Goal: Register for event/course: Register for event/course

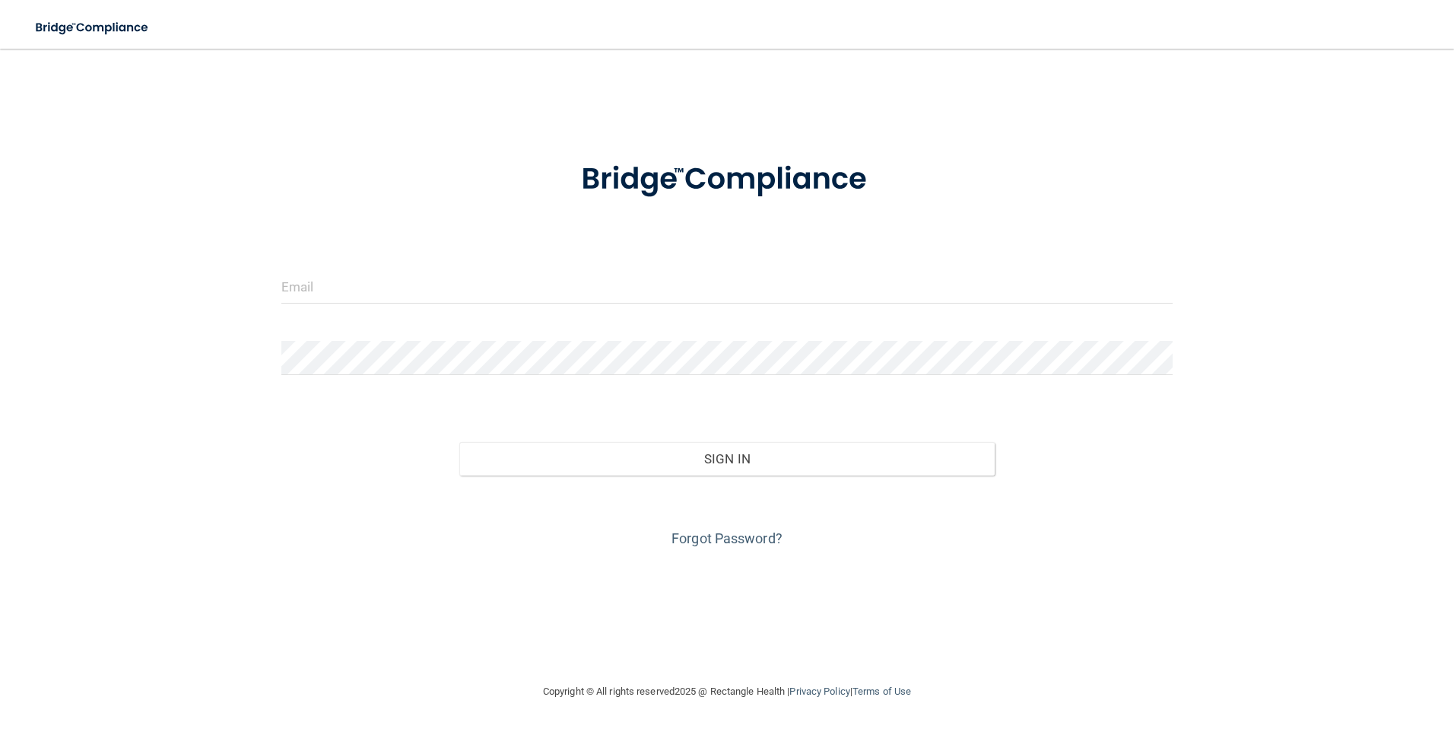
click at [978, 601] on div "Invalid email/password. You don't have permission to access that page. Sign In …" at bounding box center [726, 365] width 1393 height 603
click at [633, 282] on input "email" at bounding box center [727, 286] width 892 height 34
click at [557, 285] on input "email" at bounding box center [727, 286] width 892 height 34
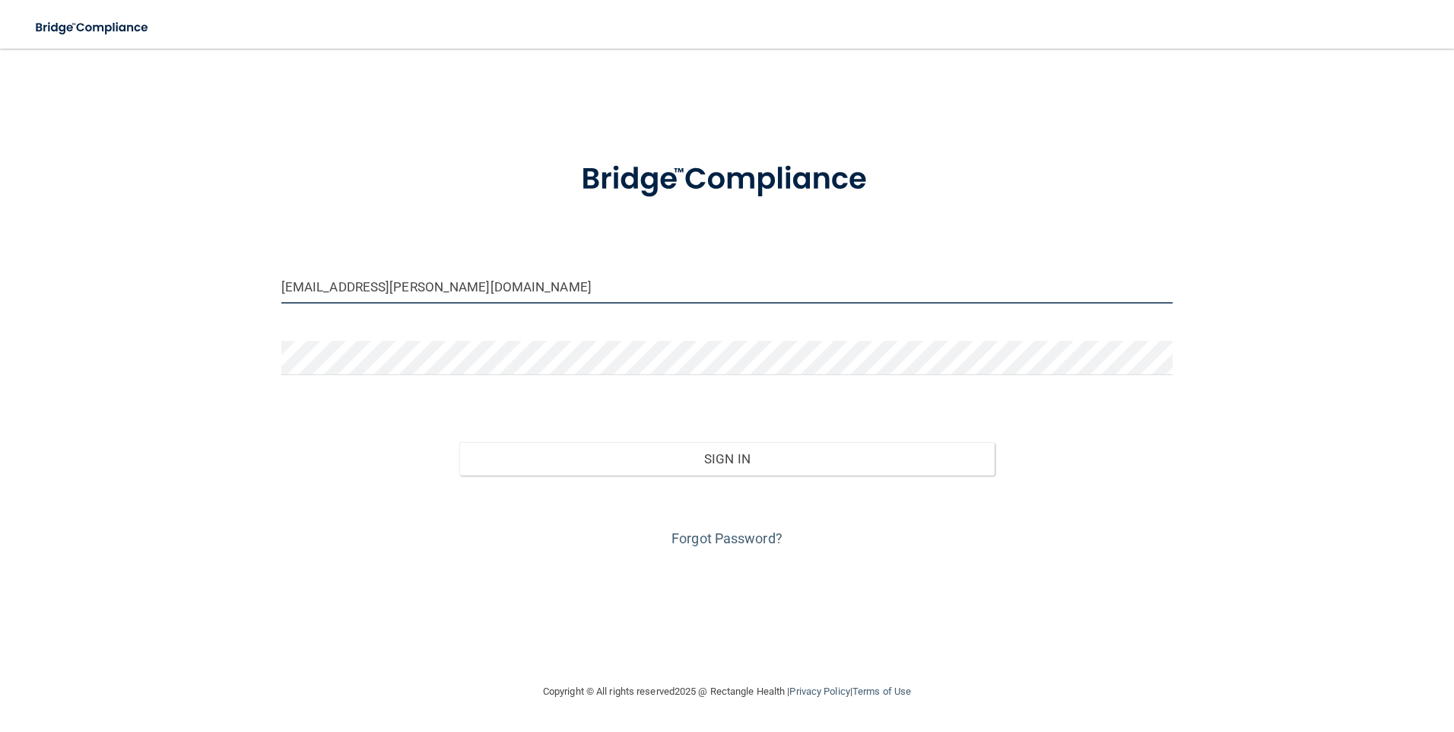
type input "aritzy.martinez@frontline.group"
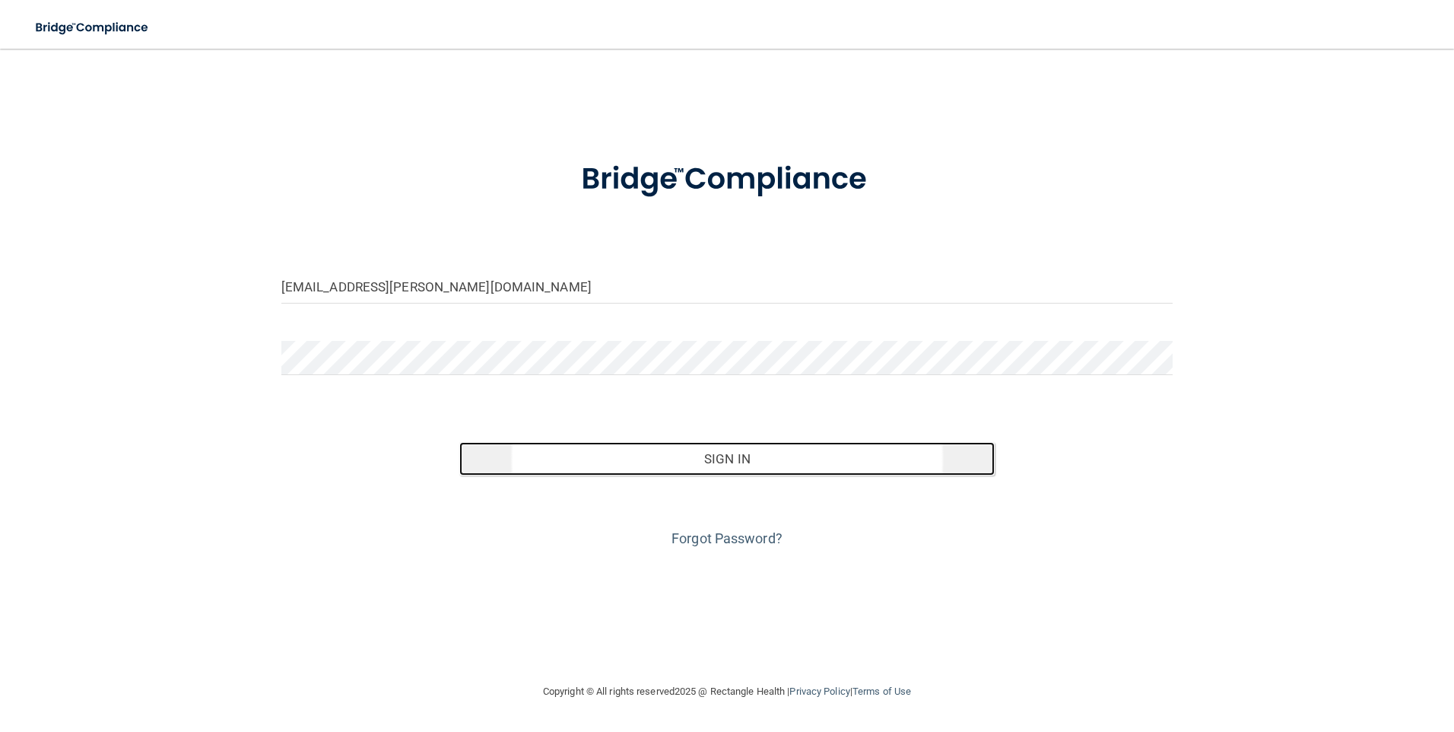
click at [623, 453] on button "Sign In" at bounding box center [726, 458] width 535 height 33
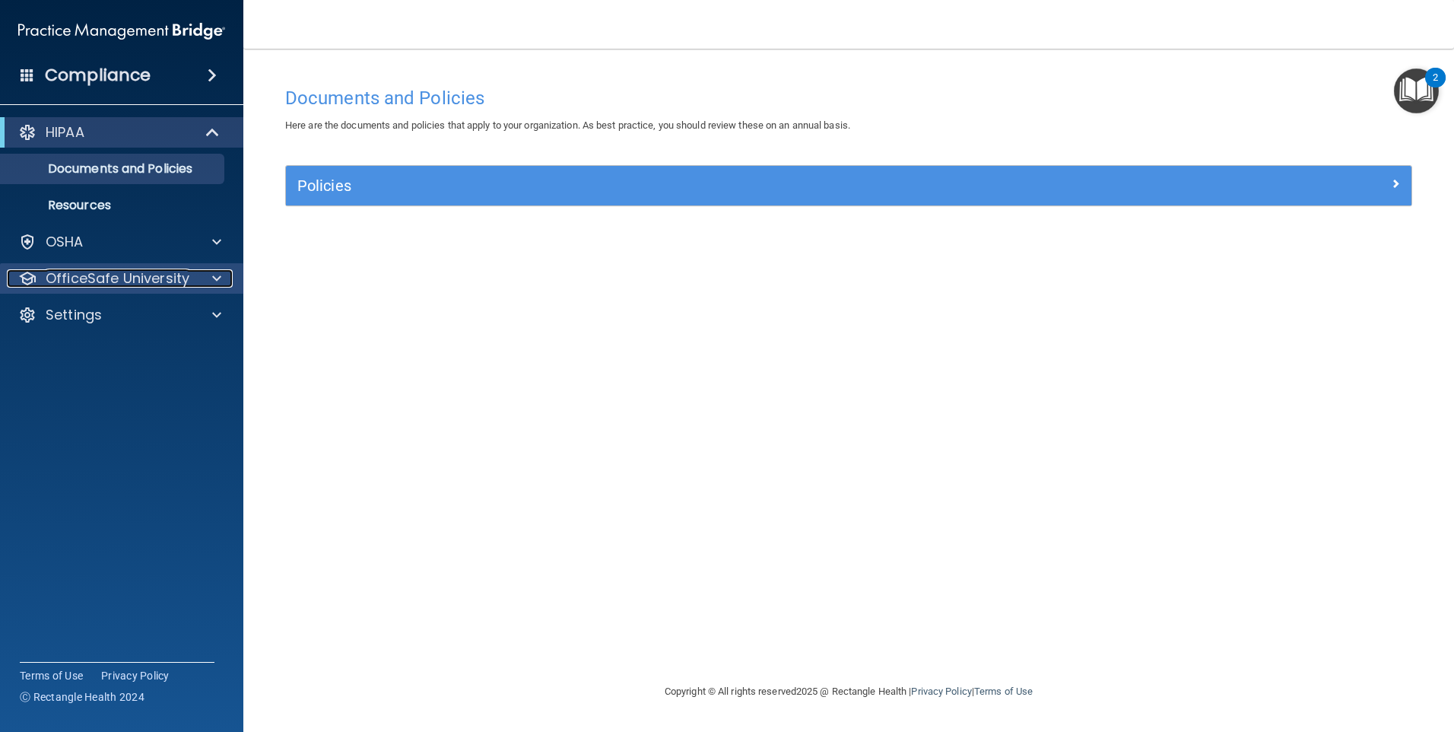
click at [168, 276] on p "OfficeSafe University" at bounding box center [118, 278] width 144 height 18
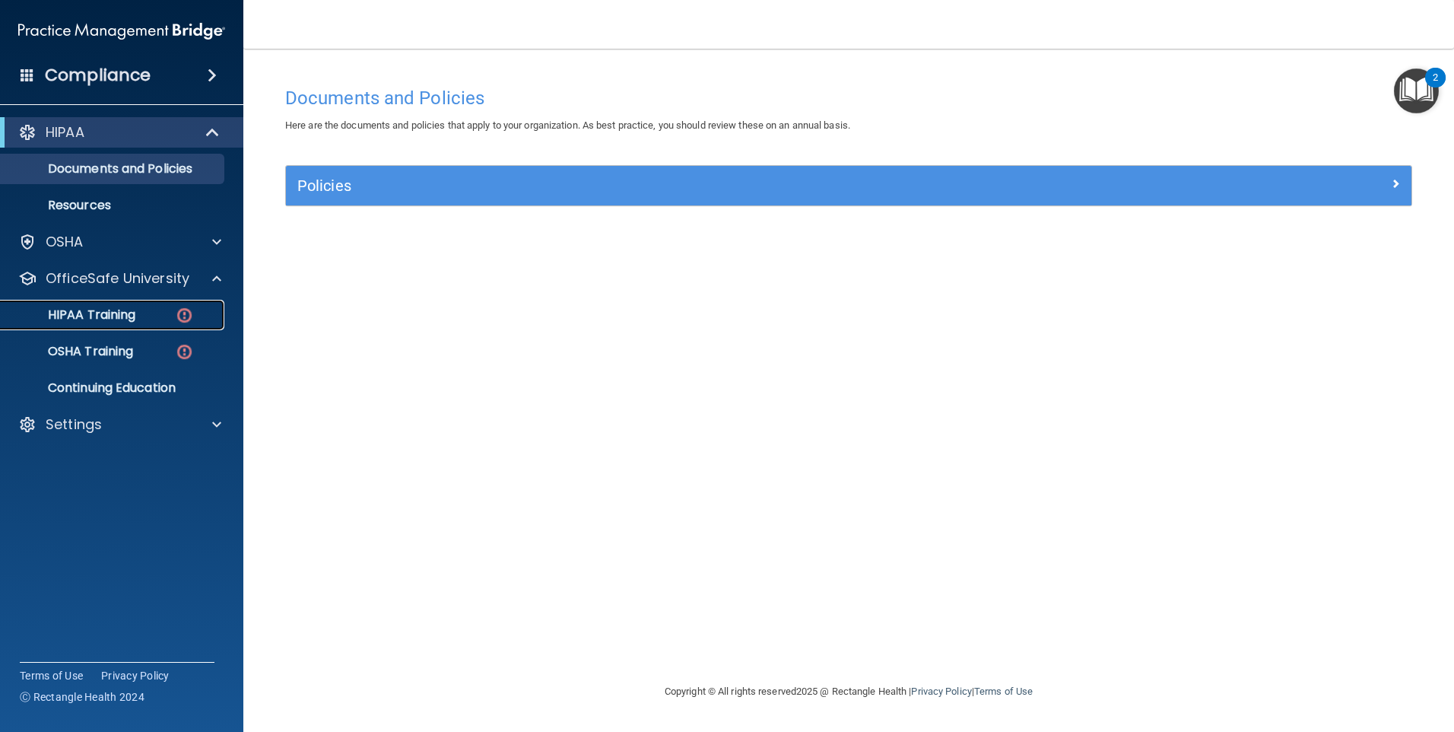
click at [151, 304] on link "HIPAA Training" at bounding box center [105, 315] width 240 height 30
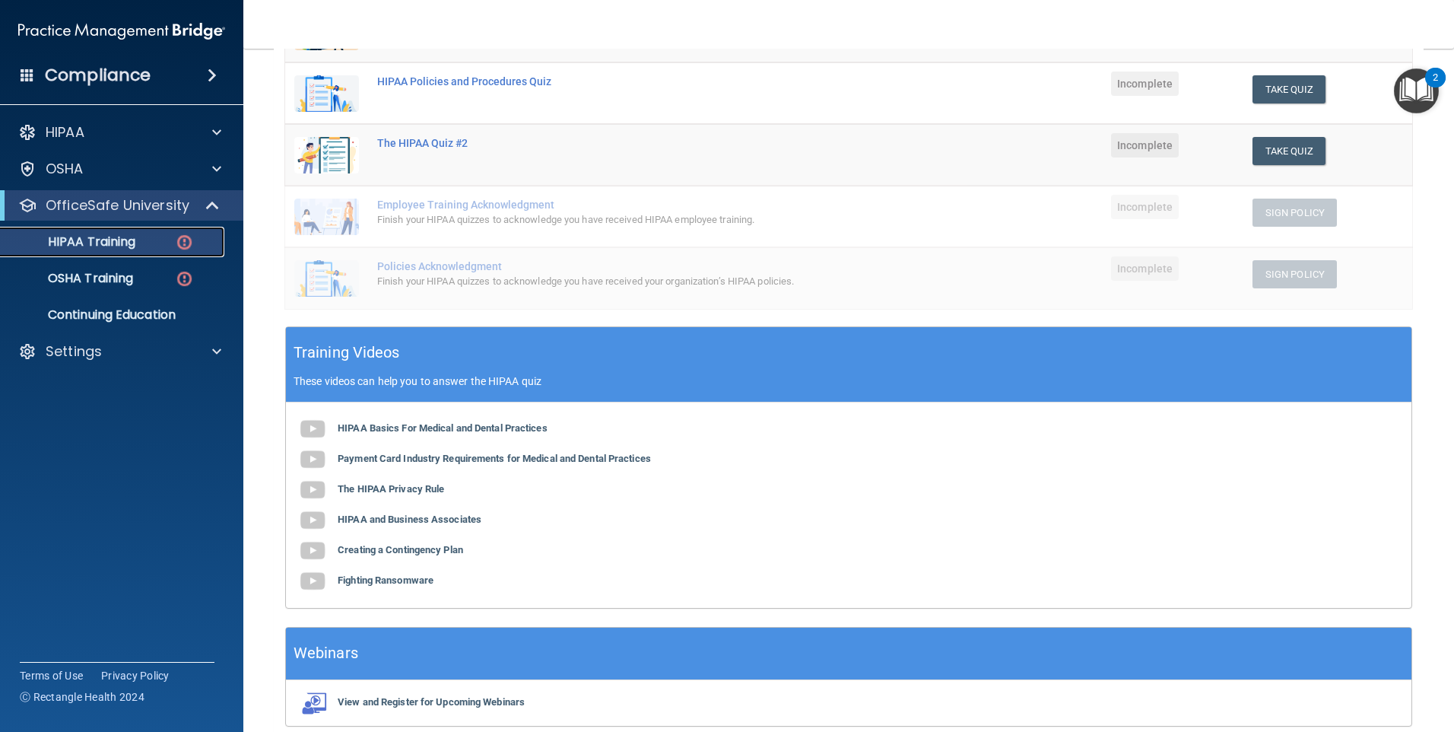
scroll to position [304, 0]
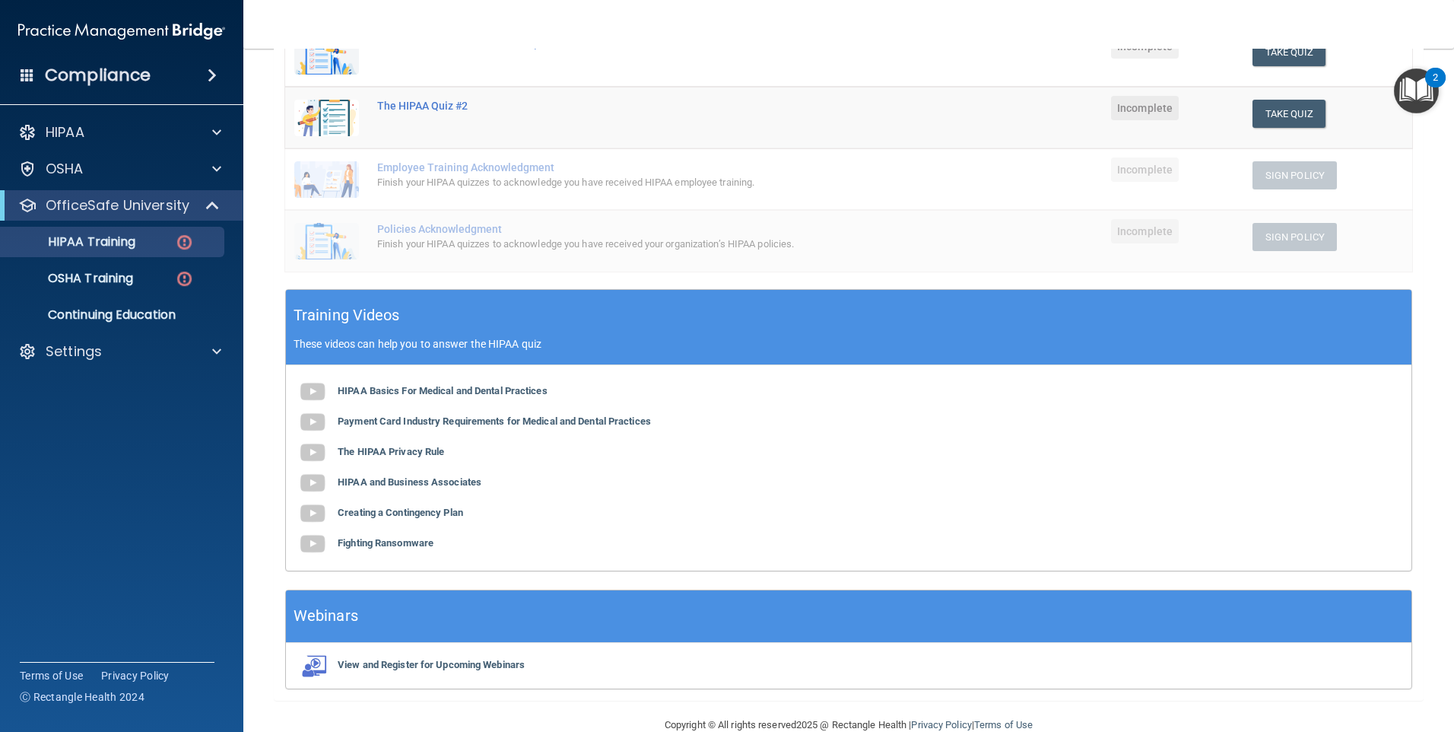
click at [507, 383] on div "HIPAA Basics For Medical and Dental Practices Payment Card Industry Requirement…" at bounding box center [849, 467] width 1126 height 205
click at [500, 390] on b "HIPAA Basics For Medical and Dental Practices" at bounding box center [443, 390] width 210 height 11
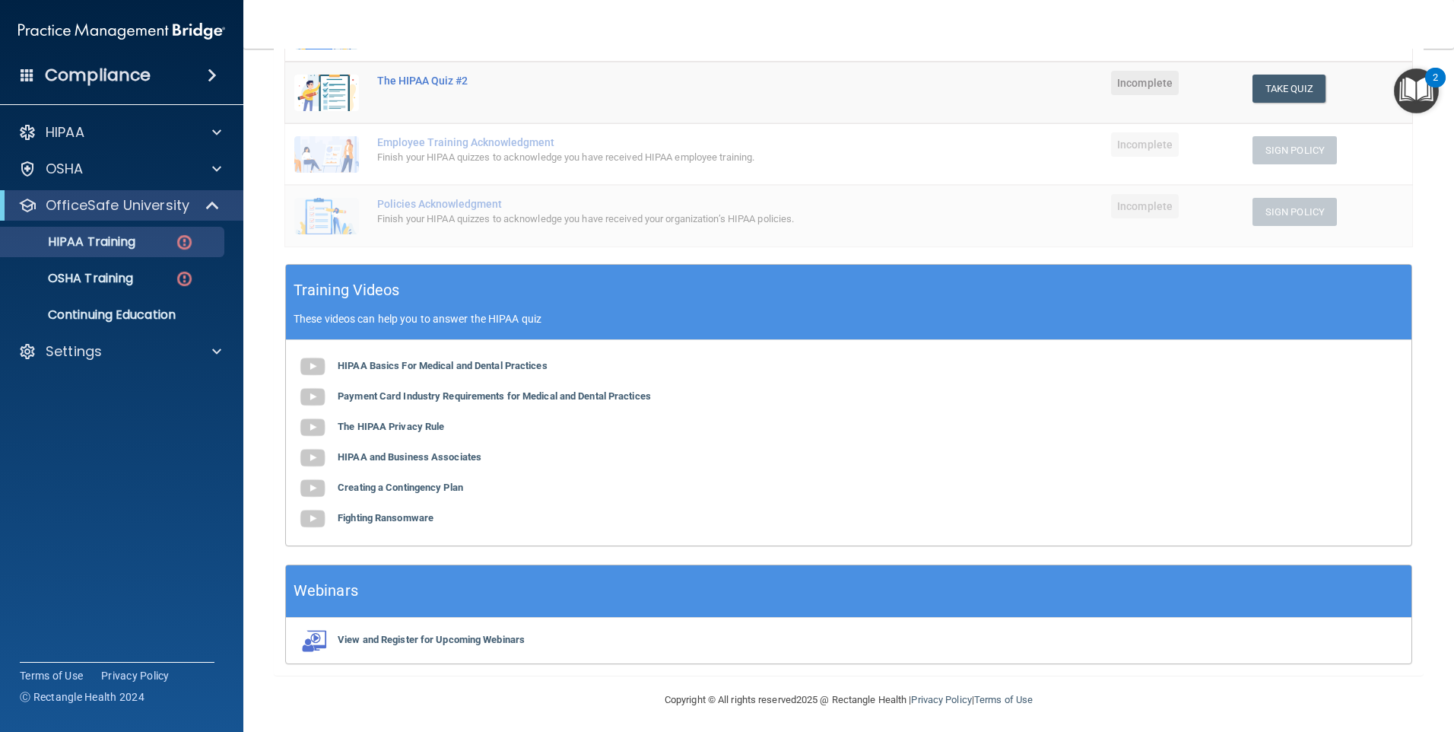
scroll to position [334, 0]
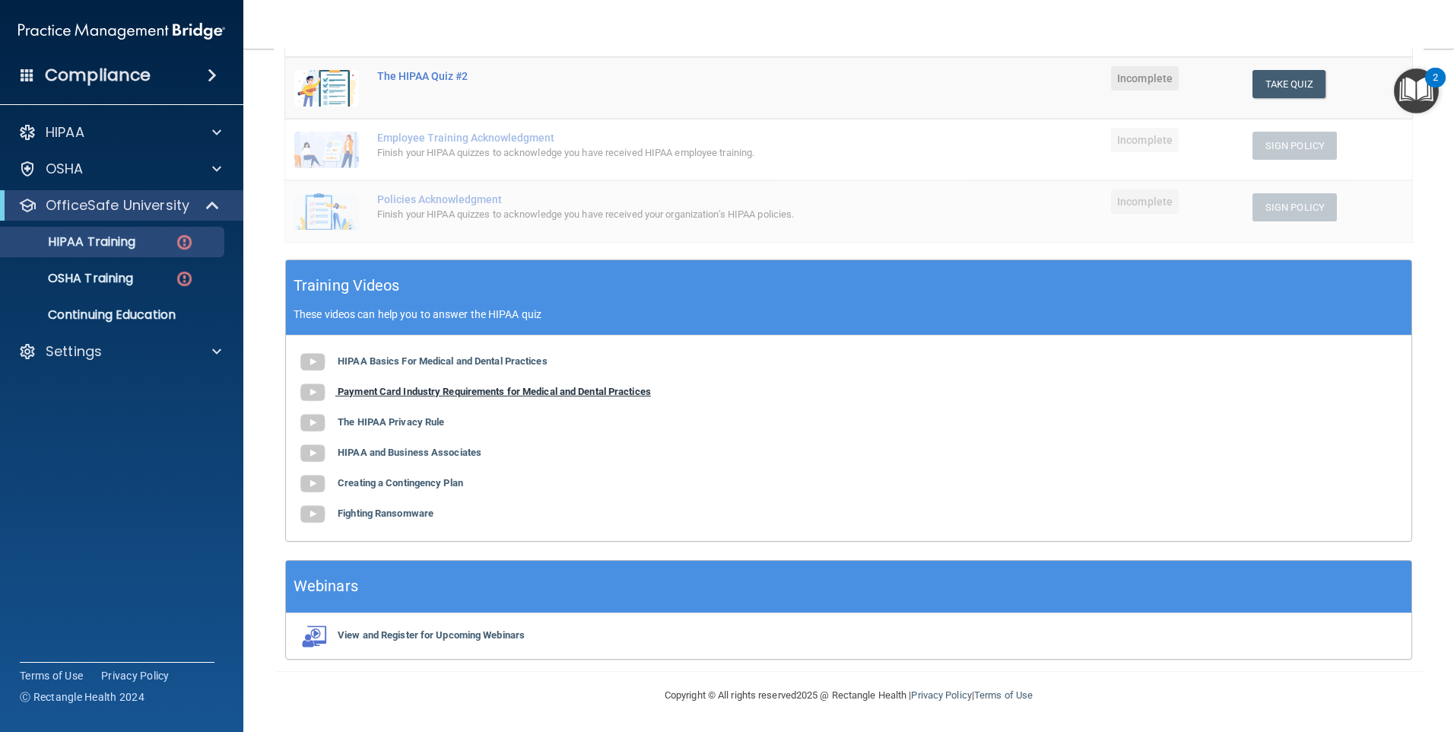
click at [500, 388] on b "Payment Card Industry Requirements for Medical and Dental Practices" at bounding box center [494, 391] width 313 height 11
click at [430, 420] on b "The HIPAA Privacy Rule" at bounding box center [391, 421] width 106 height 11
click at [473, 455] on b "HIPAA and Business Associates" at bounding box center [410, 451] width 144 height 11
click at [424, 484] on b "Creating a Contingency Plan" at bounding box center [400, 482] width 125 height 11
click at [440, 477] on b "Creating a Contingency Plan" at bounding box center [400, 482] width 125 height 11
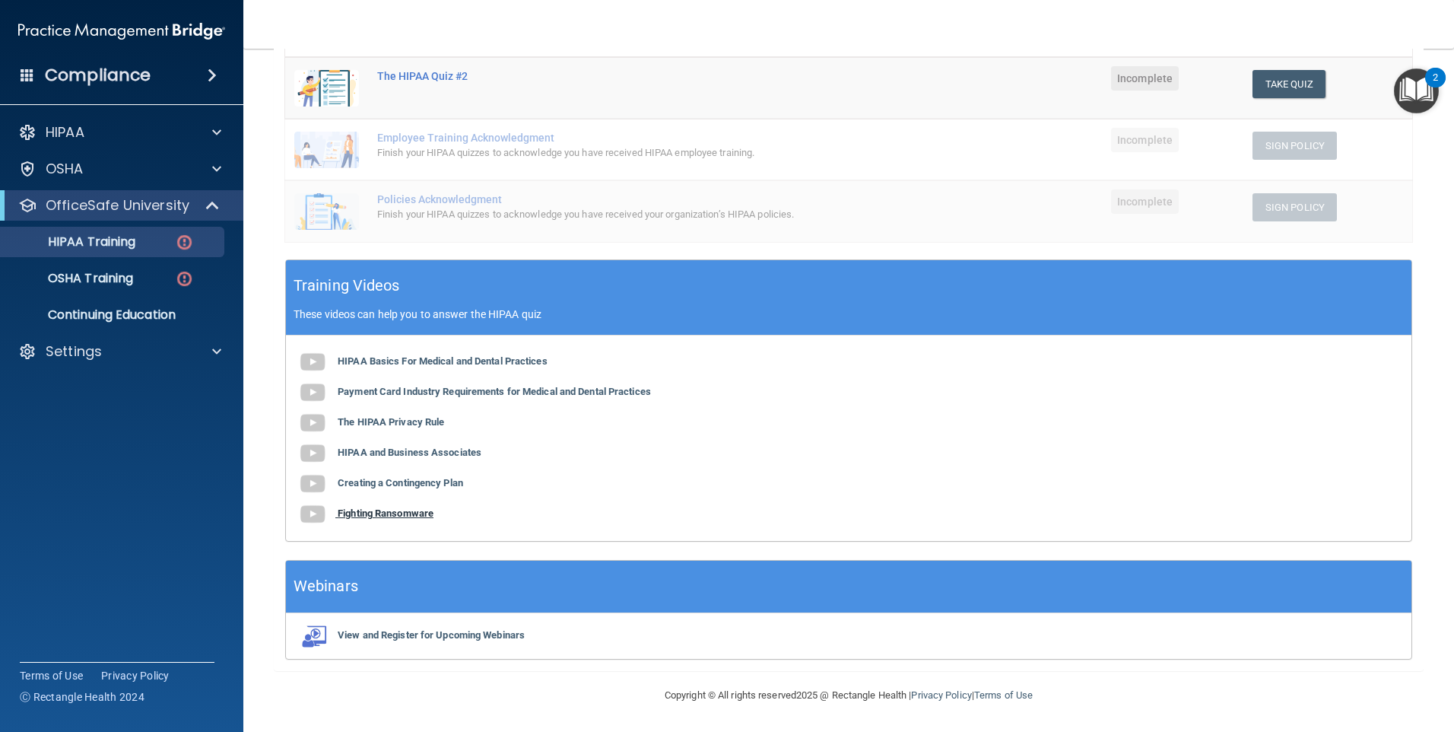
click at [376, 512] on b "Fighting Ransomware" at bounding box center [386, 512] width 96 height 11
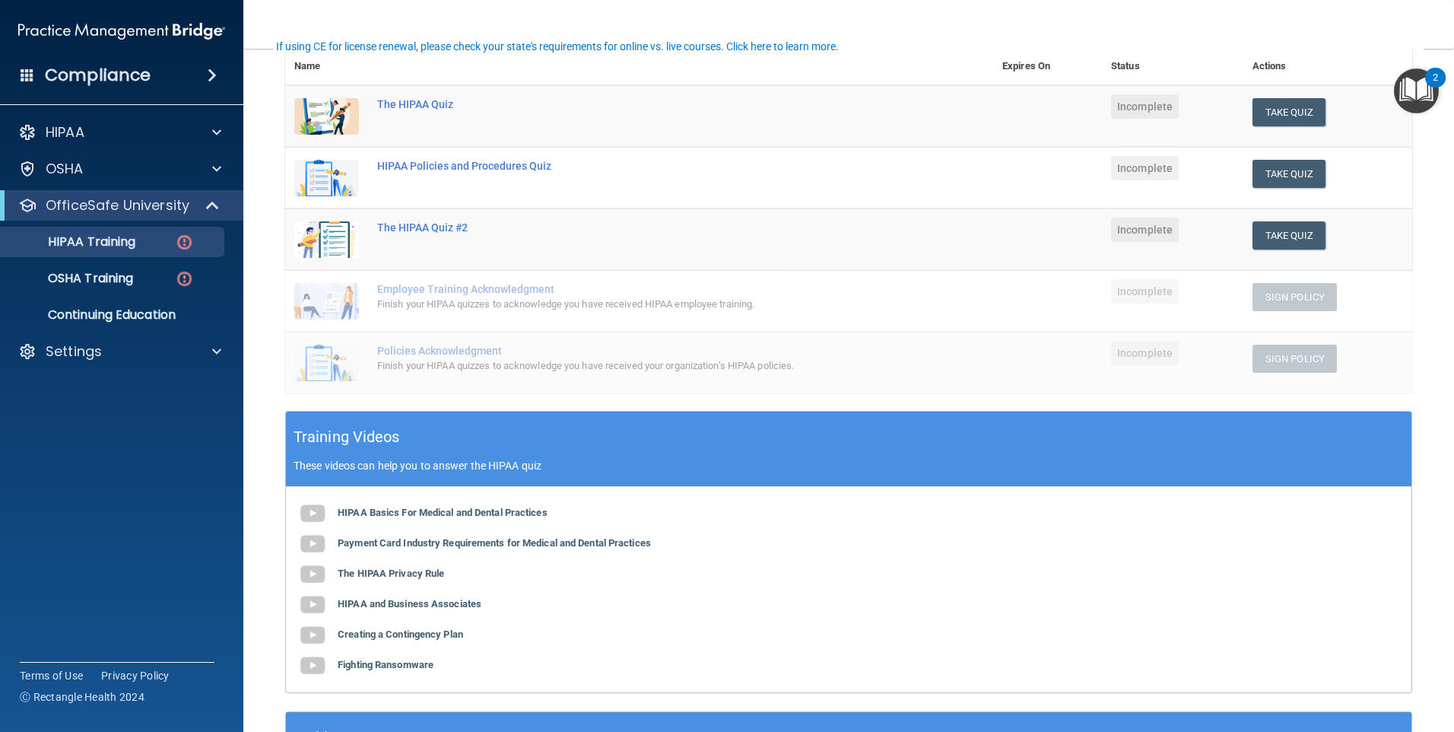
scroll to position [81, 0]
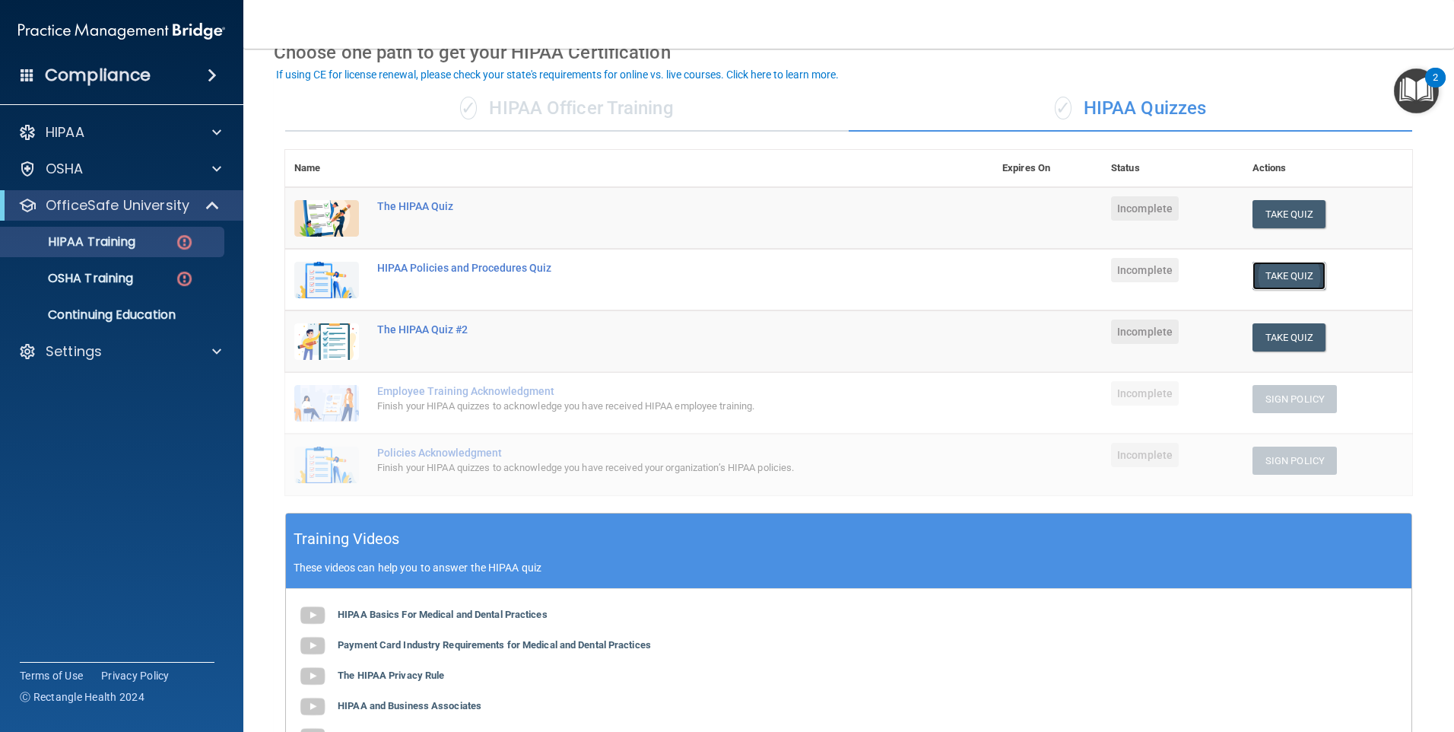
click at [1262, 271] on button "Take Quiz" at bounding box center [1289, 276] width 73 height 28
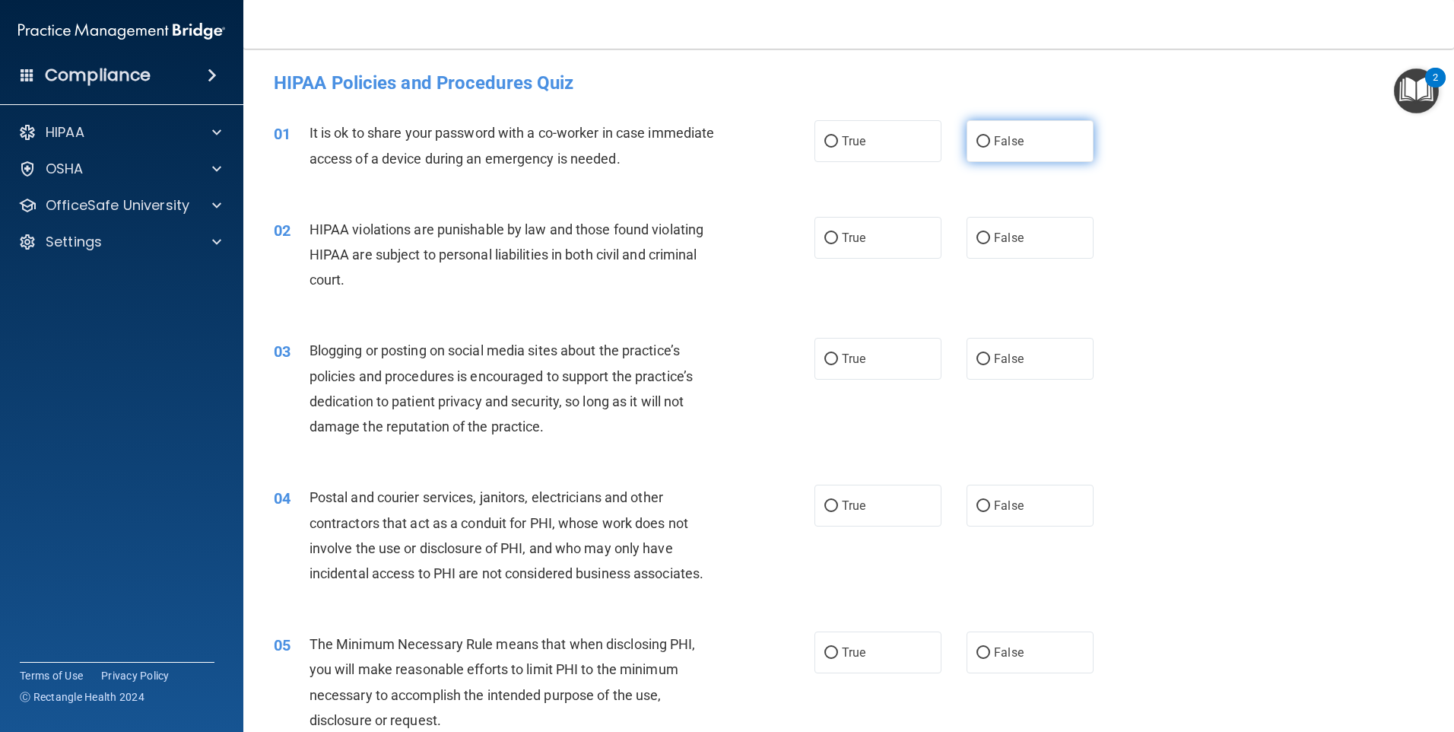
click at [977, 138] on input "False" at bounding box center [984, 141] width 14 height 11
radio input "true"
click at [897, 251] on label "True" at bounding box center [878, 238] width 127 height 42
click at [838, 244] on input "True" at bounding box center [831, 238] width 14 height 11
radio input "true"
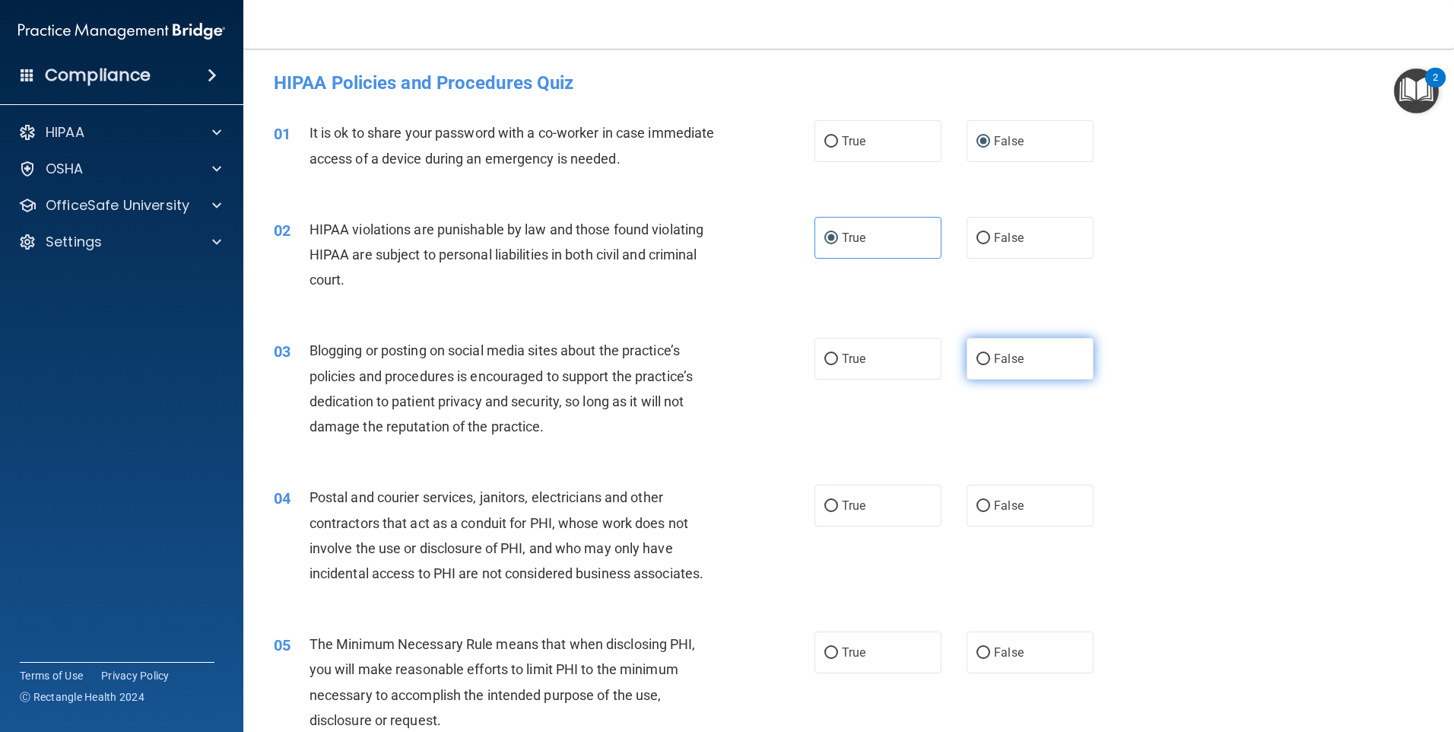
click at [1012, 364] on span "False" at bounding box center [1009, 358] width 30 height 14
click at [990, 364] on input "False" at bounding box center [984, 359] width 14 height 11
radio input "true"
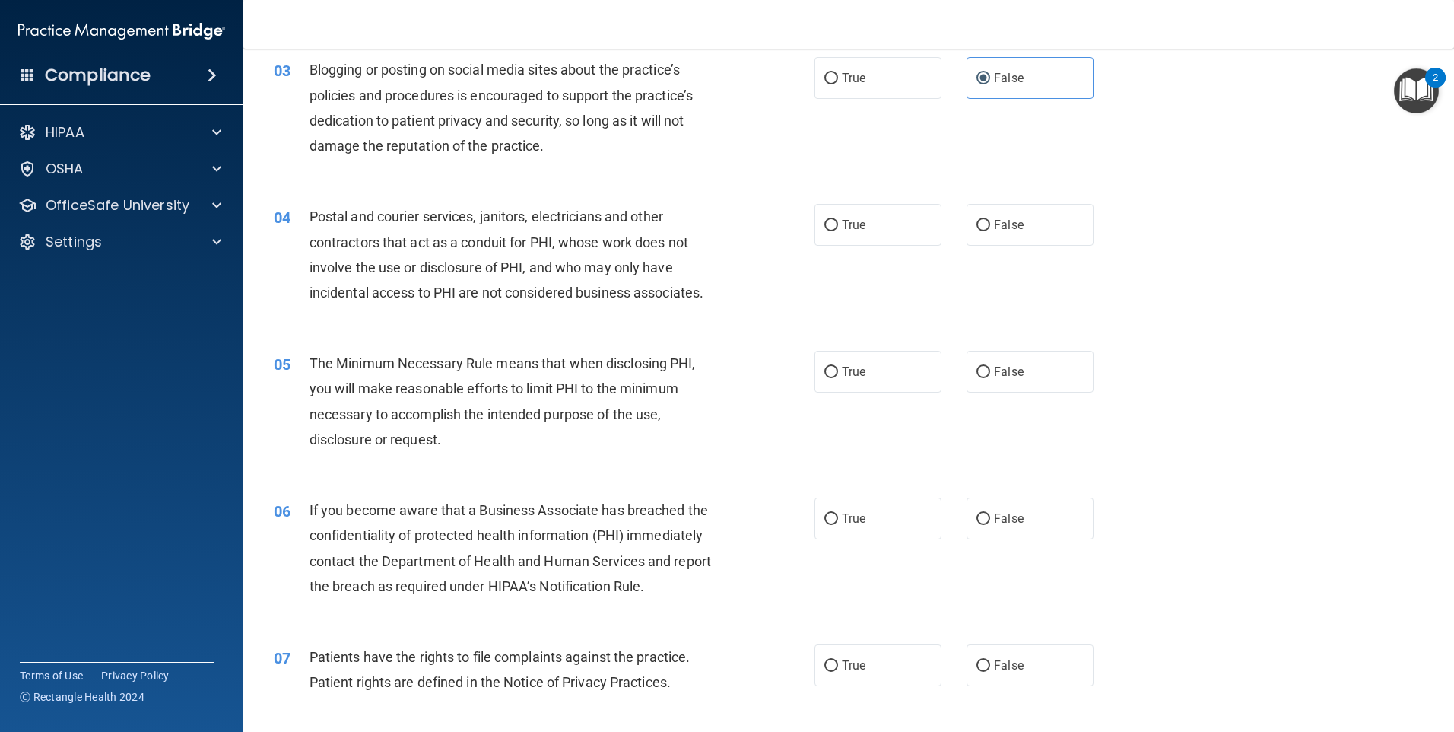
scroll to position [297, 0]
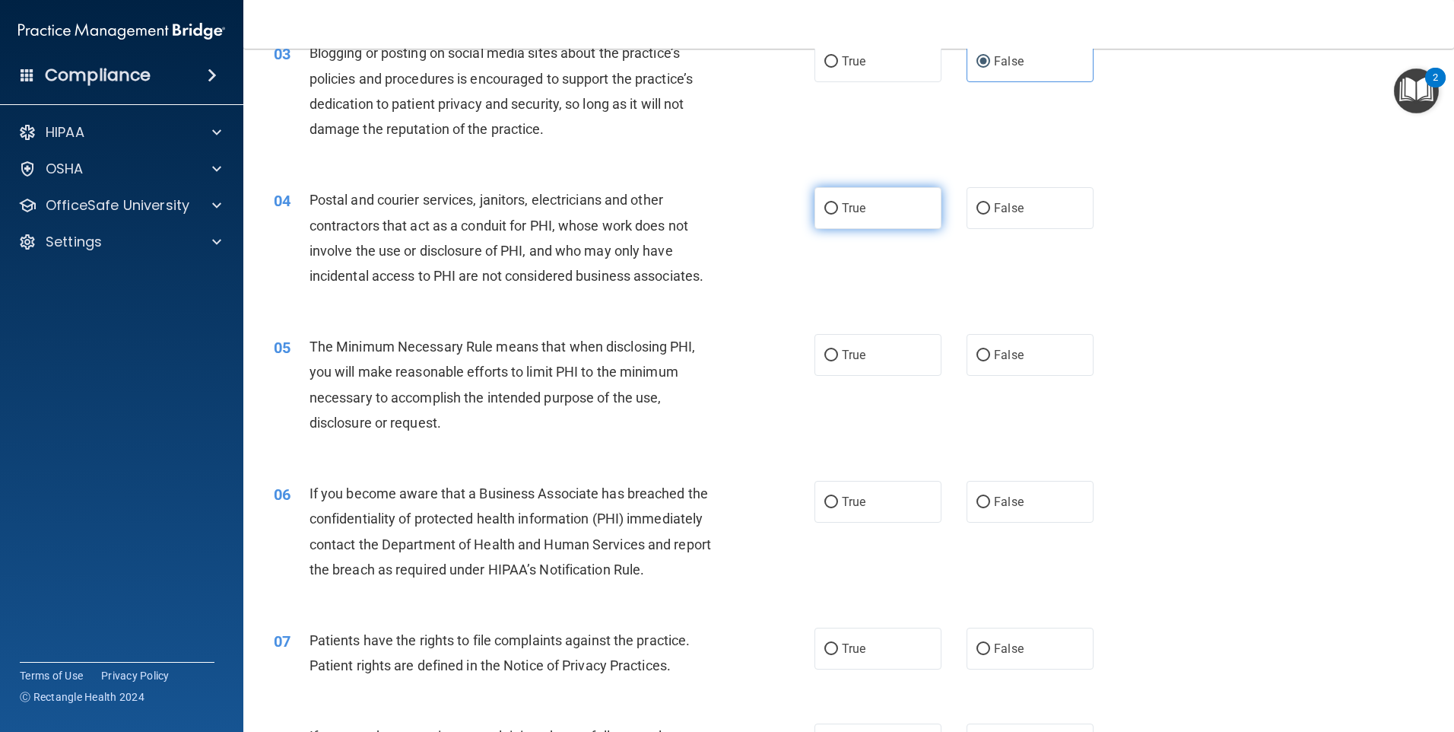
click at [863, 215] on label "True" at bounding box center [878, 208] width 127 height 42
click at [838, 214] on input "True" at bounding box center [831, 208] width 14 height 11
radio input "true"
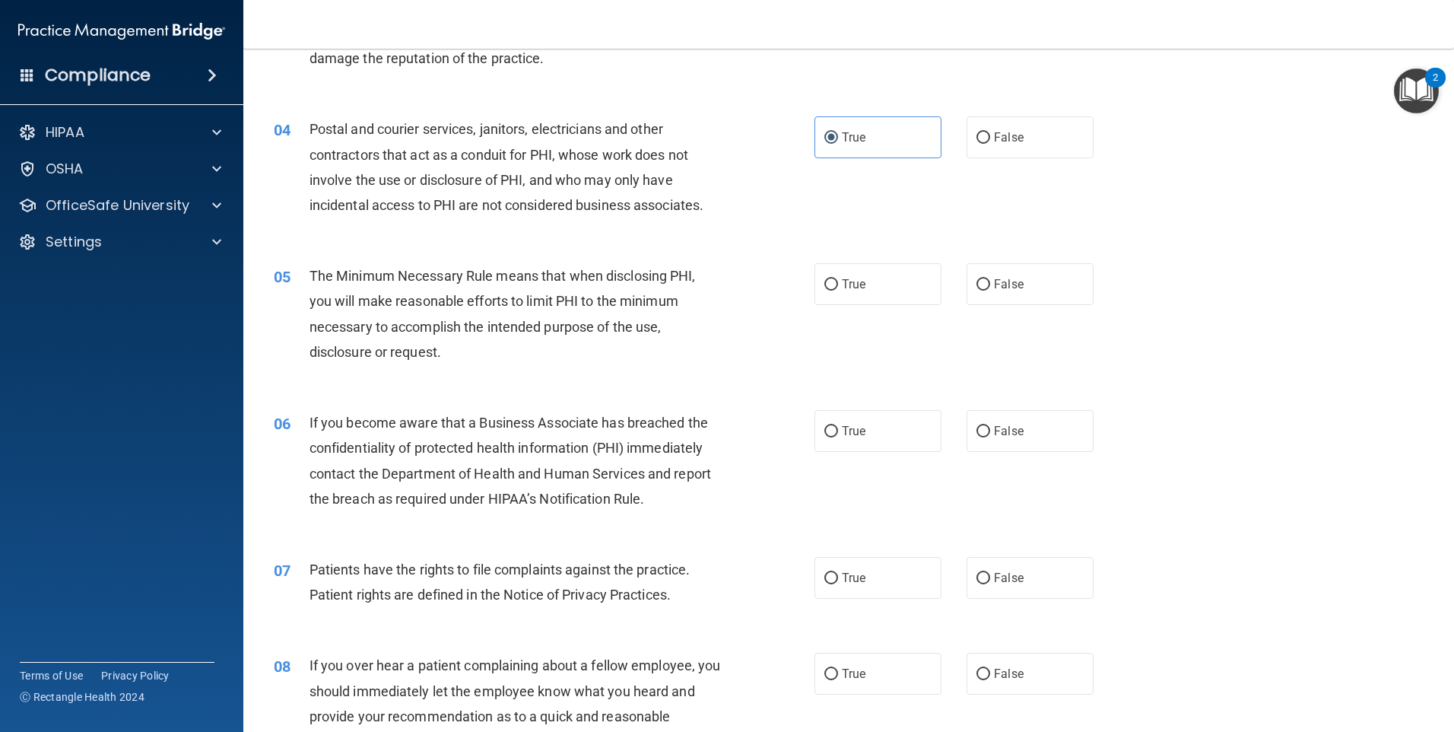
scroll to position [399, 0]
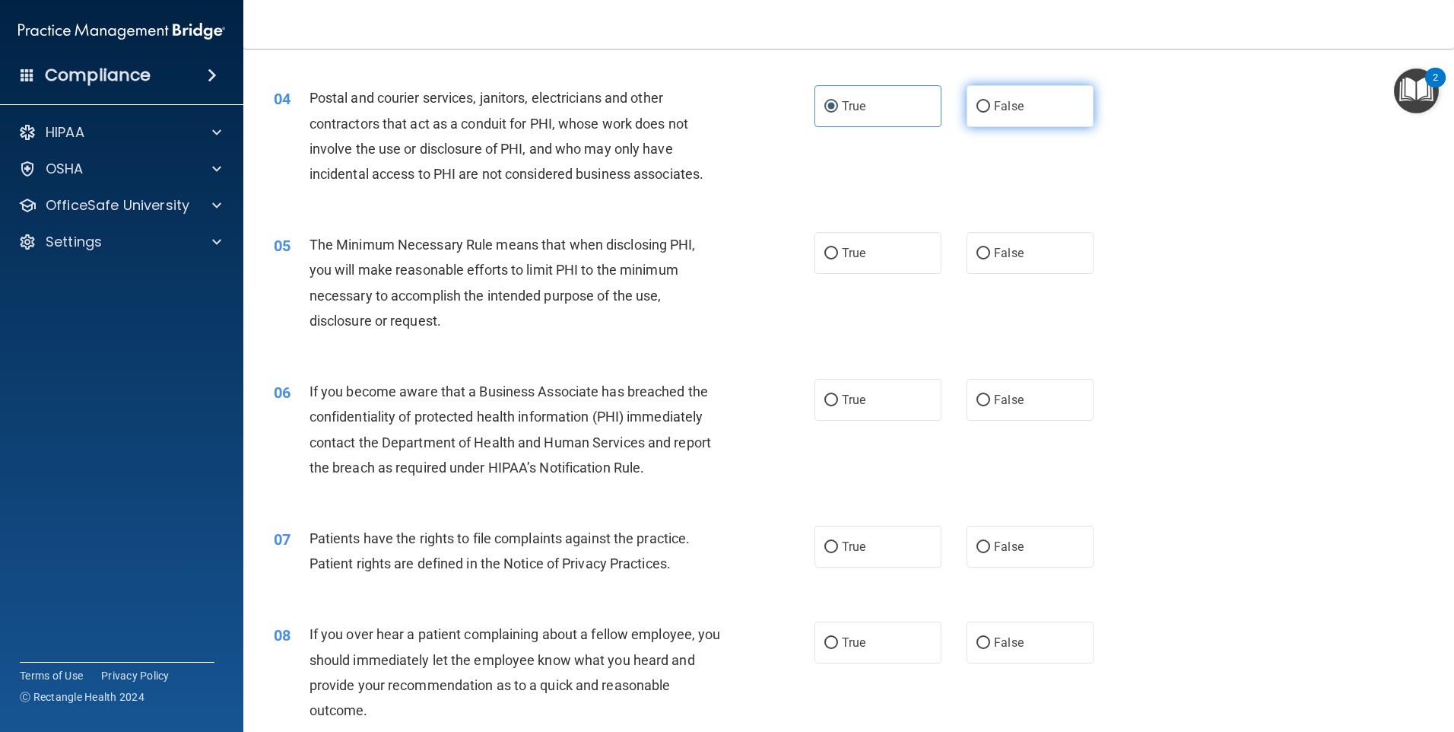
click at [1021, 120] on label "False" at bounding box center [1030, 106] width 127 height 42
click at [990, 113] on input "False" at bounding box center [984, 106] width 14 height 11
radio input "true"
click at [897, 111] on label "True" at bounding box center [878, 106] width 127 height 42
click at [838, 111] on input "True" at bounding box center [831, 106] width 14 height 11
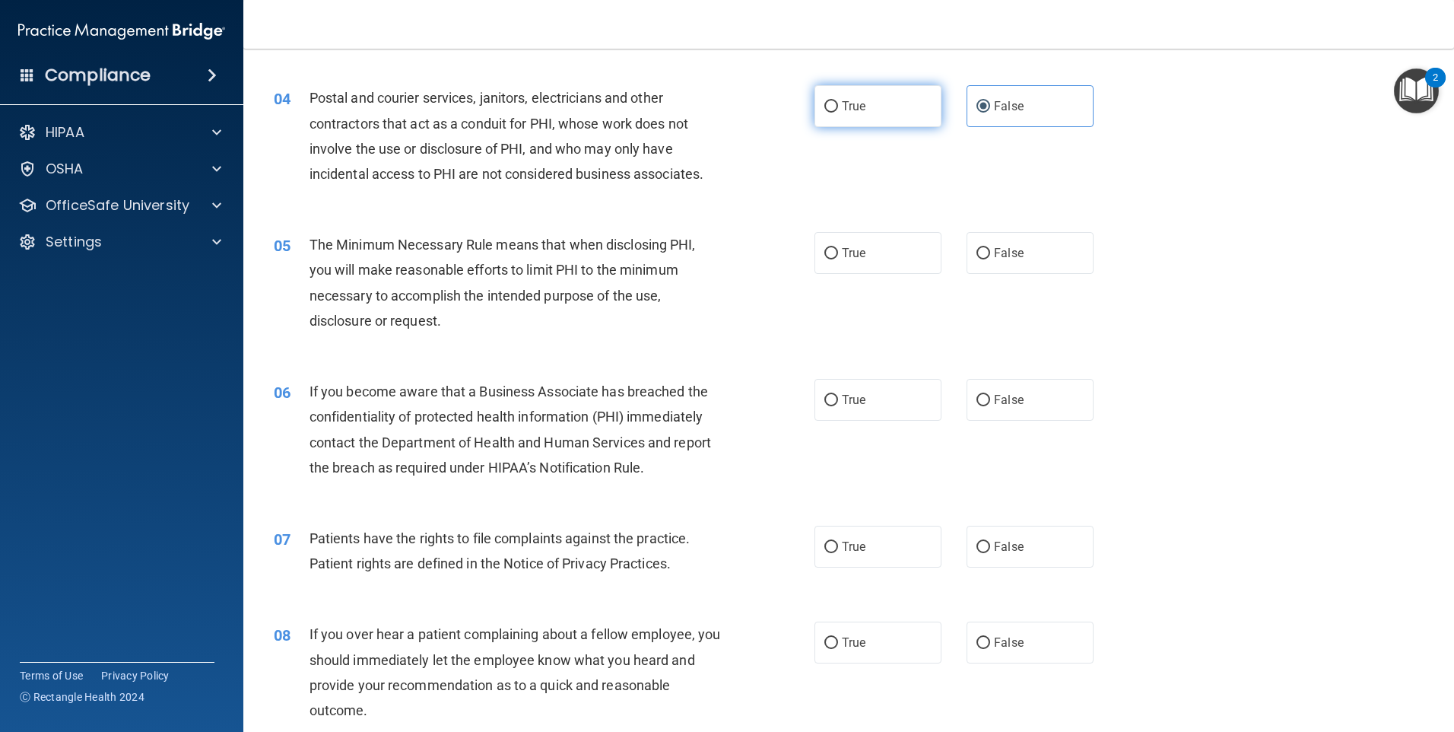
radio input "true"
radio input "false"
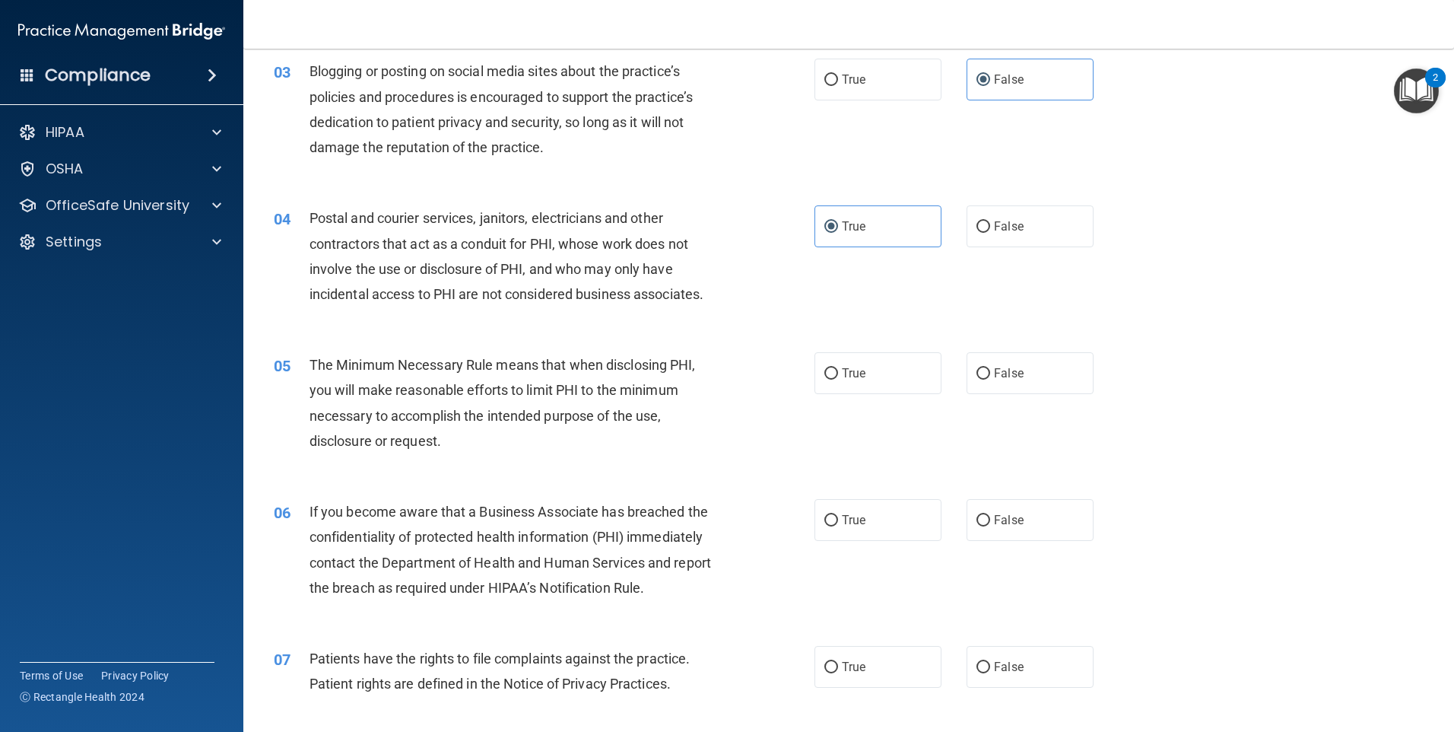
scroll to position [304, 0]
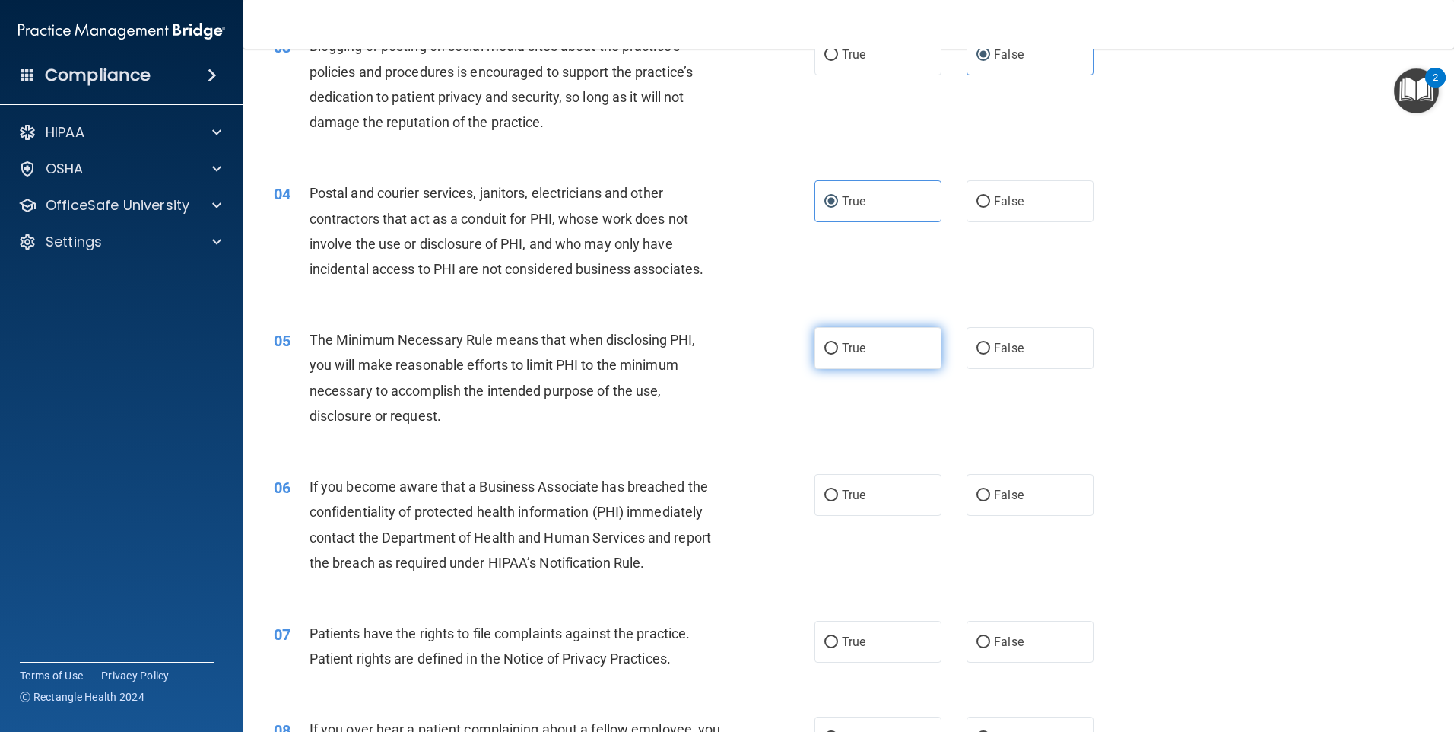
click at [842, 354] on span "True" at bounding box center [854, 348] width 24 height 14
click at [838, 354] on input "True" at bounding box center [831, 348] width 14 height 11
radio input "true"
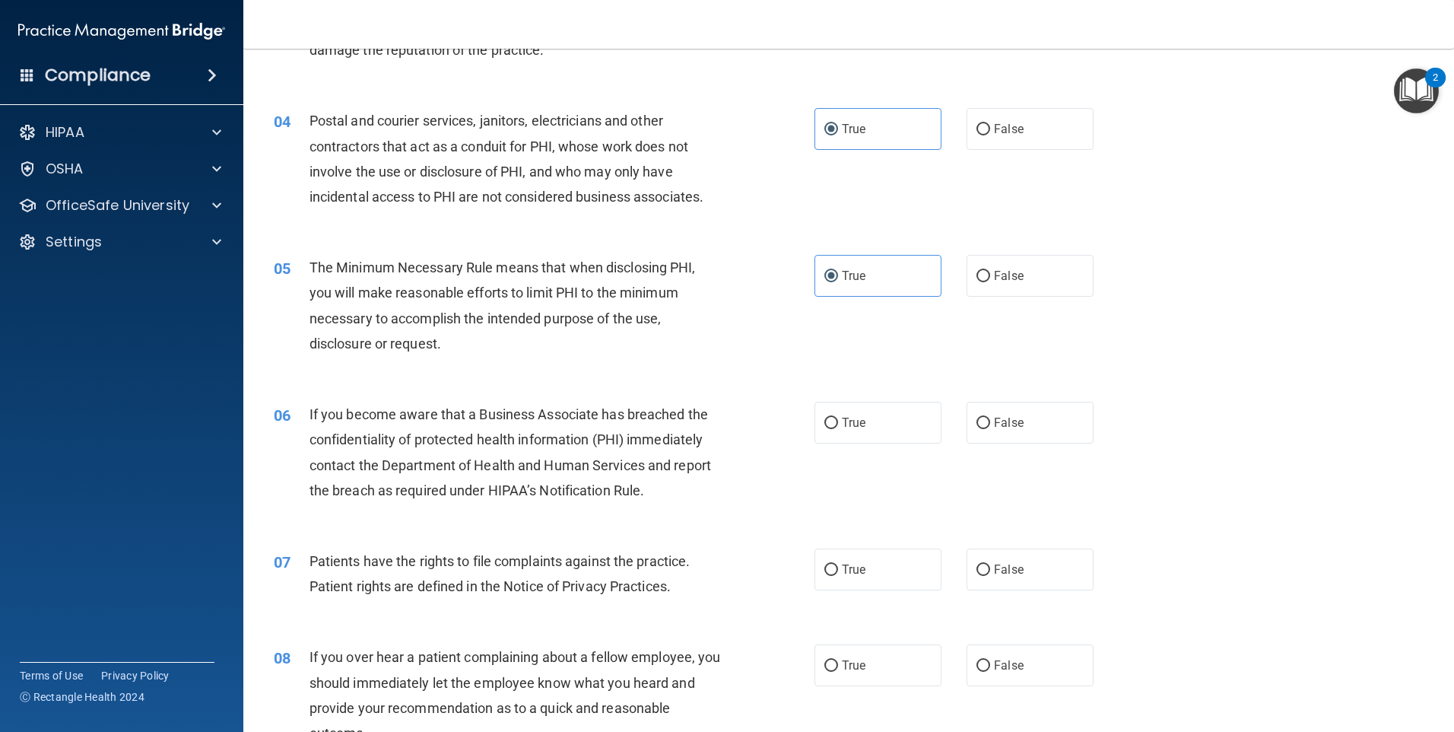
scroll to position [405, 0]
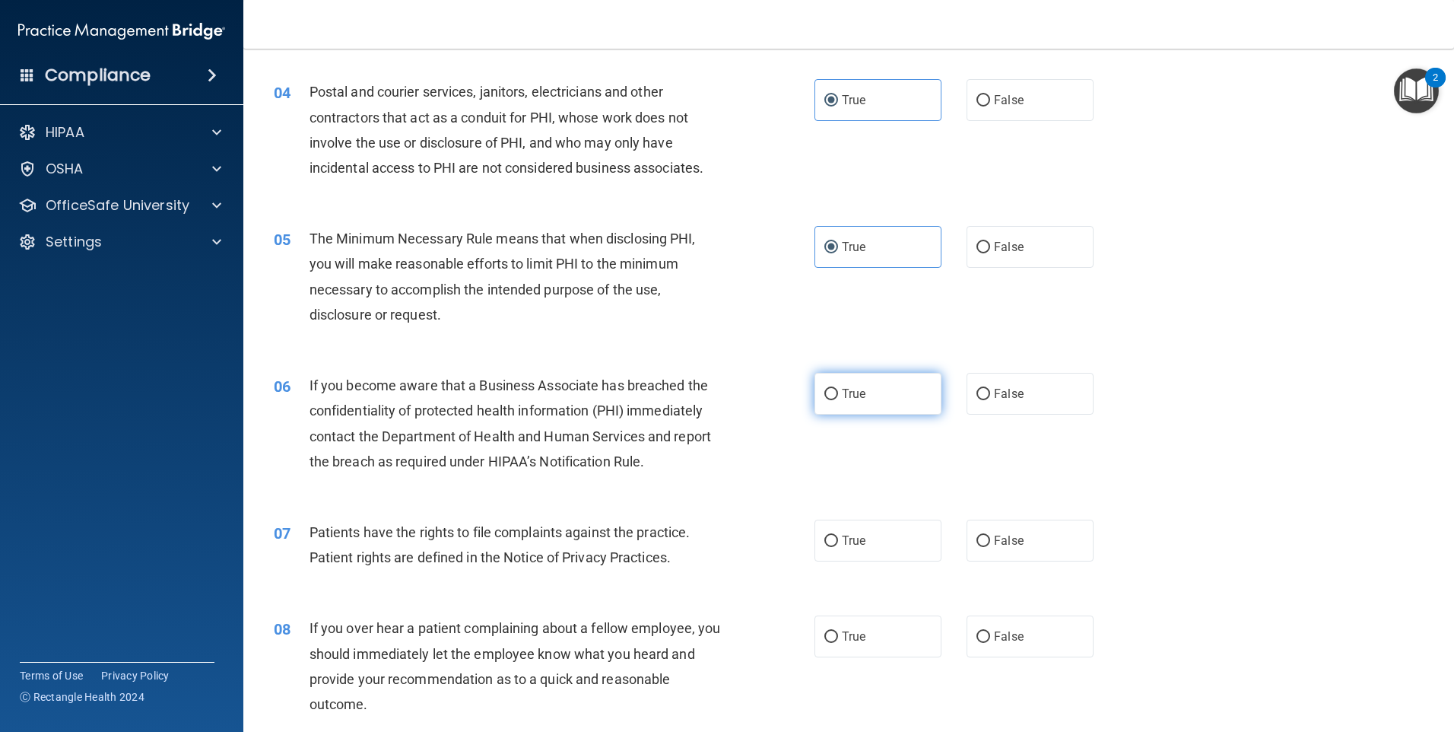
click at [897, 406] on label "True" at bounding box center [878, 394] width 127 height 42
click at [838, 400] on input "True" at bounding box center [831, 394] width 14 height 11
radio input "true"
click at [842, 533] on span "True" at bounding box center [854, 540] width 24 height 14
click at [837, 535] on input "True" at bounding box center [831, 540] width 14 height 11
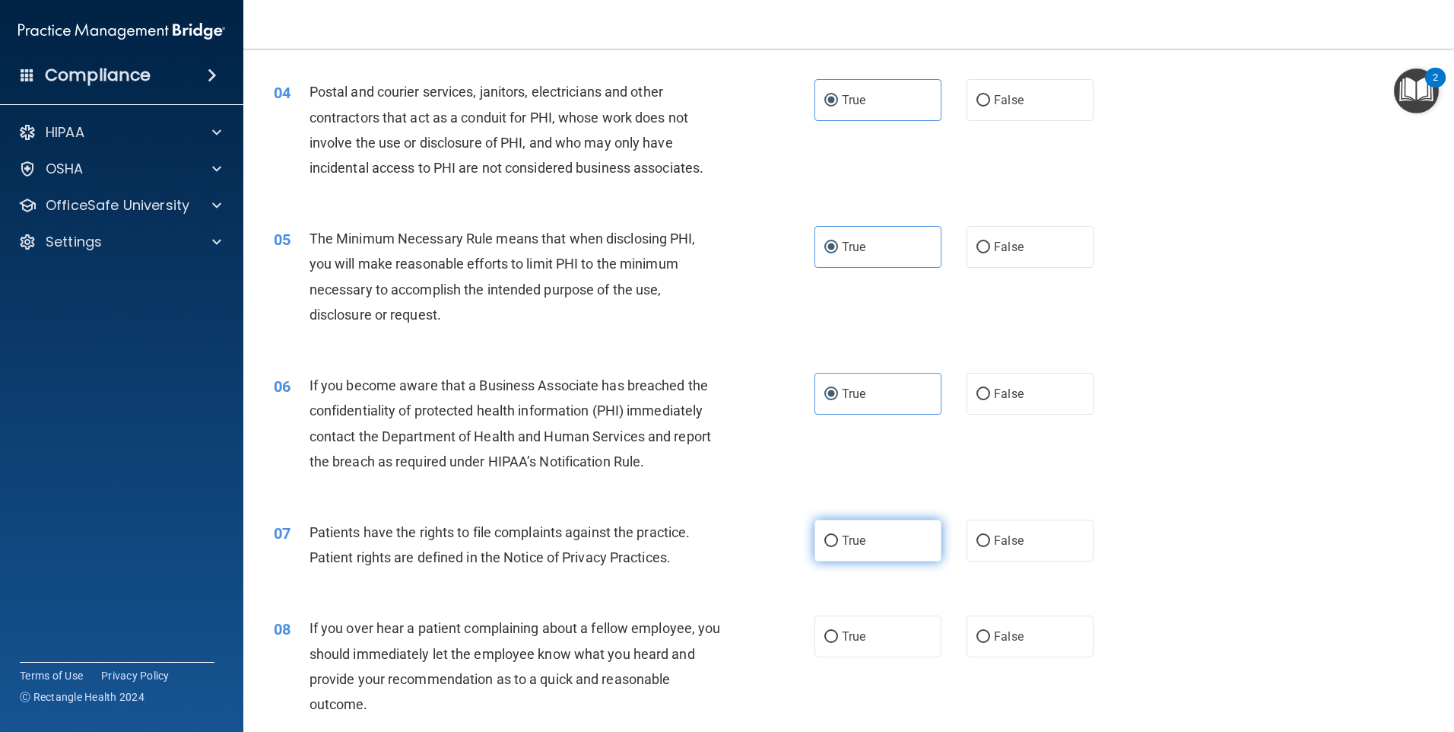
radio input "true"
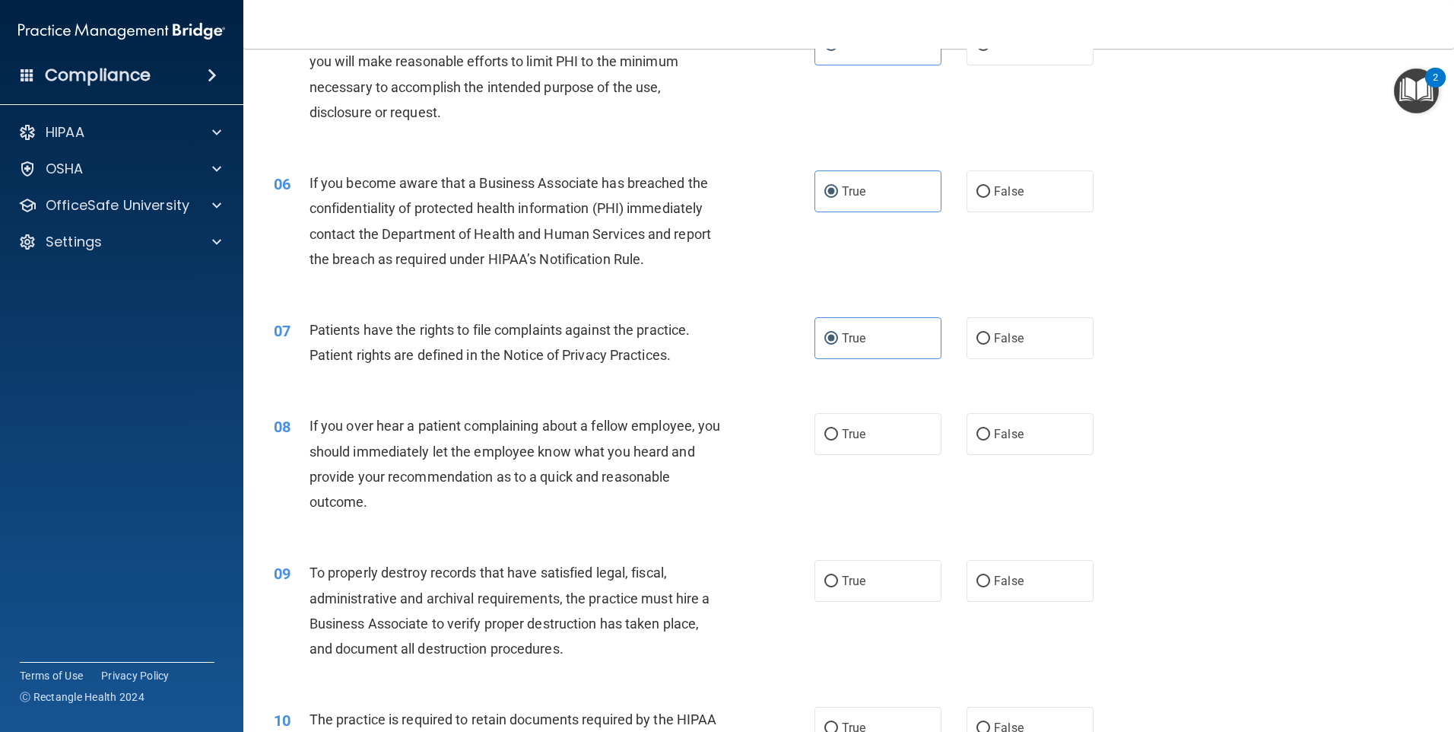
scroll to position [608, 0]
click at [909, 433] on label "True" at bounding box center [878, 433] width 127 height 42
click at [838, 433] on input "True" at bounding box center [831, 433] width 14 height 11
radio input "true"
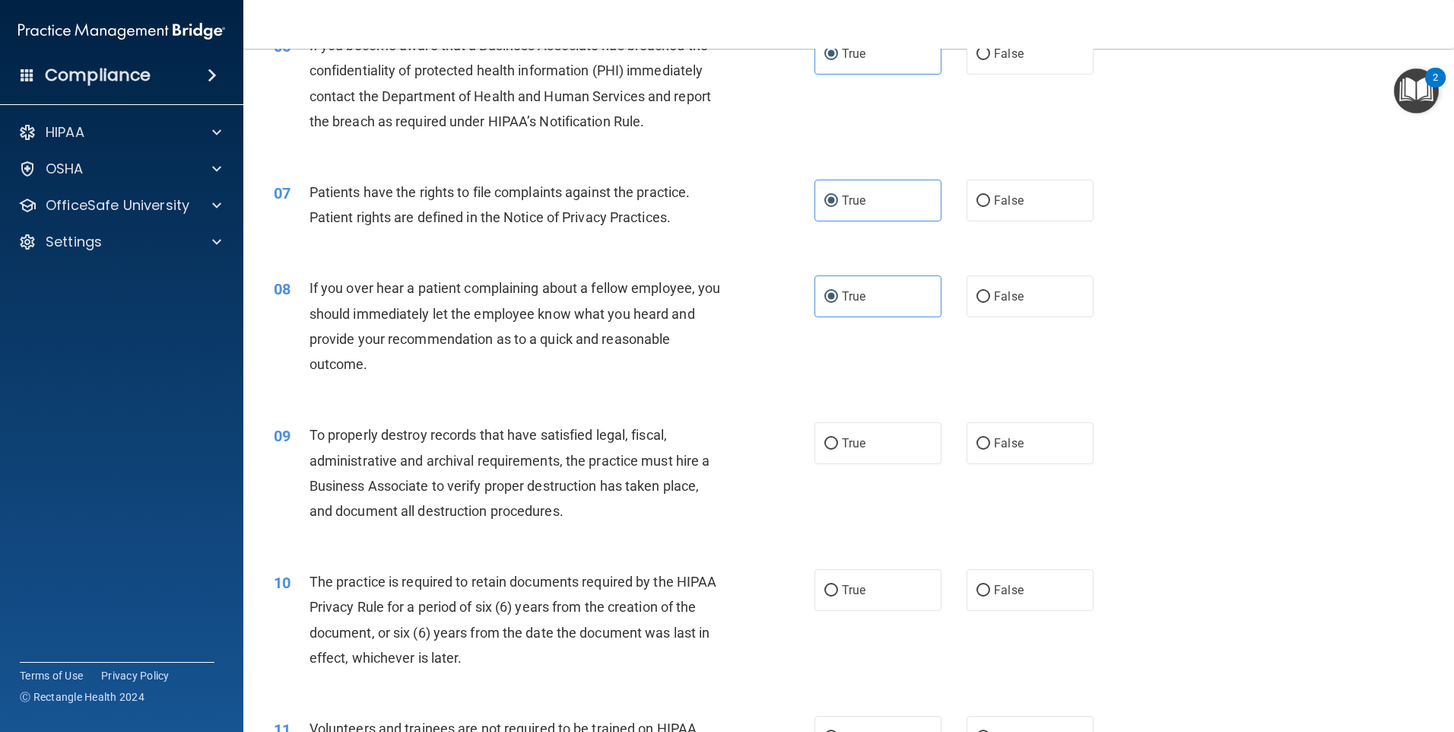
scroll to position [761, 0]
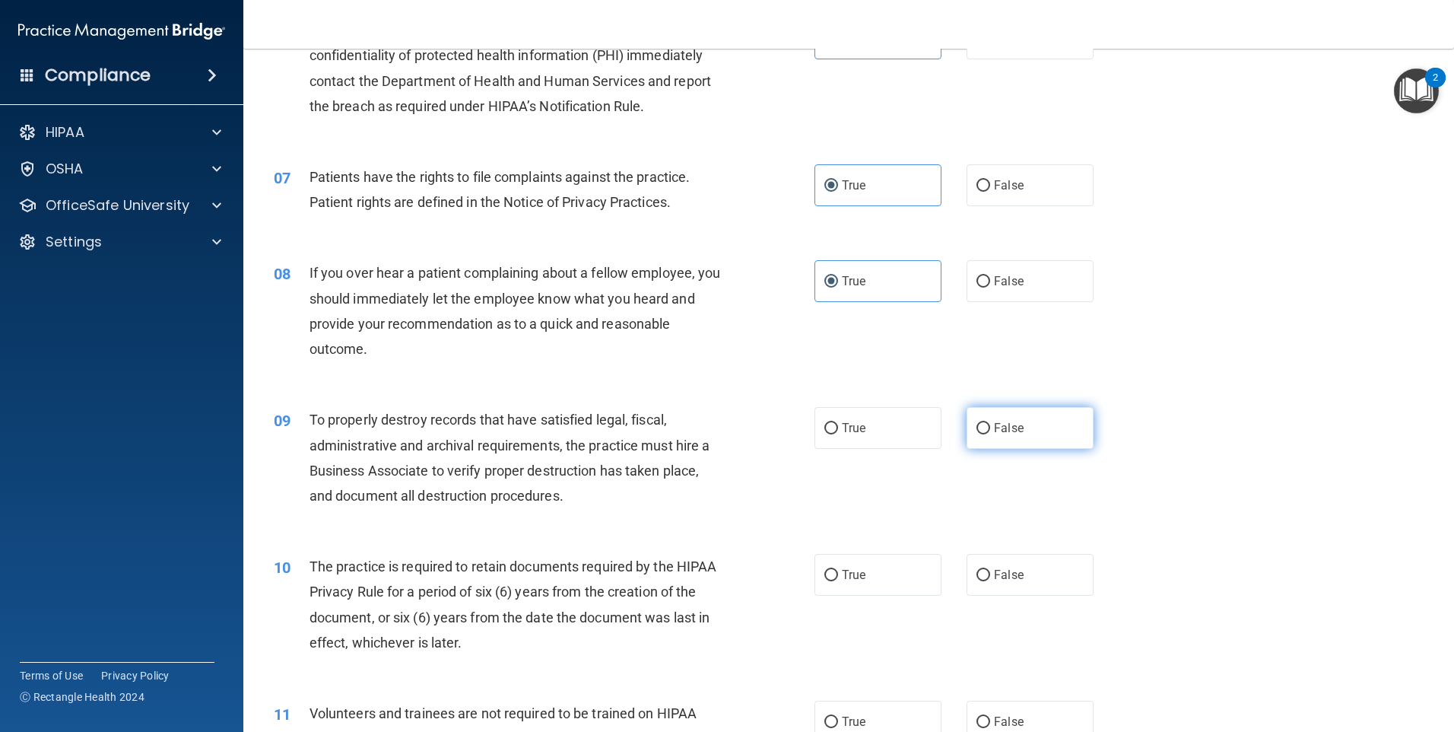
click at [996, 424] on span "False" at bounding box center [1009, 428] width 30 height 14
click at [990, 424] on input "False" at bounding box center [984, 428] width 14 height 11
radio input "true"
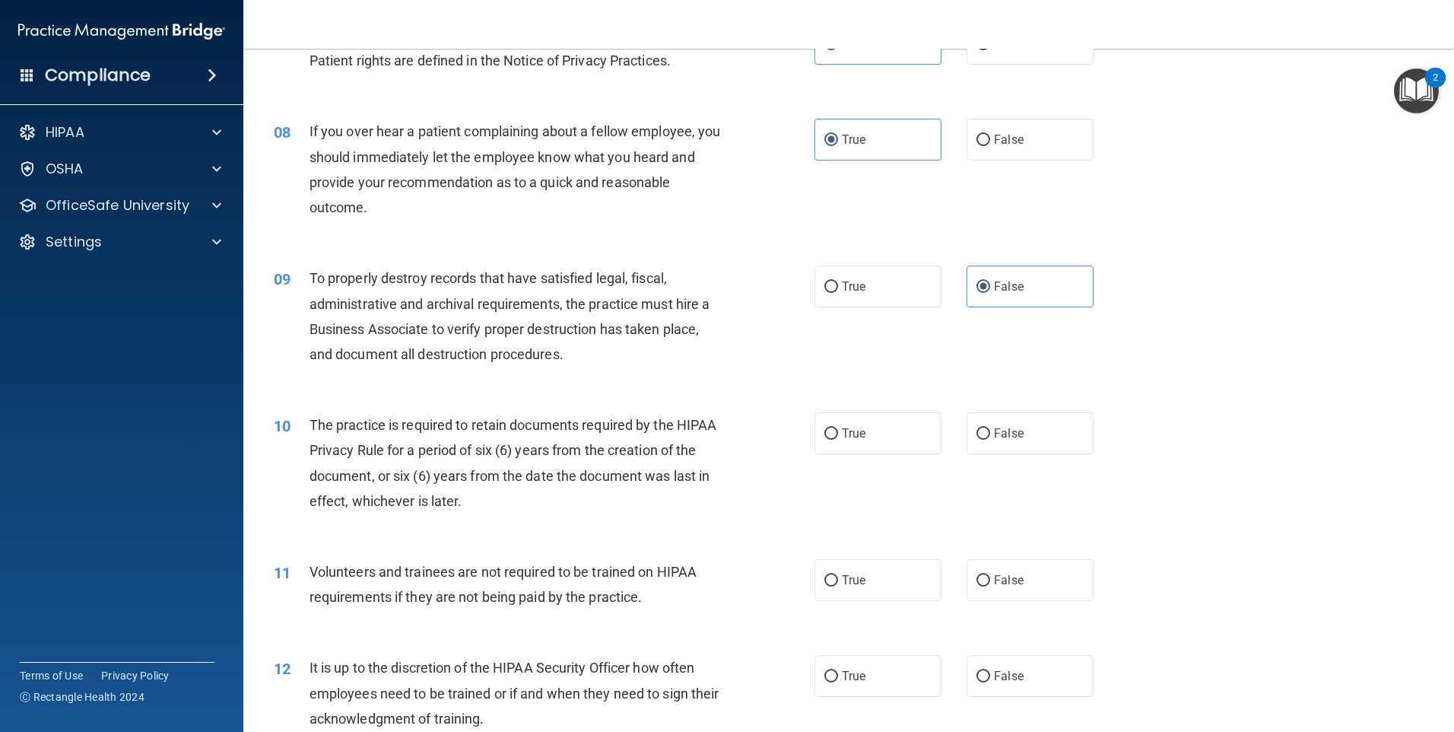
scroll to position [913, 0]
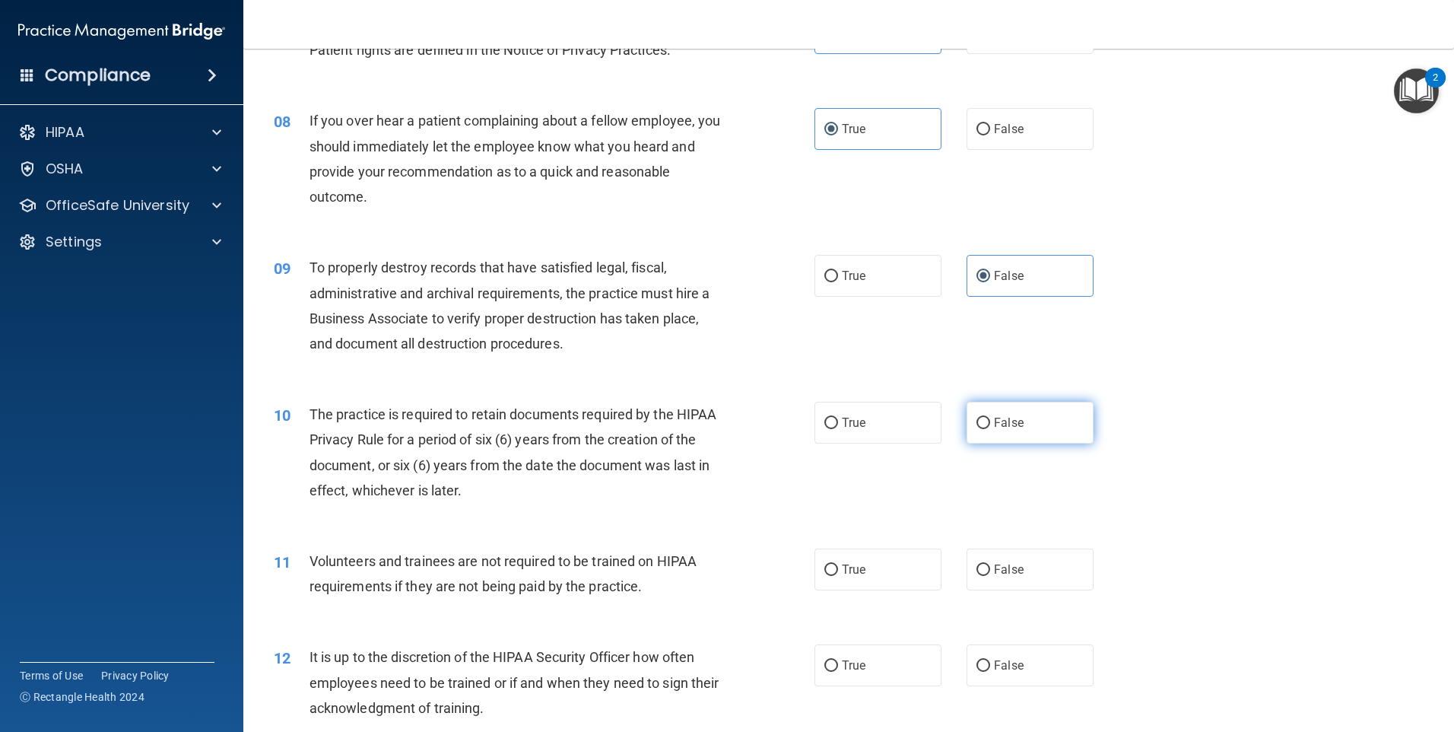
click at [977, 411] on label "False" at bounding box center [1030, 423] width 127 height 42
click at [977, 418] on input "False" at bounding box center [984, 423] width 14 height 11
radio input "true"
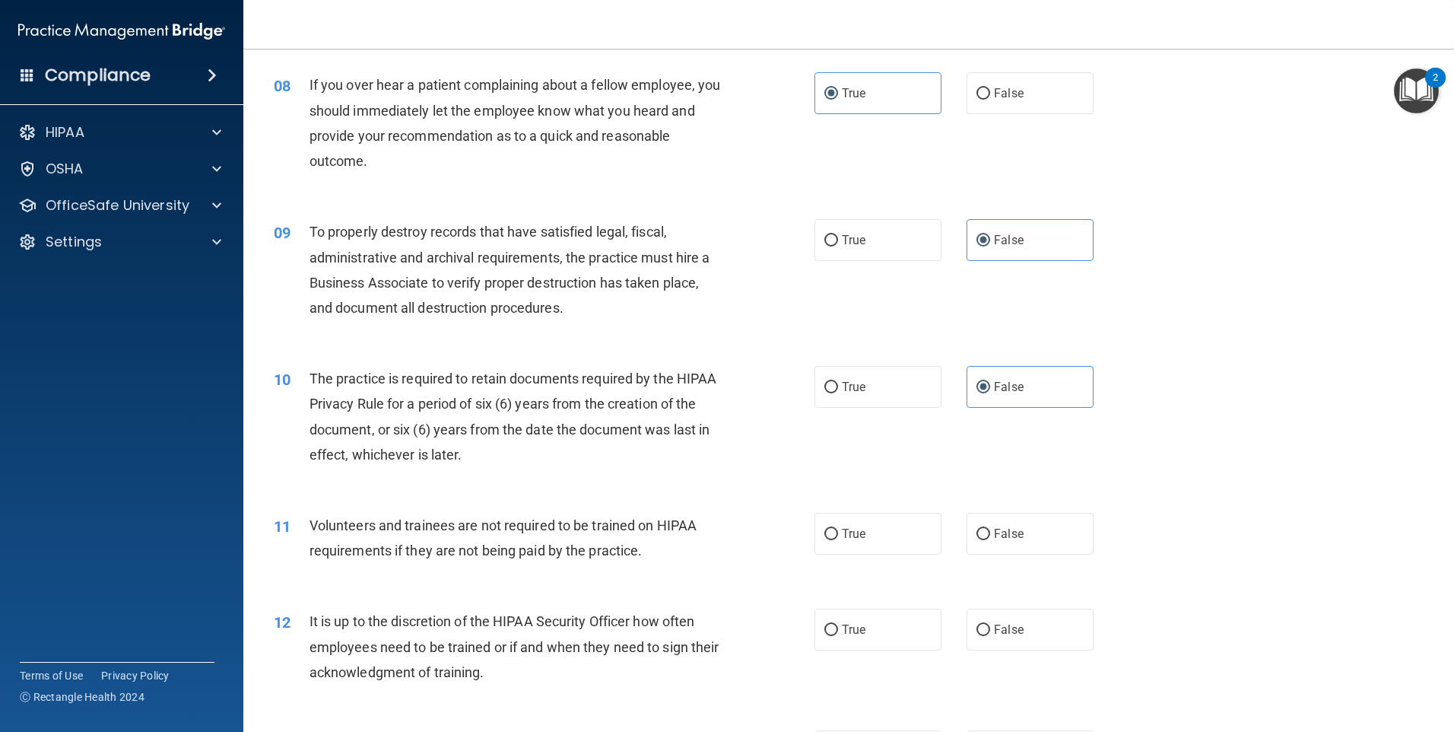
scroll to position [964, 0]
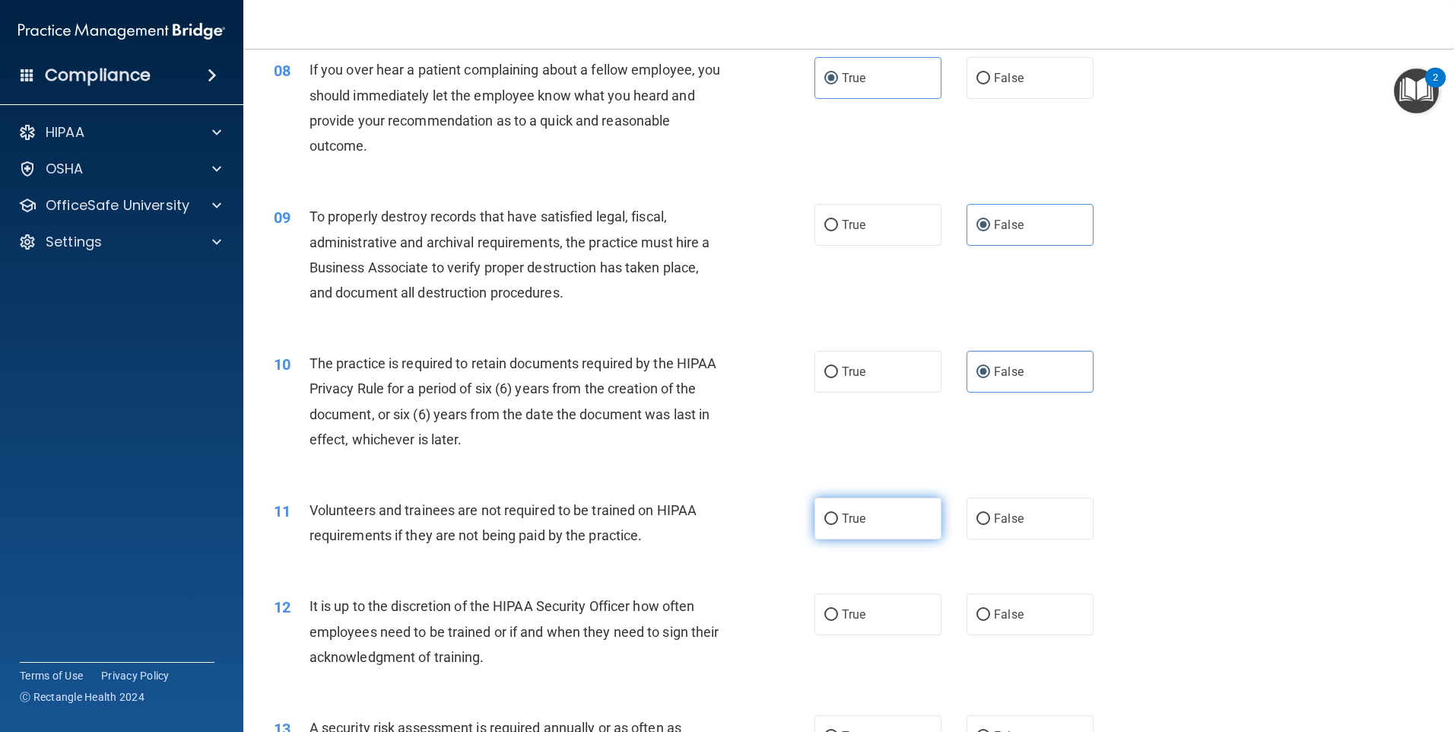
click at [884, 525] on label "True" at bounding box center [878, 518] width 127 height 42
click at [838, 525] on input "True" at bounding box center [831, 518] width 14 height 11
radio input "true"
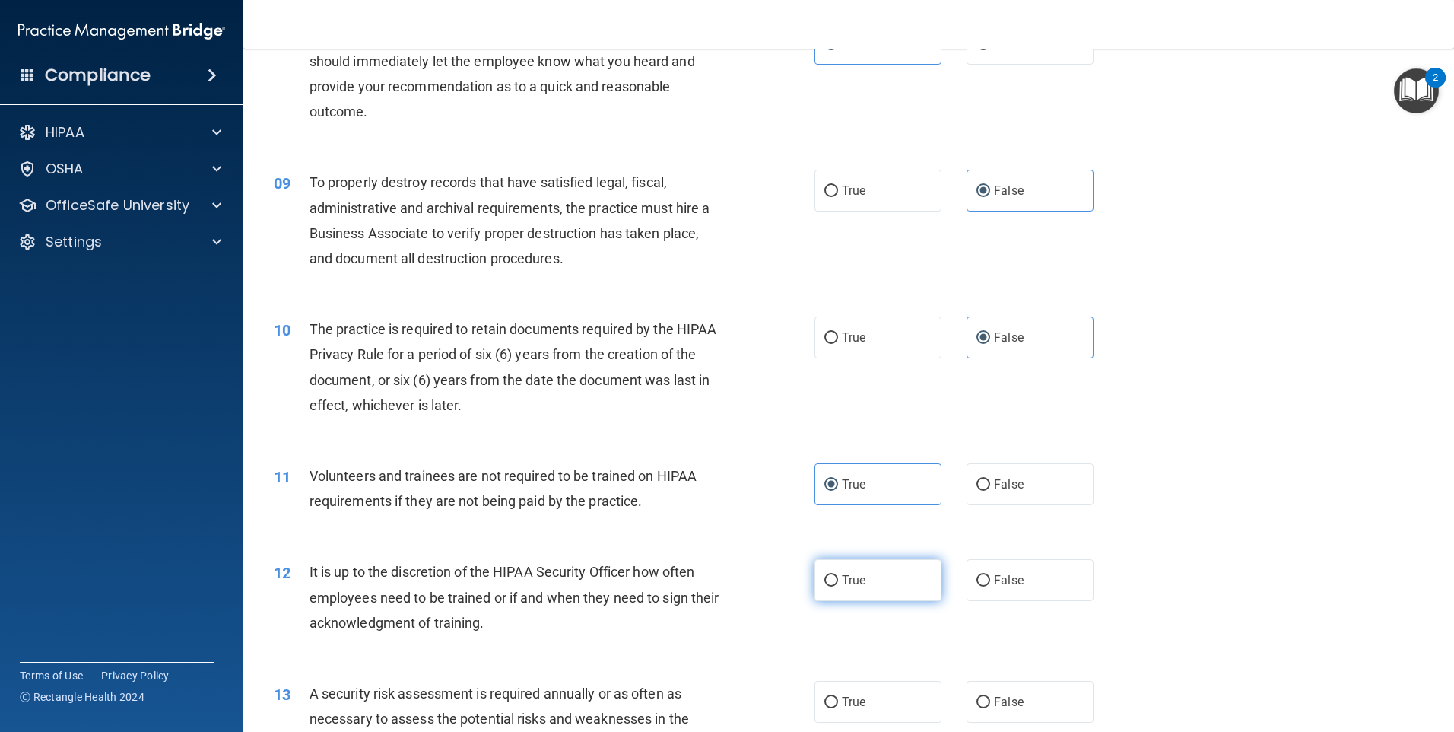
scroll to position [1014, 0]
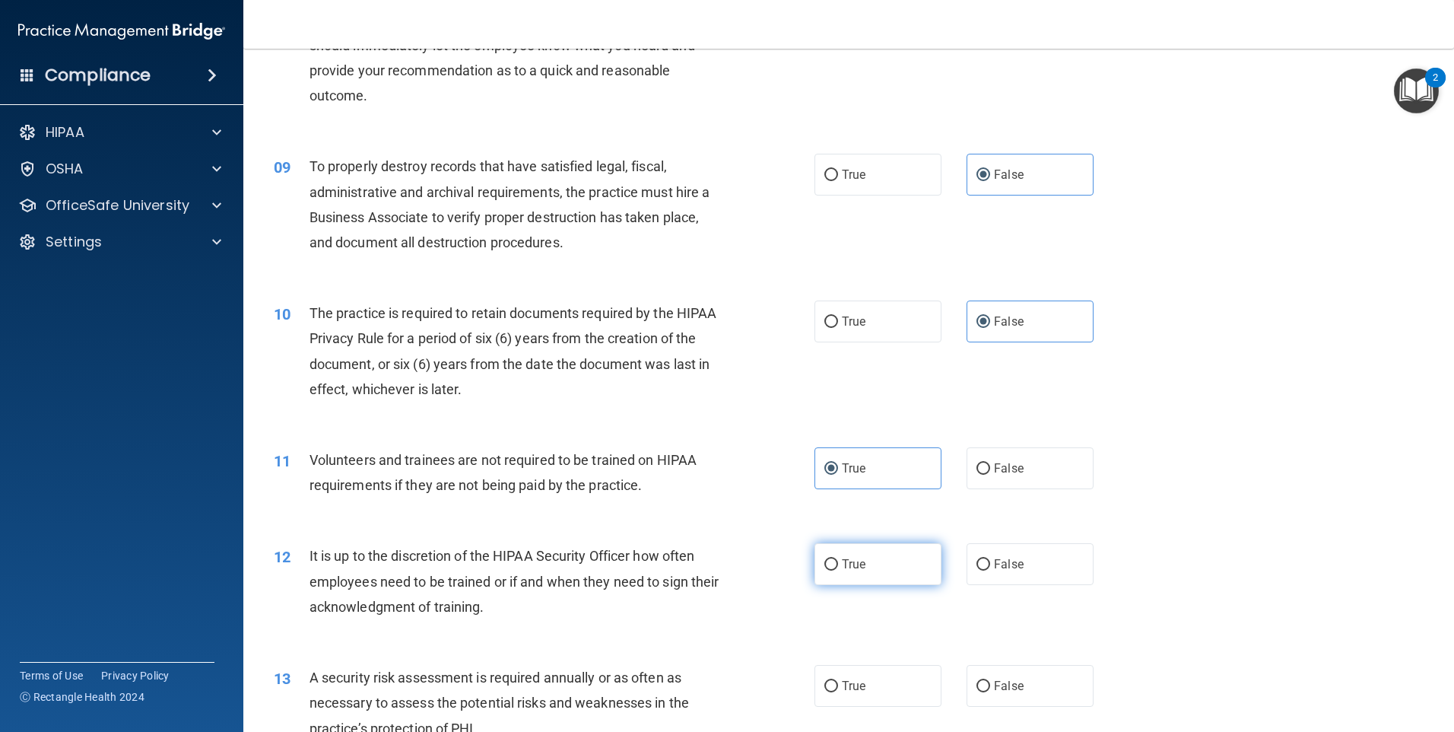
click at [853, 555] on label "True" at bounding box center [878, 564] width 127 height 42
click at [838, 559] on input "True" at bounding box center [831, 564] width 14 height 11
radio input "true"
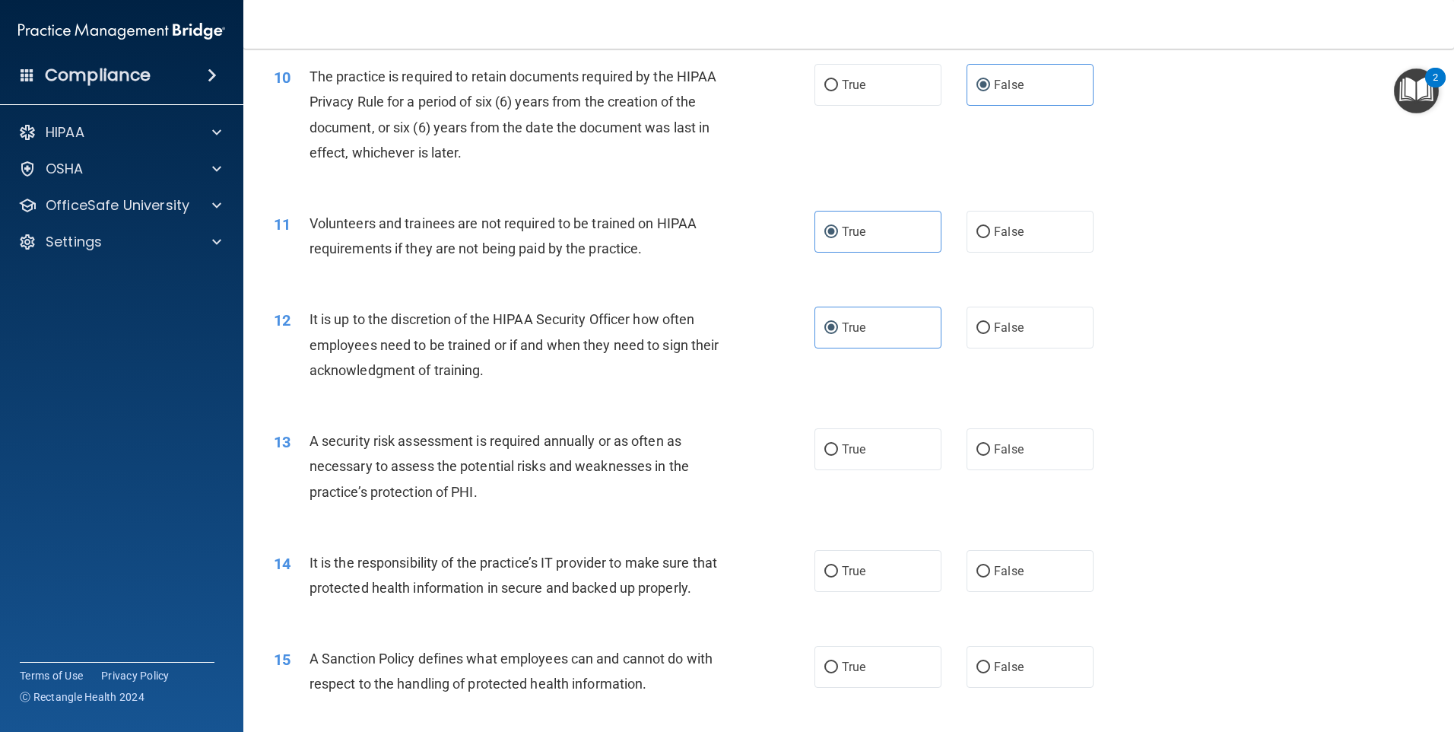
scroll to position [1268, 0]
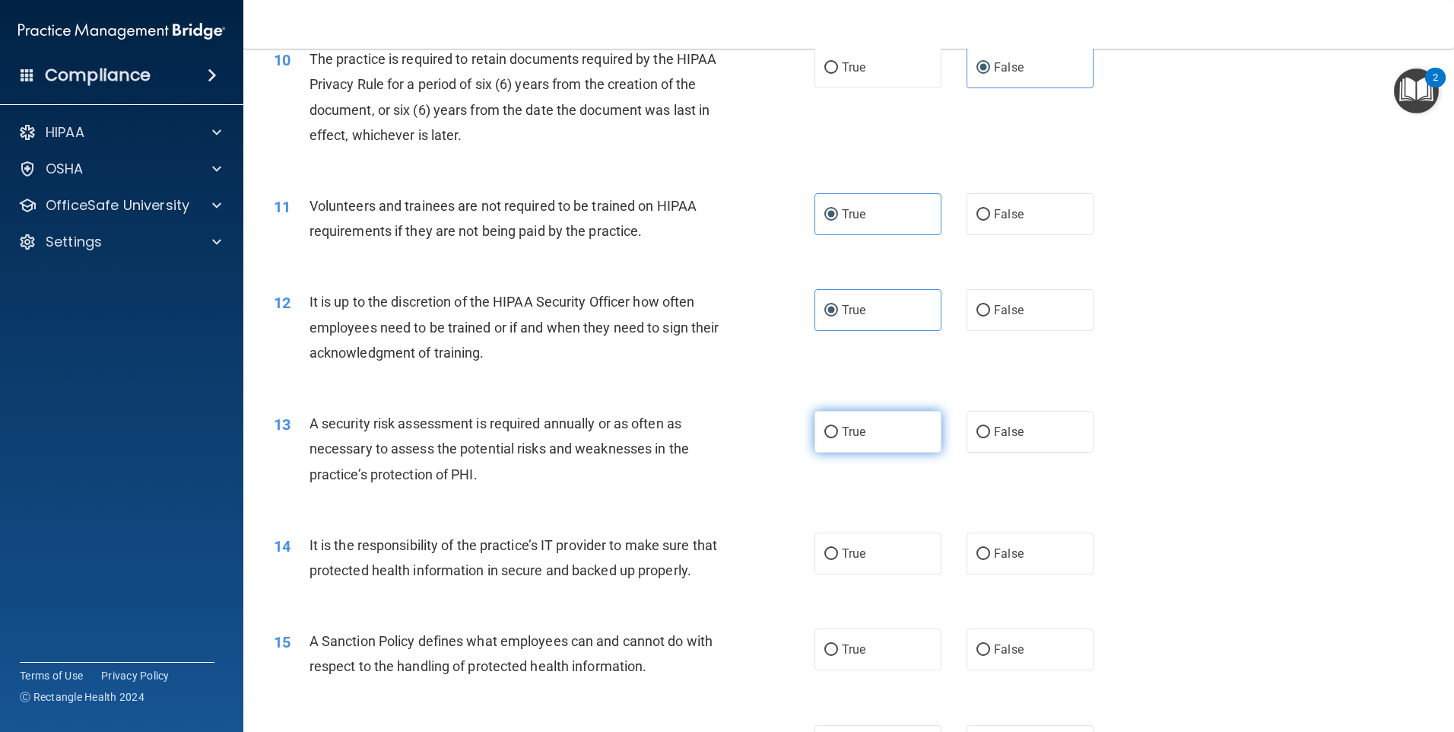
click at [862, 427] on label "True" at bounding box center [878, 432] width 127 height 42
click at [838, 427] on input "True" at bounding box center [831, 432] width 14 height 11
radio input "true"
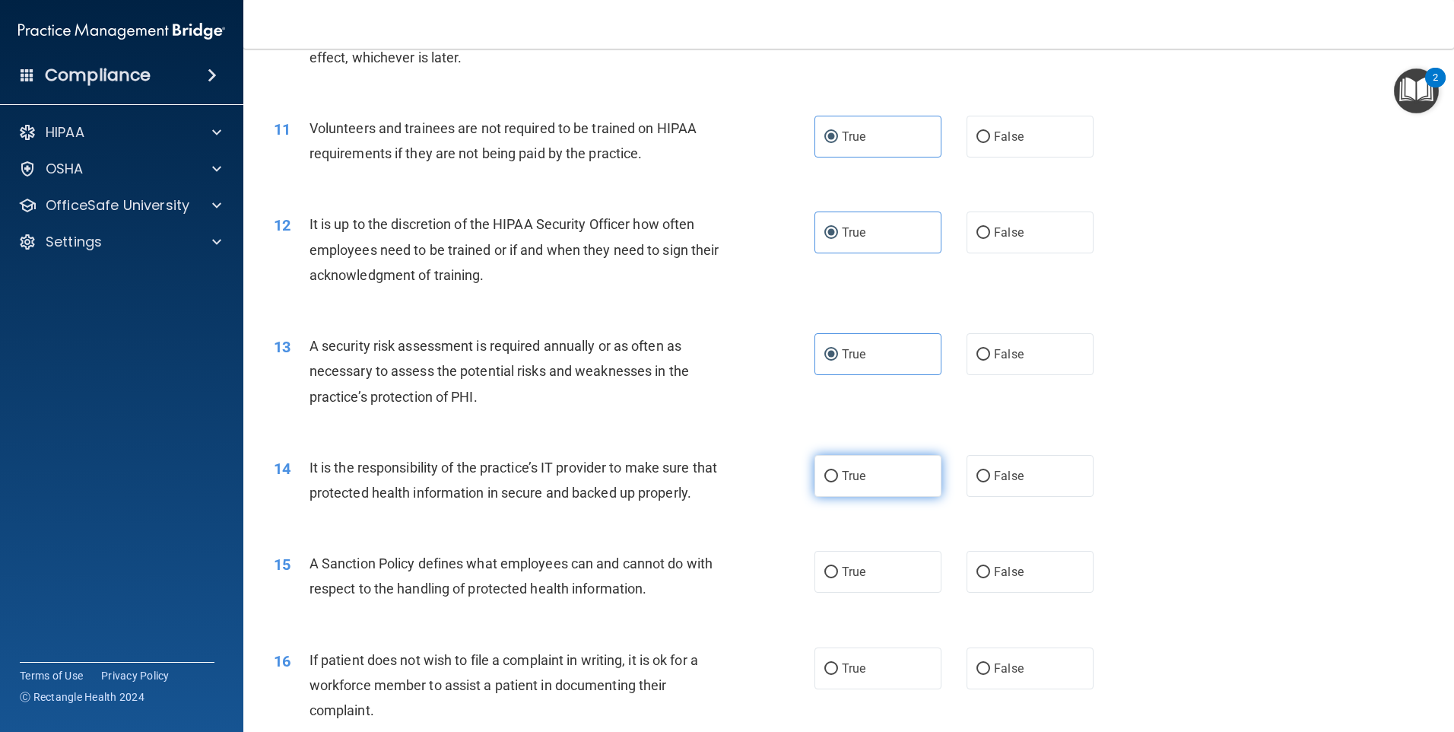
scroll to position [1369, 0]
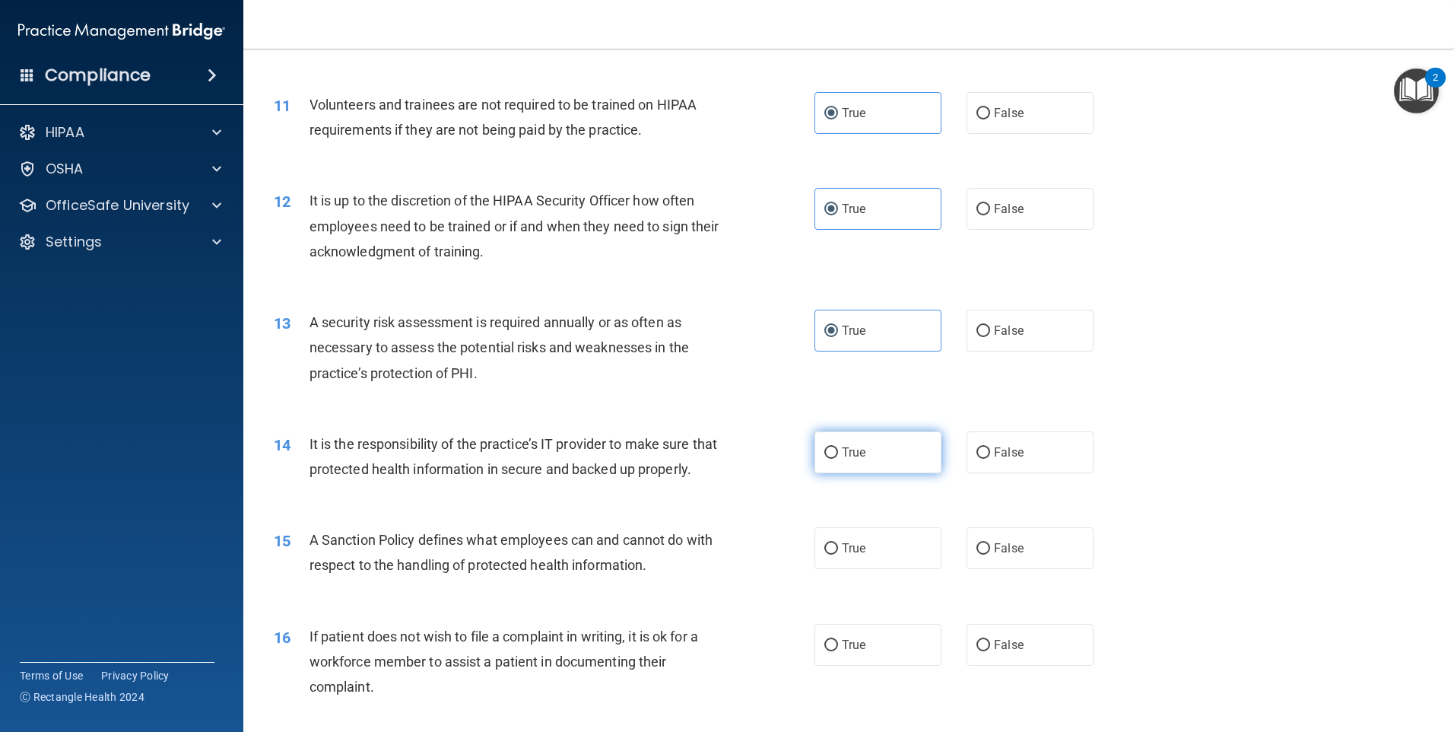
click at [875, 457] on label "True" at bounding box center [878, 452] width 127 height 42
click at [838, 457] on input "True" at bounding box center [831, 452] width 14 height 11
radio input "true"
click at [997, 555] on span "False" at bounding box center [1009, 548] width 30 height 14
click at [990, 554] on input "False" at bounding box center [984, 548] width 14 height 11
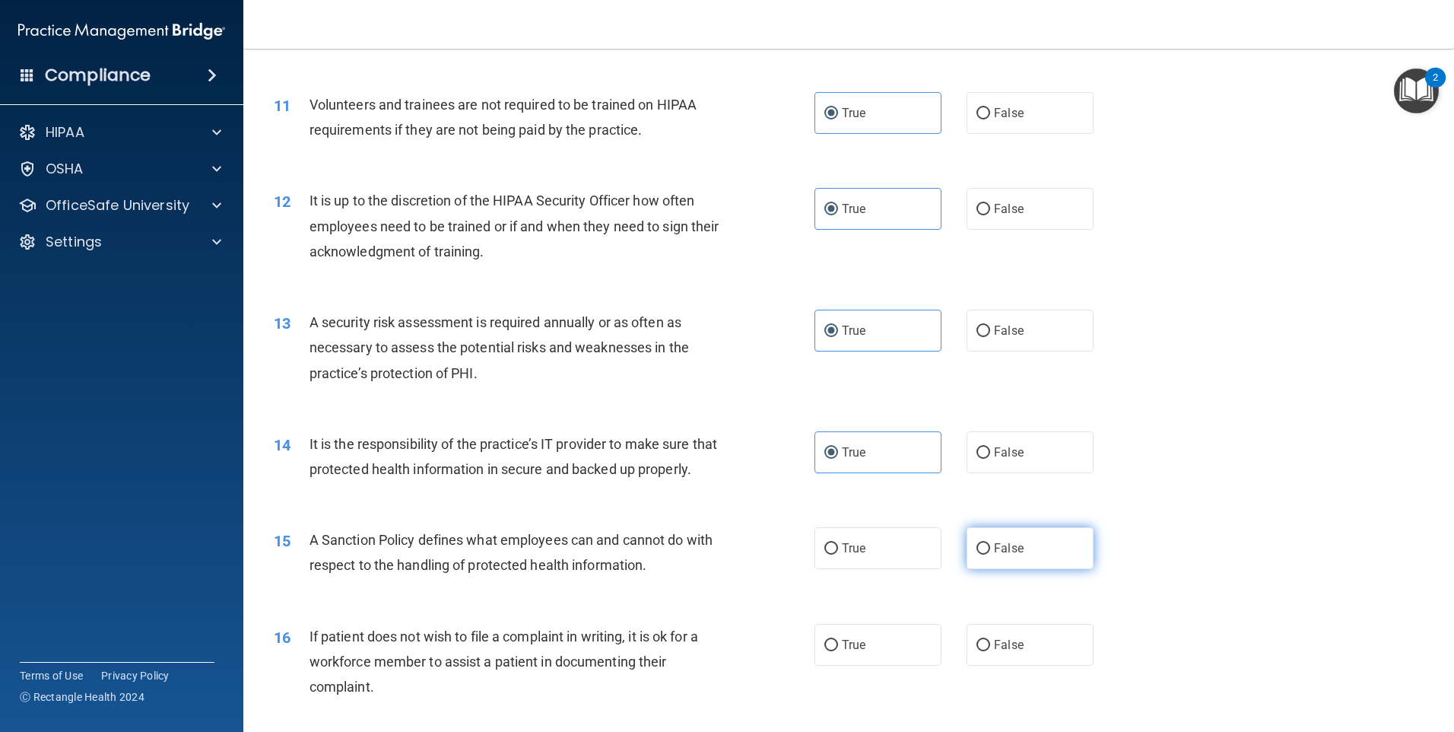
radio input "true"
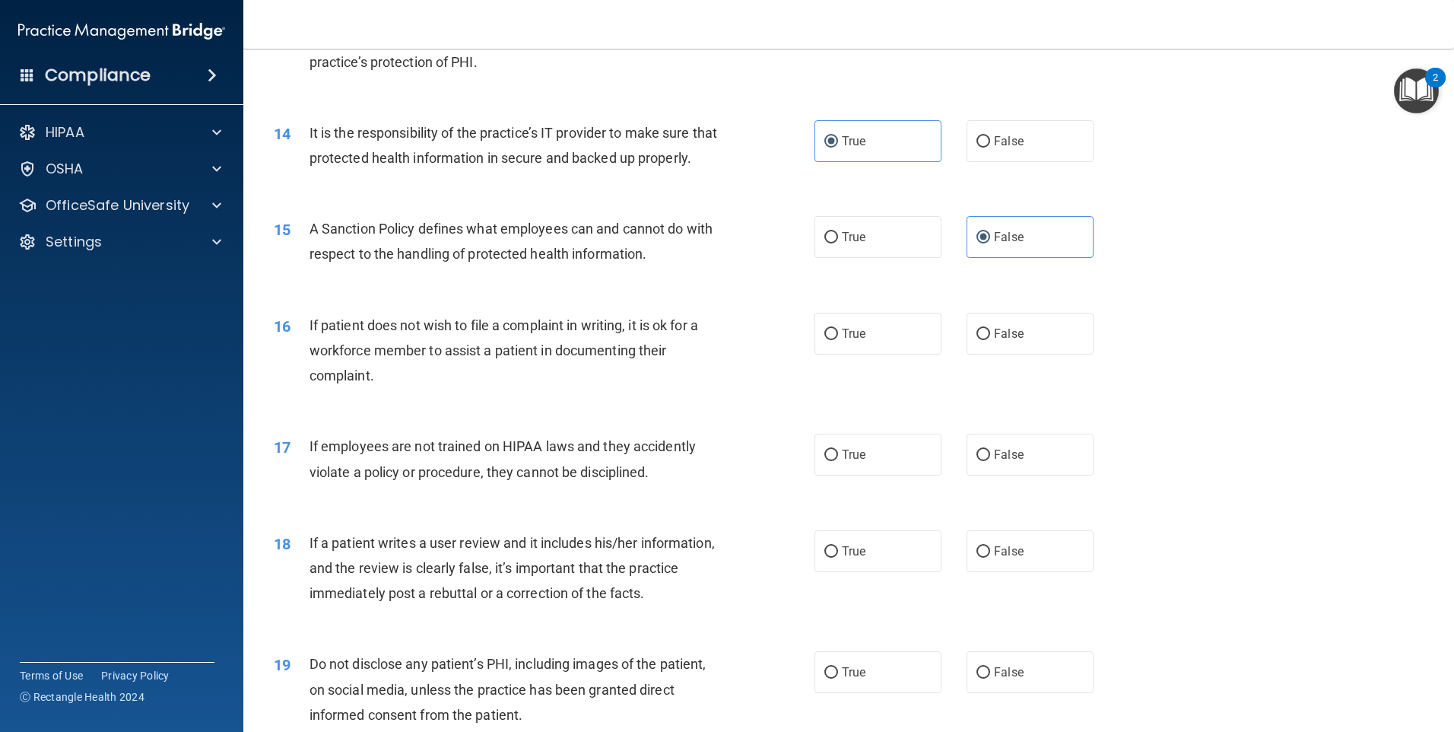
scroll to position [1673, 0]
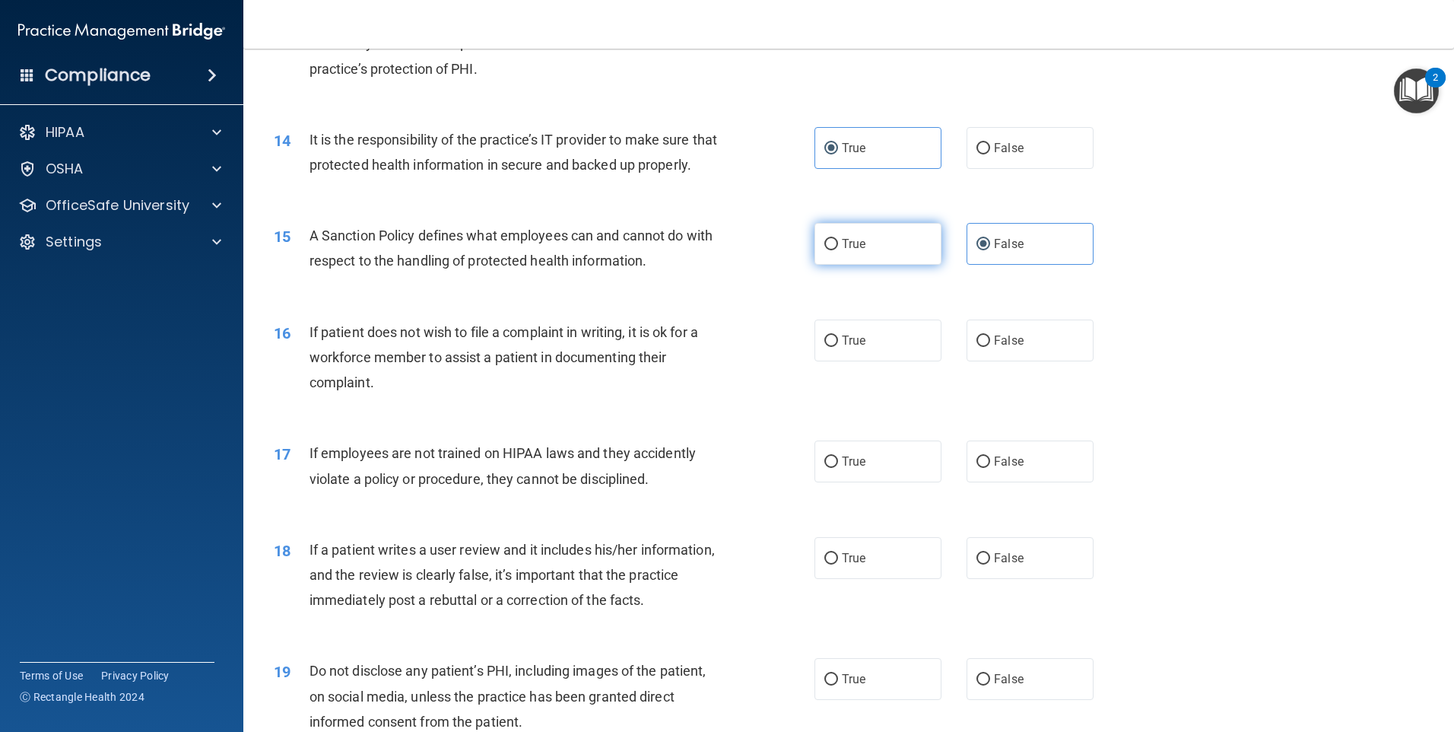
click at [872, 265] on label "True" at bounding box center [878, 244] width 127 height 42
click at [838, 250] on input "True" at bounding box center [831, 244] width 14 height 11
radio input "true"
radio input "false"
click at [967, 358] on label "False" at bounding box center [1030, 340] width 127 height 42
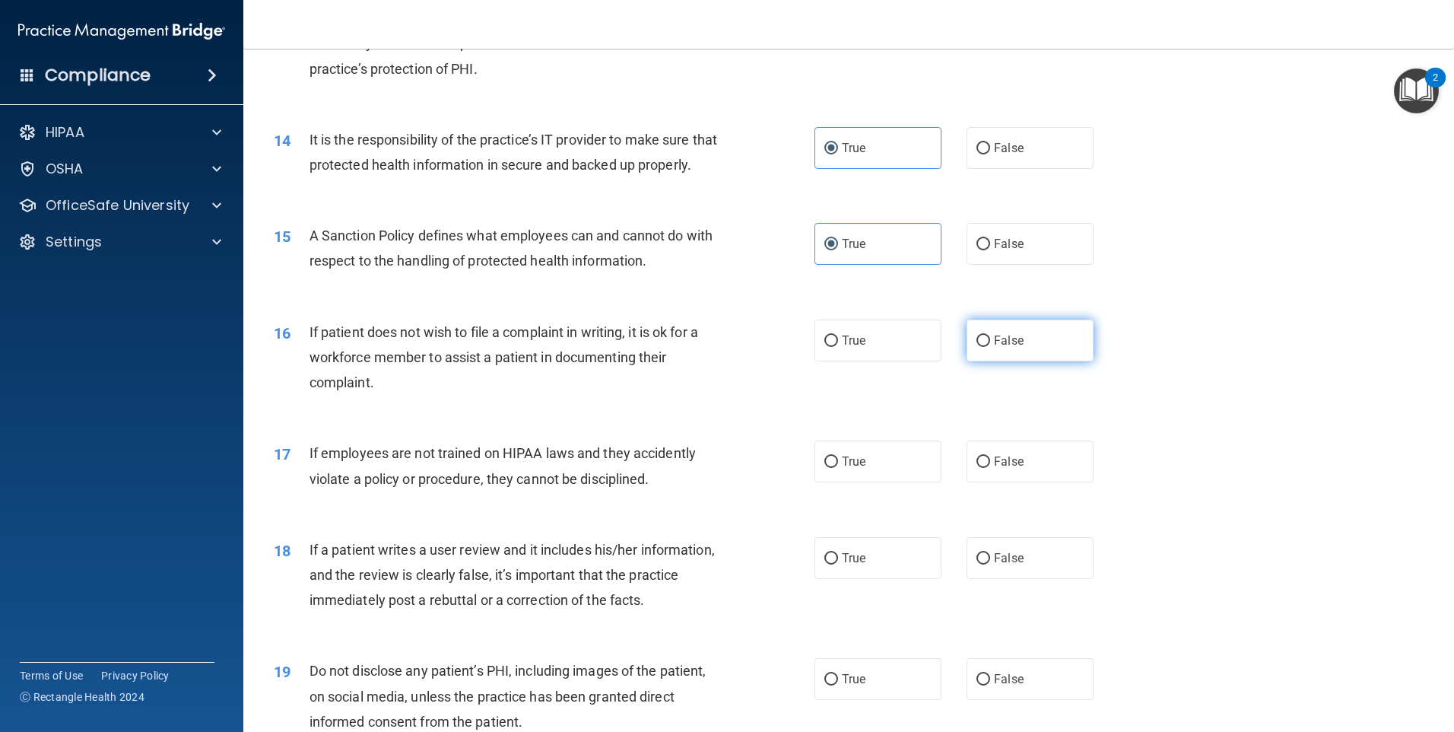
click at [977, 347] on input "False" at bounding box center [984, 340] width 14 height 11
radio input "true"
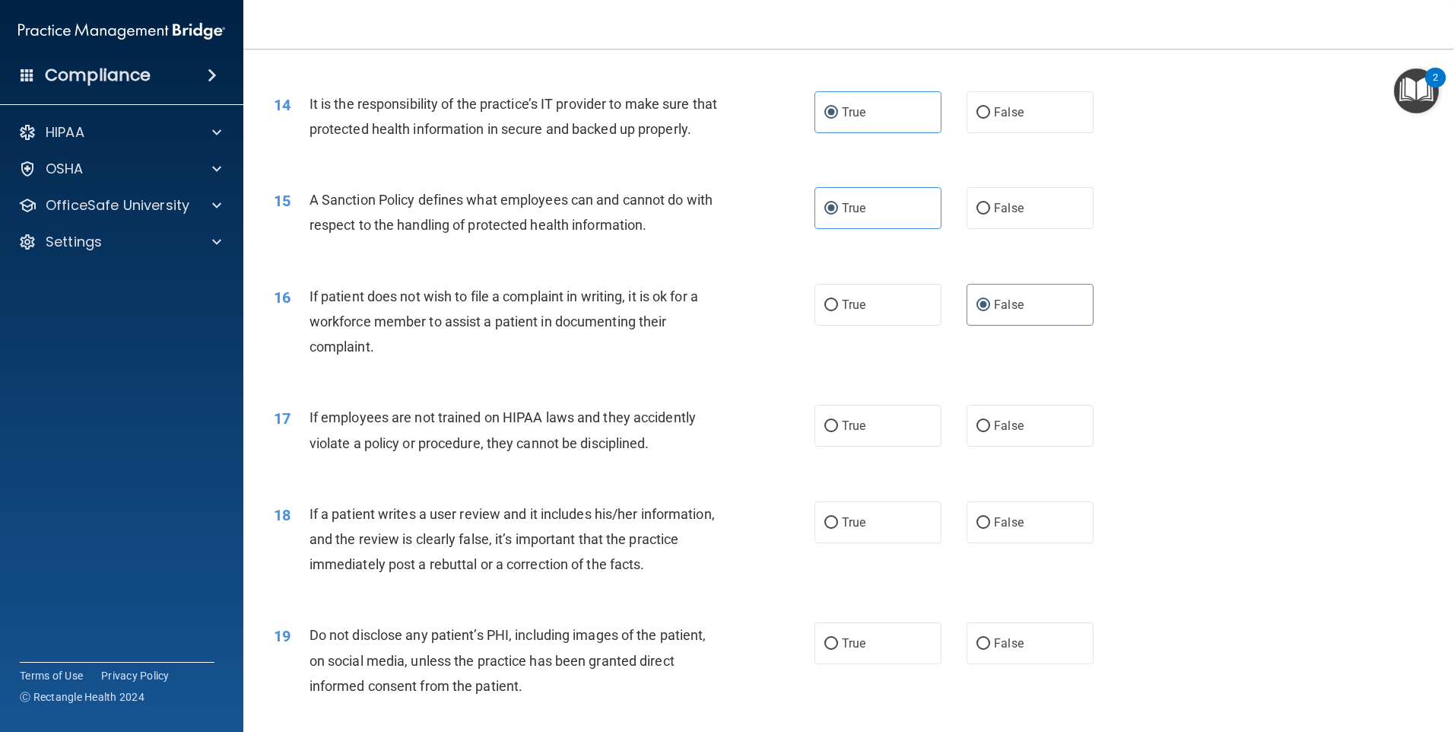
scroll to position [1724, 0]
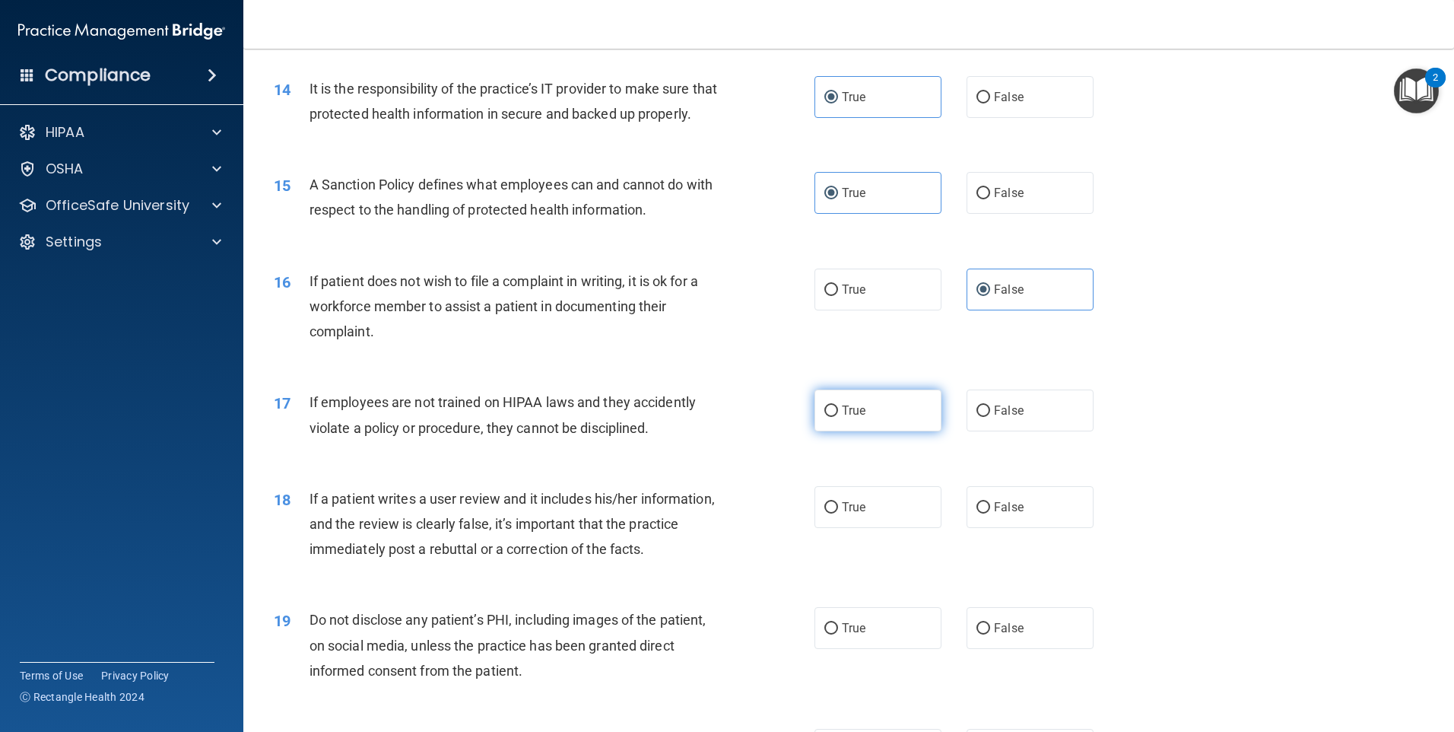
click at [850, 418] on span "True" at bounding box center [854, 410] width 24 height 14
click at [838, 417] on input "True" at bounding box center [831, 410] width 14 height 11
radio input "true"
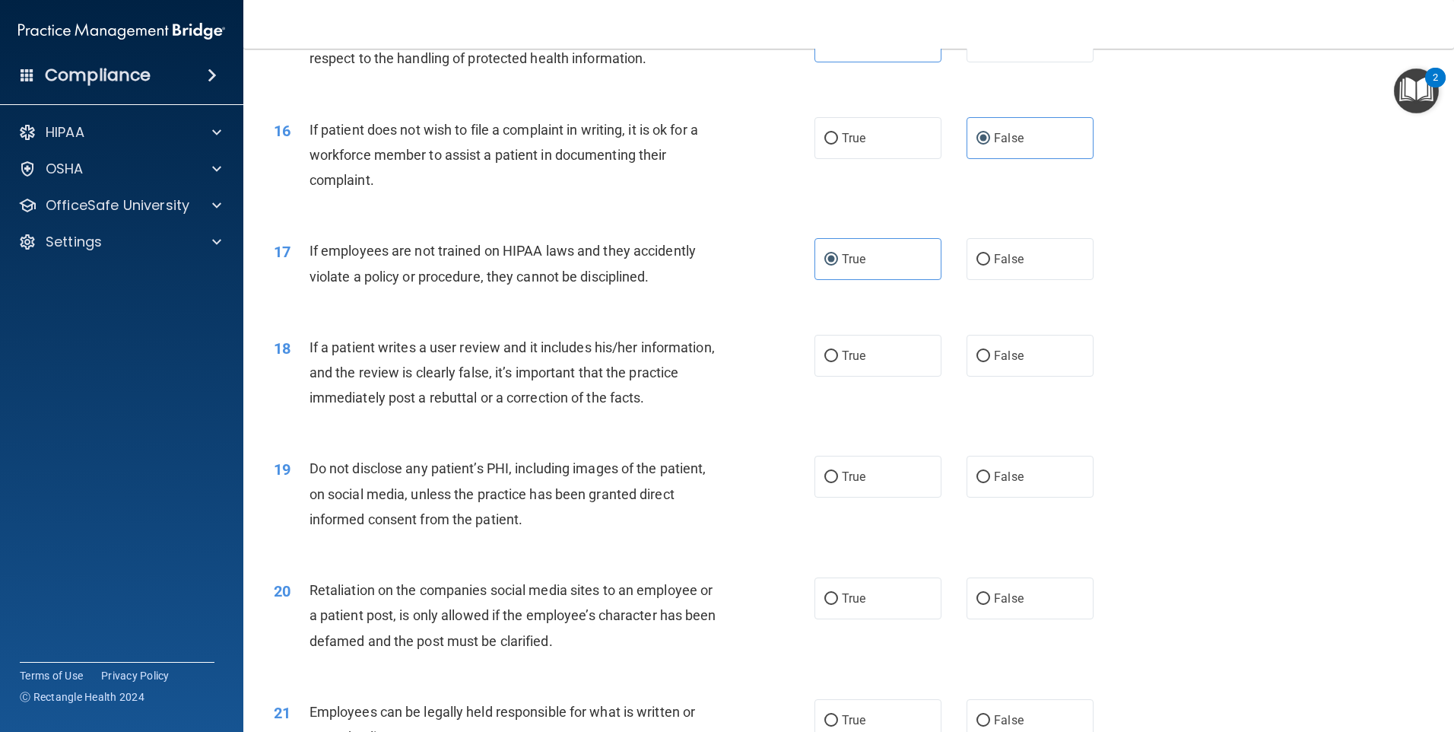
scroll to position [1876, 0]
click at [893, 376] on label "True" at bounding box center [878, 355] width 127 height 42
click at [838, 361] on input "True" at bounding box center [831, 355] width 14 height 11
radio input "true"
click at [986, 497] on label "False" at bounding box center [1030, 476] width 127 height 42
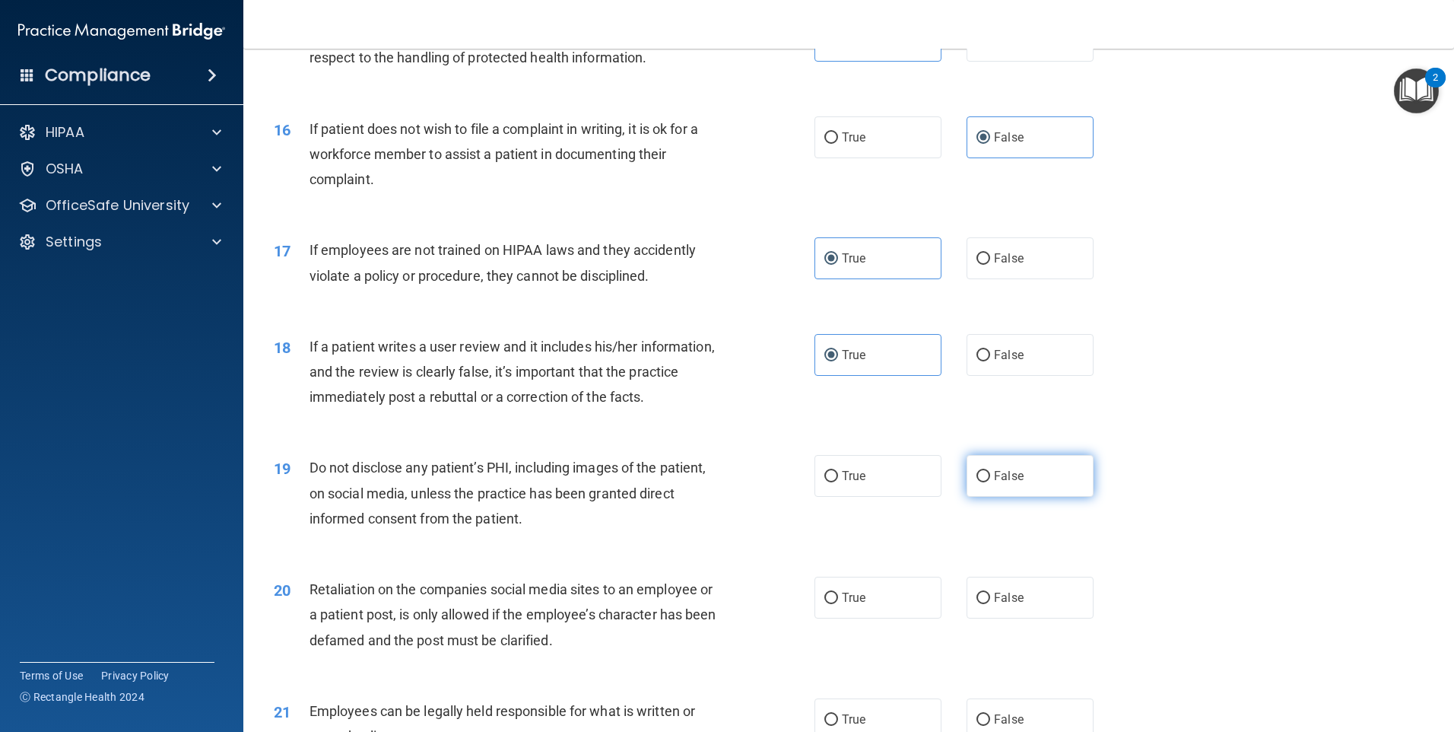
click at [986, 482] on input "False" at bounding box center [984, 476] width 14 height 11
radio input "true"
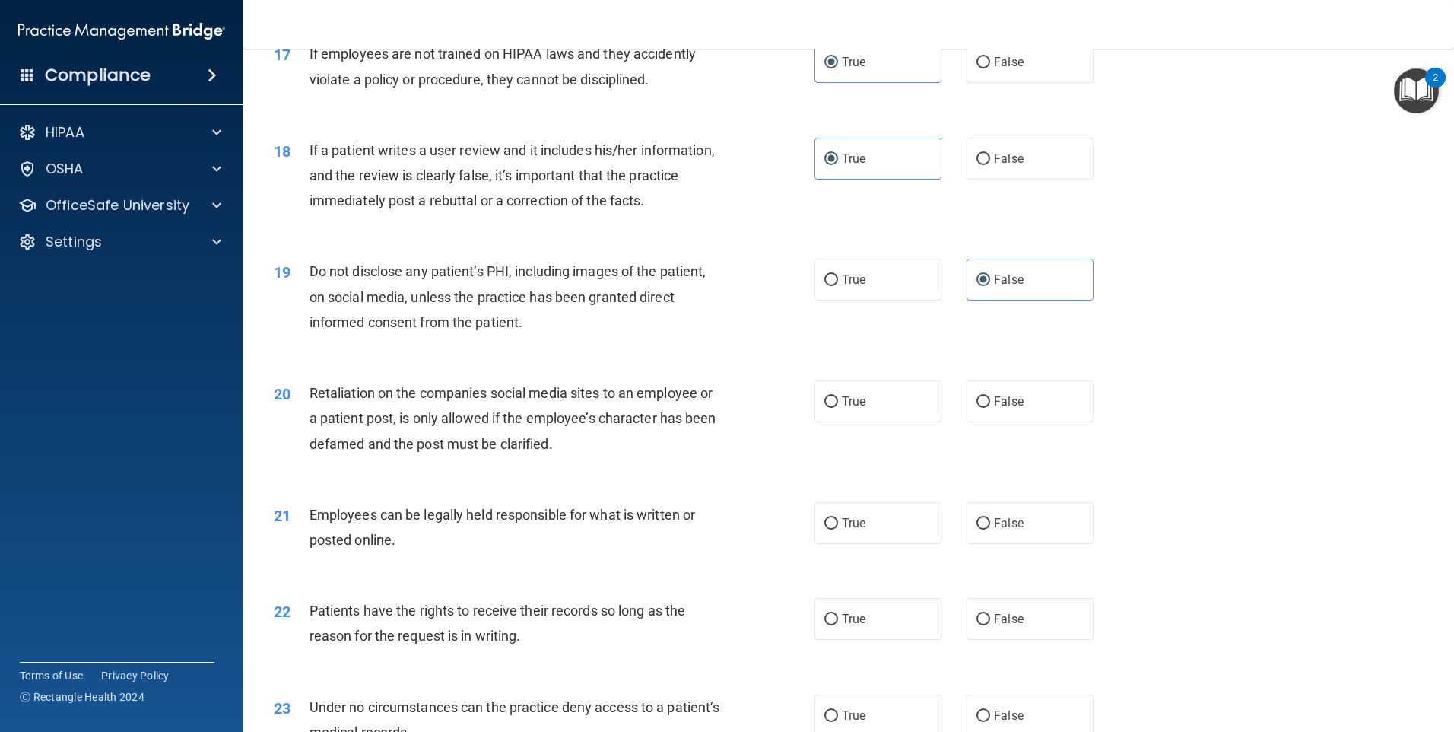
scroll to position [2078, 0]
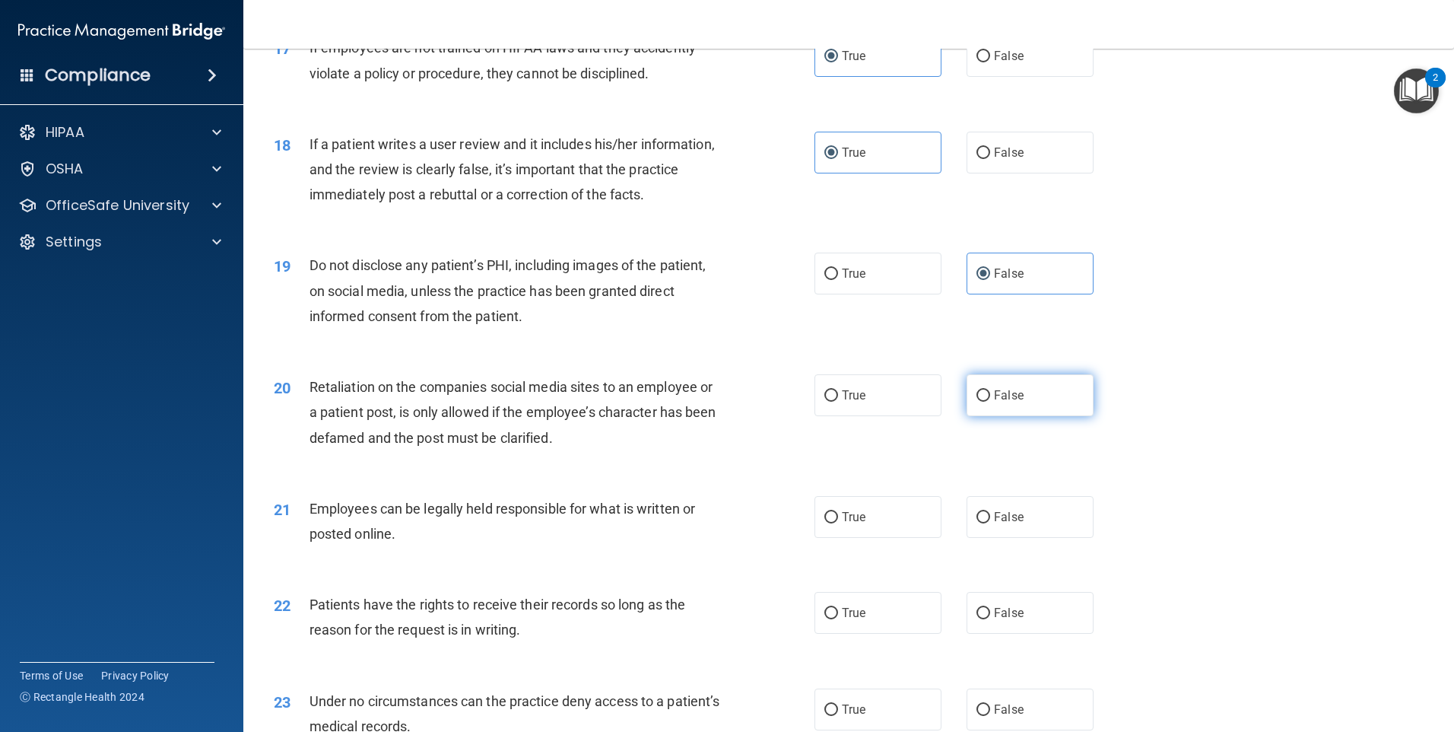
click at [1006, 402] on span "False" at bounding box center [1009, 395] width 30 height 14
click at [990, 402] on input "False" at bounding box center [984, 395] width 14 height 11
radio input "true"
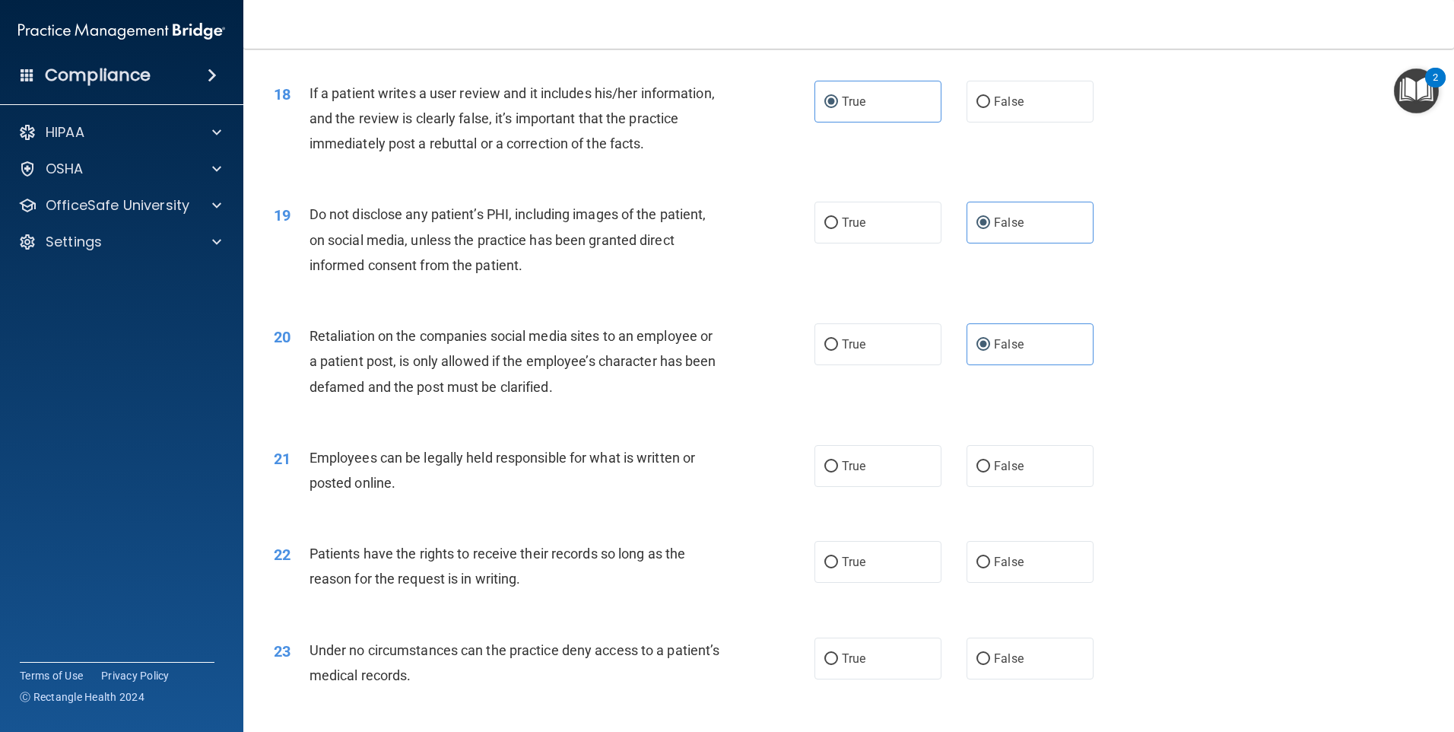
click at [907, 487] on label "True" at bounding box center [878, 466] width 127 height 42
click at [838, 472] on input "True" at bounding box center [831, 466] width 14 height 11
radio input "true"
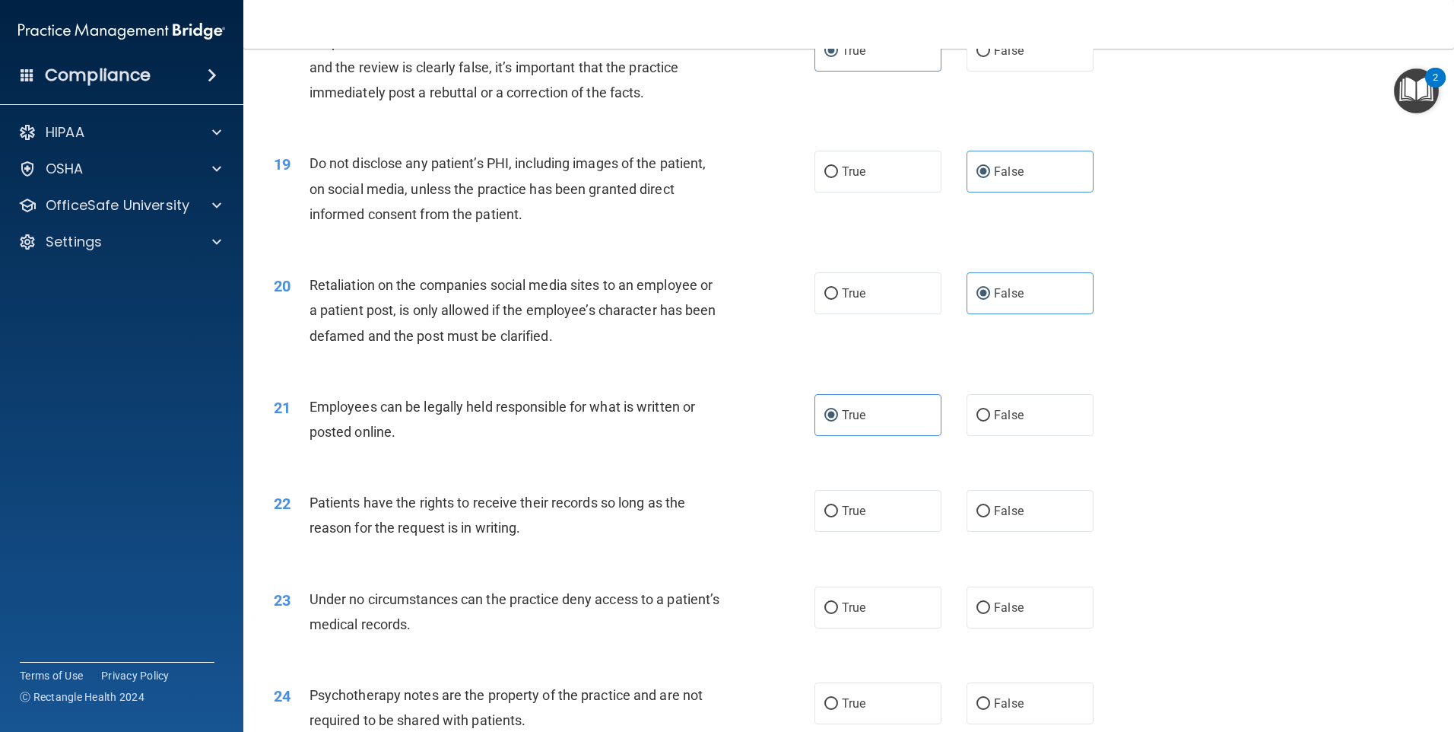
click at [891, 532] on label "True" at bounding box center [878, 511] width 127 height 42
click at [838, 517] on input "True" at bounding box center [831, 511] width 14 height 11
radio input "true"
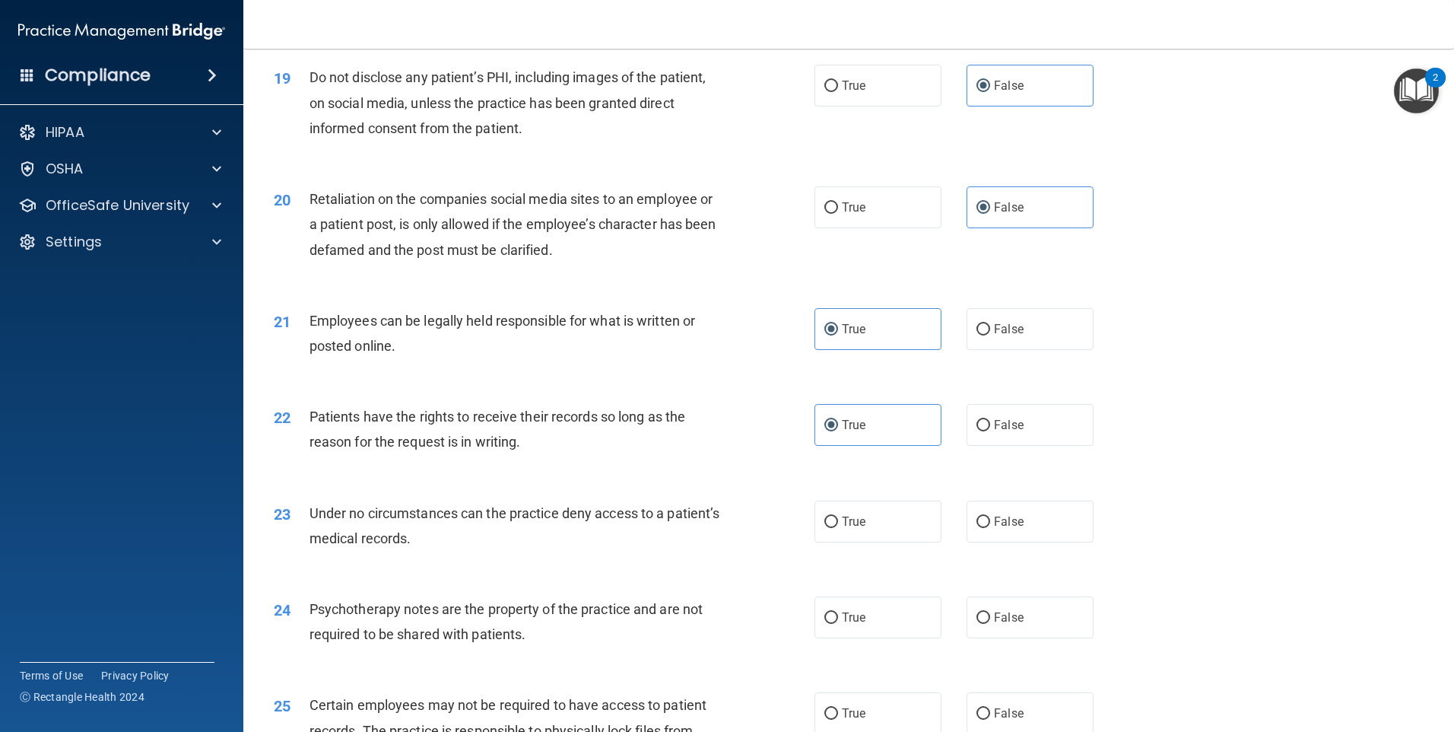
scroll to position [2282, 0]
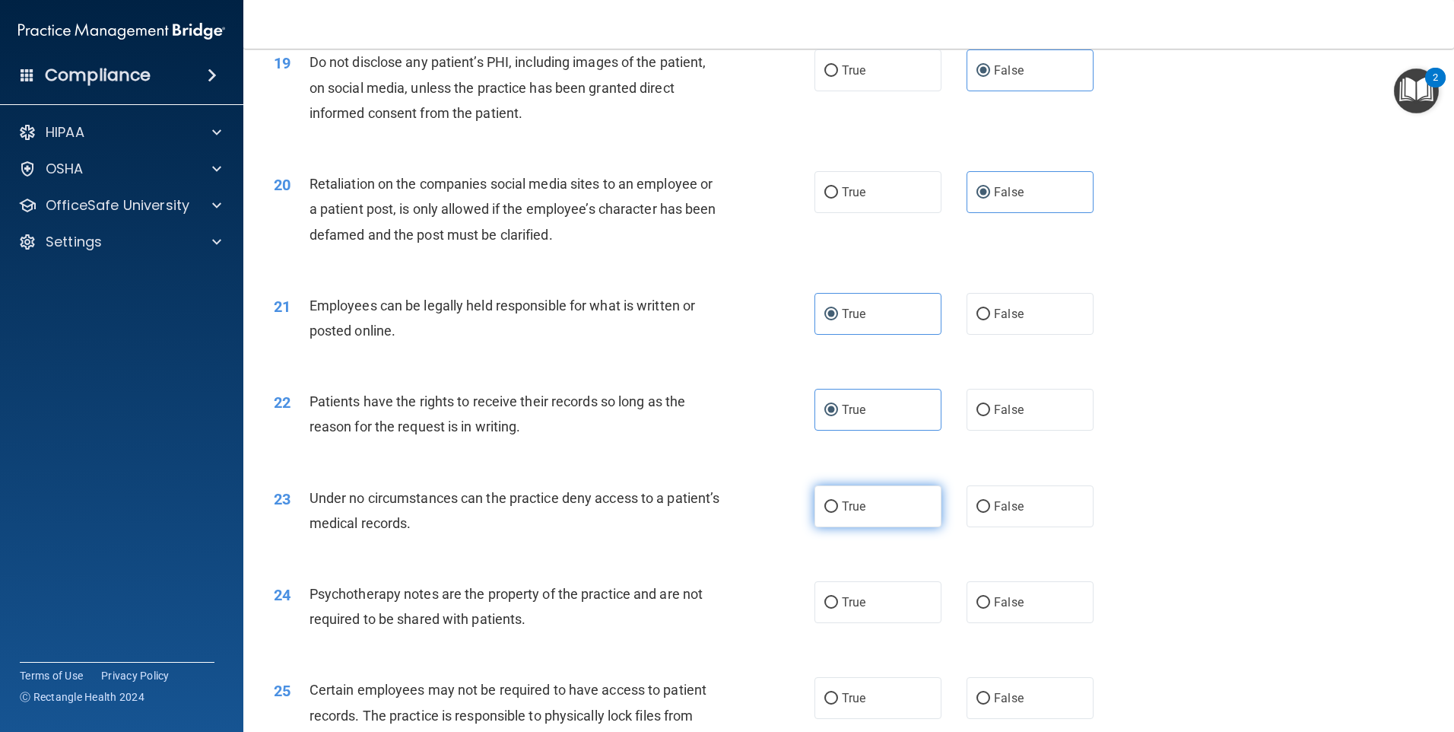
click at [890, 527] on label "True" at bounding box center [878, 506] width 127 height 42
click at [838, 513] on input "True" at bounding box center [831, 506] width 14 height 11
radio input "true"
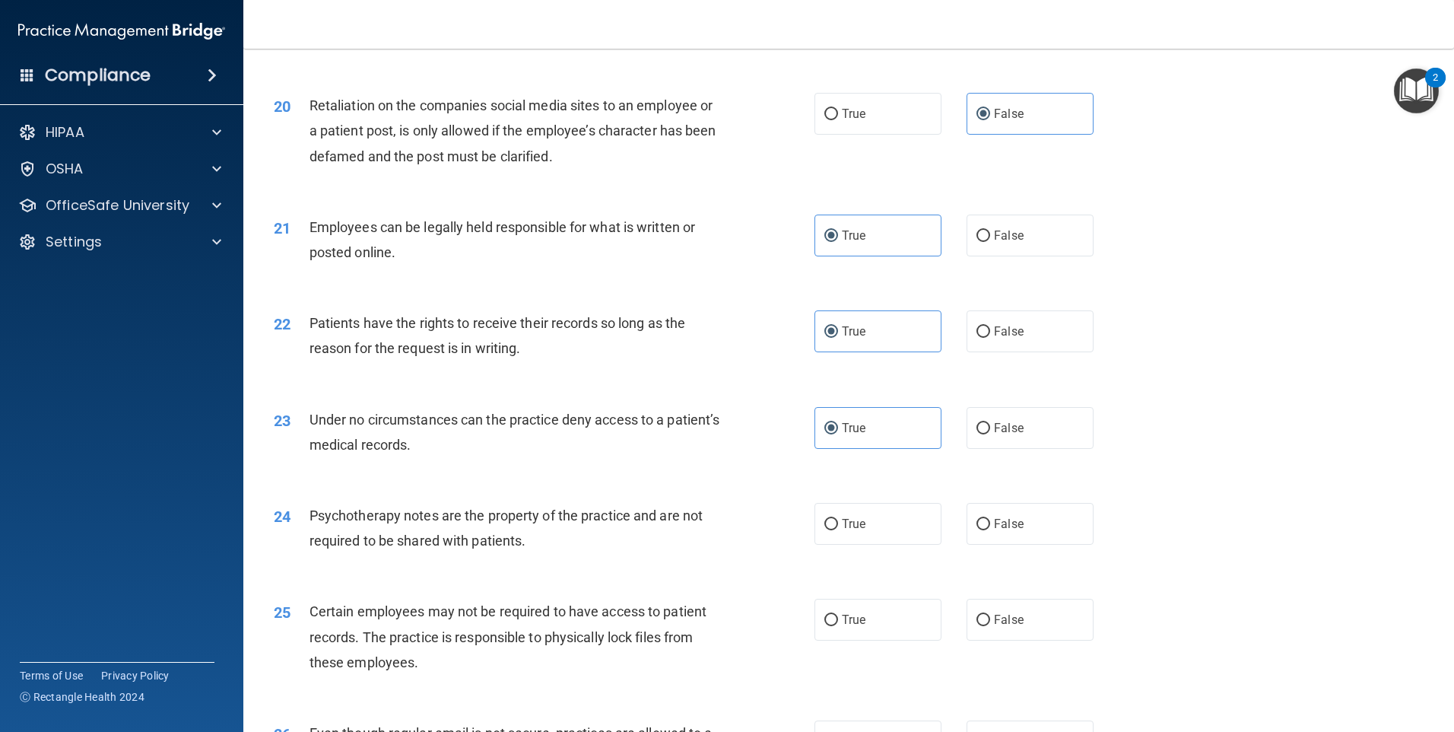
scroll to position [2383, 0]
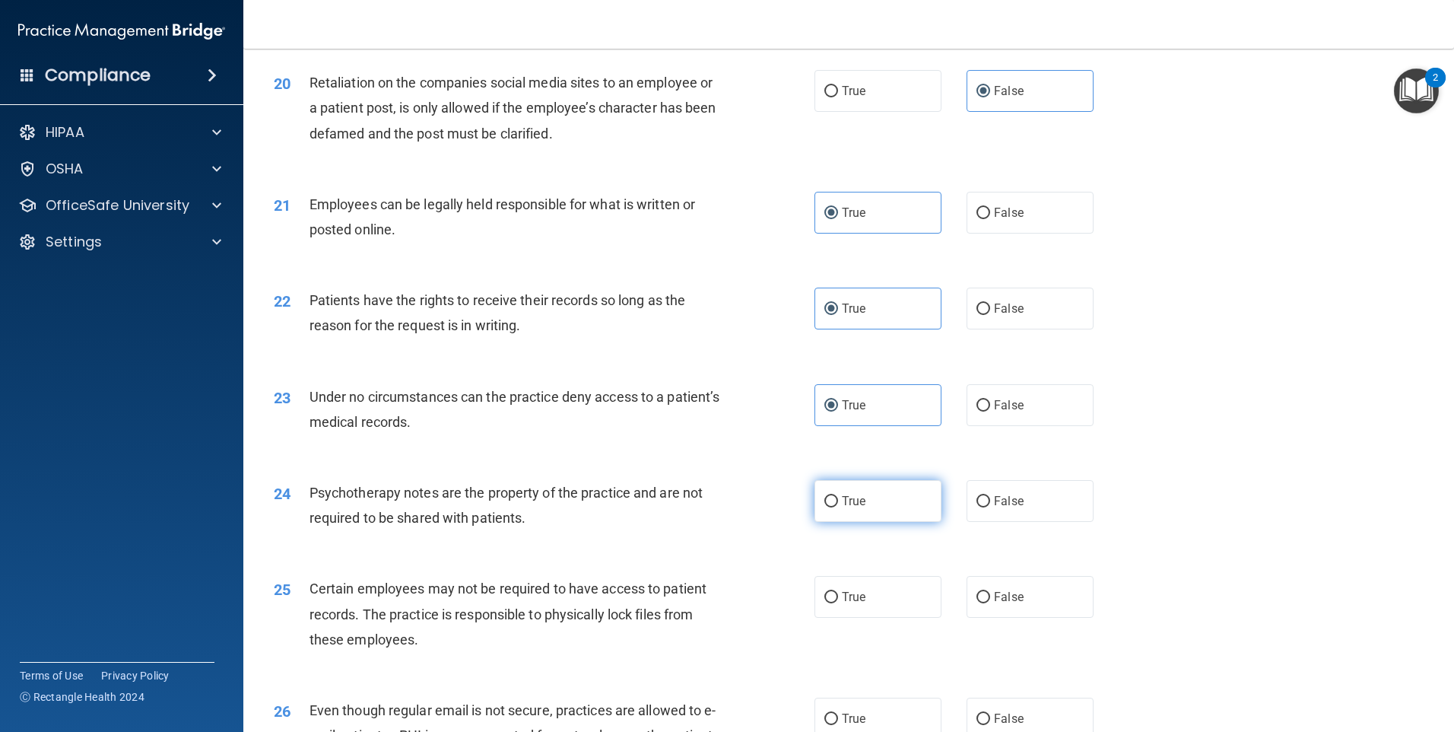
click at [881, 522] on label "True" at bounding box center [878, 501] width 127 height 42
click at [838, 507] on input "True" at bounding box center [831, 501] width 14 height 11
radio input "true"
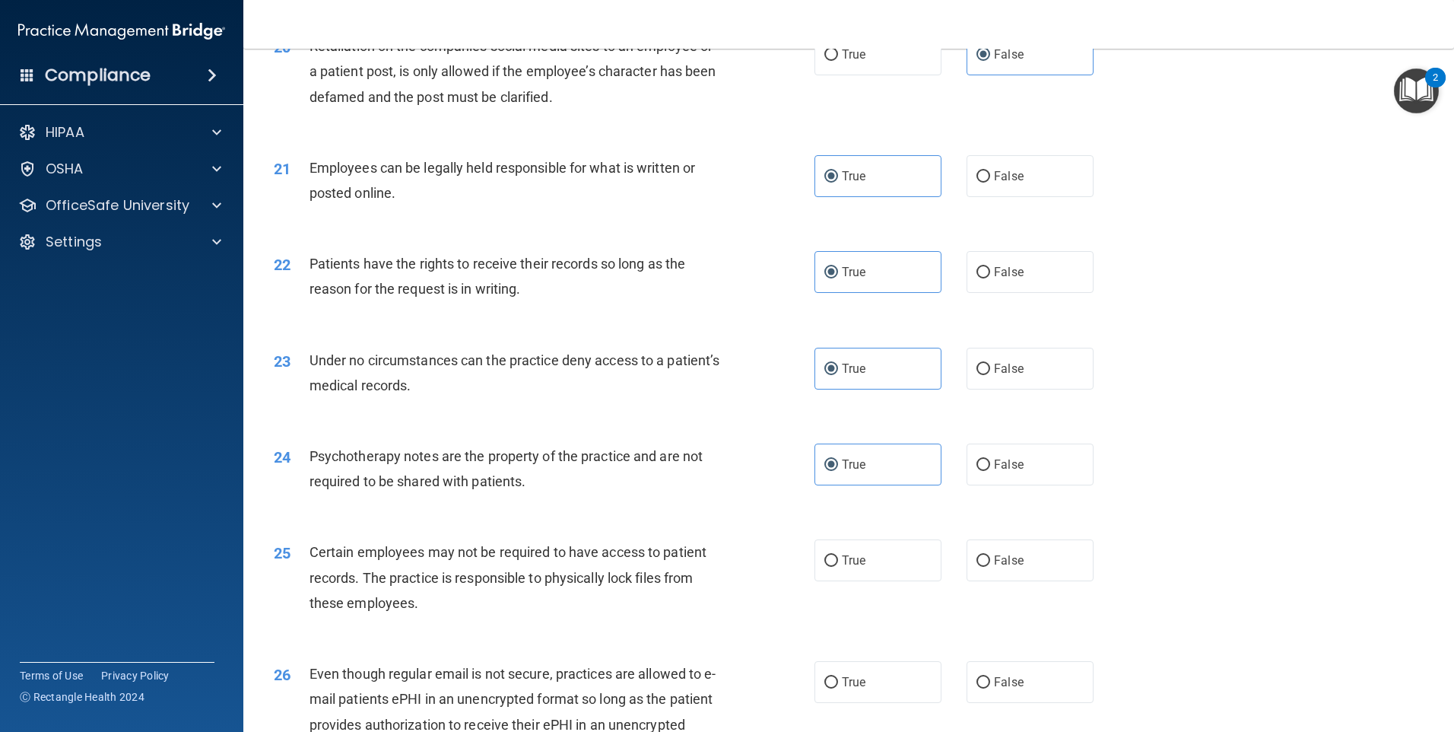
scroll to position [2434, 0]
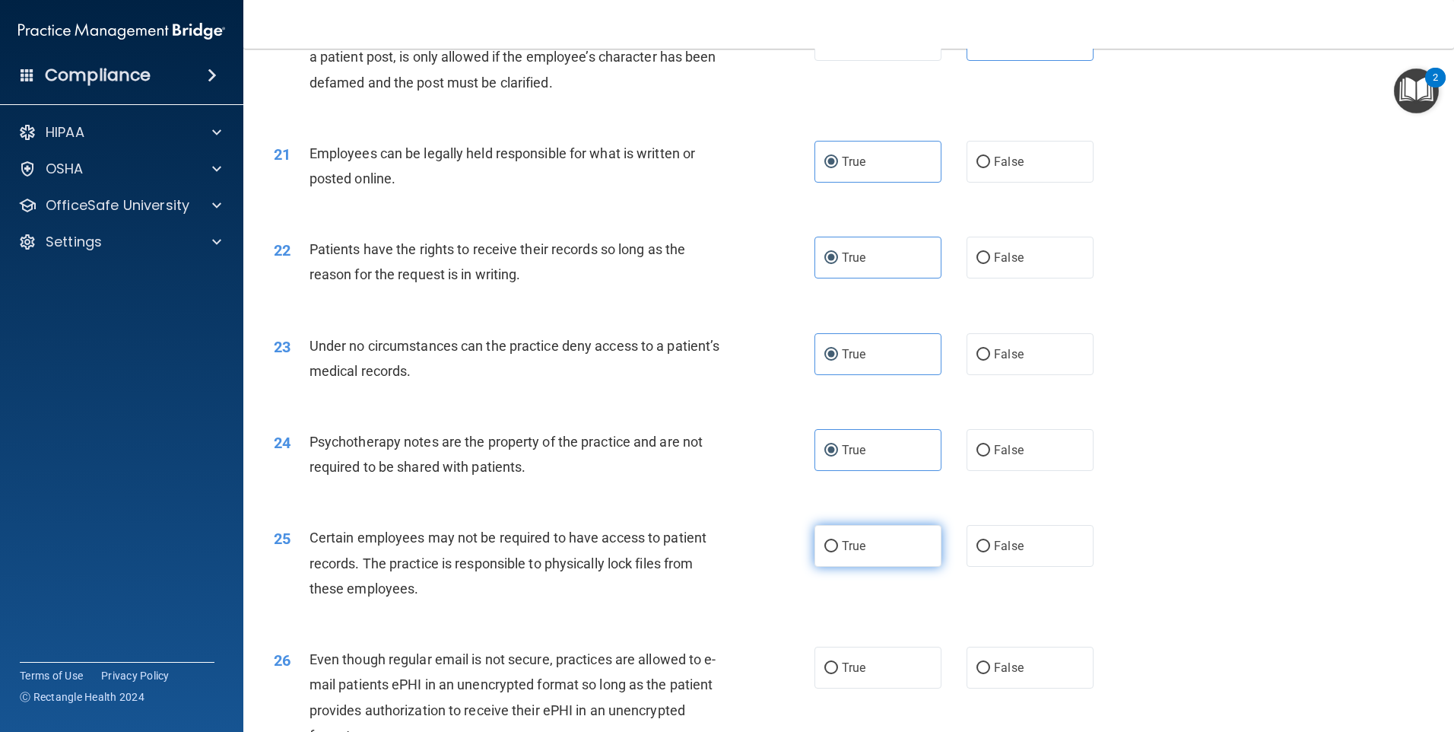
click at [887, 560] on label "True" at bounding box center [878, 546] width 127 height 42
click at [838, 552] on input "True" at bounding box center [831, 546] width 14 height 11
radio input "true"
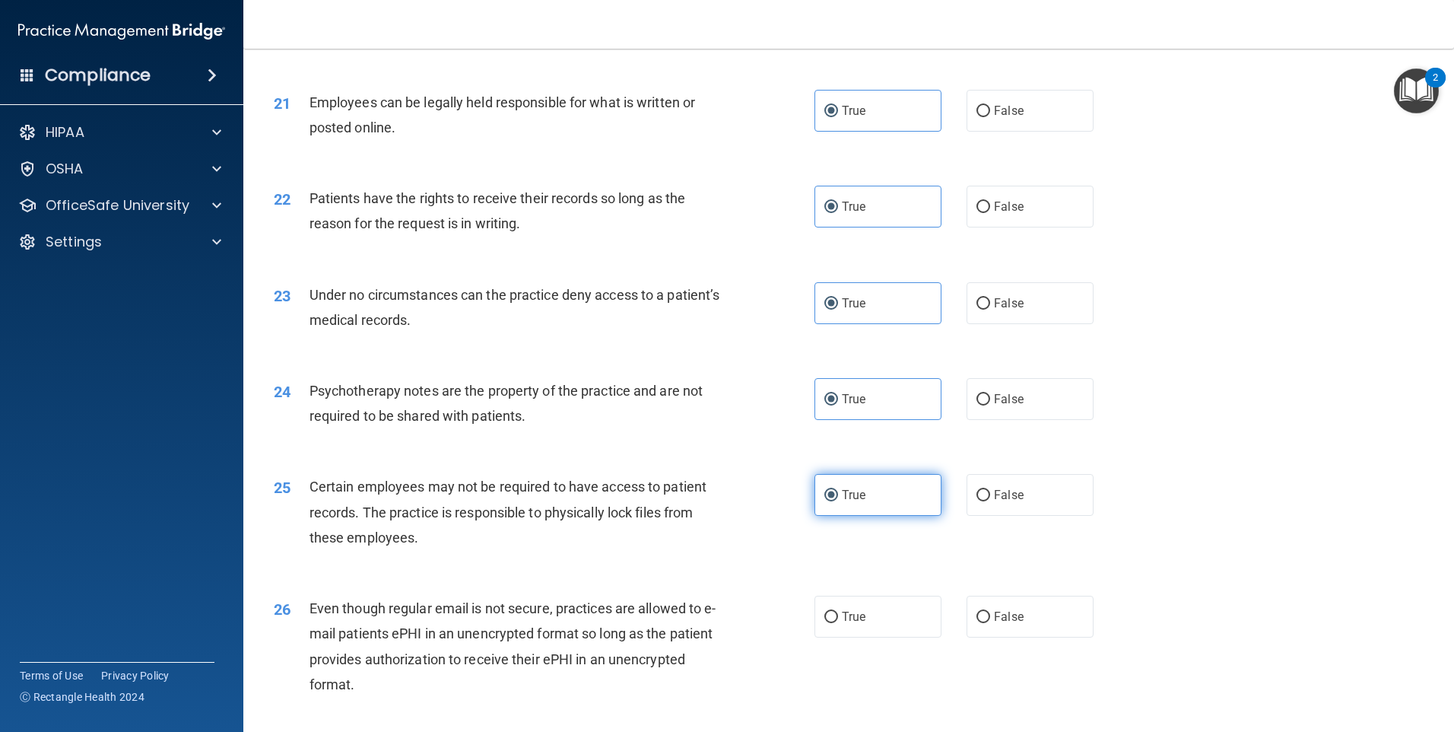
scroll to position [2535, 0]
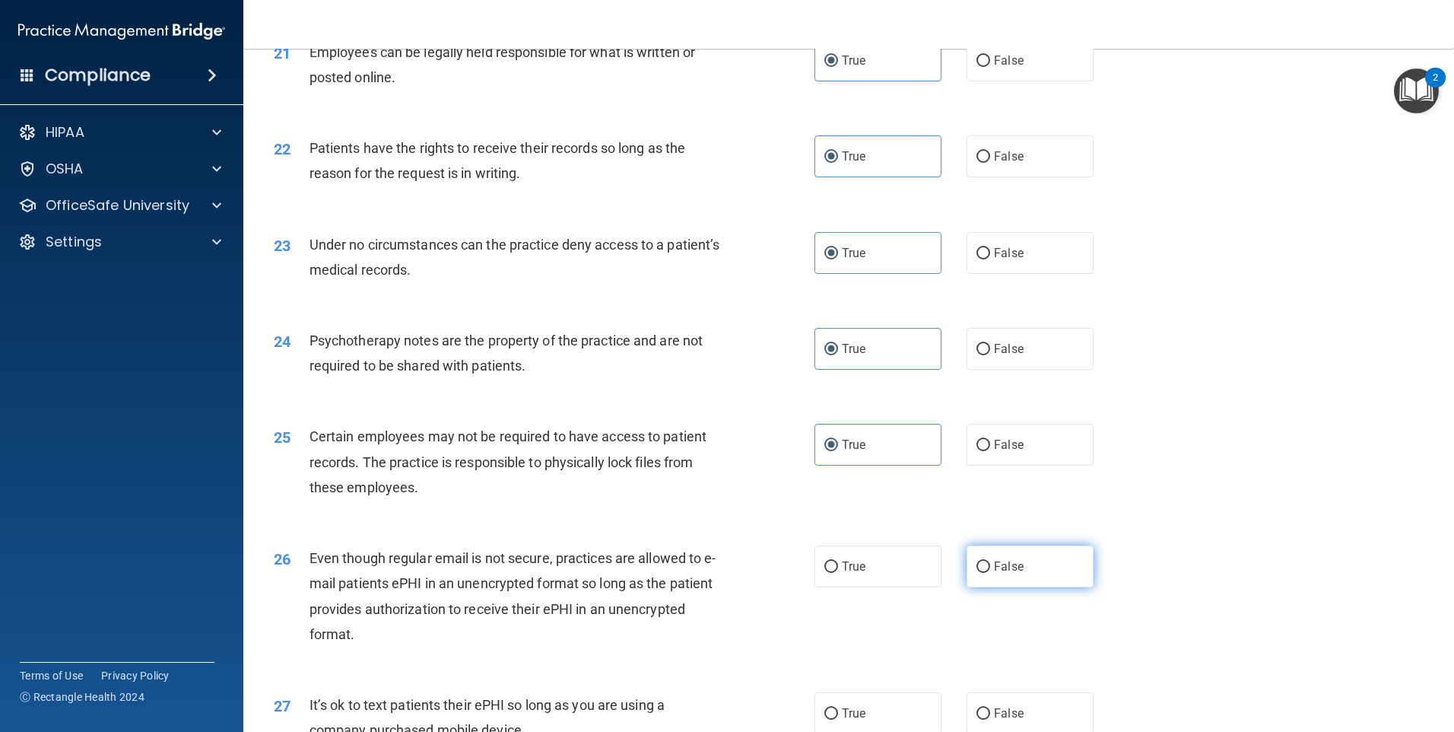
click at [984, 574] on label "False" at bounding box center [1030, 566] width 127 height 42
click at [984, 573] on input "False" at bounding box center [984, 566] width 14 height 11
radio input "true"
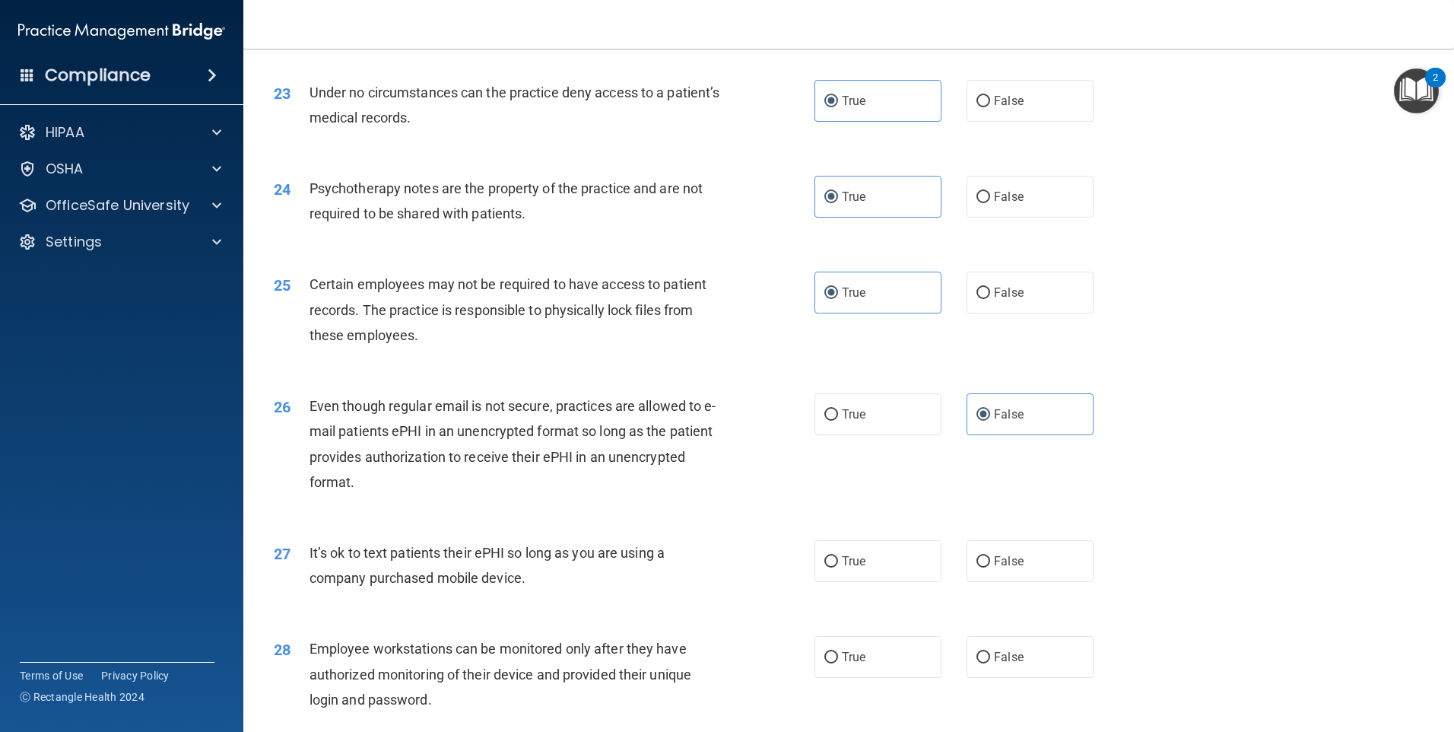
scroll to position [2738, 0]
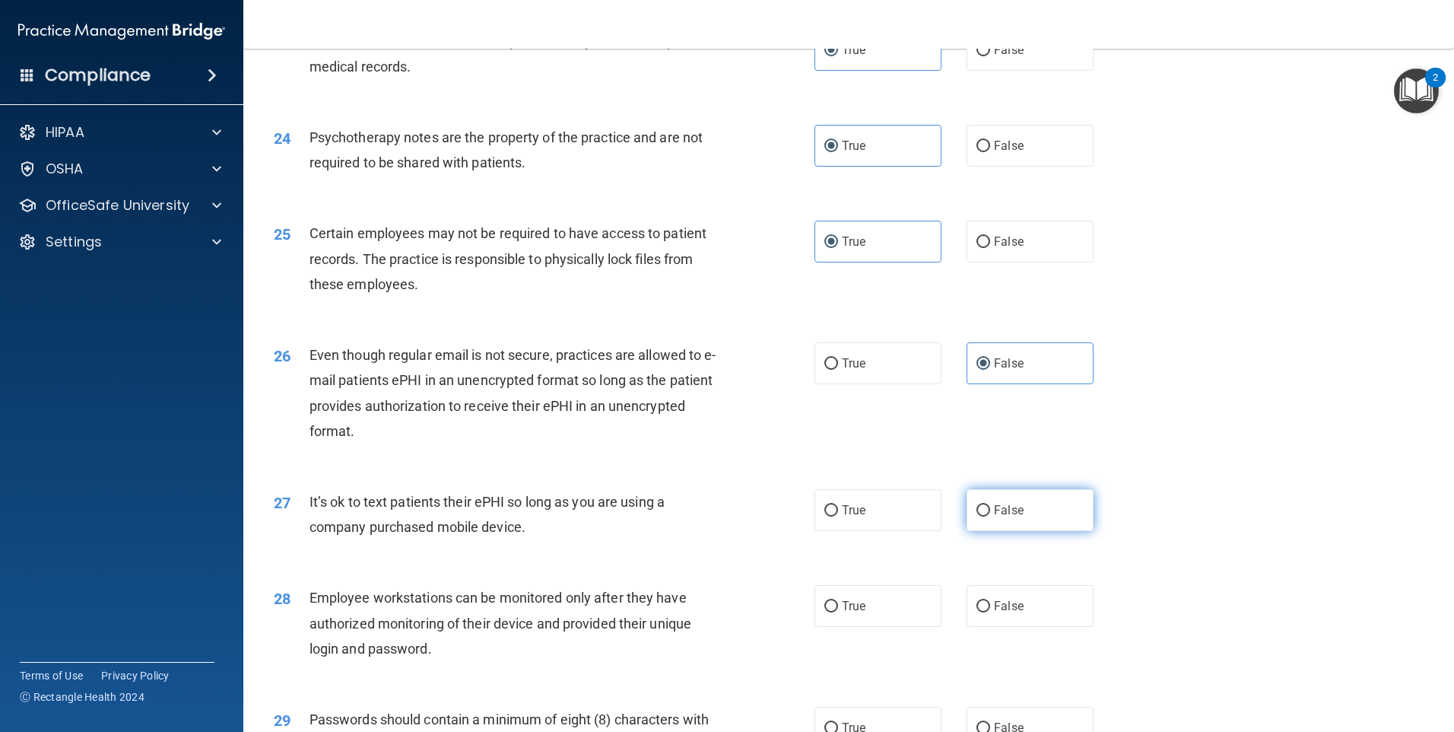
click at [977, 516] on input "False" at bounding box center [984, 510] width 14 height 11
radio input "true"
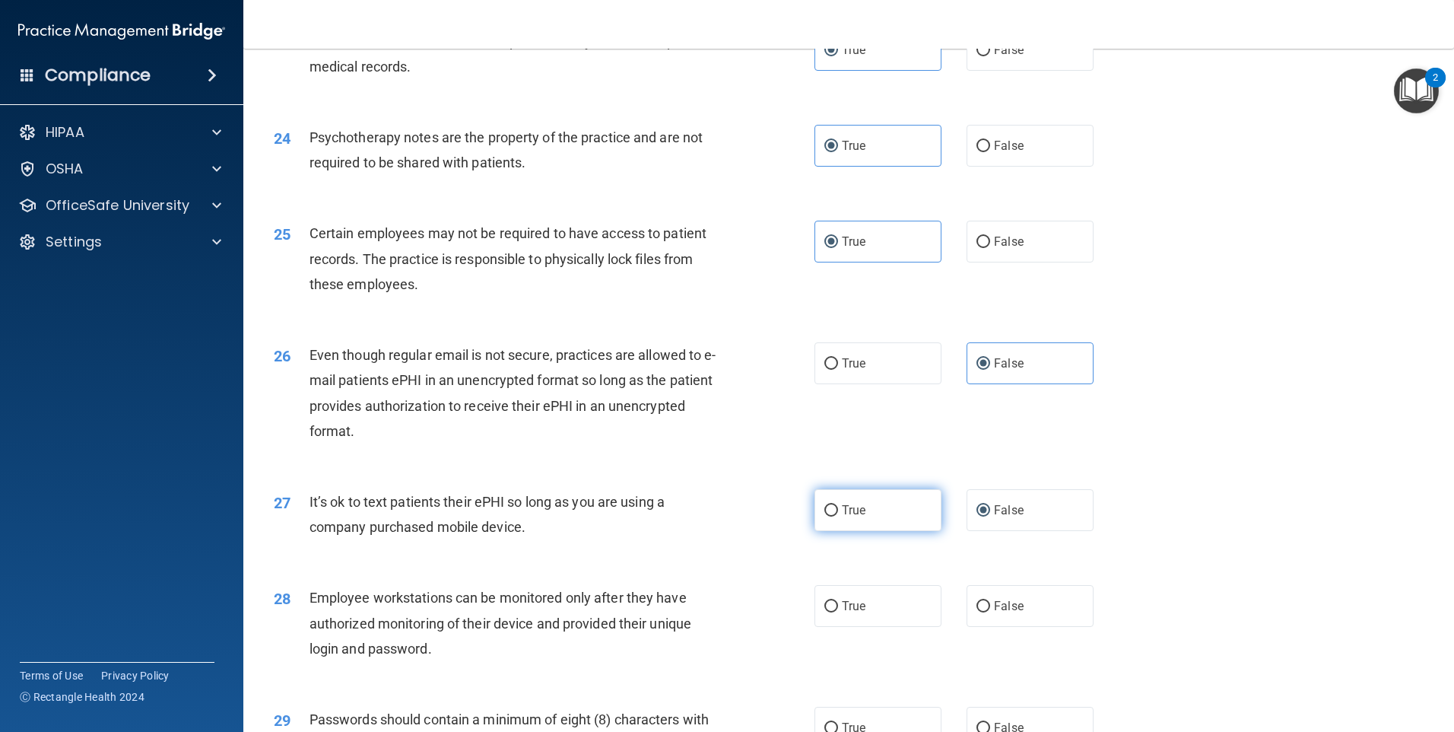
click at [903, 531] on label "True" at bounding box center [878, 510] width 127 height 42
click at [838, 516] on input "True" at bounding box center [831, 510] width 14 height 11
radio input "true"
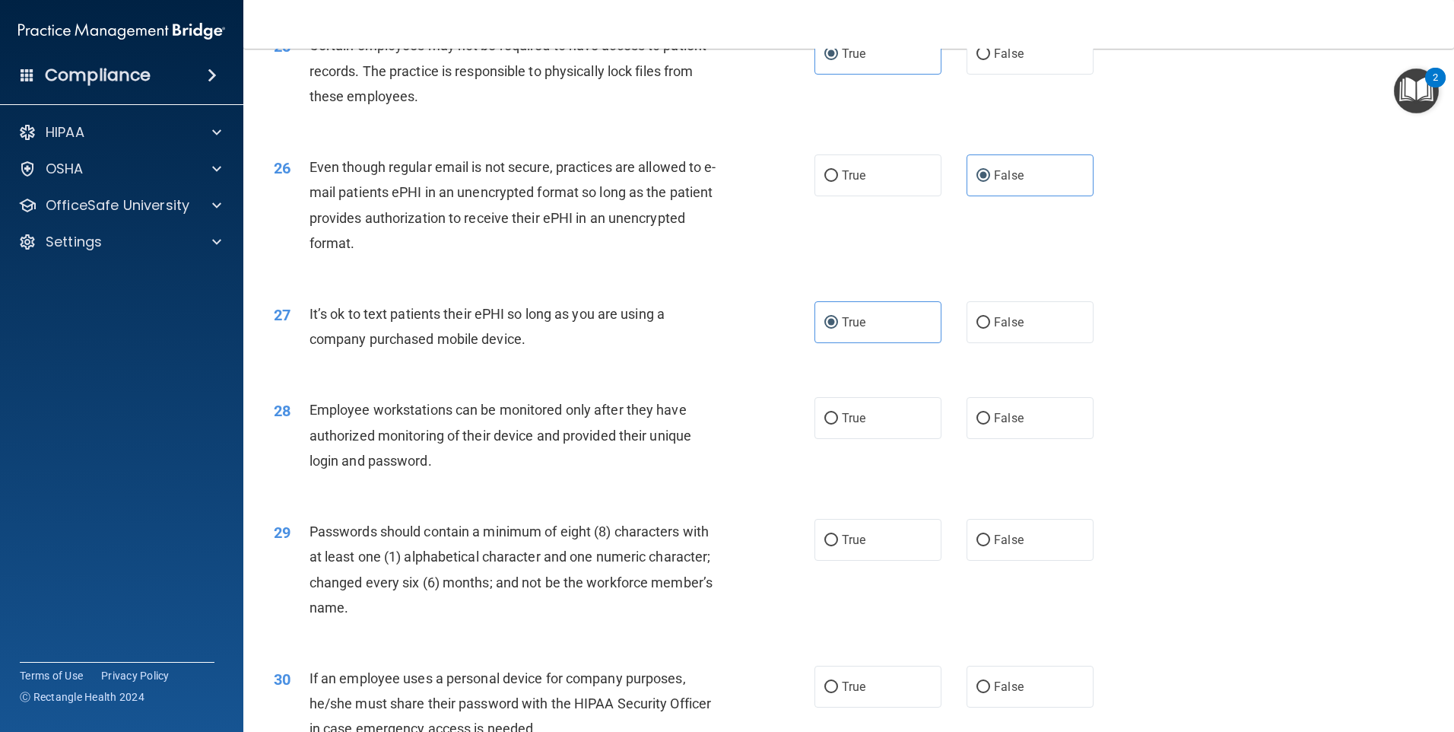
scroll to position [2941, 0]
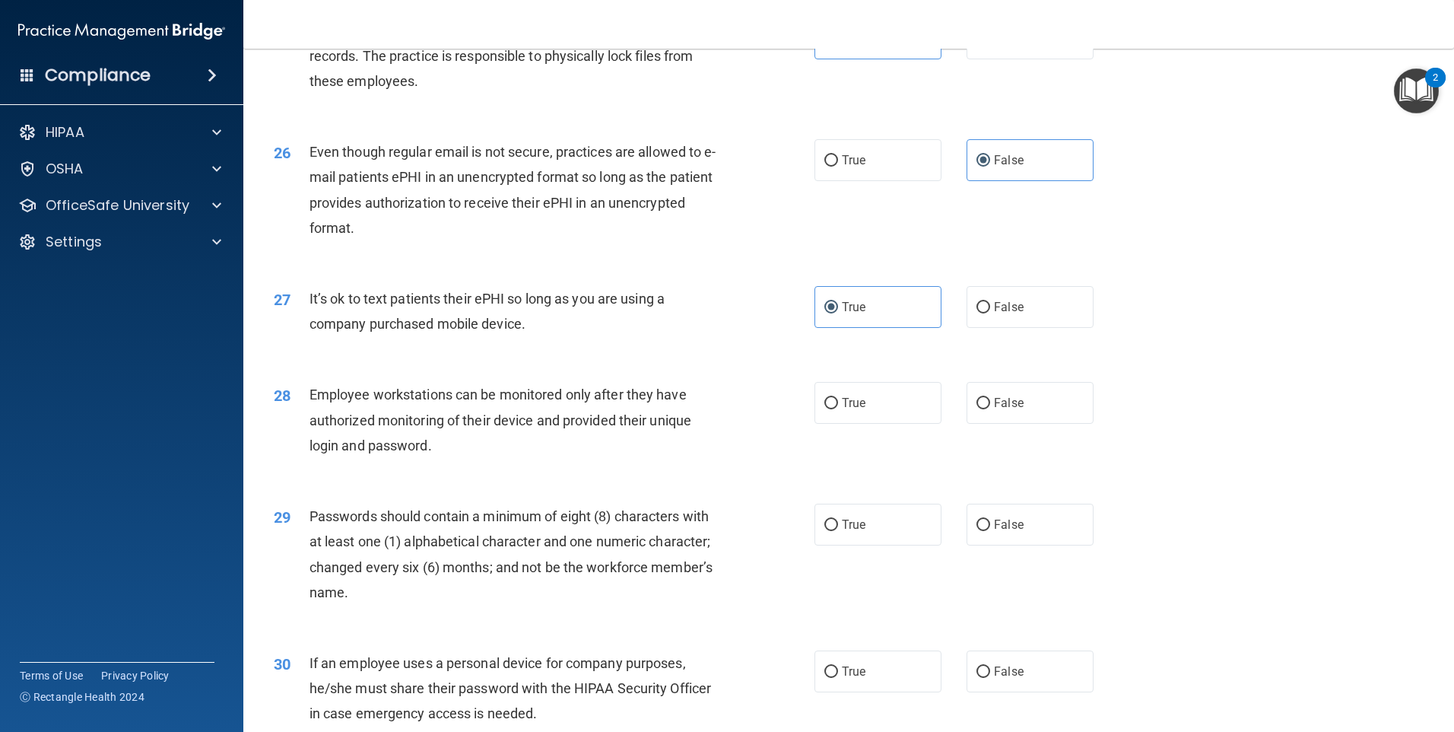
click at [957, 328] on div "True False" at bounding box center [967, 307] width 305 height 42
click at [967, 328] on label "False" at bounding box center [1030, 307] width 127 height 42
click at [977, 313] on input "False" at bounding box center [984, 307] width 14 height 11
radio input "true"
radio input "false"
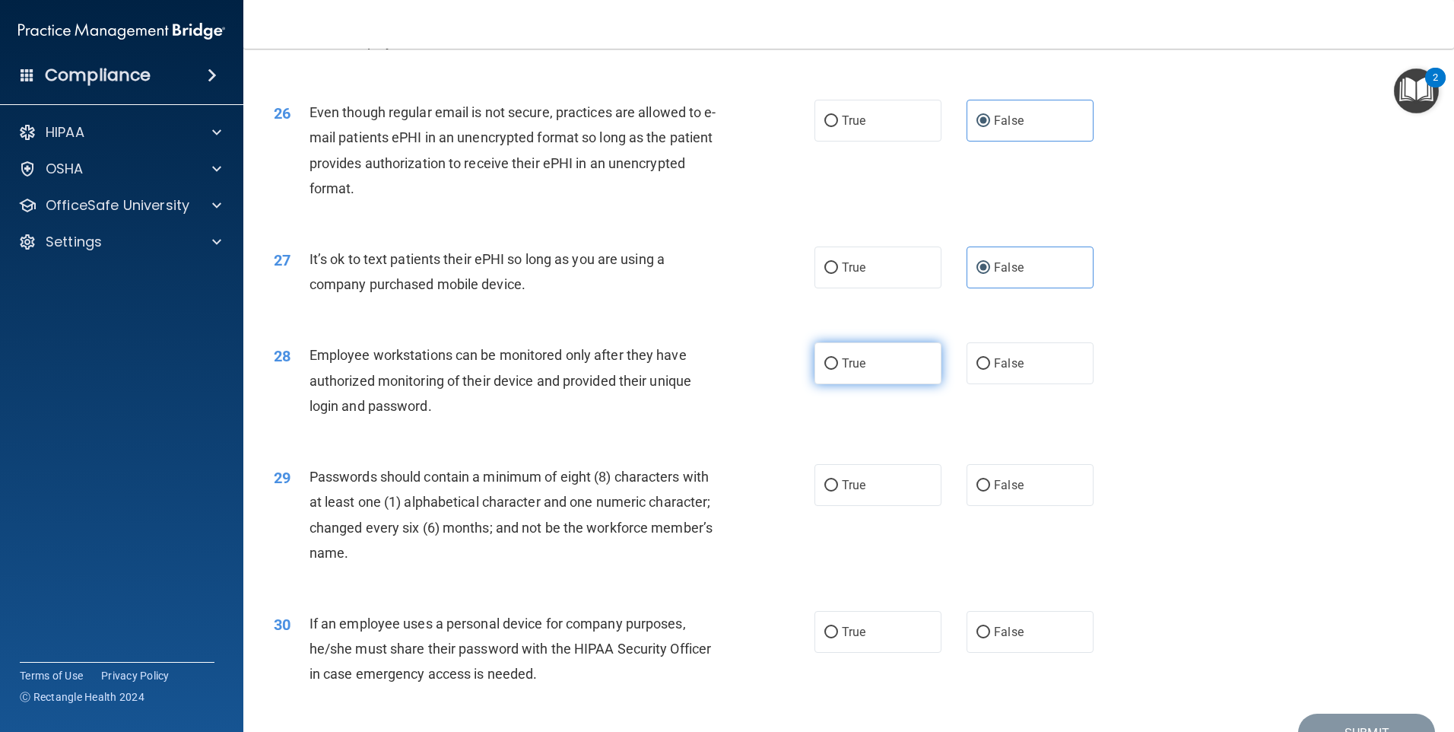
scroll to position [2991, 0]
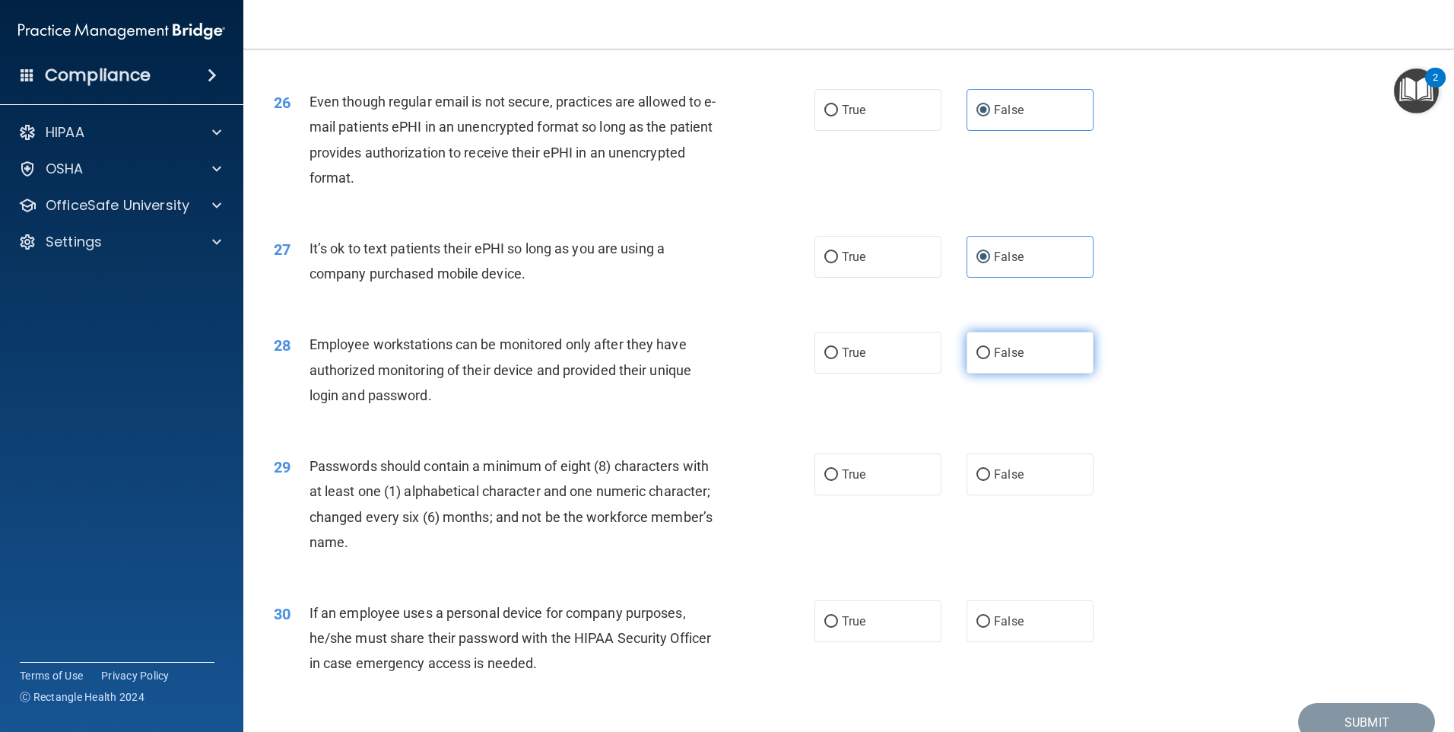
click at [980, 359] on input "False" at bounding box center [984, 353] width 14 height 11
radio input "true"
click at [911, 495] on label "True" at bounding box center [878, 474] width 127 height 42
click at [838, 481] on input "True" at bounding box center [831, 474] width 14 height 11
radio input "true"
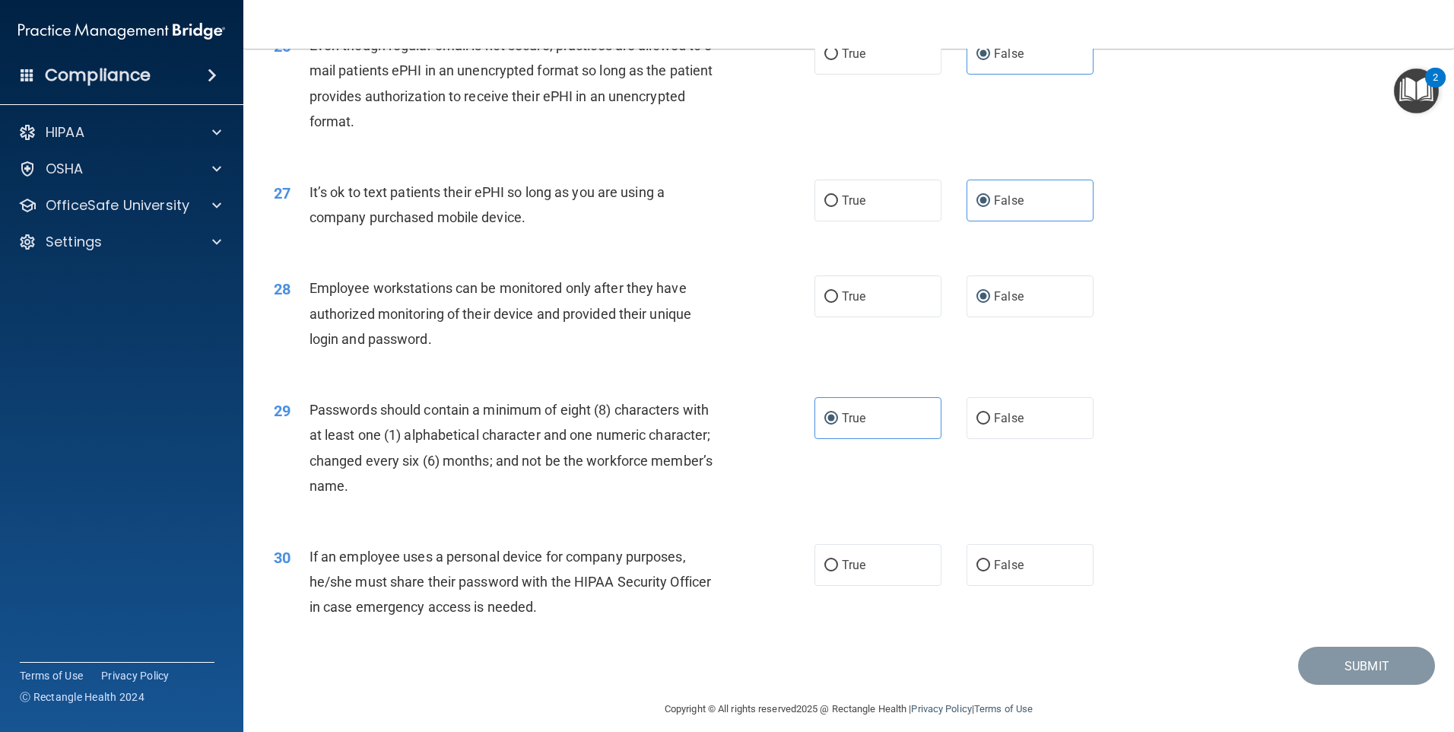
scroll to position [3086, 0]
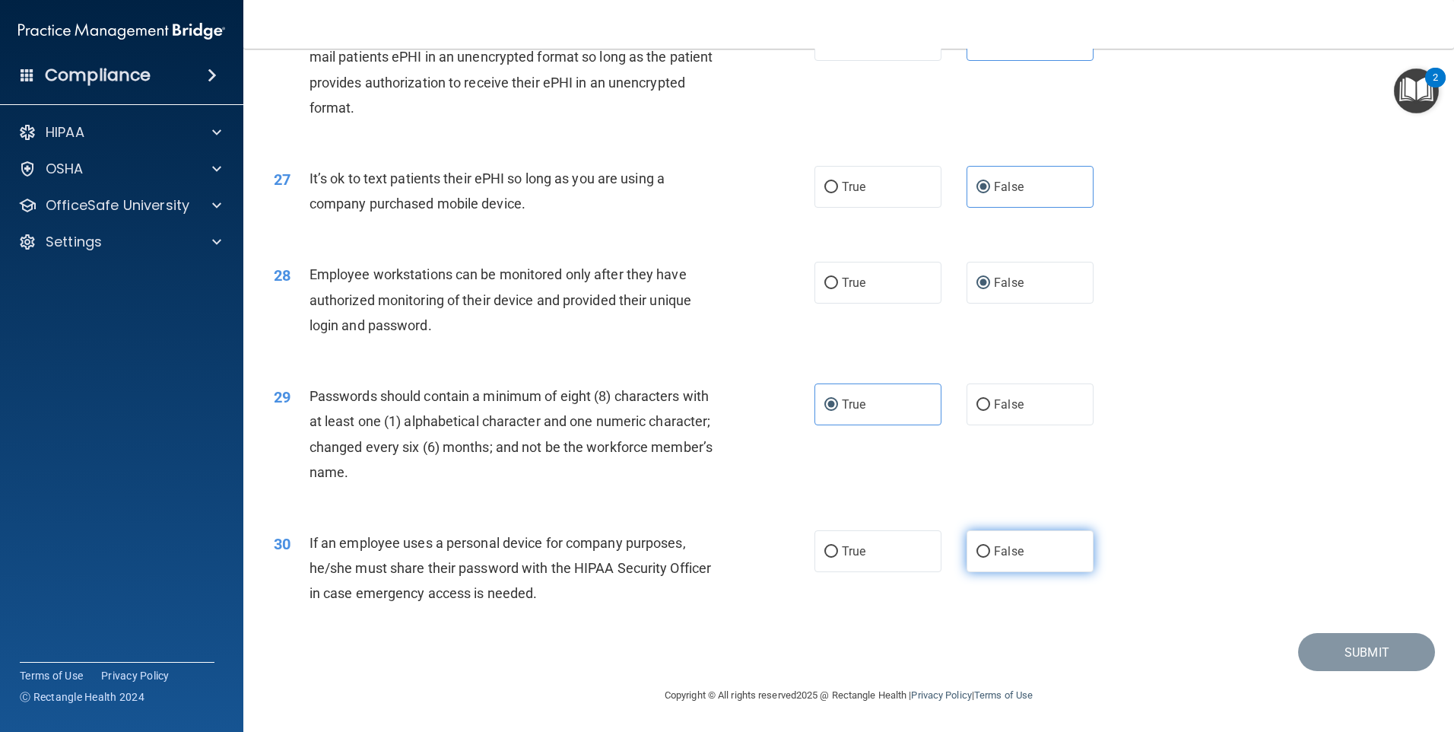
click at [1007, 541] on label "False" at bounding box center [1030, 551] width 127 height 42
click at [990, 546] on input "False" at bounding box center [984, 551] width 14 height 11
radio input "true"
click at [1320, 653] on button "Submit" at bounding box center [1366, 652] width 137 height 39
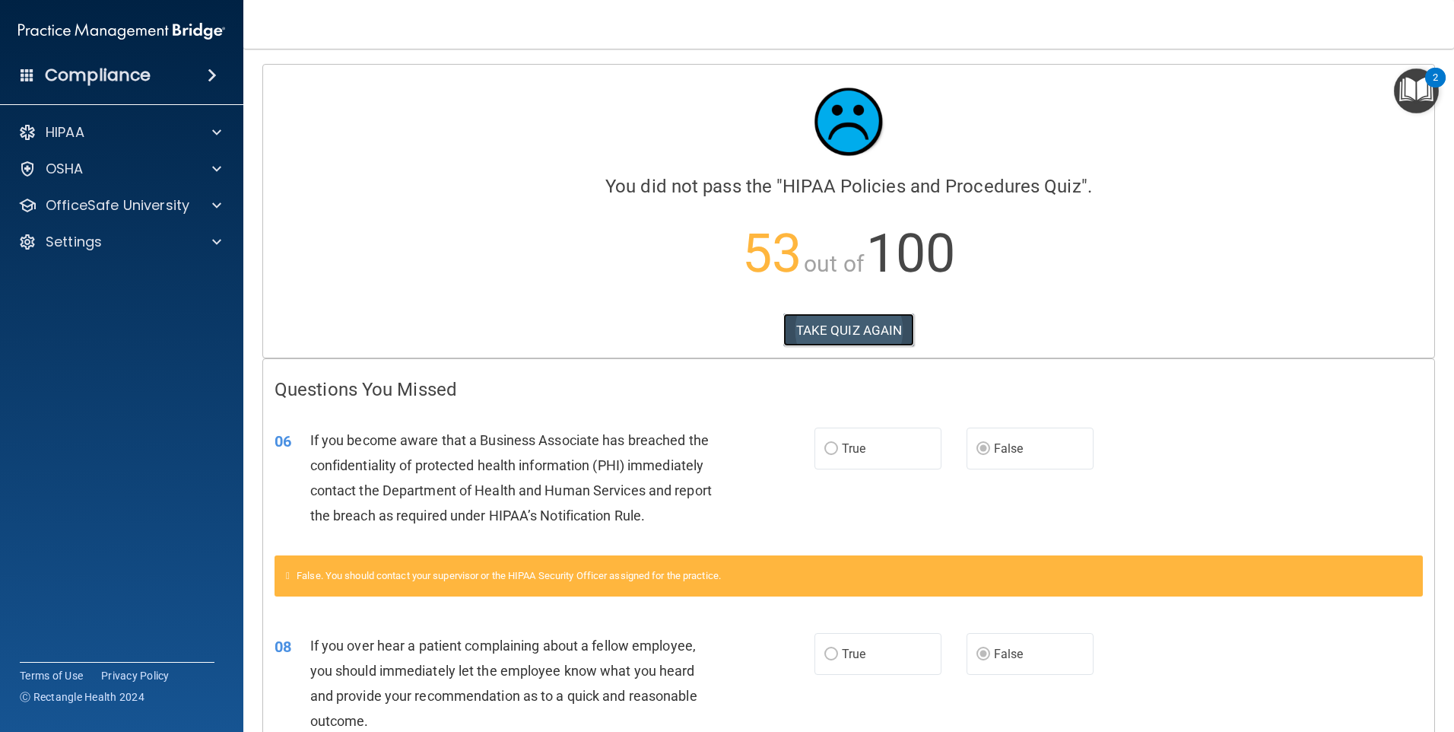
click at [860, 332] on button "TAKE QUIZ AGAIN" at bounding box center [849, 329] width 132 height 33
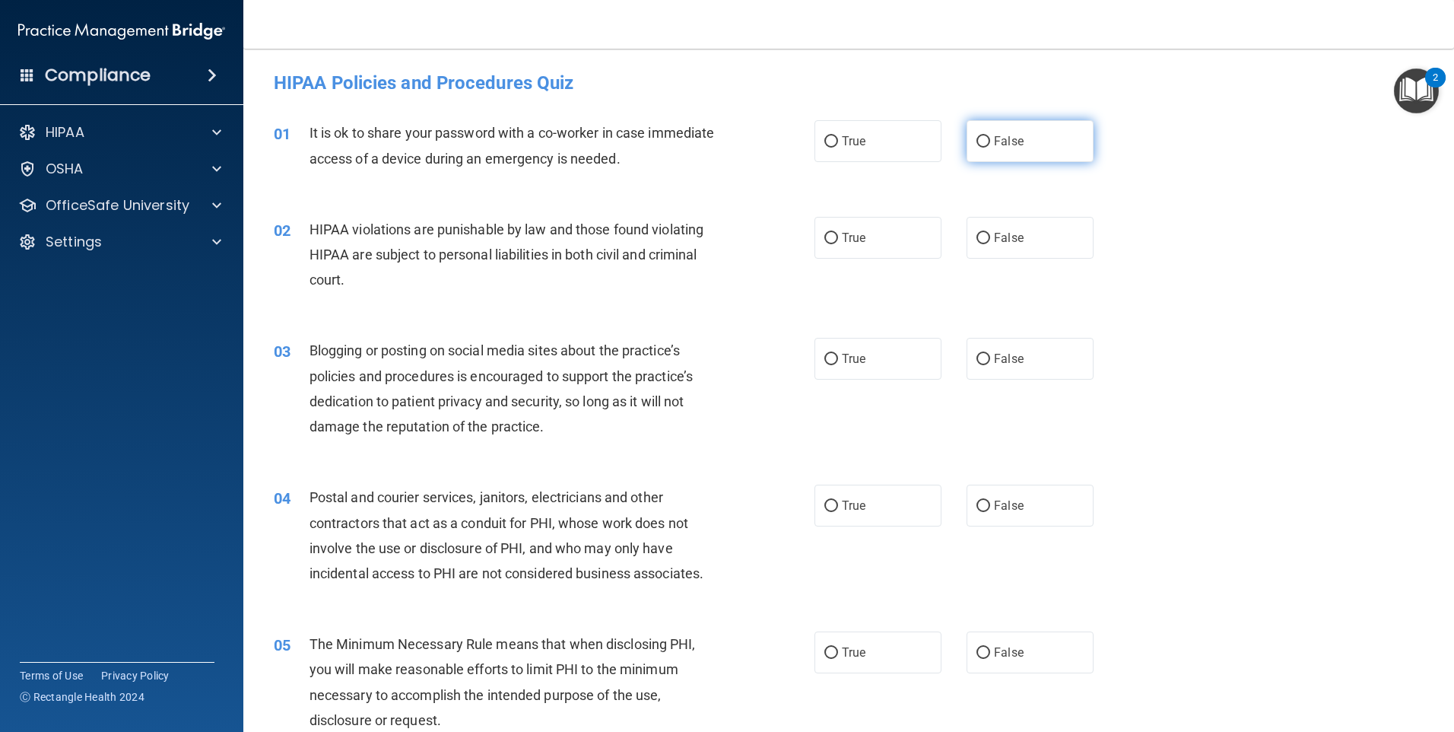
click at [977, 144] on input "False" at bounding box center [984, 141] width 14 height 11
radio input "true"
click at [904, 250] on label "True" at bounding box center [878, 238] width 127 height 42
click at [838, 244] on input "True" at bounding box center [831, 238] width 14 height 11
radio input "true"
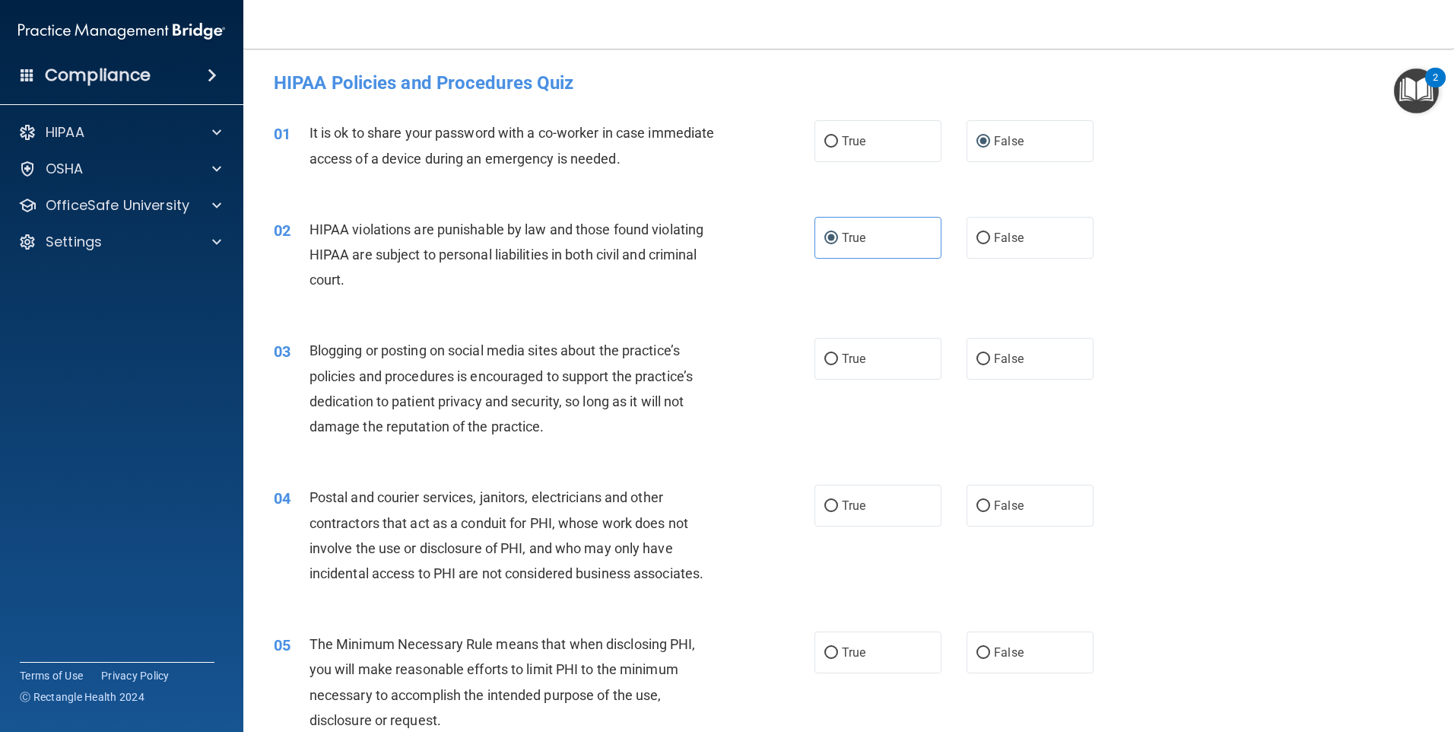
scroll to position [51, 0]
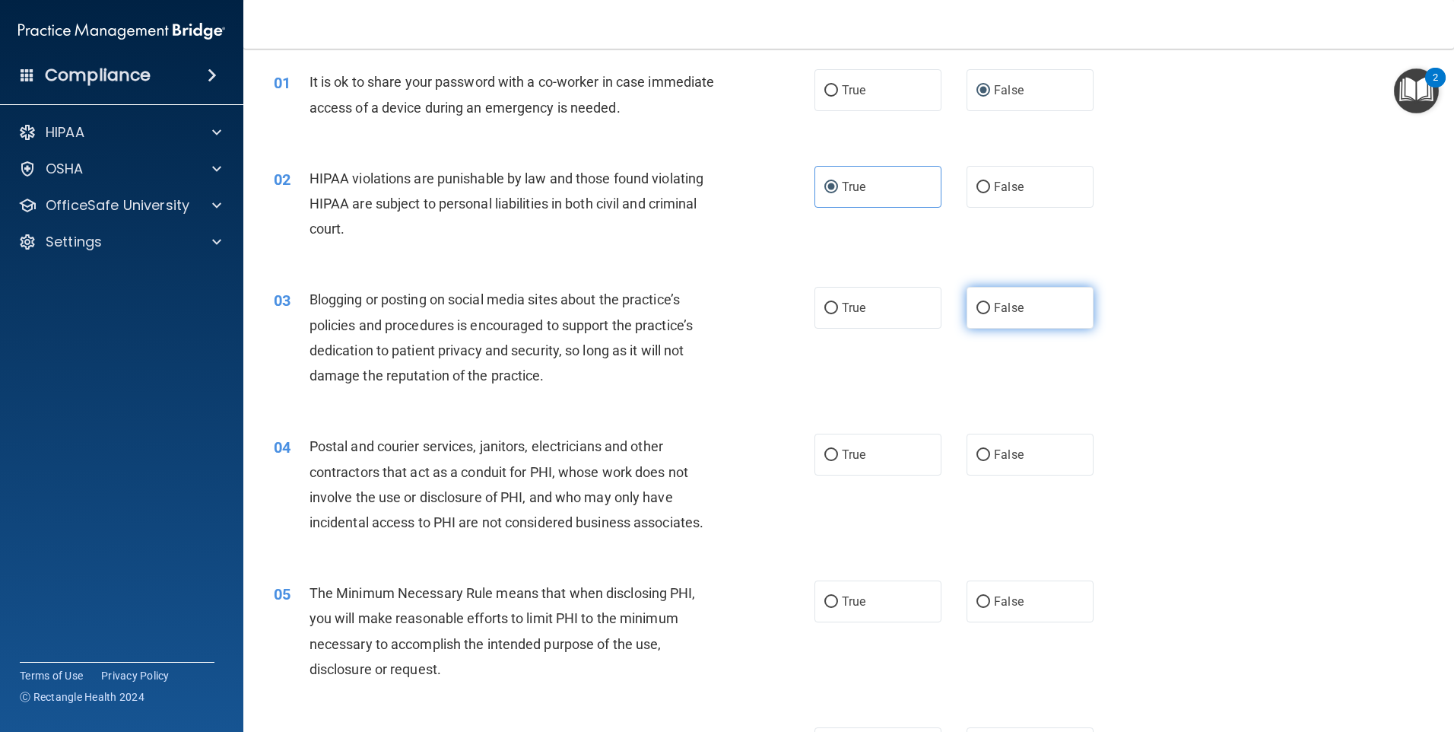
click at [994, 311] on span "False" at bounding box center [1009, 307] width 30 height 14
click at [987, 311] on input "False" at bounding box center [984, 308] width 14 height 11
radio input "true"
click at [973, 444] on label "False" at bounding box center [1030, 454] width 127 height 42
click at [977, 449] on input "False" at bounding box center [984, 454] width 14 height 11
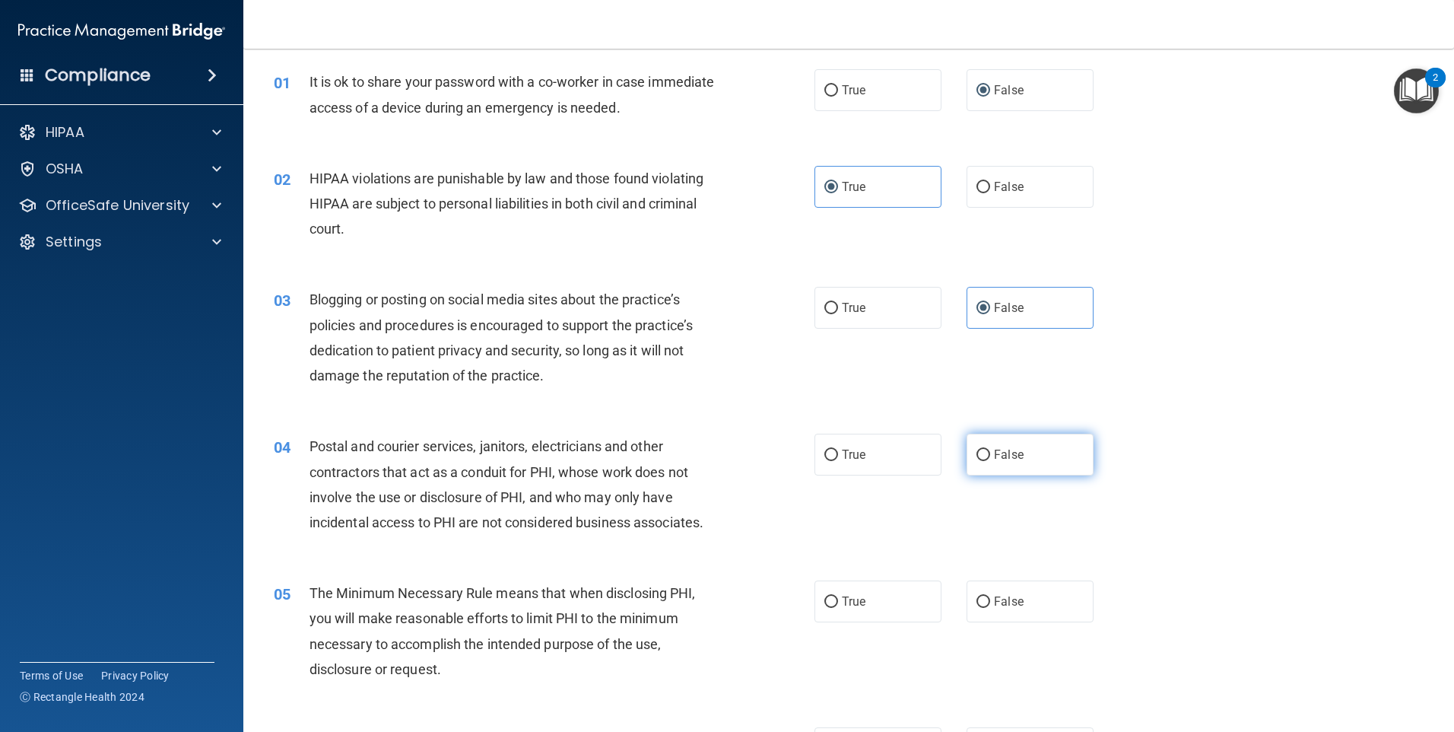
radio input "true"
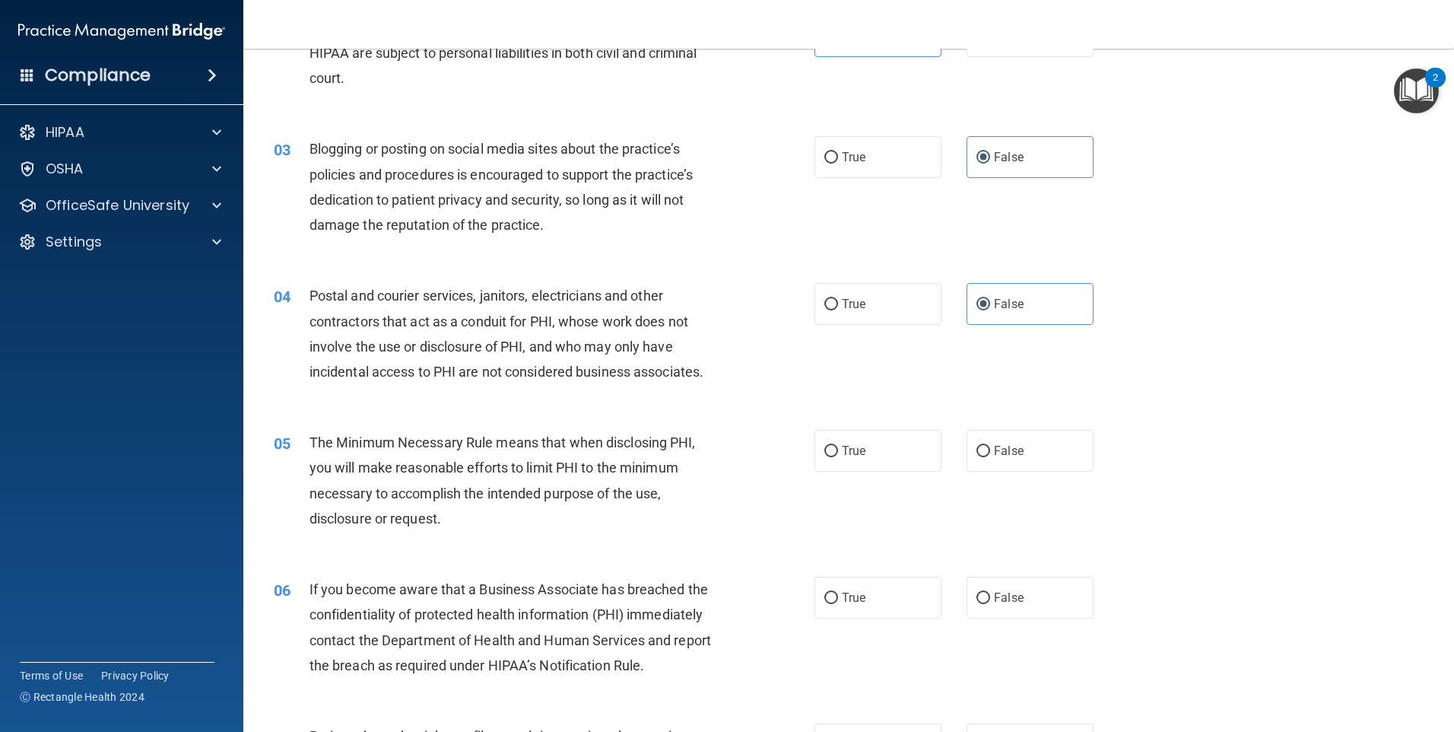
scroll to position [203, 0]
click at [859, 442] on span "True" at bounding box center [854, 449] width 24 height 14
click at [838, 444] on input "True" at bounding box center [831, 449] width 14 height 11
radio input "true"
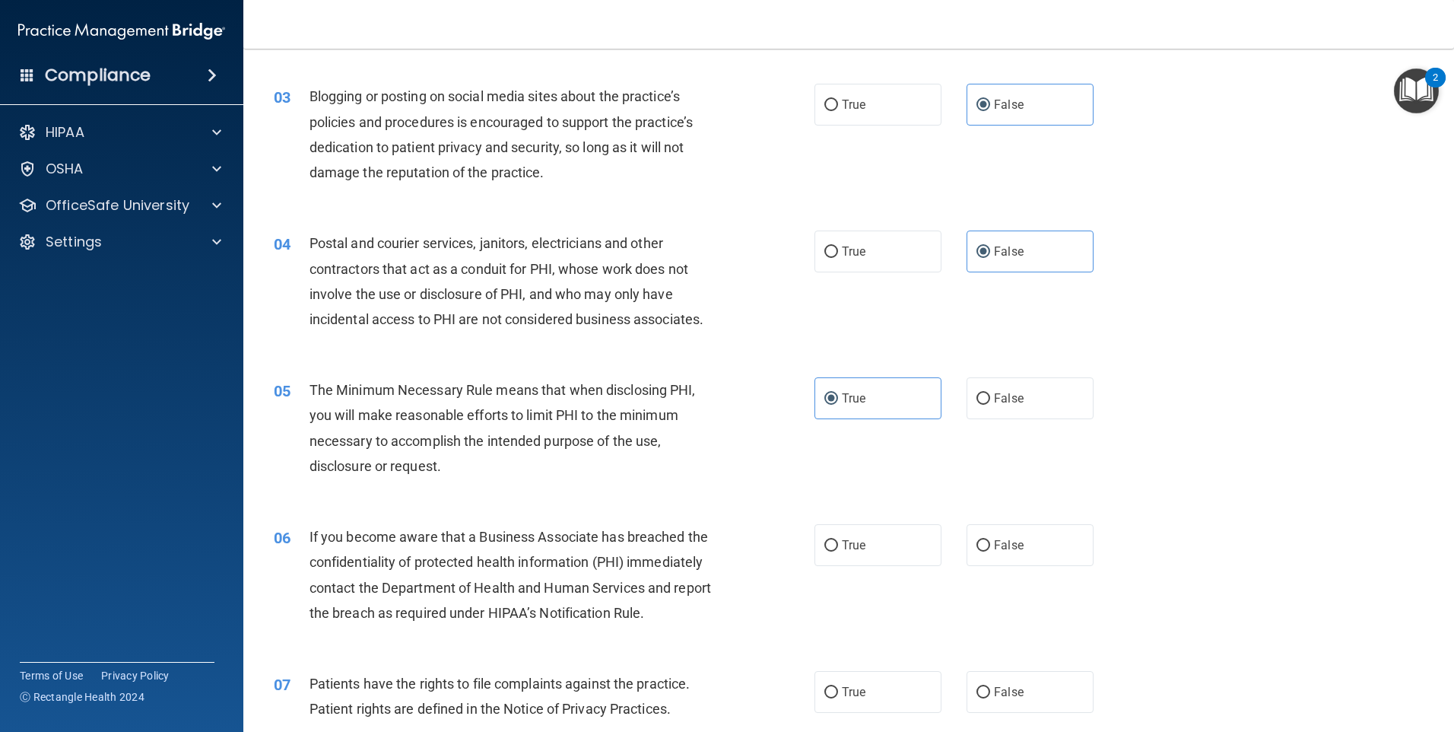
scroll to position [304, 0]
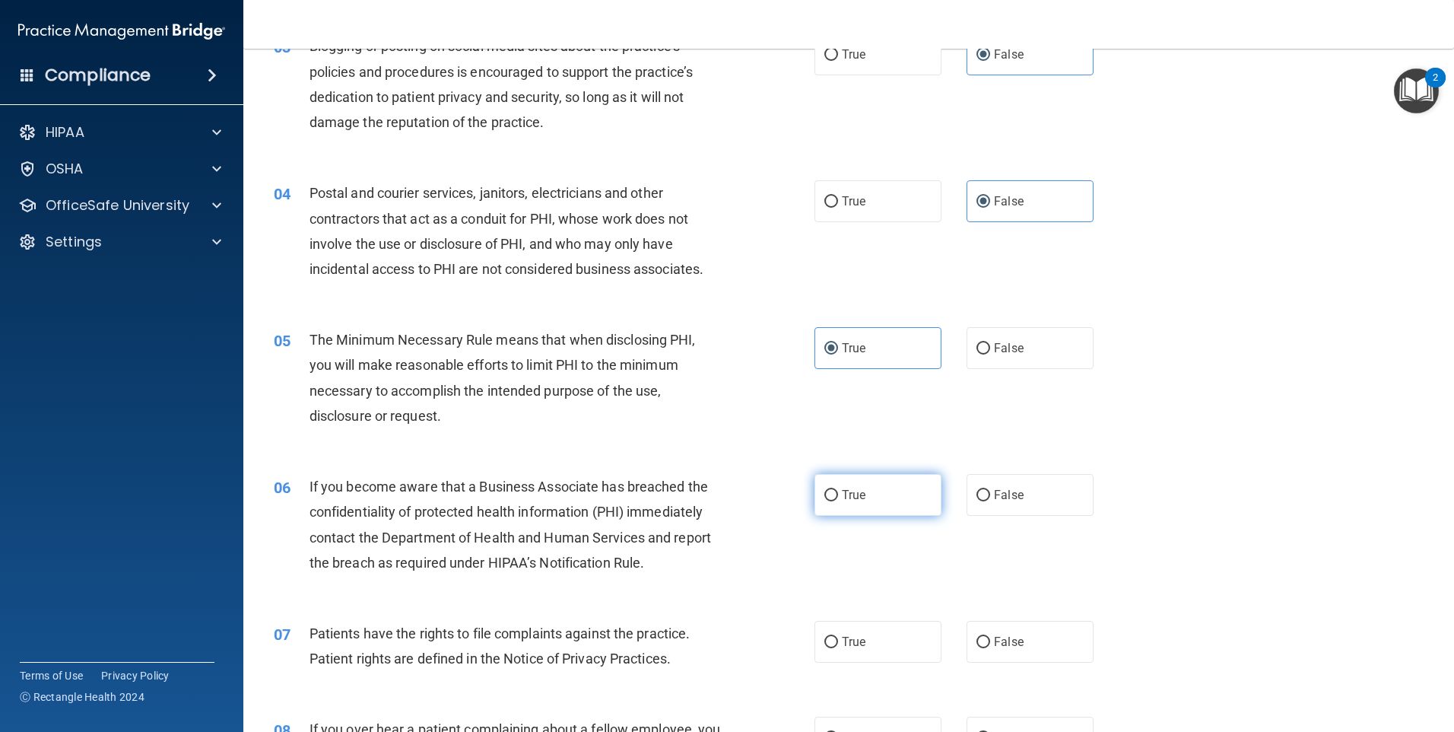
click at [912, 500] on label "True" at bounding box center [878, 495] width 127 height 42
click at [838, 500] on input "True" at bounding box center [831, 495] width 14 height 11
radio input "true"
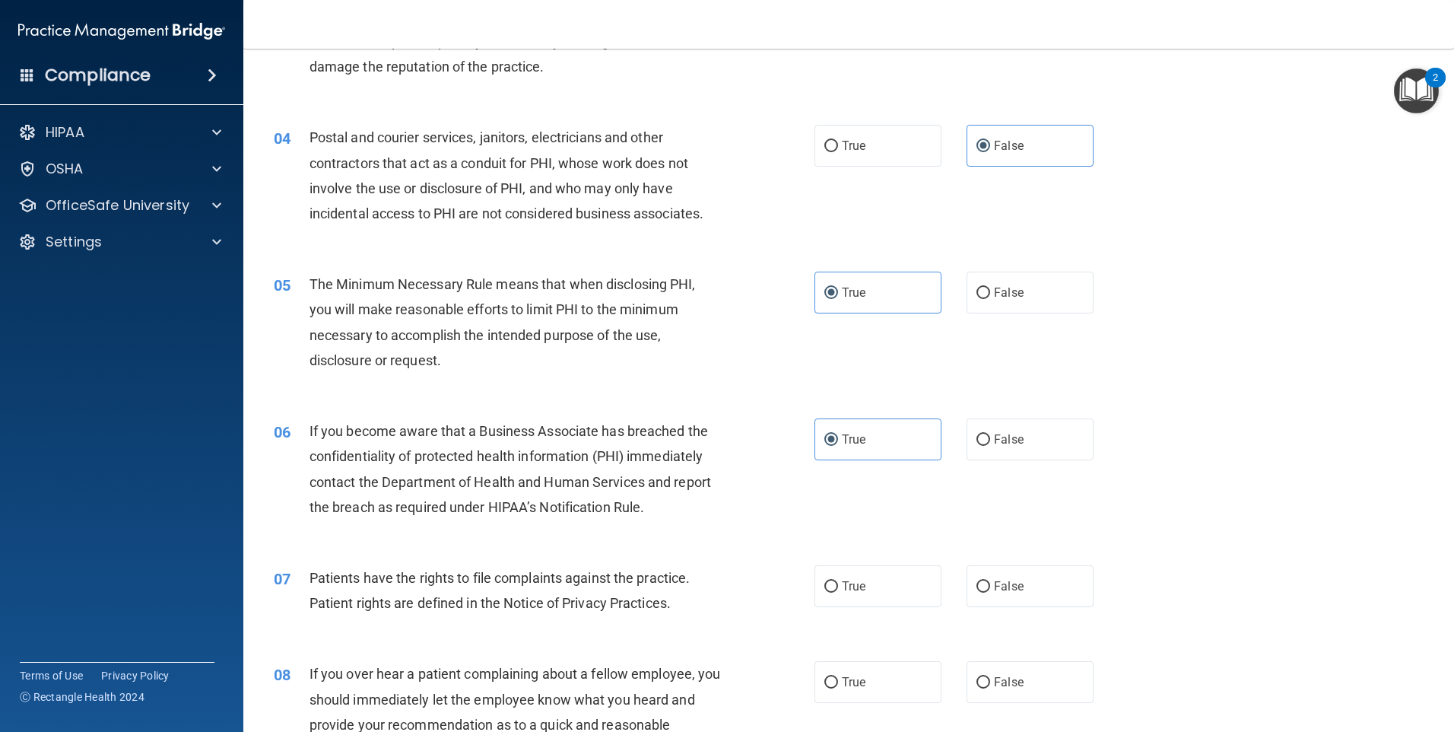
scroll to position [405, 0]
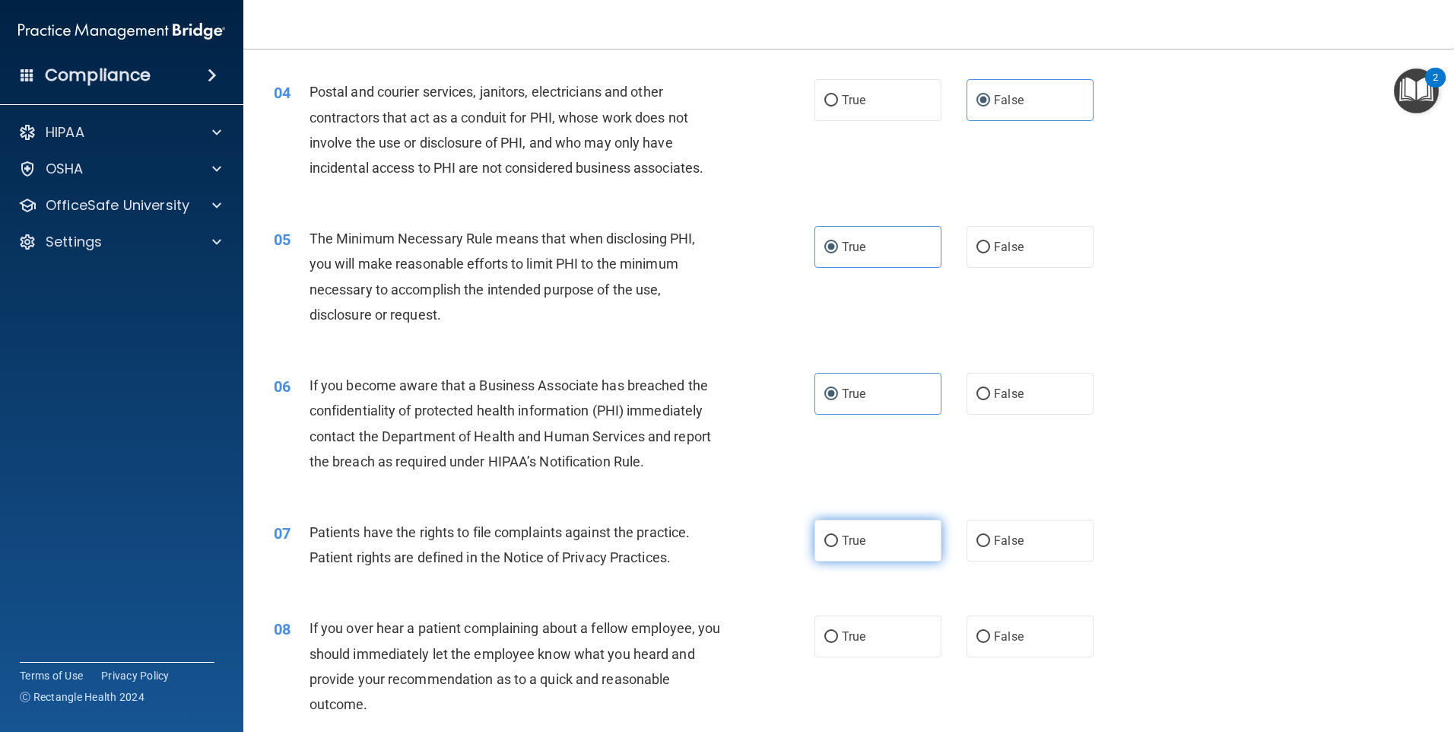
click at [869, 538] on label "True" at bounding box center [878, 540] width 127 height 42
click at [838, 538] on input "True" at bounding box center [831, 540] width 14 height 11
radio input "true"
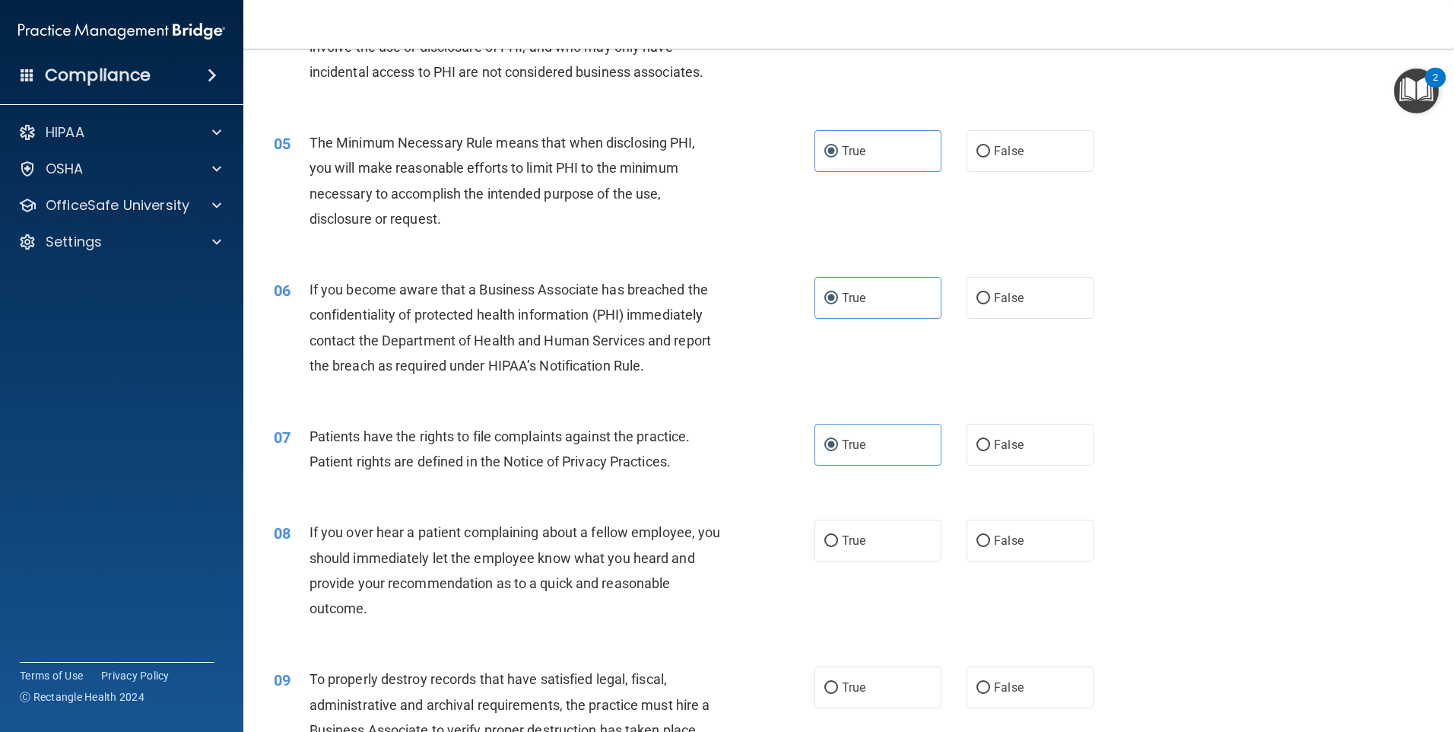
scroll to position [557, 0]
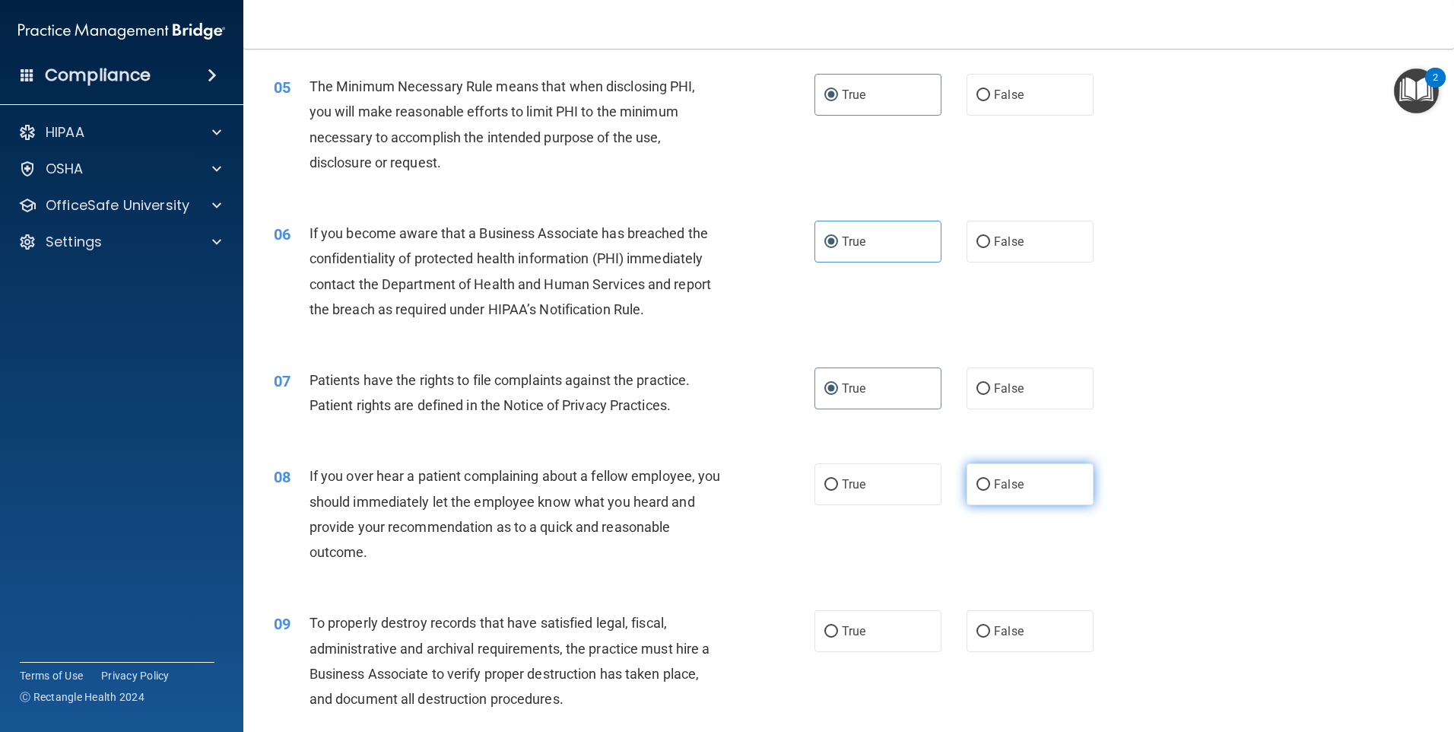
click at [1008, 494] on label "False" at bounding box center [1030, 484] width 127 height 42
click at [990, 491] on input "False" at bounding box center [984, 484] width 14 height 11
radio input "true"
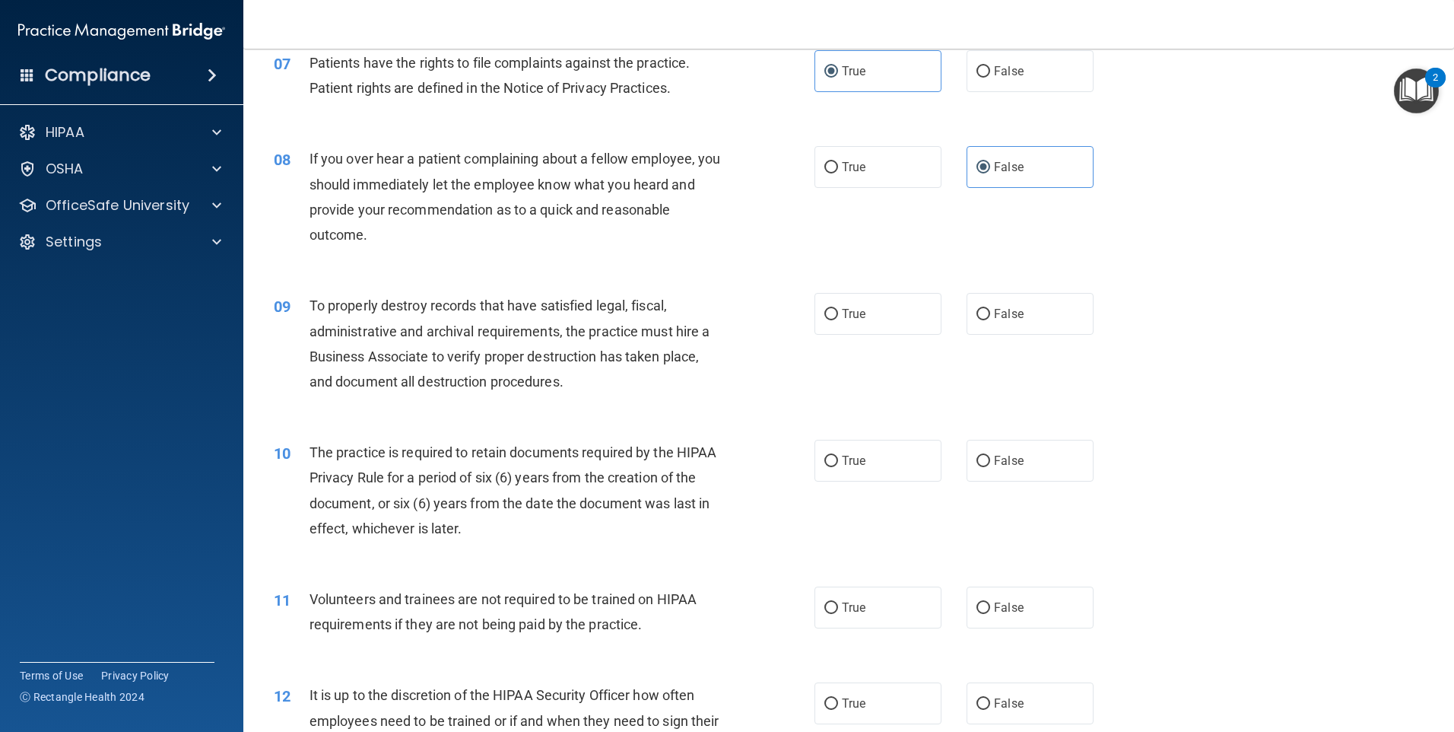
scroll to position [913, 0]
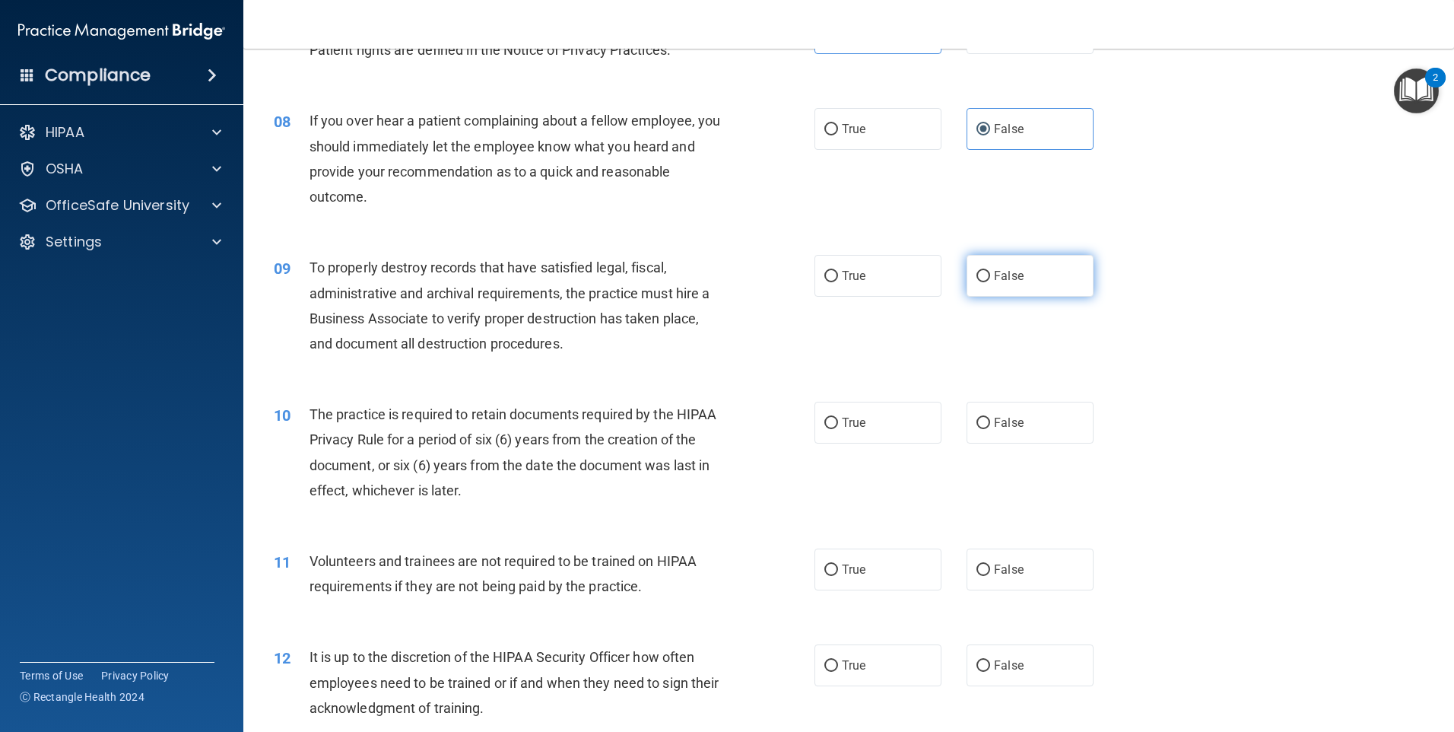
click at [1044, 285] on label "False" at bounding box center [1030, 276] width 127 height 42
click at [990, 282] on input "False" at bounding box center [984, 276] width 14 height 11
radio input "true"
click at [994, 418] on span "False" at bounding box center [1009, 422] width 30 height 14
click at [990, 418] on input "False" at bounding box center [984, 423] width 14 height 11
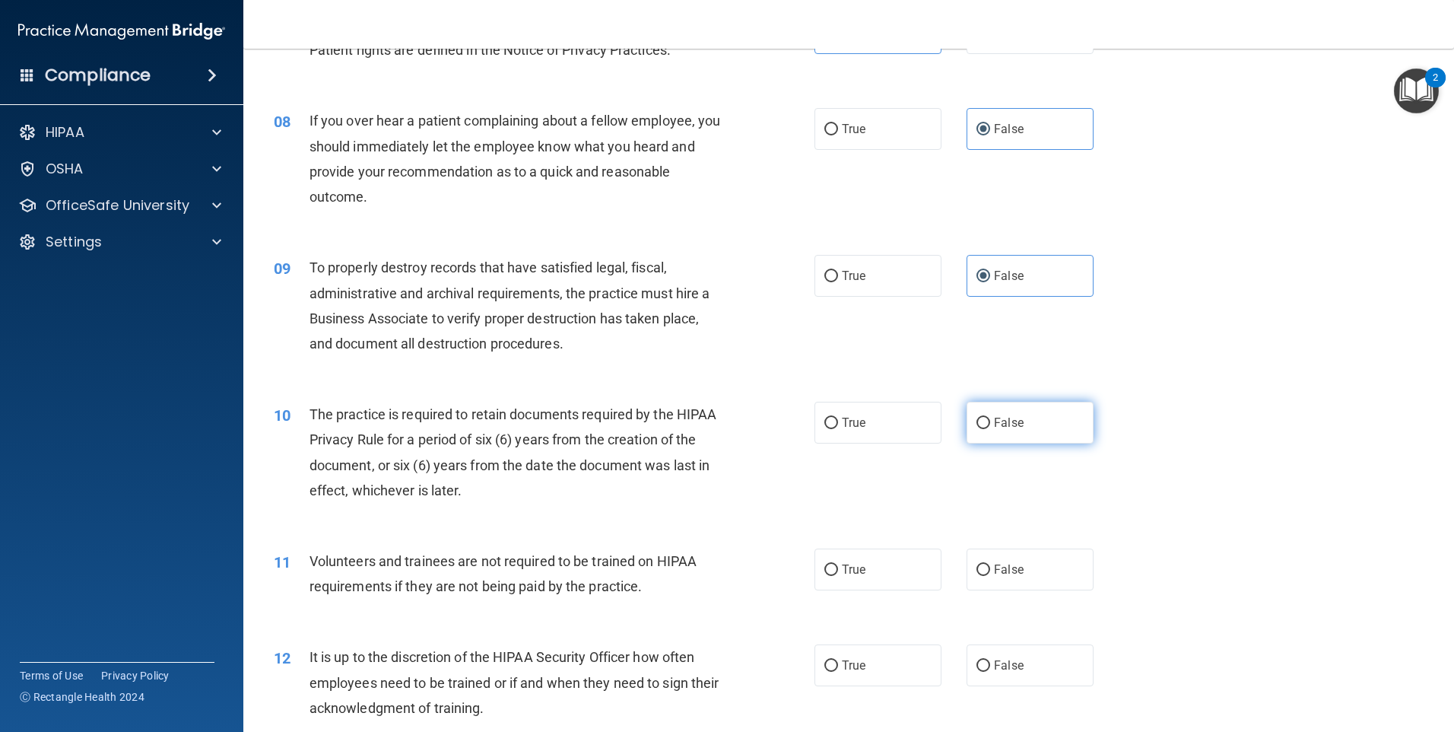
radio input "true"
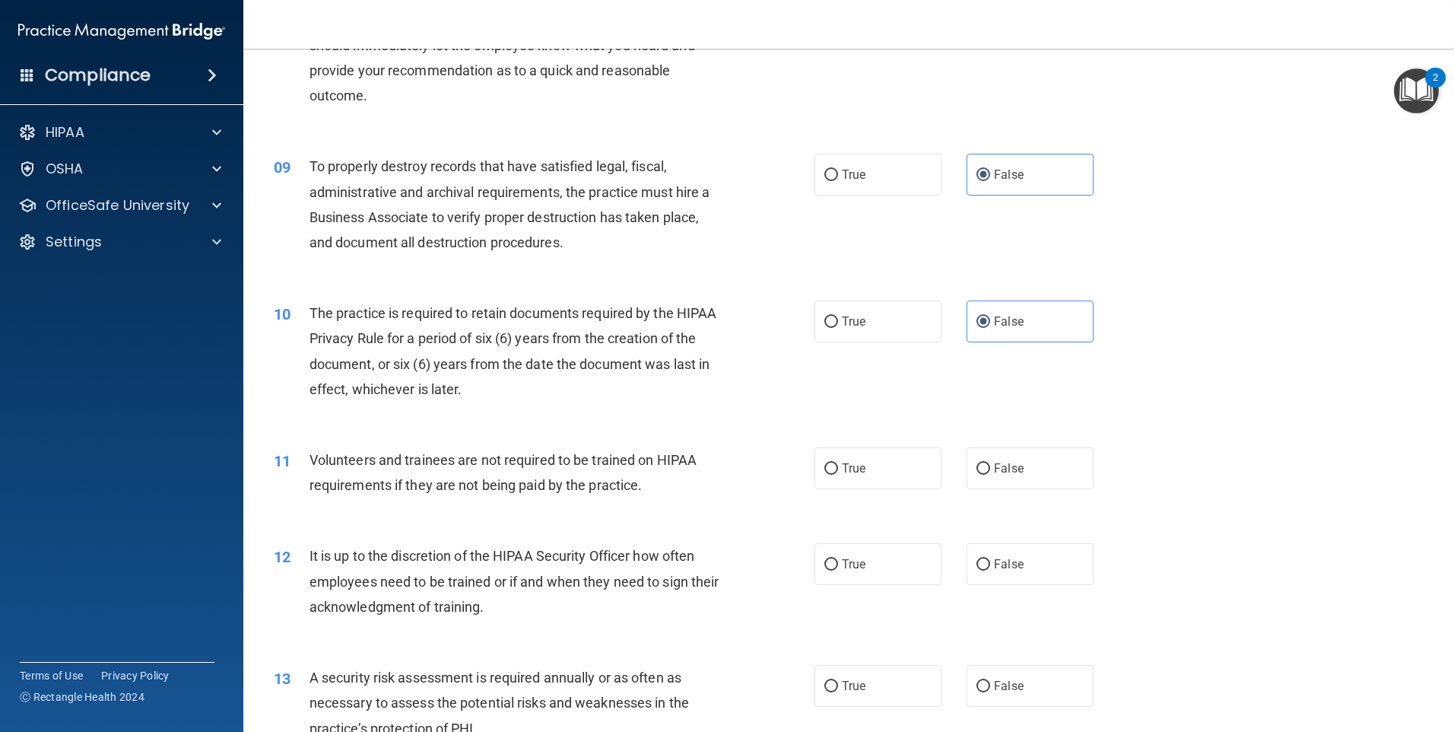
scroll to position [1065, 0]
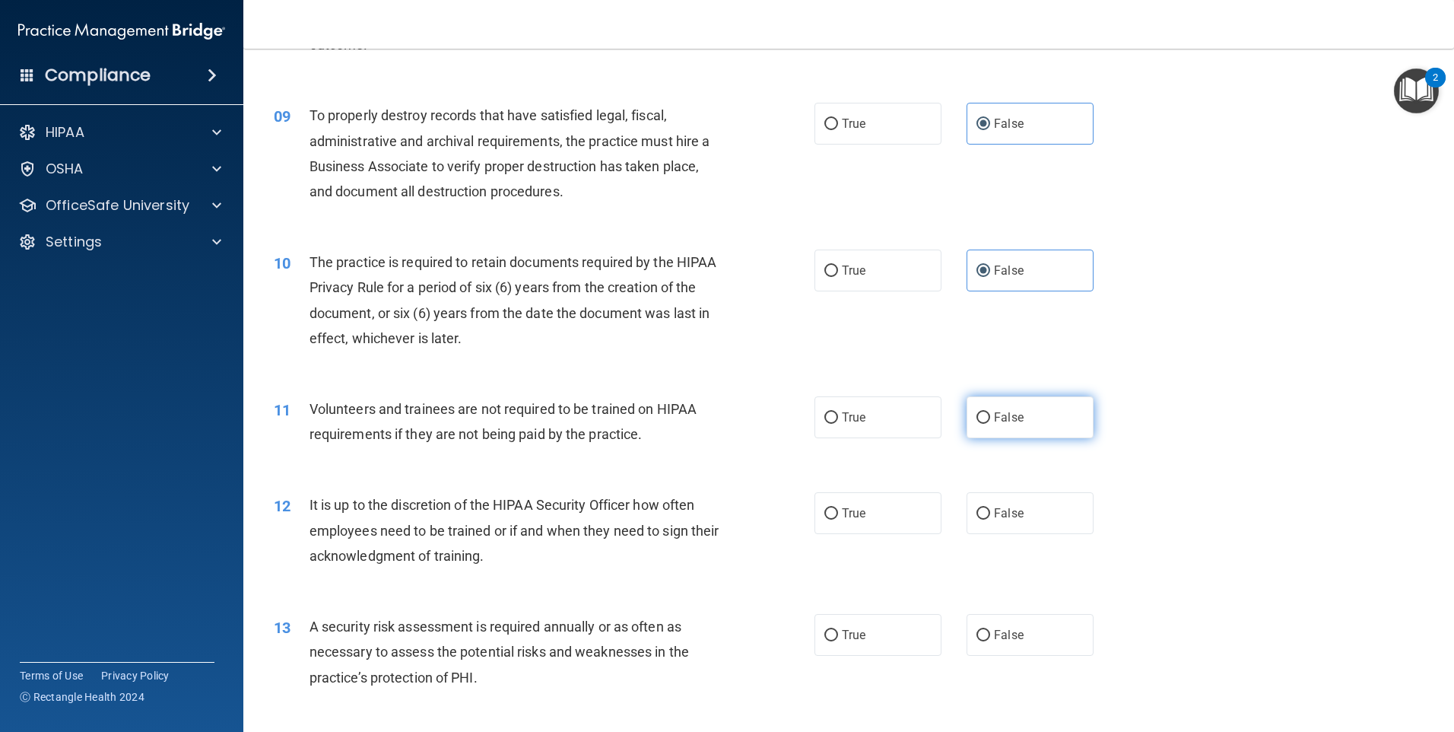
click at [994, 423] on span "False" at bounding box center [1009, 417] width 30 height 14
click at [990, 423] on input "False" at bounding box center [984, 417] width 14 height 11
radio input "true"
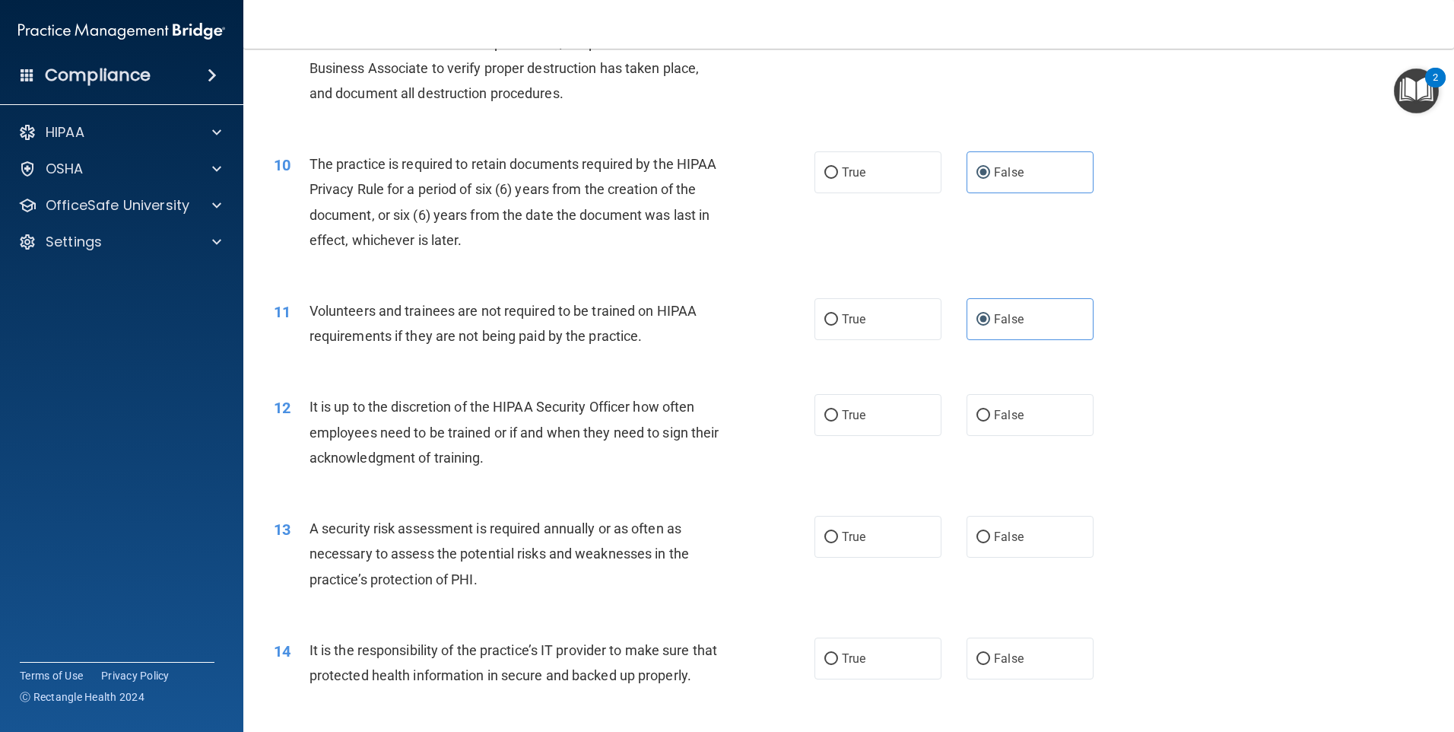
scroll to position [1166, 0]
click at [909, 433] on label "True" at bounding box center [878, 412] width 127 height 42
click at [838, 418] on input "True" at bounding box center [831, 412] width 14 height 11
radio input "true"
click at [1002, 415] on span "False" at bounding box center [1009, 412] width 30 height 14
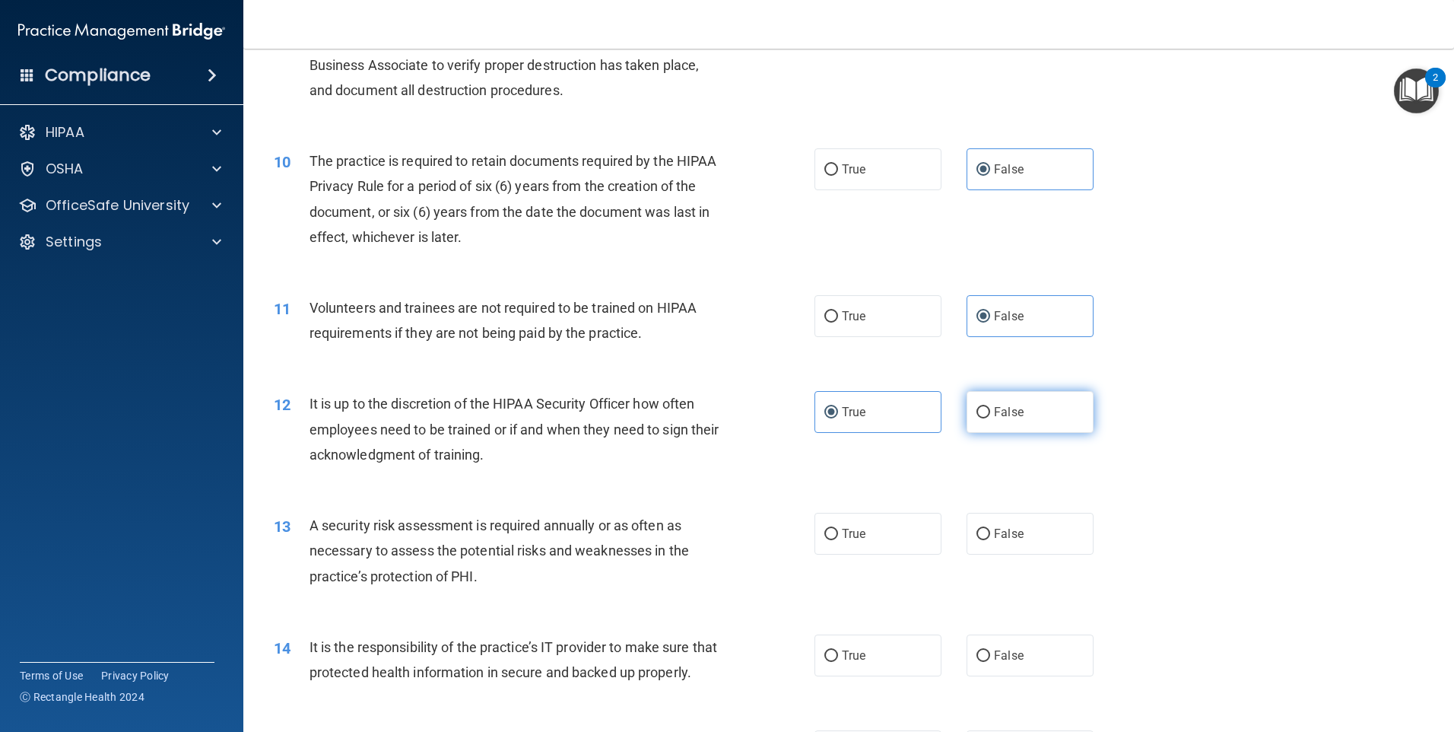
click at [990, 415] on input "False" at bounding box center [984, 412] width 14 height 11
radio input "true"
radio input "false"
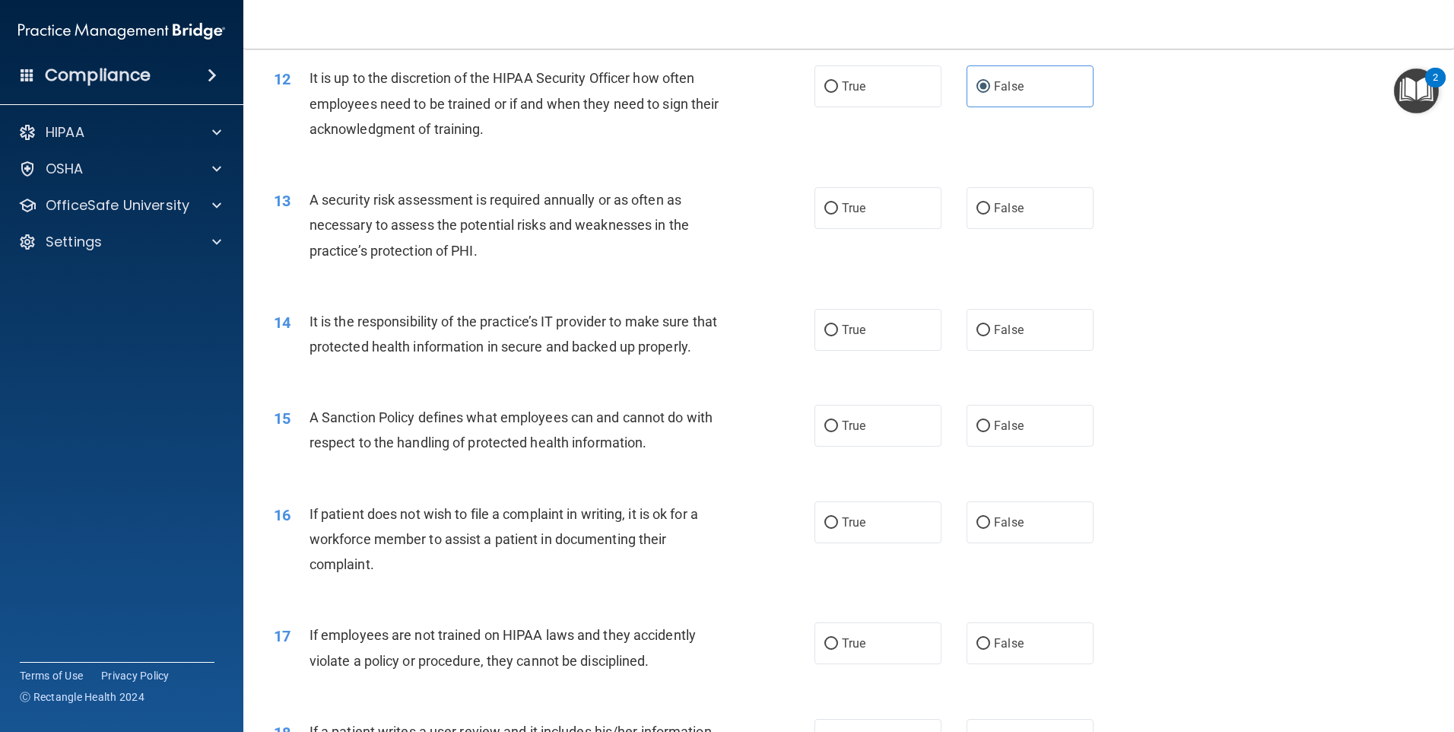
scroll to position [1521, 0]
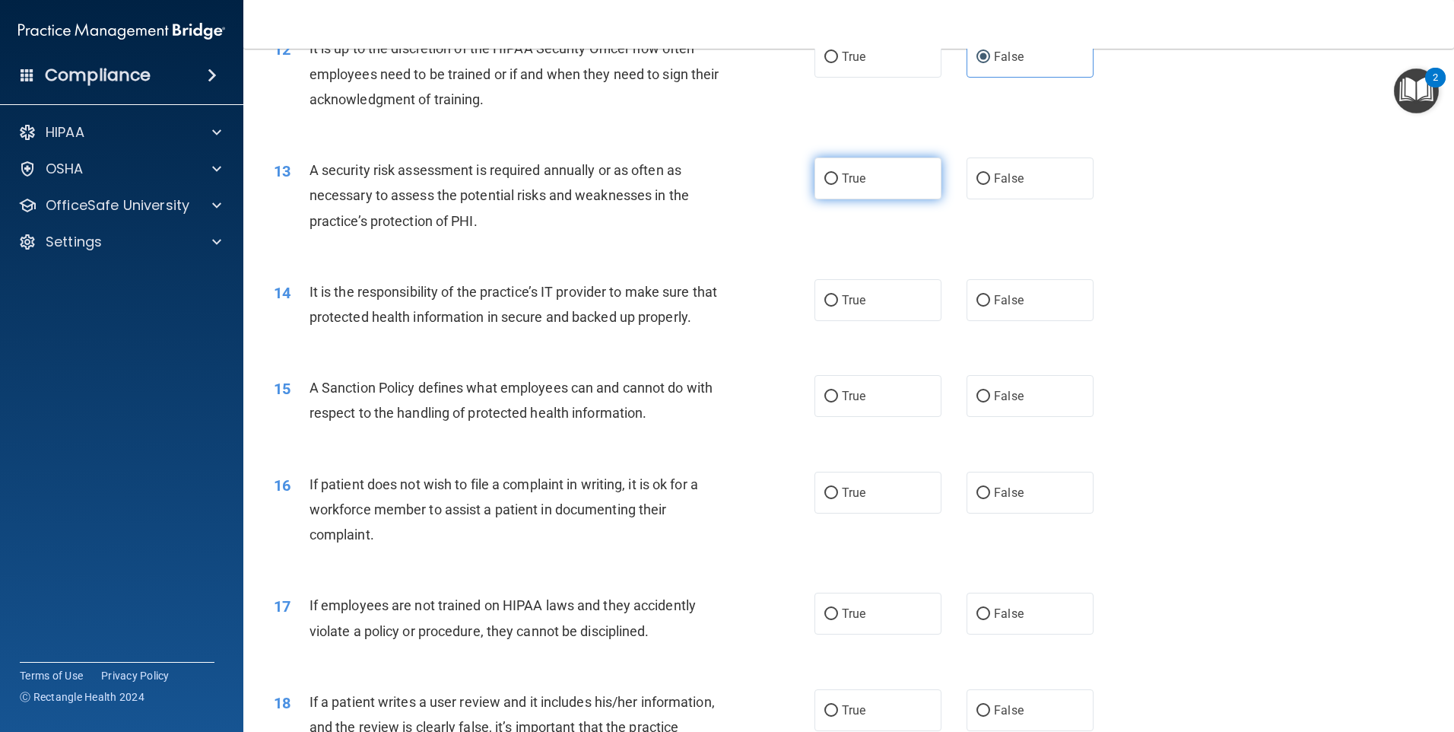
click at [882, 189] on label "True" at bounding box center [878, 178] width 127 height 42
click at [838, 185] on input "True" at bounding box center [831, 178] width 14 height 11
radio input "true"
click at [872, 307] on label "True" at bounding box center [878, 300] width 127 height 42
click at [838, 306] on input "True" at bounding box center [831, 300] width 14 height 11
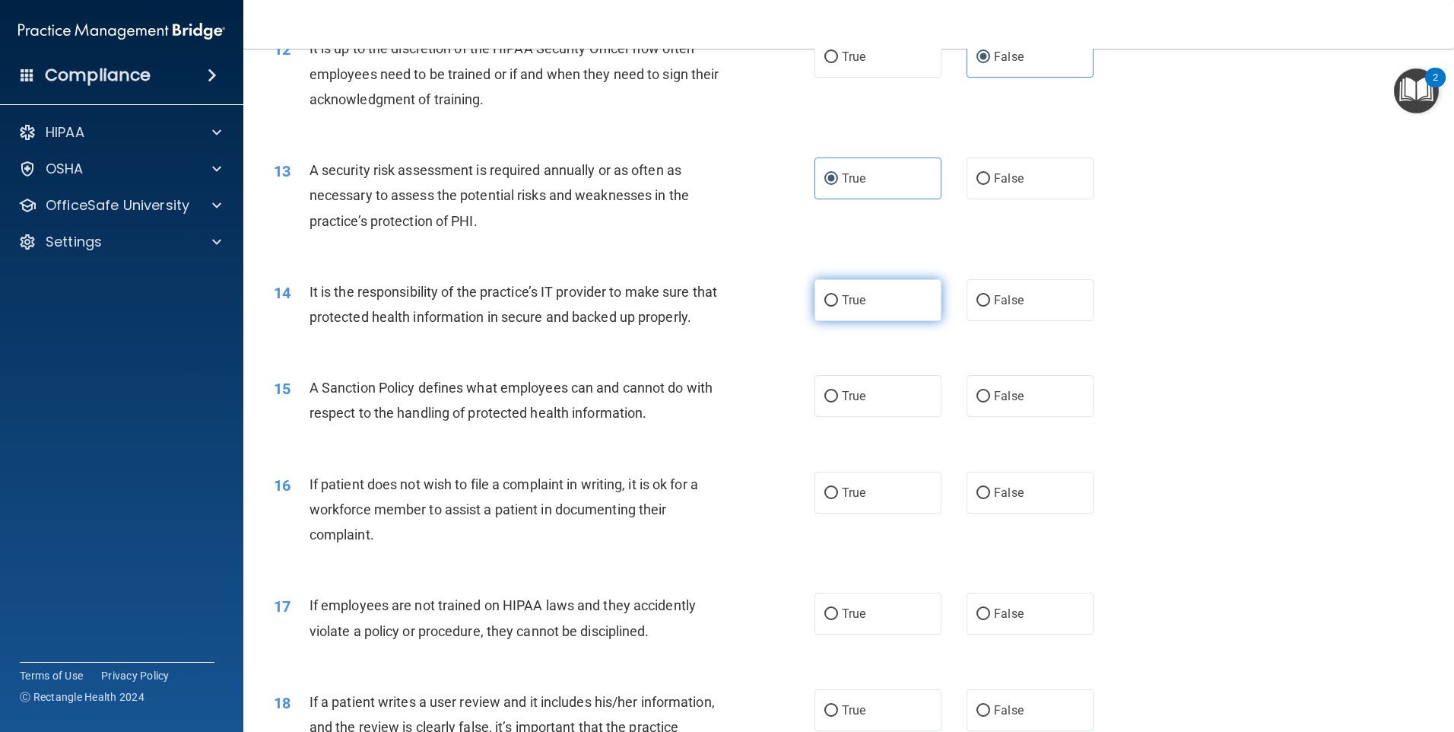
radio input "true"
click at [977, 402] on input "False" at bounding box center [984, 396] width 14 height 11
radio input "true"
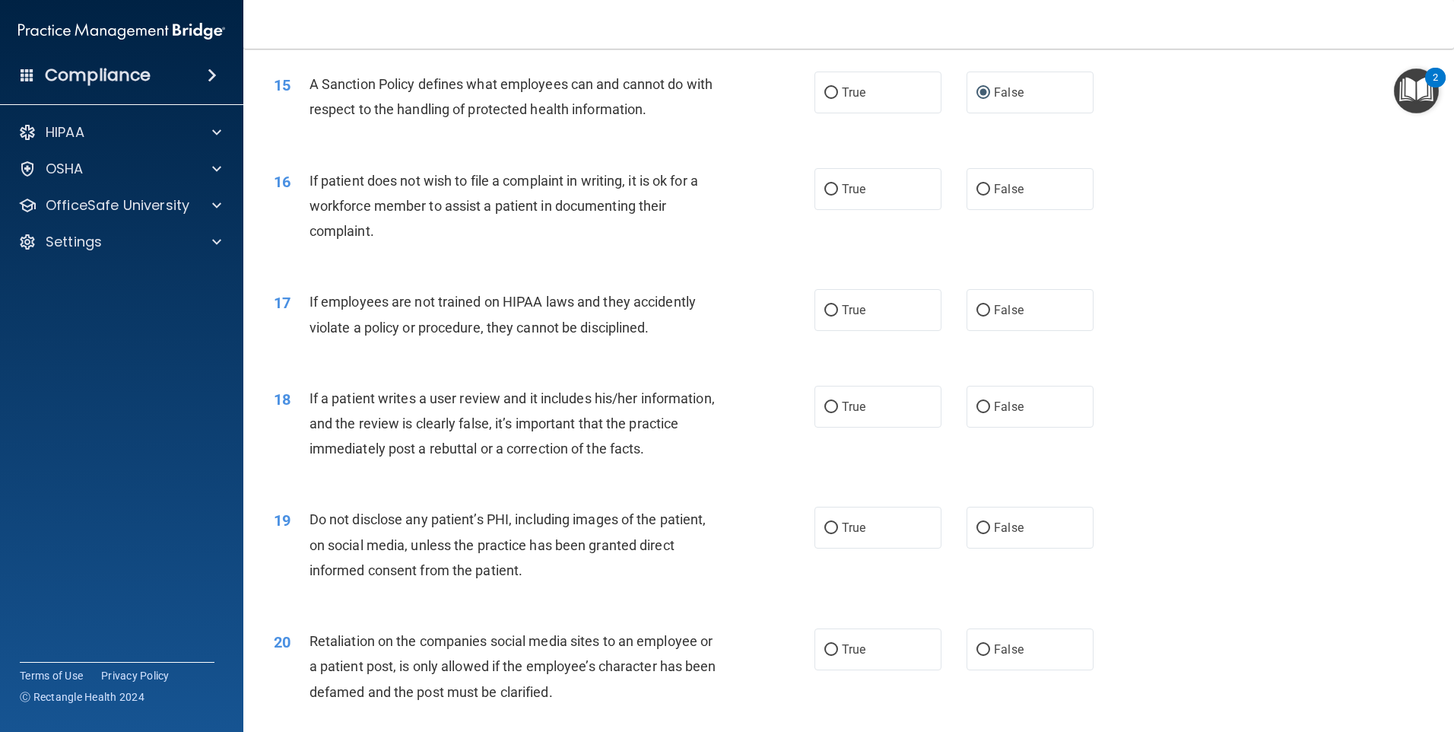
scroll to position [1825, 0]
click at [849, 195] on span "True" at bounding box center [854, 188] width 24 height 14
click at [838, 195] on input "True" at bounding box center [831, 188] width 14 height 11
radio input "true"
click at [983, 316] on input "False" at bounding box center [984, 309] width 14 height 11
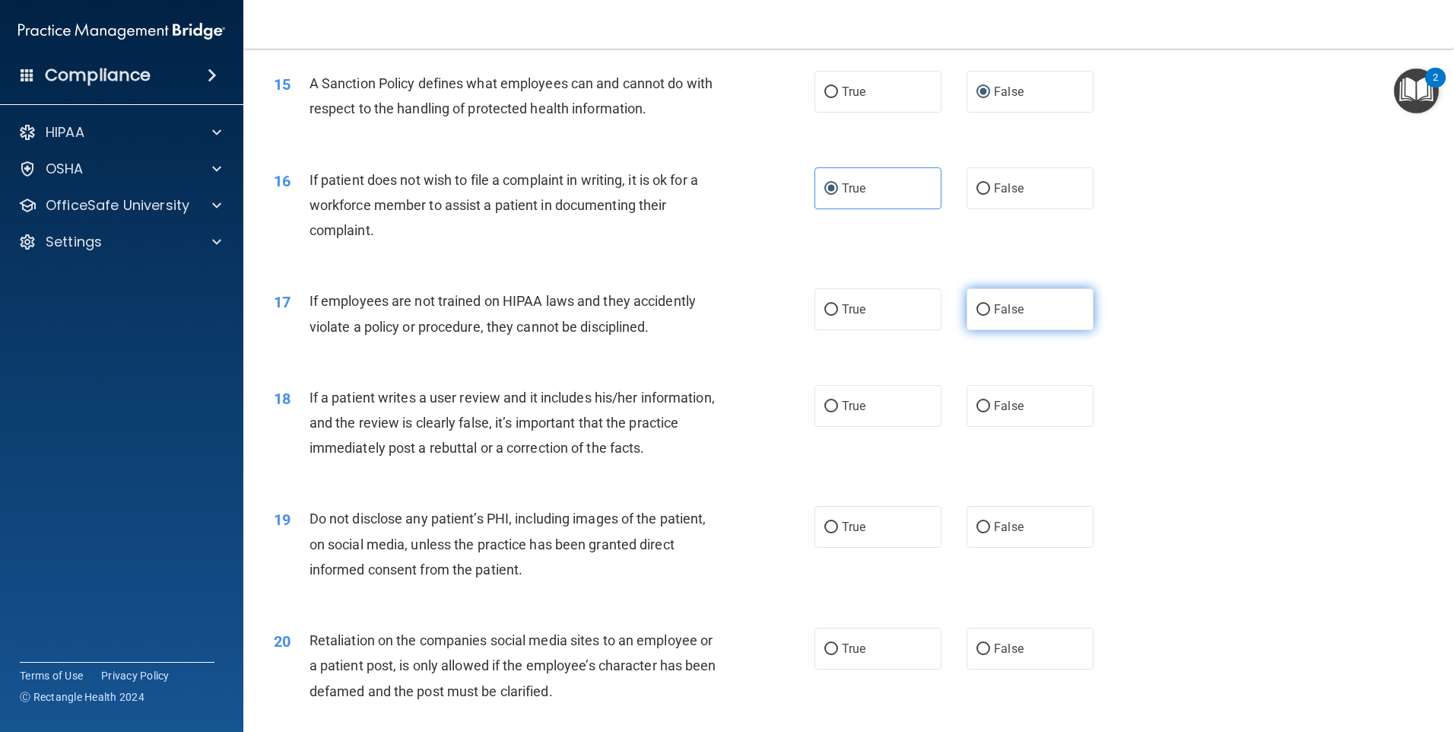
radio input "true"
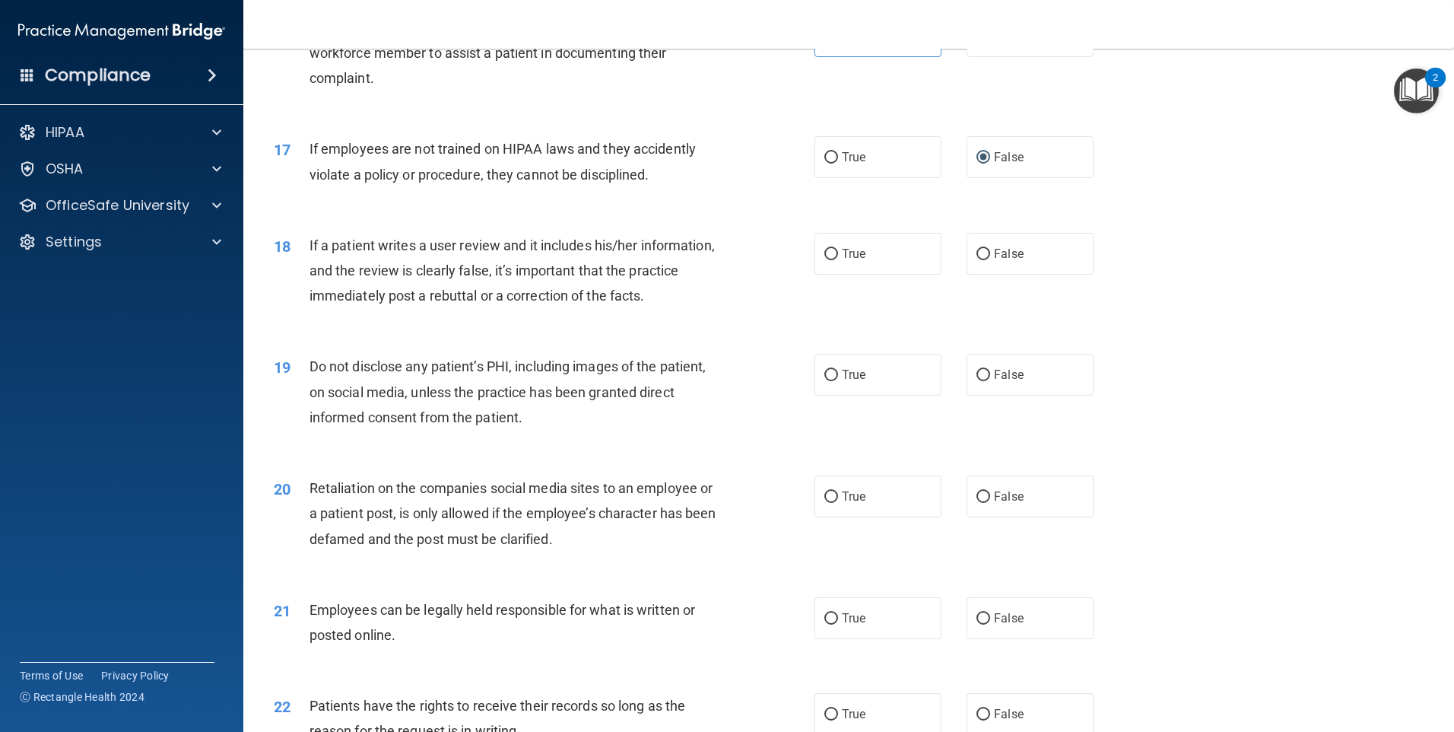
scroll to position [2028, 0]
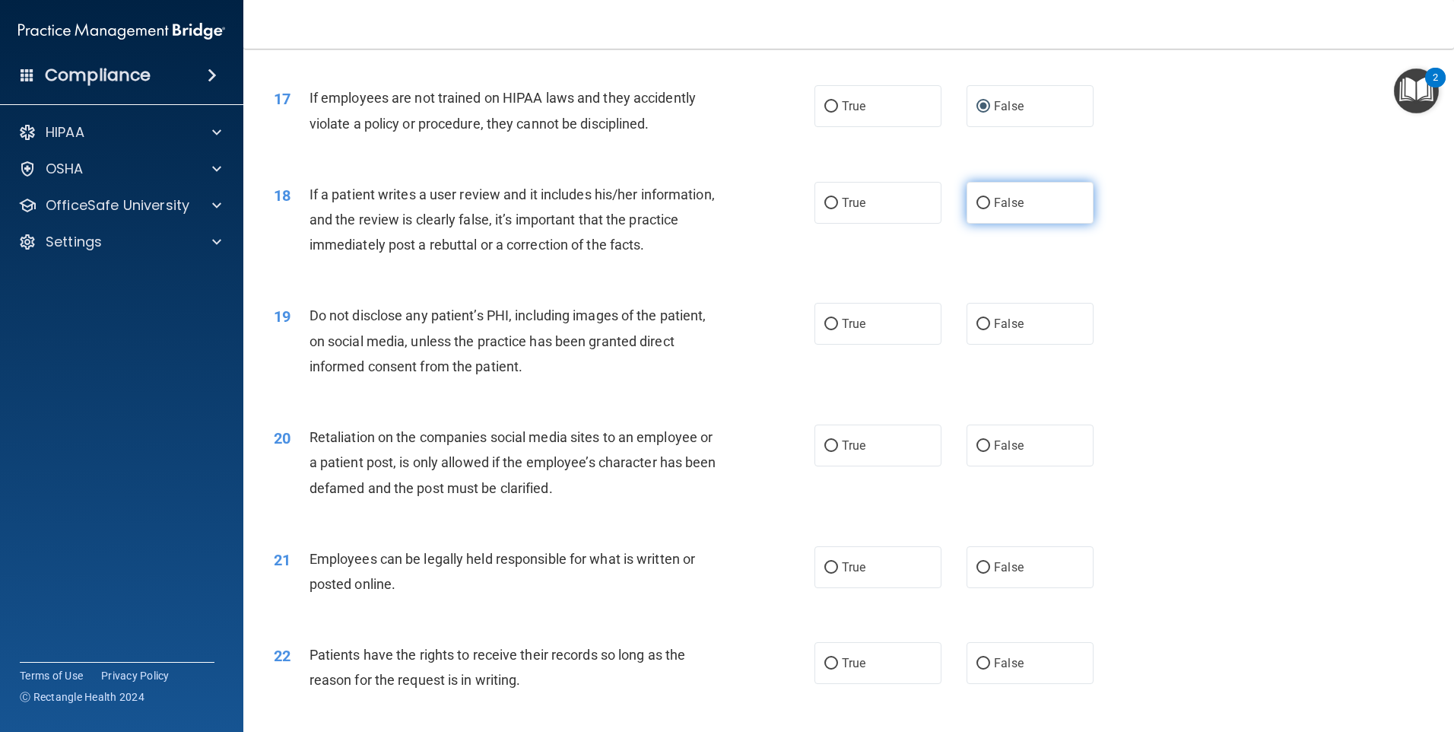
click at [994, 210] on span "False" at bounding box center [1009, 202] width 30 height 14
click at [989, 209] on input "False" at bounding box center [984, 203] width 14 height 11
radio input "true"
click at [894, 345] on label "True" at bounding box center [878, 324] width 127 height 42
click at [838, 330] on input "True" at bounding box center [831, 324] width 14 height 11
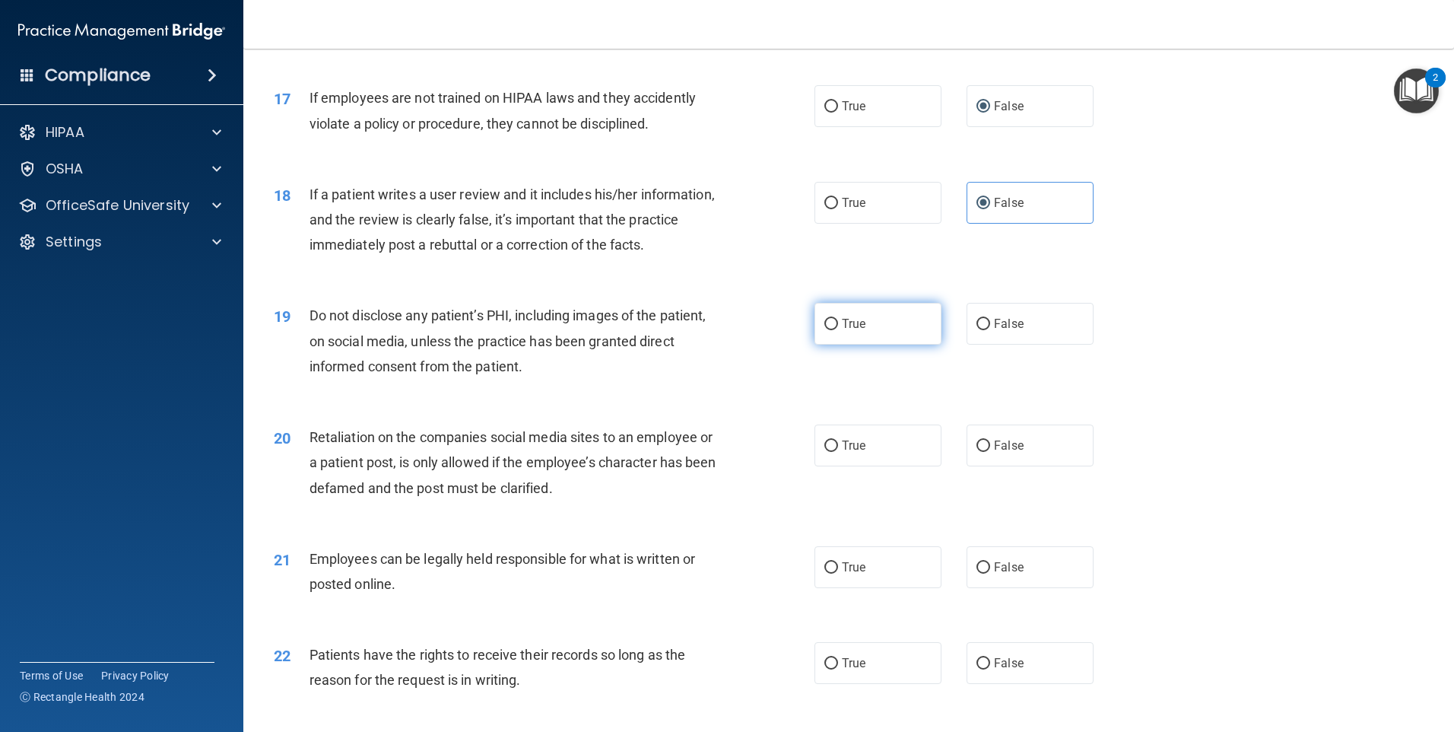
radio input "true"
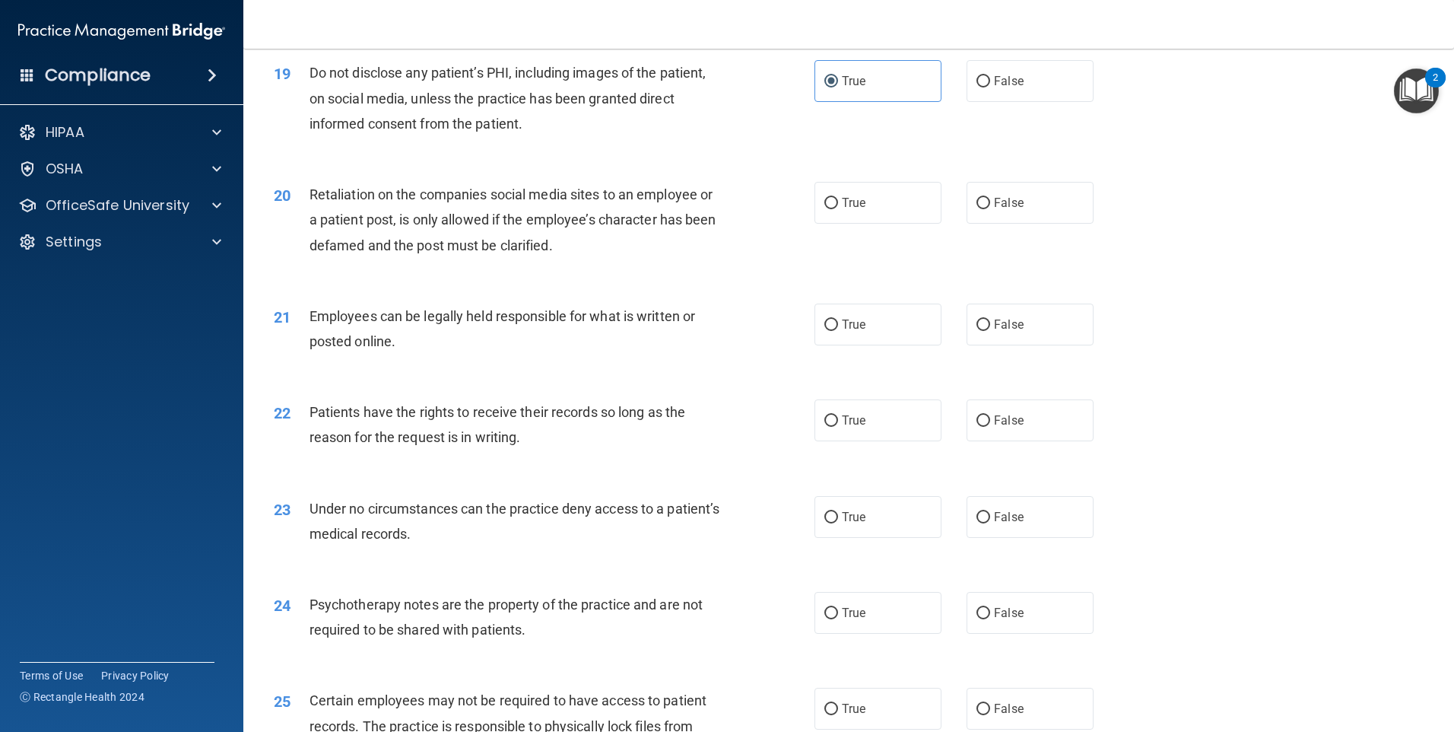
scroll to position [2282, 0]
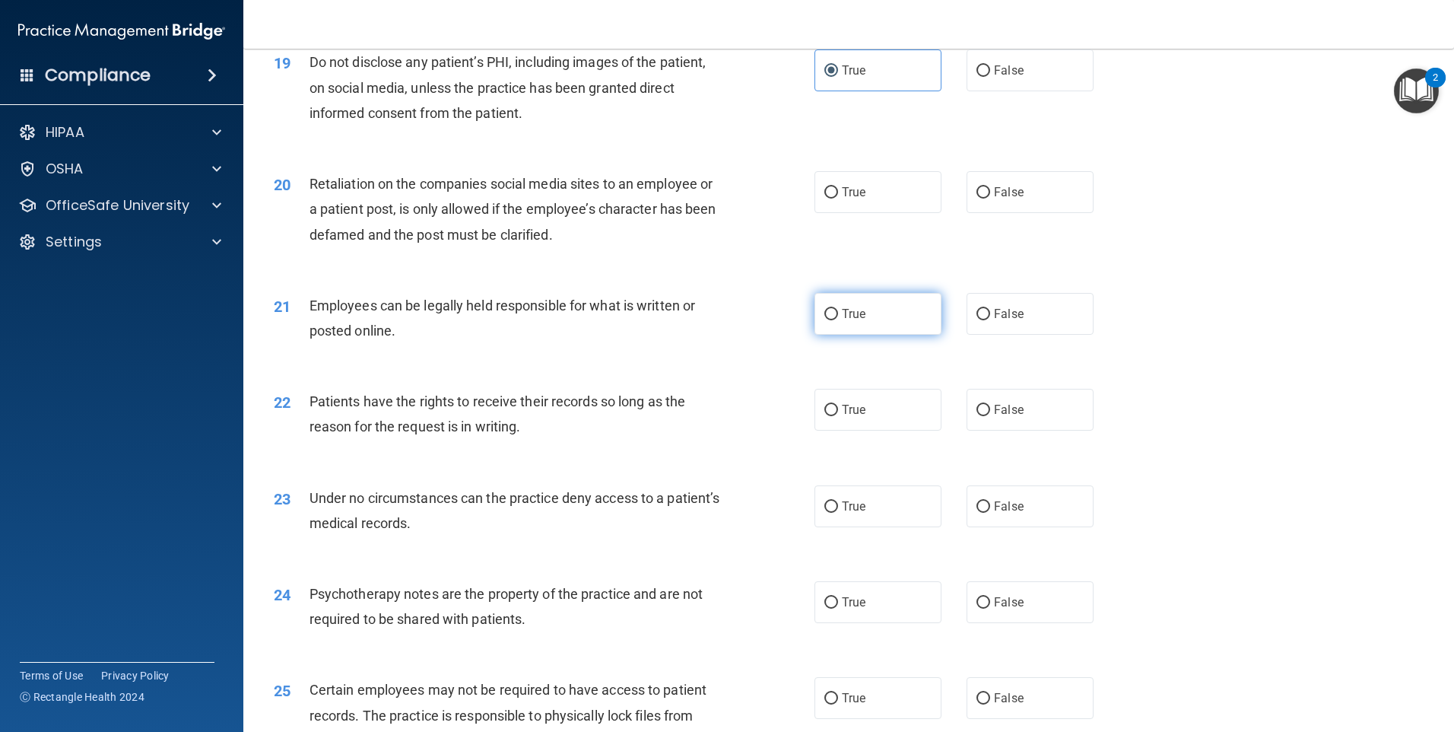
click at [864, 335] on label "True" at bounding box center [878, 314] width 127 height 42
click at [838, 320] on input "True" at bounding box center [831, 314] width 14 height 11
radio input "true"
click at [996, 213] on label "False" at bounding box center [1030, 192] width 127 height 42
click at [990, 198] on input "False" at bounding box center [984, 192] width 14 height 11
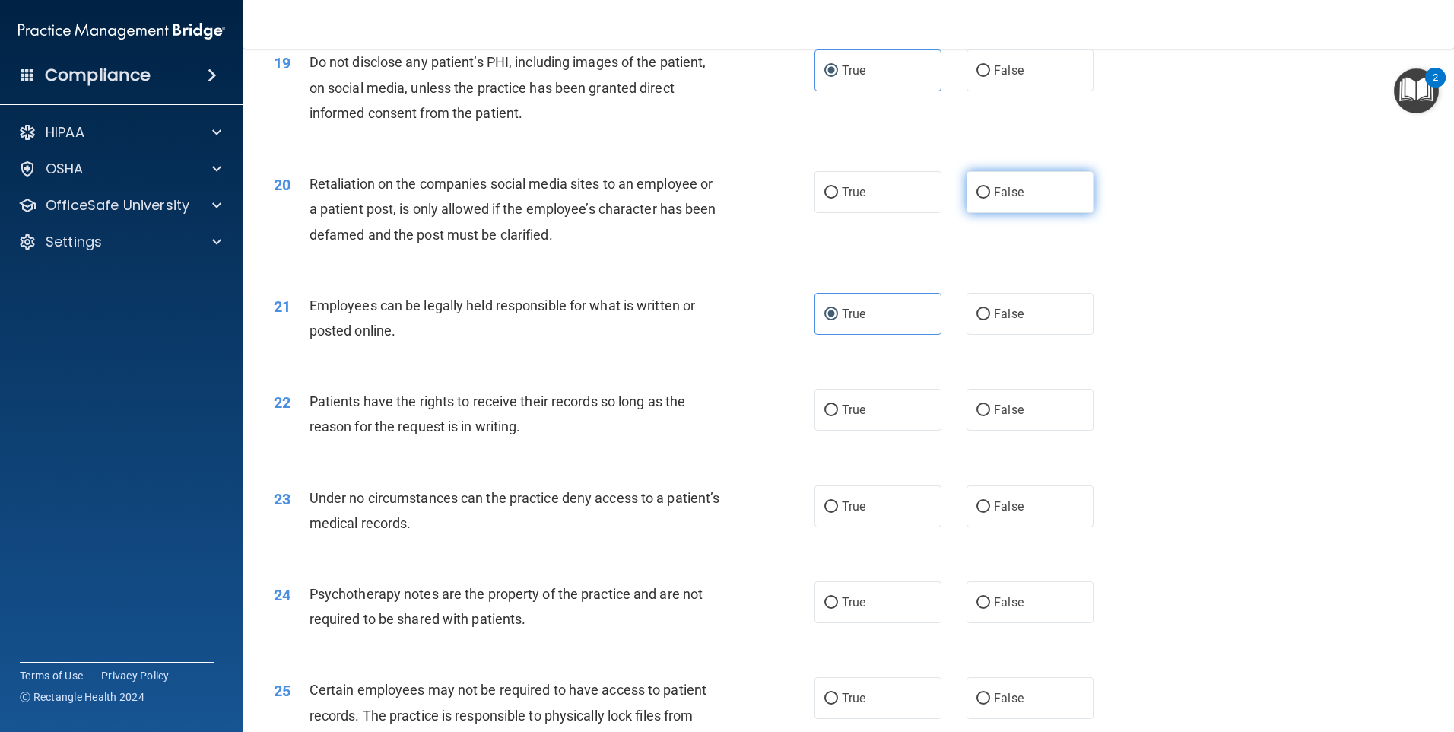
radio input "true"
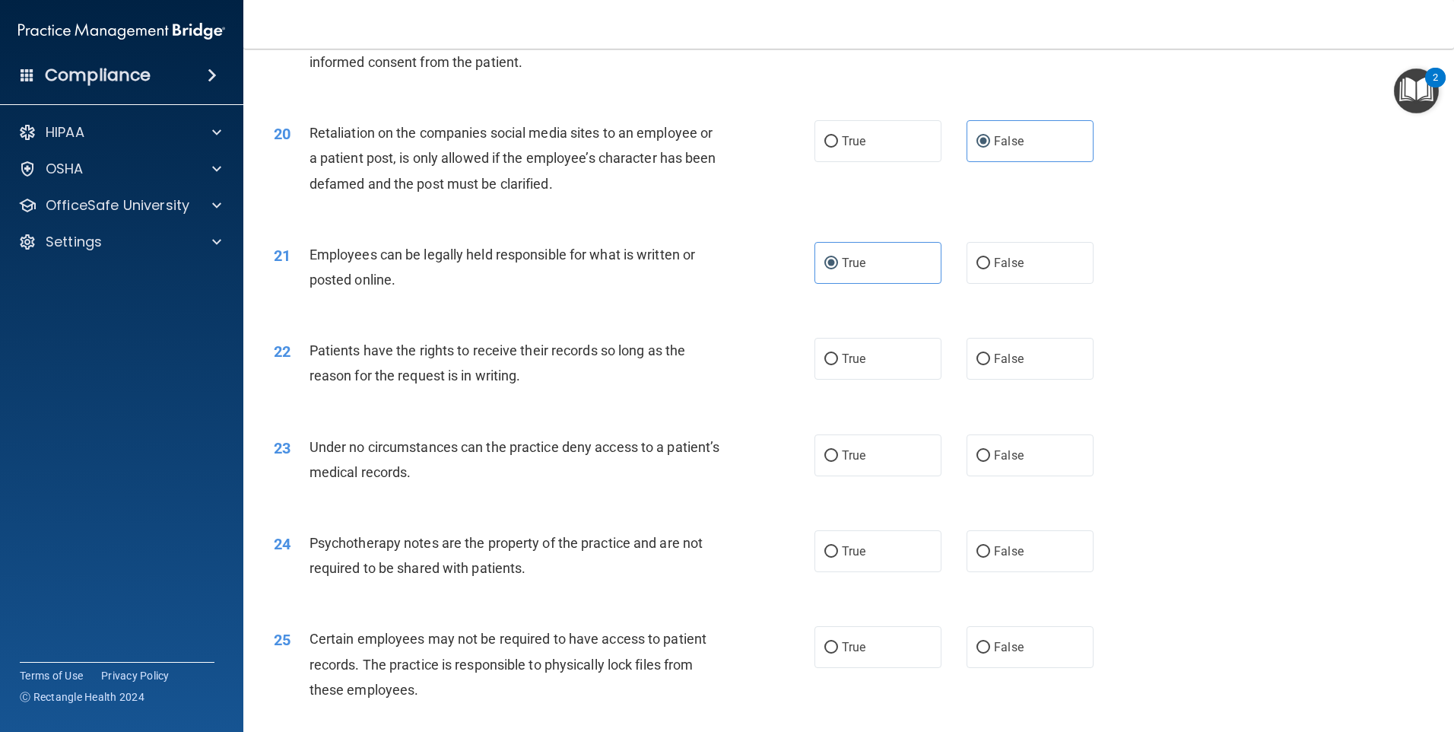
scroll to position [2383, 0]
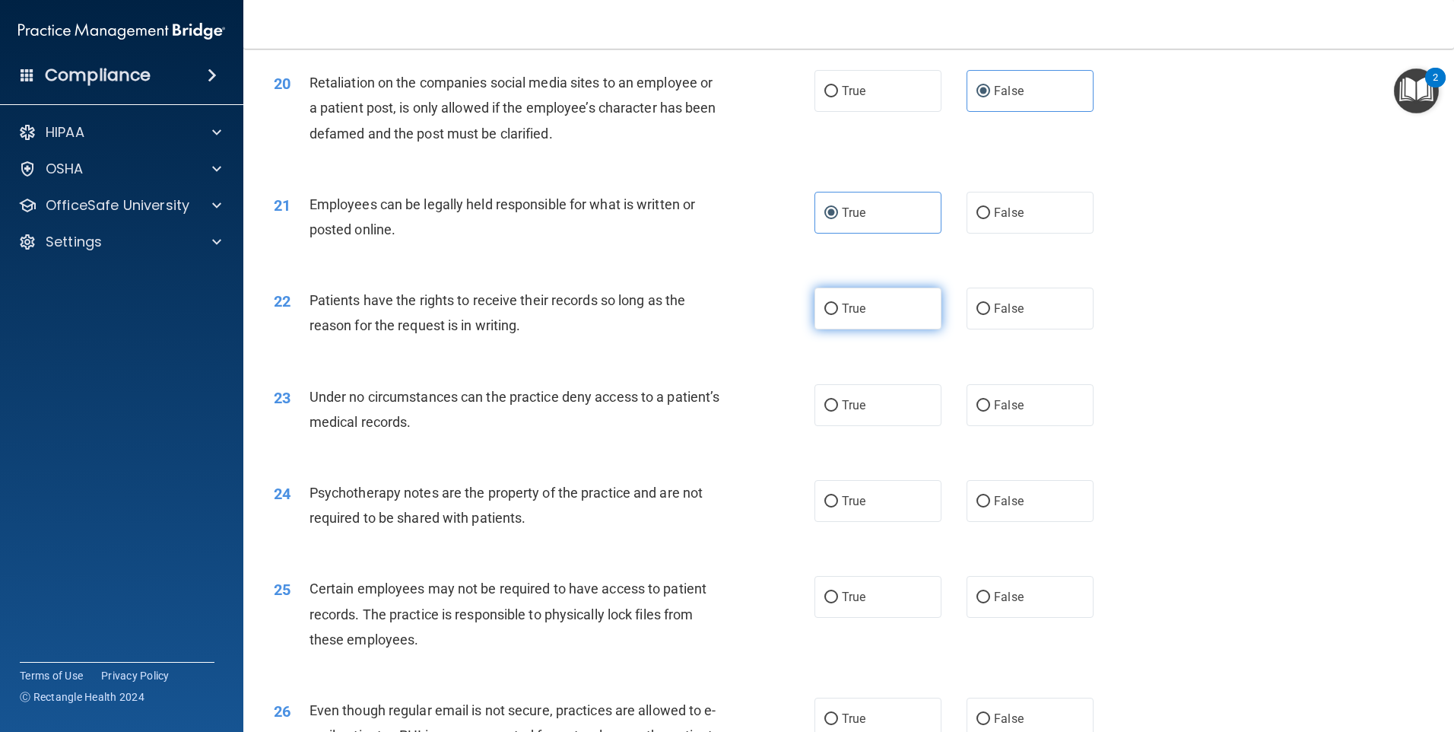
click at [853, 316] on span "True" at bounding box center [854, 308] width 24 height 14
click at [838, 315] on input "True" at bounding box center [831, 308] width 14 height 11
radio input "true"
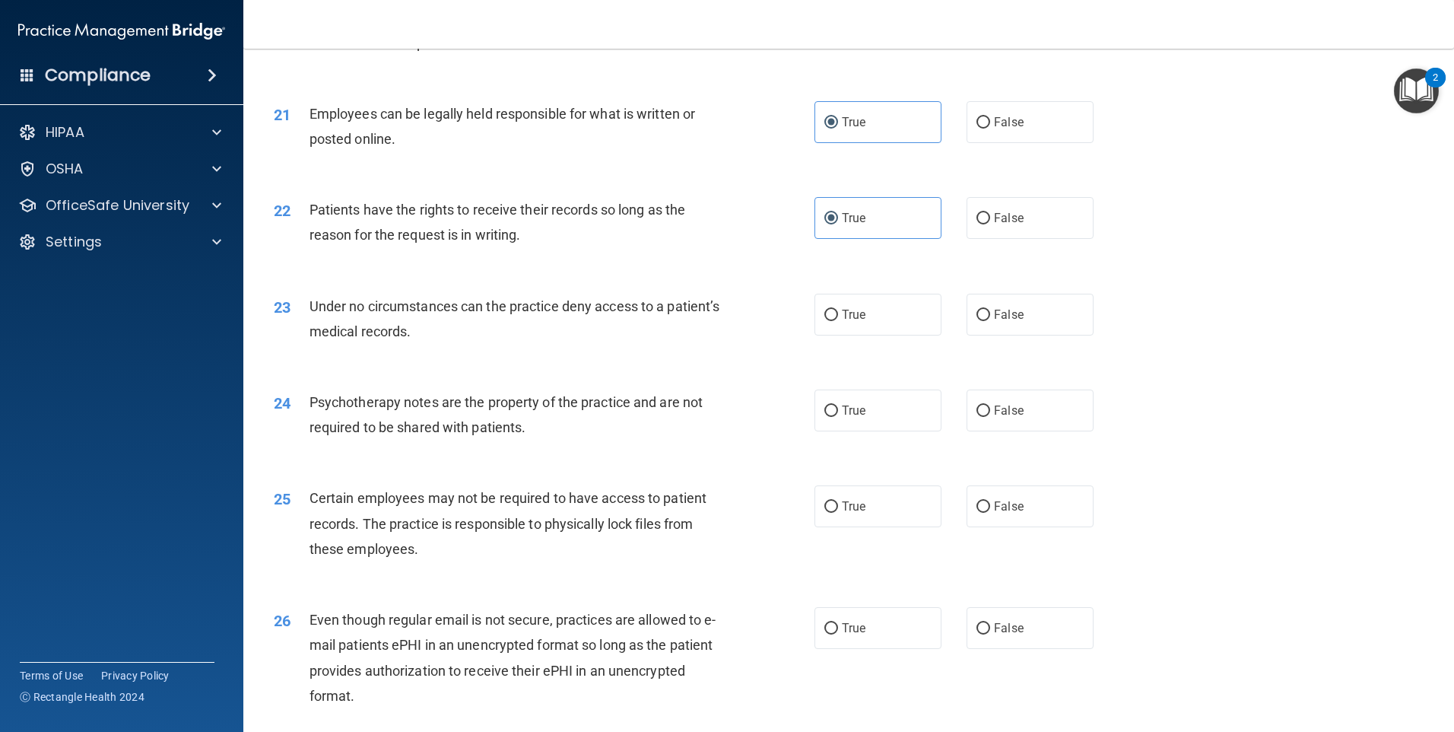
scroll to position [2485, 0]
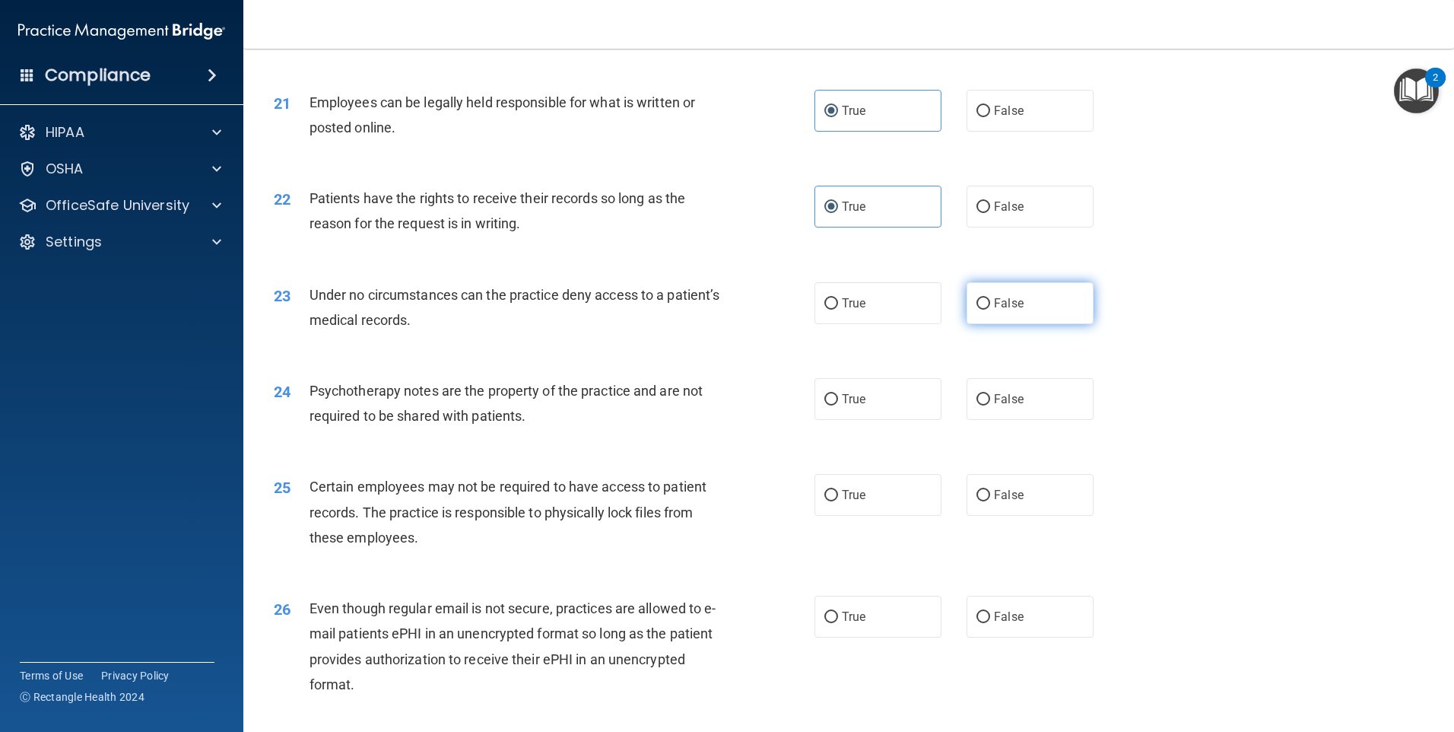
click at [981, 310] on input "False" at bounding box center [984, 303] width 14 height 11
radio input "true"
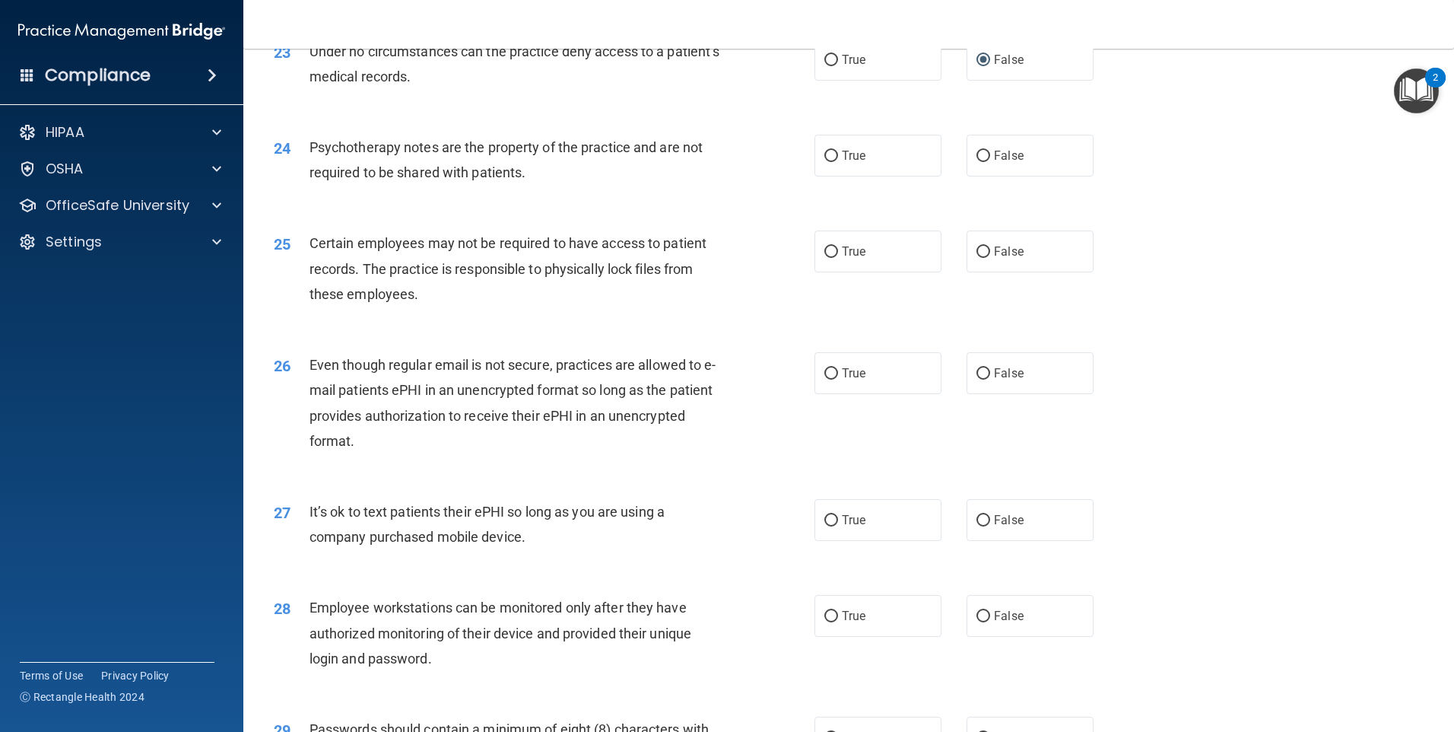
scroll to position [2738, 0]
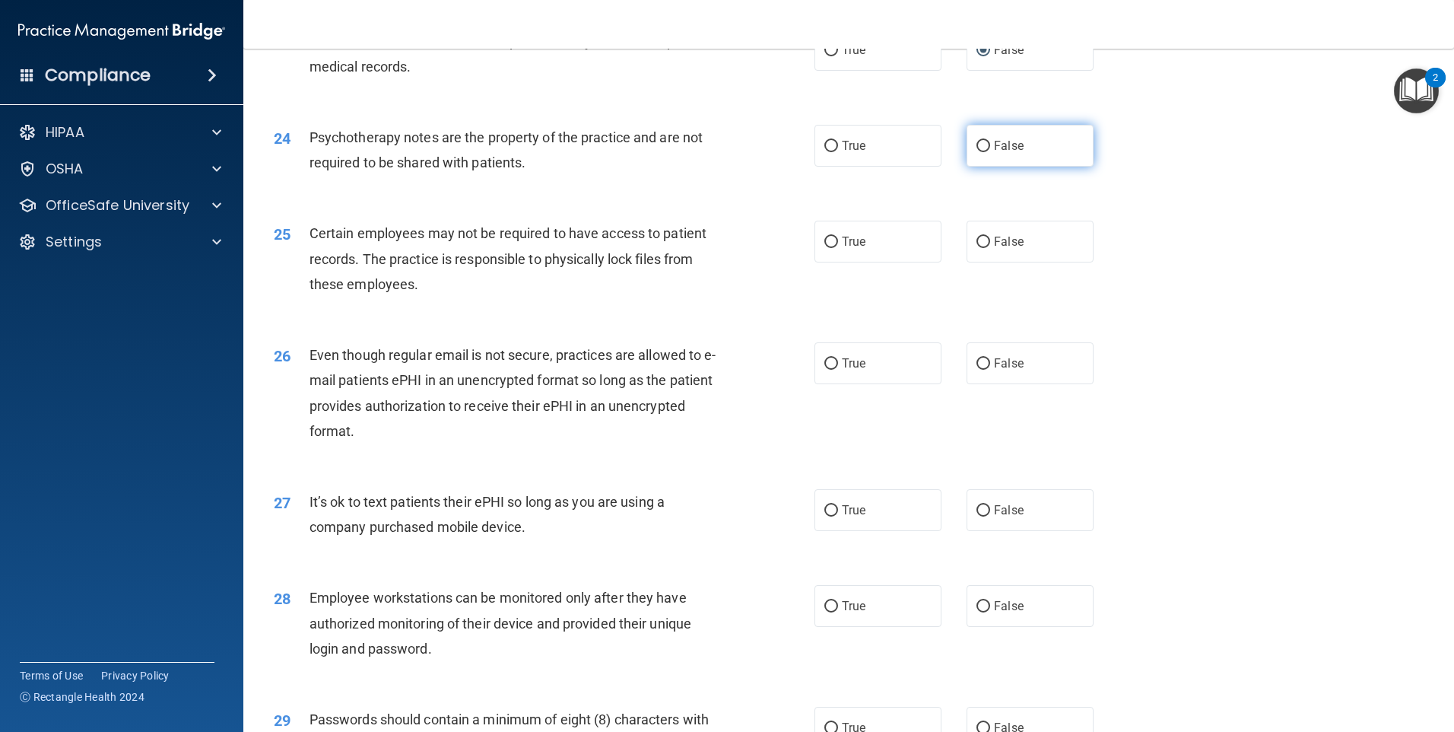
click at [983, 167] on label "False" at bounding box center [1030, 146] width 127 height 42
click at [983, 152] on input "False" at bounding box center [984, 146] width 14 height 11
radio input "true"
click at [863, 167] on label "True" at bounding box center [878, 146] width 127 height 42
click at [838, 152] on input "True" at bounding box center [831, 146] width 14 height 11
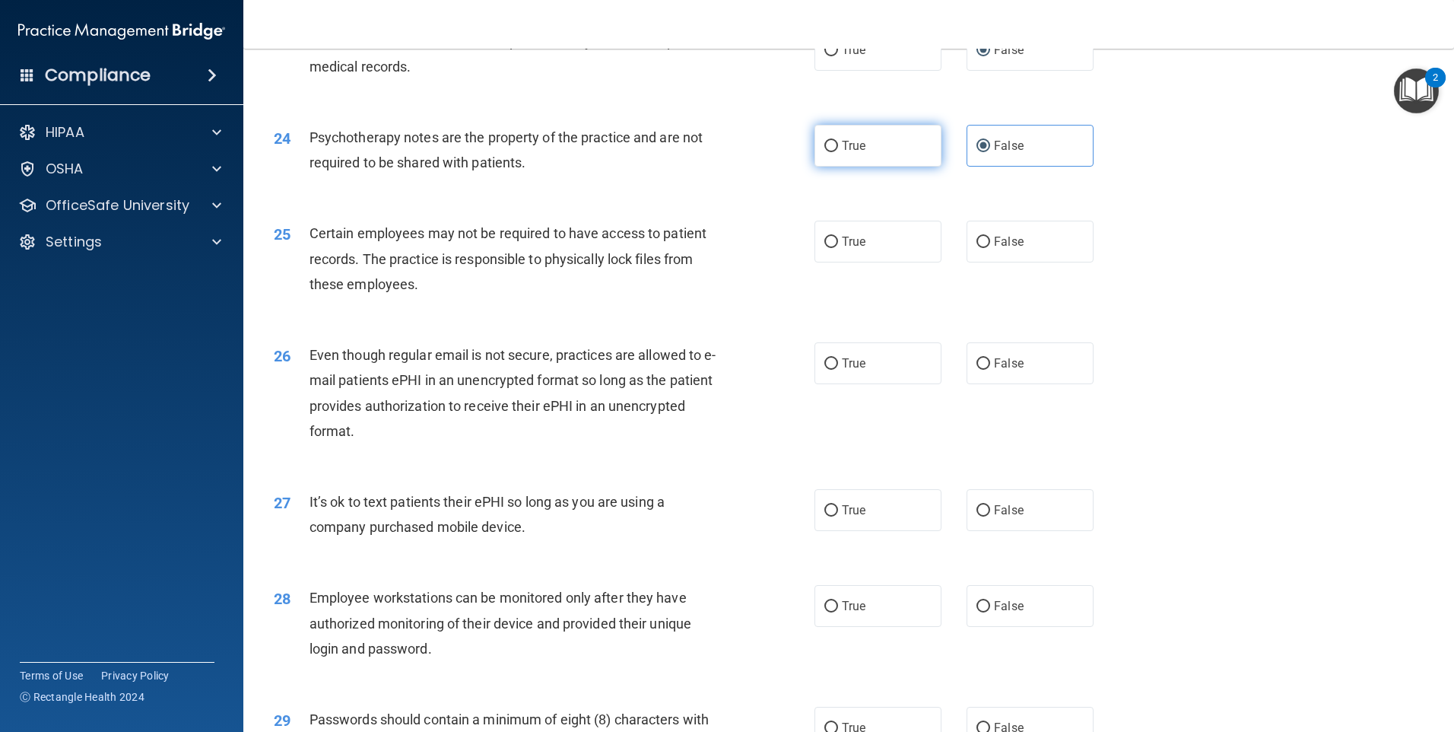
radio input "true"
radio input "false"
click at [900, 262] on label "True" at bounding box center [878, 242] width 127 height 42
click at [838, 248] on input "True" at bounding box center [831, 242] width 14 height 11
radio input "true"
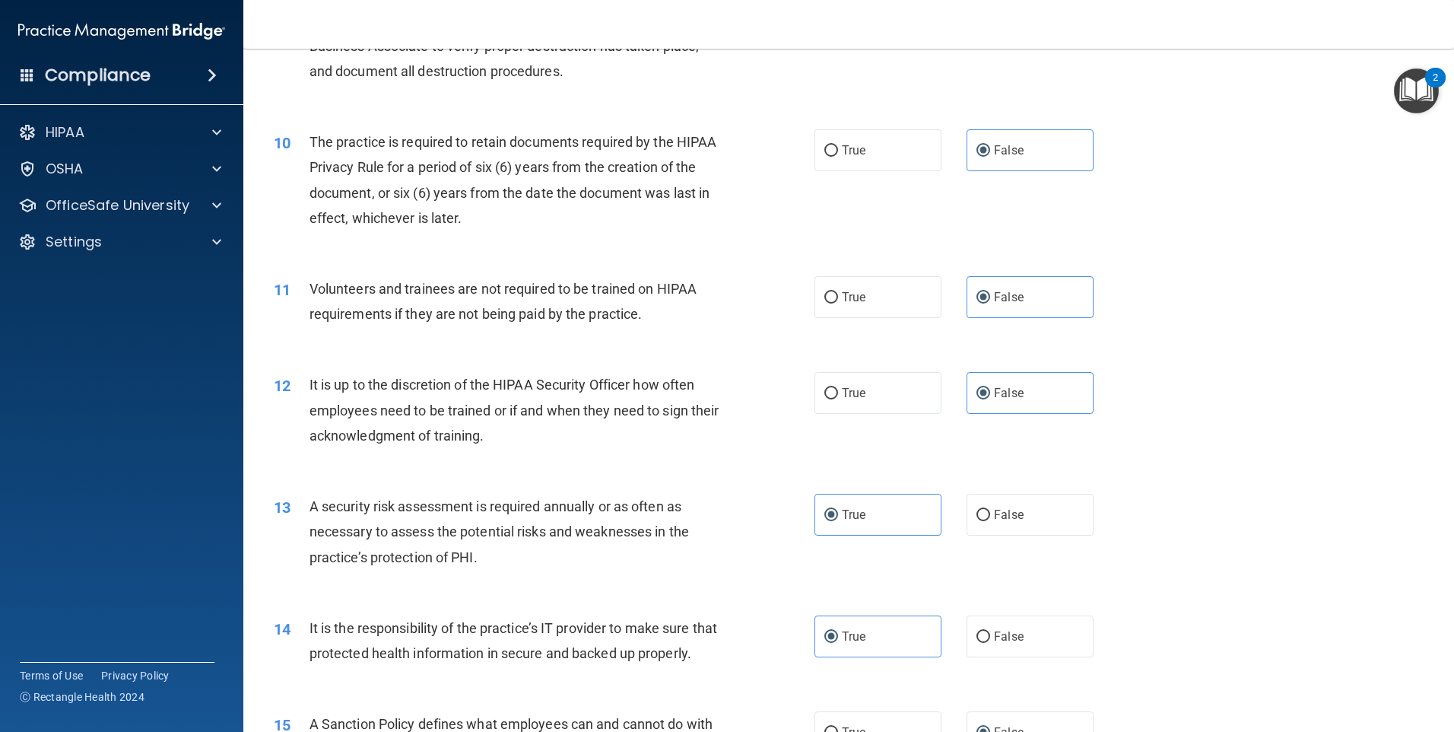
scroll to position [1166, 0]
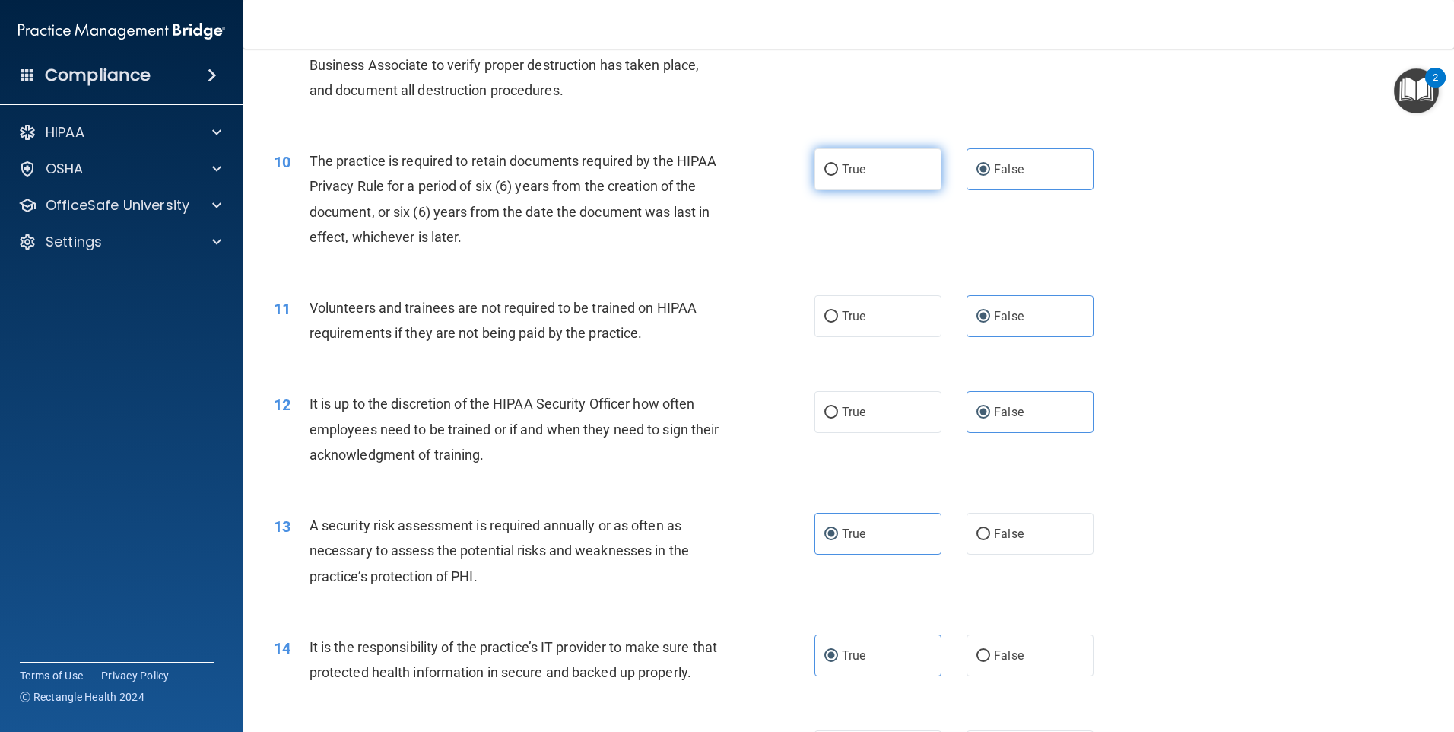
click at [870, 189] on label "True" at bounding box center [878, 169] width 127 height 42
click at [838, 176] on input "True" at bounding box center [831, 169] width 14 height 11
radio input "true"
radio input "false"
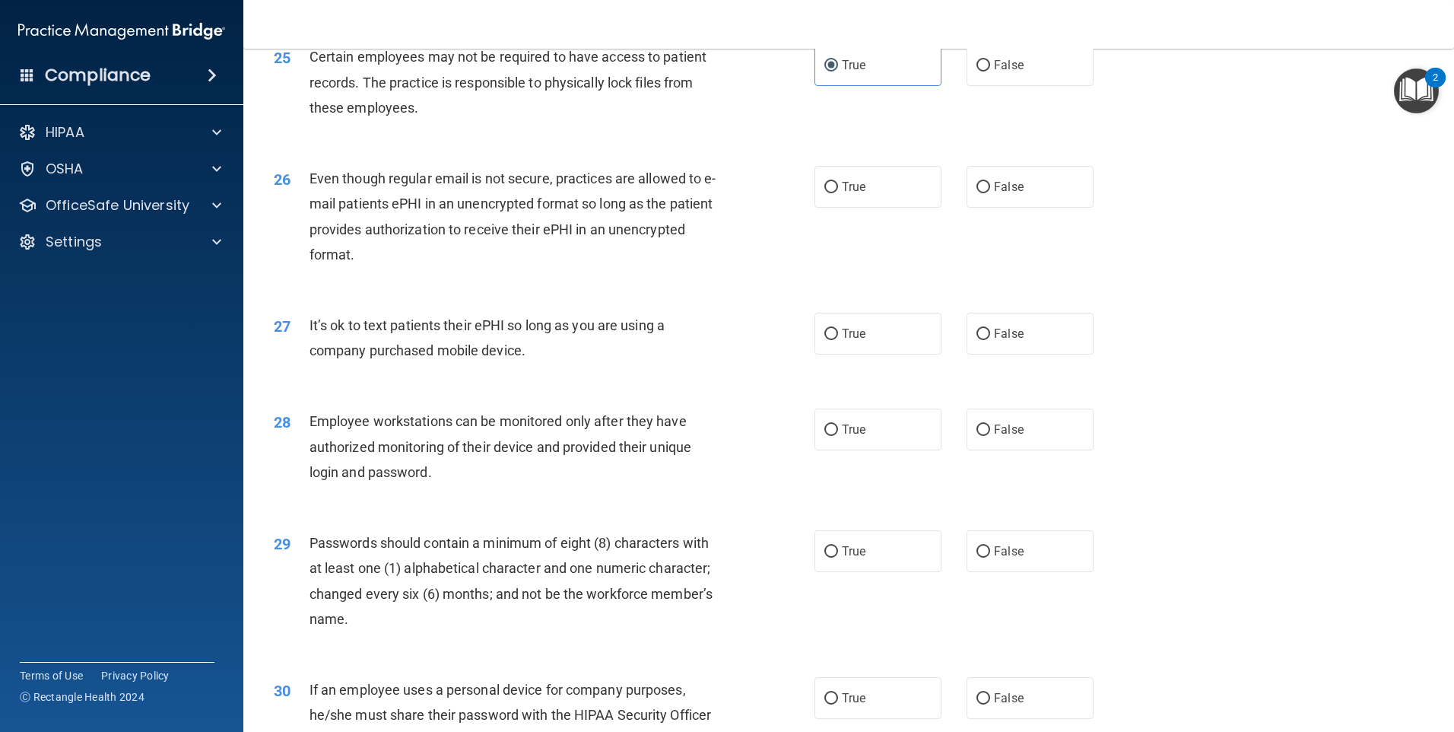
scroll to position [2941, 0]
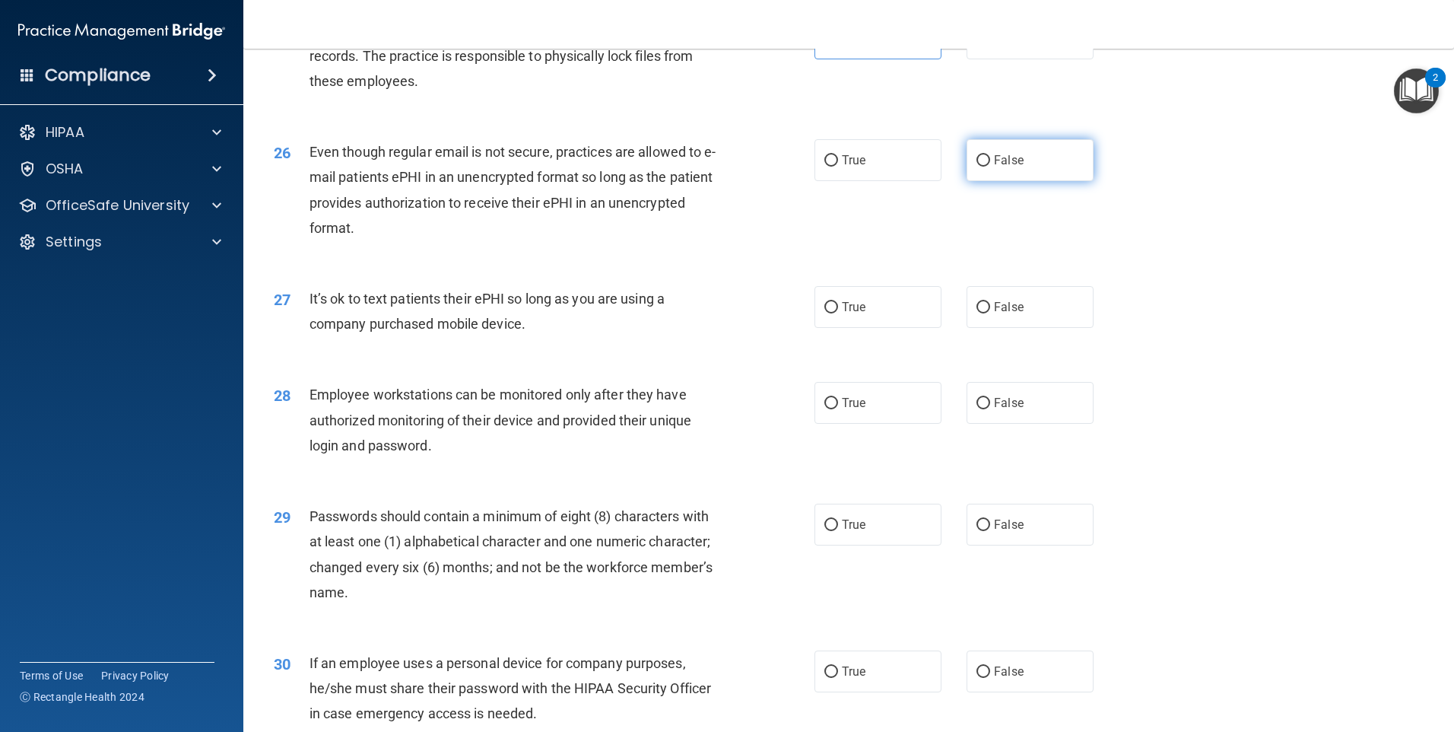
click at [1002, 167] on span "False" at bounding box center [1009, 160] width 30 height 14
click at [990, 167] on input "False" at bounding box center [984, 160] width 14 height 11
radio input "true"
click at [986, 328] on label "False" at bounding box center [1030, 307] width 127 height 42
click at [986, 313] on input "False" at bounding box center [984, 307] width 14 height 11
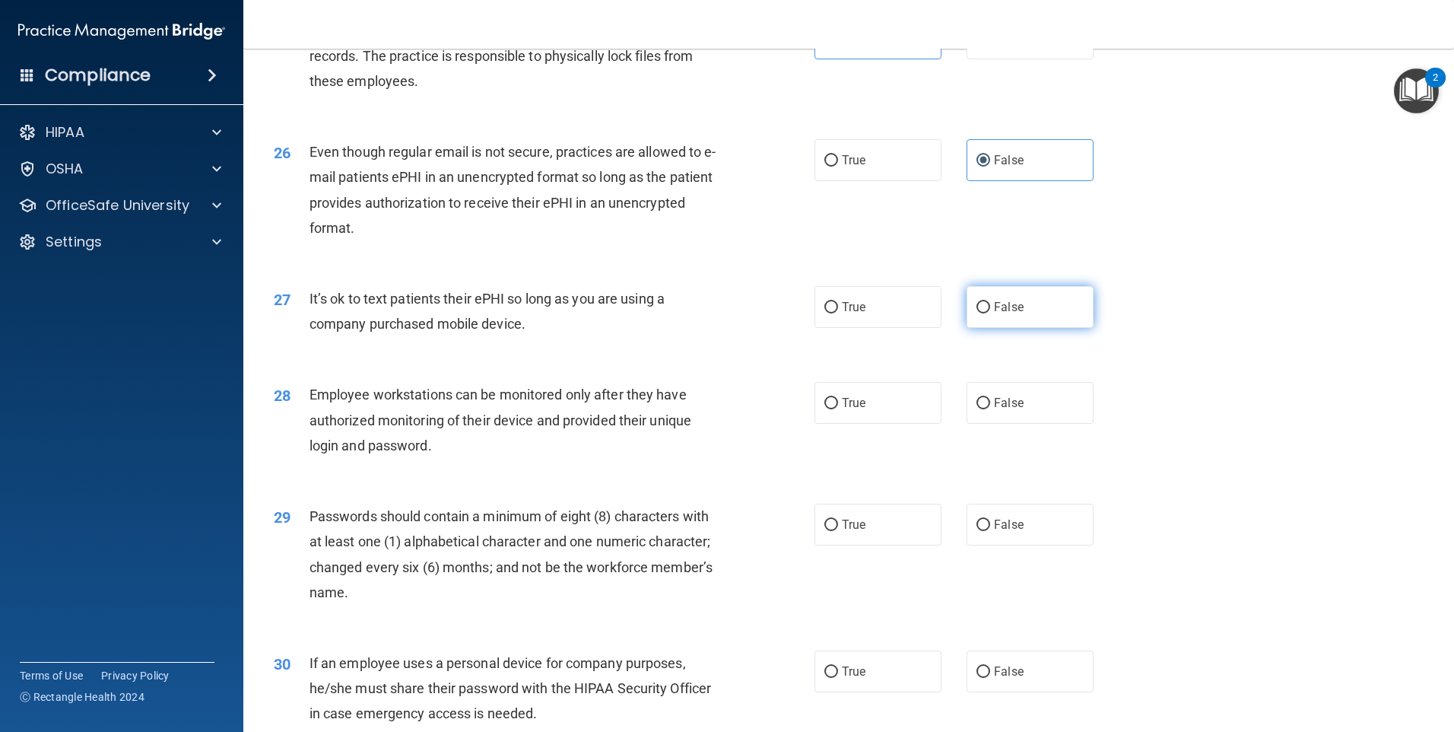
radio input "true"
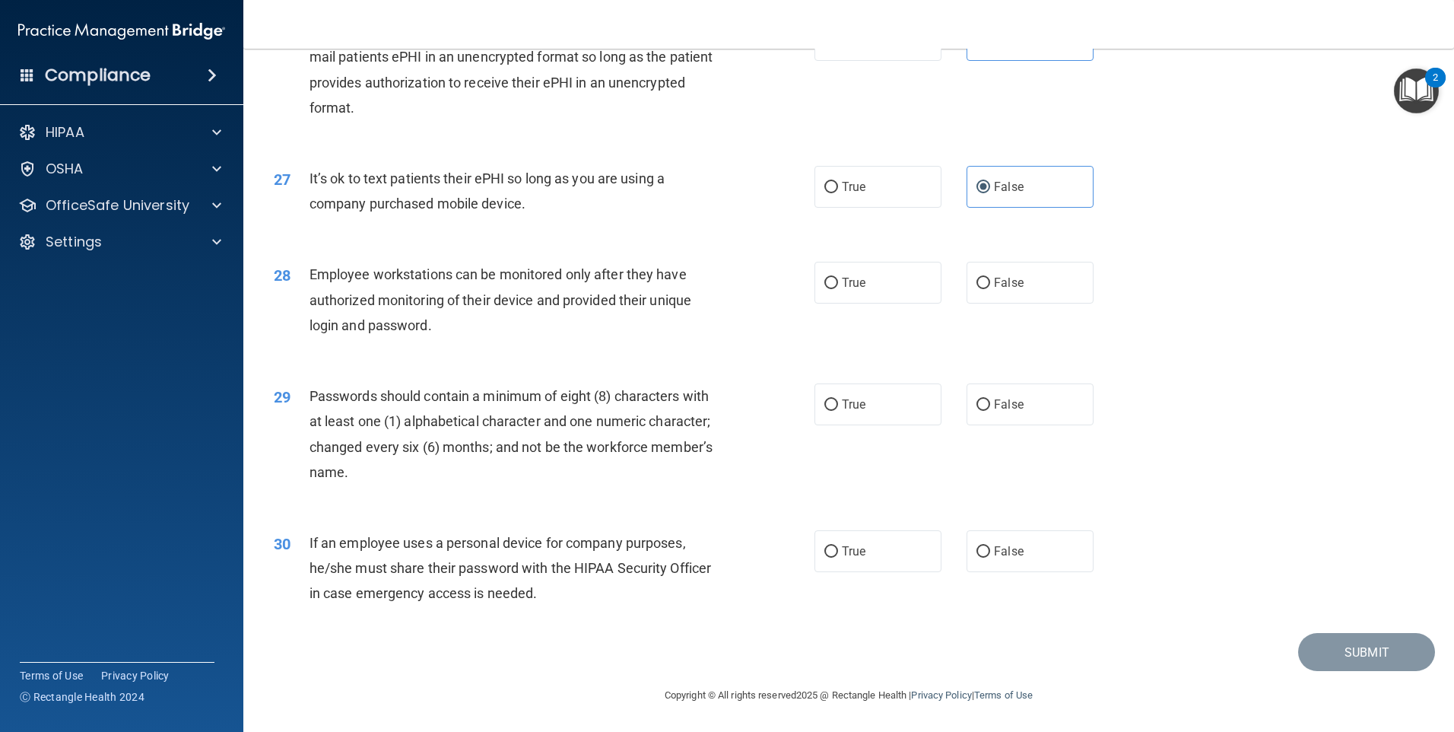
scroll to position [3035, 0]
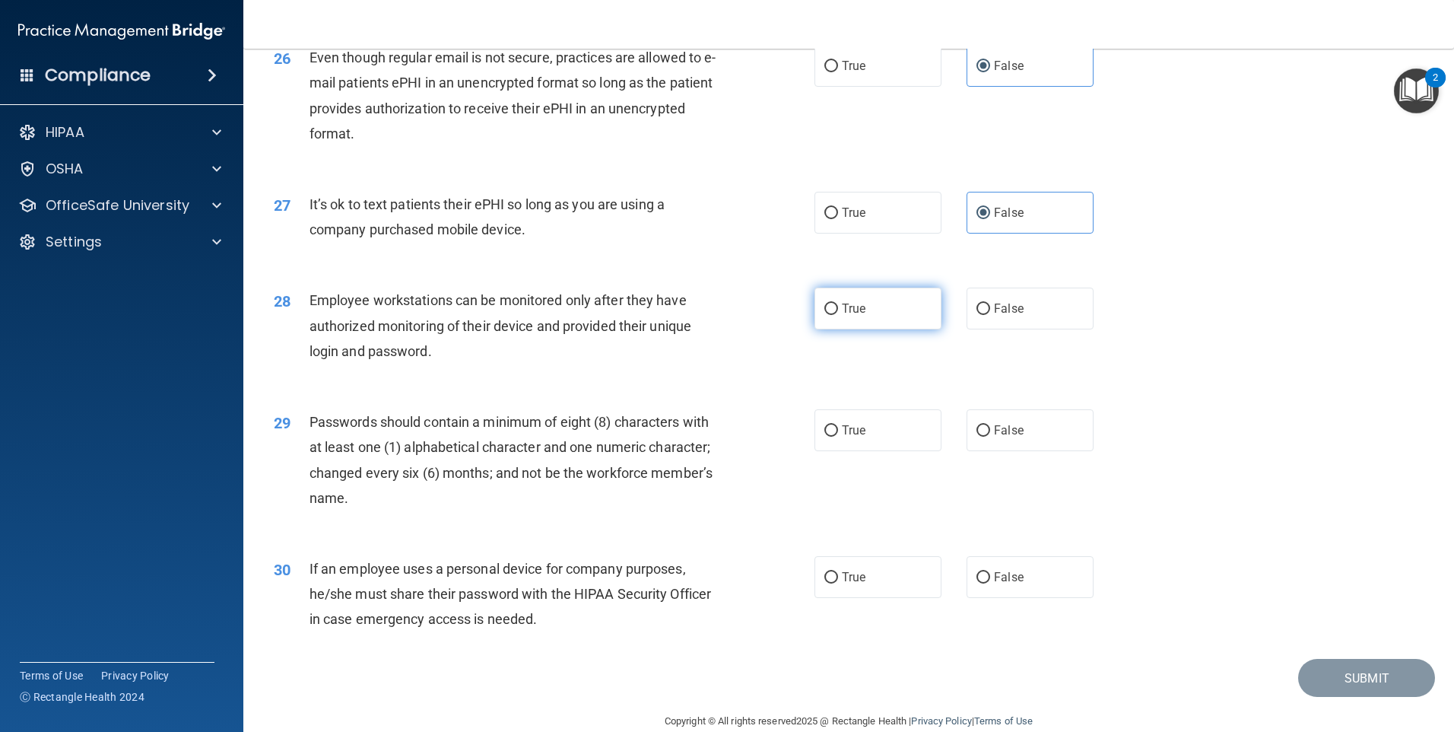
click at [843, 329] on label "True" at bounding box center [878, 308] width 127 height 42
click at [838, 315] on input "True" at bounding box center [831, 308] width 14 height 11
radio input "true"
click at [906, 451] on label "True" at bounding box center [878, 430] width 127 height 42
click at [838, 437] on input "True" at bounding box center [831, 430] width 14 height 11
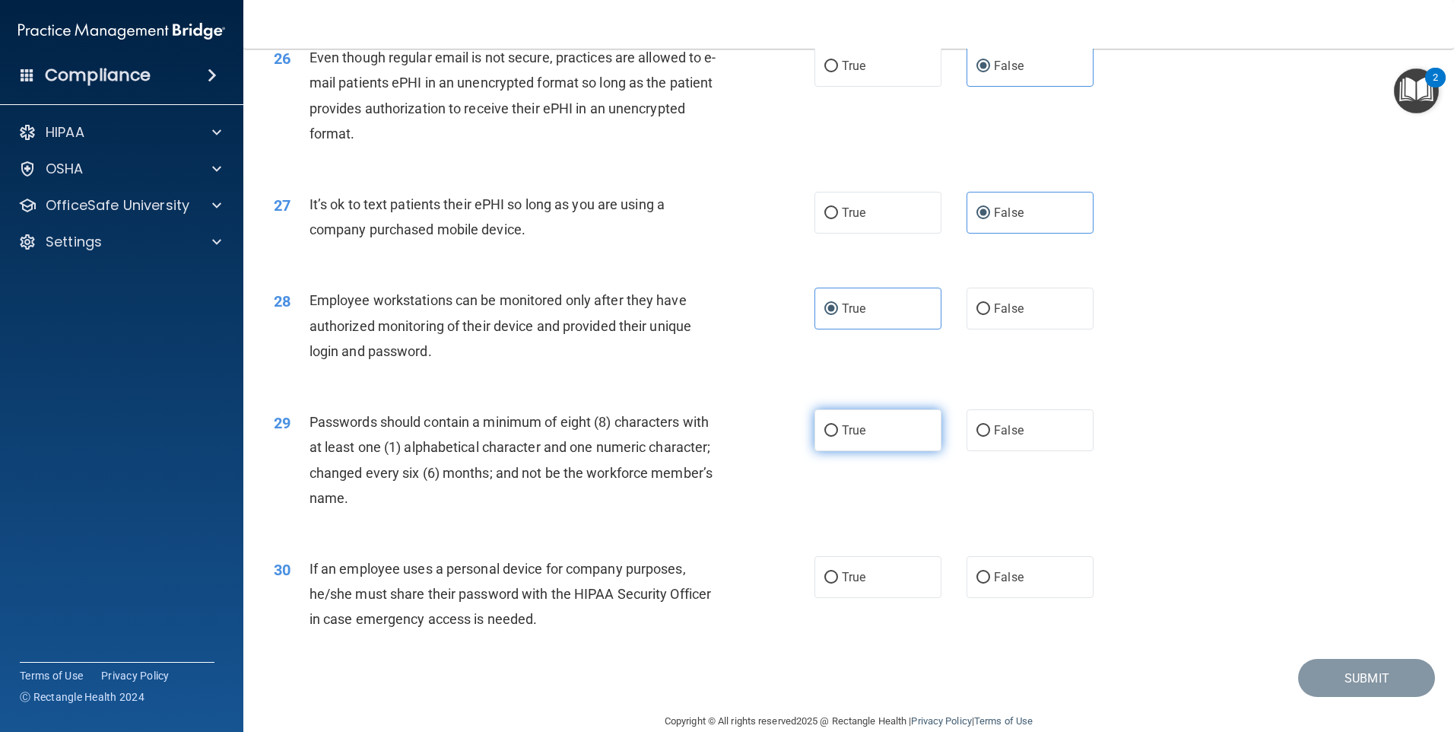
radio input "true"
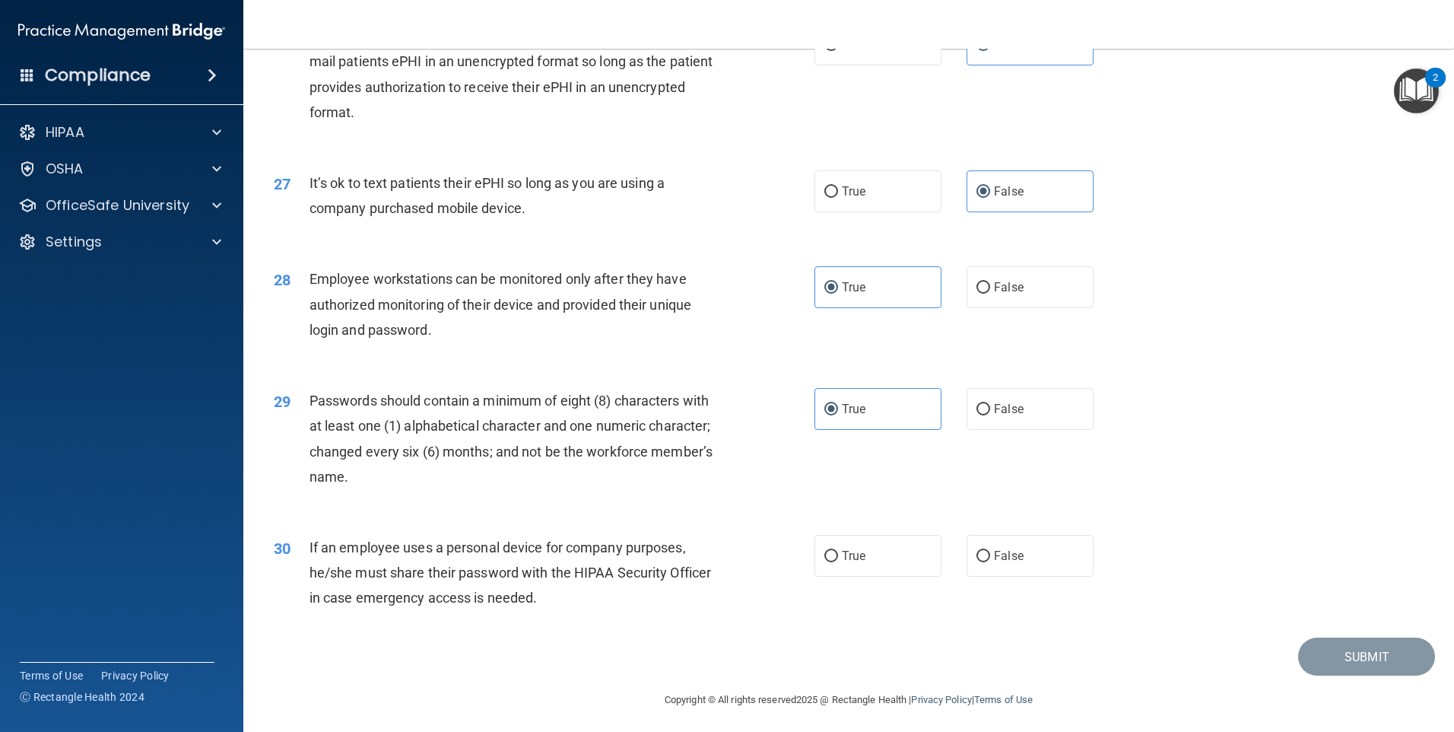
scroll to position [3086, 0]
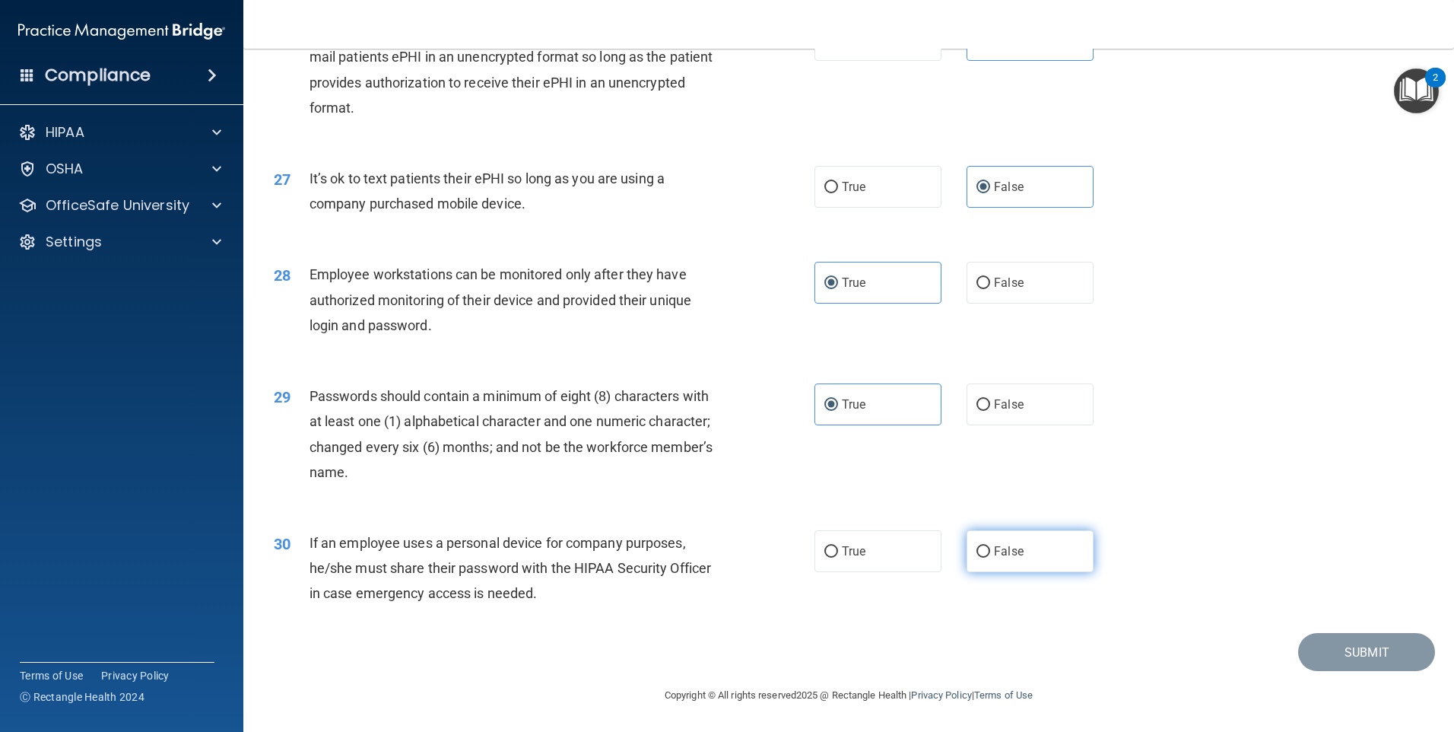
click at [982, 555] on input "False" at bounding box center [984, 551] width 14 height 11
radio input "true"
click at [1319, 641] on button "Submit" at bounding box center [1366, 652] width 137 height 39
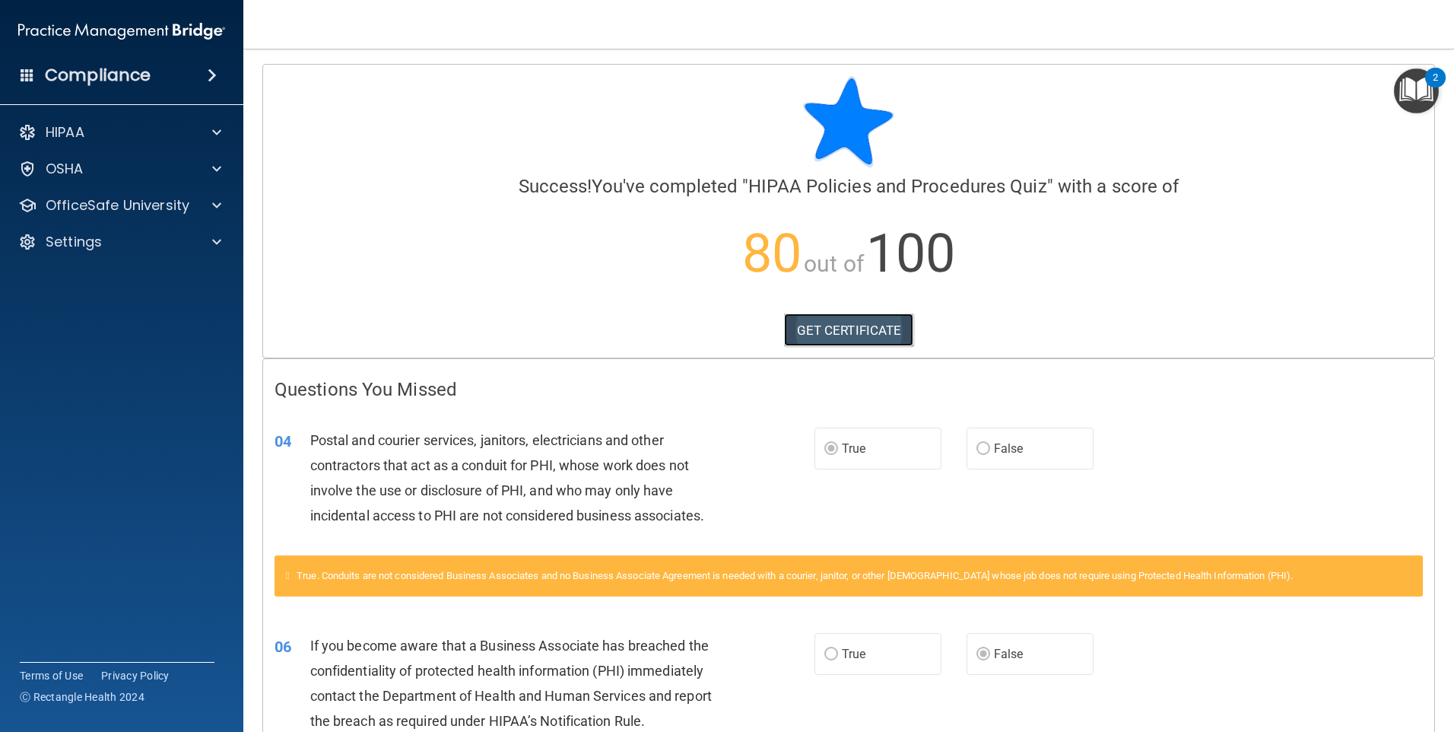
click at [884, 331] on link "GET CERTIFICATE" at bounding box center [849, 329] width 130 height 33
click at [170, 121] on div "HIPAA" at bounding box center [122, 132] width 244 height 30
click at [175, 133] on div "HIPAA" at bounding box center [101, 132] width 189 height 18
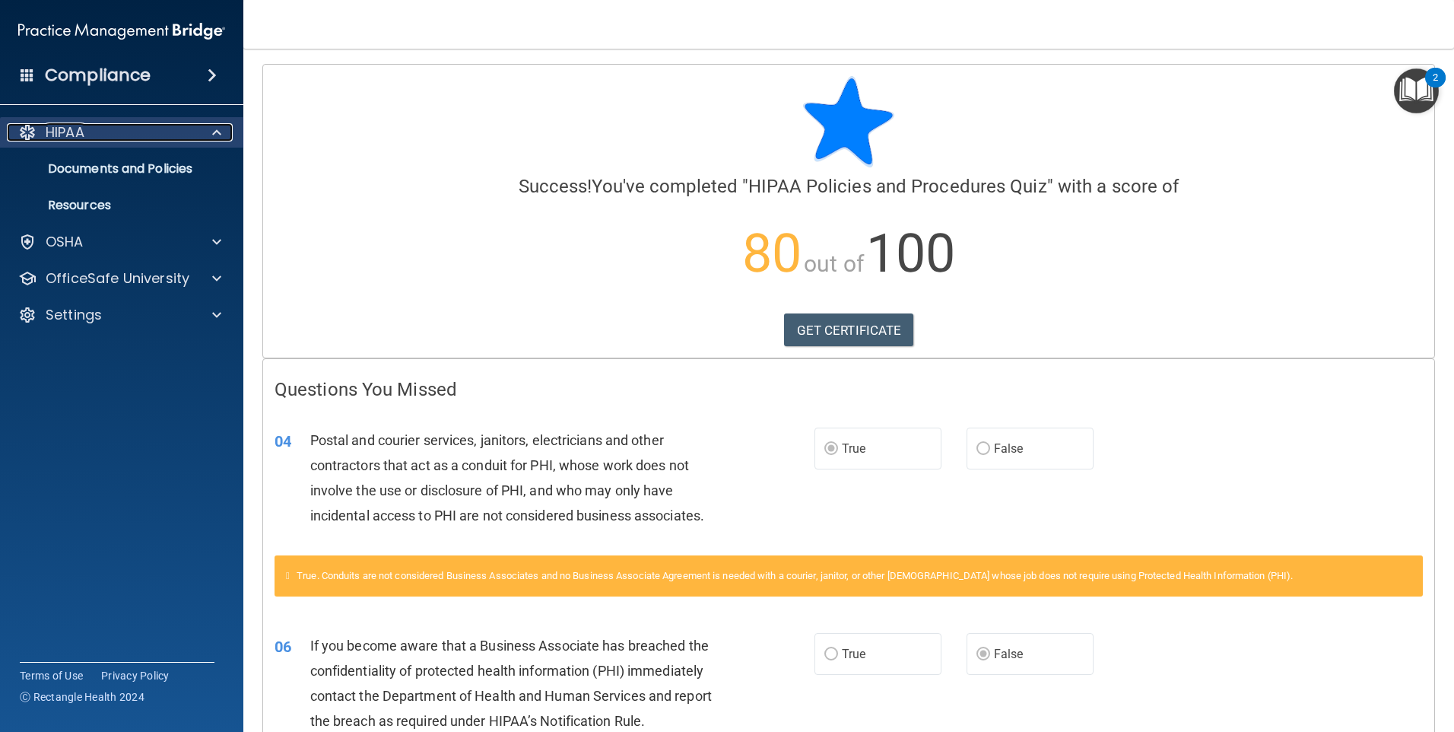
click at [175, 133] on div "HIPAA" at bounding box center [101, 132] width 189 height 18
click at [174, 167] on p "Documents and Policies" at bounding box center [114, 168] width 208 height 15
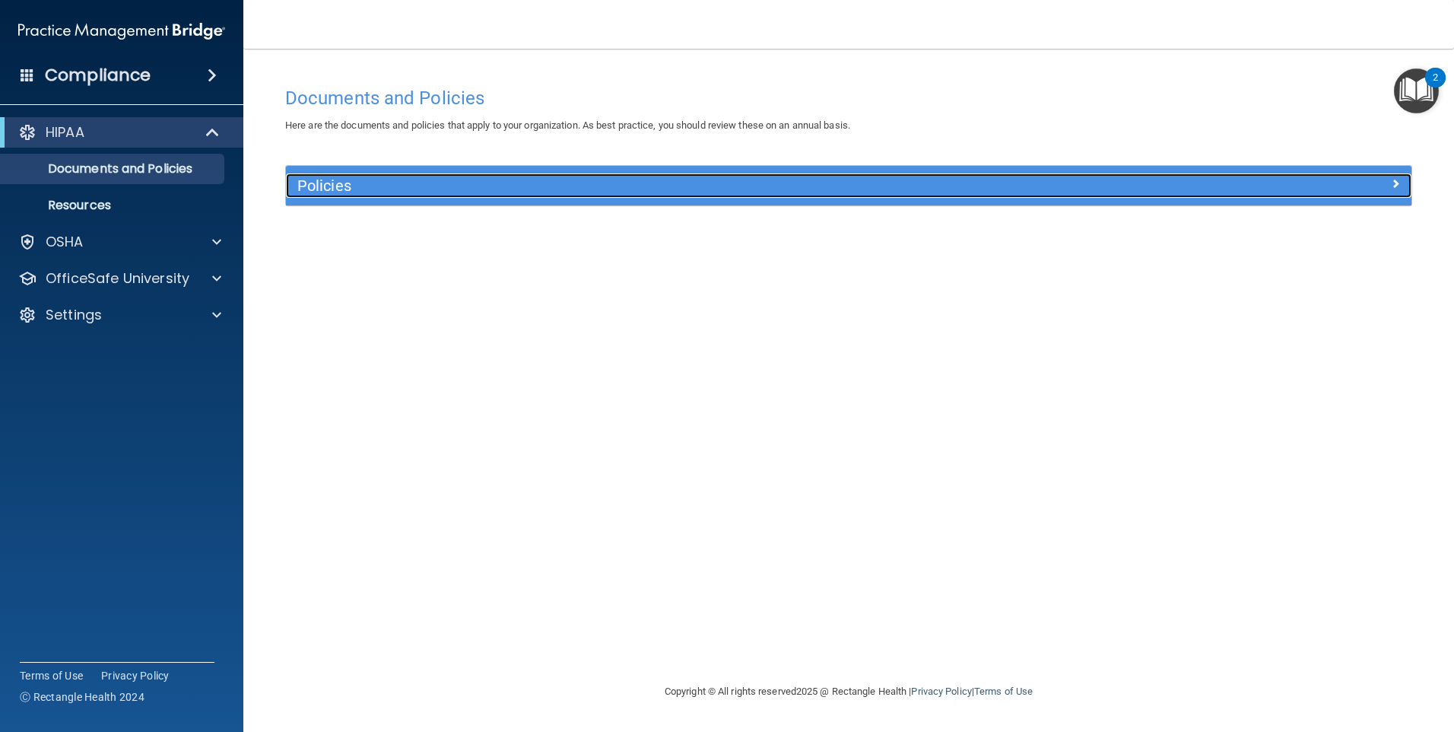
click at [582, 186] on h5 "Policies" at bounding box center [707, 185] width 821 height 17
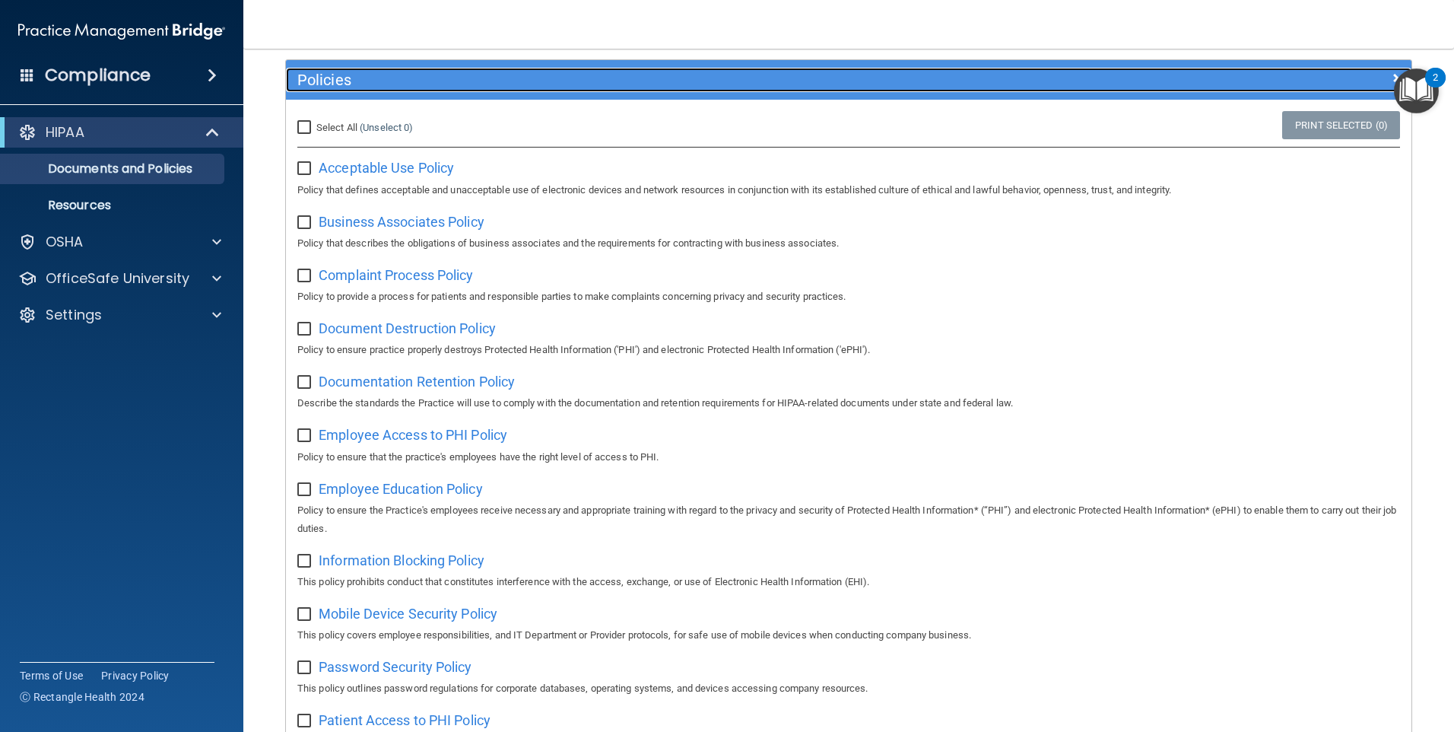
scroll to position [101, 0]
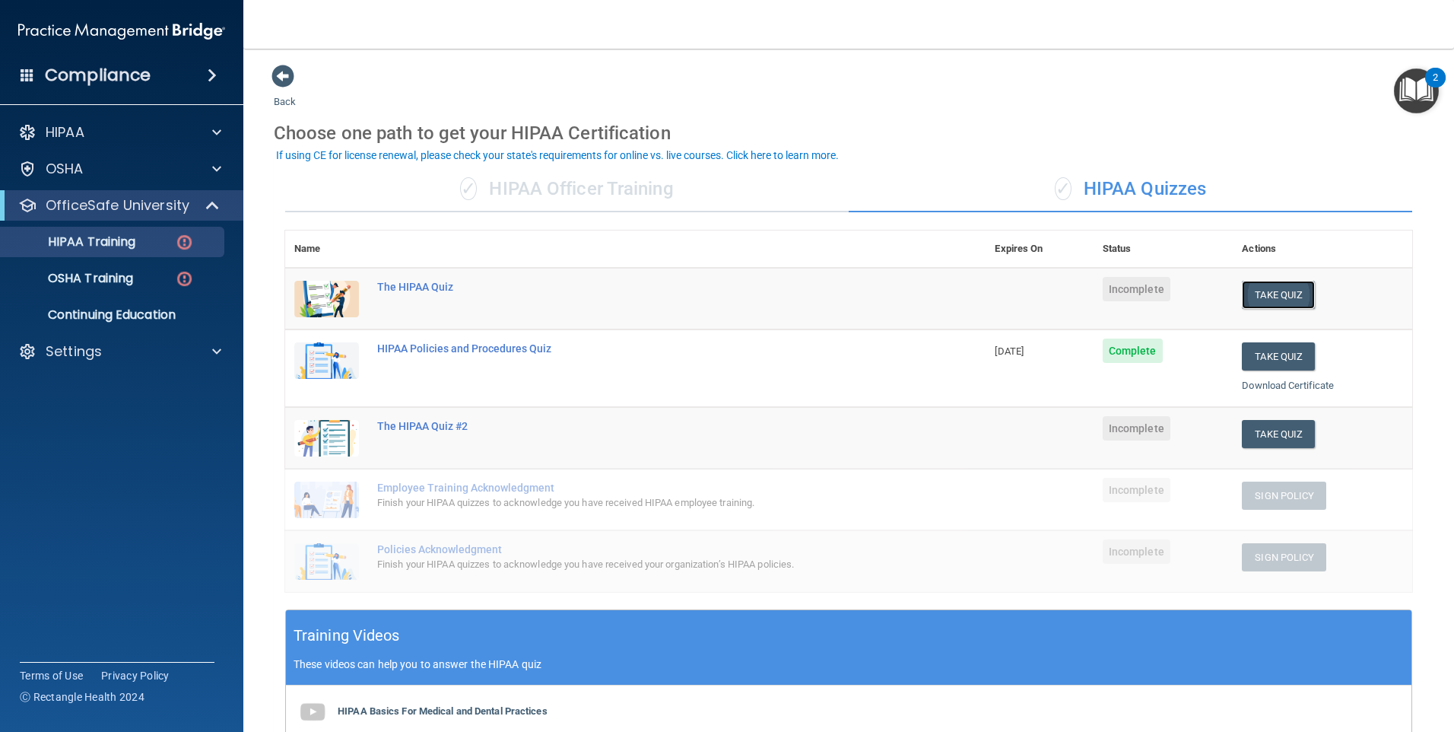
click at [1252, 285] on button "Take Quiz" at bounding box center [1278, 295] width 73 height 28
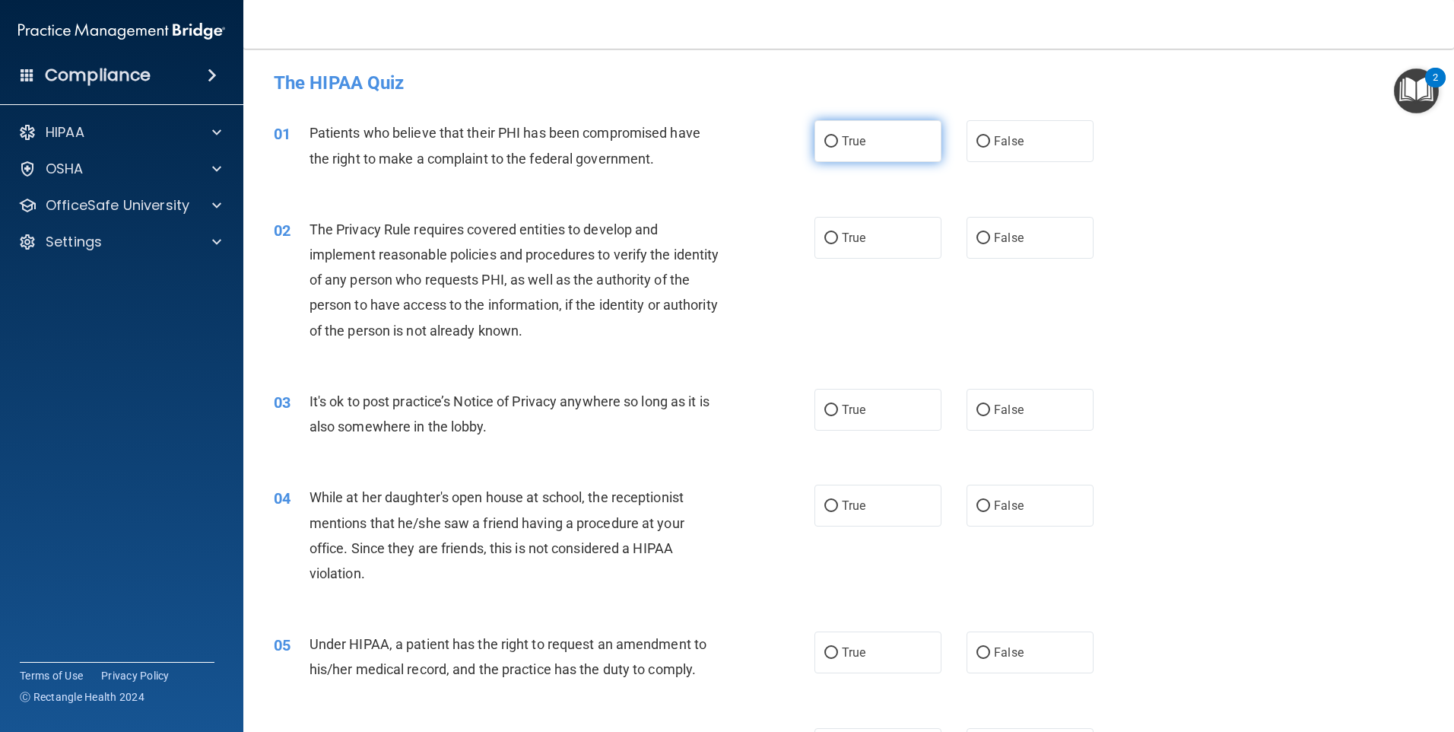
click at [870, 146] on label "True" at bounding box center [878, 141] width 127 height 42
click at [838, 146] on input "True" at bounding box center [831, 141] width 14 height 11
radio input "true"
click at [994, 237] on span "False" at bounding box center [1009, 237] width 30 height 14
click at [987, 237] on input "False" at bounding box center [984, 238] width 14 height 11
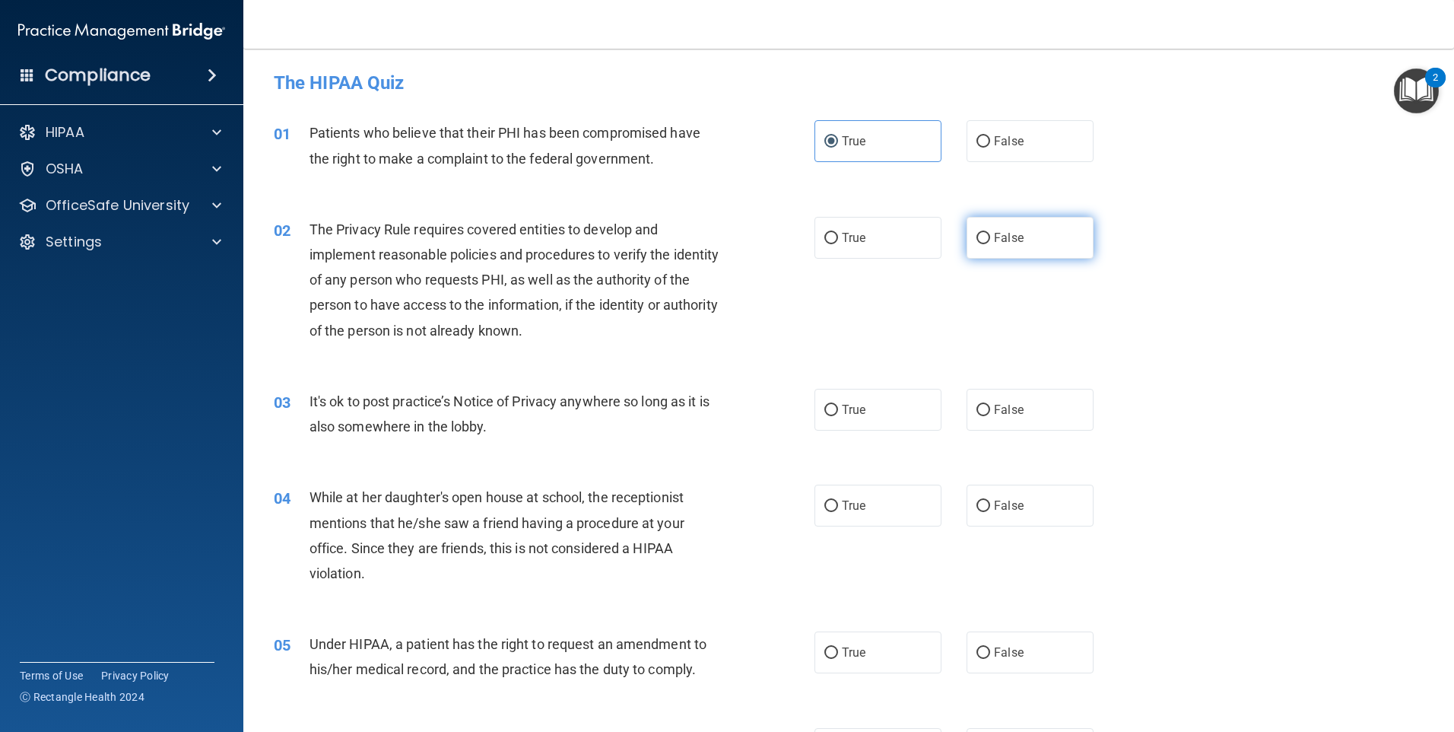
radio input "true"
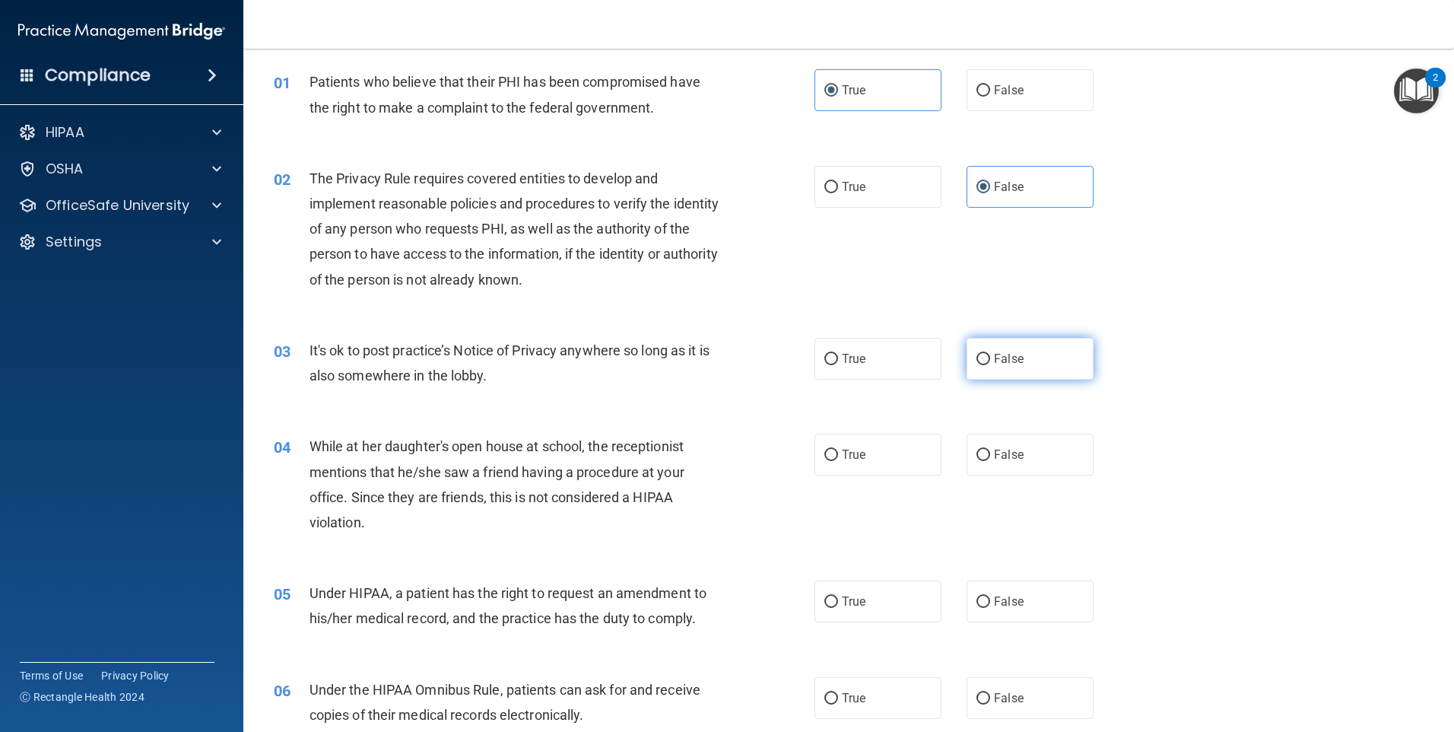
click at [983, 354] on input "False" at bounding box center [984, 359] width 14 height 11
radio input "true"
click at [892, 192] on label "True" at bounding box center [878, 187] width 127 height 42
click at [838, 192] on input "True" at bounding box center [831, 187] width 14 height 11
radio input "true"
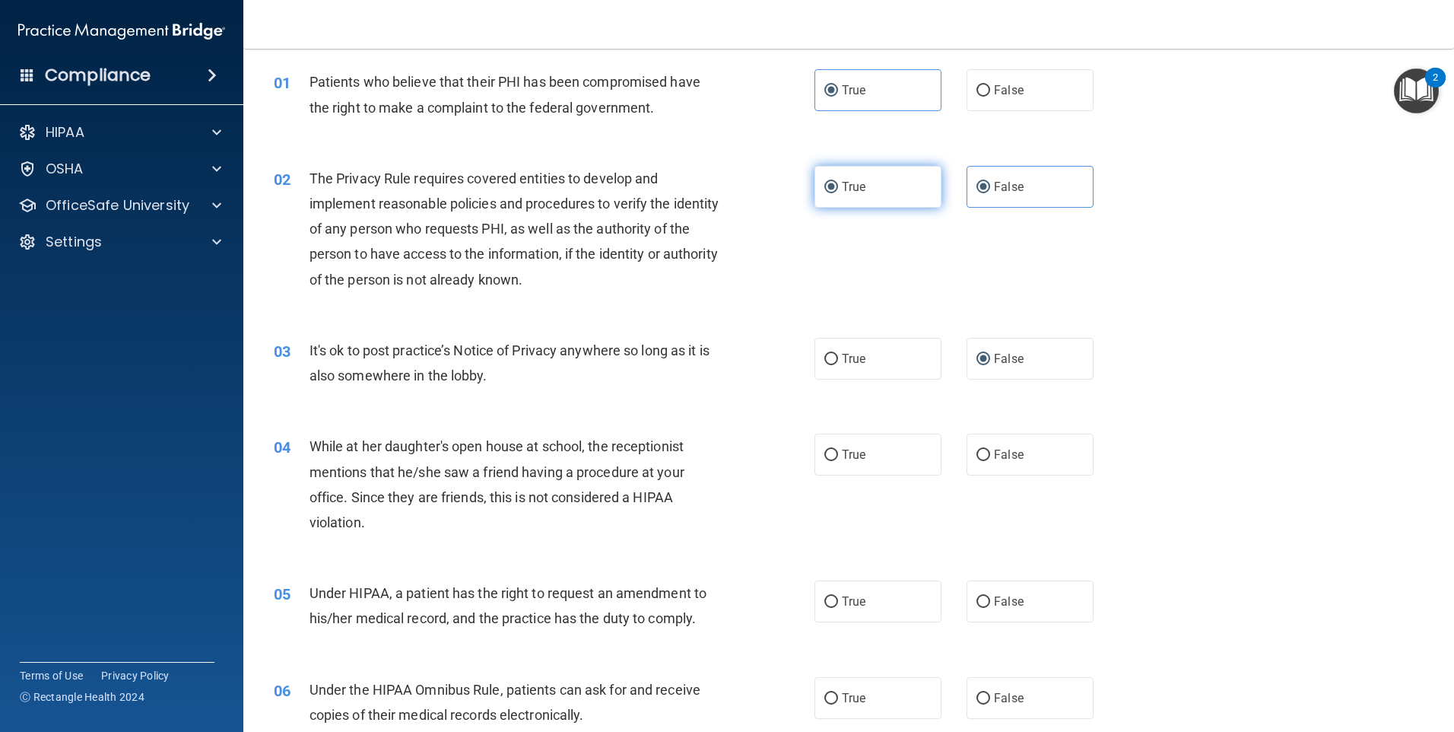
radio input "false"
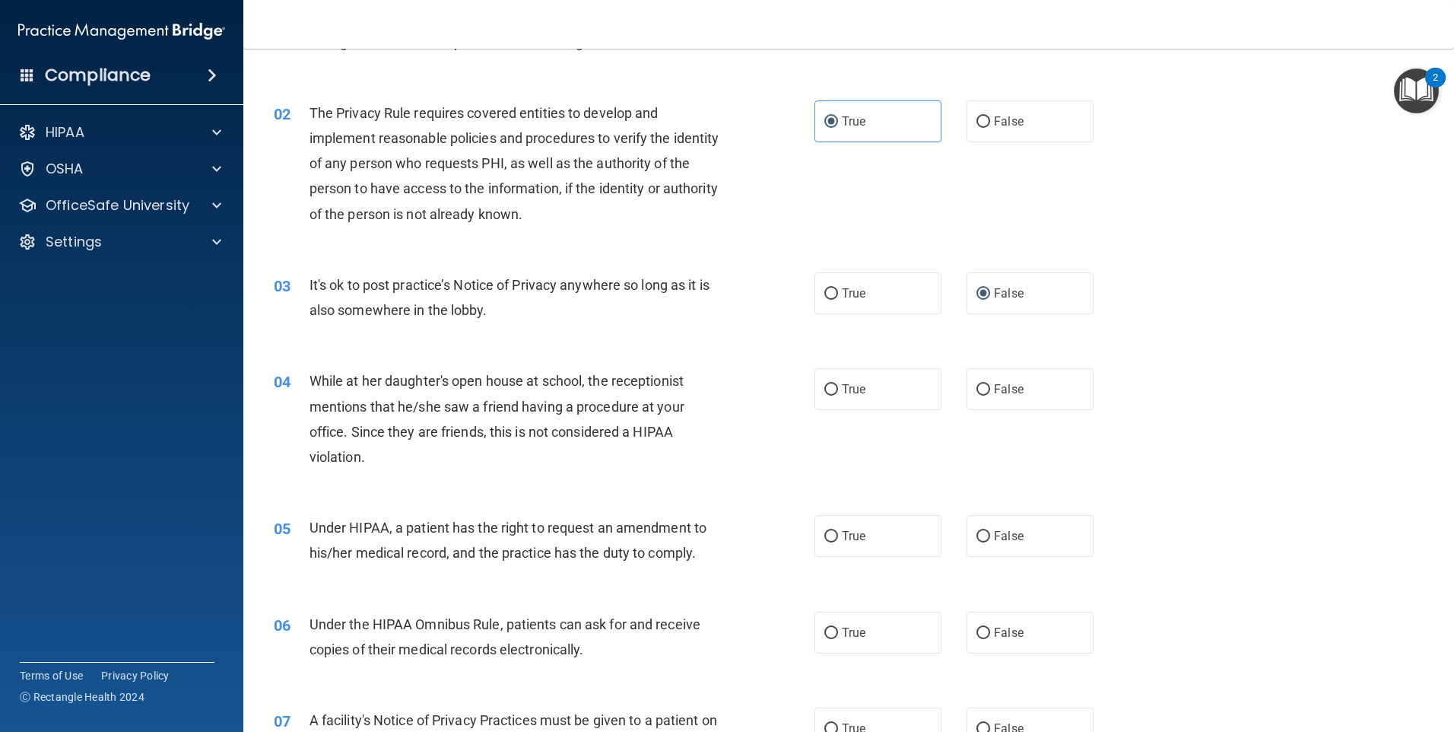
scroll to position [152, 0]
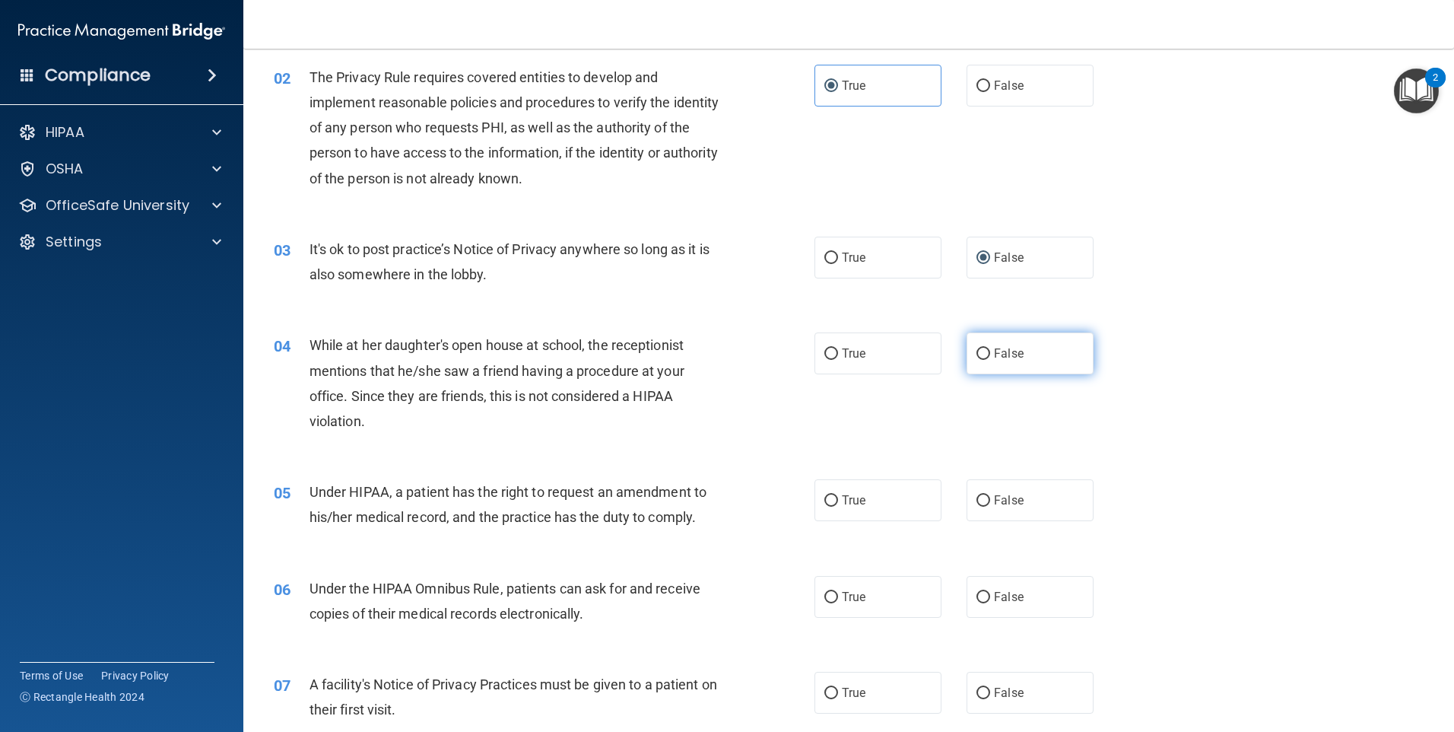
click at [994, 354] on span "False" at bounding box center [1009, 353] width 30 height 14
click at [989, 354] on input "False" at bounding box center [984, 353] width 14 height 11
radio input "true"
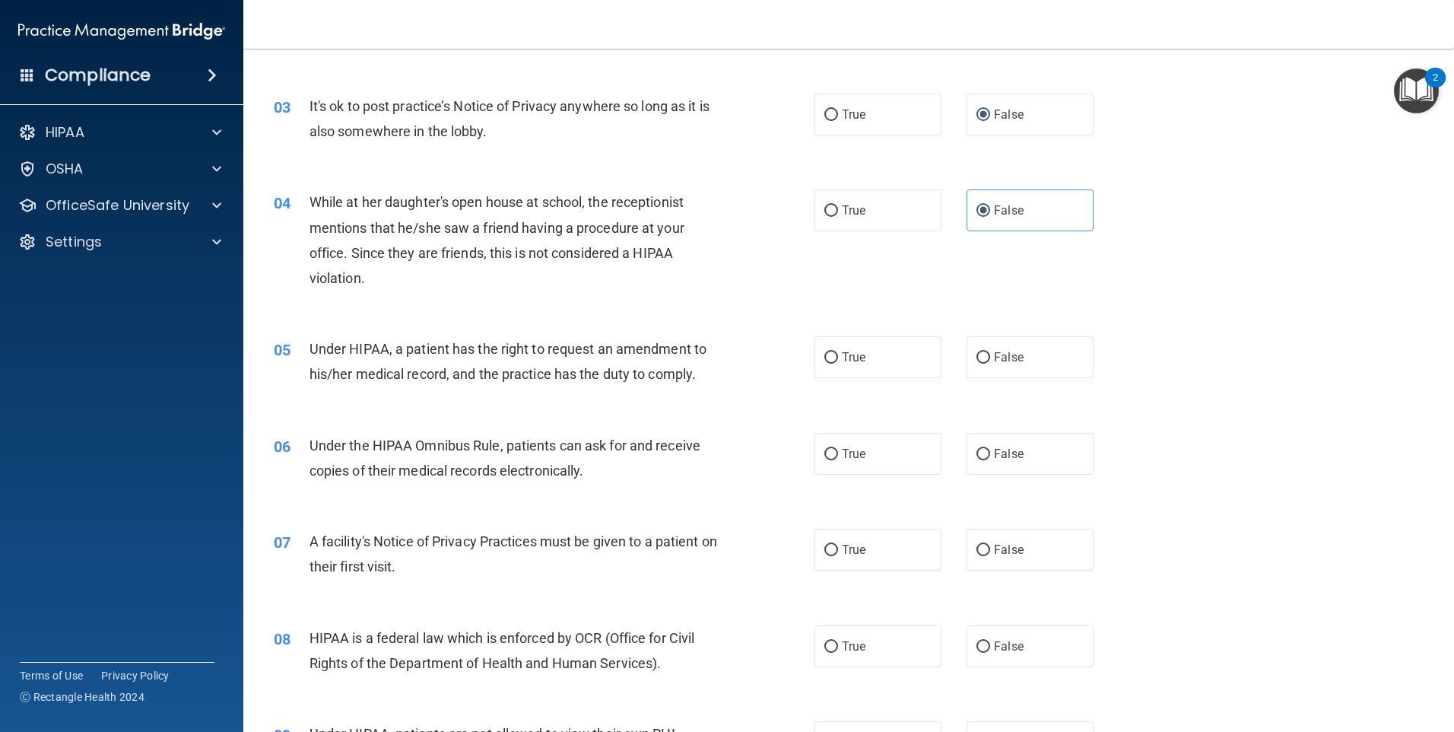
scroll to position [304, 0]
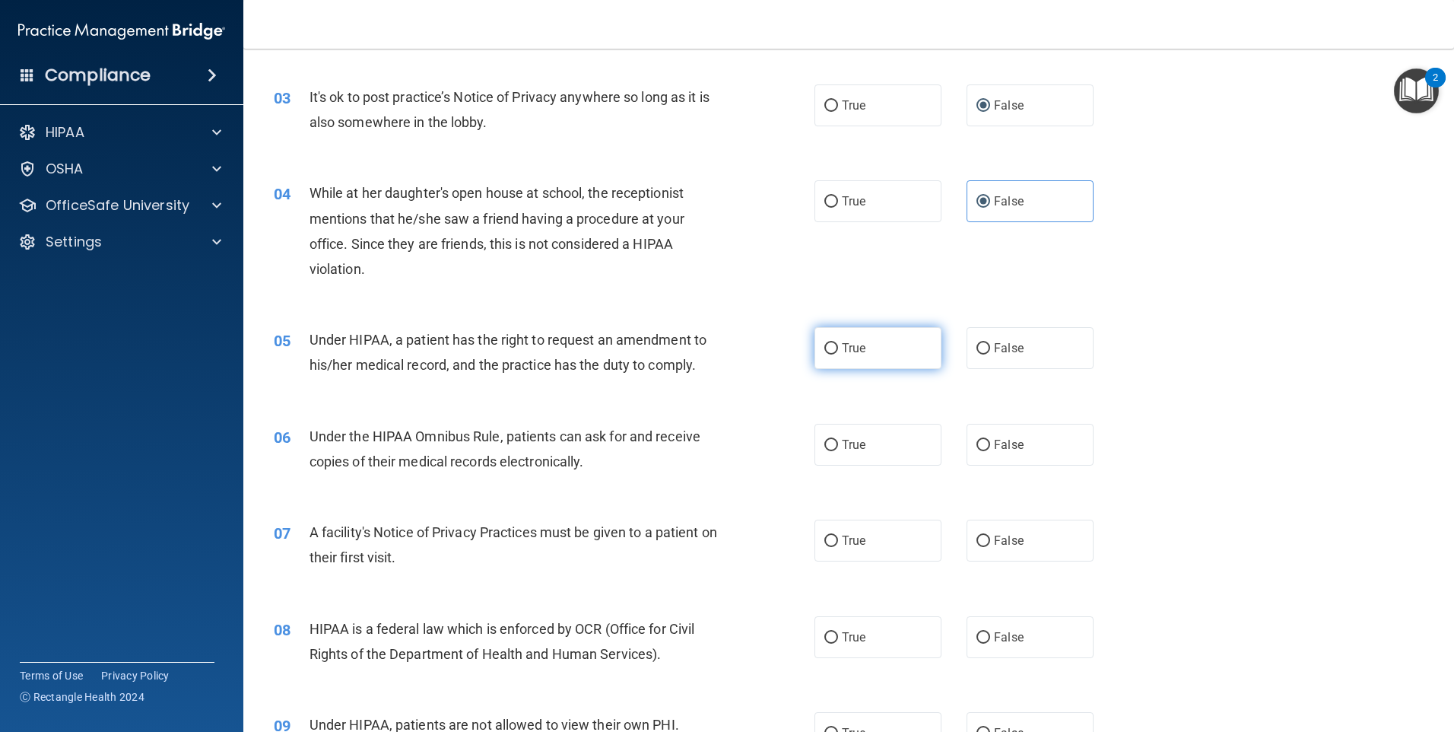
click at [852, 340] on label "True" at bounding box center [878, 348] width 127 height 42
click at [838, 343] on input "True" at bounding box center [831, 348] width 14 height 11
radio input "true"
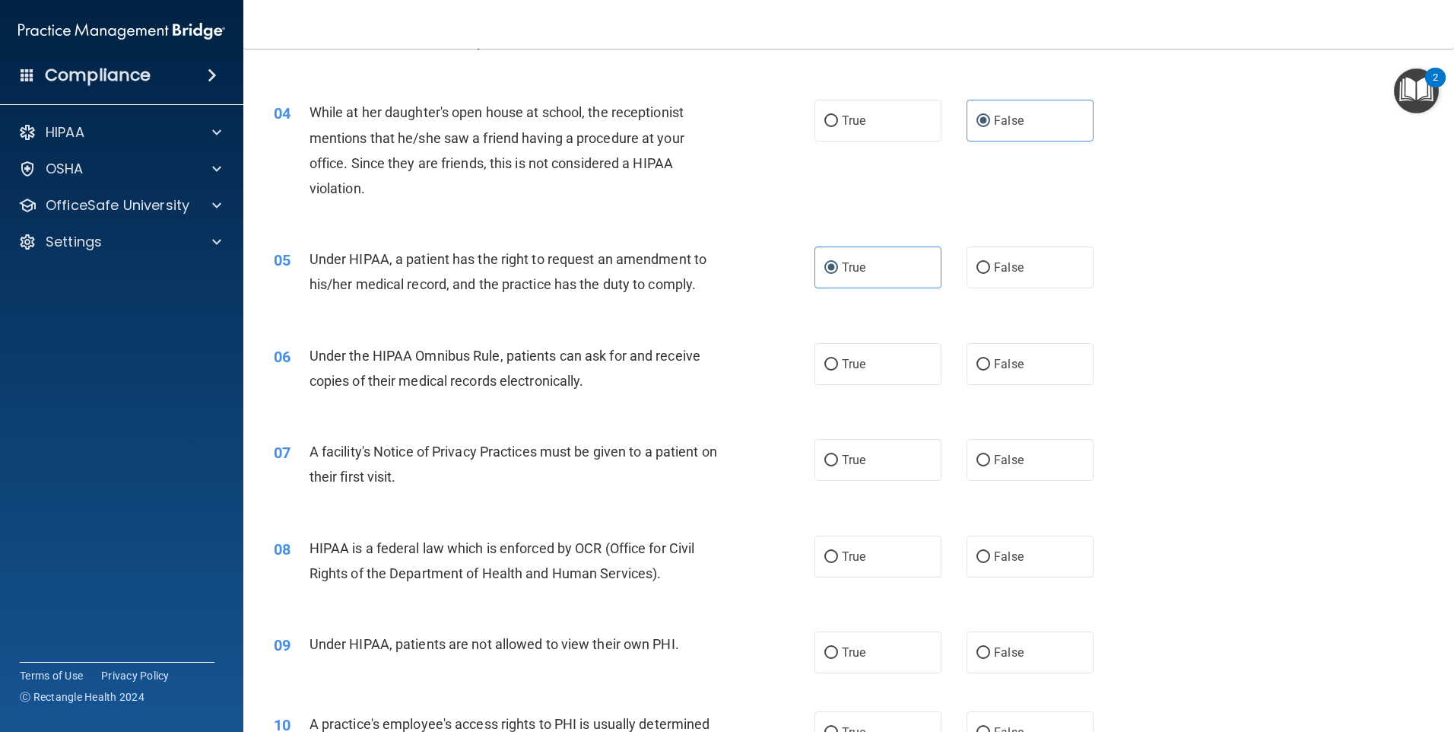
scroll to position [405, 0]
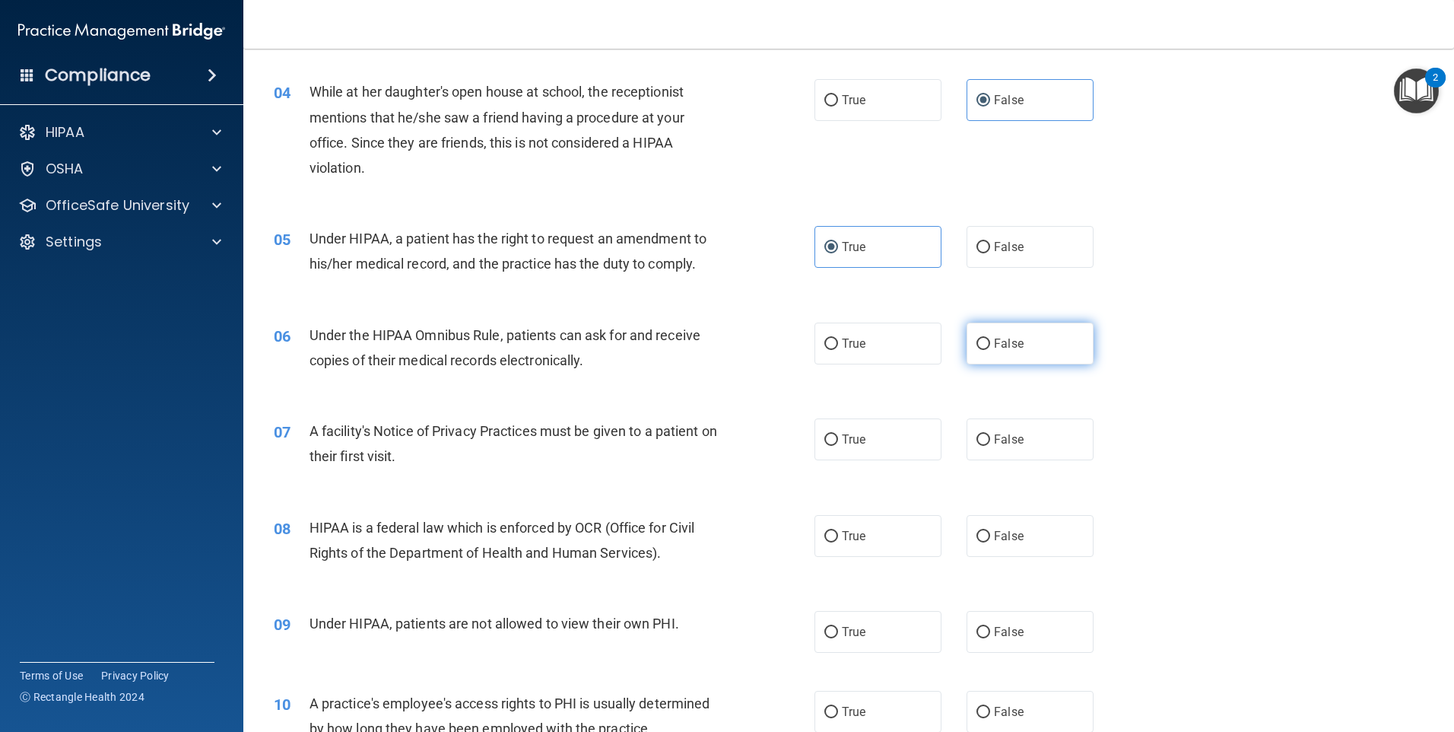
click at [994, 341] on span "False" at bounding box center [1009, 343] width 30 height 14
click at [990, 341] on input "False" at bounding box center [984, 343] width 14 height 11
radio input "true"
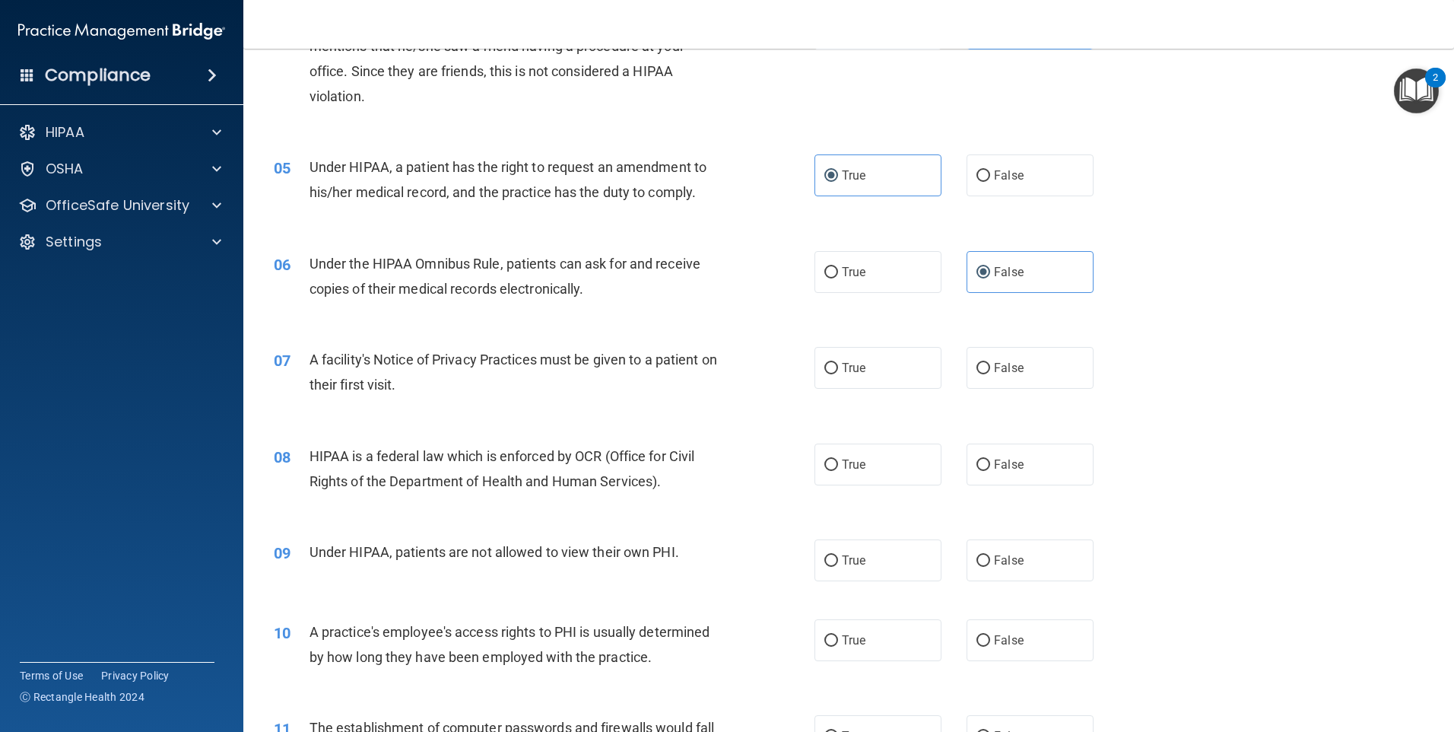
scroll to position [507, 0]
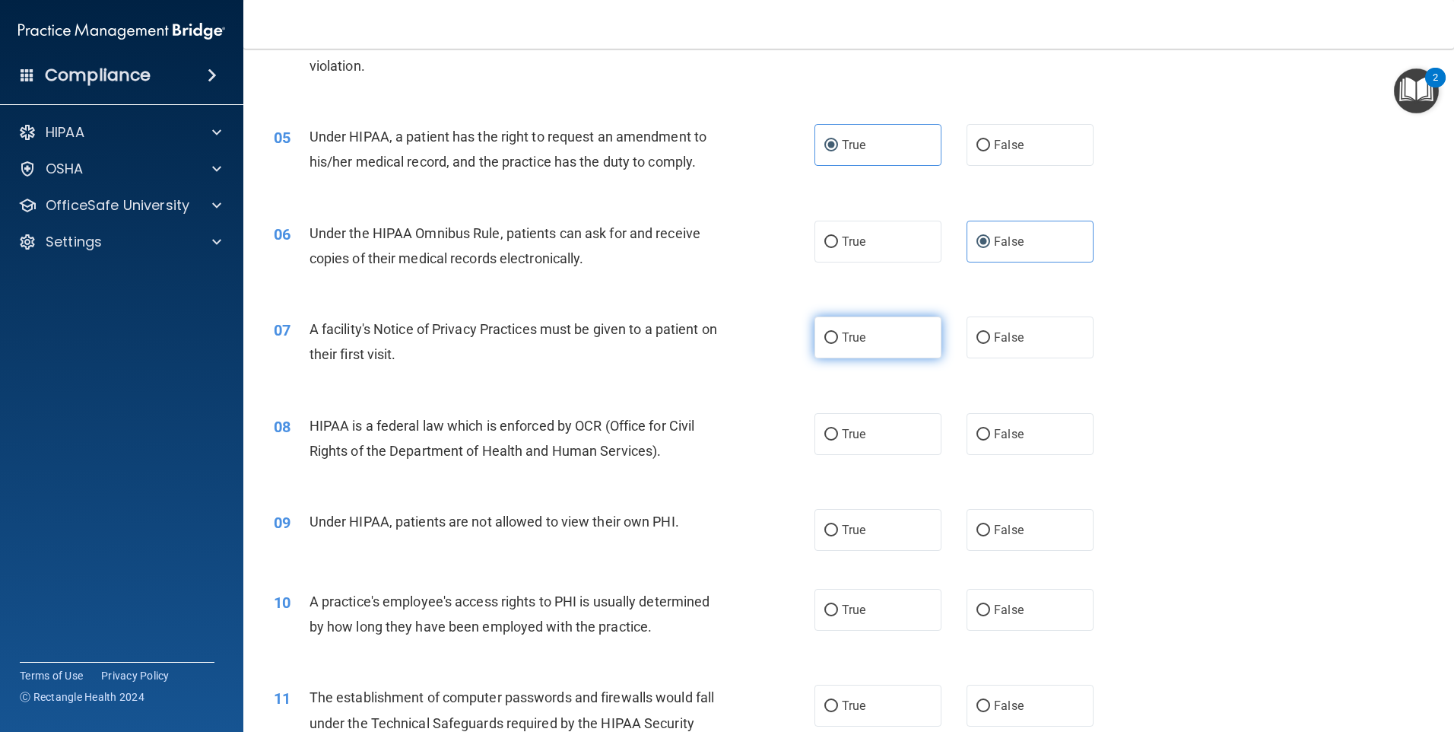
click at [853, 342] on span "True" at bounding box center [854, 337] width 24 height 14
click at [838, 342] on input "True" at bounding box center [831, 337] width 14 height 11
radio input "true"
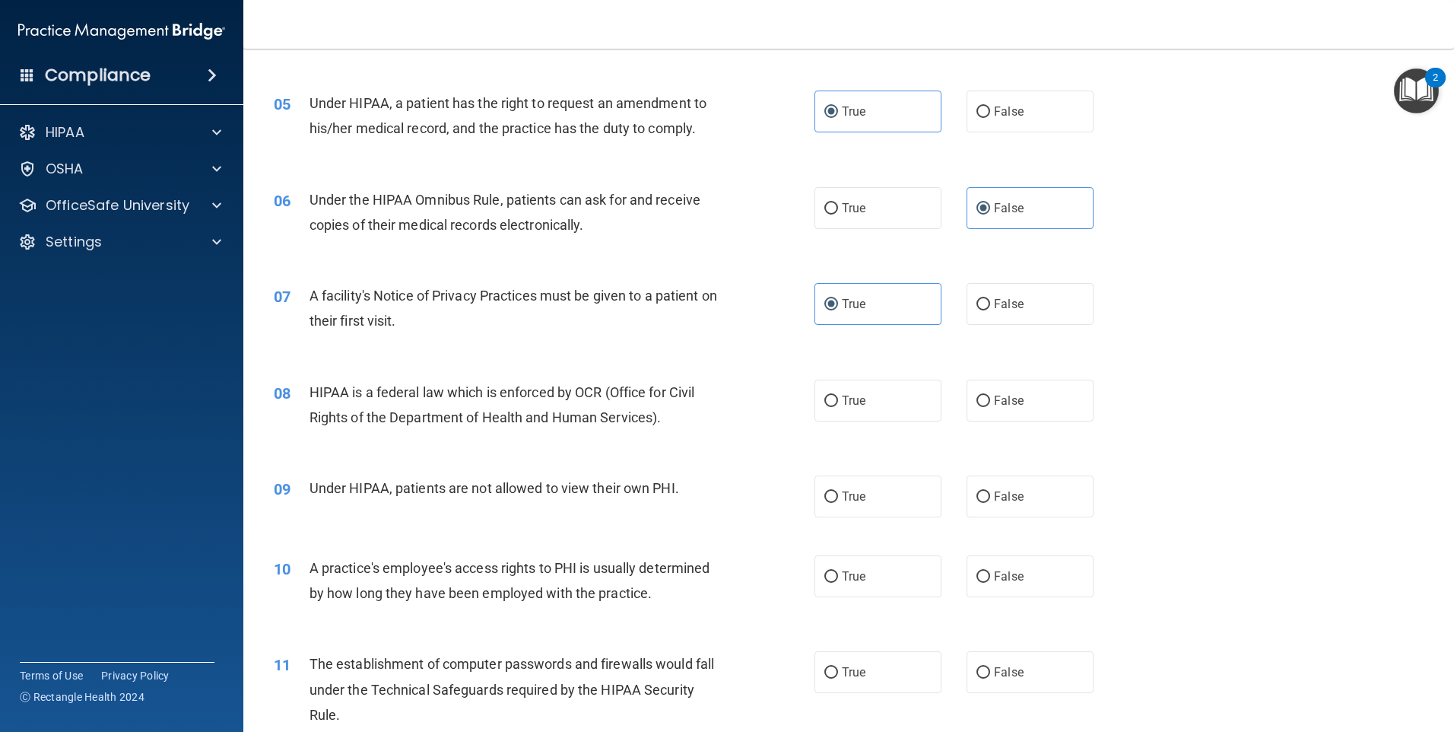
scroll to position [557, 0]
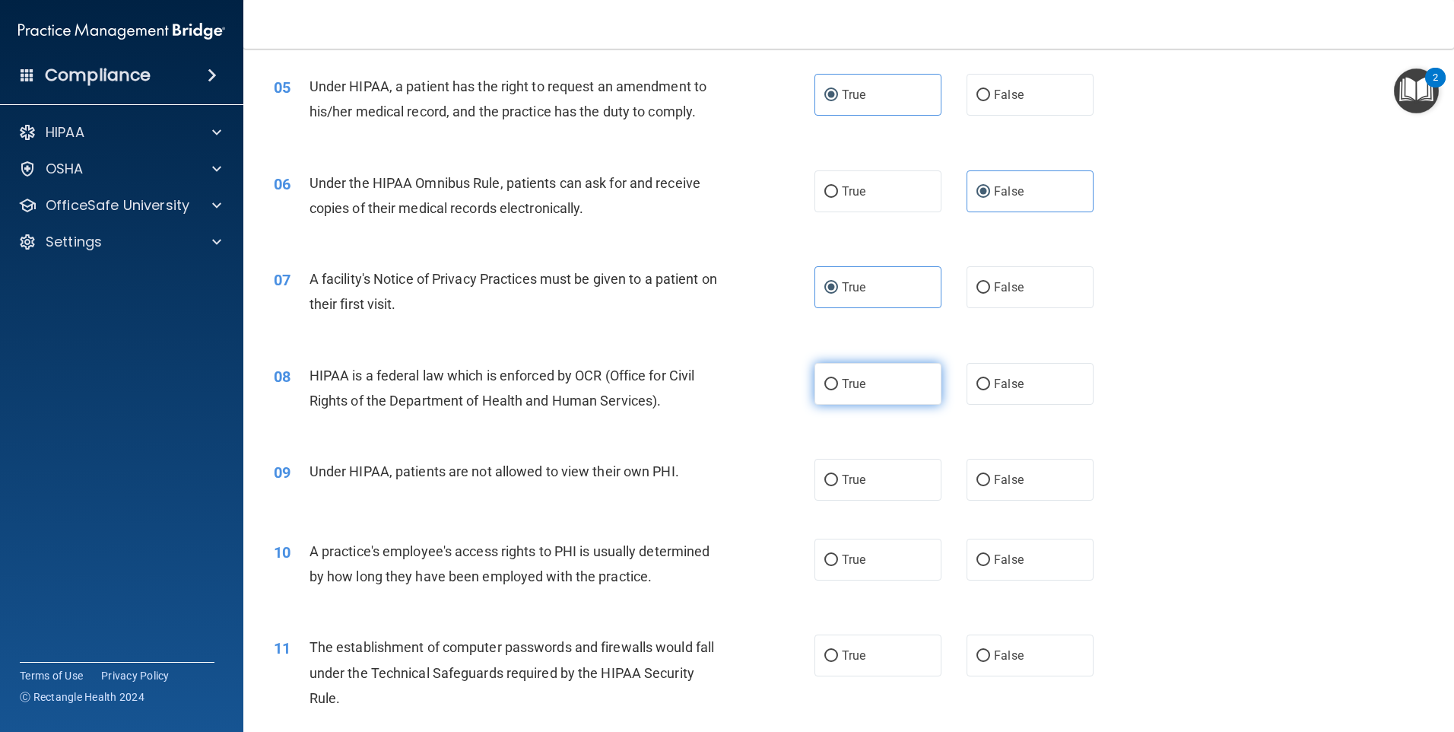
click at [831, 382] on input "True" at bounding box center [831, 384] width 14 height 11
radio input "true"
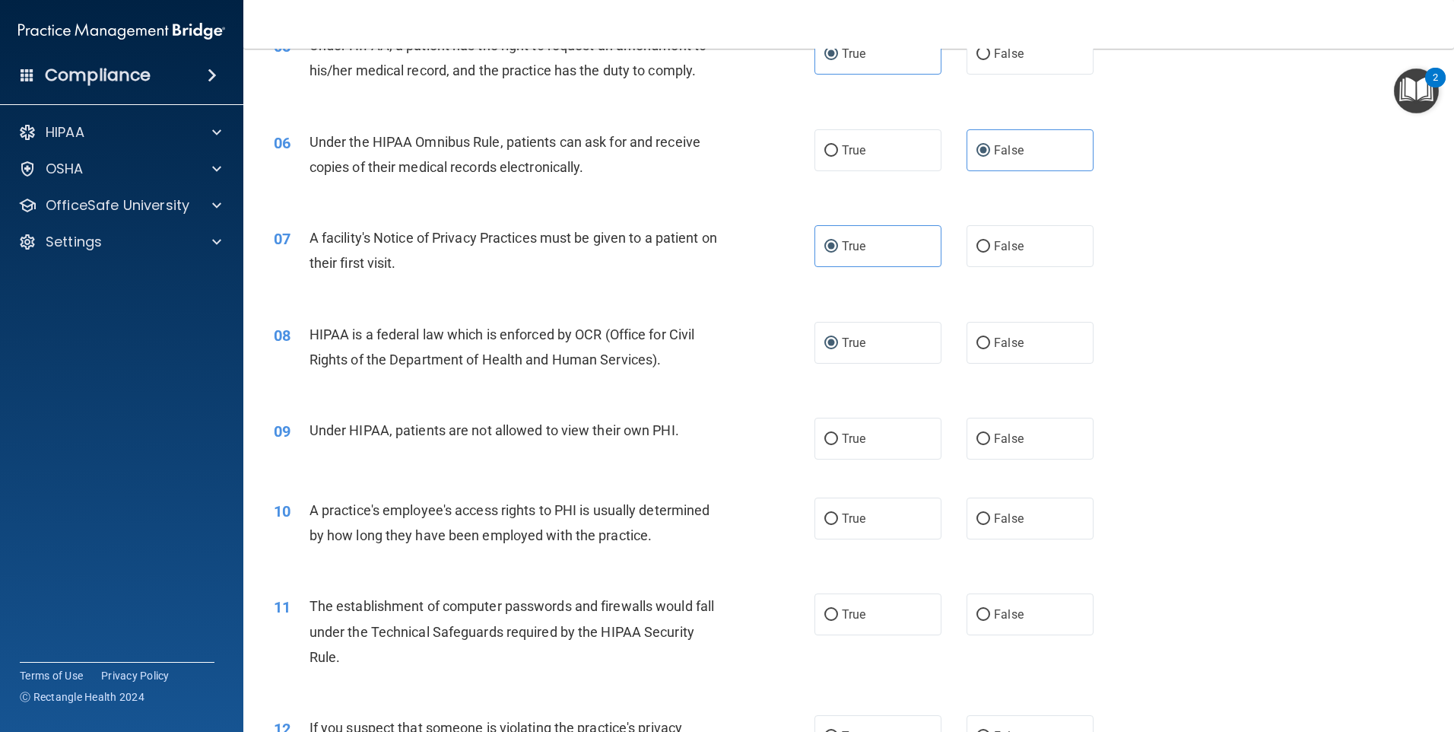
scroll to position [608, 0]
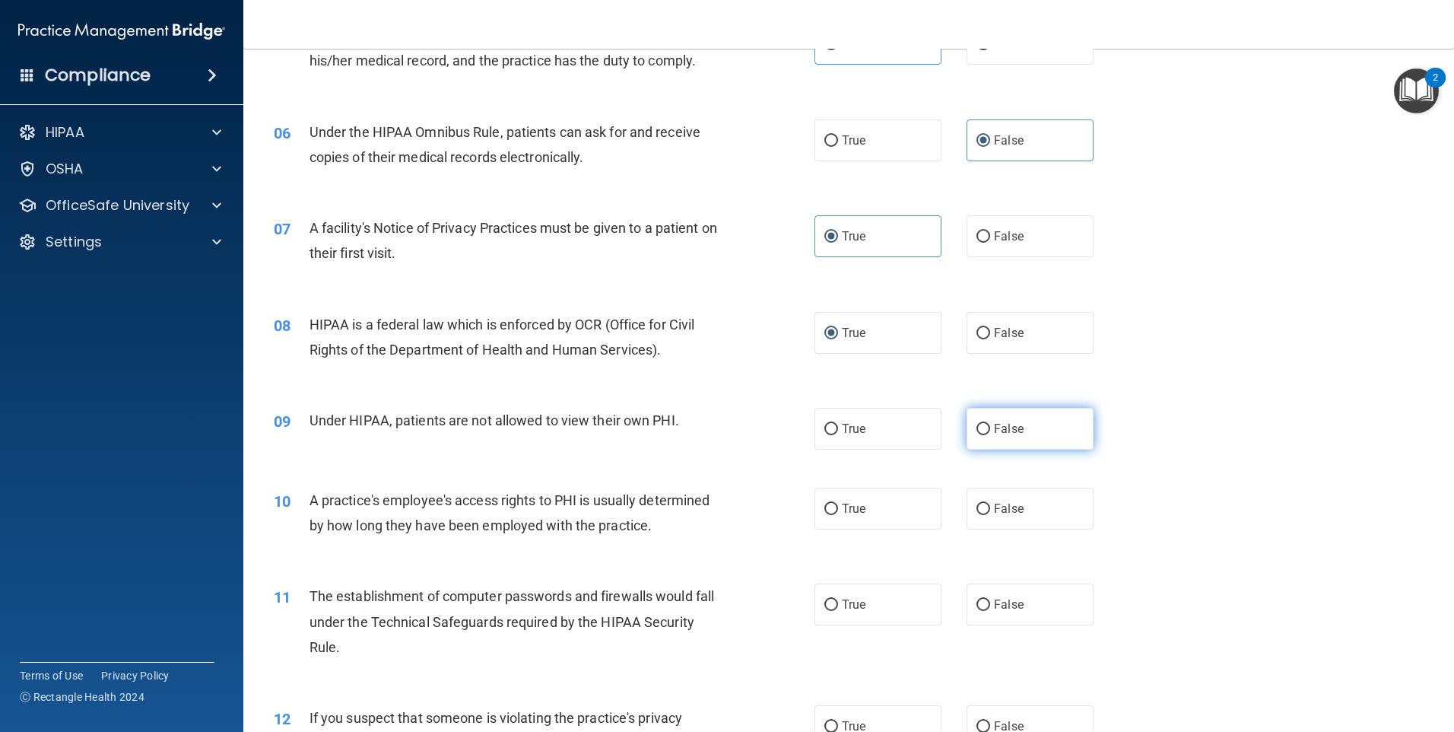
click at [1028, 424] on label "False" at bounding box center [1030, 429] width 127 height 42
click at [990, 424] on input "False" at bounding box center [984, 429] width 14 height 11
radio input "true"
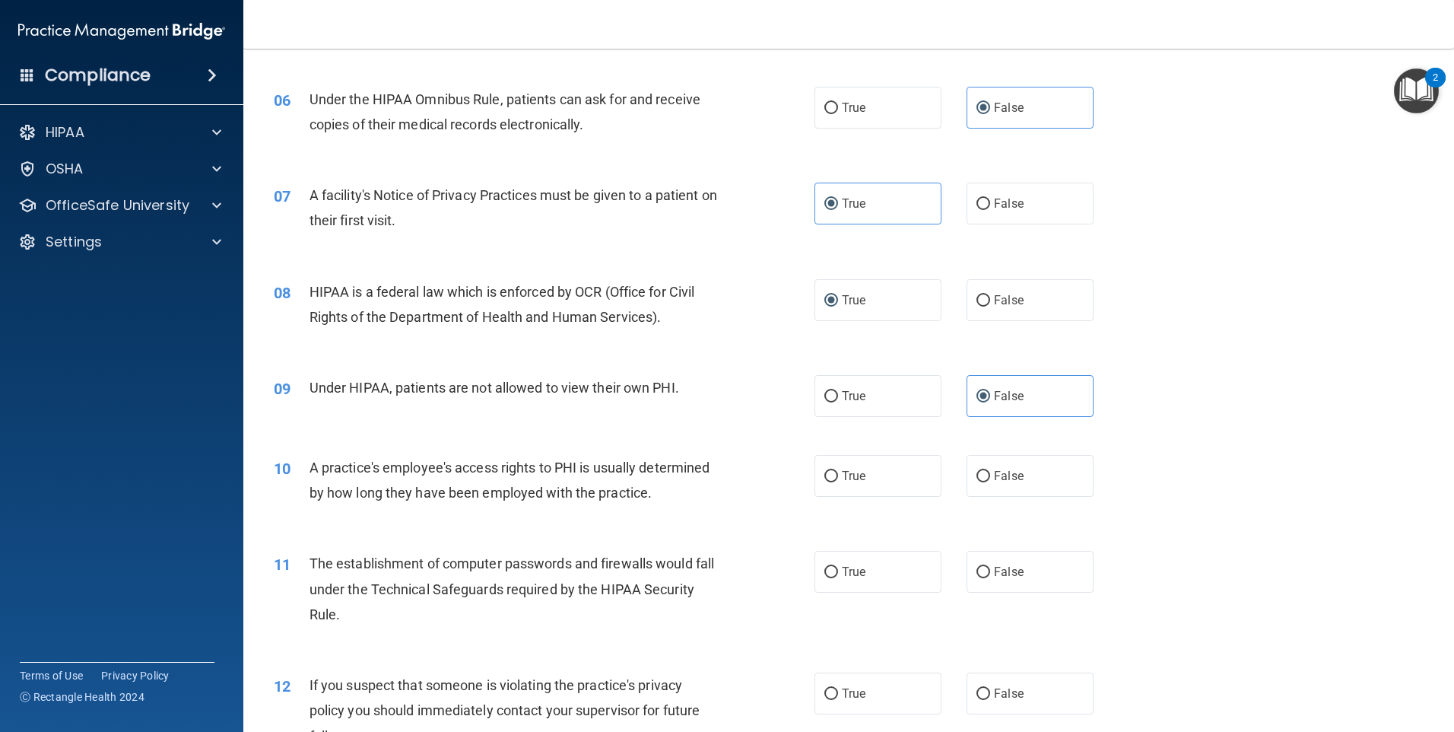
scroll to position [659, 0]
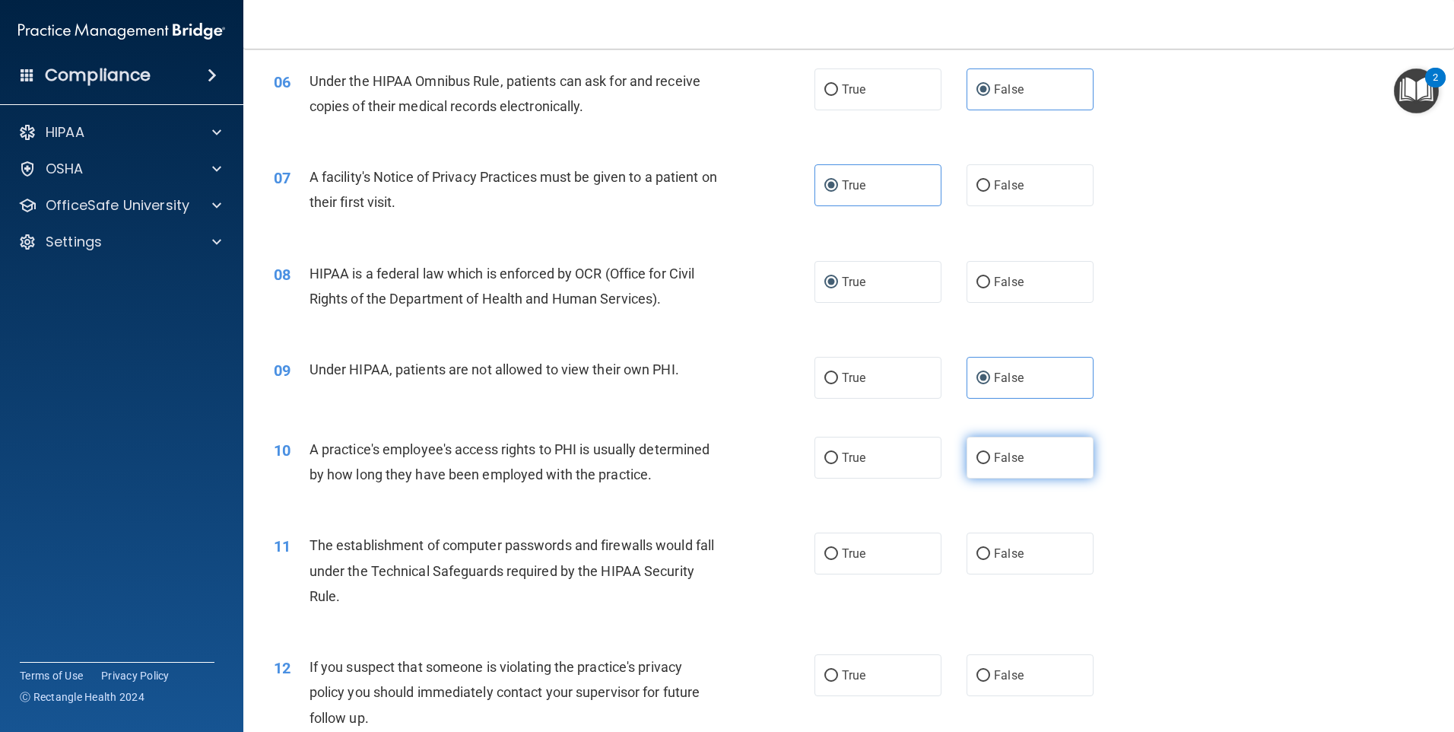
click at [1013, 454] on span "False" at bounding box center [1009, 457] width 30 height 14
click at [990, 454] on input "False" at bounding box center [984, 458] width 14 height 11
radio input "true"
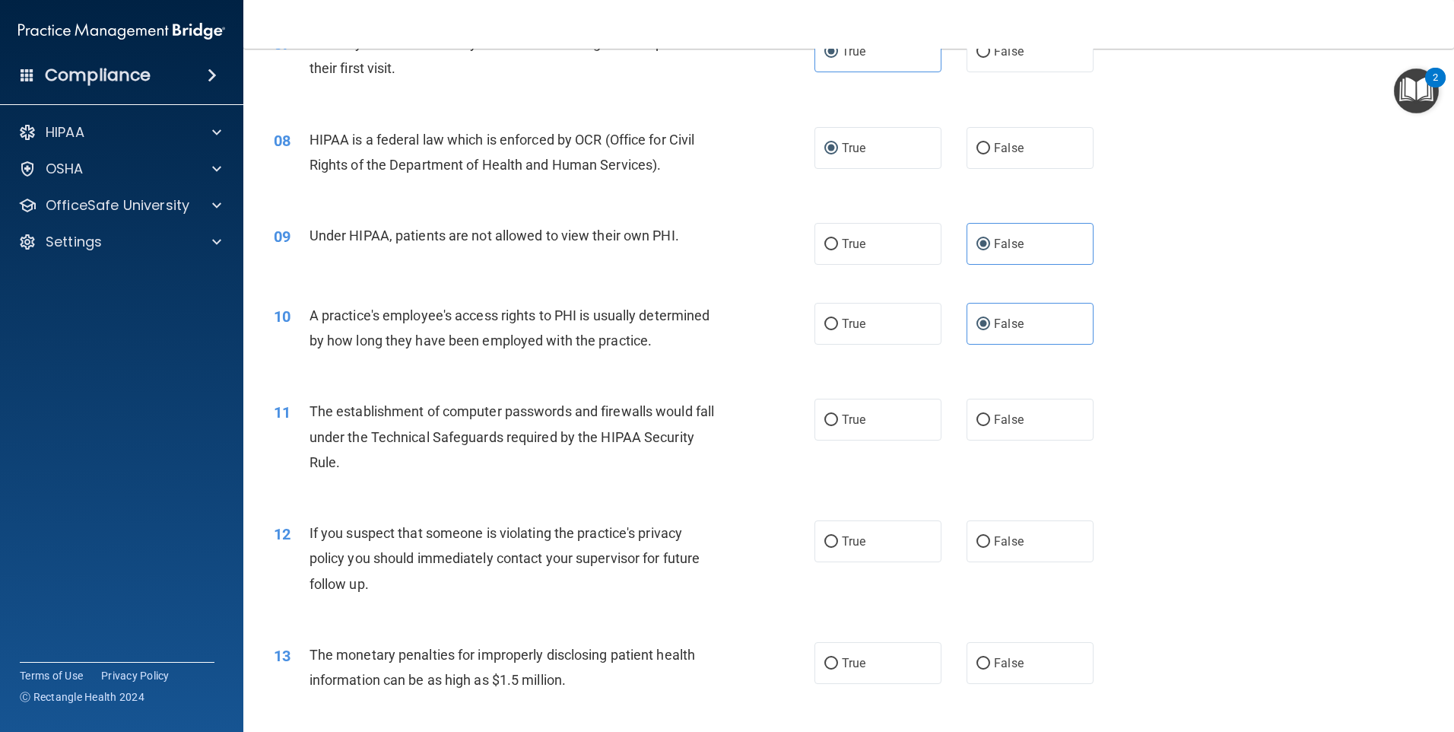
scroll to position [811, 0]
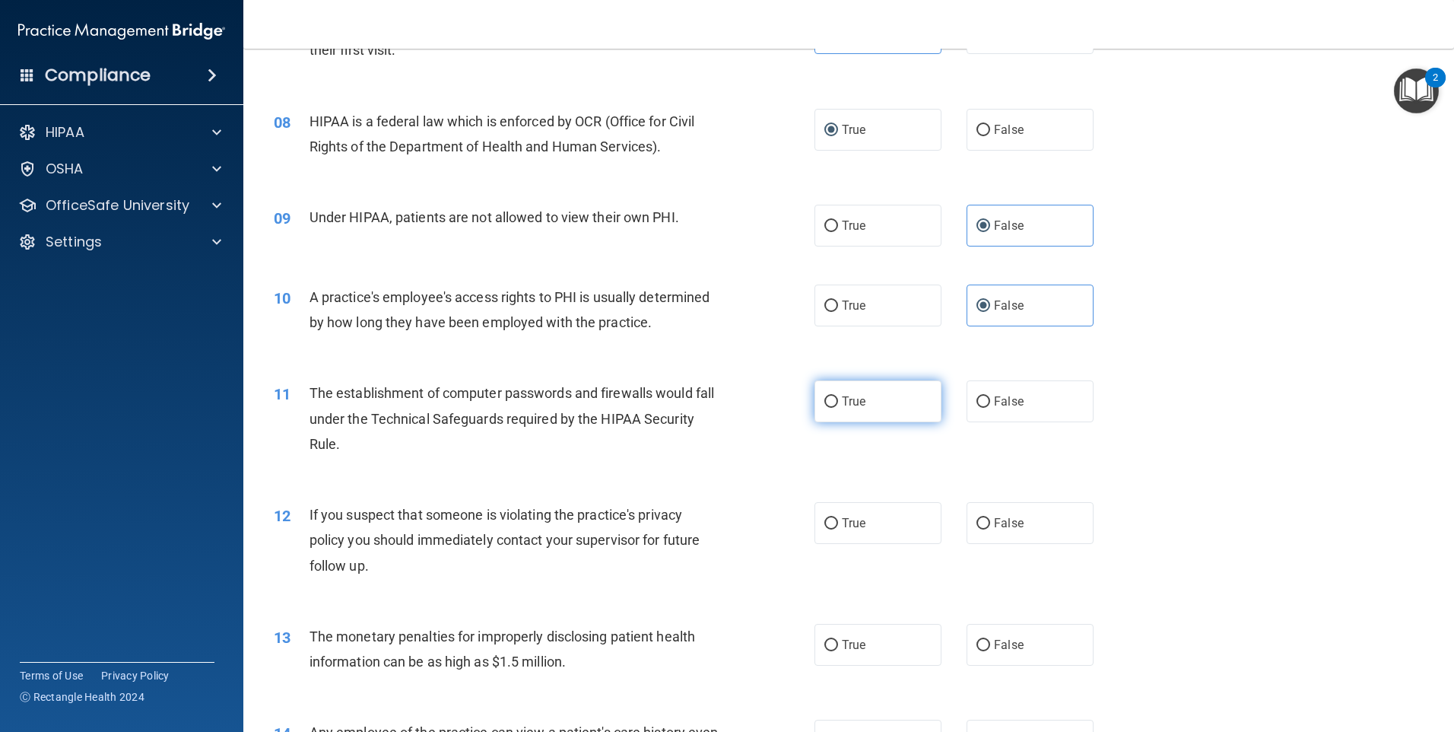
click at [843, 405] on span "True" at bounding box center [854, 401] width 24 height 14
click at [838, 405] on input "True" at bounding box center [831, 401] width 14 height 11
radio input "true"
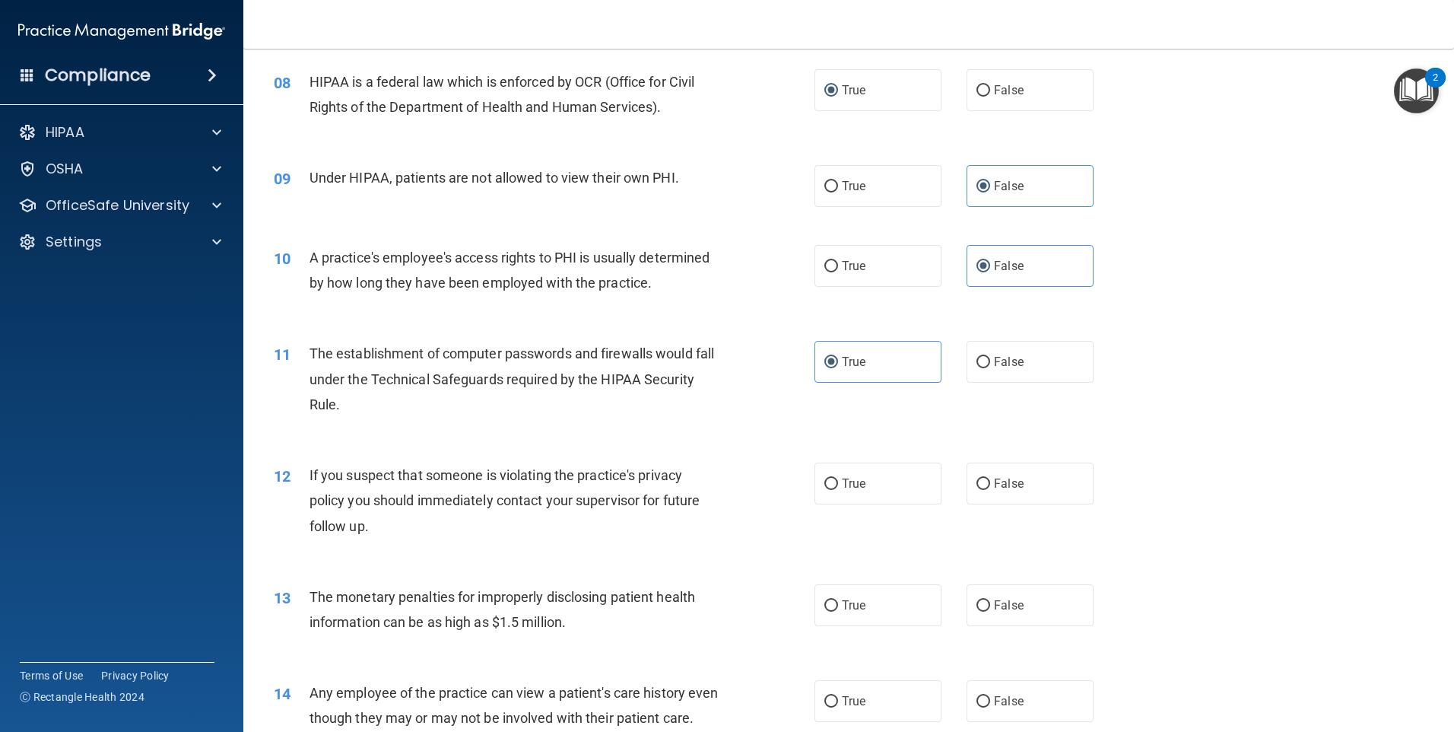
scroll to position [862, 0]
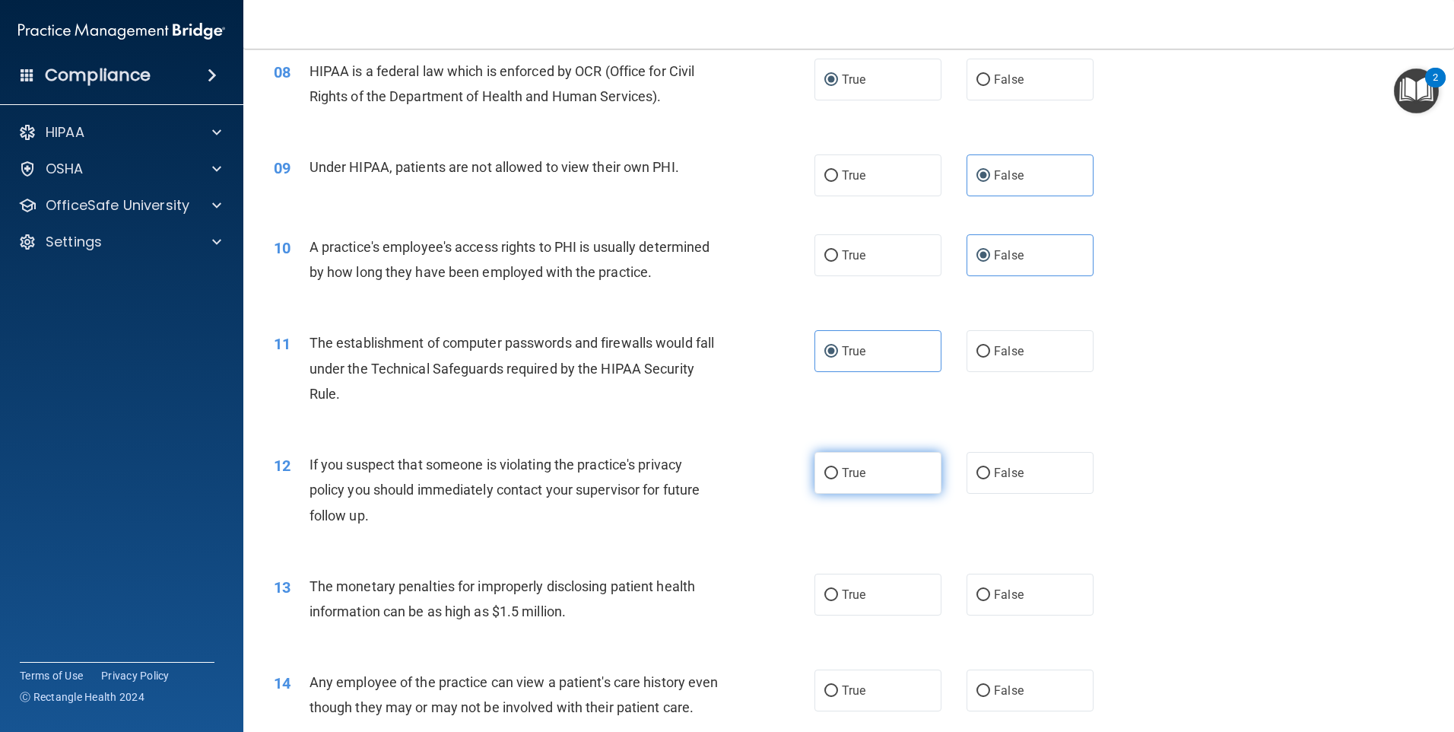
click at [871, 476] on label "True" at bounding box center [878, 473] width 127 height 42
click at [838, 476] on input "True" at bounding box center [831, 473] width 14 height 11
radio input "true"
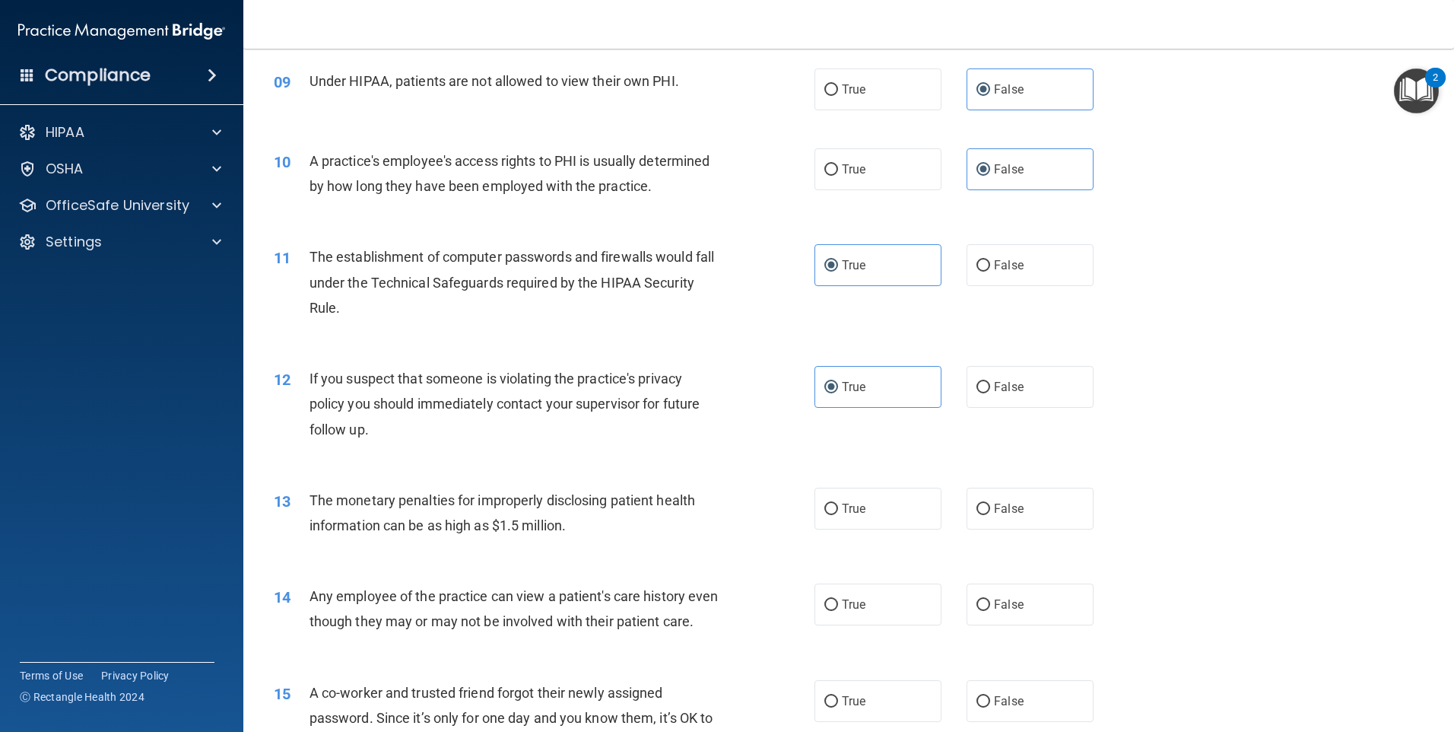
scroll to position [1014, 0]
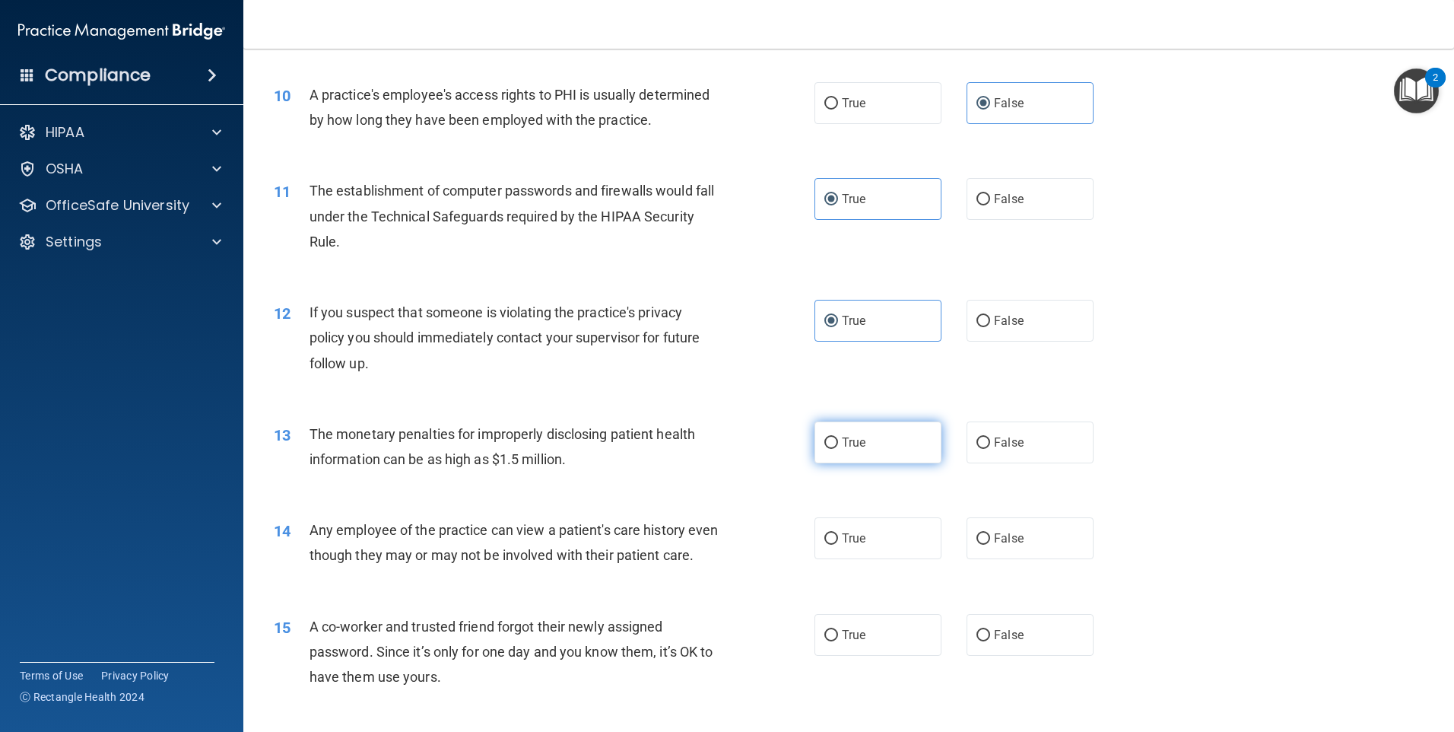
click at [860, 446] on span "True" at bounding box center [854, 442] width 24 height 14
click at [838, 446] on input "True" at bounding box center [831, 442] width 14 height 11
radio input "true"
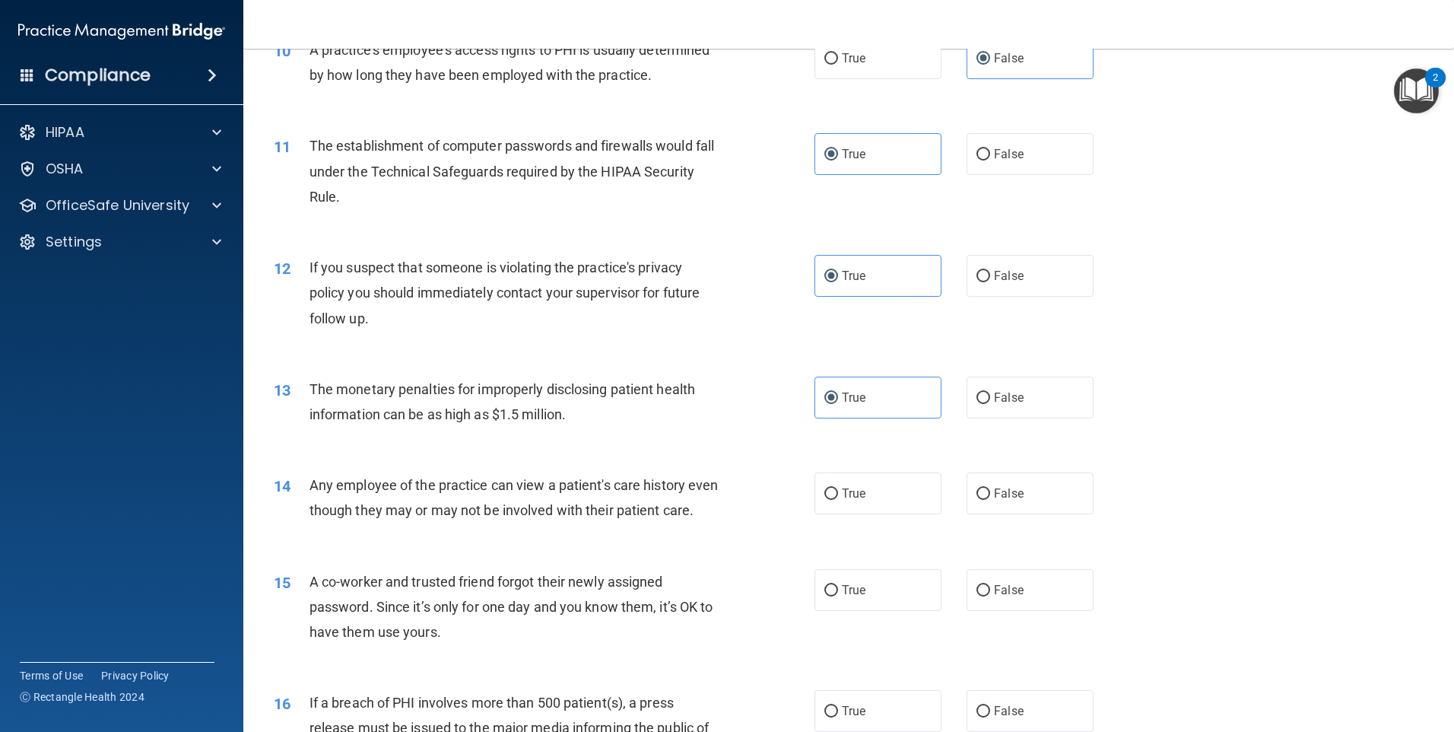
scroll to position [1065, 0]
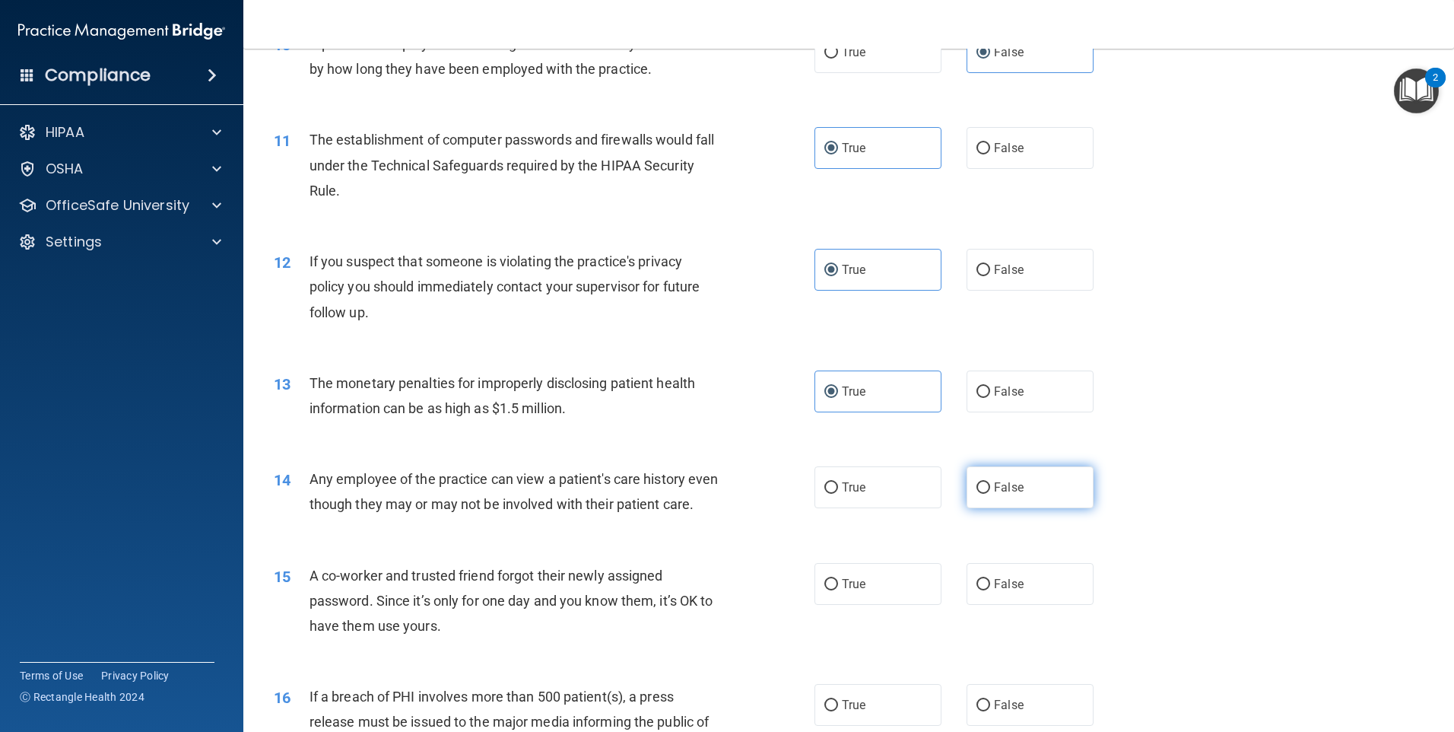
click at [986, 490] on label "False" at bounding box center [1030, 487] width 127 height 42
click at [986, 490] on input "False" at bounding box center [984, 487] width 14 height 11
radio input "true"
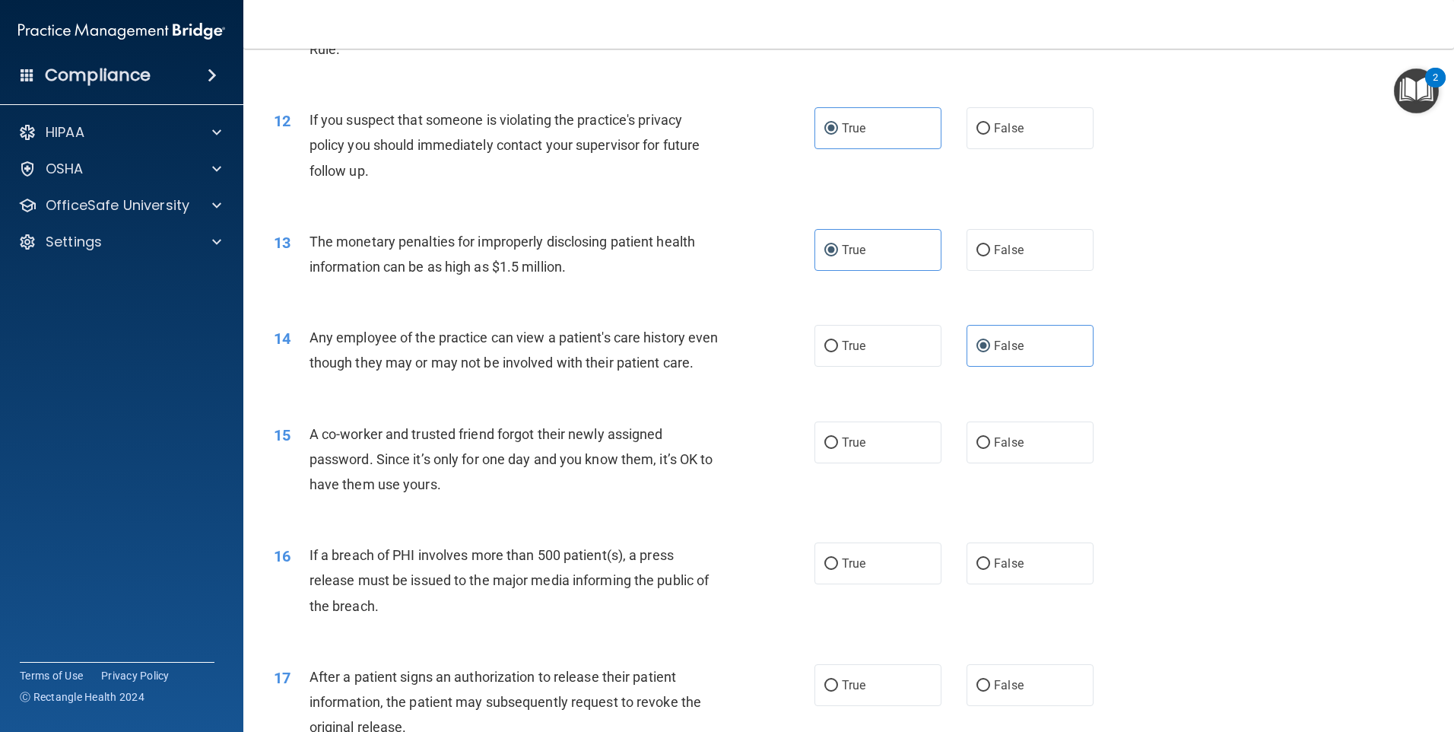
scroll to position [1217, 0]
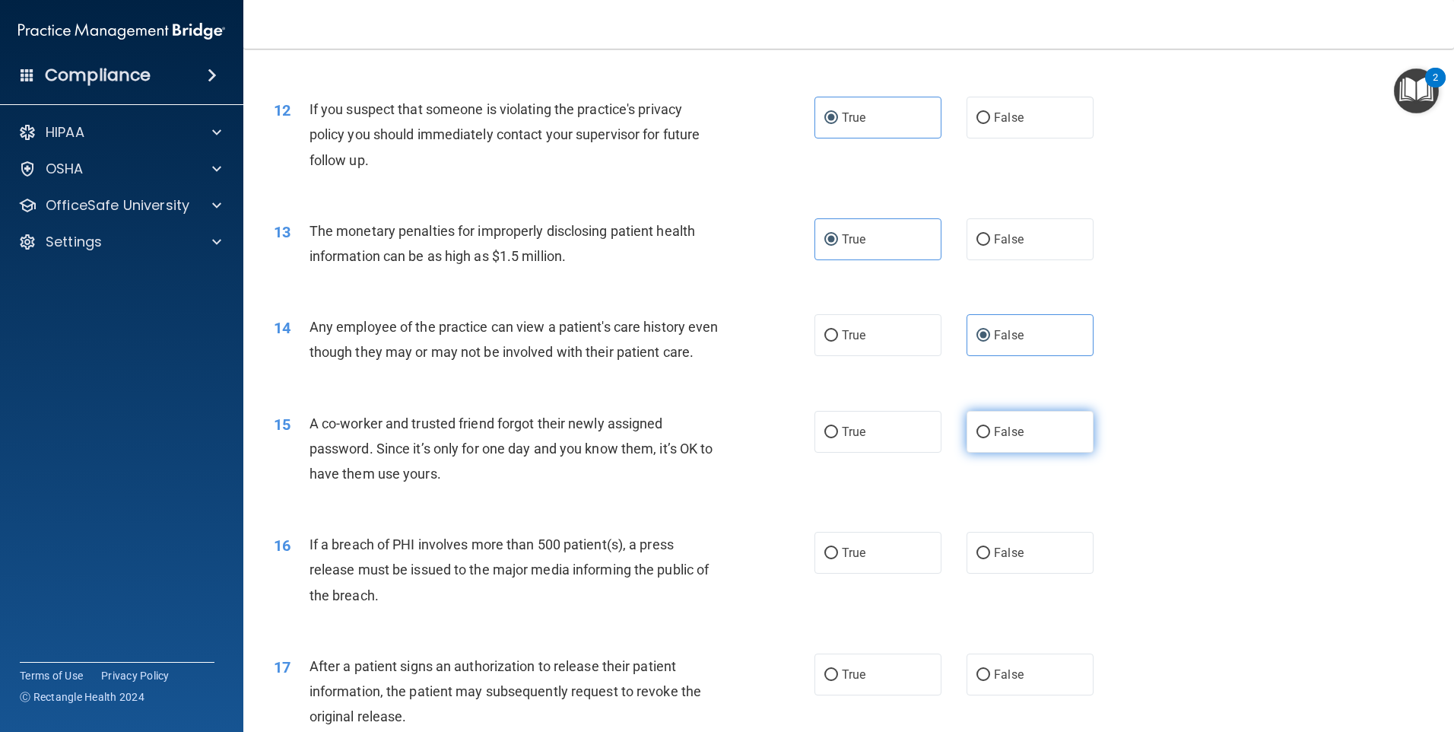
click at [994, 439] on span "False" at bounding box center [1009, 431] width 30 height 14
click at [990, 438] on input "False" at bounding box center [984, 432] width 14 height 11
radio input "true"
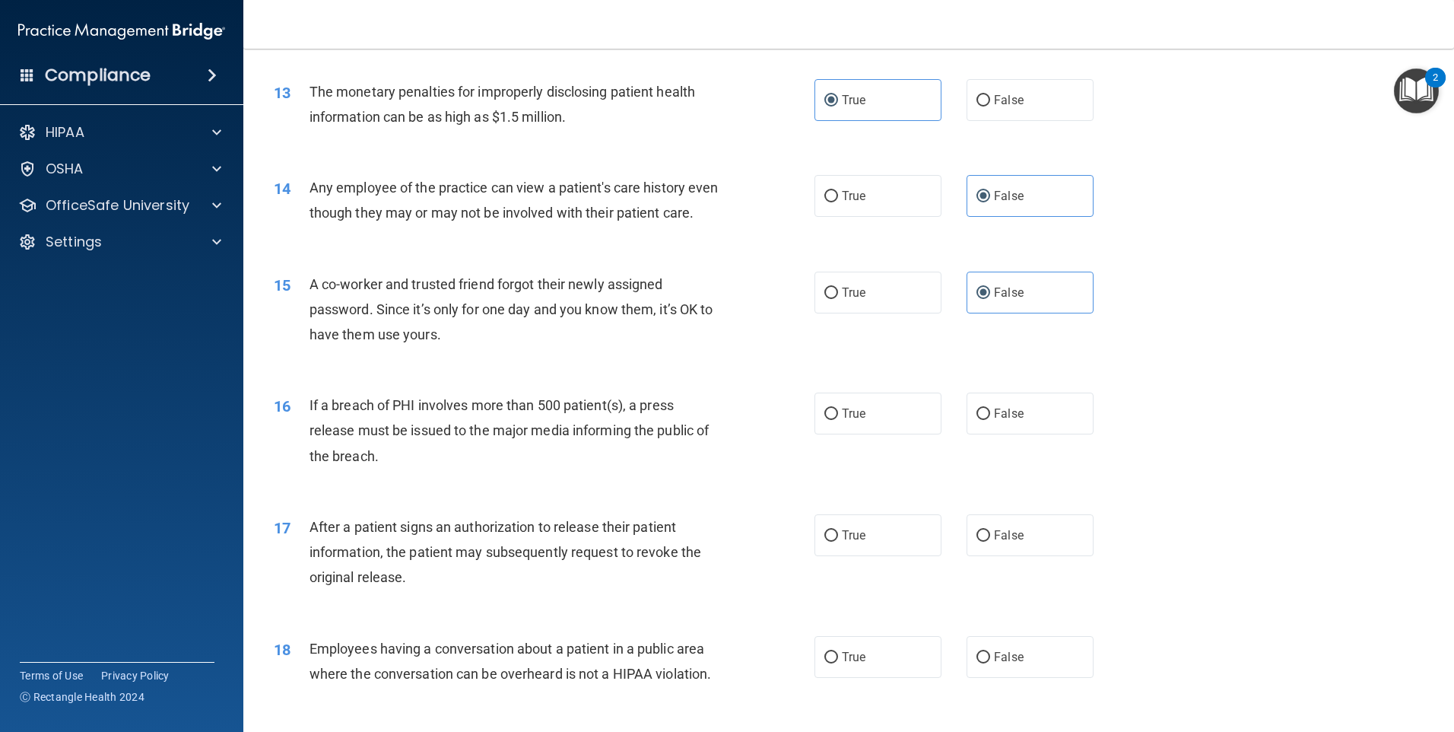
scroll to position [1369, 0]
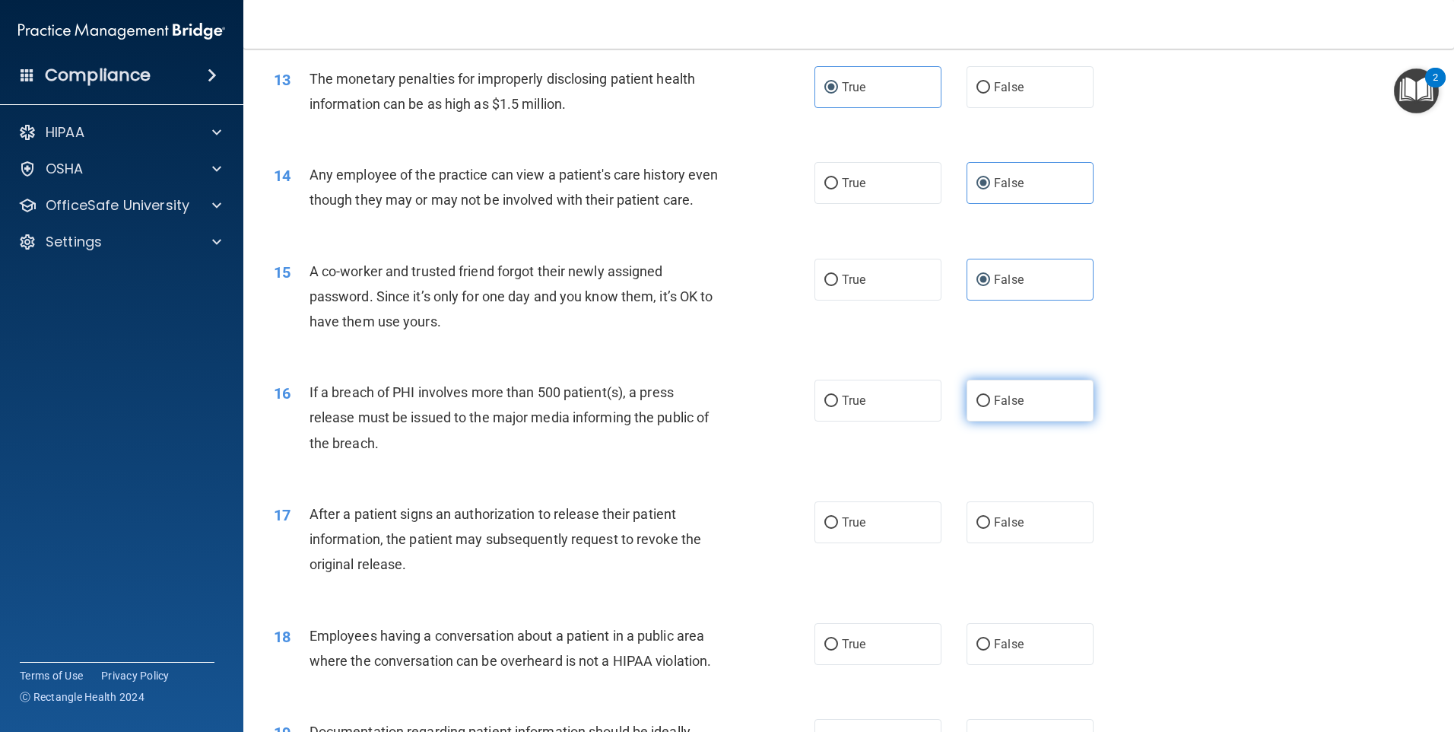
click at [994, 408] on span "False" at bounding box center [1009, 400] width 30 height 14
click at [990, 407] on input "False" at bounding box center [984, 400] width 14 height 11
radio input "true"
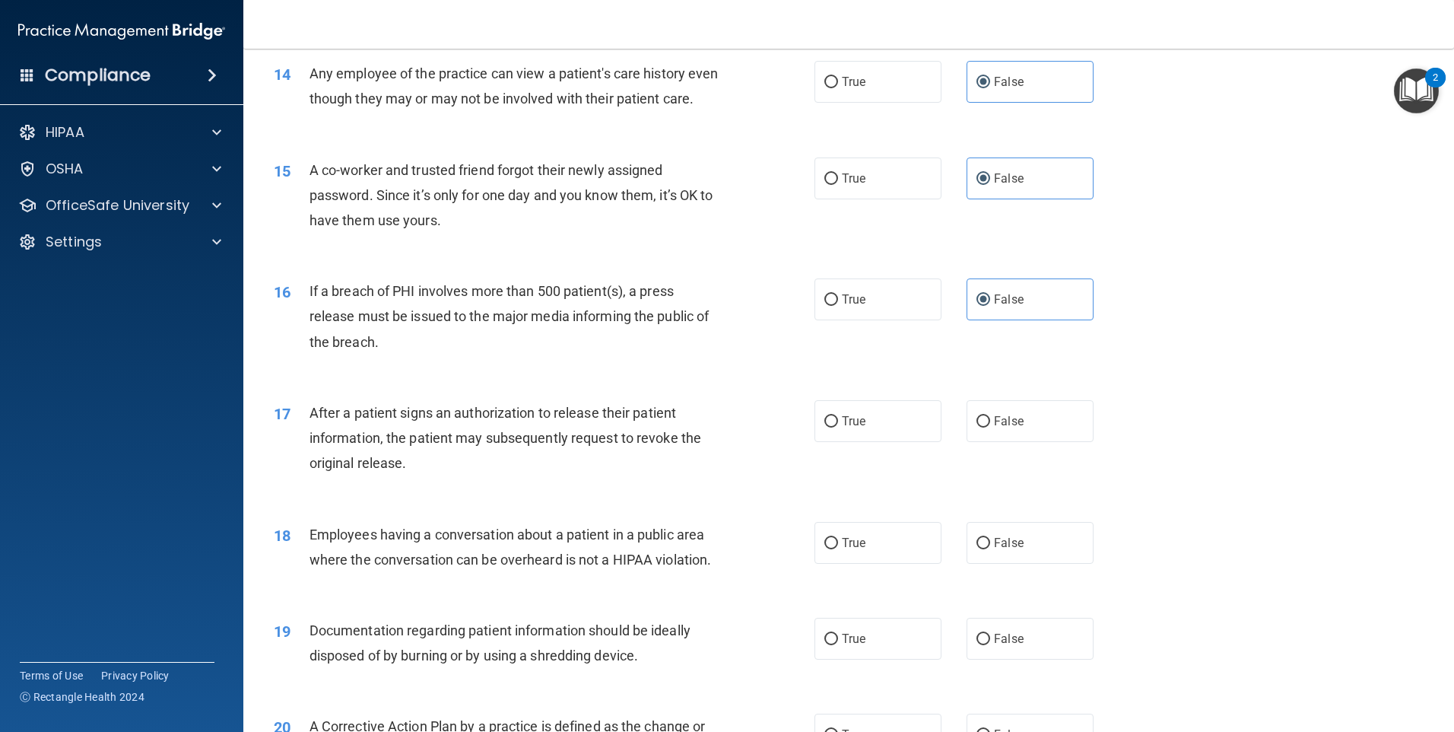
scroll to position [1521, 0]
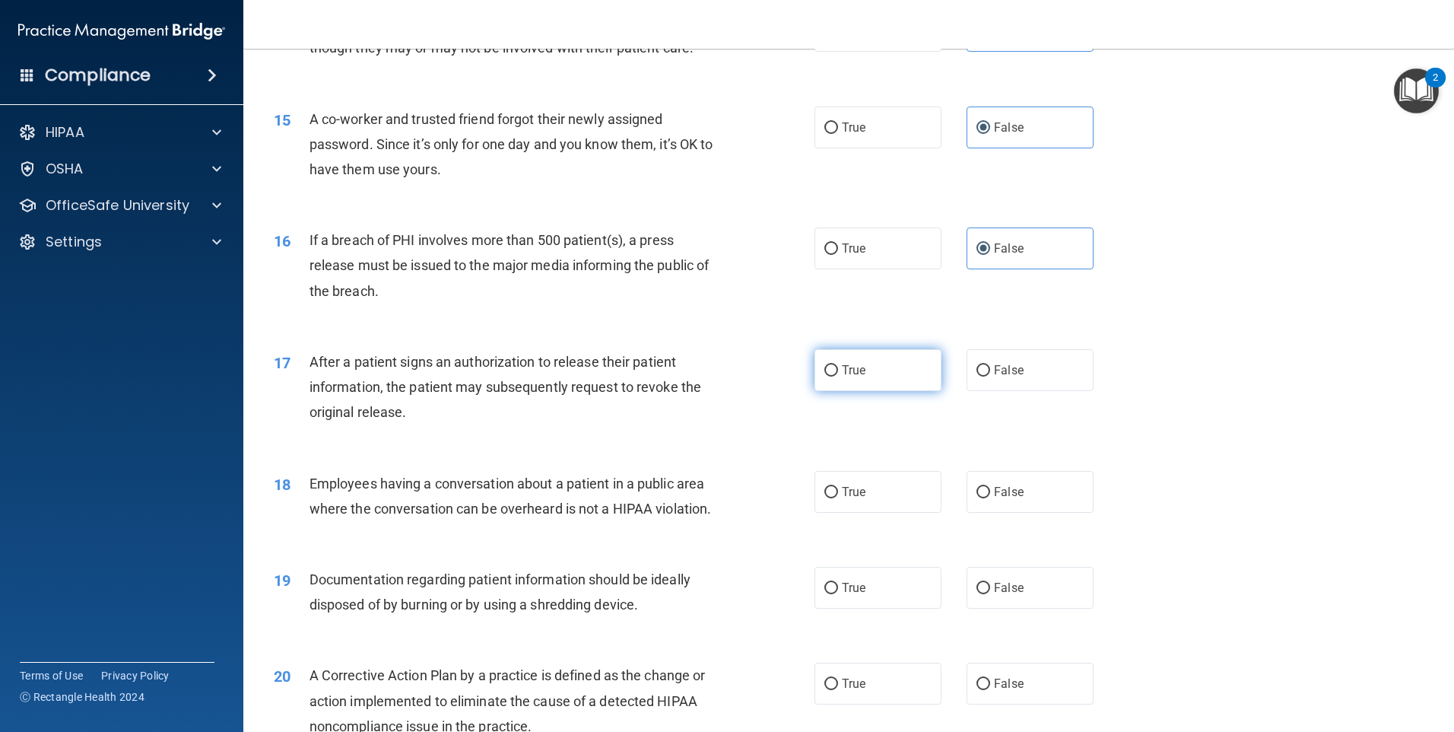
click at [867, 391] on label "True" at bounding box center [878, 370] width 127 height 42
click at [838, 376] on input "True" at bounding box center [831, 370] width 14 height 11
radio input "true"
click at [994, 499] on span "False" at bounding box center [1009, 491] width 30 height 14
click at [990, 498] on input "False" at bounding box center [984, 492] width 14 height 11
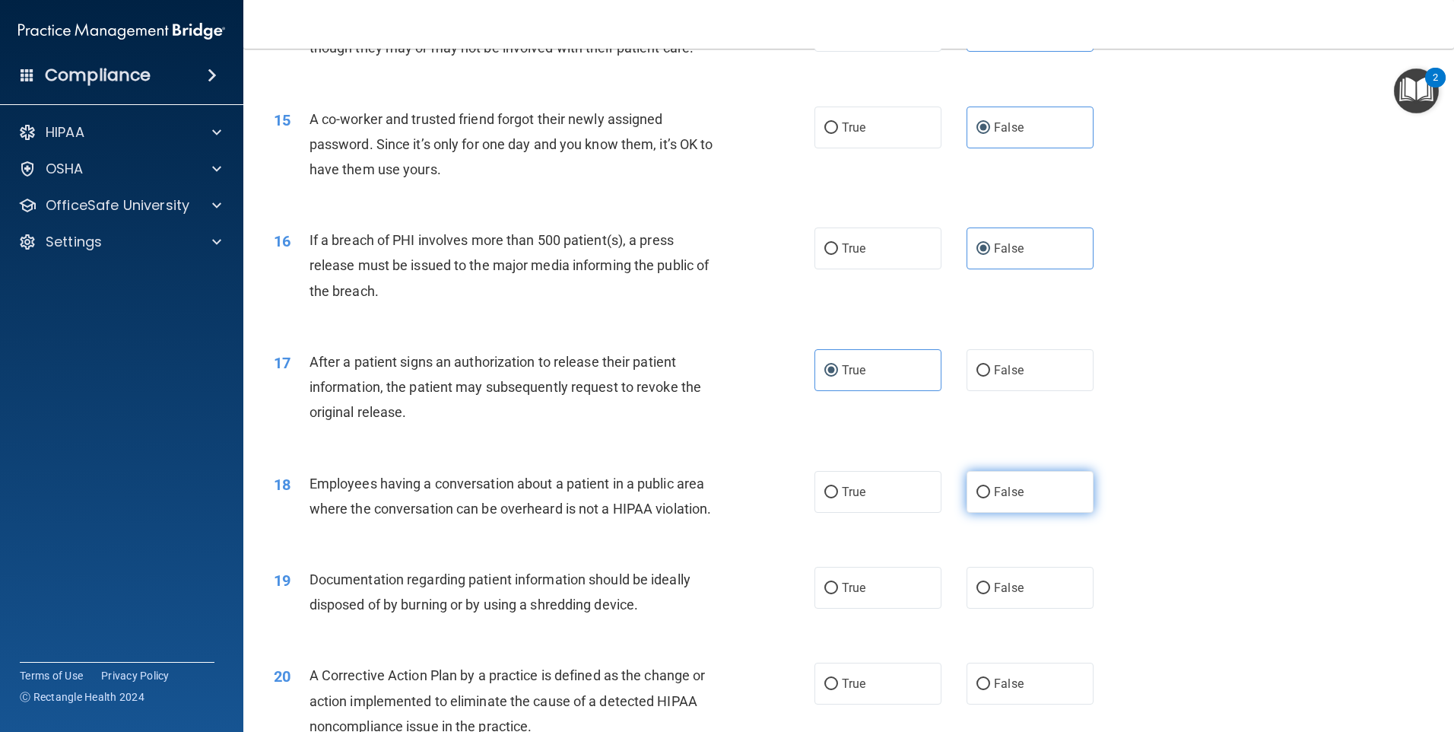
radio input "true"
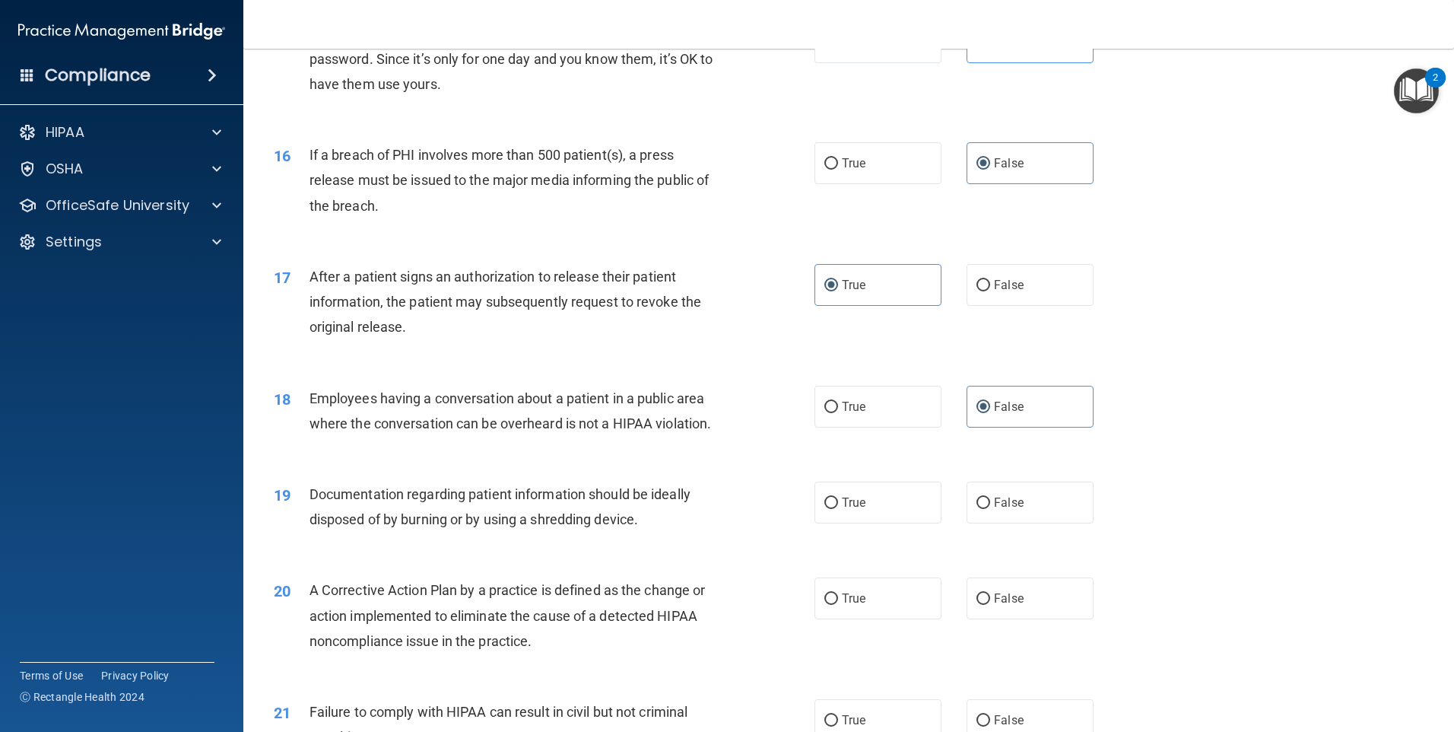
scroll to position [1622, 0]
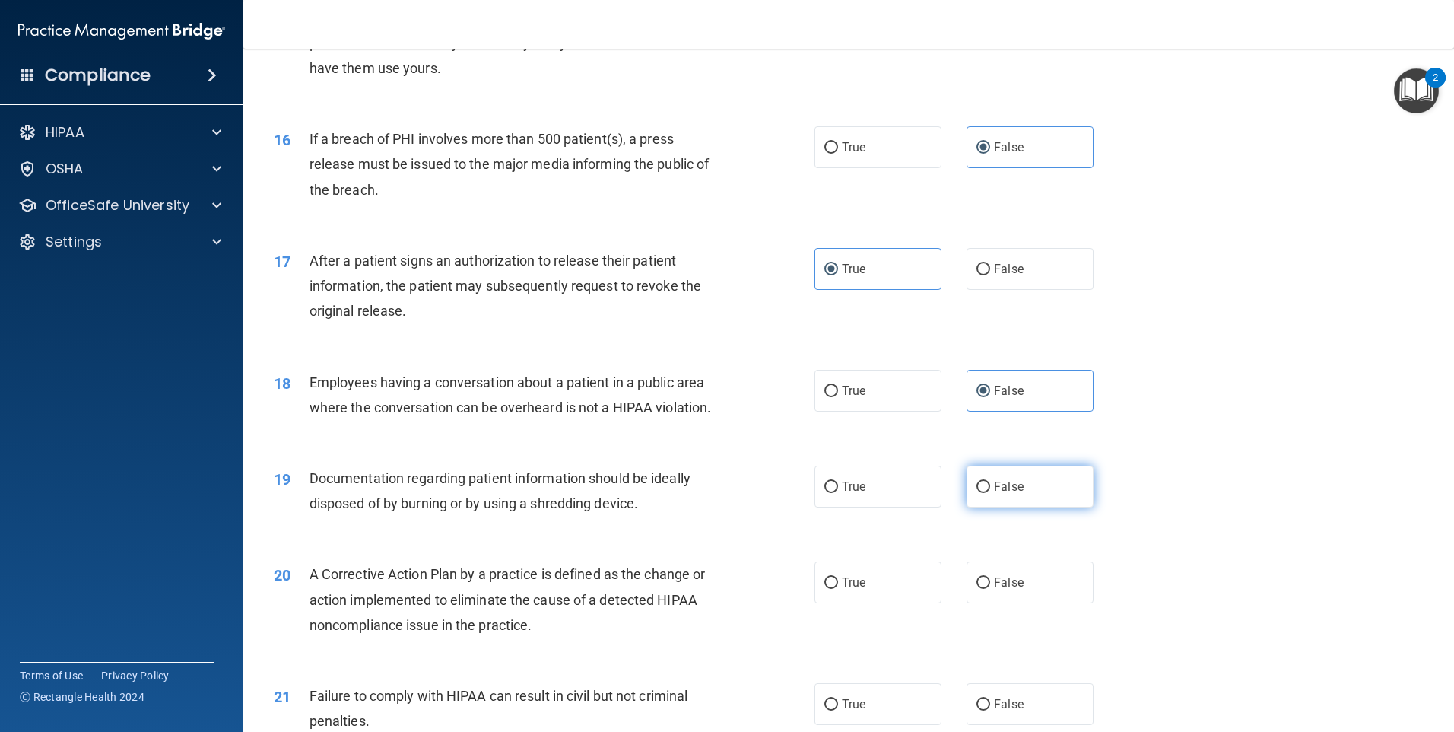
click at [986, 507] on label "False" at bounding box center [1030, 486] width 127 height 42
click at [986, 493] on input "False" at bounding box center [984, 486] width 14 height 11
radio input "true"
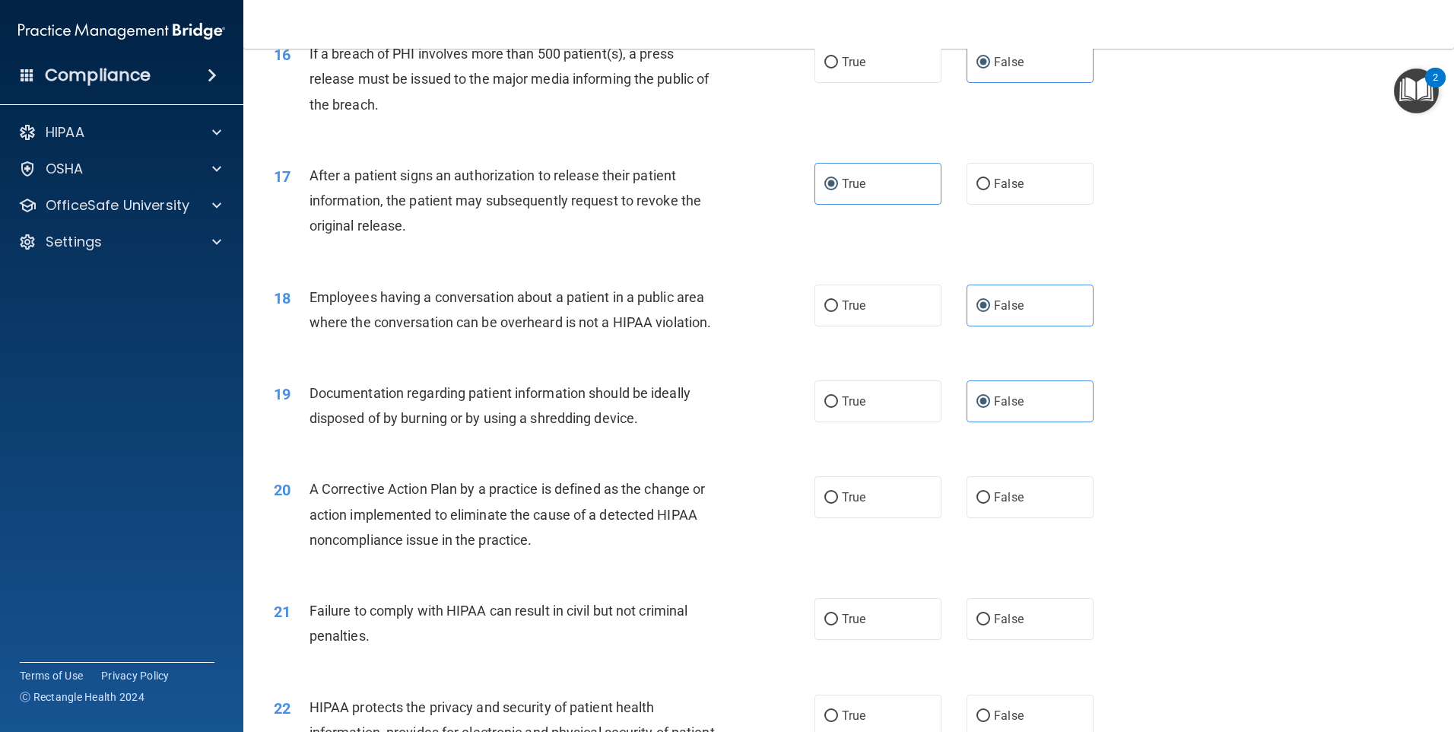
scroll to position [1724, 0]
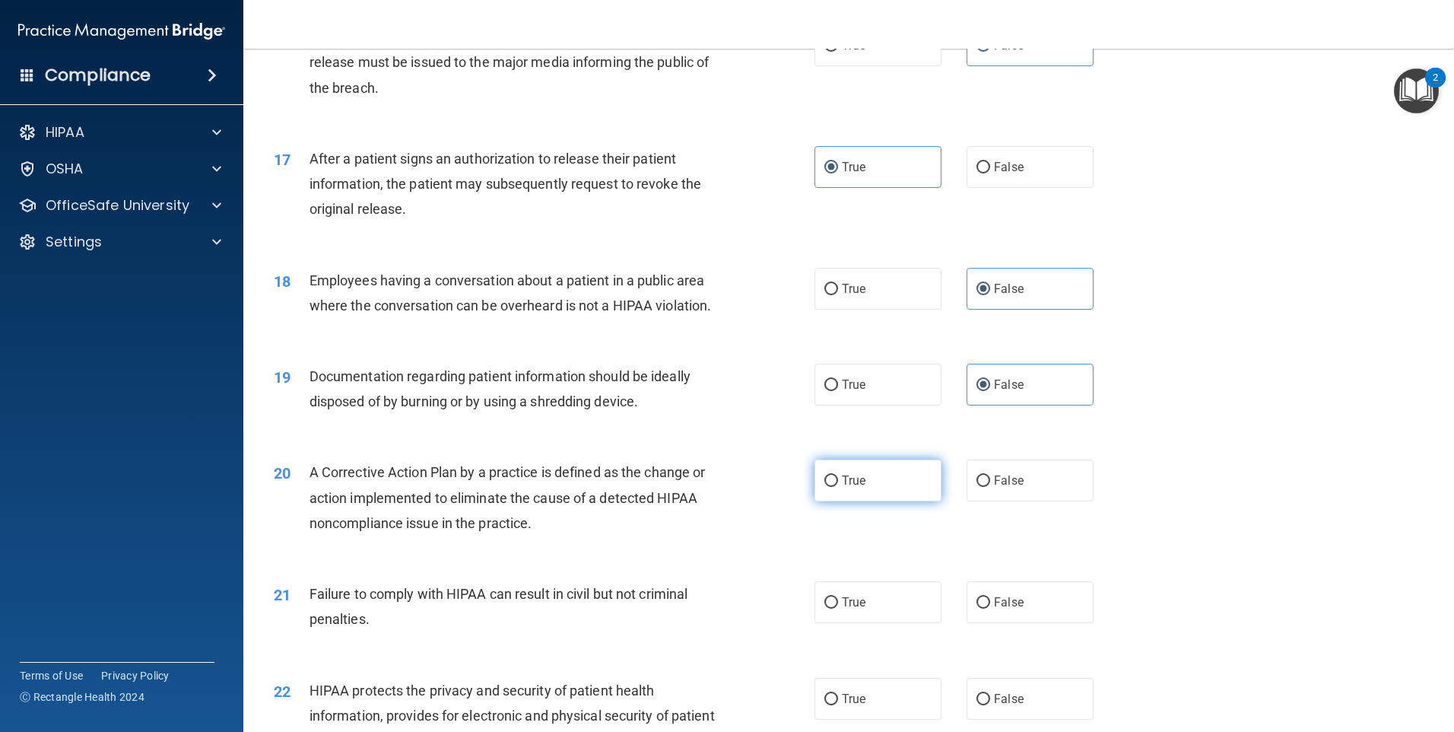
click at [859, 487] on span "True" at bounding box center [854, 480] width 24 height 14
click at [838, 487] on input "True" at bounding box center [831, 480] width 14 height 11
radio input "true"
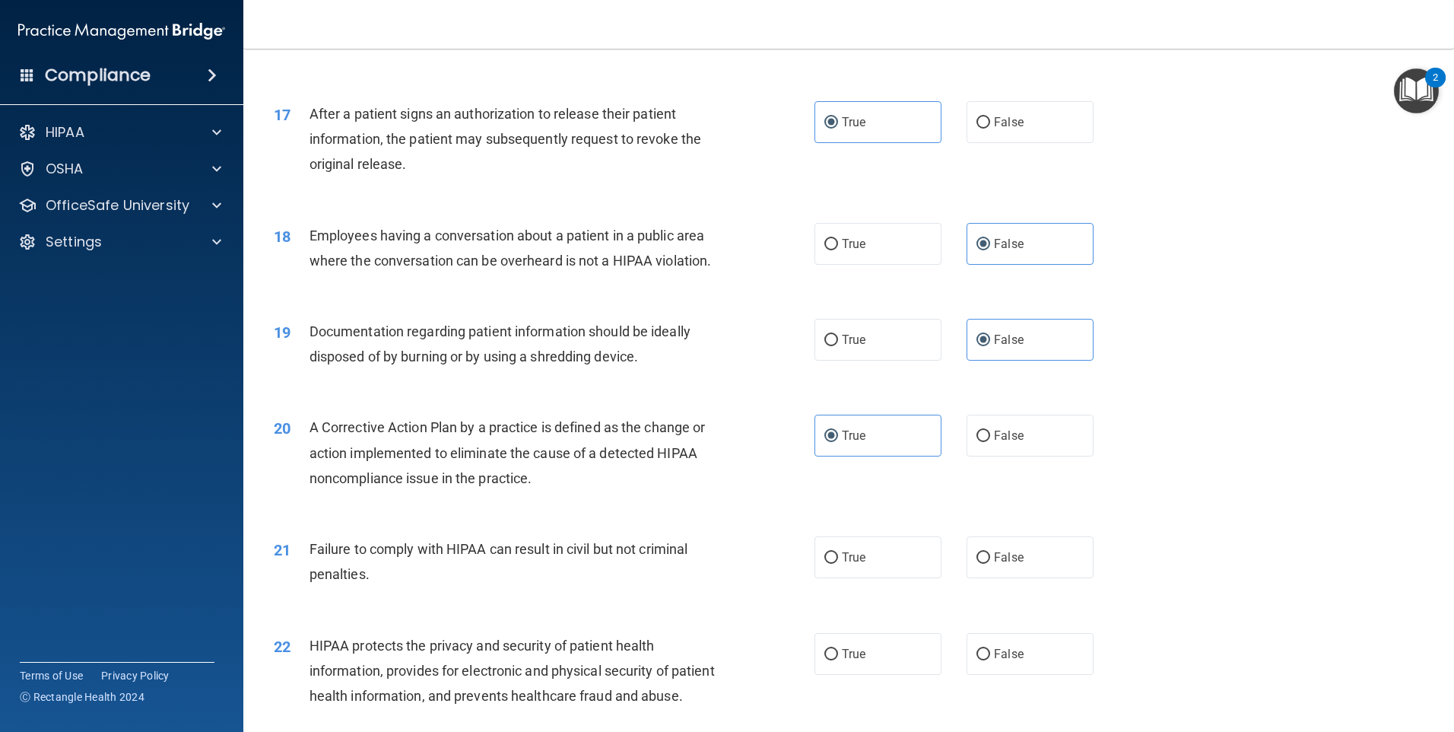
scroll to position [1774, 0]
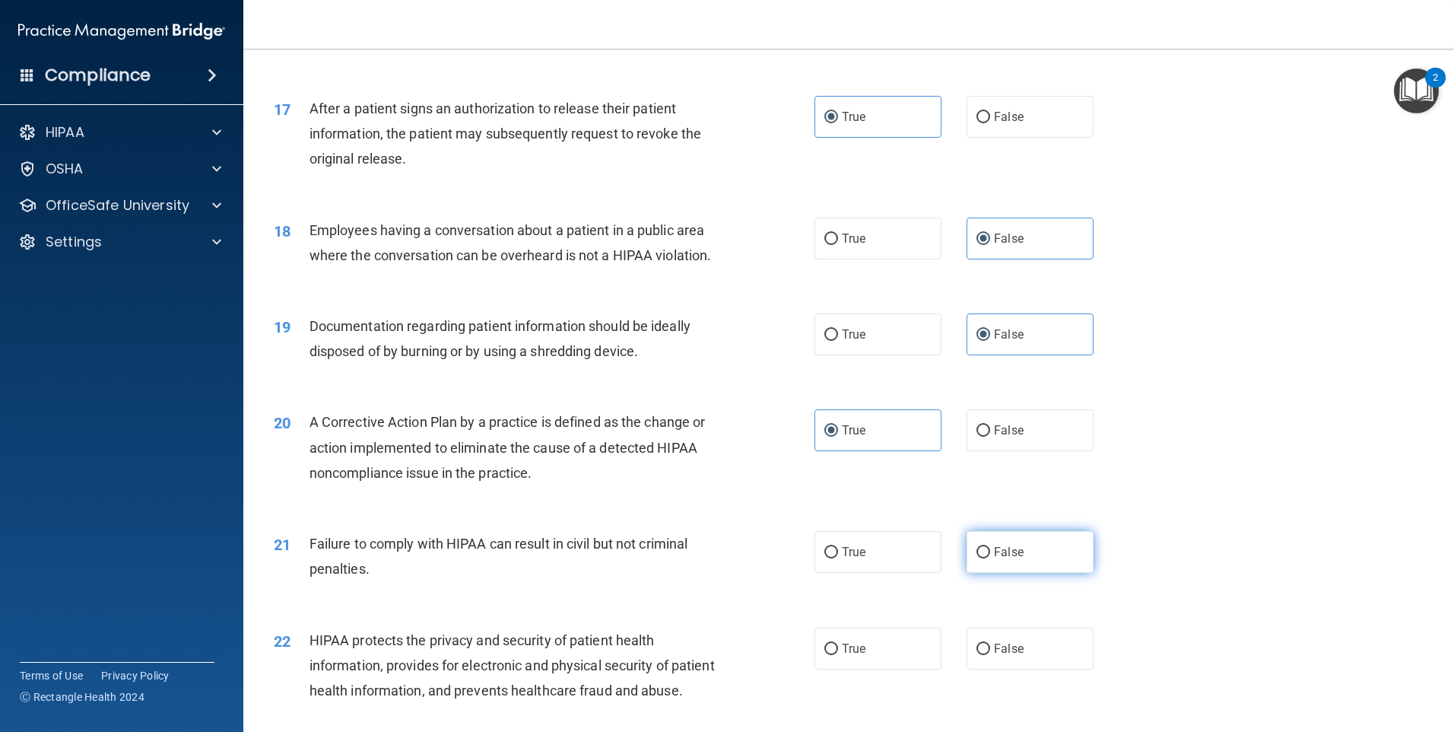
click at [998, 559] on span "False" at bounding box center [1009, 552] width 30 height 14
click at [990, 558] on input "False" at bounding box center [984, 552] width 14 height 11
radio input "true"
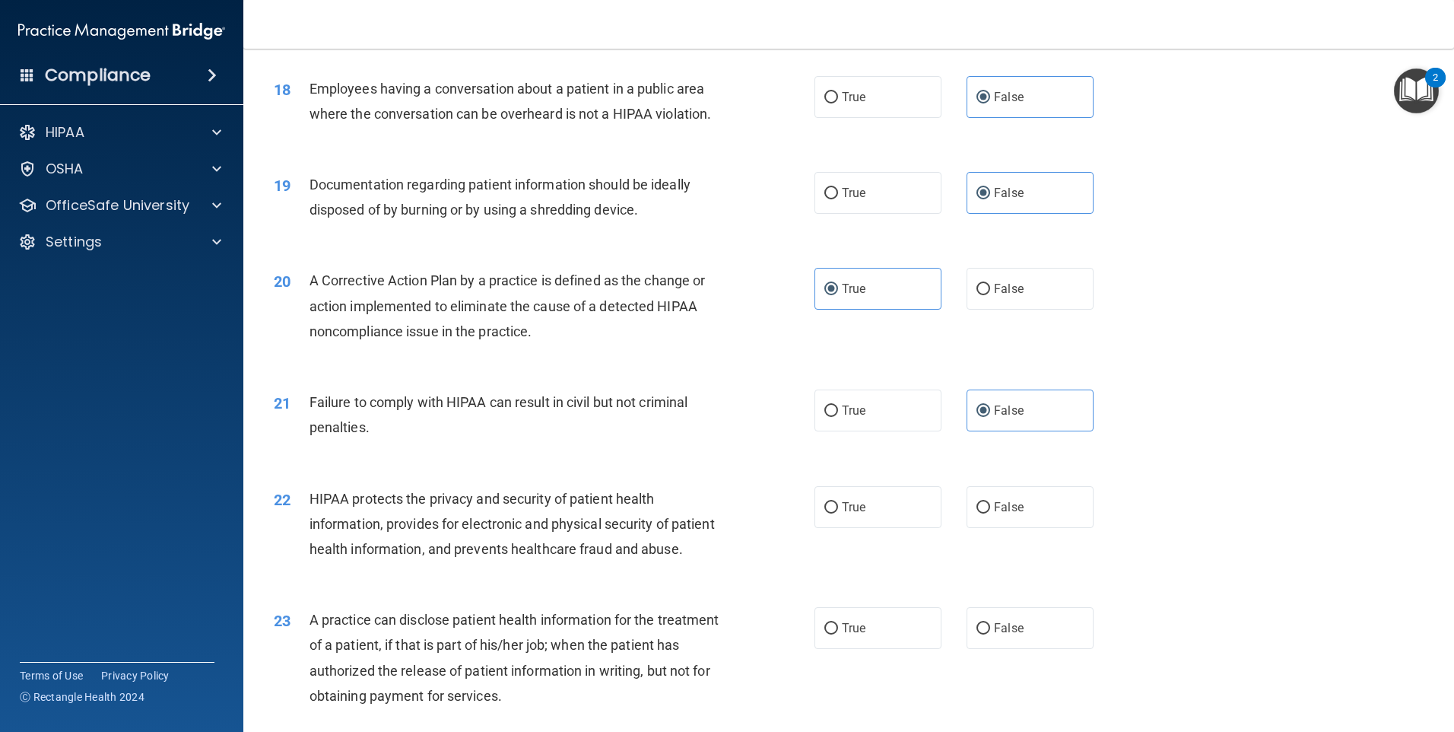
scroll to position [1926, 0]
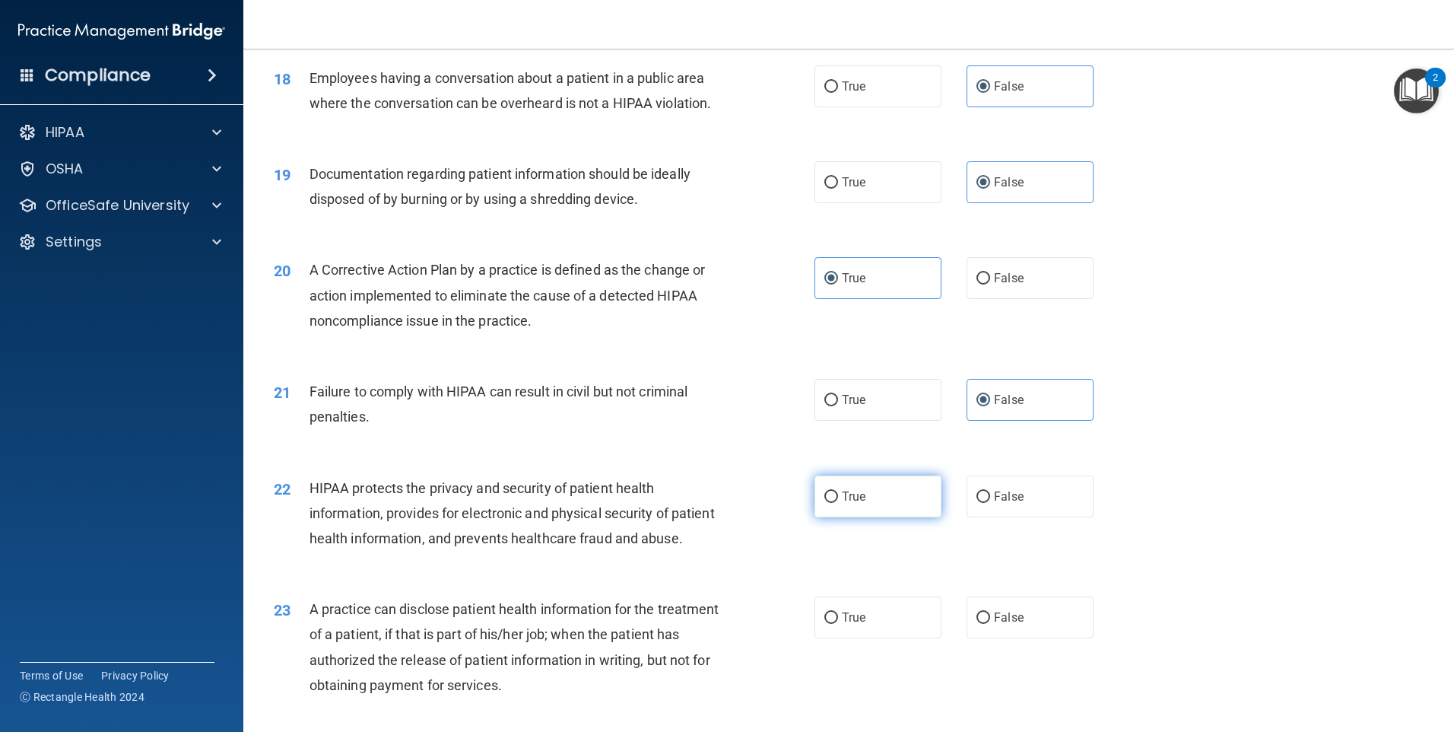
click at [834, 517] on label "True" at bounding box center [878, 496] width 127 height 42
click at [834, 503] on input "True" at bounding box center [831, 496] width 14 height 11
radio input "true"
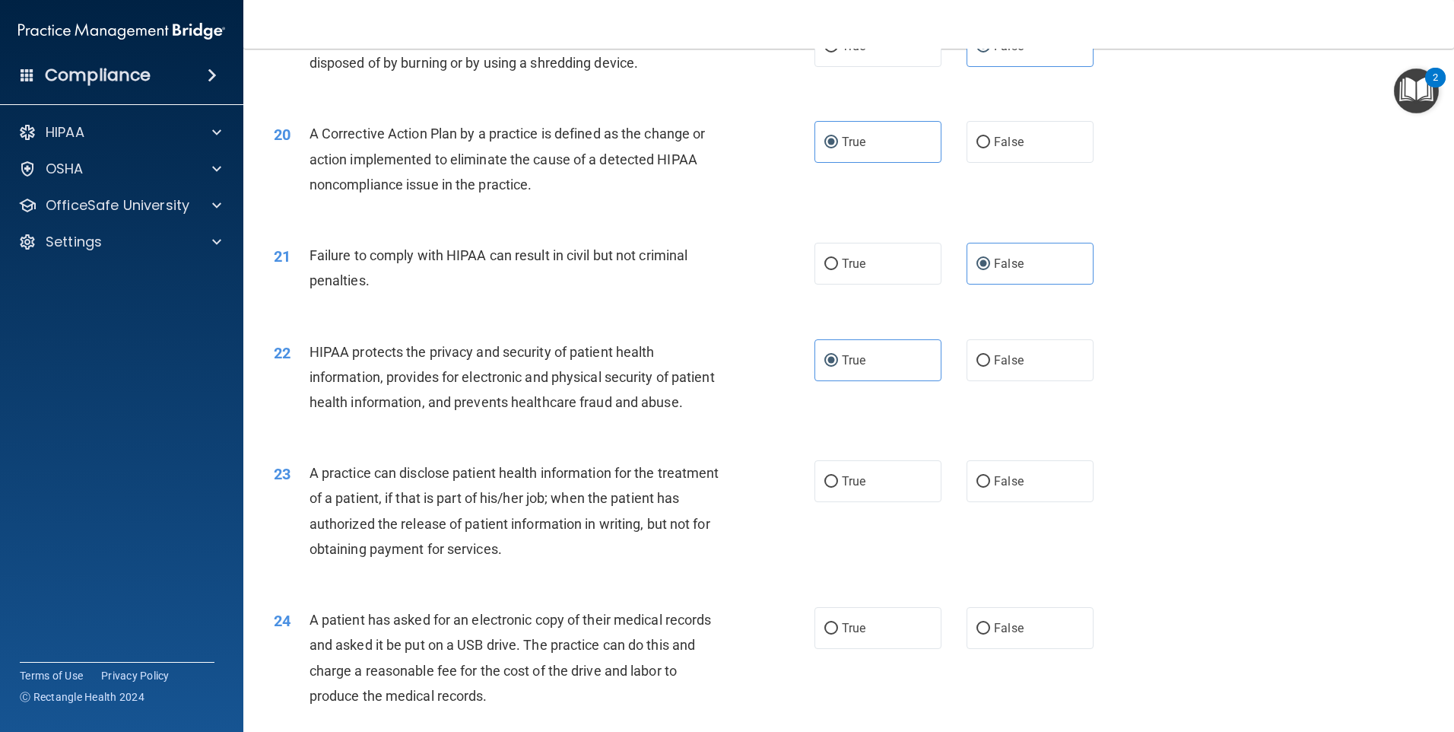
scroll to position [2078, 0]
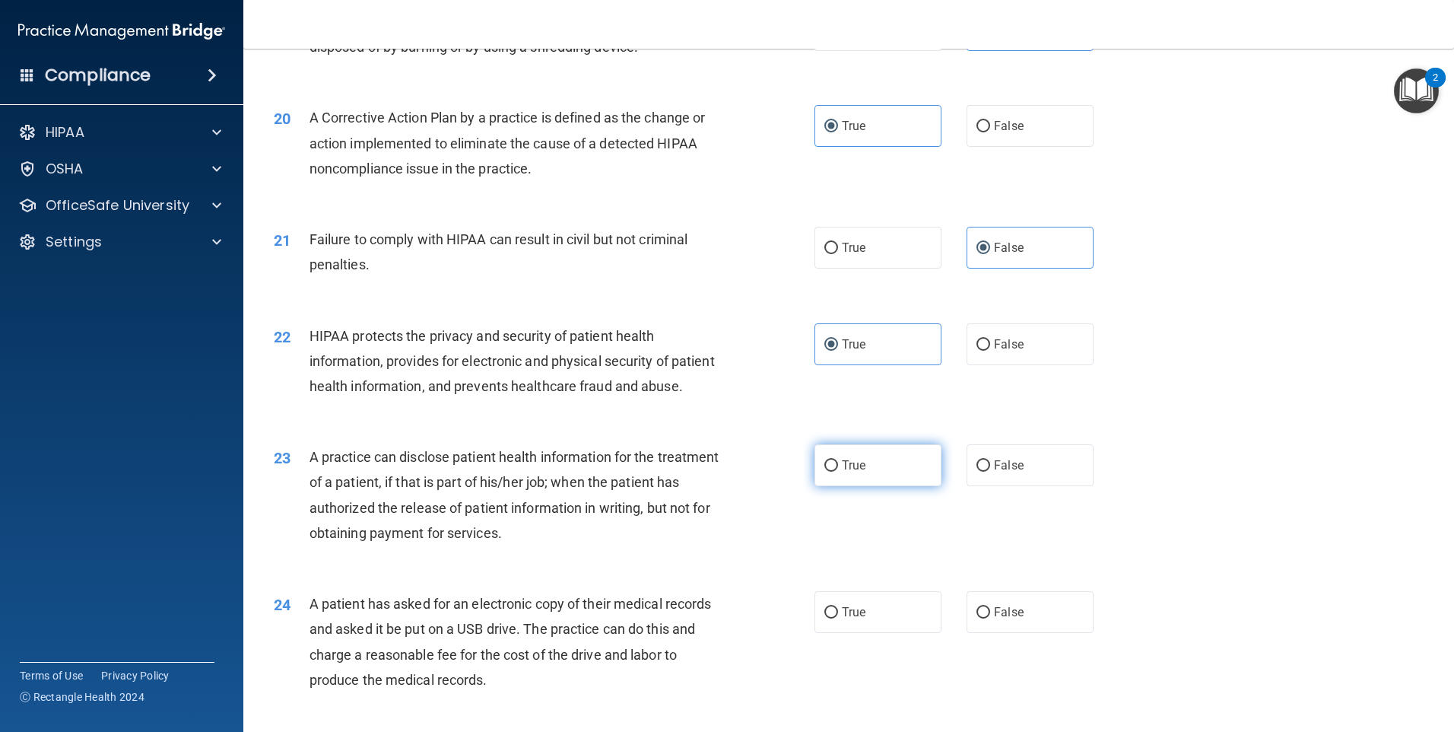
click at [841, 486] on label "True" at bounding box center [878, 465] width 127 height 42
click at [838, 472] on input "True" at bounding box center [831, 465] width 14 height 11
radio input "true"
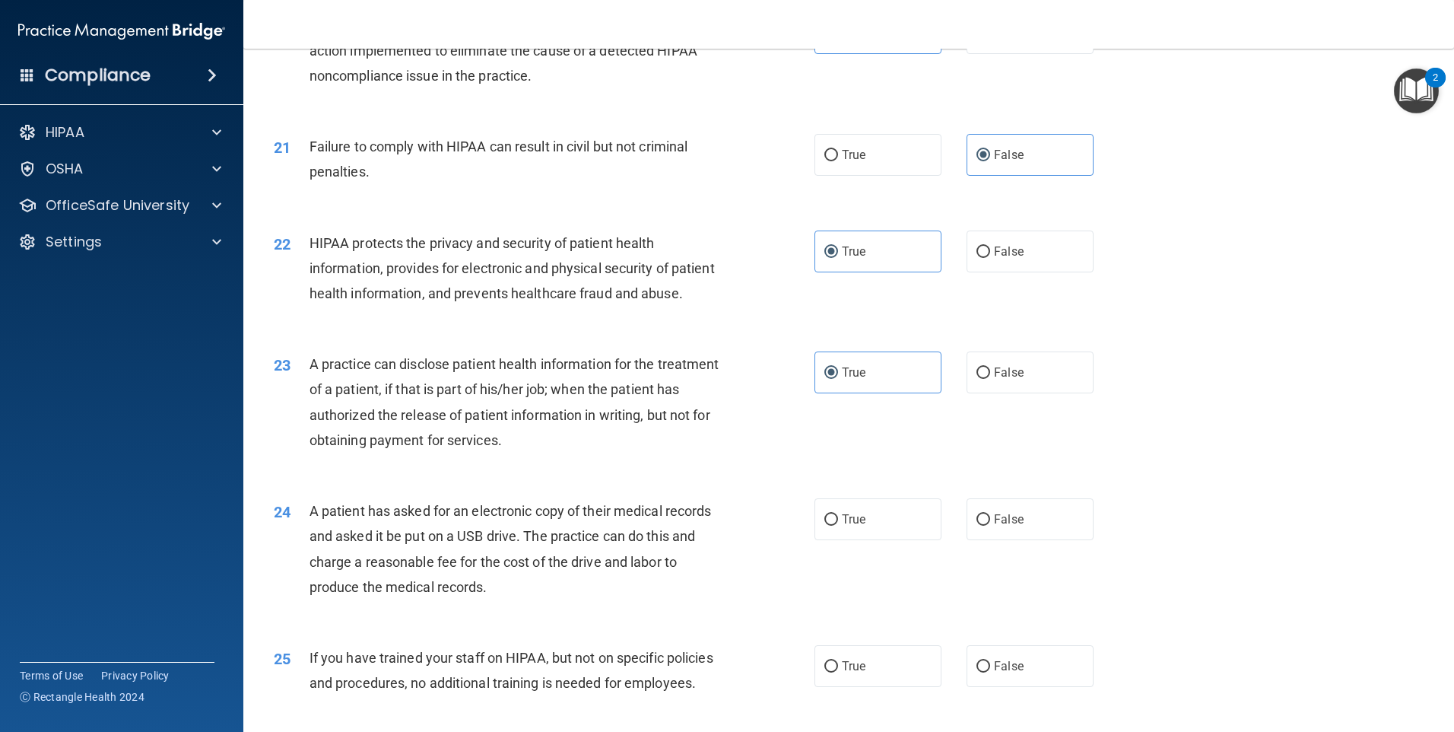
scroll to position [2231, 0]
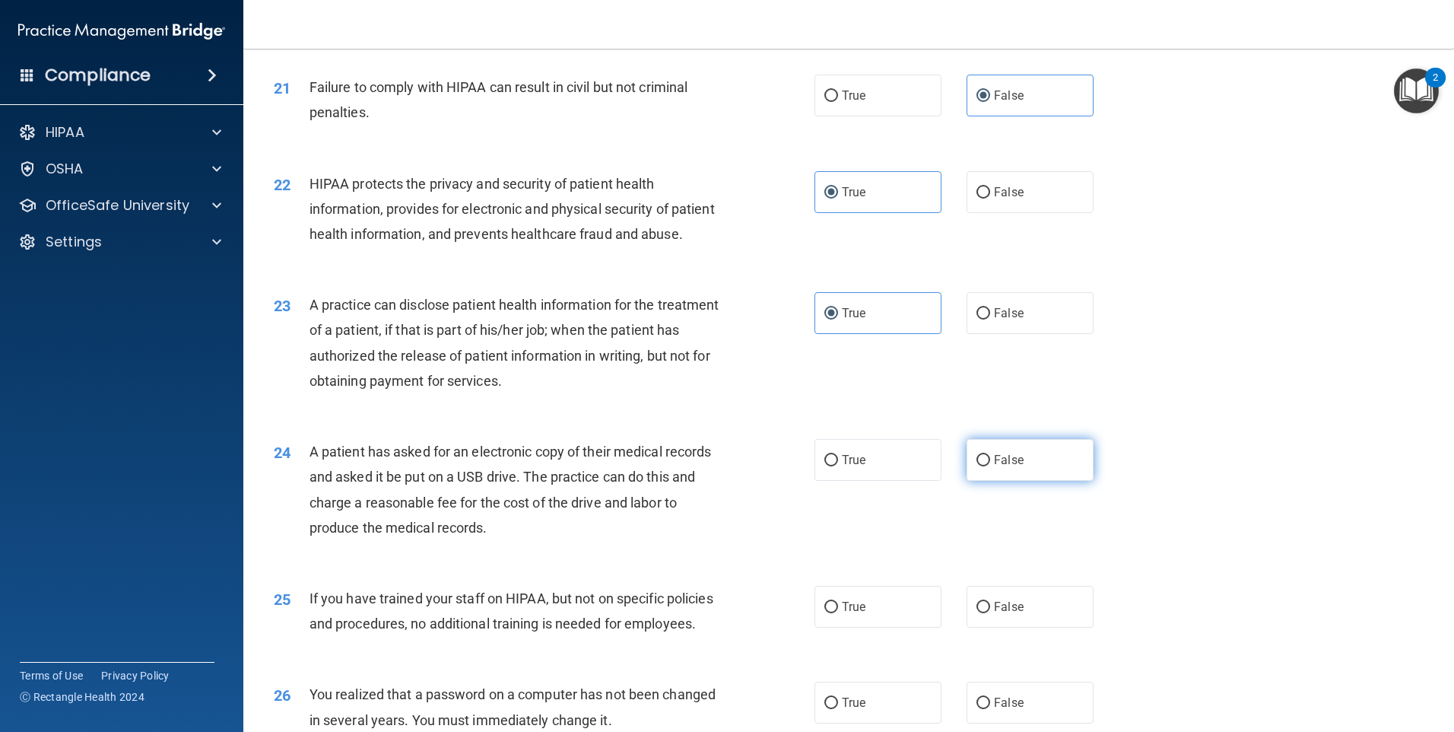
click at [982, 466] on input "False" at bounding box center [984, 460] width 14 height 11
radio input "true"
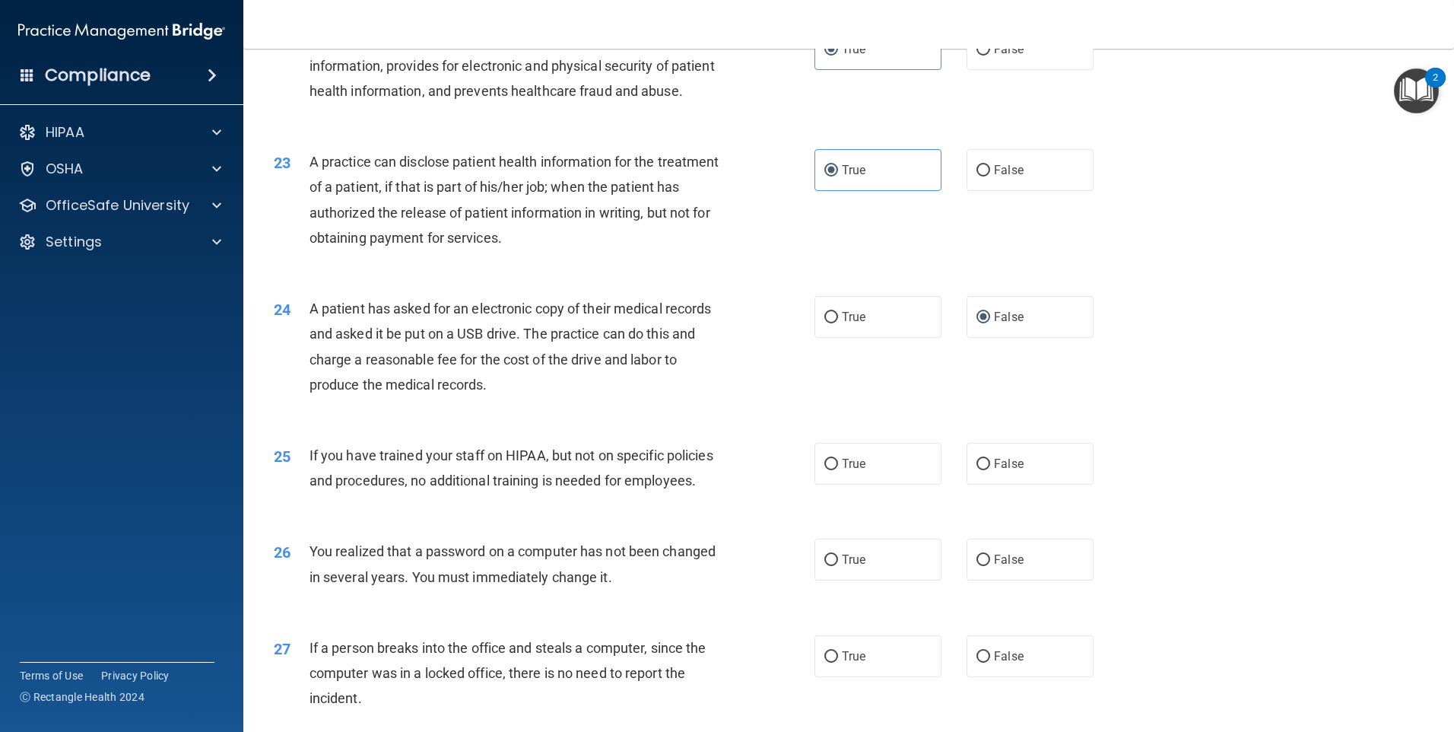
scroll to position [2383, 0]
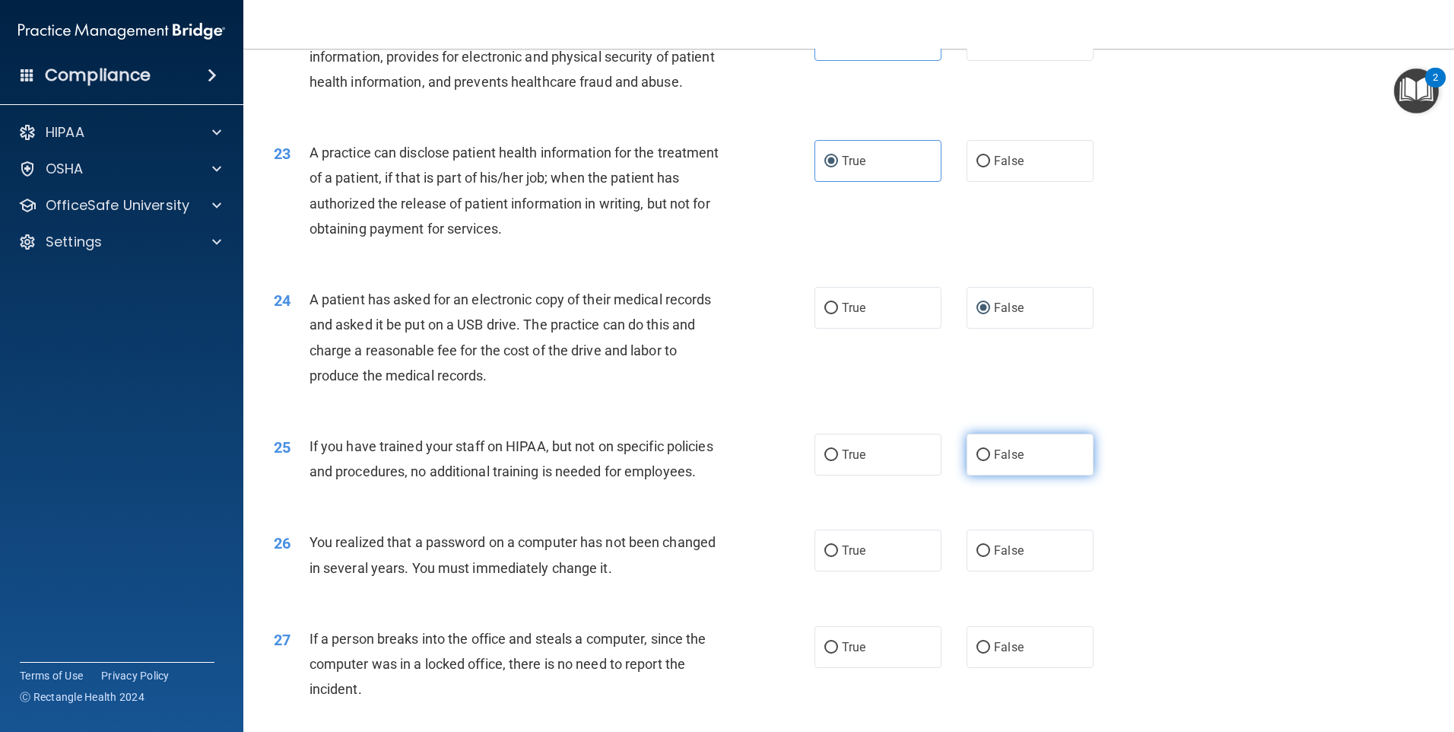
click at [995, 462] on span "False" at bounding box center [1009, 454] width 30 height 14
click at [990, 461] on input "False" at bounding box center [984, 454] width 14 height 11
radio input "true"
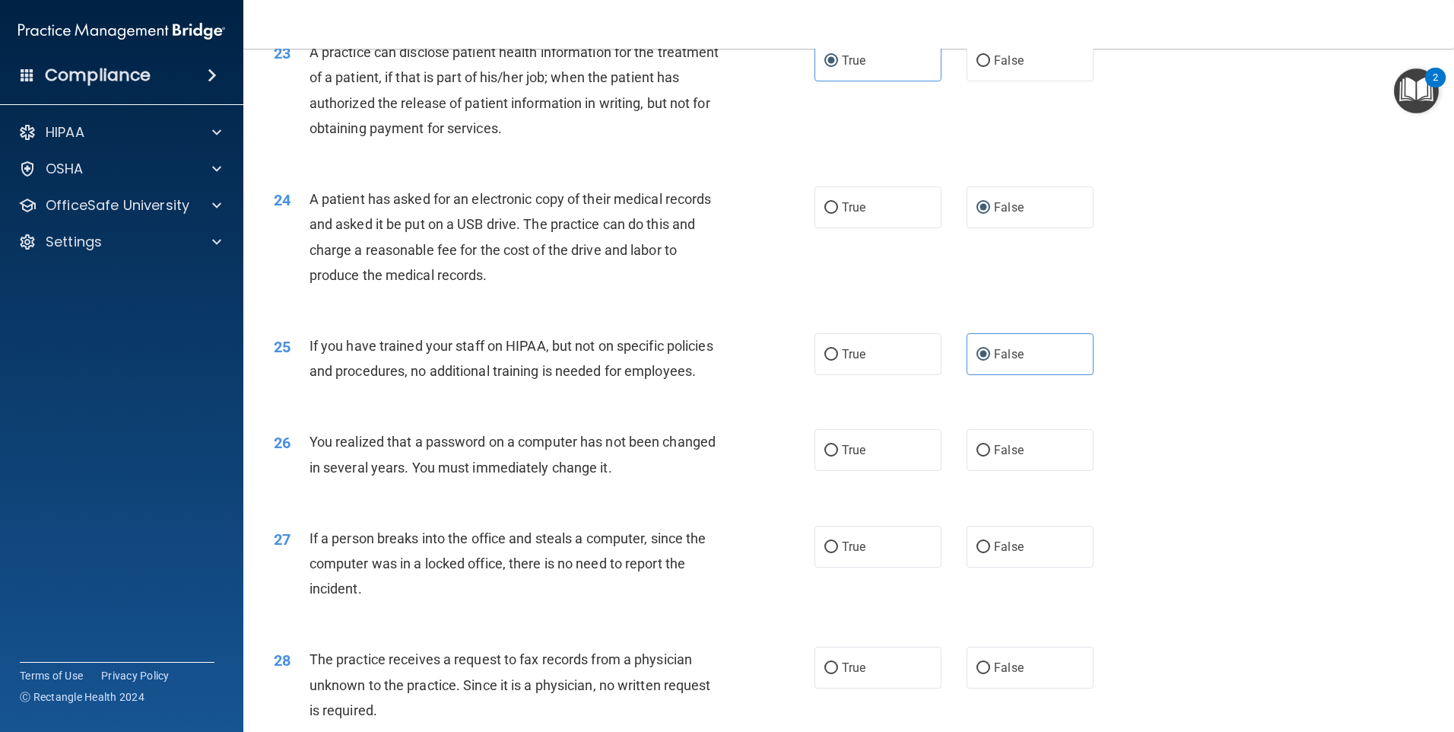
scroll to position [2485, 0]
click at [834, 469] on label "True" at bounding box center [878, 448] width 127 height 42
click at [834, 455] on input "True" at bounding box center [831, 448] width 14 height 11
radio input "true"
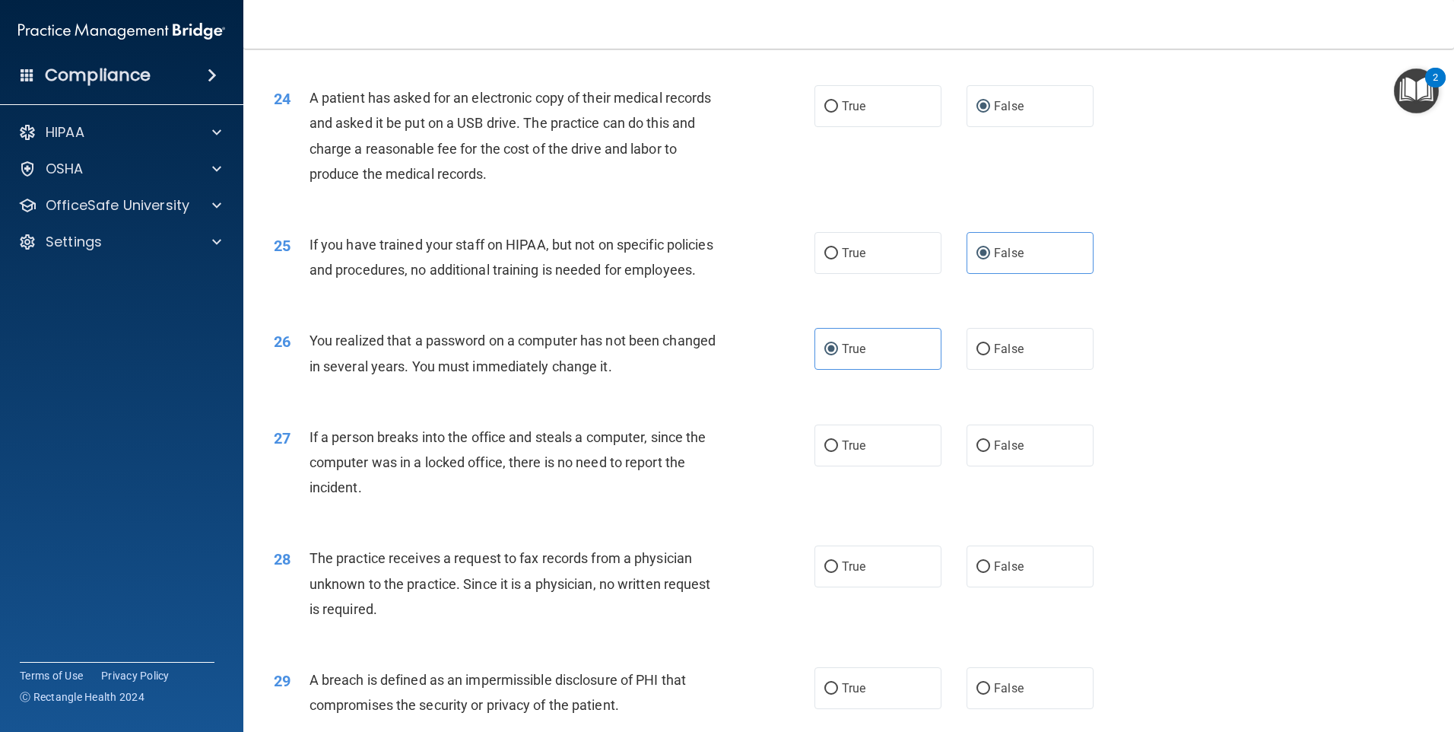
scroll to position [2586, 0]
click at [1018, 465] on label "False" at bounding box center [1030, 444] width 127 height 42
click at [990, 450] on input "False" at bounding box center [984, 444] width 14 height 11
radio input "true"
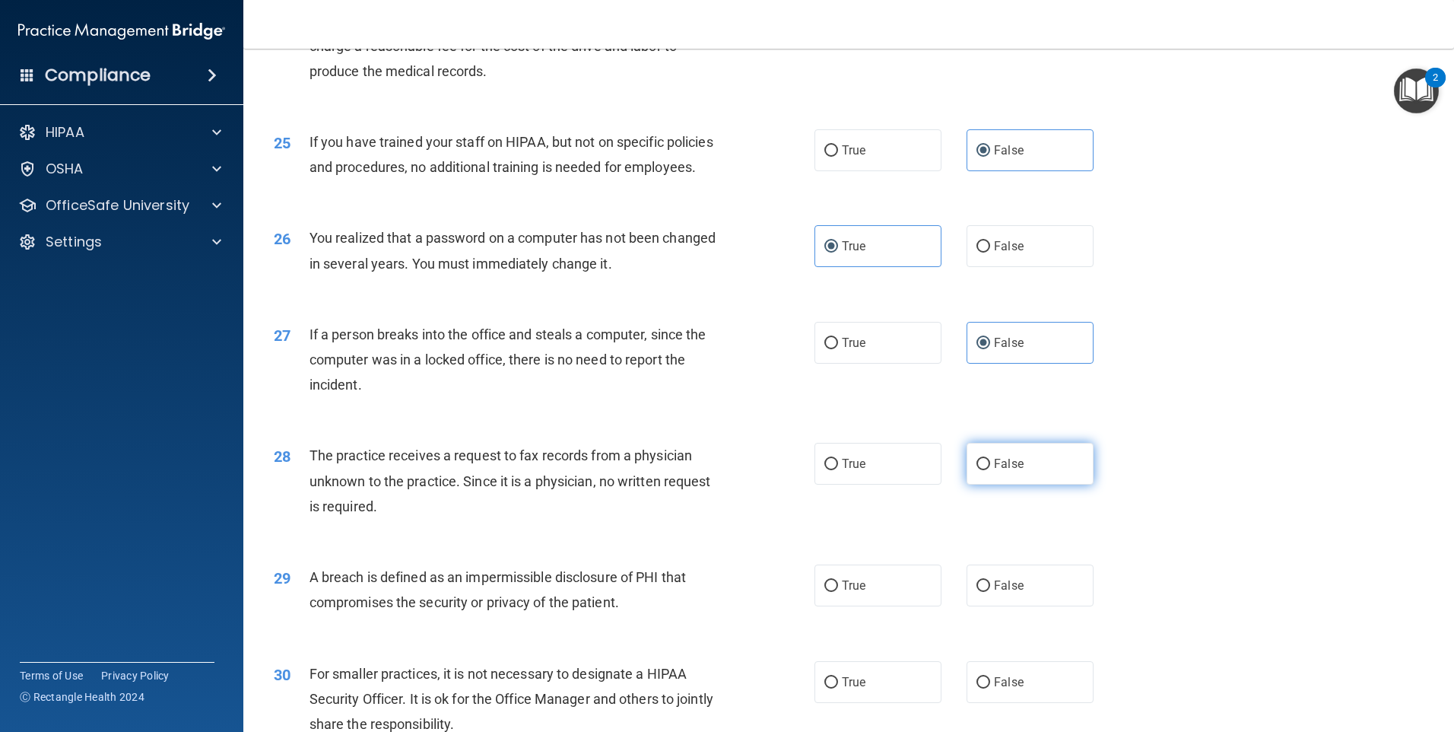
click at [1000, 471] on span "False" at bounding box center [1009, 463] width 30 height 14
click at [990, 470] on input "False" at bounding box center [984, 464] width 14 height 11
radio input "true"
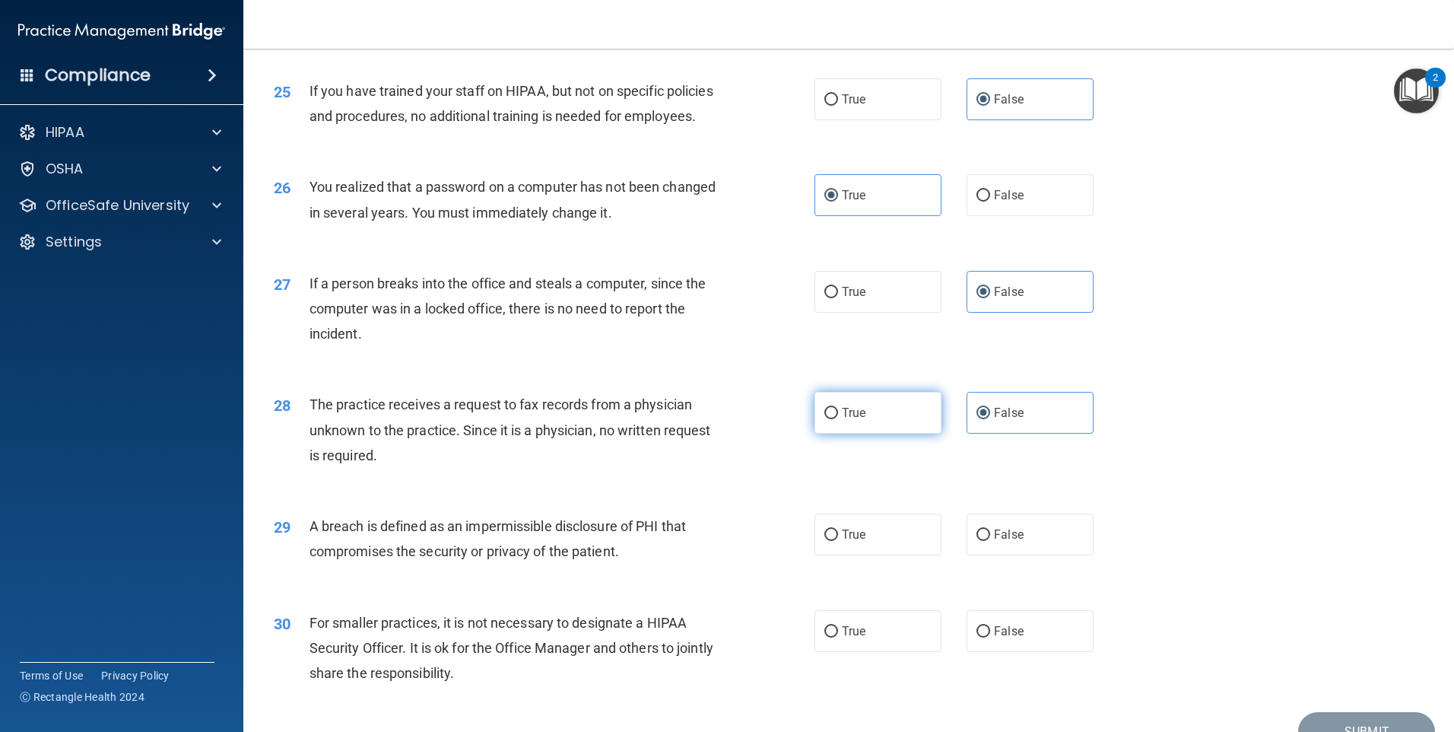
scroll to position [2789, 0]
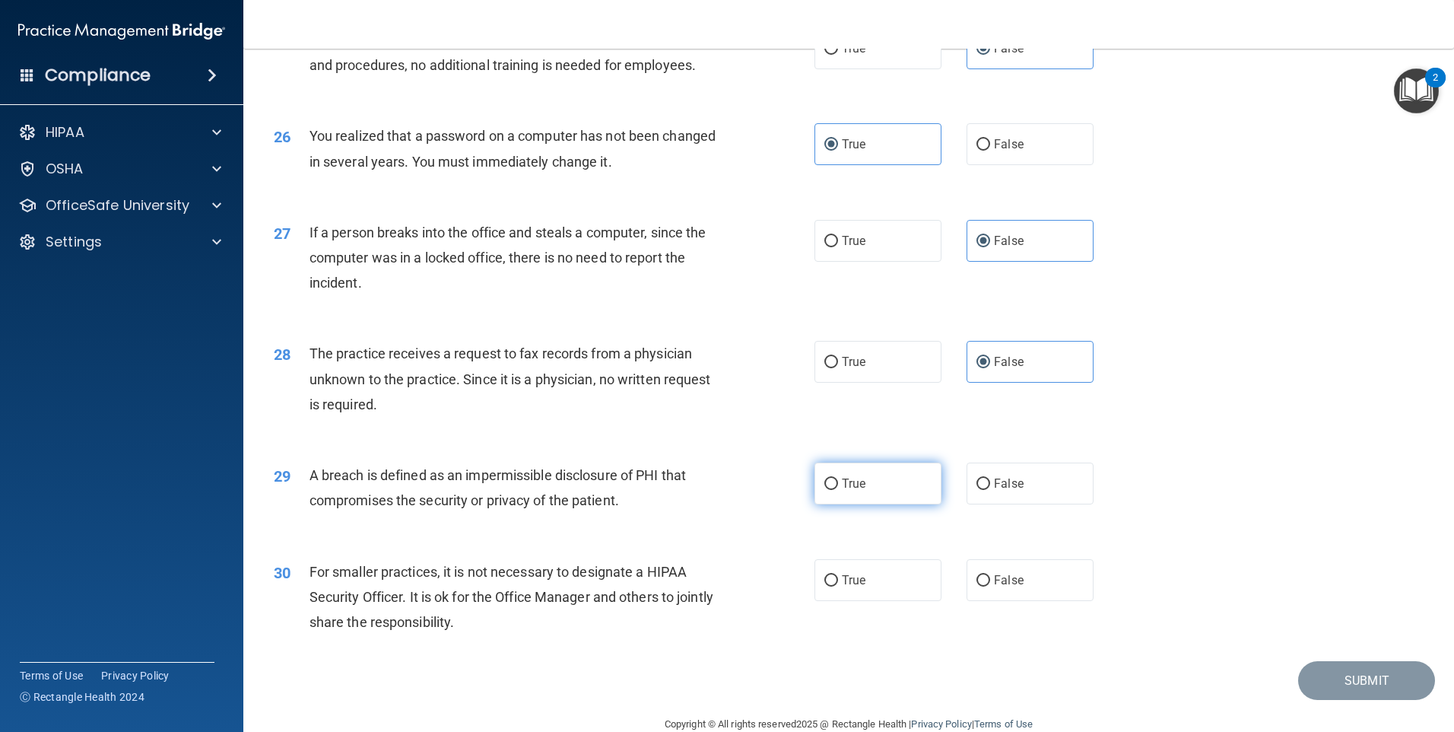
click at [830, 490] on input "True" at bounding box center [831, 483] width 14 height 11
radio input "true"
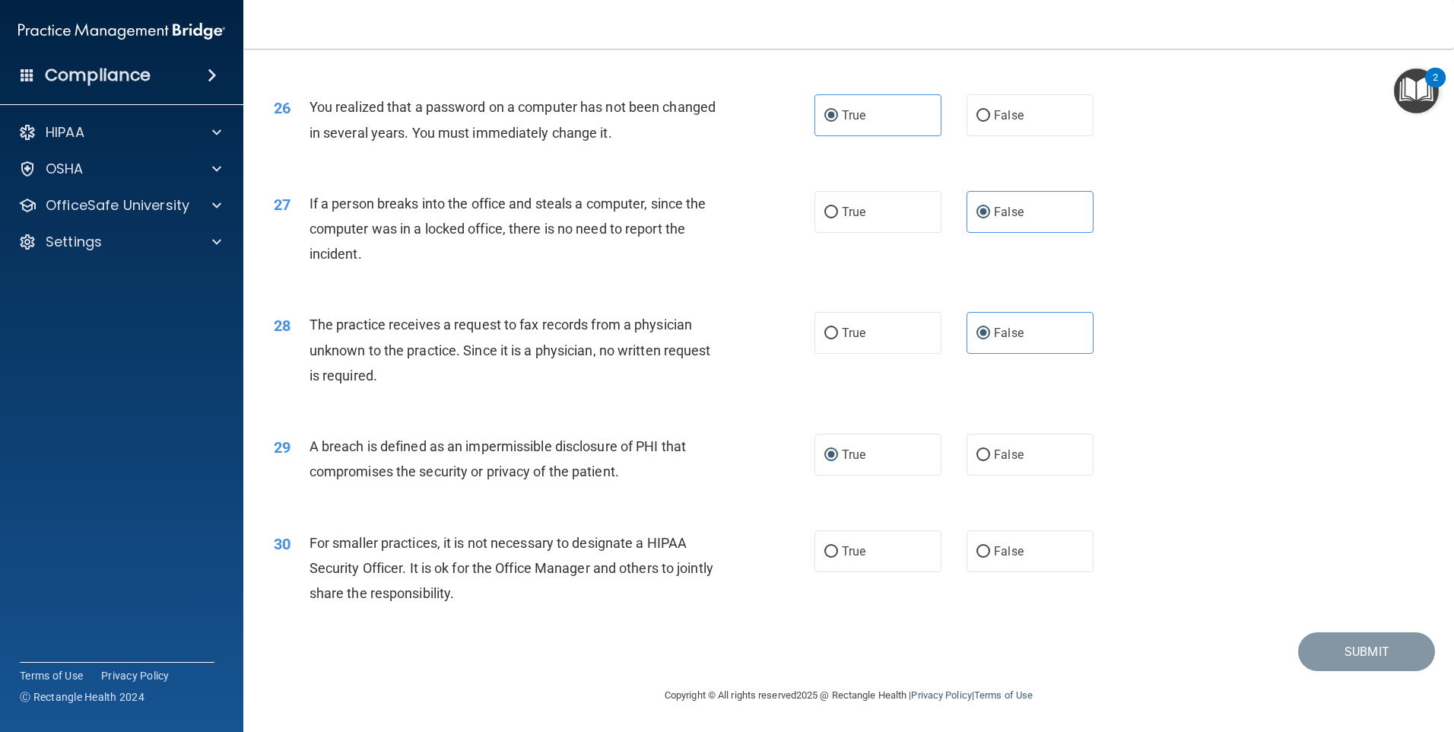
scroll to position [2890, 0]
click at [994, 554] on span "False" at bounding box center [1009, 551] width 30 height 14
click at [990, 554] on input "False" at bounding box center [984, 551] width 14 height 11
radio input "true"
click at [1332, 658] on button "Submit" at bounding box center [1366, 651] width 137 height 39
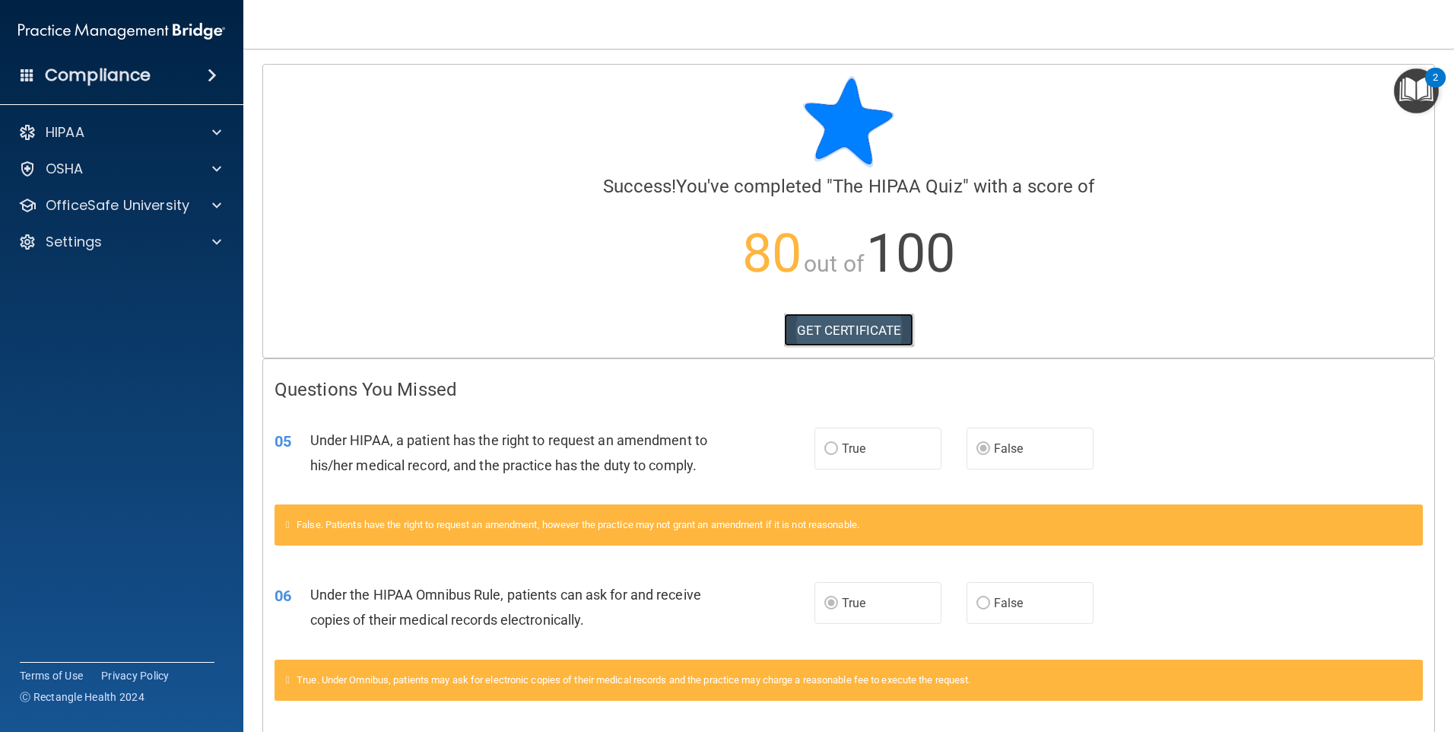
click at [868, 324] on link "GET CERTIFICATE" at bounding box center [849, 329] width 130 height 33
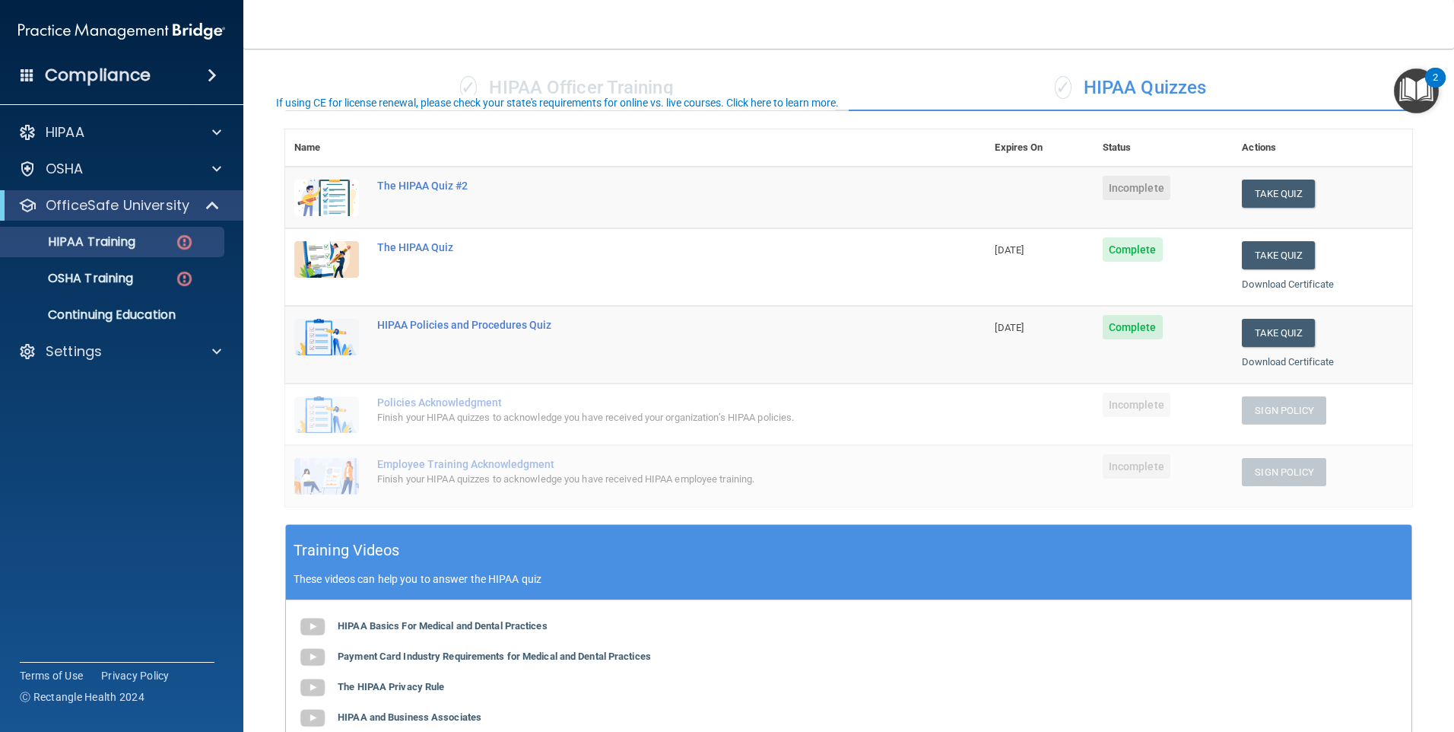
scroll to position [51, 0]
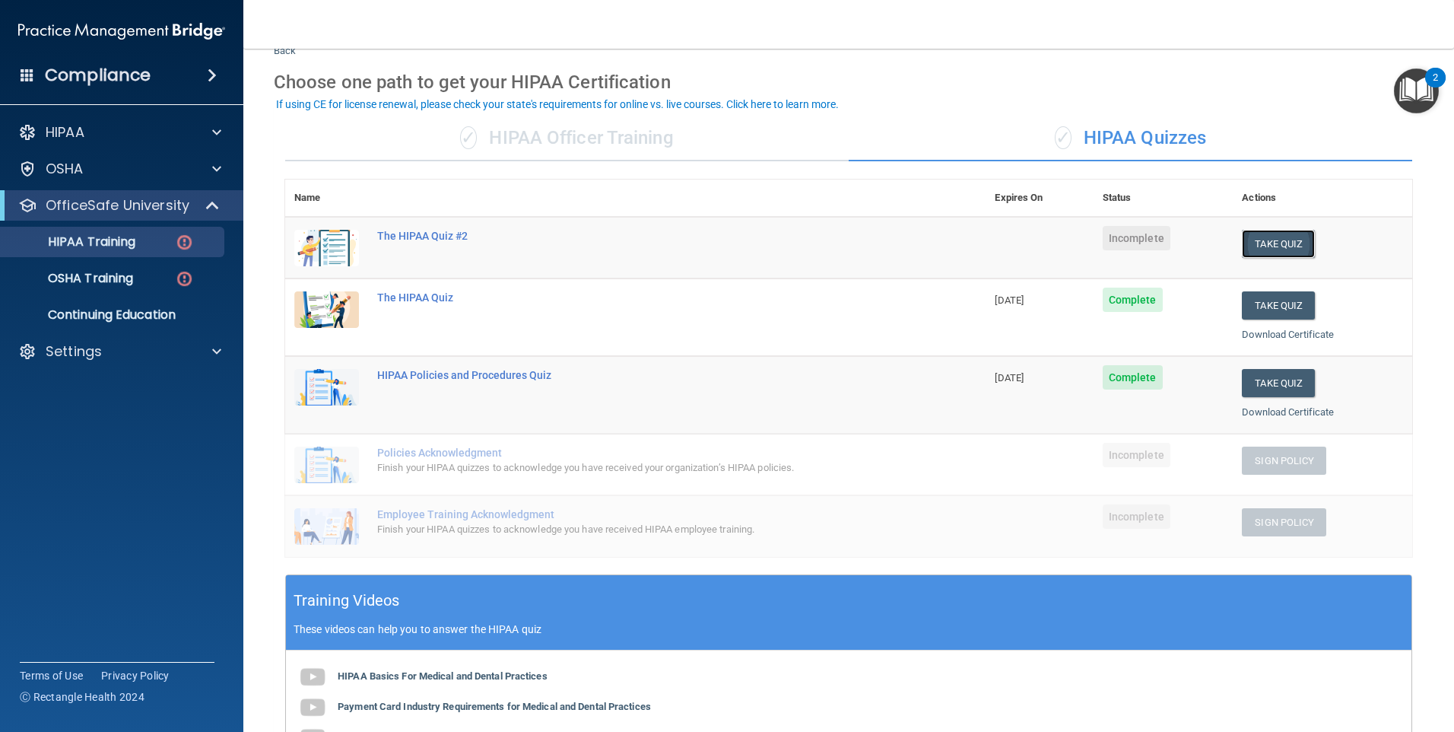
click at [1261, 240] on button "Take Quiz" at bounding box center [1278, 244] width 73 height 28
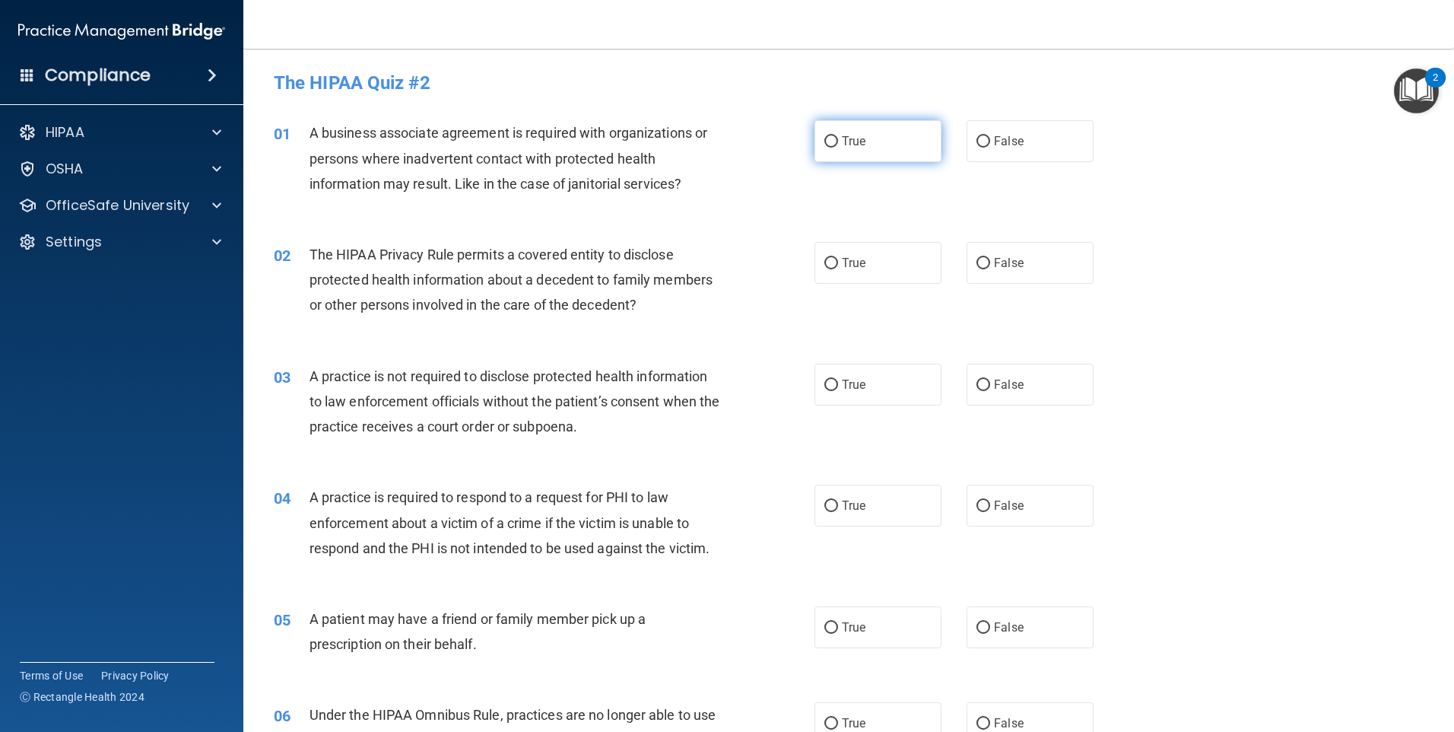
click at [928, 147] on label "True" at bounding box center [878, 141] width 127 height 42
click at [838, 147] on input "True" at bounding box center [831, 141] width 14 height 11
radio input "true"
click at [890, 271] on label "True" at bounding box center [878, 263] width 127 height 42
click at [838, 269] on input "True" at bounding box center [831, 263] width 14 height 11
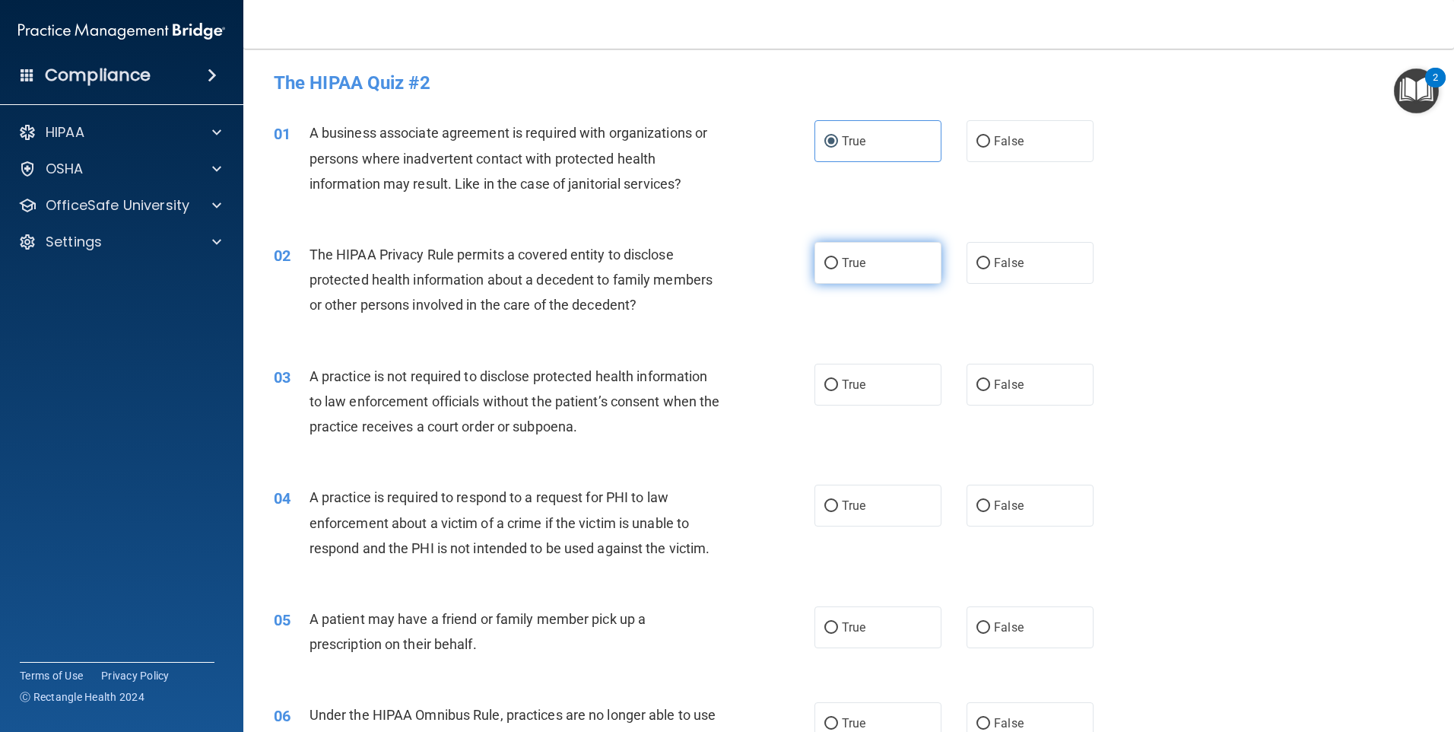
radio input "true"
click at [1018, 389] on label "False" at bounding box center [1030, 385] width 127 height 42
click at [990, 389] on input "False" at bounding box center [984, 384] width 14 height 11
radio input "true"
click at [831, 510] on input "True" at bounding box center [831, 505] width 14 height 11
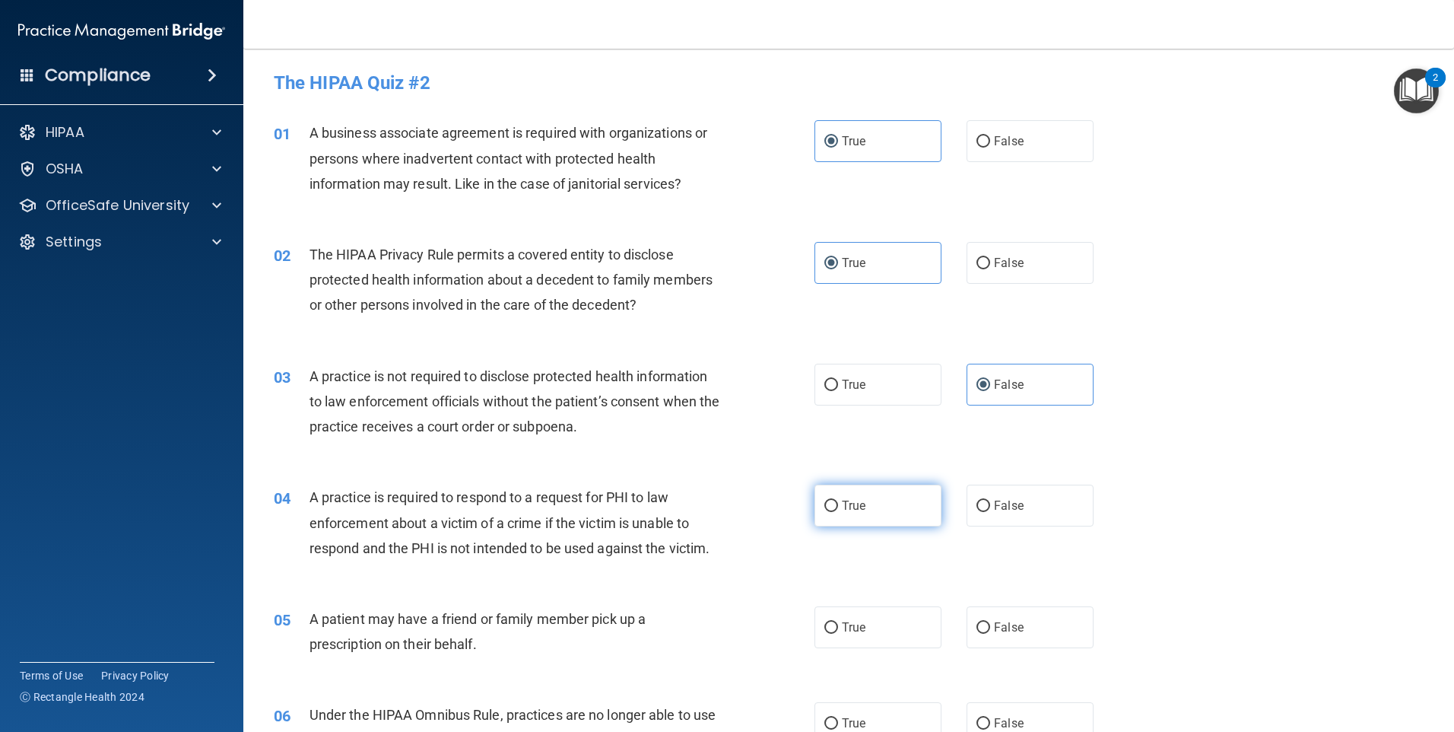
radio input "true"
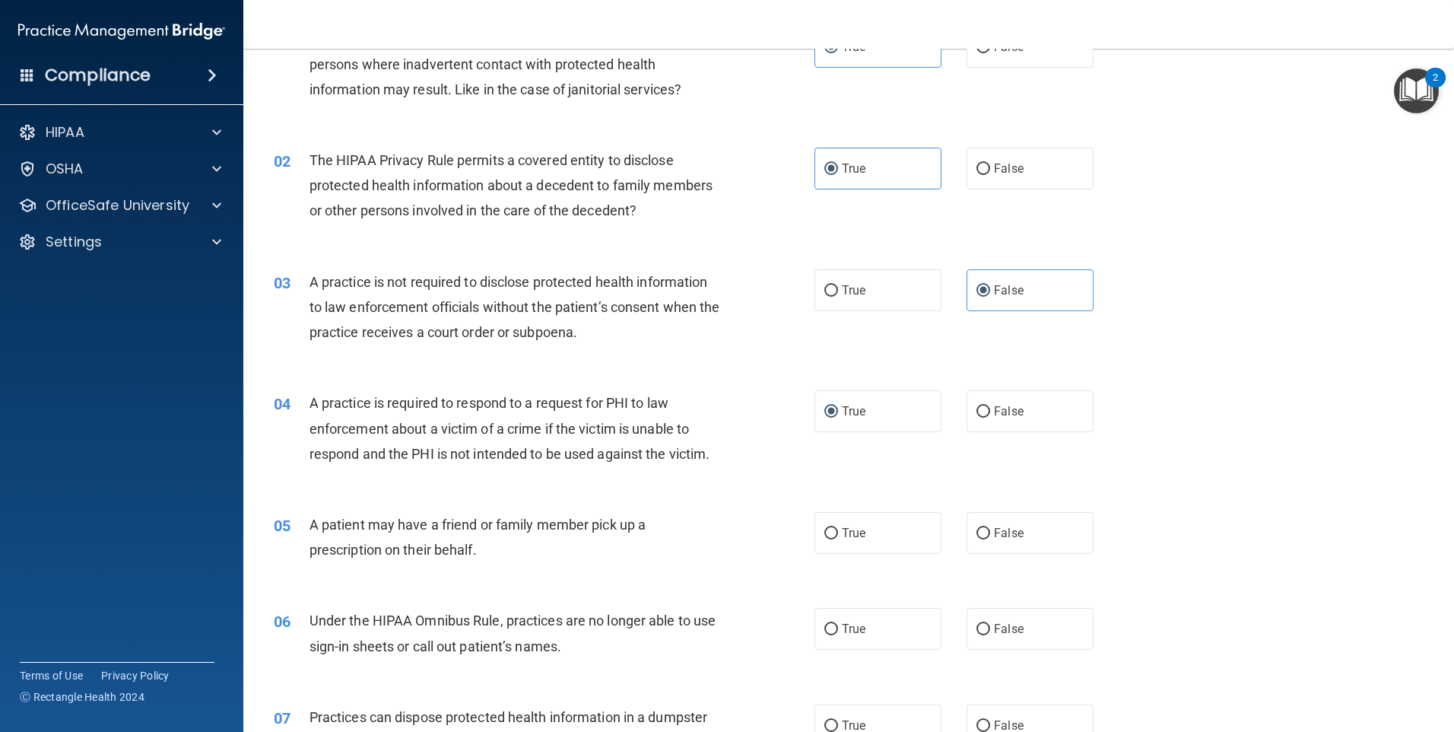
scroll to position [101, 0]
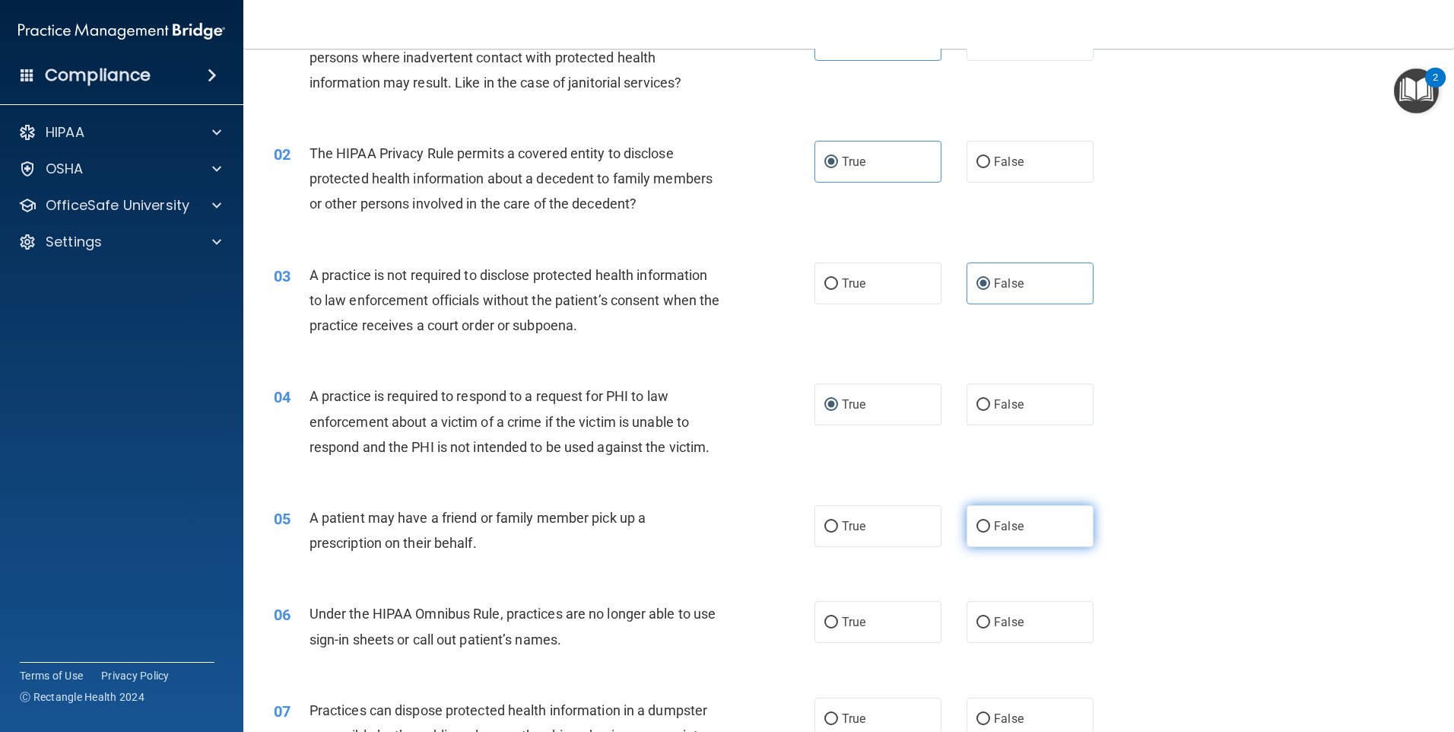
click at [1013, 527] on span "False" at bounding box center [1009, 526] width 30 height 14
click at [990, 527] on input "False" at bounding box center [984, 526] width 14 height 11
radio input "true"
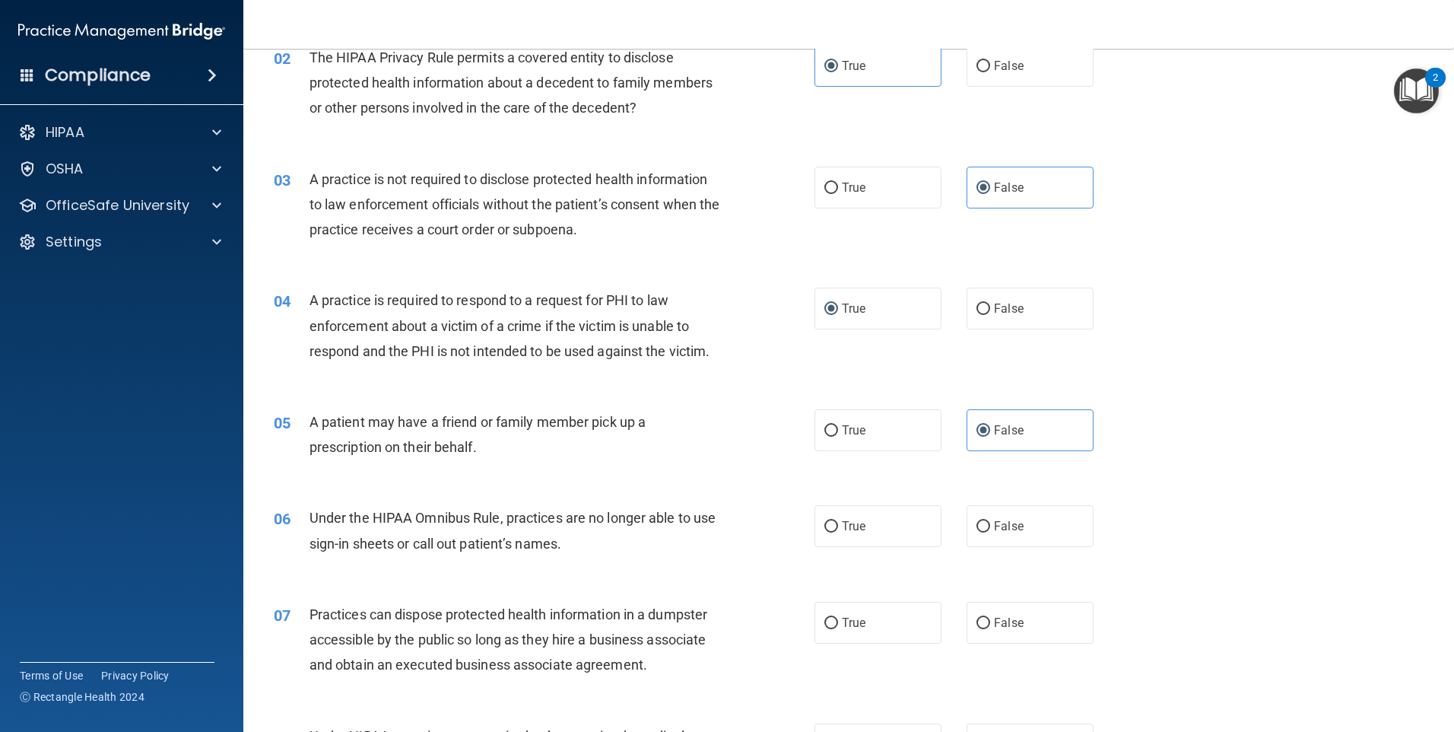
scroll to position [203, 0]
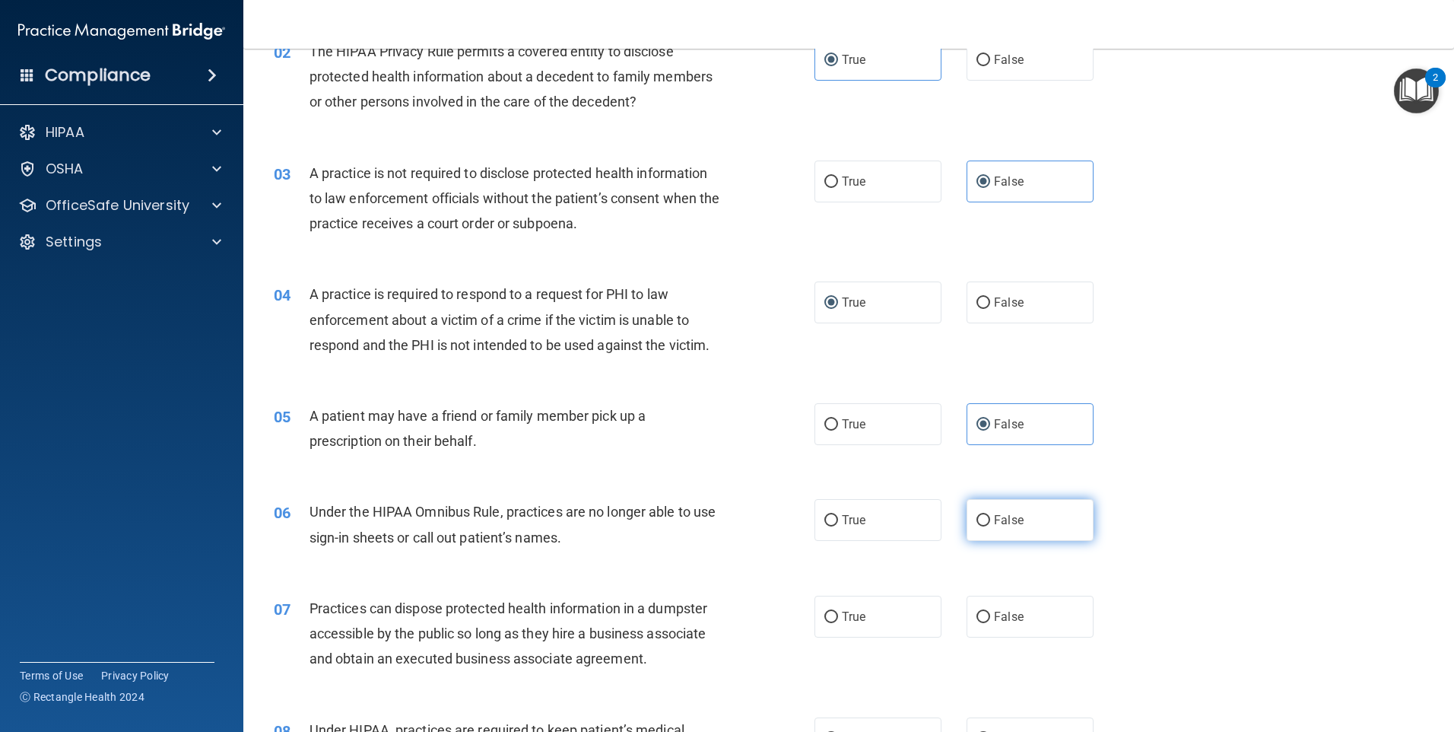
click at [977, 522] on input "False" at bounding box center [984, 520] width 14 height 11
radio input "true"
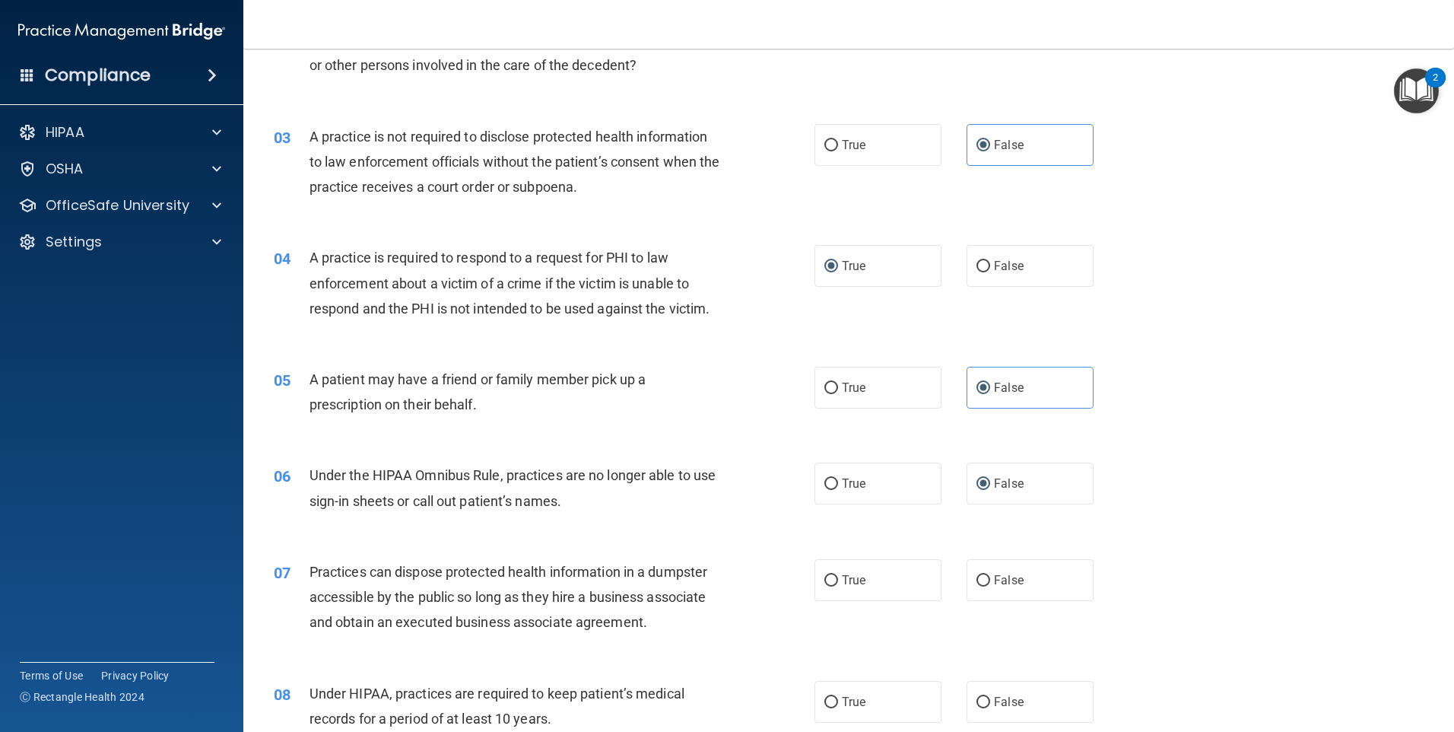
scroll to position [304, 0]
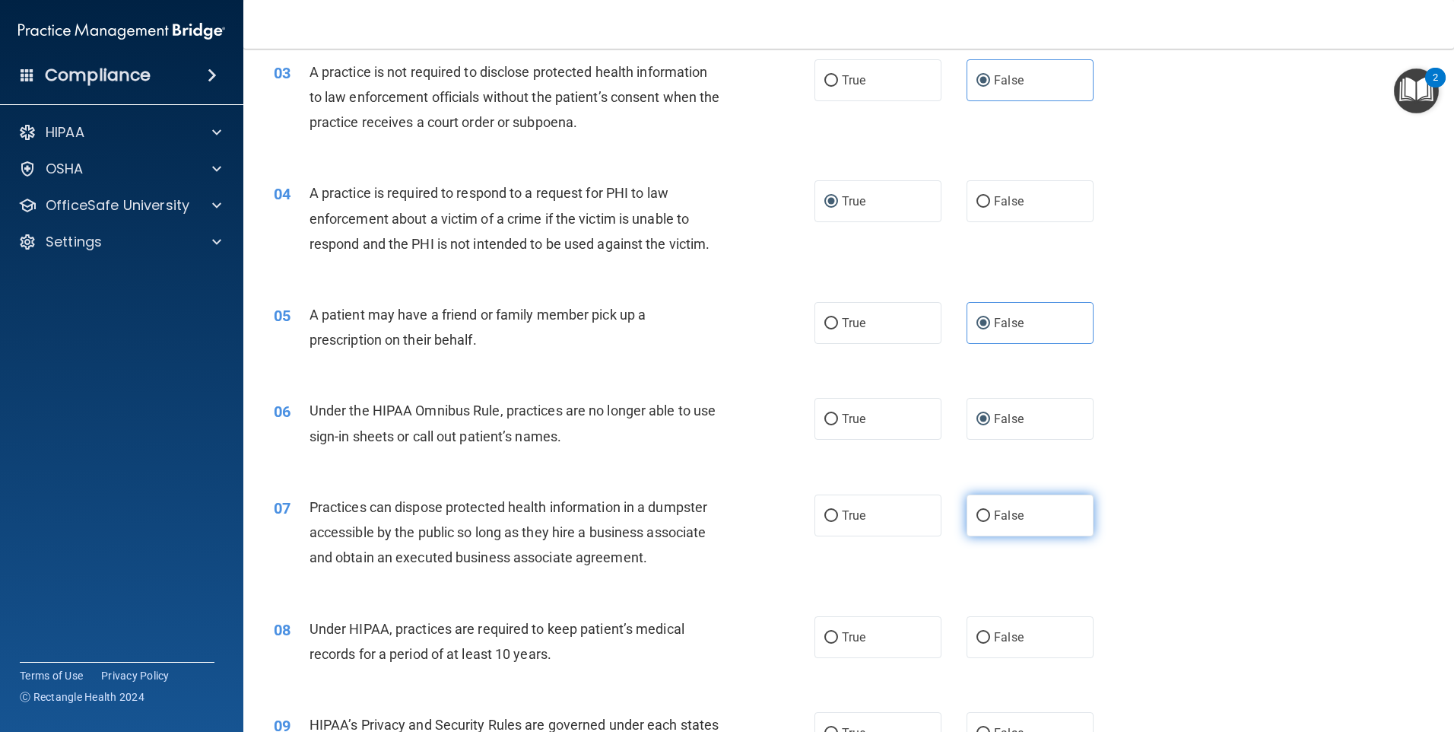
click at [1002, 515] on span "False" at bounding box center [1009, 515] width 30 height 14
click at [990, 515] on input "False" at bounding box center [984, 515] width 14 height 11
radio input "true"
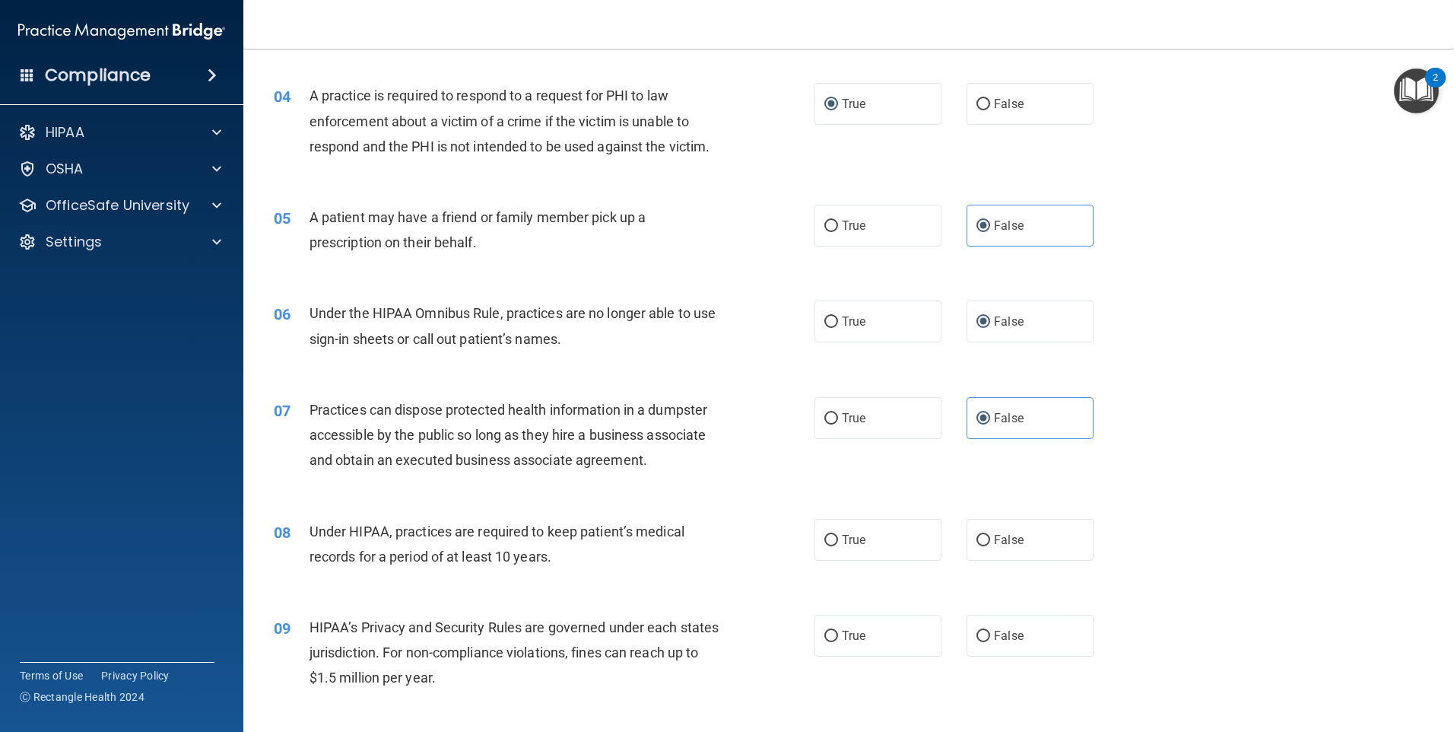
scroll to position [456, 0]
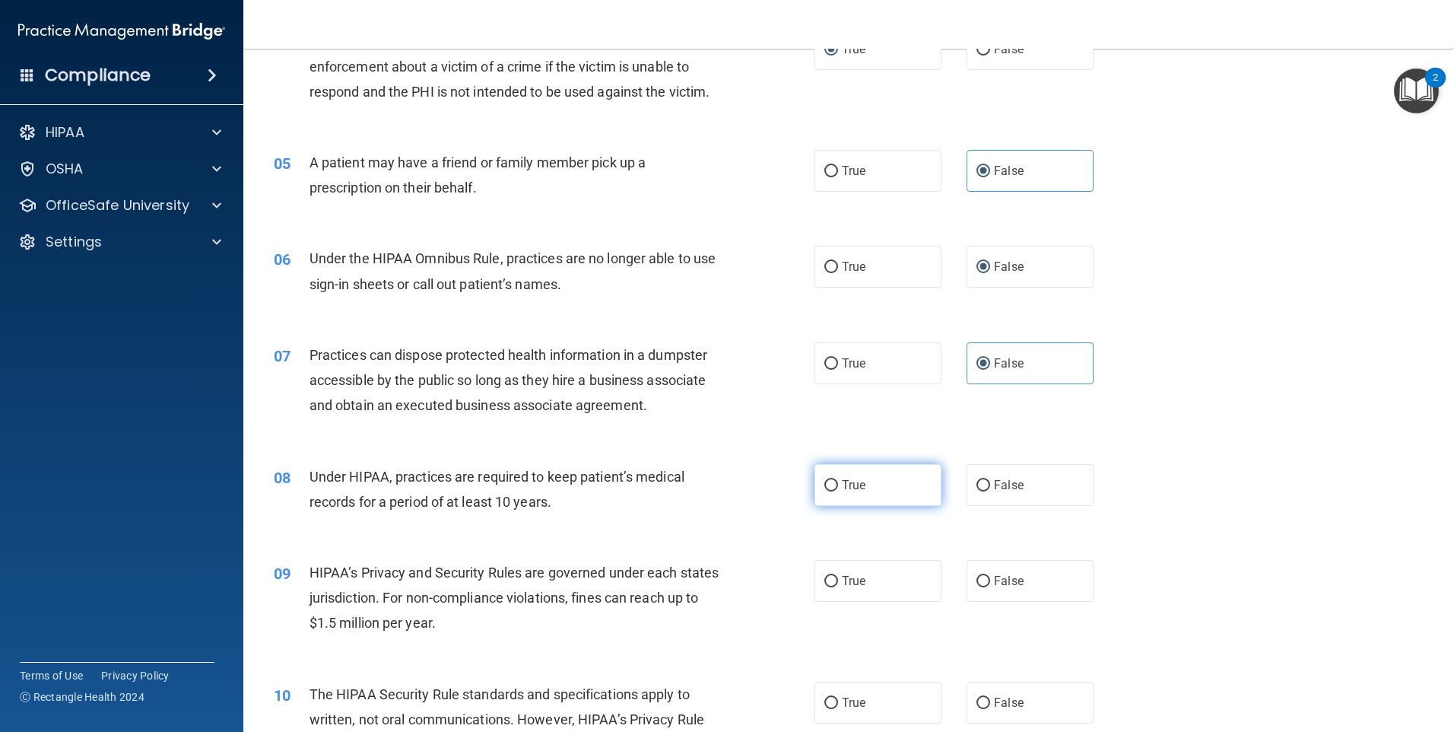
click at [835, 489] on label "True" at bounding box center [878, 485] width 127 height 42
click at [835, 489] on input "True" at bounding box center [831, 485] width 14 height 11
radio input "true"
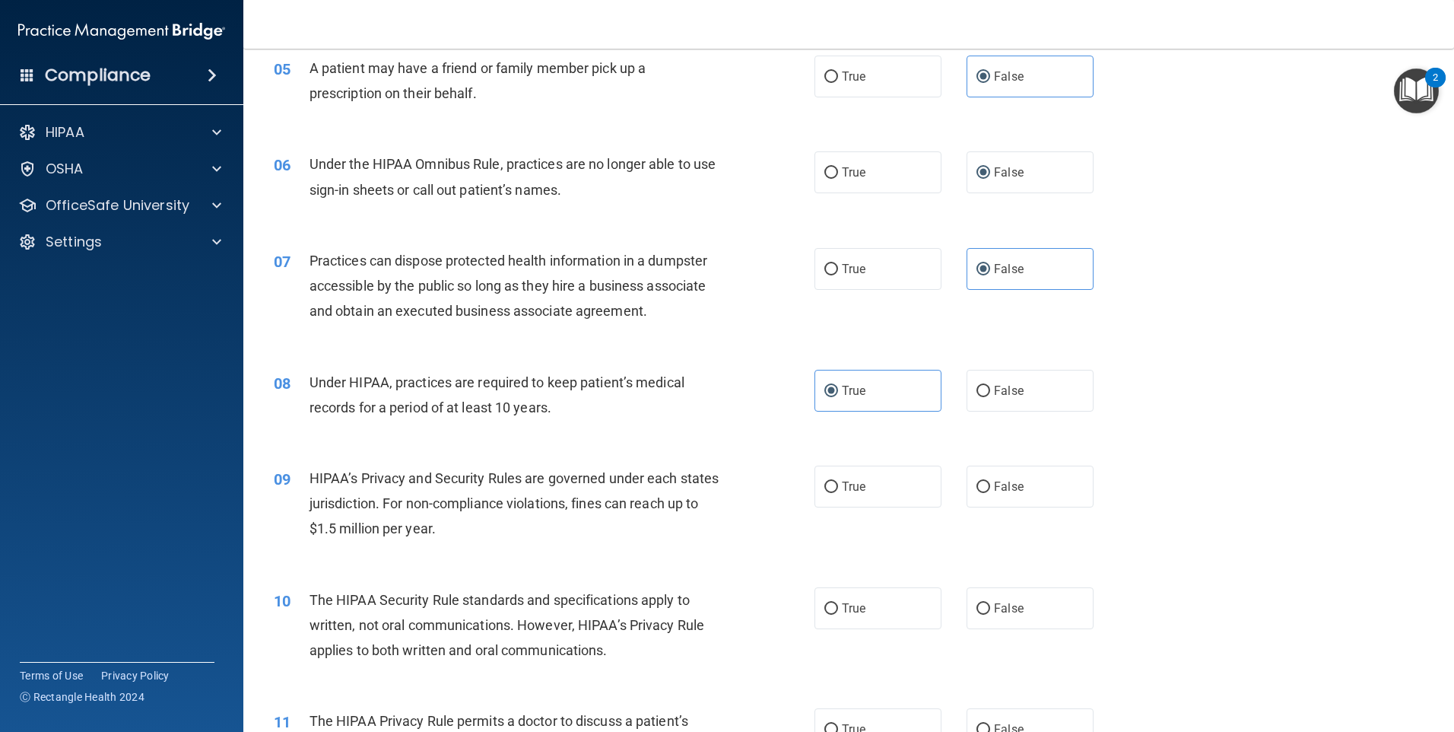
scroll to position [557, 0]
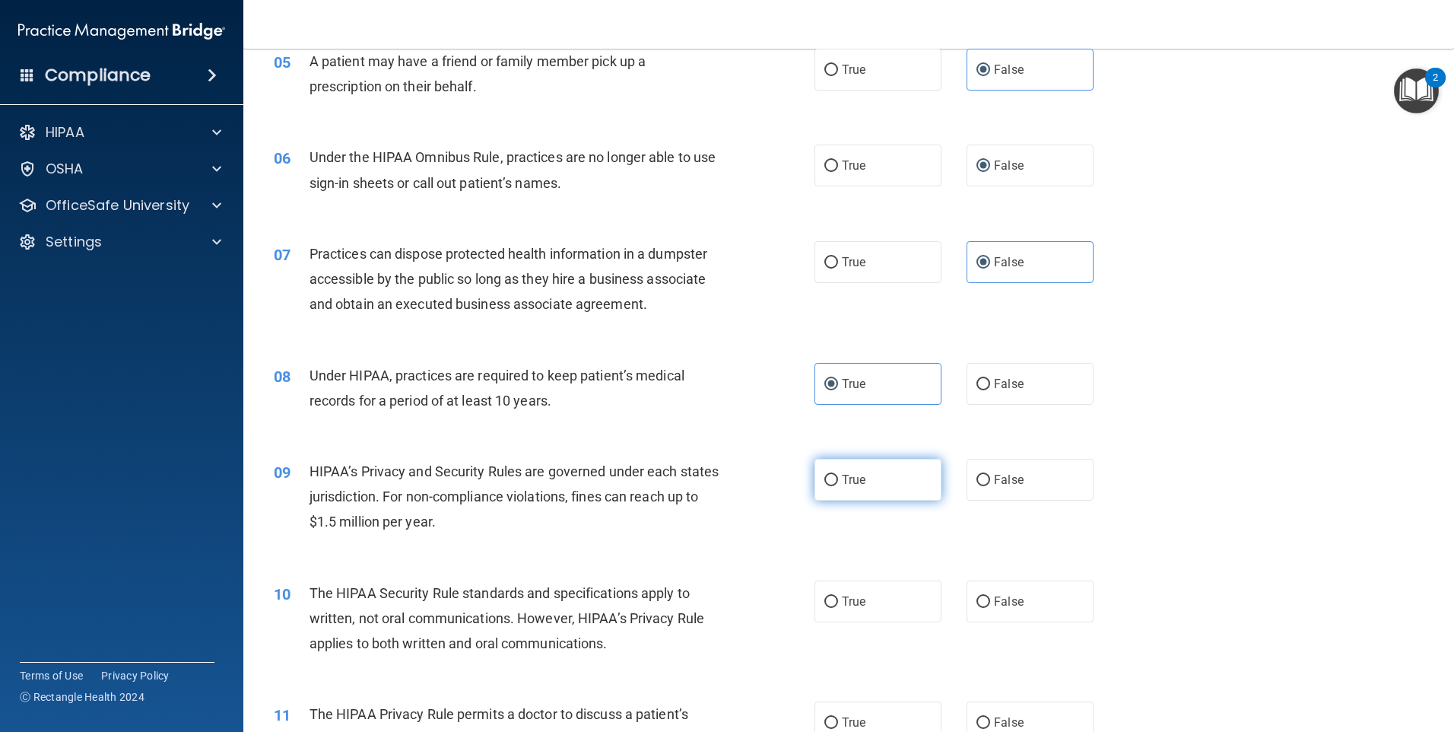
click at [847, 484] on span "True" at bounding box center [854, 479] width 24 height 14
click at [838, 484] on input "True" at bounding box center [831, 480] width 14 height 11
radio input "true"
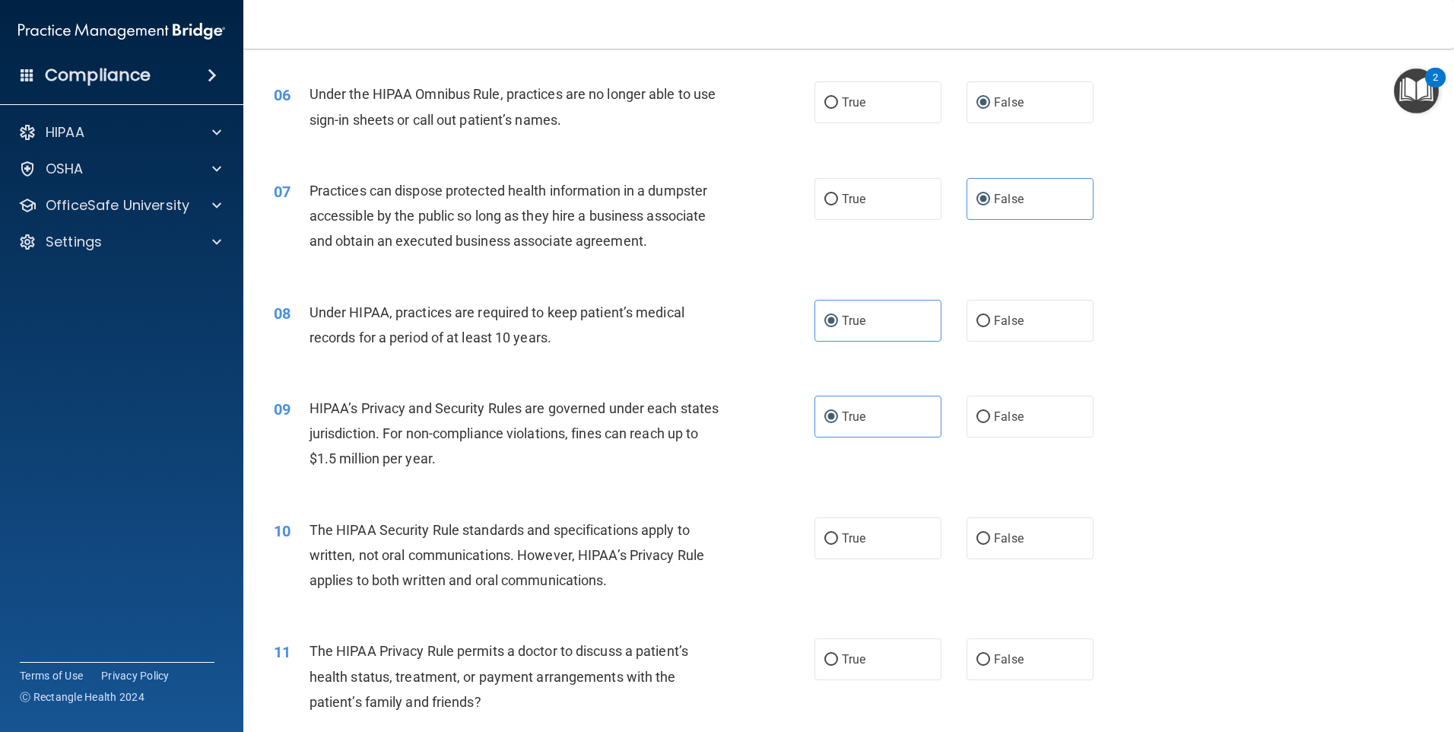
scroll to position [659, 0]
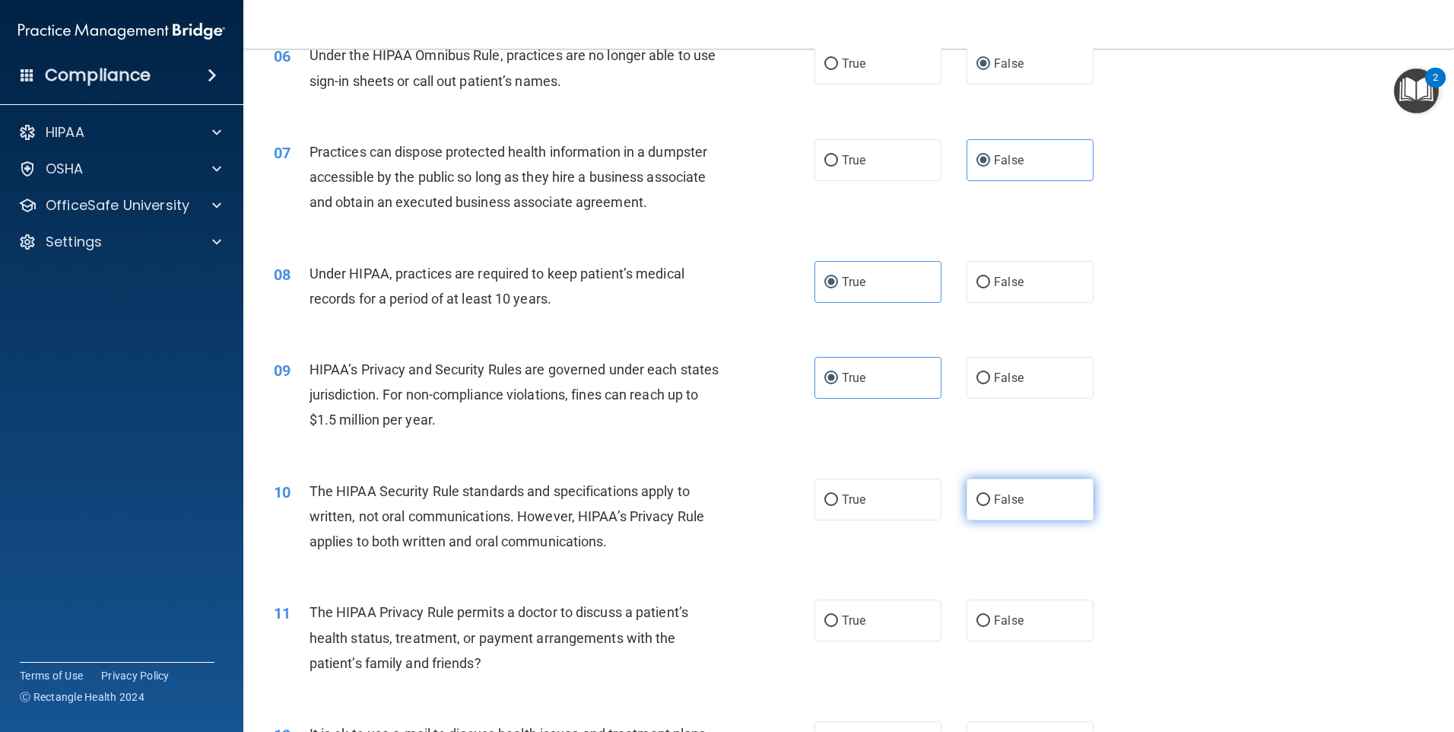
click at [994, 502] on span "False" at bounding box center [1009, 499] width 30 height 14
click at [990, 502] on input "False" at bounding box center [984, 499] width 14 height 11
radio input "true"
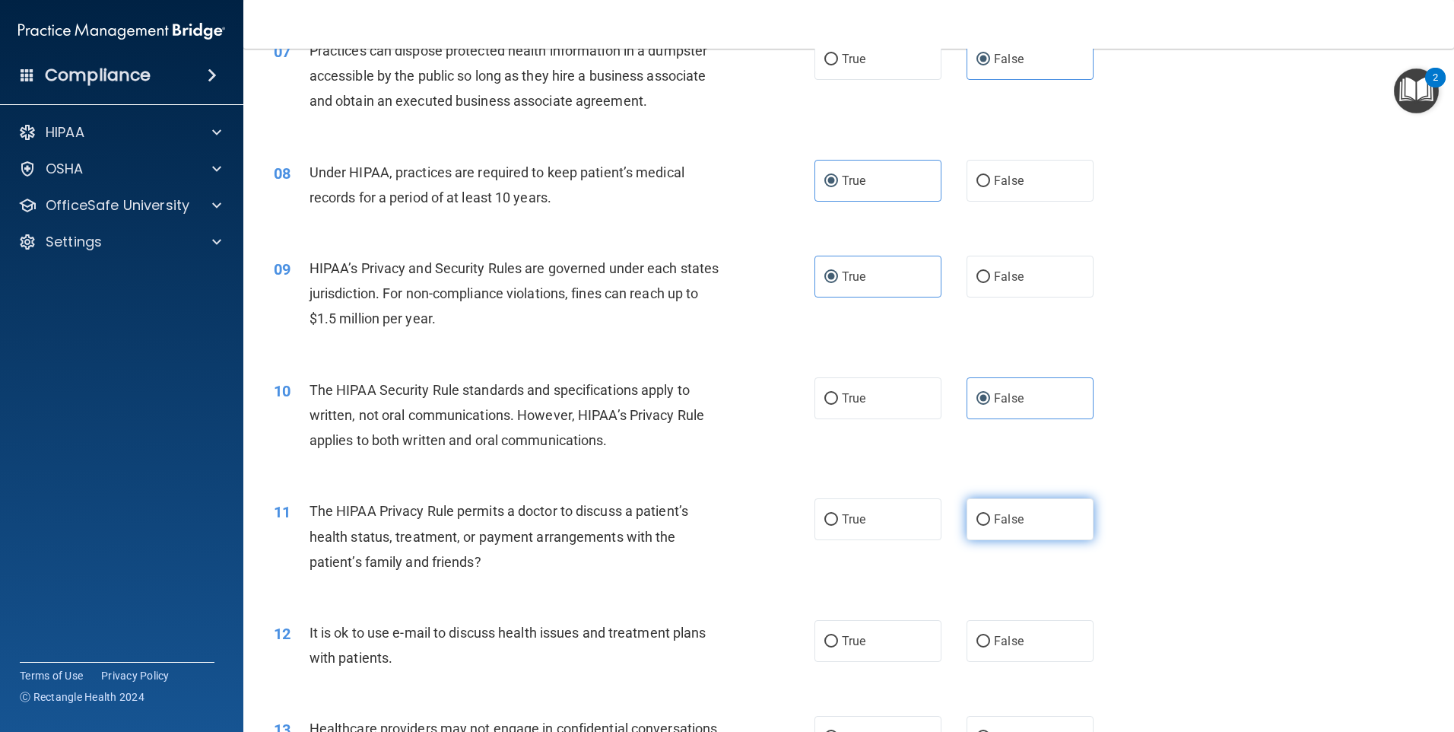
click at [1005, 513] on span "False" at bounding box center [1009, 519] width 30 height 14
click at [990, 514] on input "False" at bounding box center [984, 519] width 14 height 11
radio input "true"
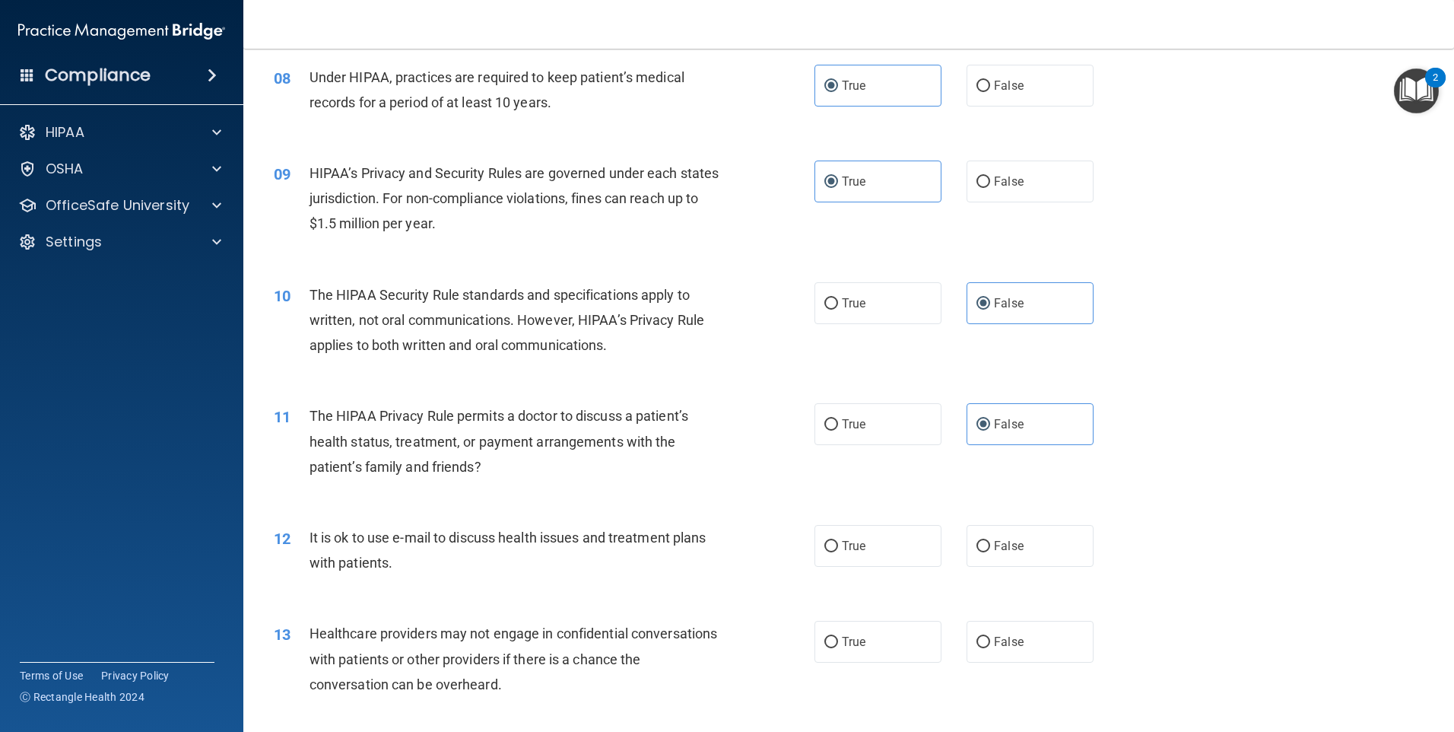
scroll to position [862, 0]
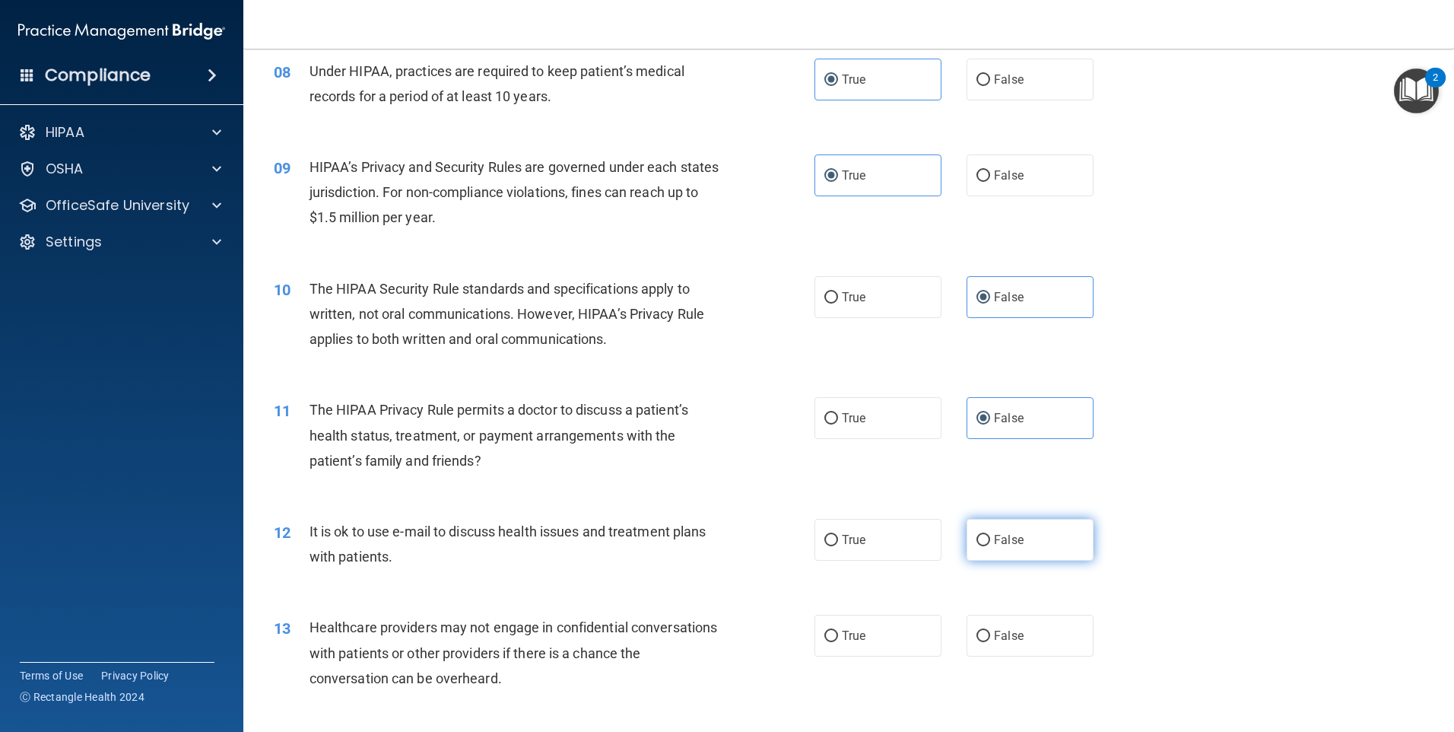
click at [997, 529] on label "False" at bounding box center [1030, 540] width 127 height 42
click at [990, 535] on input "False" at bounding box center [984, 540] width 14 height 11
radio input "true"
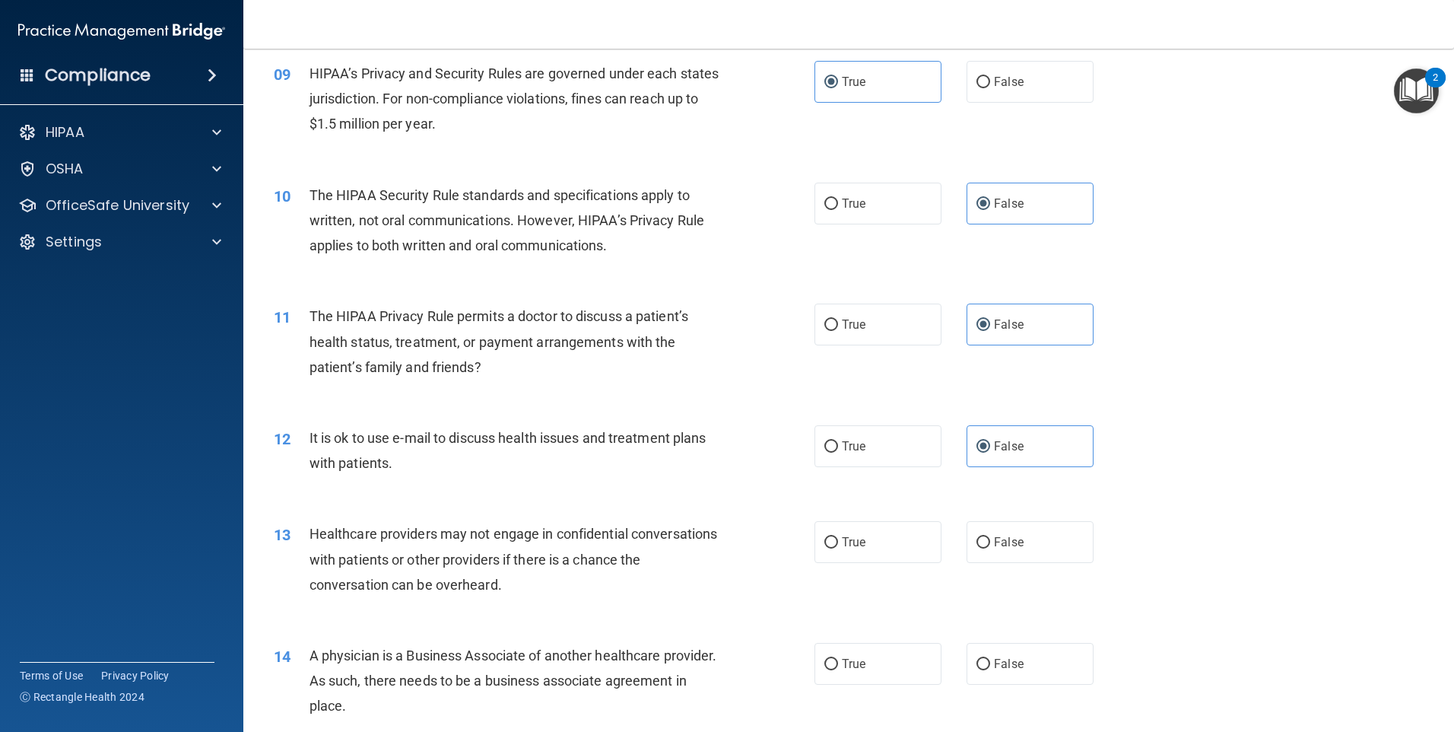
scroll to position [964, 0]
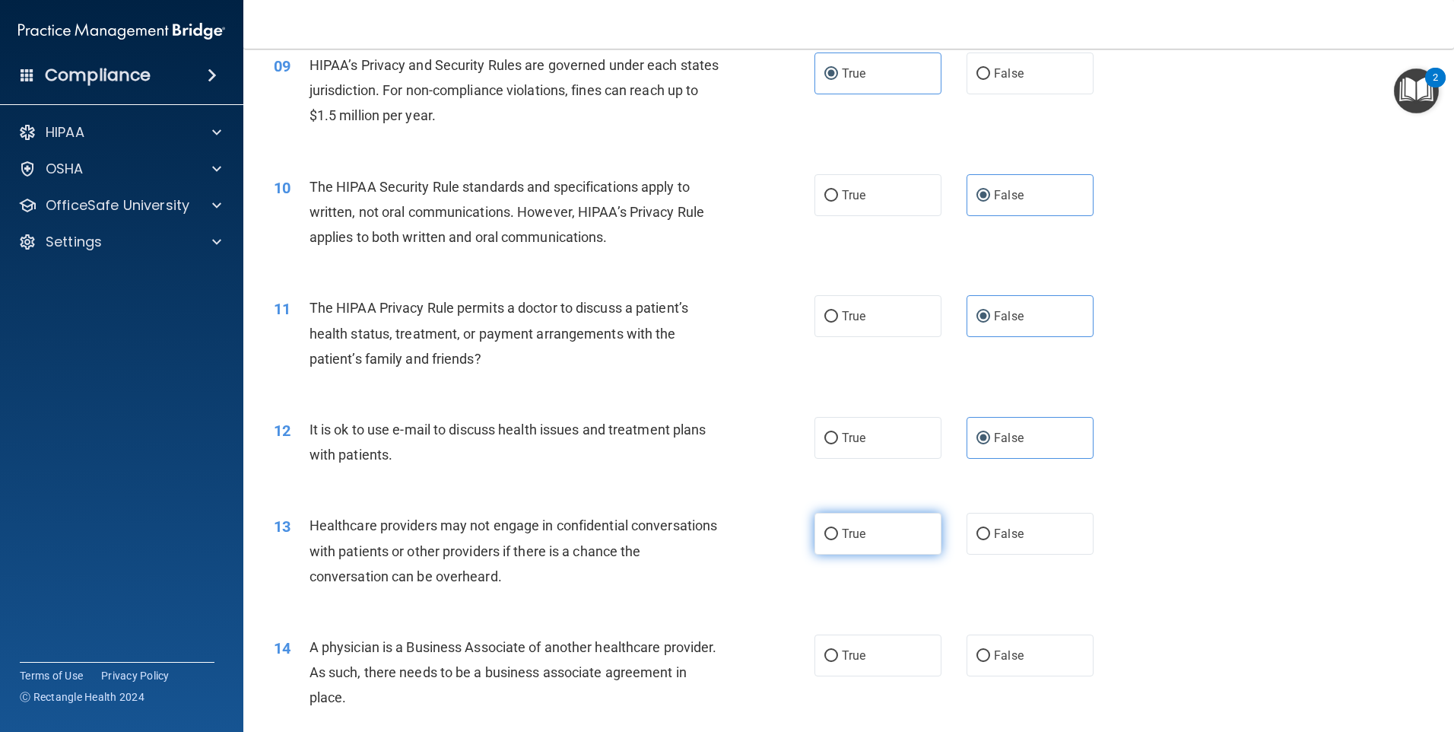
click at [845, 535] on span "True" at bounding box center [854, 533] width 24 height 14
click at [838, 535] on input "True" at bounding box center [831, 534] width 14 height 11
radio input "true"
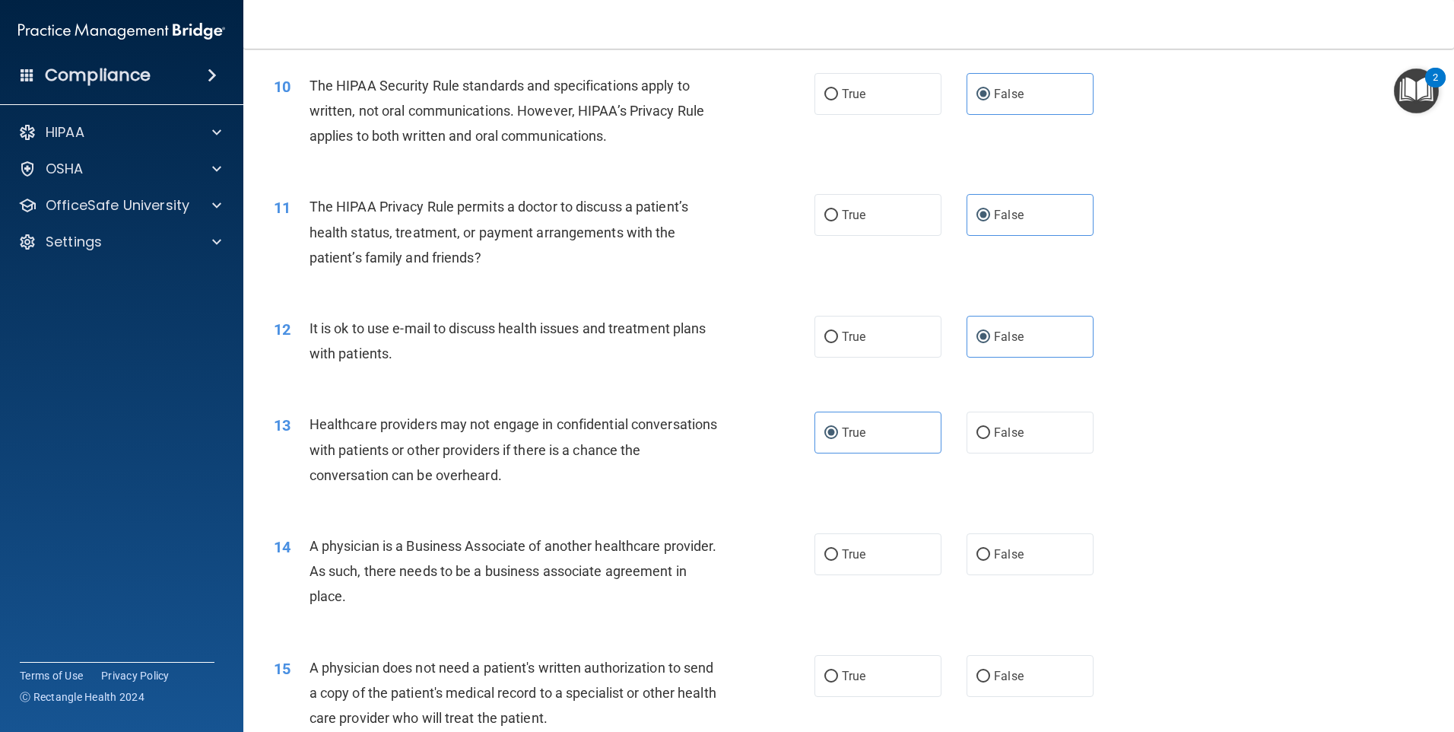
scroll to position [1116, 0]
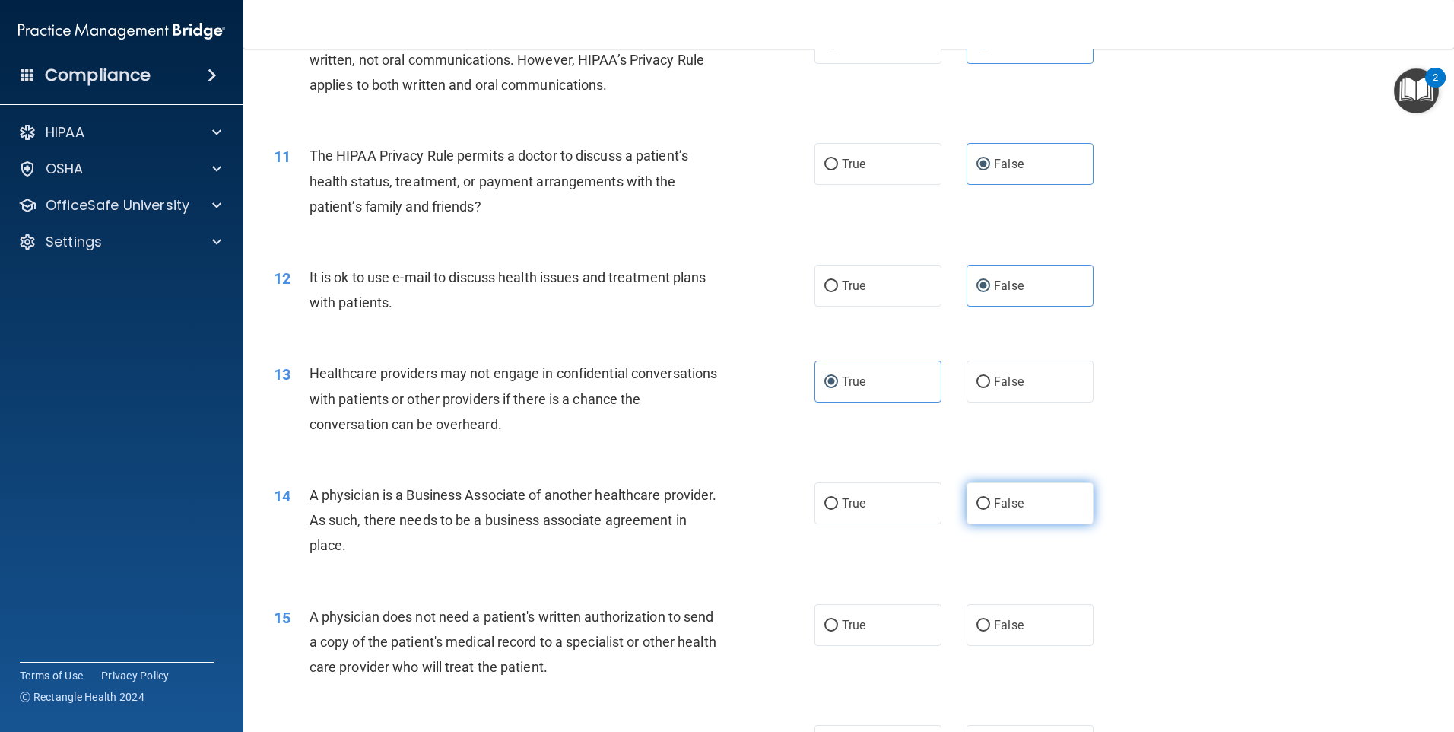
click at [977, 508] on input "False" at bounding box center [984, 503] width 14 height 11
radio input "true"
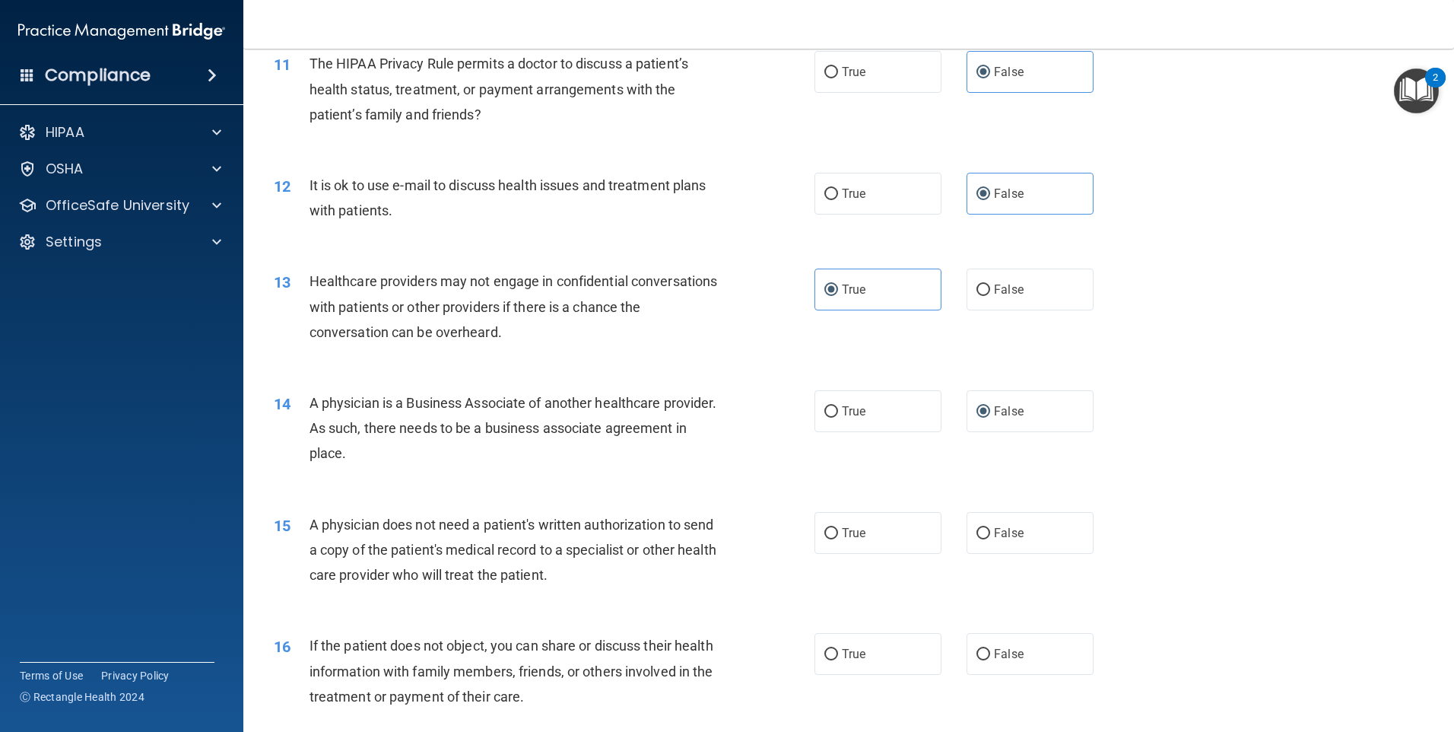
scroll to position [1217, 0]
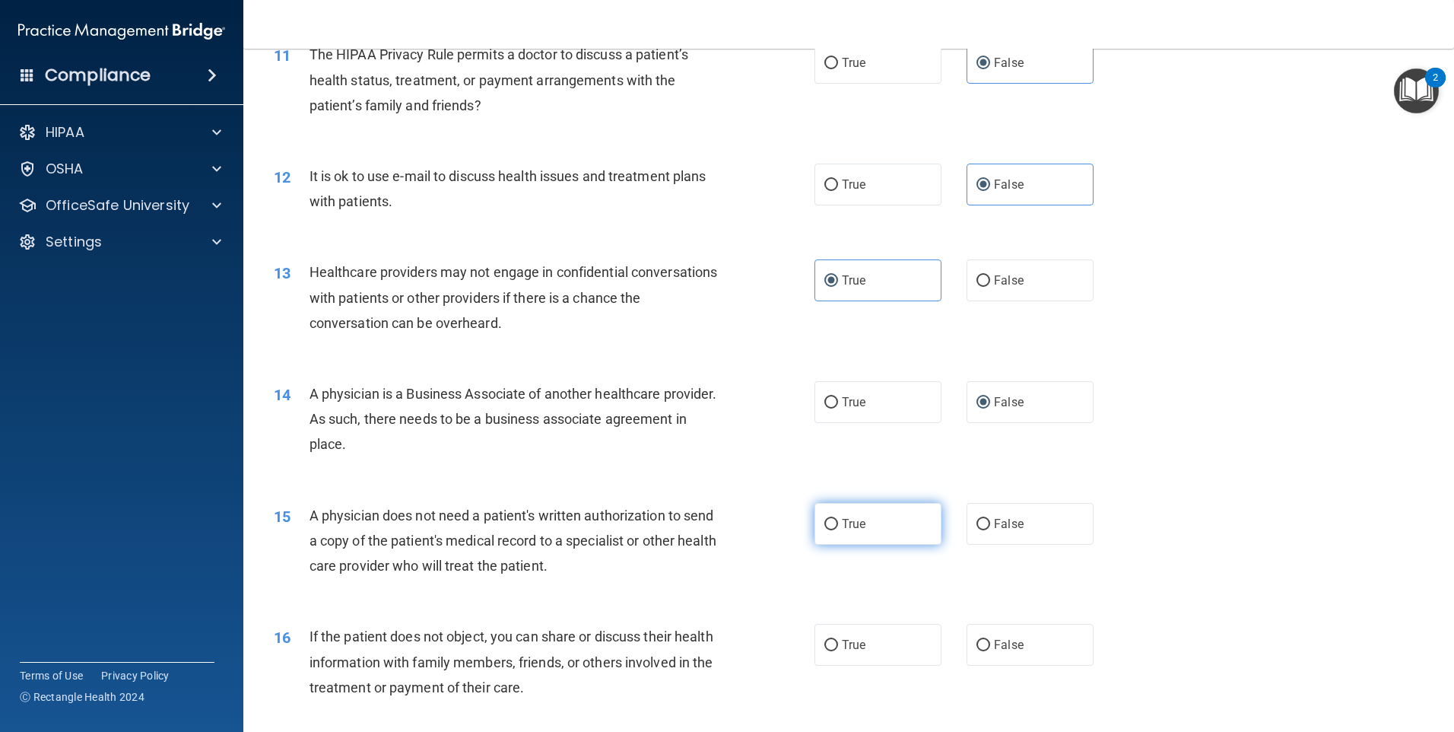
click at [842, 530] on span "True" at bounding box center [854, 523] width 24 height 14
click at [838, 530] on input "True" at bounding box center [831, 524] width 14 height 11
radio input "true"
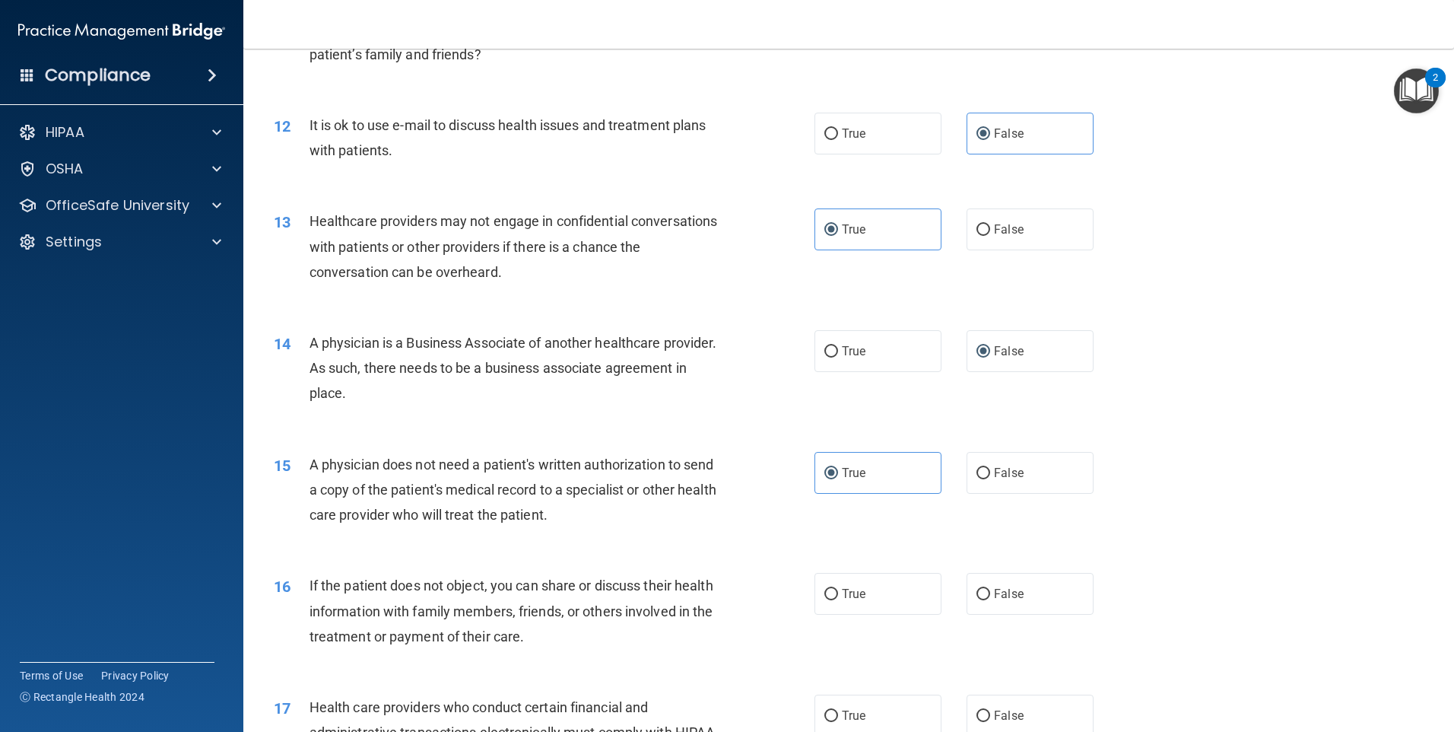
scroll to position [1318, 0]
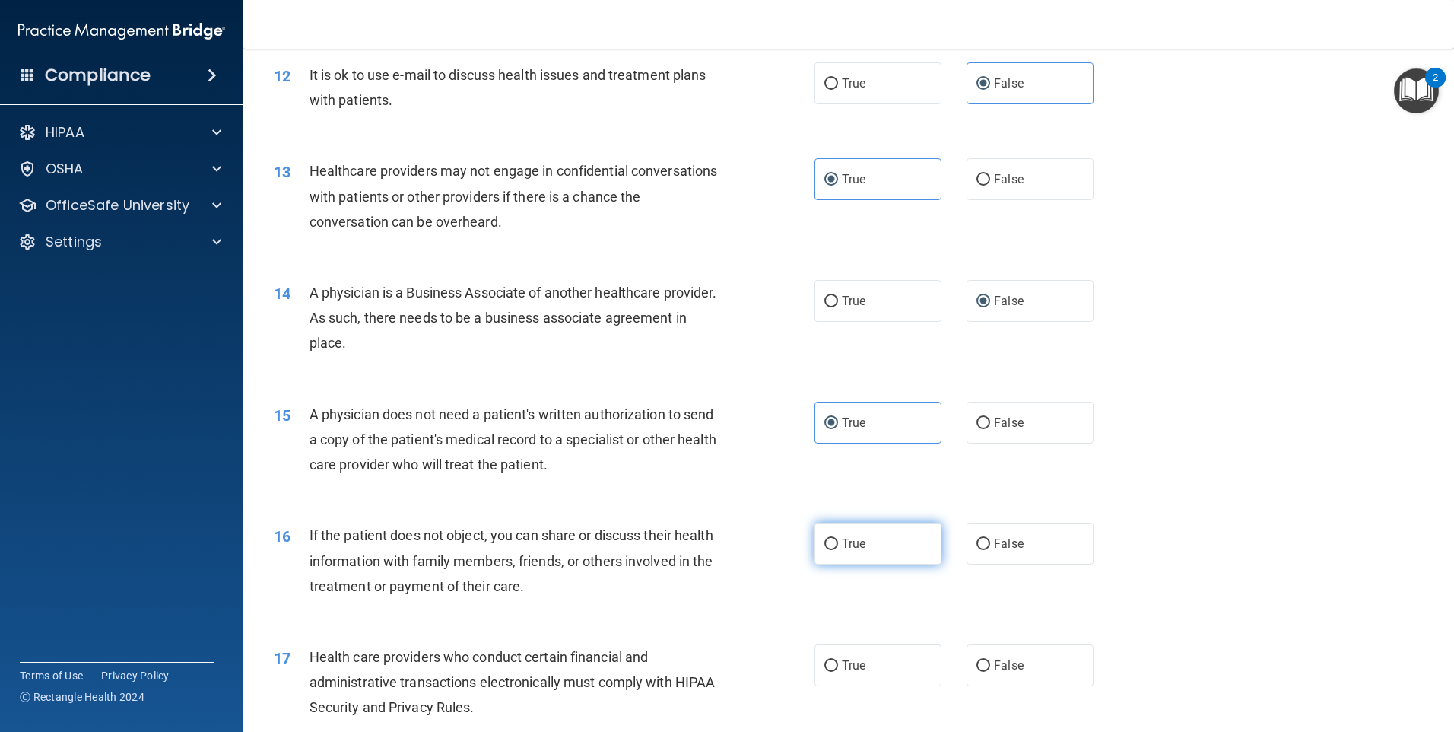
click at [904, 549] on label "True" at bounding box center [878, 543] width 127 height 42
click at [838, 549] on input "True" at bounding box center [831, 543] width 14 height 11
radio input "true"
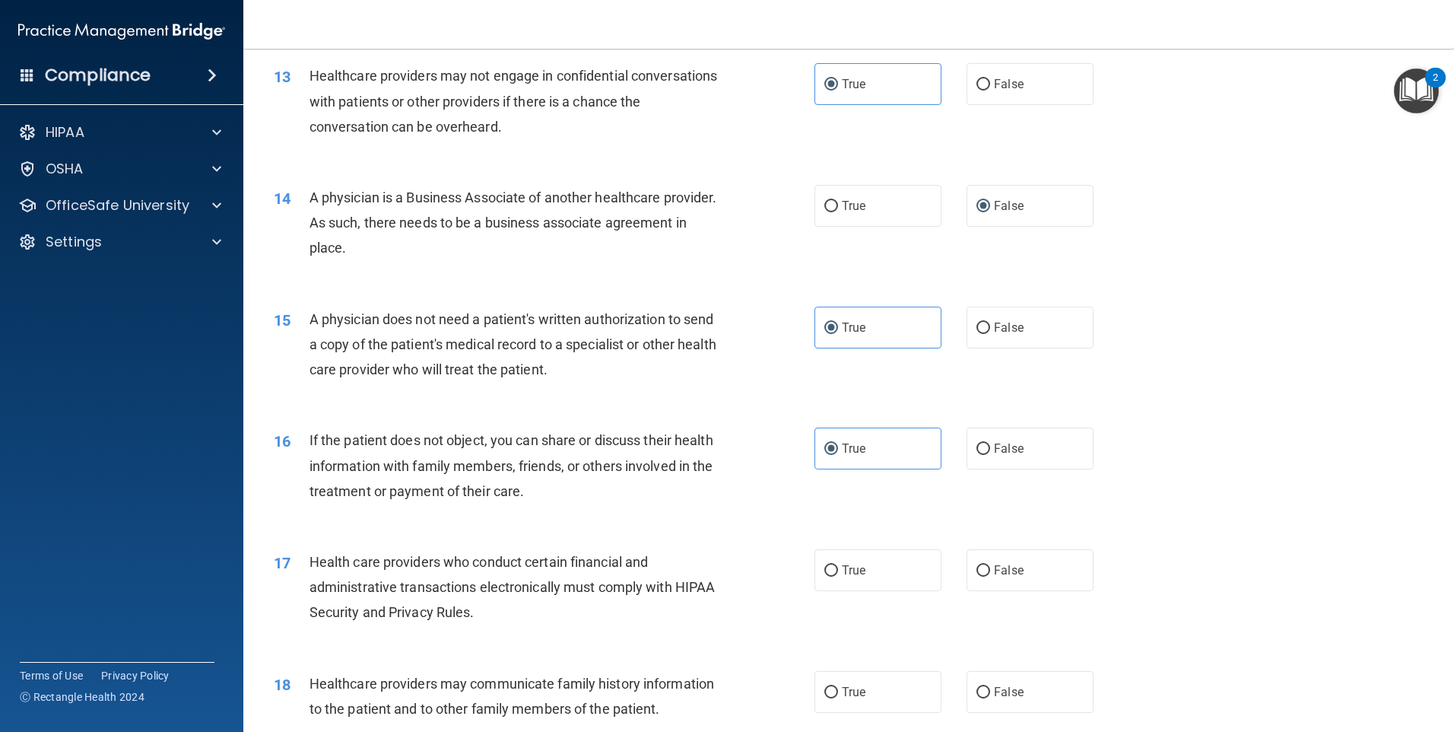
scroll to position [1420, 0]
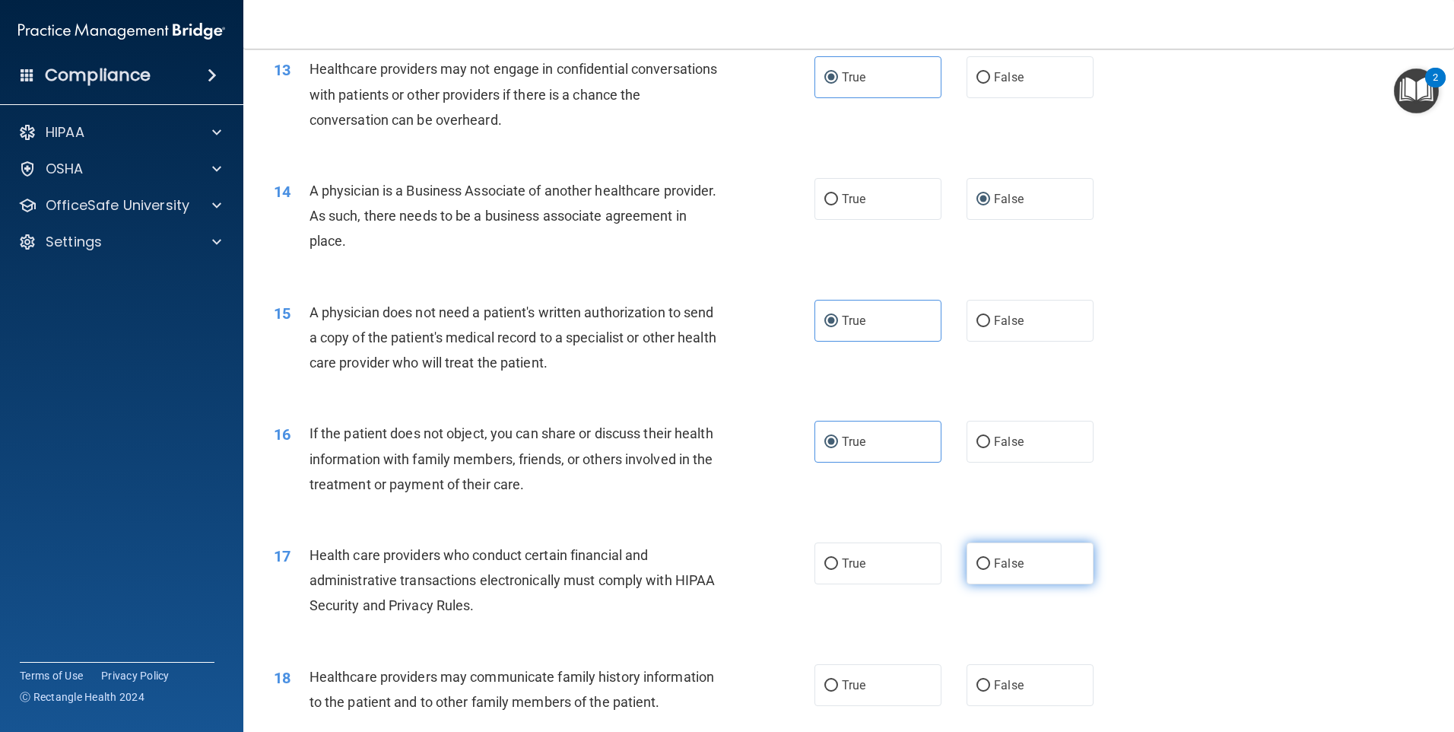
click at [994, 558] on span "False" at bounding box center [1009, 563] width 30 height 14
click at [990, 558] on input "False" at bounding box center [984, 563] width 14 height 11
radio input "true"
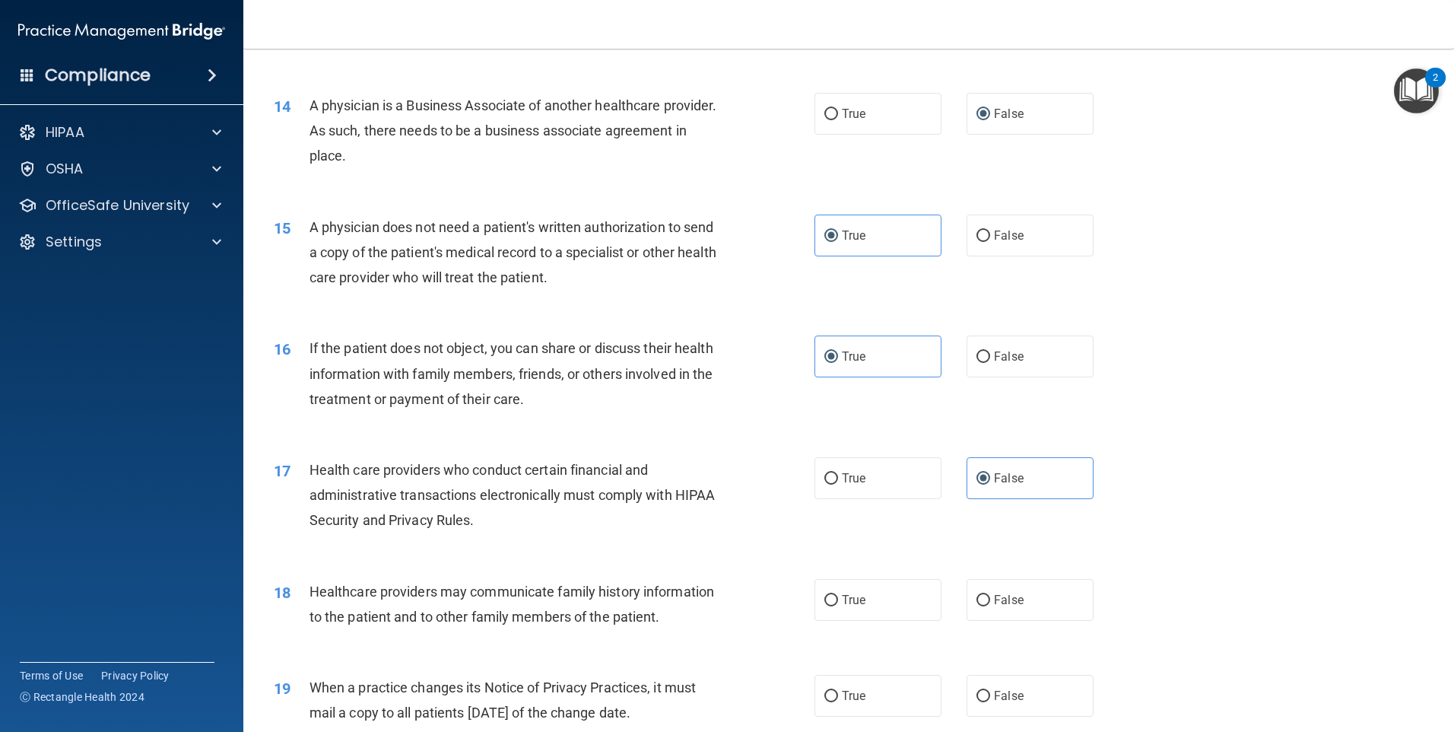
scroll to position [1521, 0]
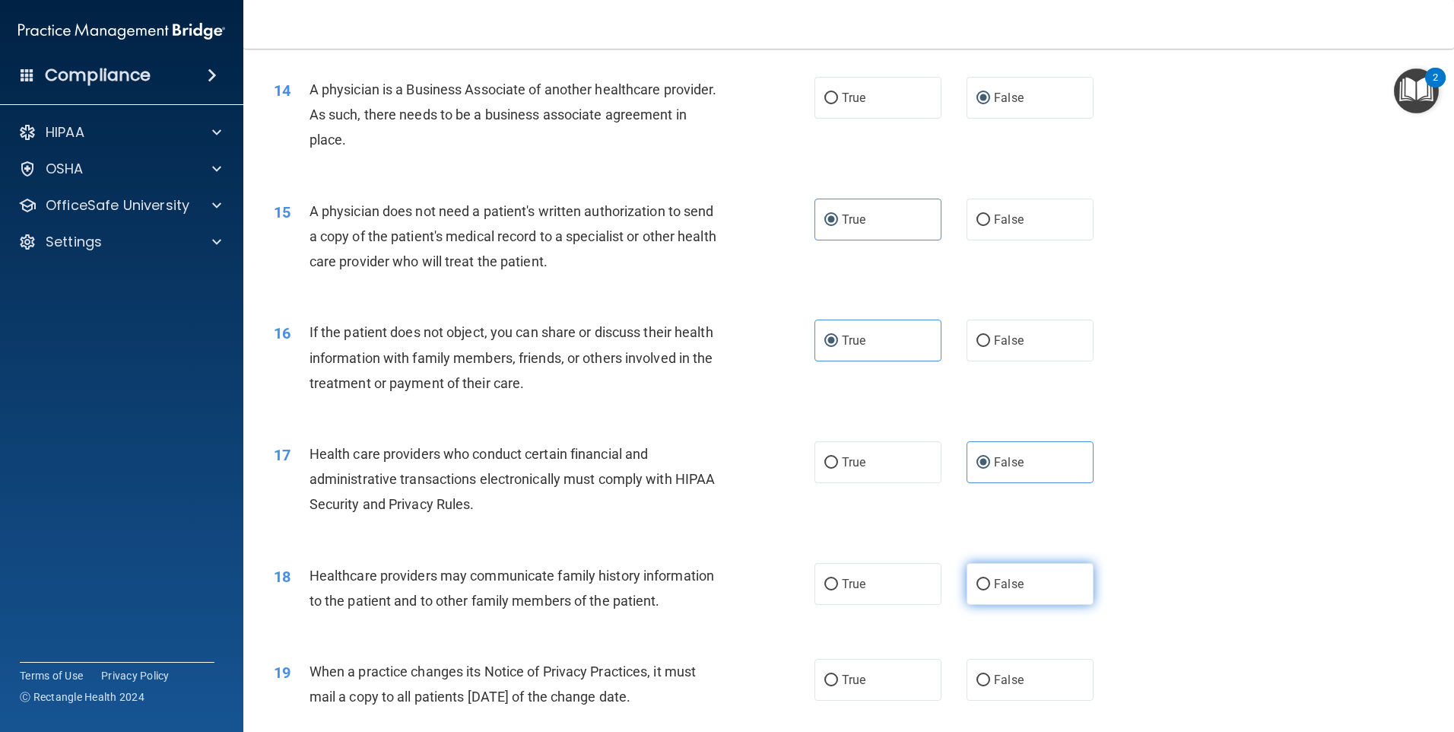
click at [996, 586] on span "False" at bounding box center [1009, 583] width 30 height 14
click at [990, 586] on input "False" at bounding box center [984, 584] width 14 height 11
radio input "true"
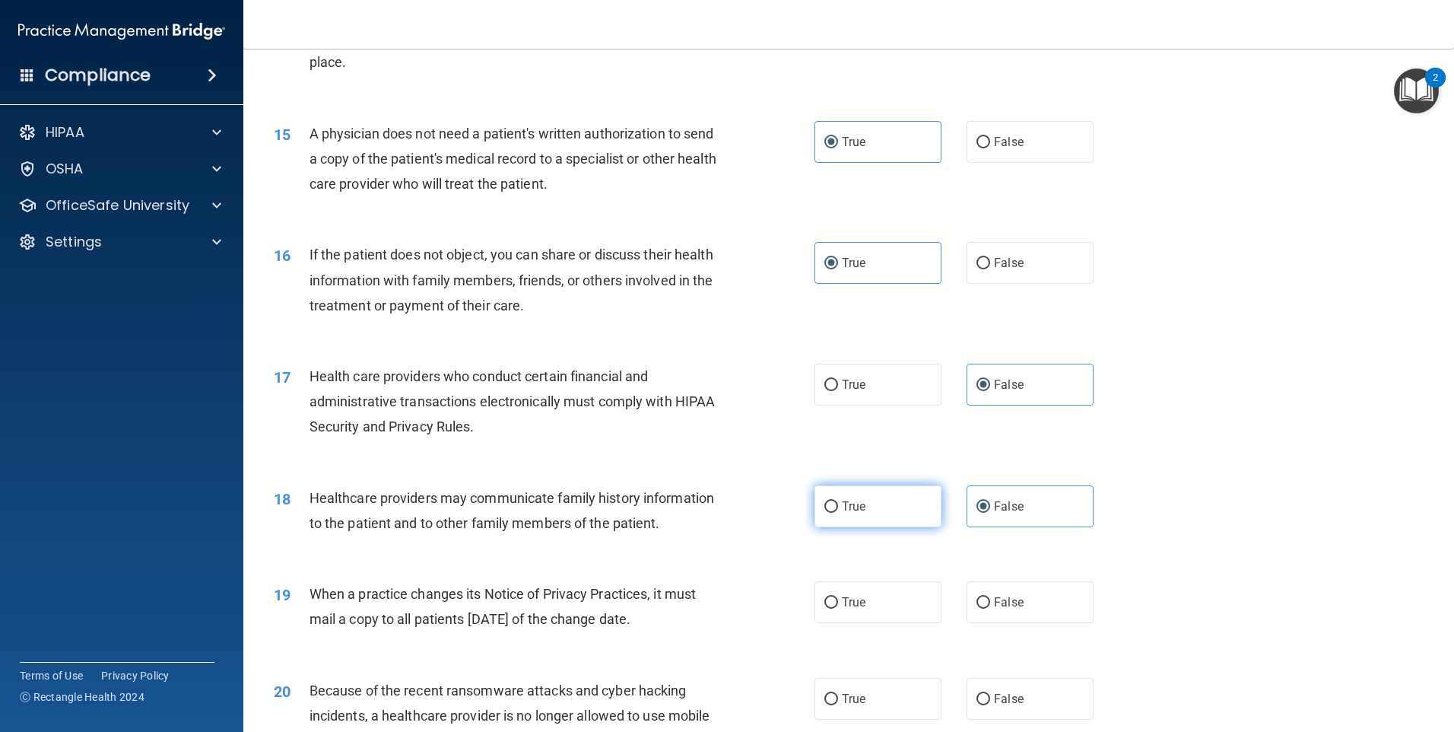
scroll to position [1622, 0]
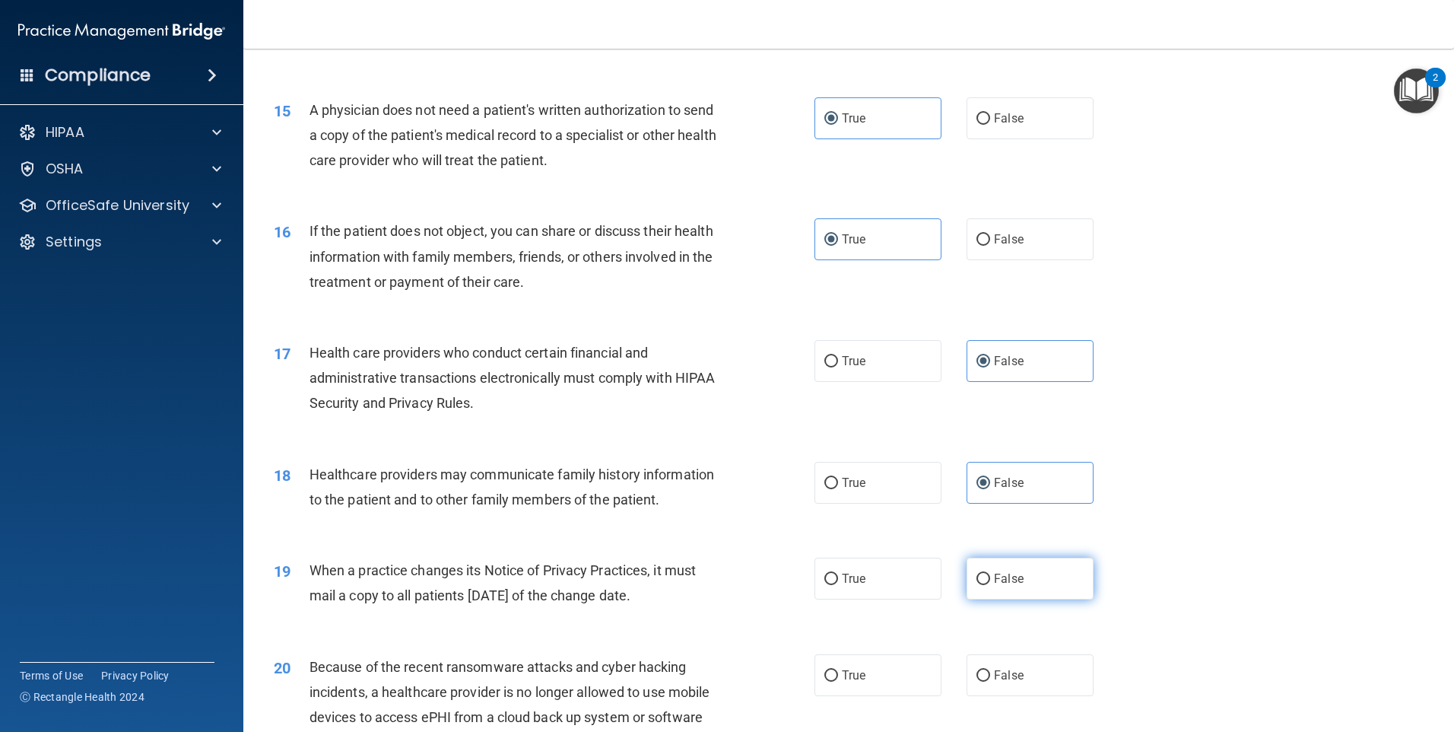
click at [996, 577] on span "False" at bounding box center [1009, 578] width 30 height 14
click at [990, 577] on input "False" at bounding box center [984, 578] width 14 height 11
radio input "true"
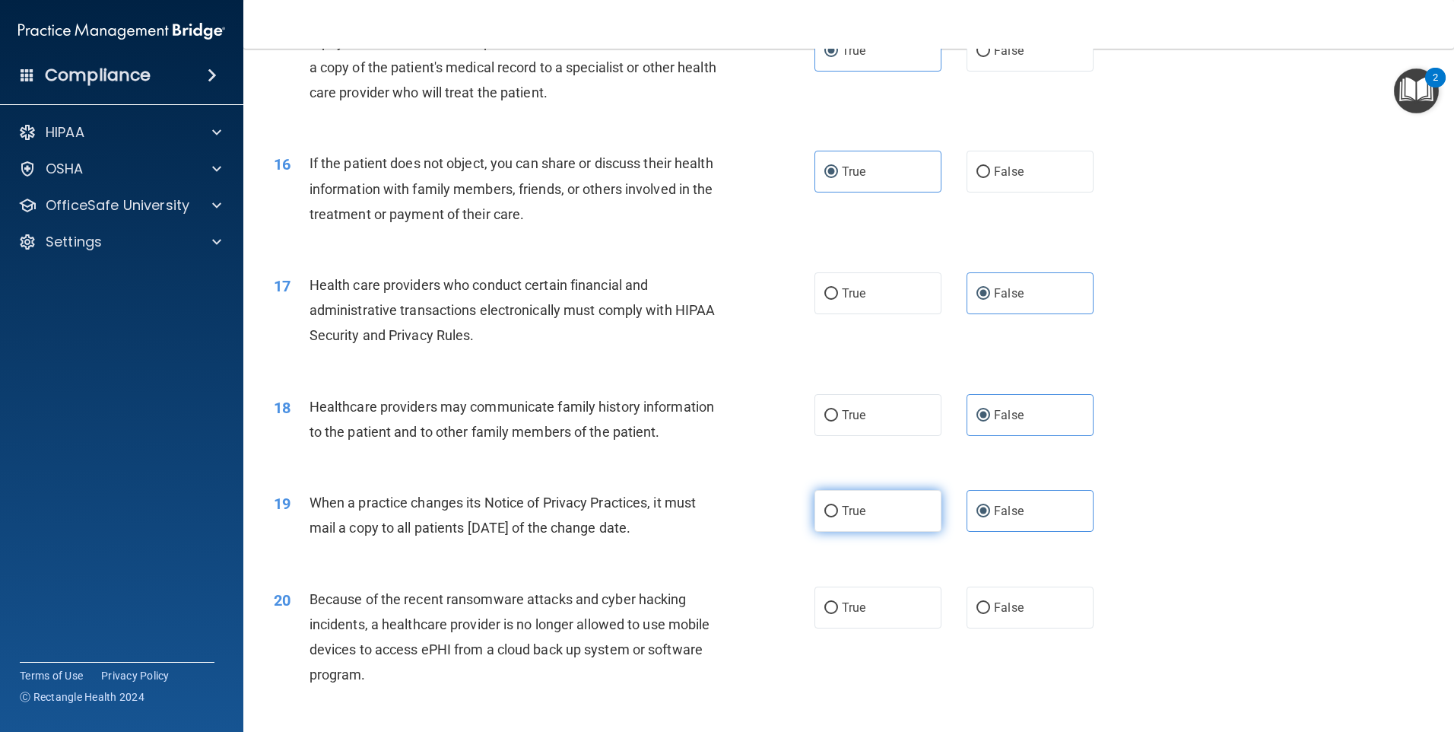
scroll to position [1724, 0]
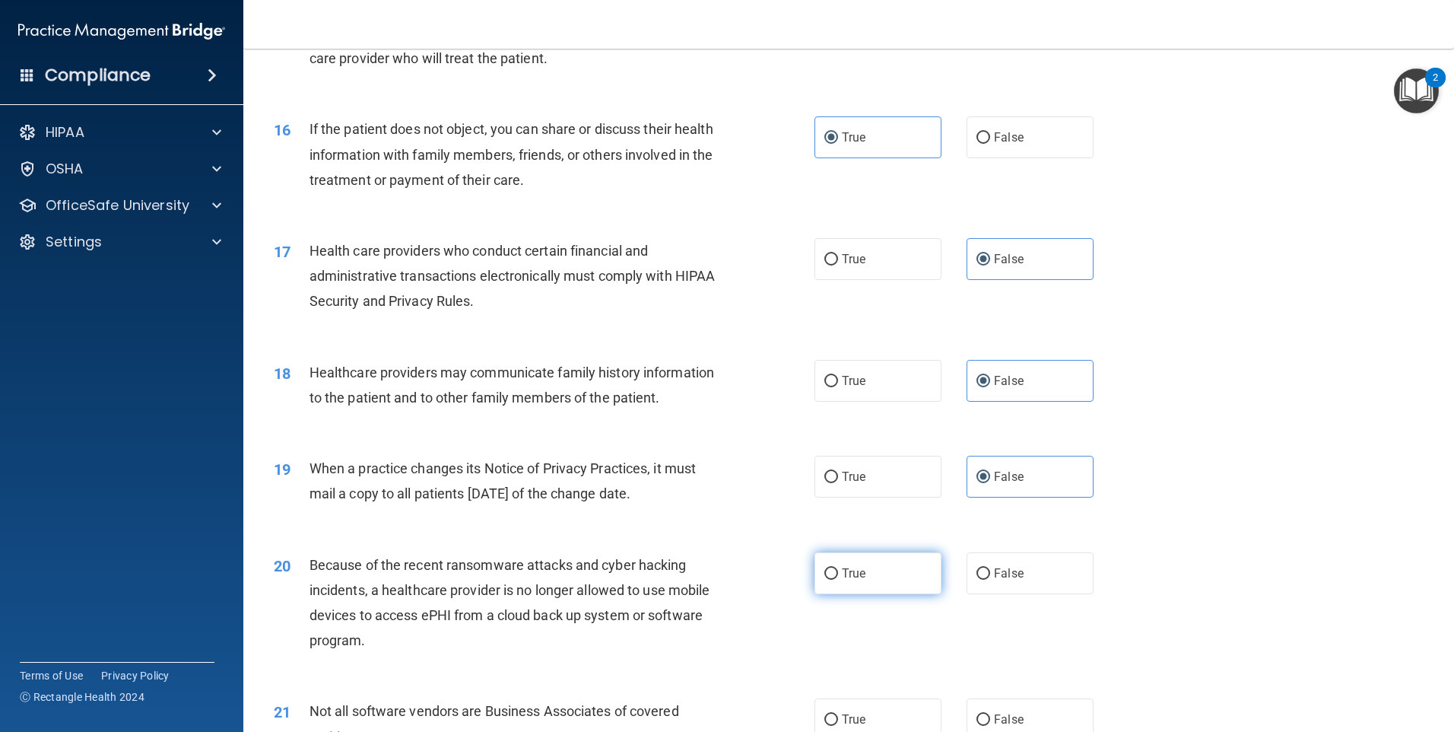
click at [862, 573] on label "True" at bounding box center [878, 573] width 127 height 42
click at [838, 573] on input "True" at bounding box center [831, 573] width 14 height 11
radio input "true"
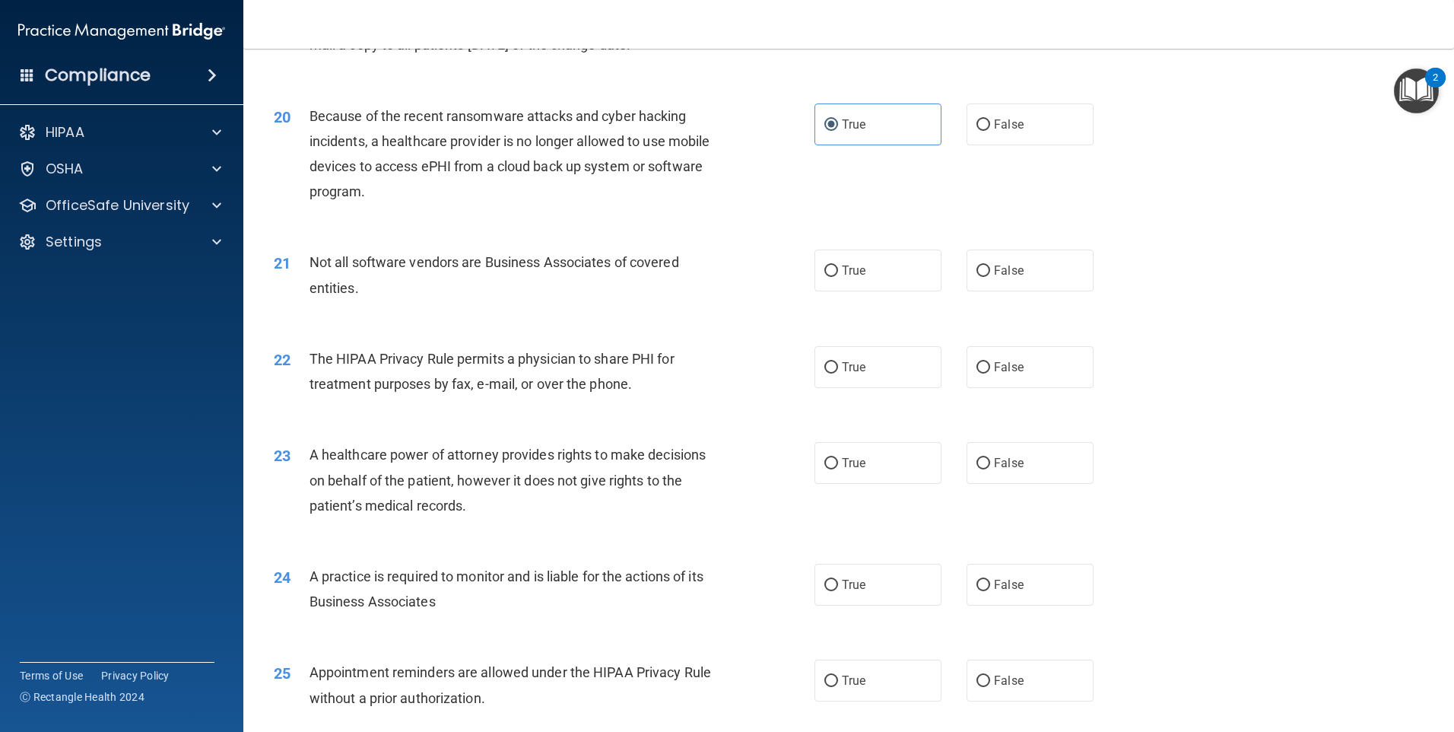
scroll to position [2180, 0]
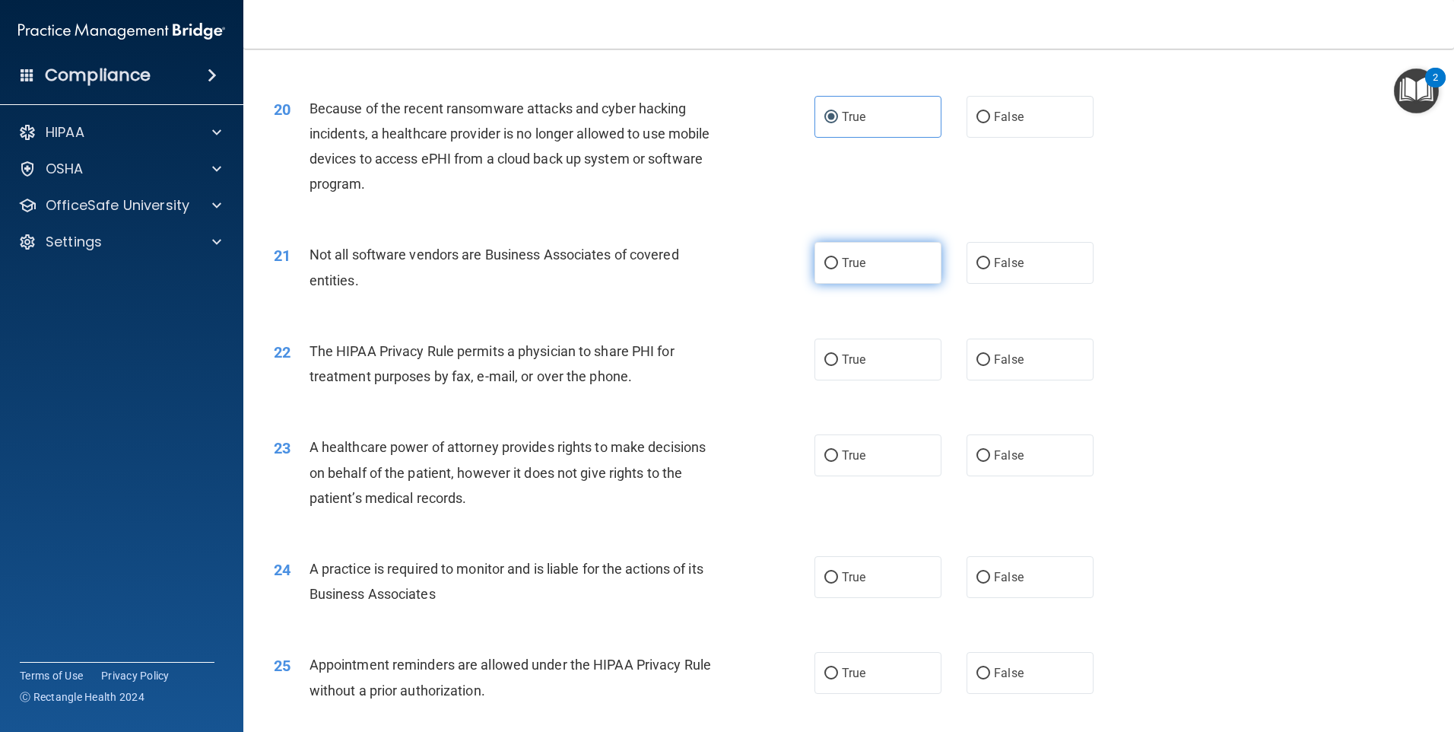
click at [886, 271] on label "True" at bounding box center [878, 263] width 127 height 42
click at [838, 269] on input "True" at bounding box center [831, 263] width 14 height 11
radio input "true"
click at [898, 367] on label "True" at bounding box center [878, 359] width 127 height 42
click at [838, 366] on input "True" at bounding box center [831, 359] width 14 height 11
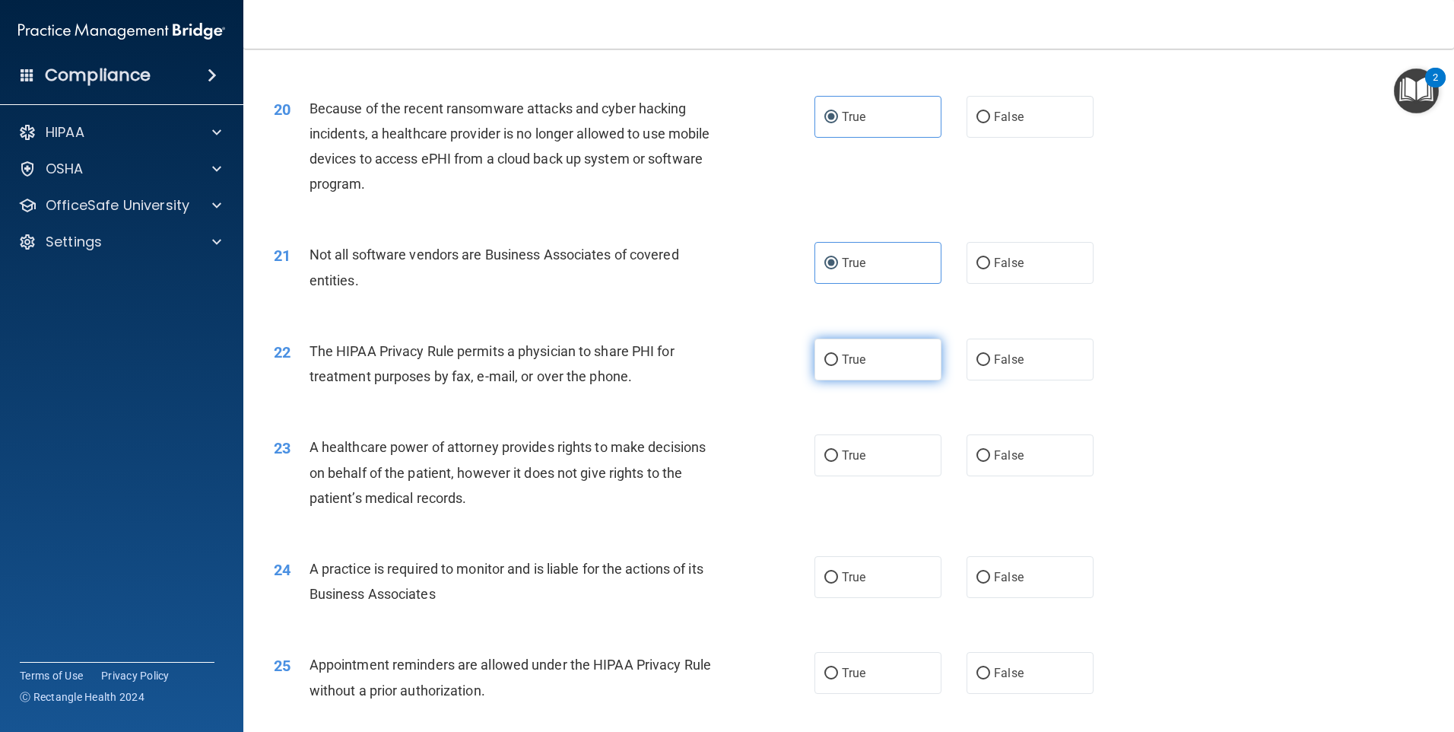
radio input "true"
click at [907, 457] on label "True" at bounding box center [878, 455] width 127 height 42
click at [838, 457] on input "True" at bounding box center [831, 455] width 14 height 11
radio input "true"
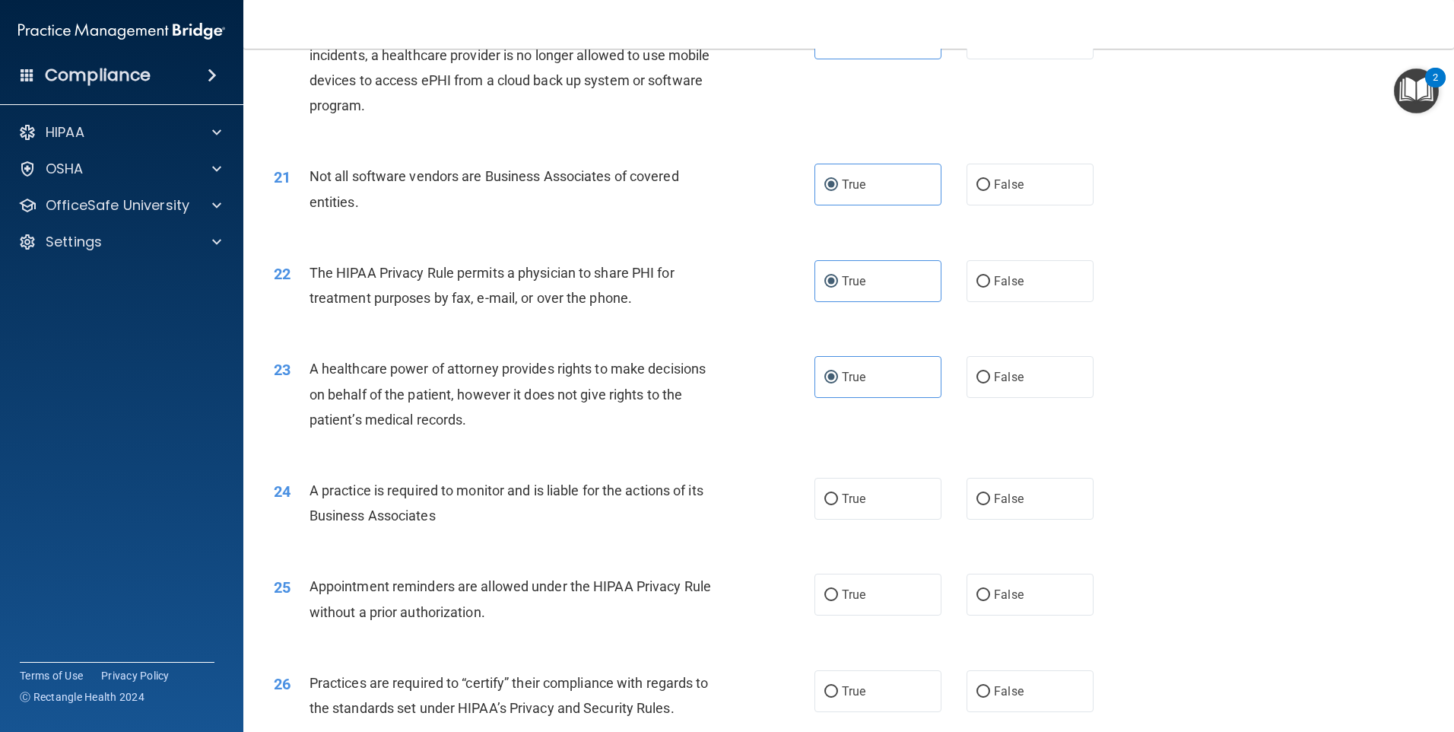
scroll to position [2282, 0]
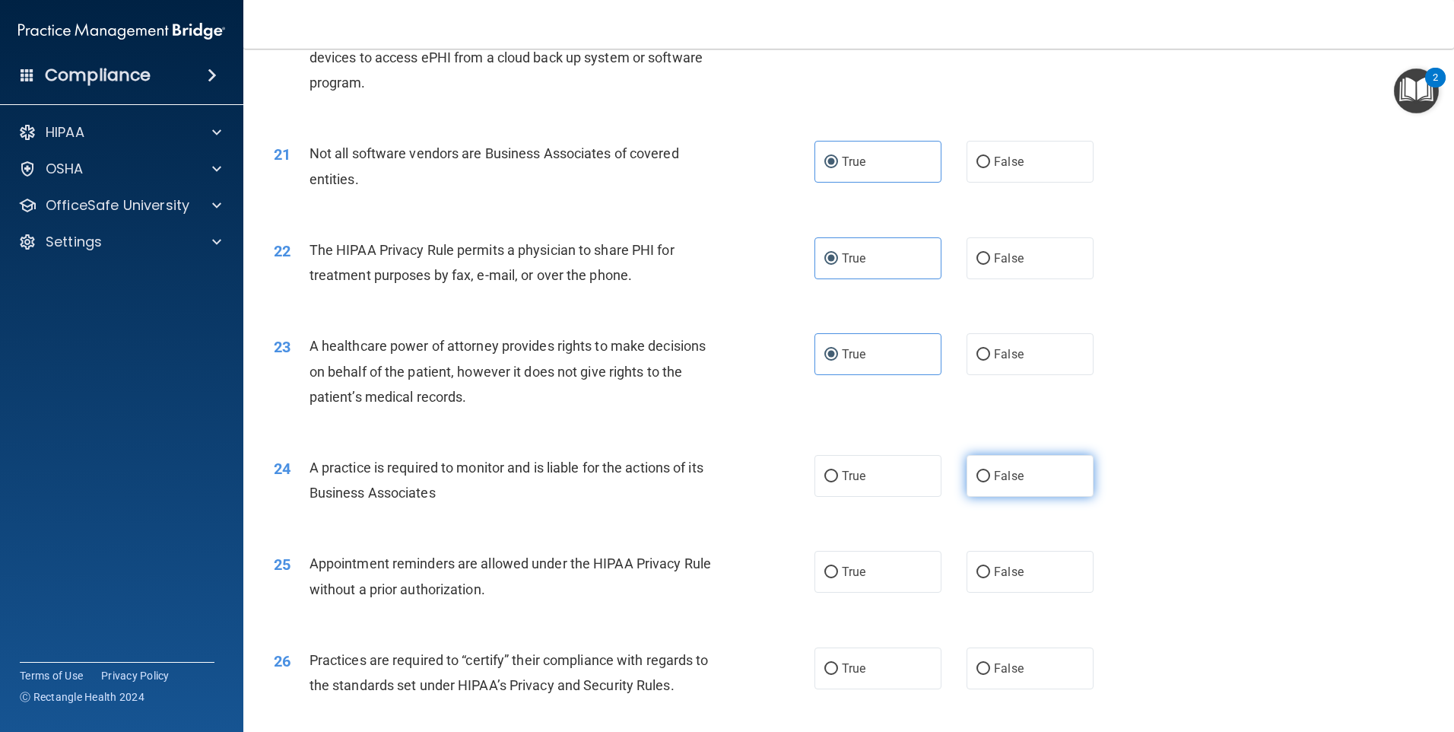
click at [1022, 487] on label "False" at bounding box center [1030, 476] width 127 height 42
click at [990, 482] on input "False" at bounding box center [984, 476] width 14 height 11
radio input "true"
click at [984, 564] on label "False" at bounding box center [1030, 572] width 127 height 42
click at [984, 567] on input "False" at bounding box center [984, 572] width 14 height 11
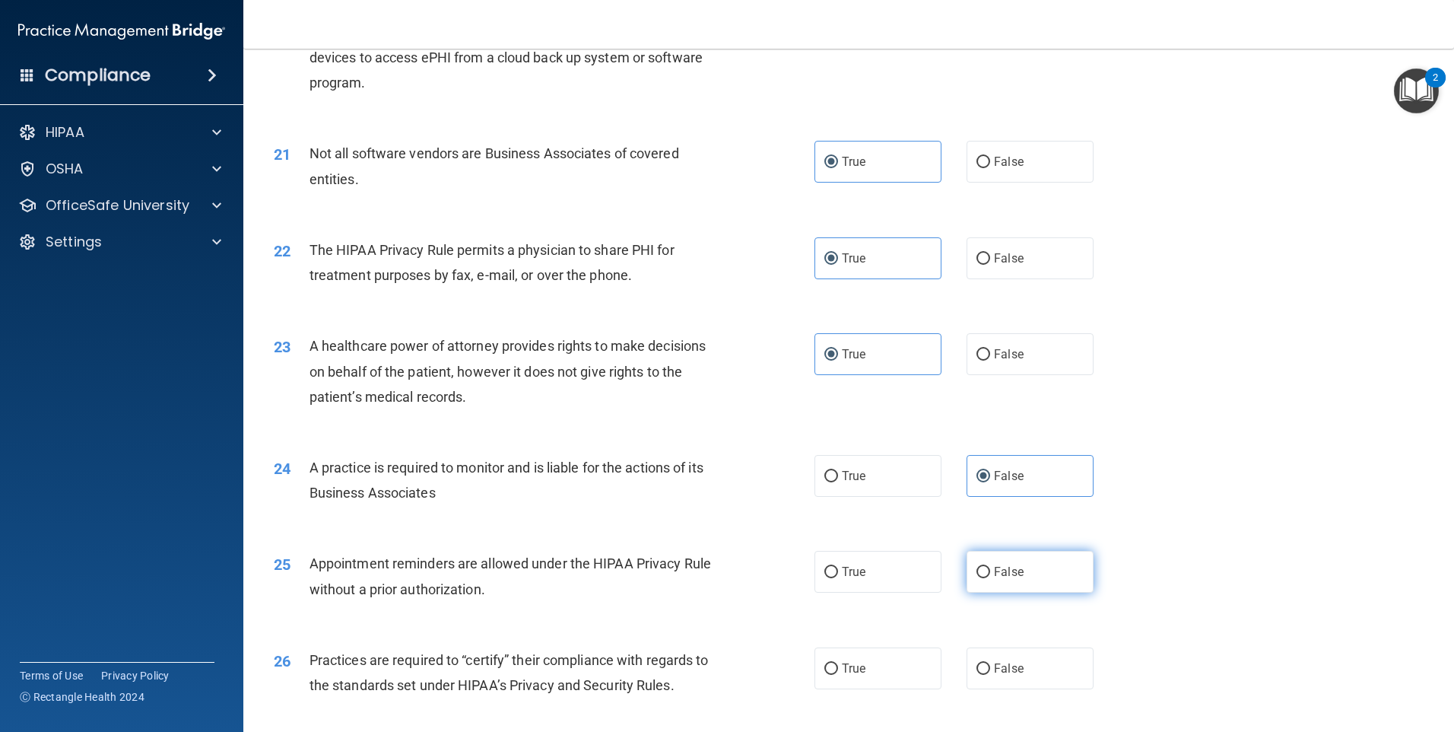
radio input "true"
click at [903, 489] on label "True" at bounding box center [878, 476] width 127 height 42
click at [838, 482] on input "True" at bounding box center [831, 476] width 14 height 11
radio input "true"
radio input "false"
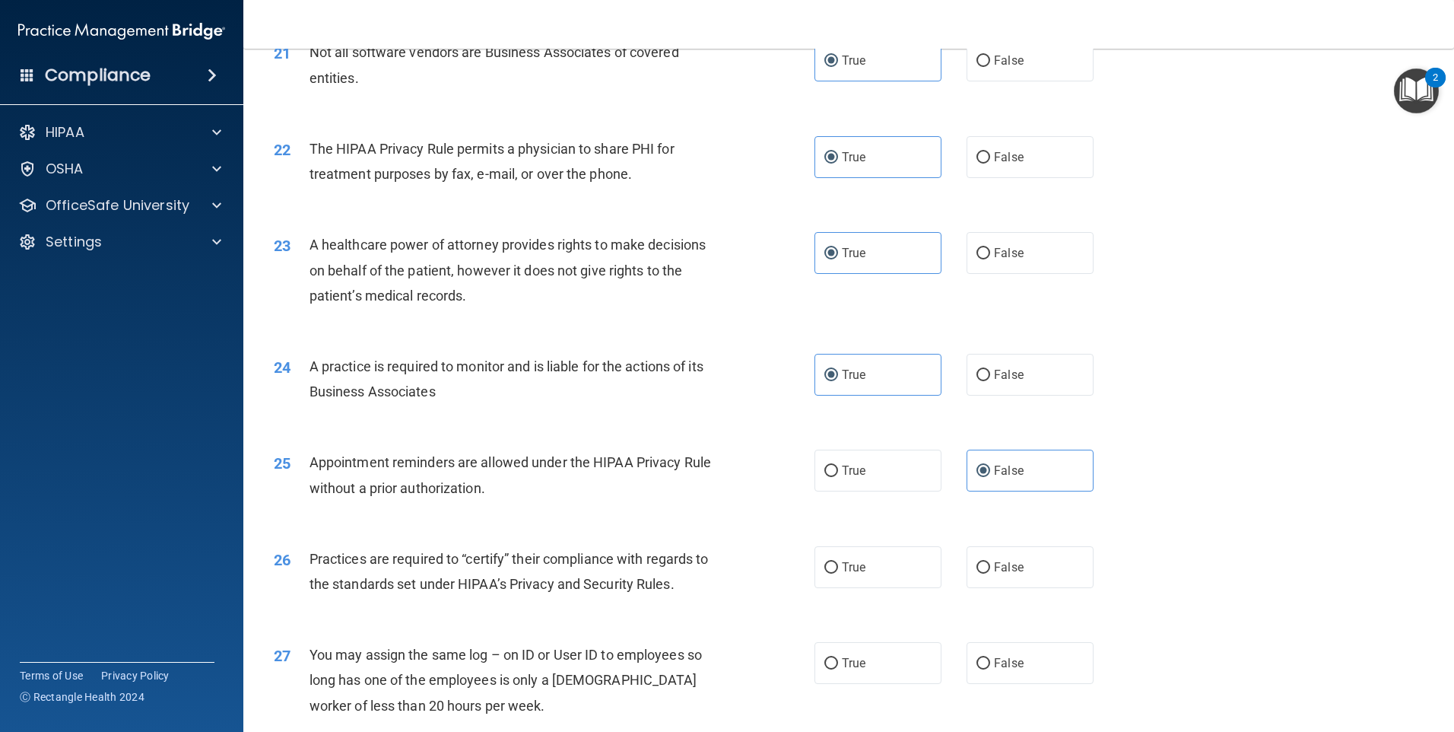
scroll to position [2434, 0]
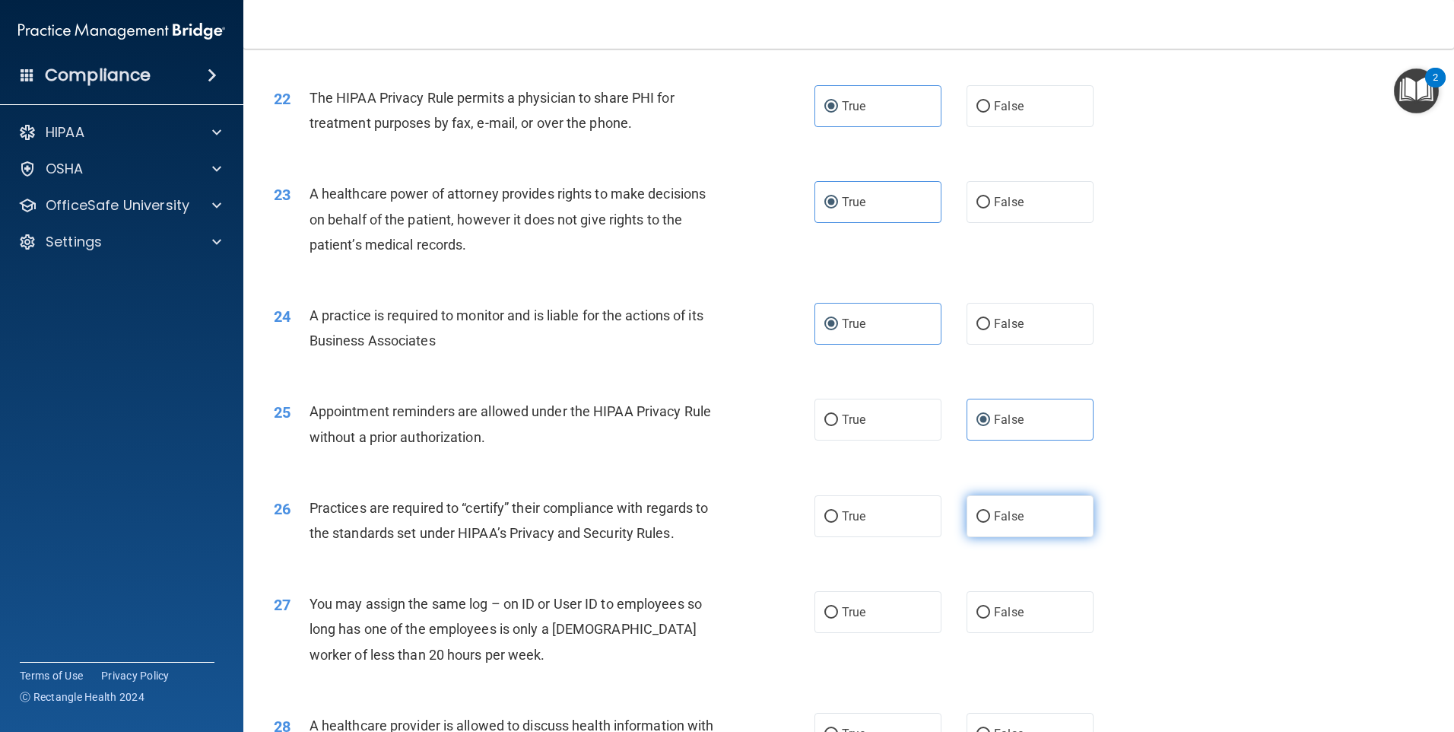
click at [967, 515] on label "False" at bounding box center [1030, 516] width 127 height 42
click at [977, 515] on input "False" at bounding box center [984, 516] width 14 height 11
radio input "true"
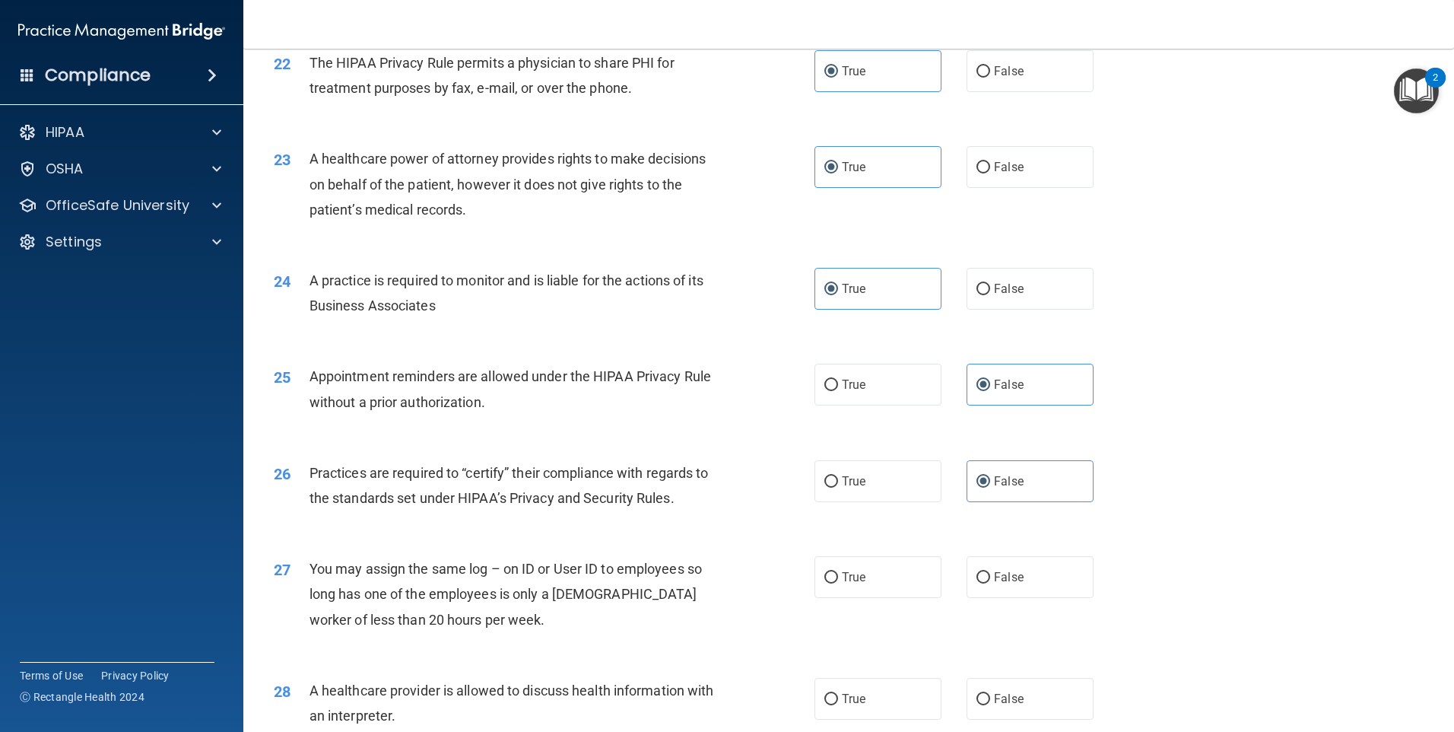
scroll to position [2485, 0]
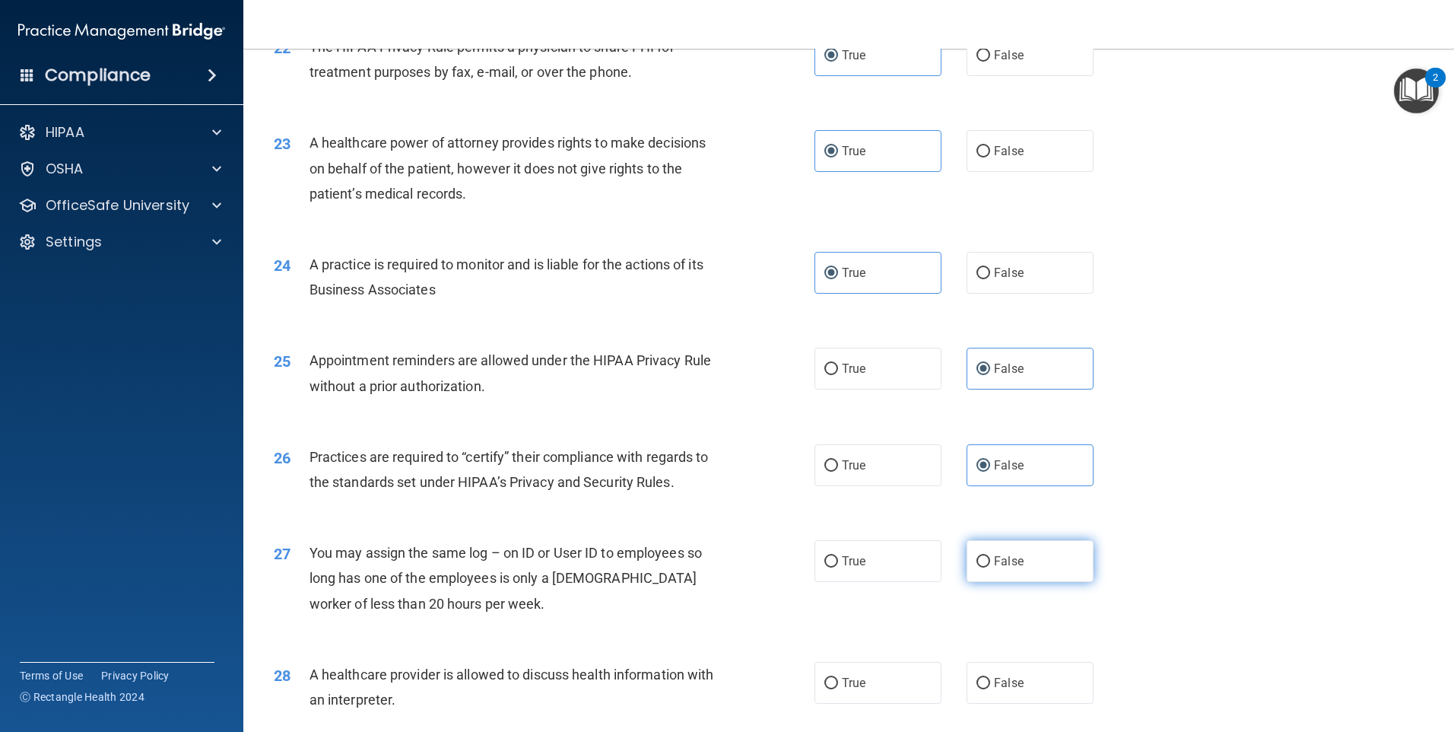
click at [996, 555] on span "False" at bounding box center [1009, 561] width 30 height 14
click at [990, 556] on input "False" at bounding box center [984, 561] width 14 height 11
radio input "true"
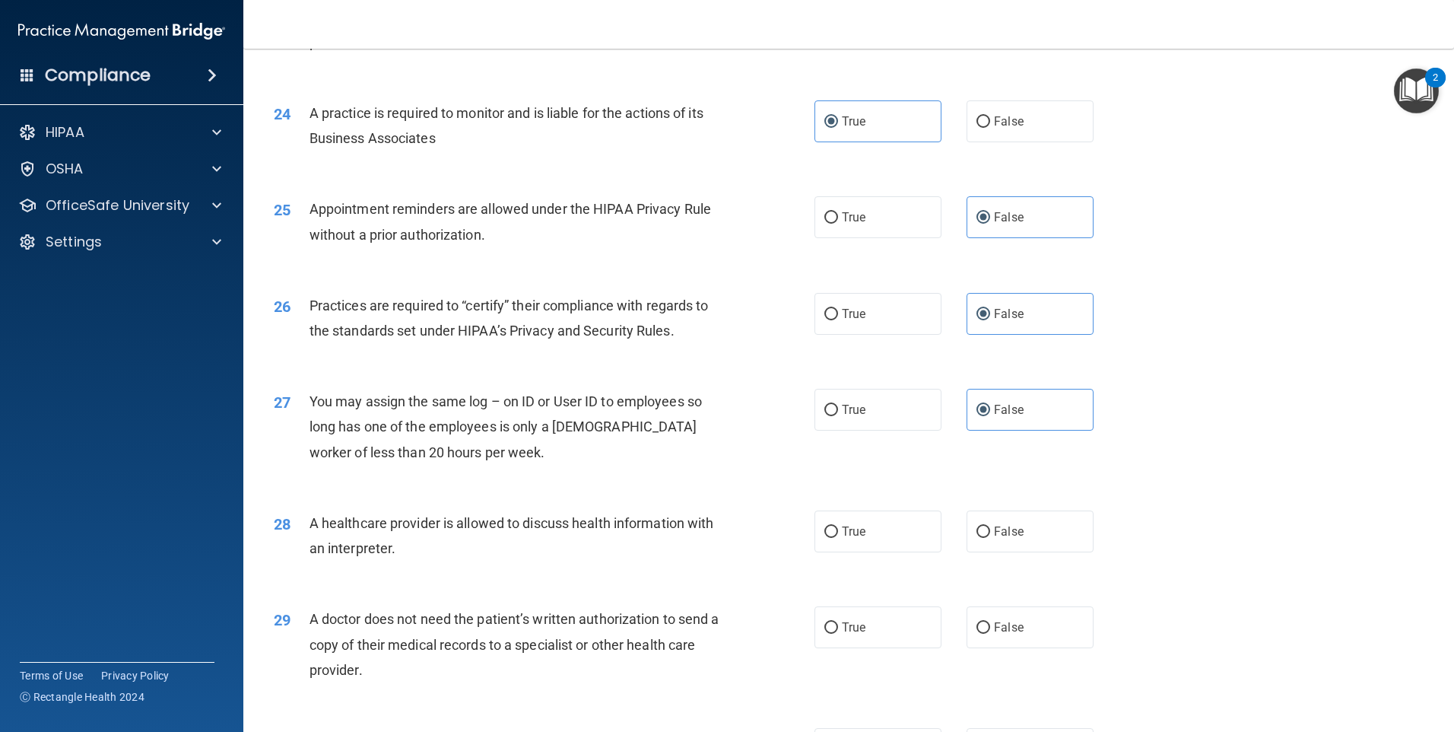
scroll to position [2637, 0]
click at [977, 530] on input "False" at bounding box center [984, 531] width 14 height 11
radio input "true"
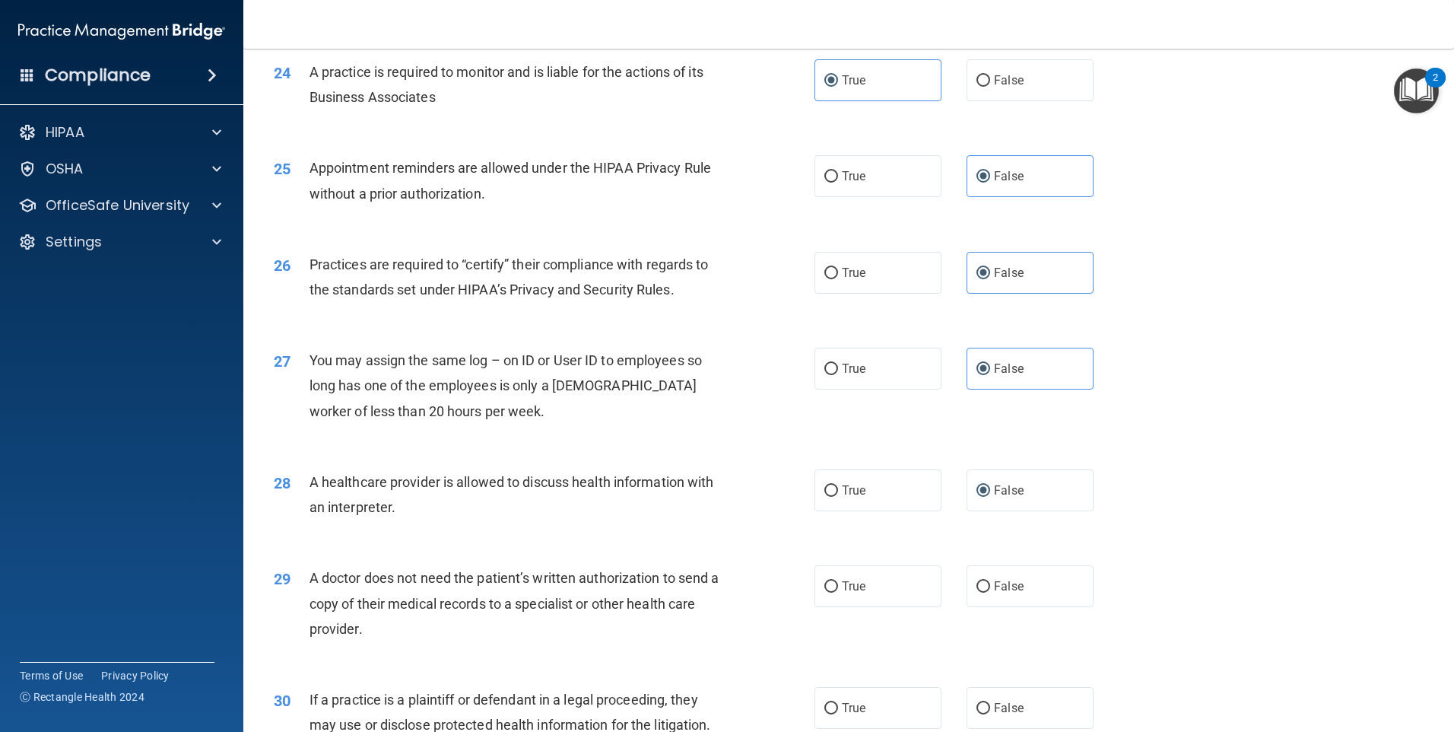
scroll to position [2687, 0]
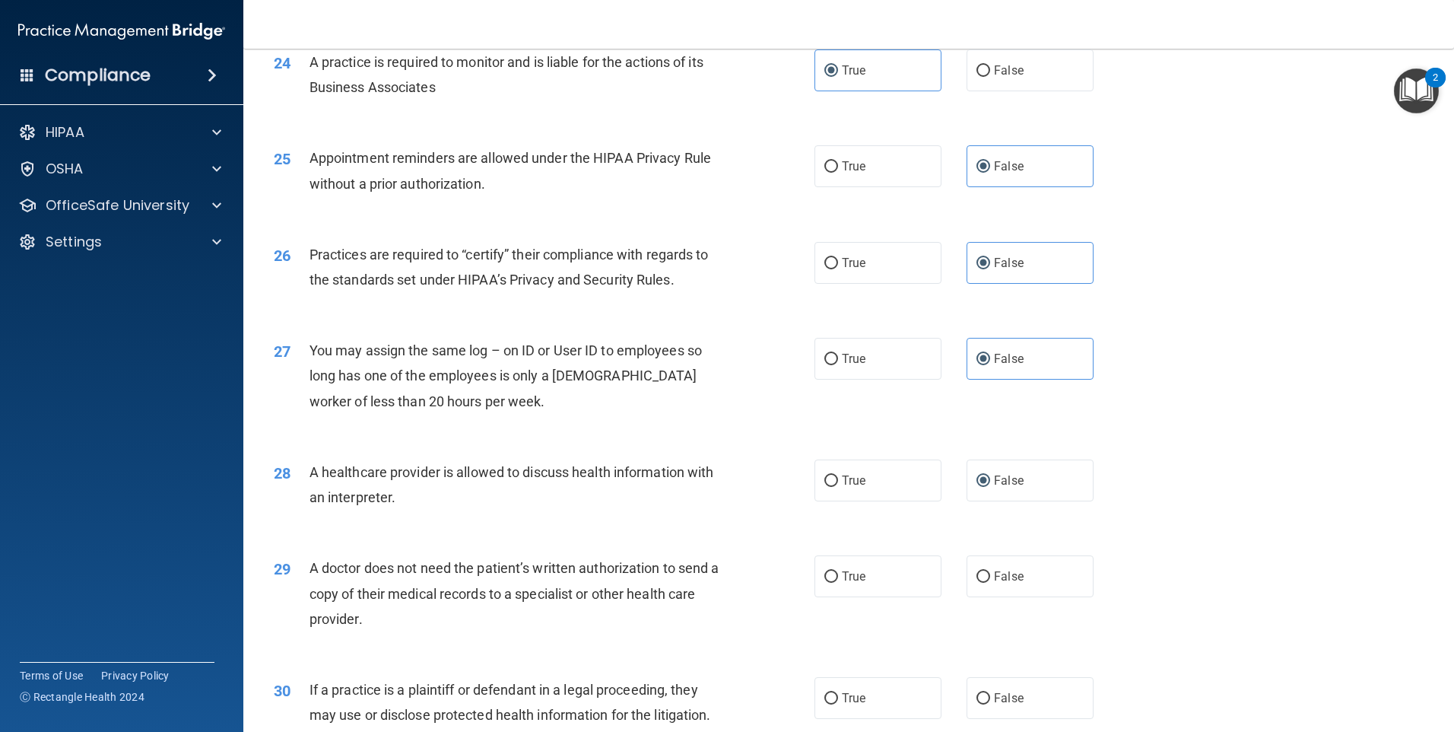
click at [843, 583] on span "True" at bounding box center [854, 576] width 24 height 14
click at [838, 583] on input "True" at bounding box center [831, 576] width 14 height 11
radio input "true"
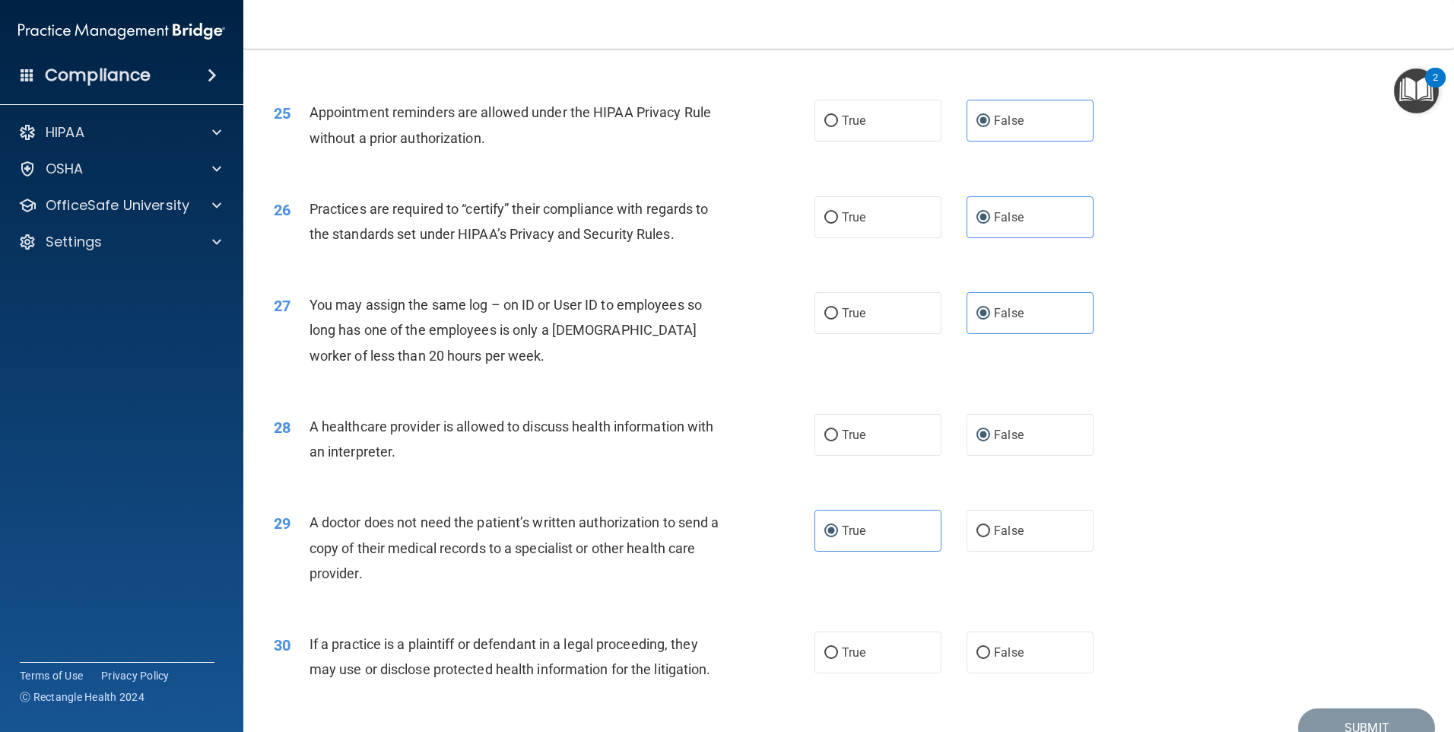
scroll to position [2789, 0]
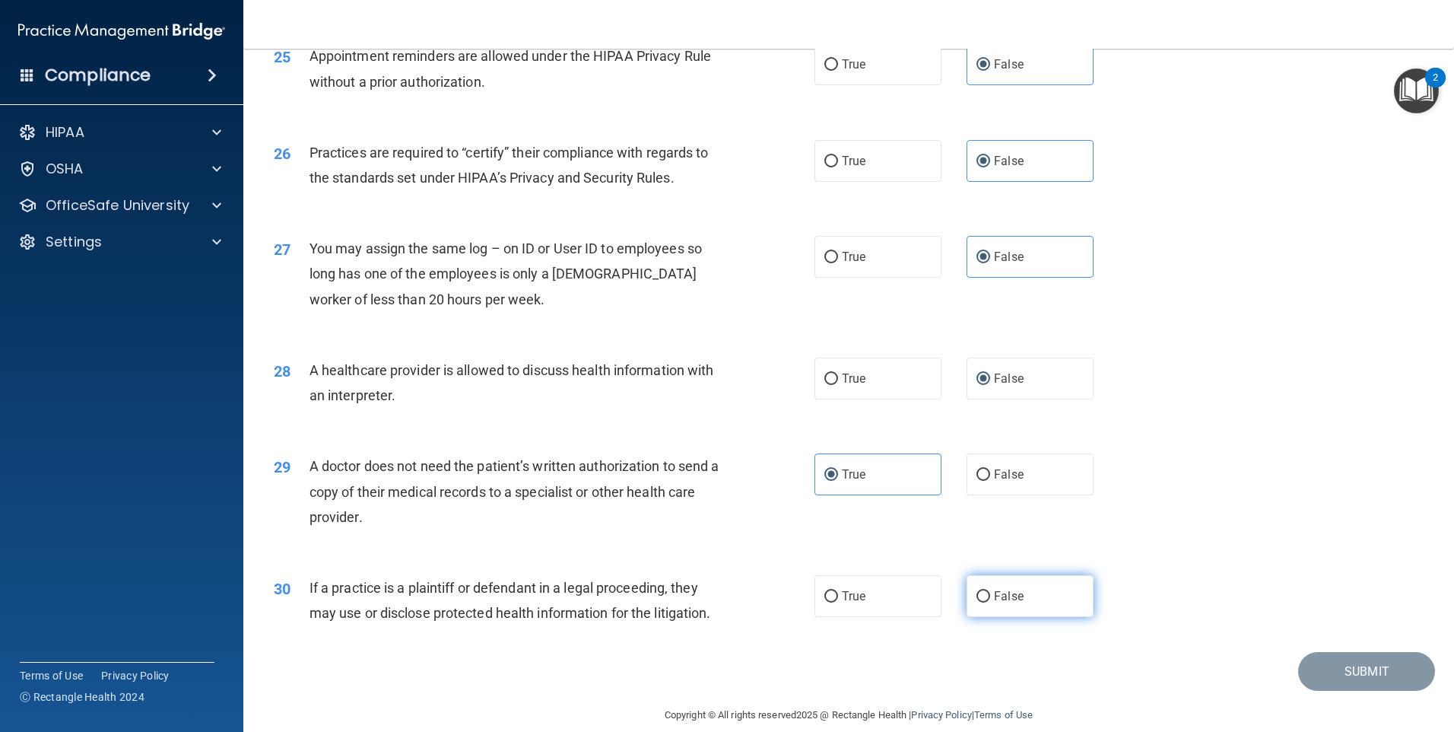
click at [994, 596] on span "False" at bounding box center [1009, 596] width 30 height 14
click at [988, 596] on input "False" at bounding box center [984, 596] width 14 height 11
radio input "true"
click at [1354, 666] on button "Submit" at bounding box center [1366, 671] width 137 height 39
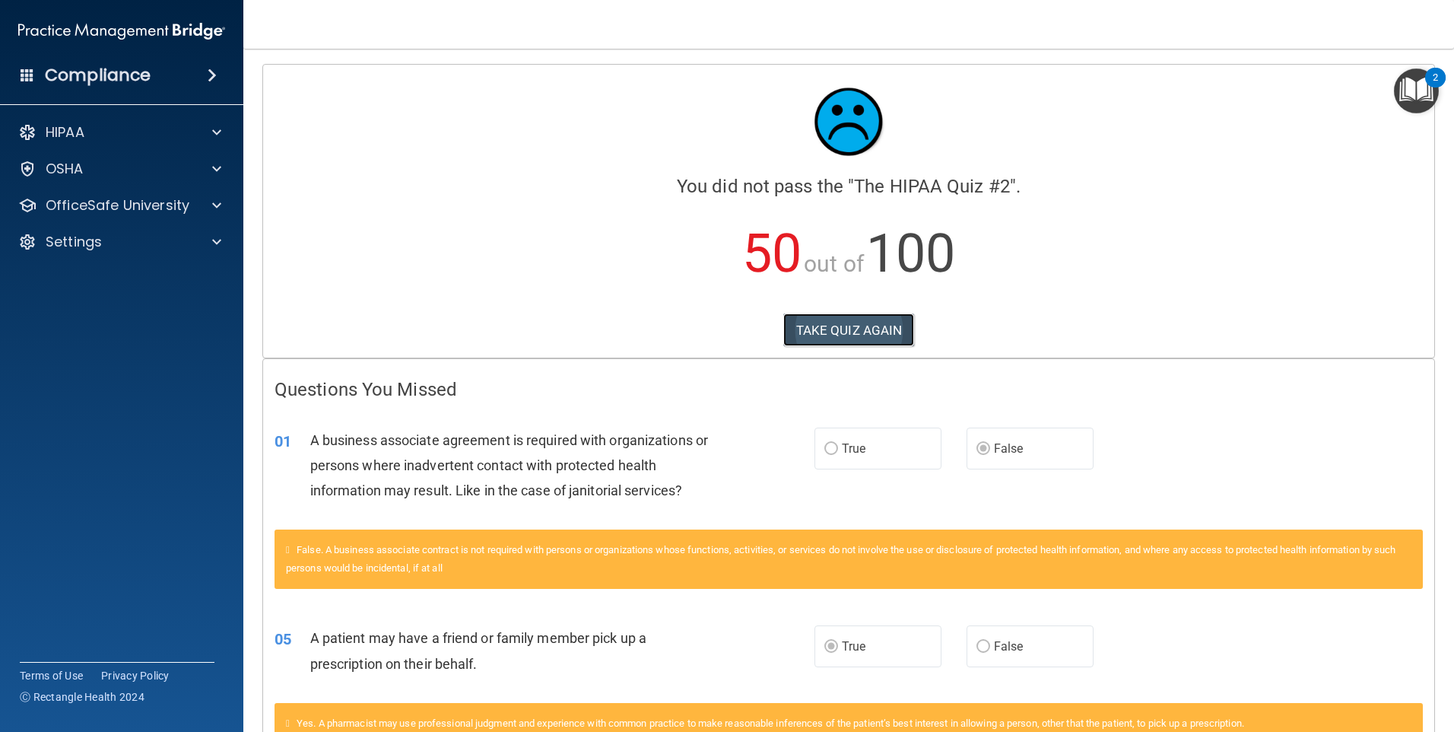
click at [844, 325] on button "TAKE QUIZ AGAIN" at bounding box center [849, 329] width 132 height 33
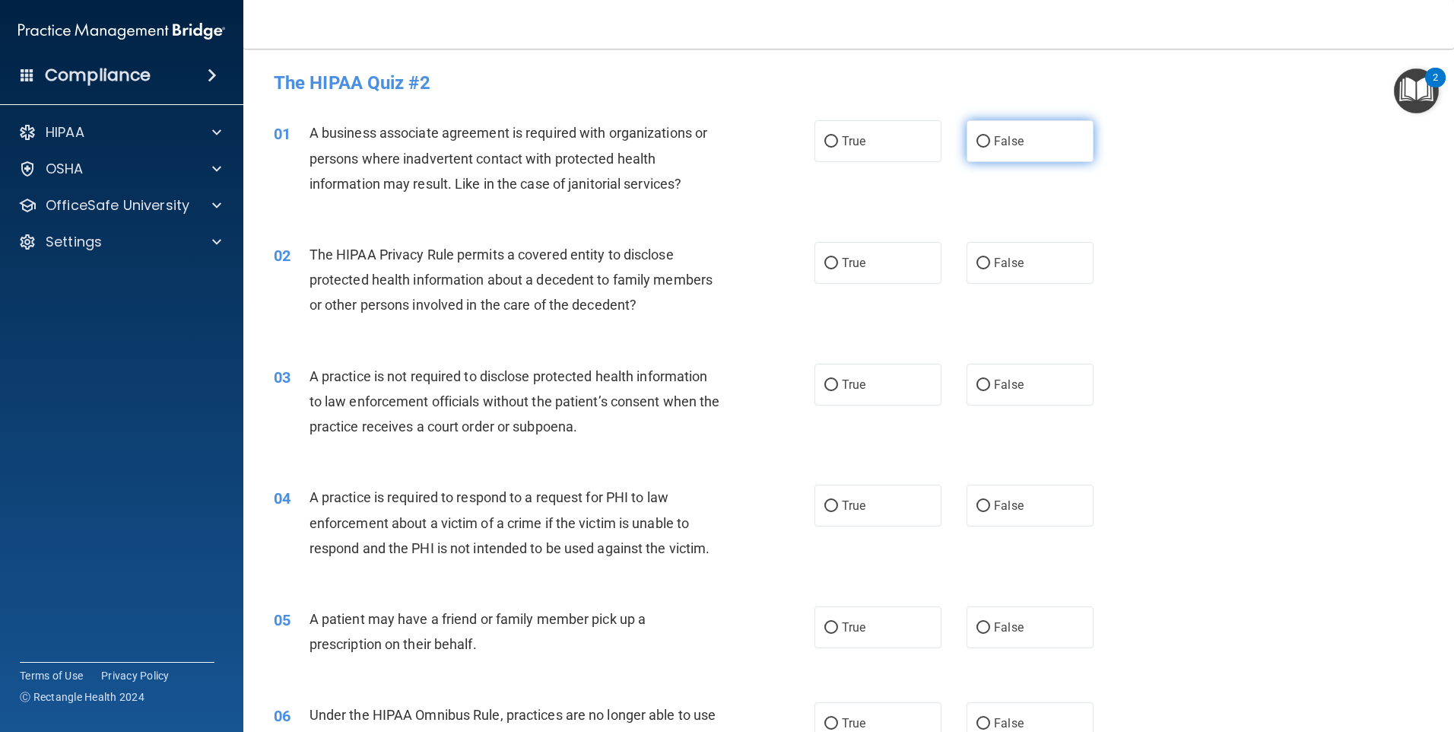
click at [1008, 149] on label "False" at bounding box center [1030, 141] width 127 height 42
click at [990, 148] on input "False" at bounding box center [984, 141] width 14 height 11
radio input "true"
click at [977, 261] on input "False" at bounding box center [984, 263] width 14 height 11
radio input "true"
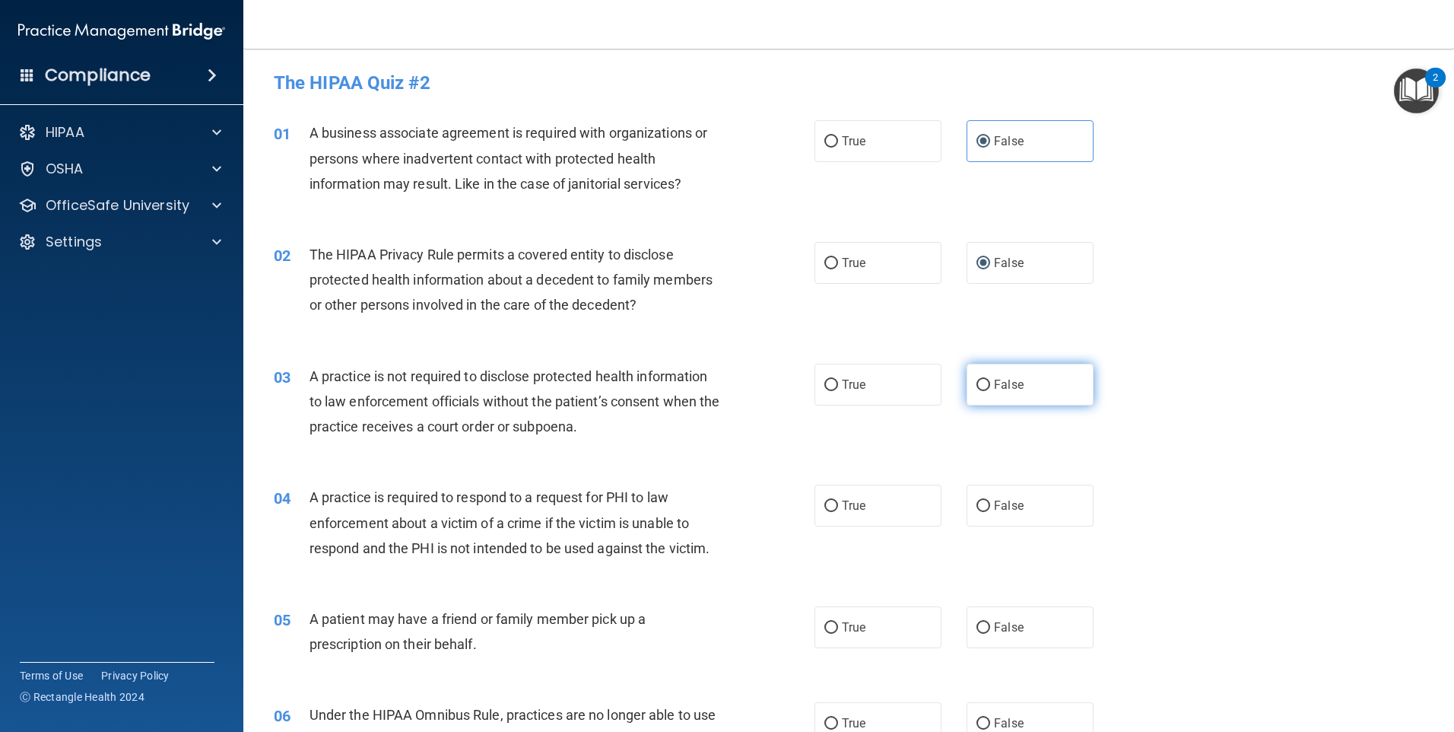
click at [997, 388] on span "False" at bounding box center [1009, 384] width 30 height 14
click at [990, 388] on input "False" at bounding box center [984, 384] width 14 height 11
radio input "true"
click at [835, 392] on label "True" at bounding box center [878, 385] width 127 height 42
click at [835, 391] on input "True" at bounding box center [831, 384] width 14 height 11
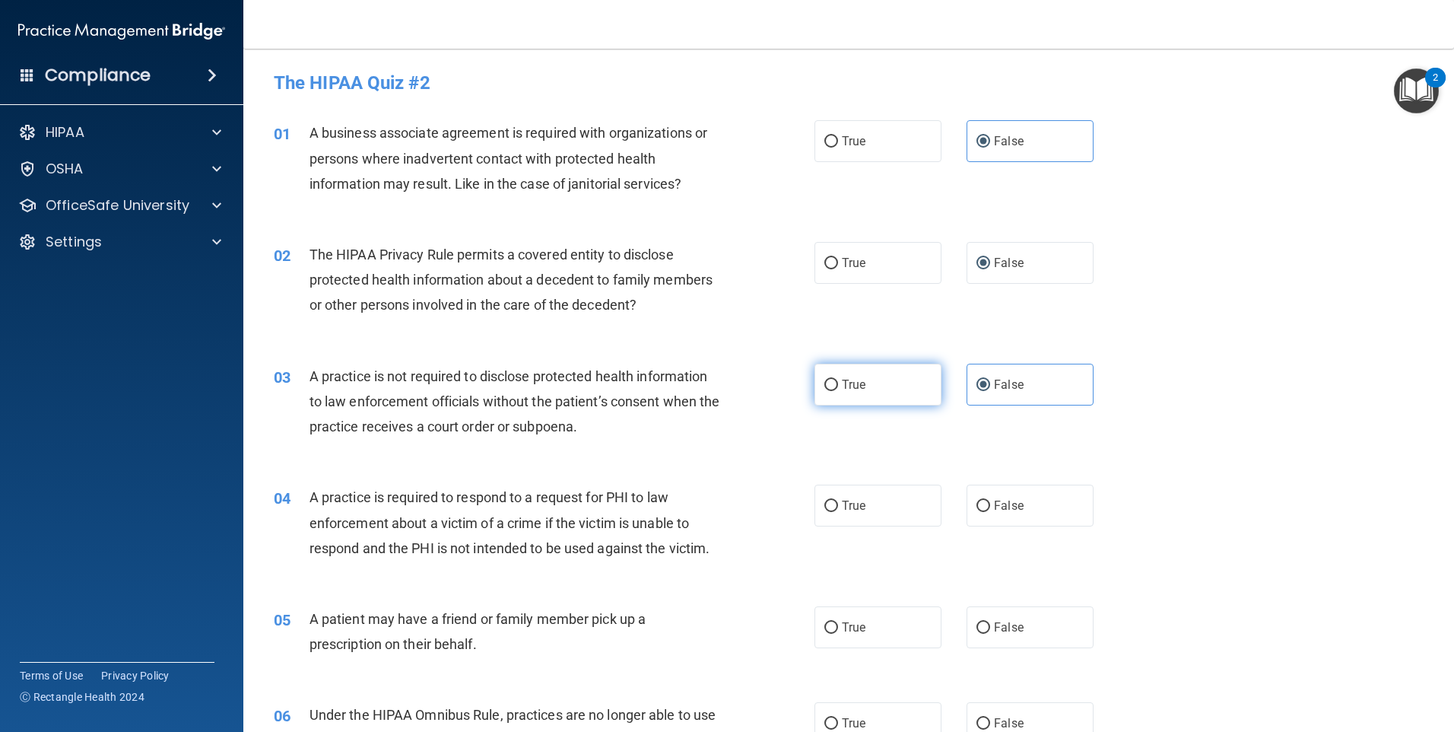
radio input "true"
click at [983, 379] on input "False" at bounding box center [984, 384] width 14 height 11
radio input "true"
radio input "false"
click at [842, 506] on span "True" at bounding box center [854, 505] width 24 height 14
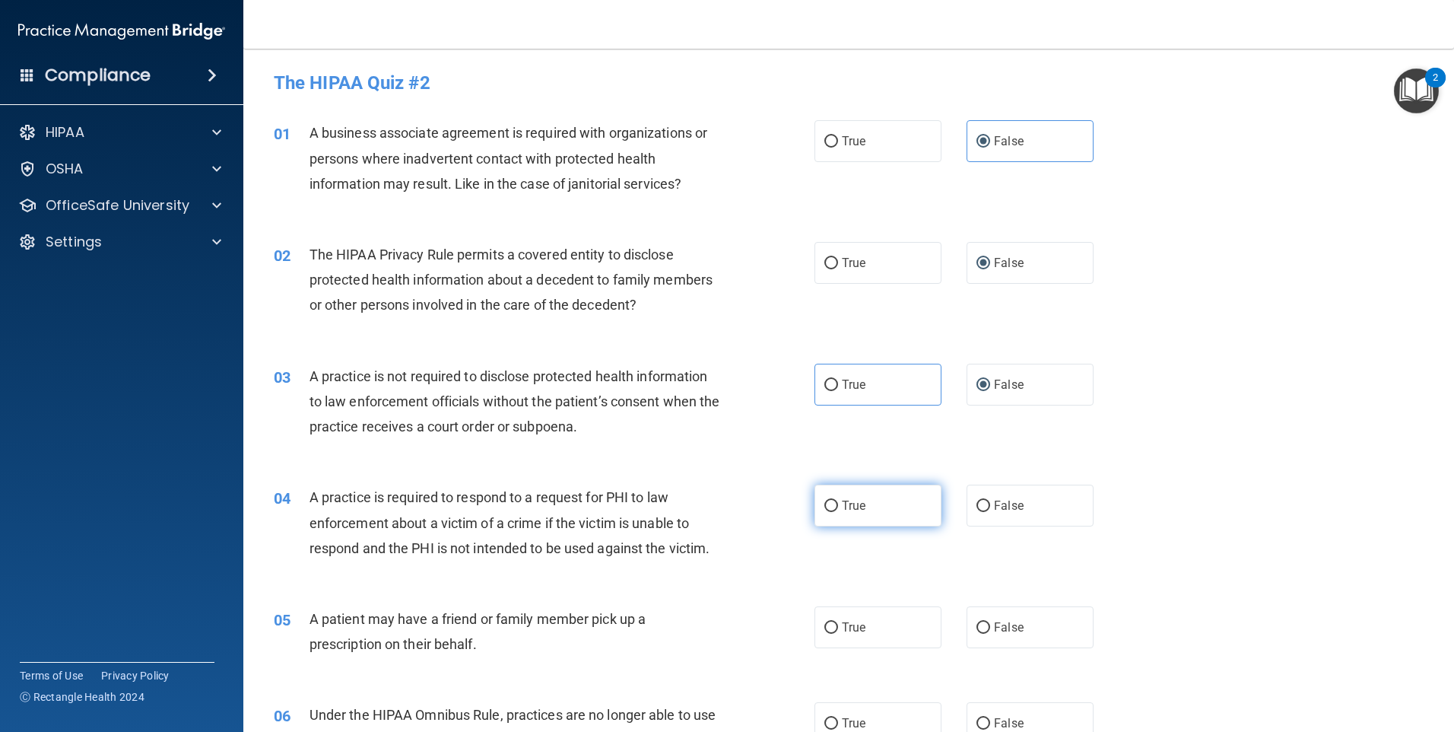
click at [838, 506] on input "True" at bounding box center [831, 505] width 14 height 11
radio input "true"
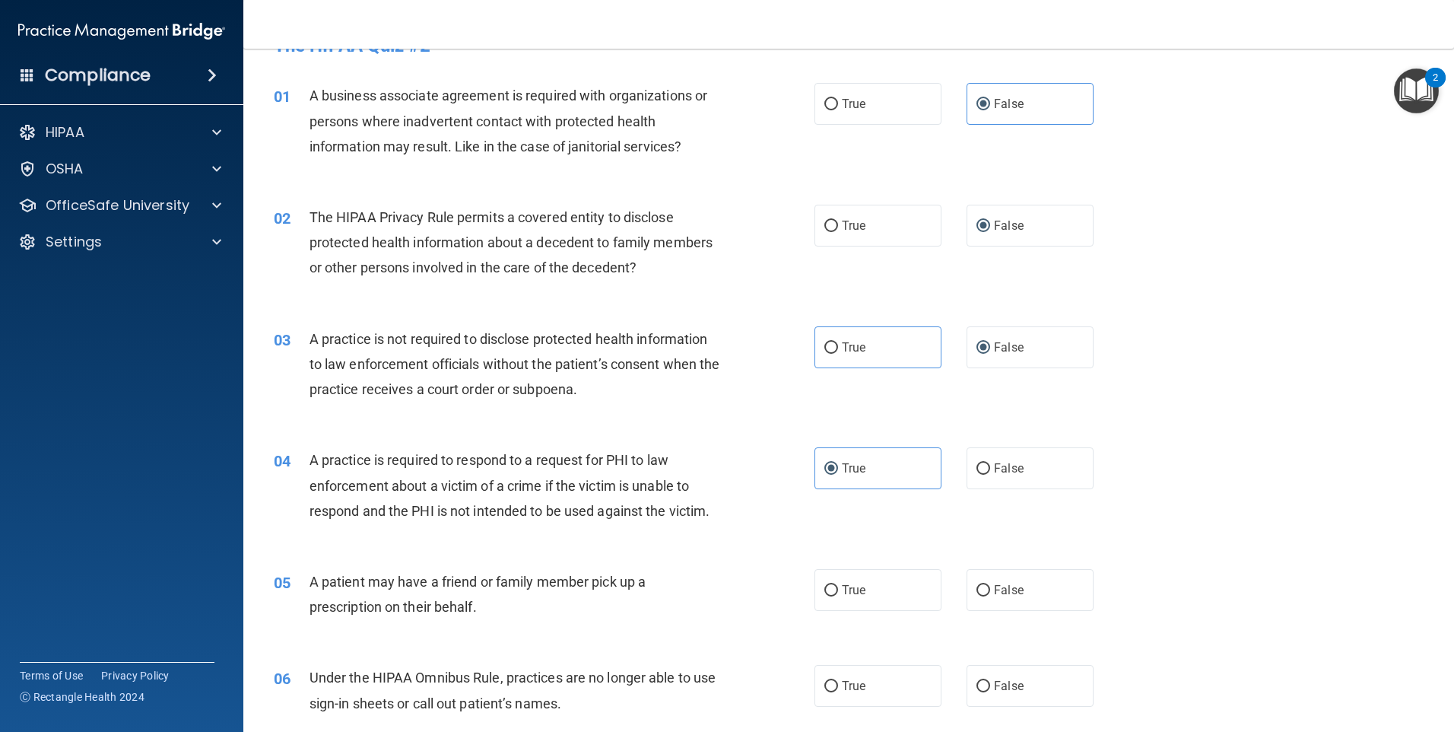
scroll to position [101, 0]
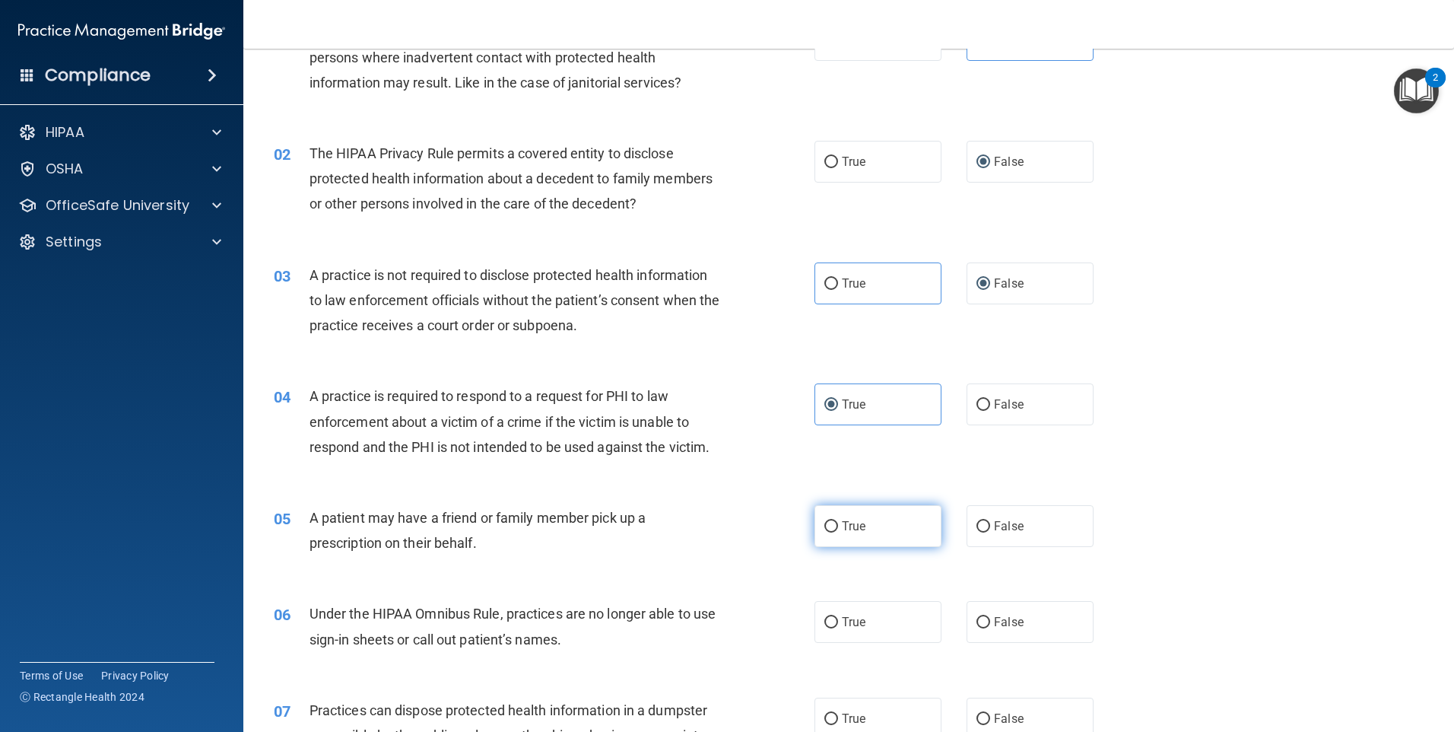
click at [891, 531] on label "True" at bounding box center [878, 526] width 127 height 42
click at [838, 531] on input "True" at bounding box center [831, 526] width 14 height 11
radio input "true"
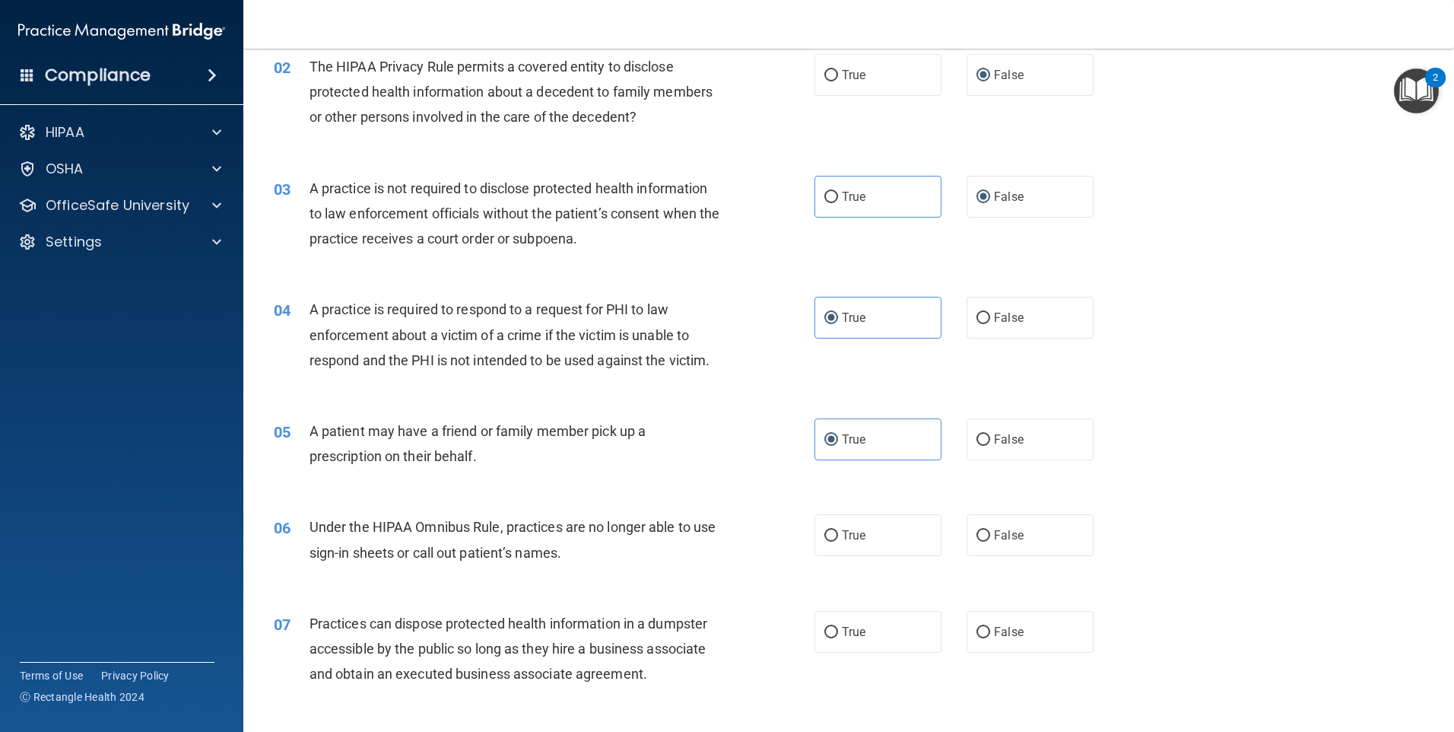
scroll to position [203, 0]
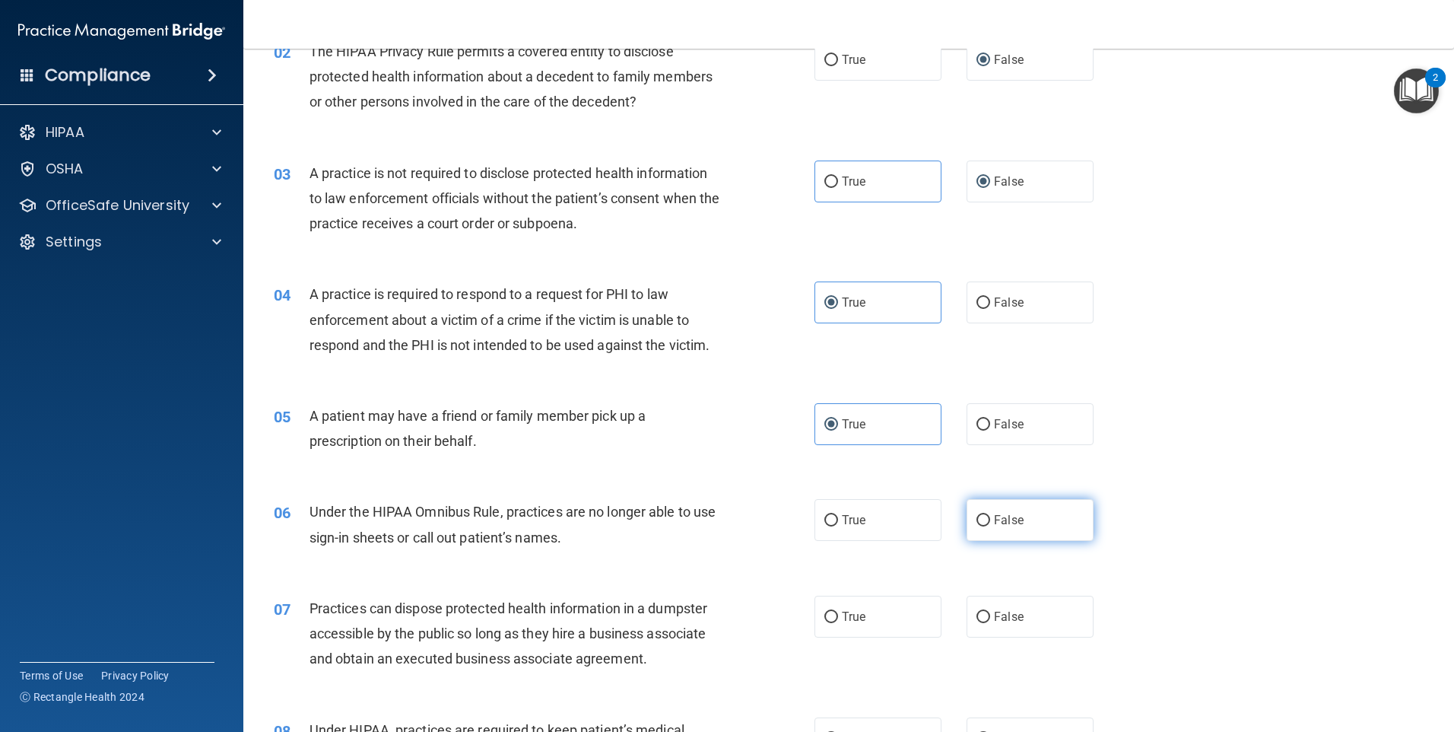
click at [975, 527] on label "False" at bounding box center [1030, 520] width 127 height 42
click at [977, 526] on input "False" at bounding box center [984, 520] width 14 height 11
radio input "true"
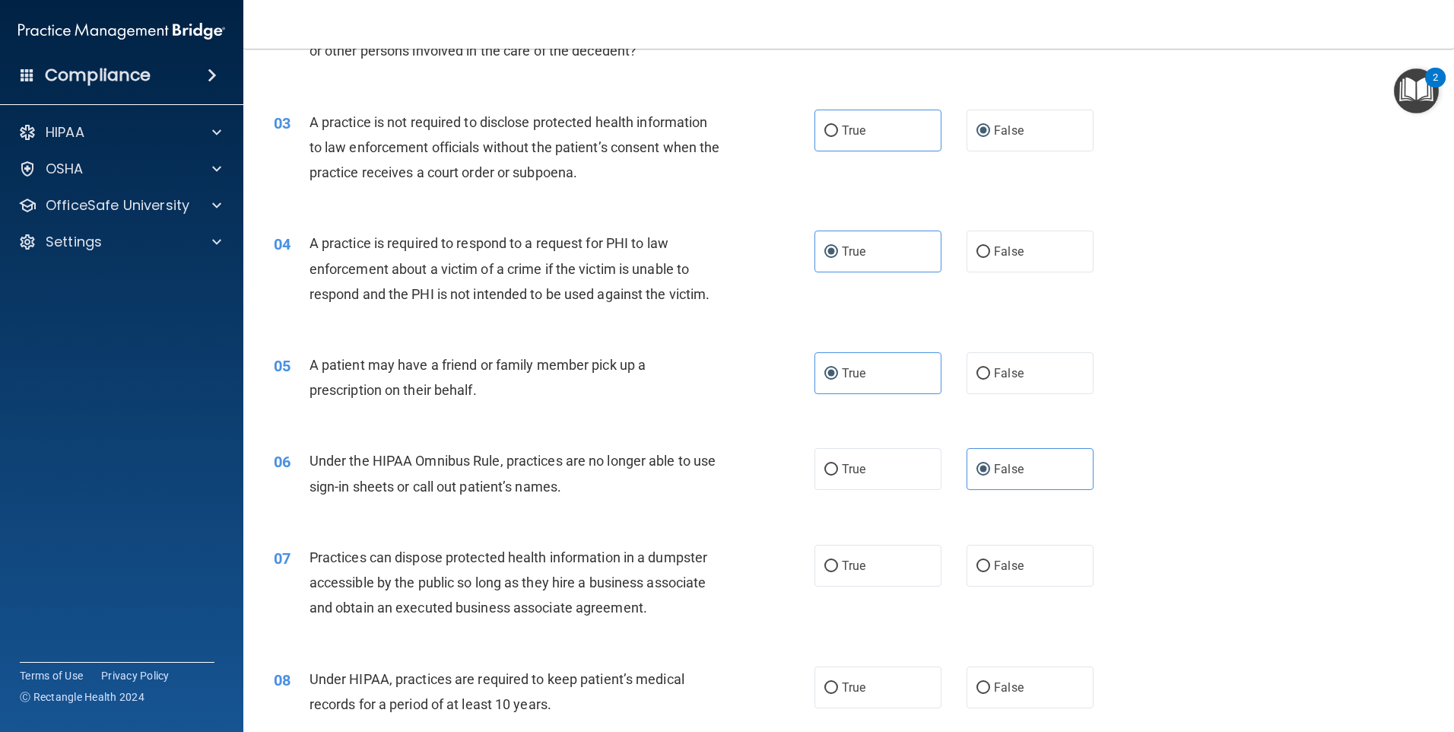
scroll to position [304, 0]
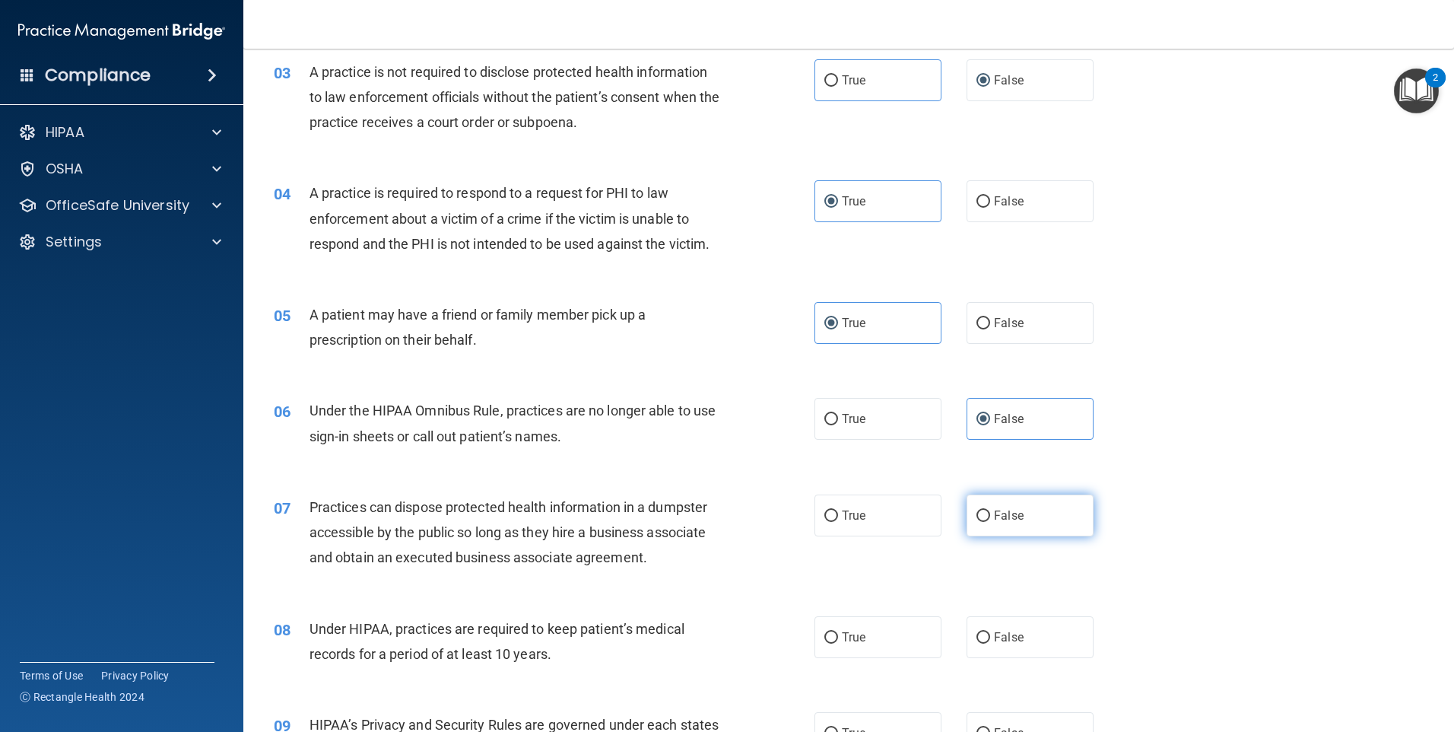
click at [985, 521] on label "False" at bounding box center [1030, 515] width 127 height 42
click at [985, 521] on input "False" at bounding box center [984, 515] width 14 height 11
radio input "true"
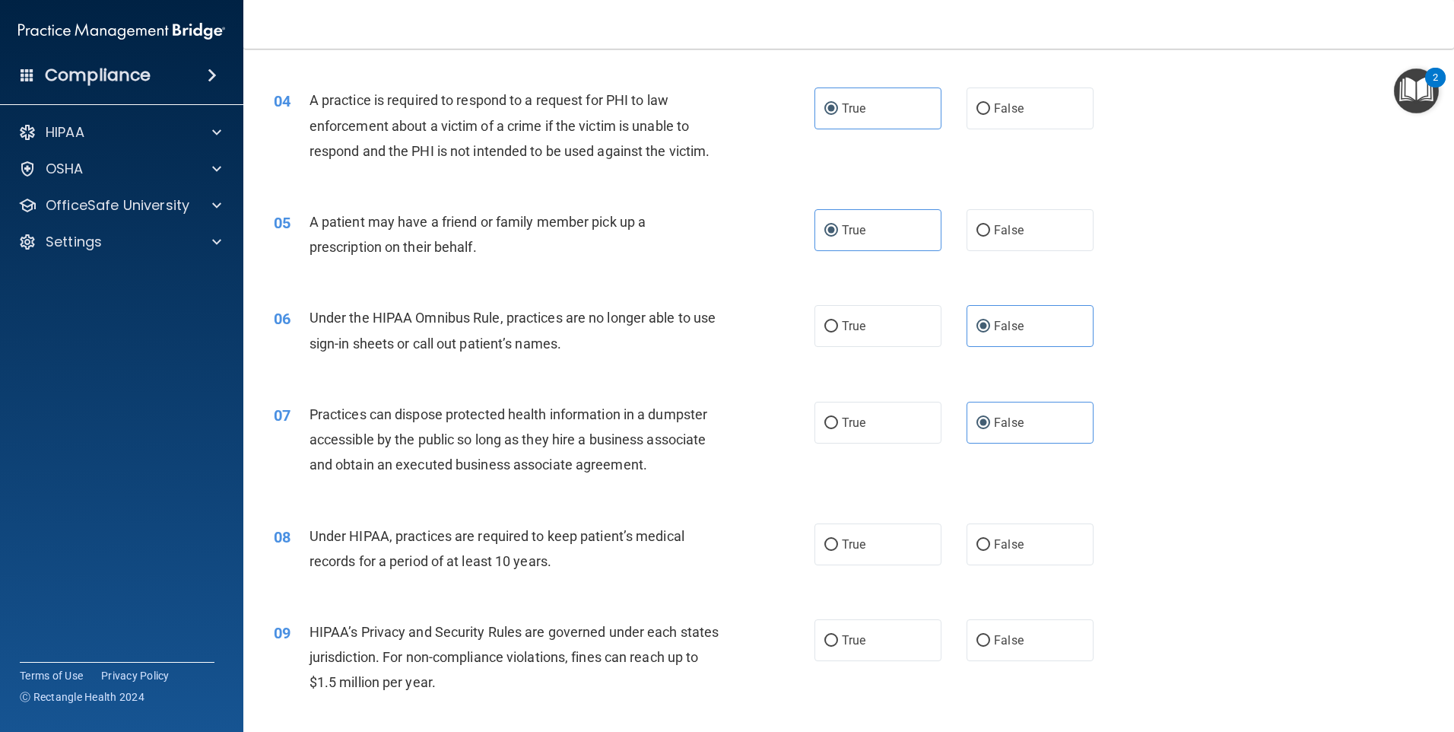
scroll to position [405, 0]
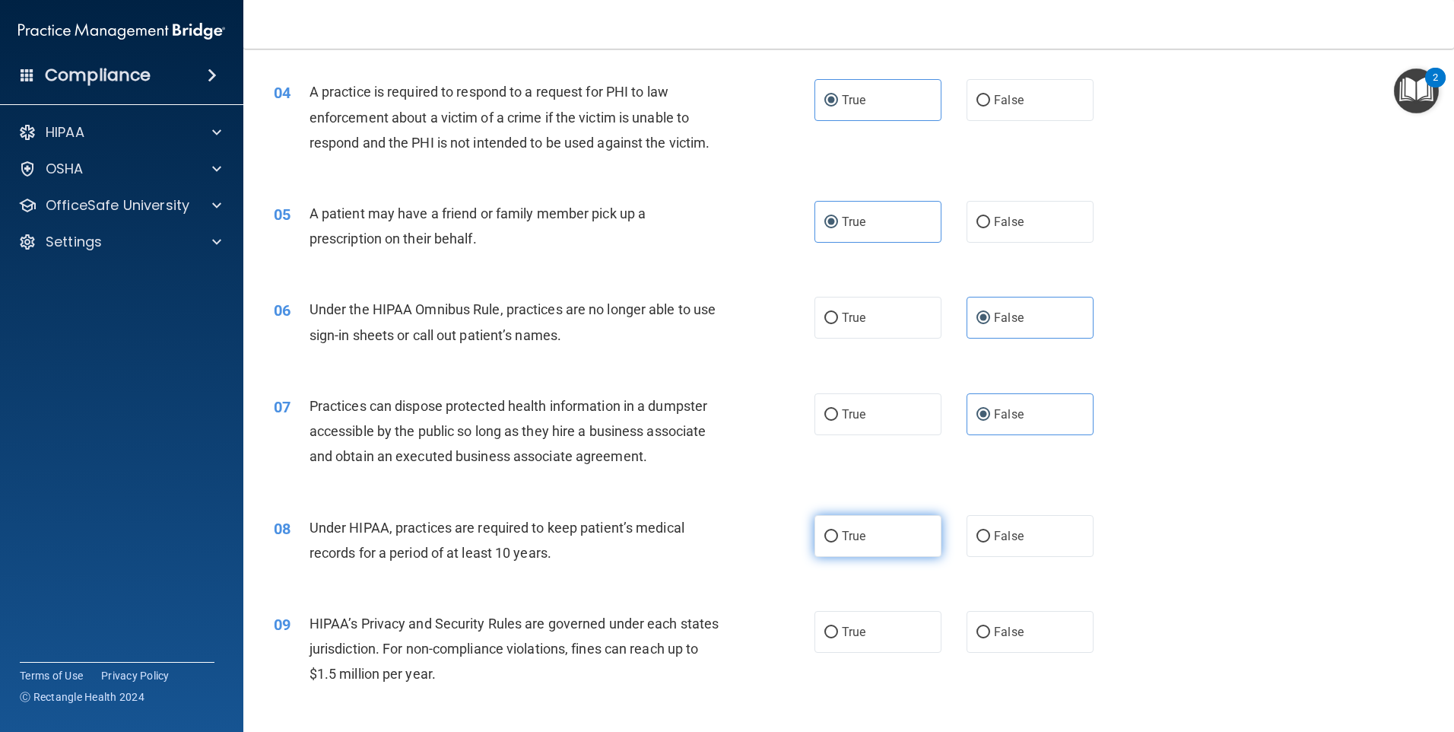
click at [856, 541] on span "True" at bounding box center [854, 536] width 24 height 14
click at [838, 541] on input "True" at bounding box center [831, 536] width 14 height 11
radio input "true"
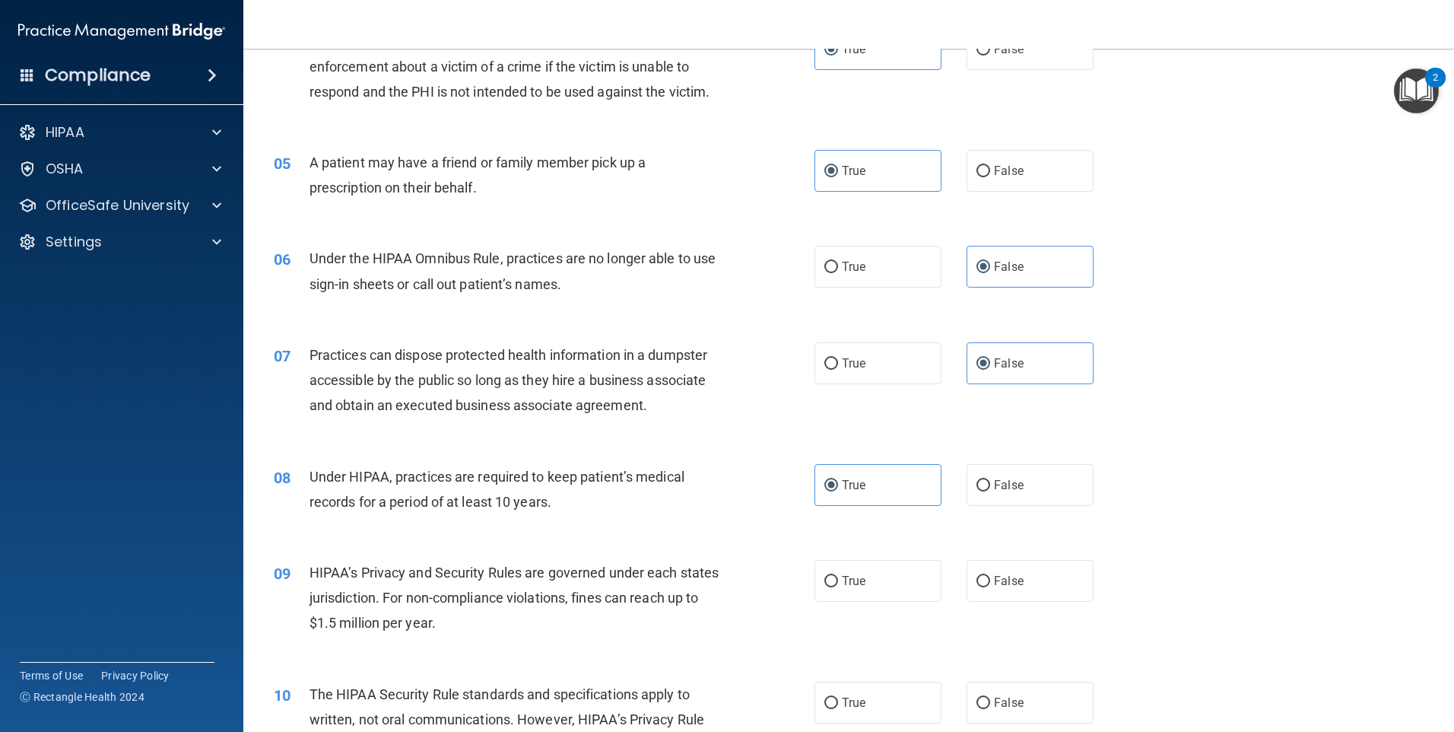
scroll to position [507, 0]
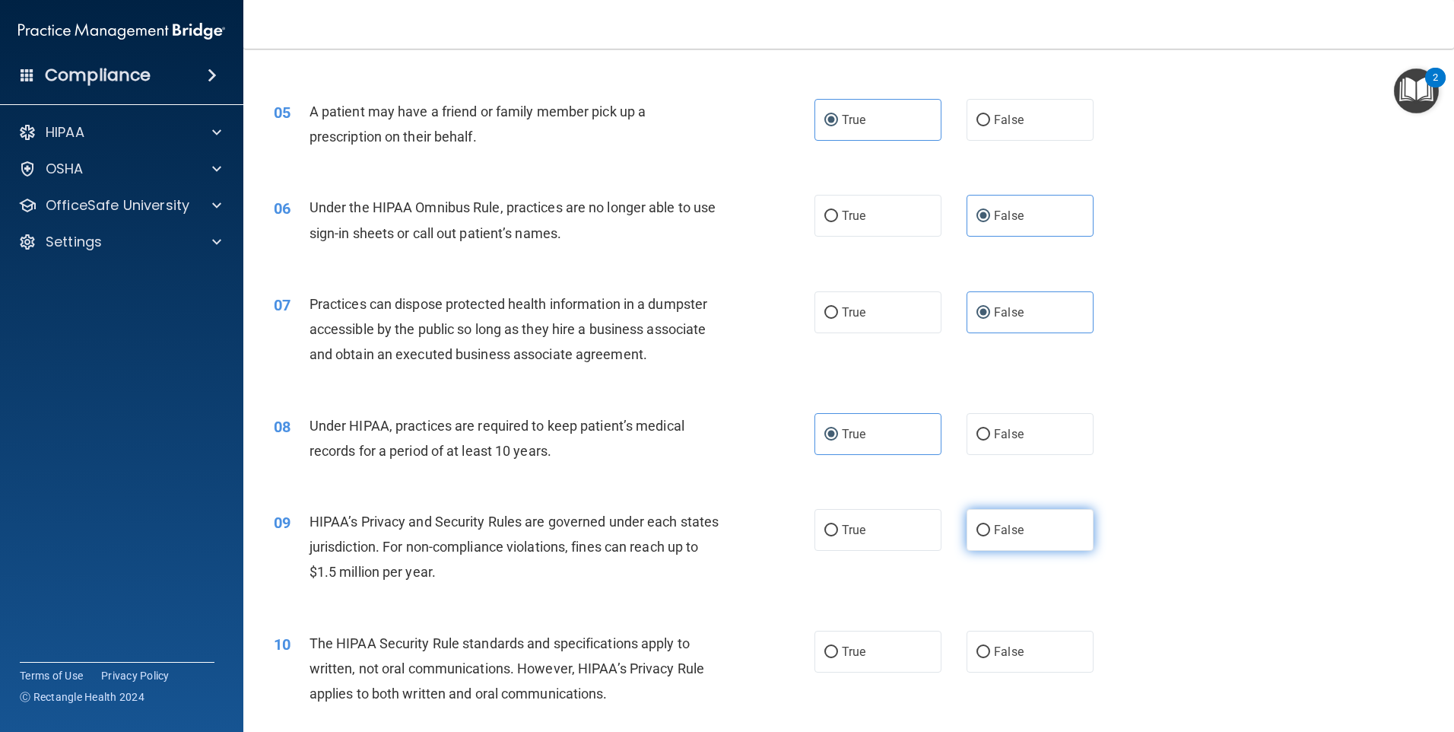
click at [994, 528] on span "False" at bounding box center [1009, 529] width 30 height 14
click at [988, 528] on input "False" at bounding box center [984, 530] width 14 height 11
radio input "true"
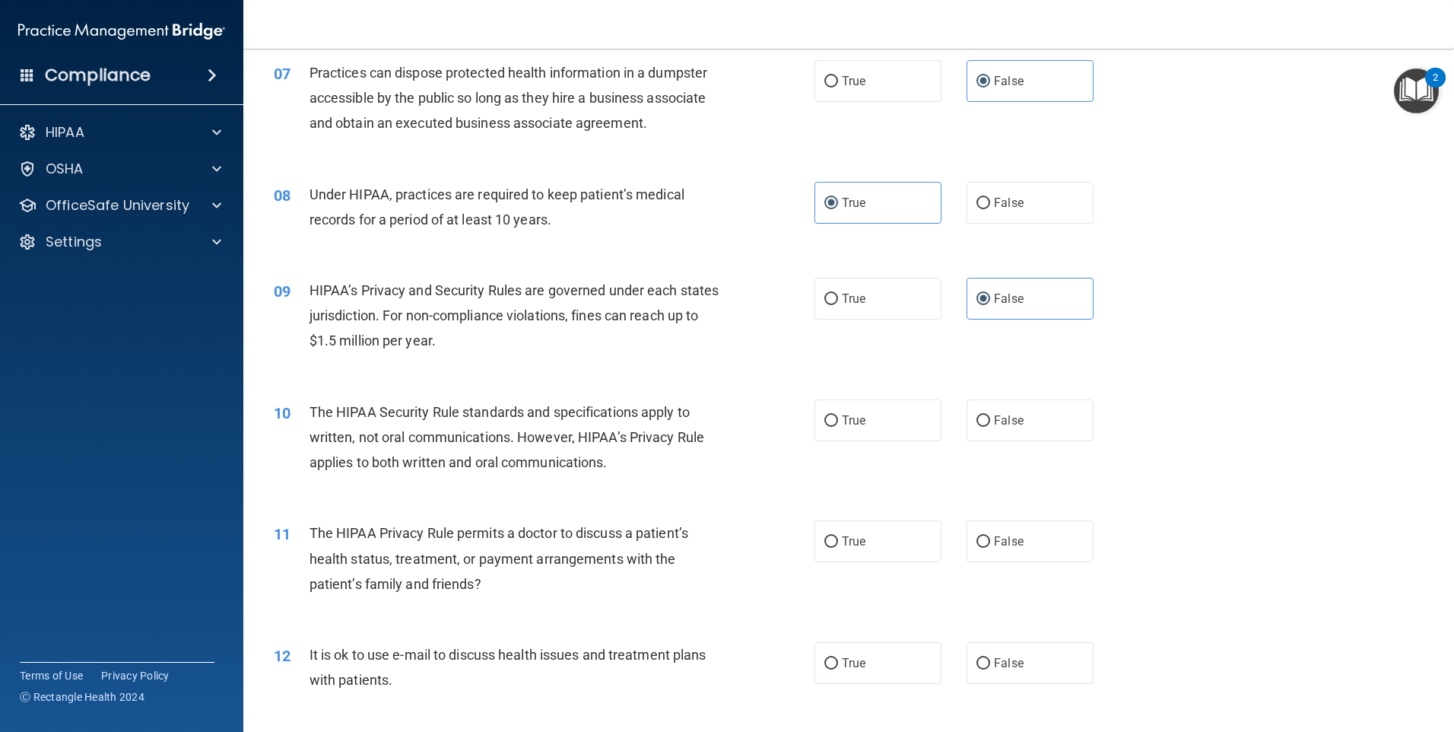
scroll to position [761, 0]
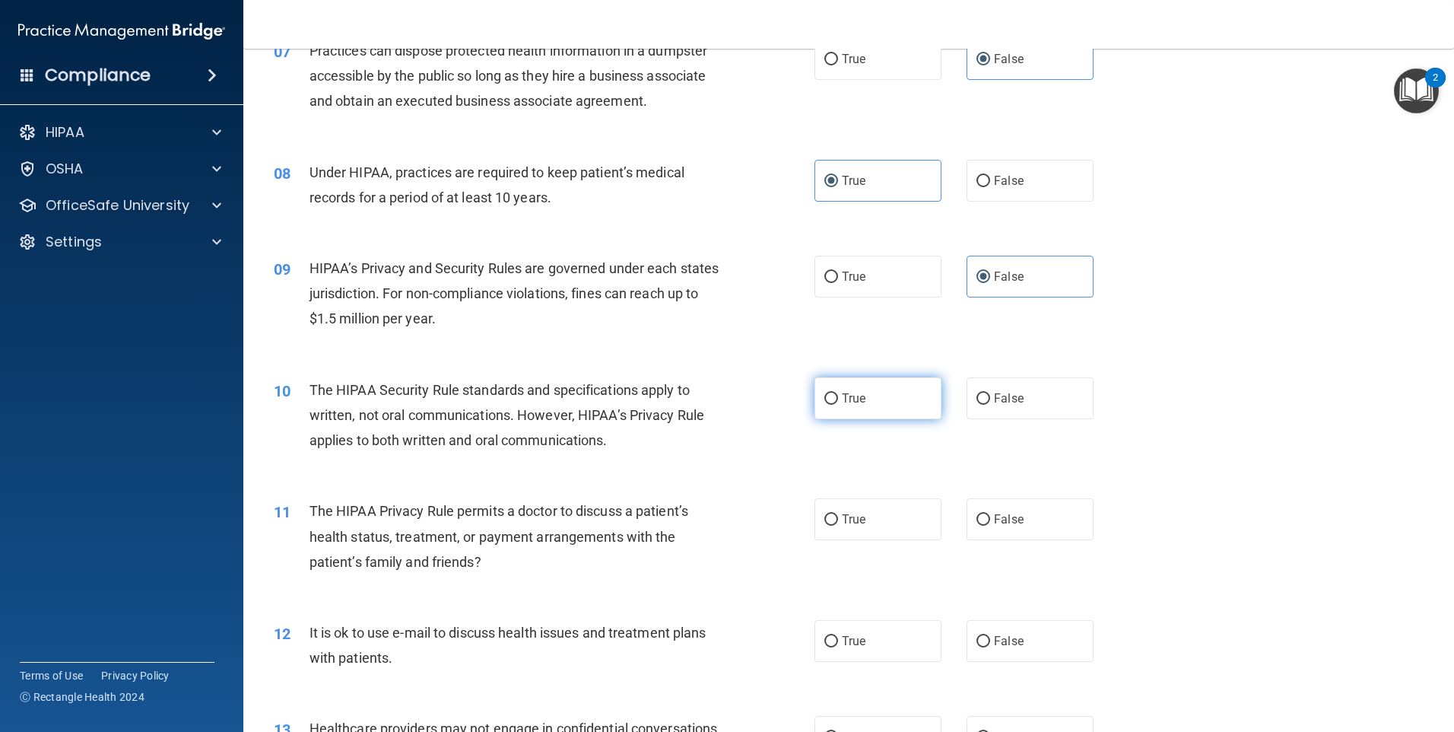
click at [872, 405] on label "True" at bounding box center [878, 398] width 127 height 42
click at [838, 405] on input "True" at bounding box center [831, 398] width 14 height 11
radio input "true"
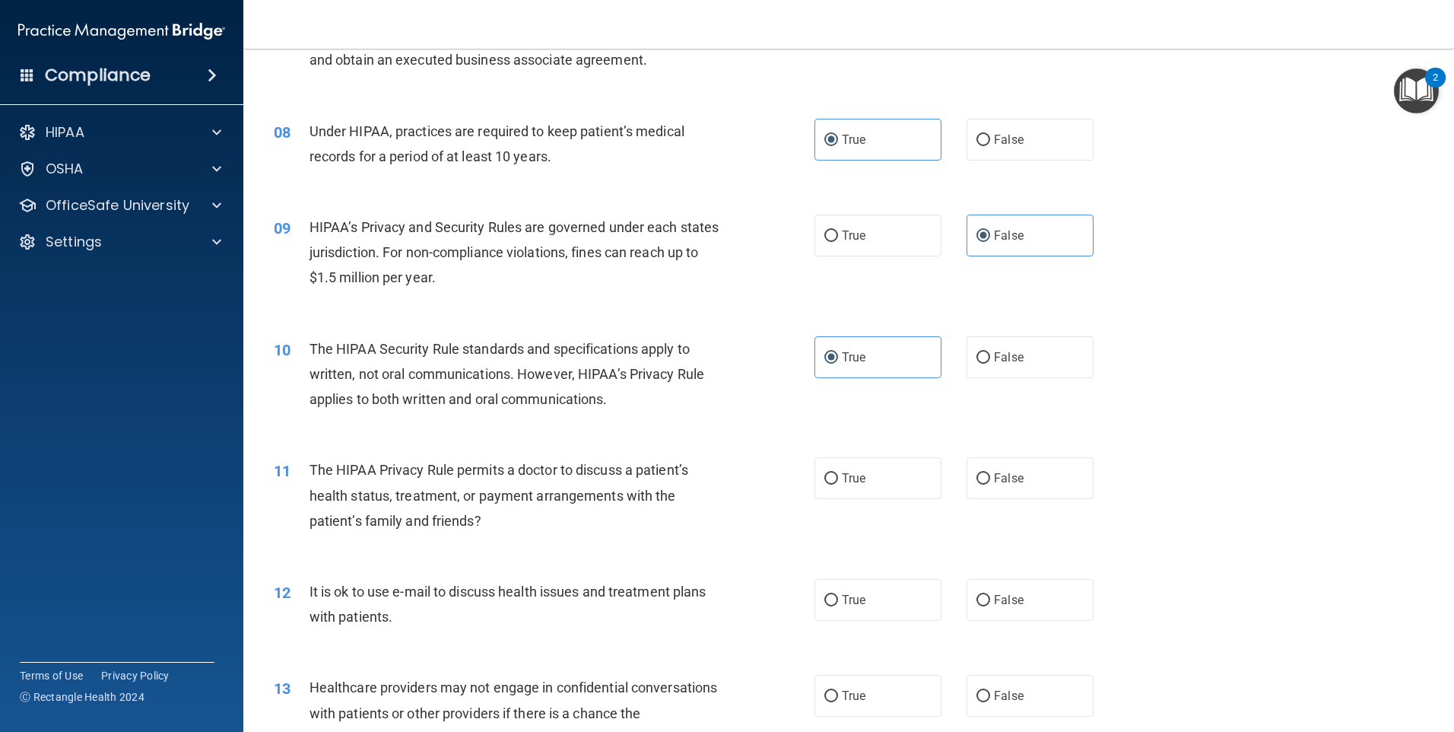
scroll to position [862, 0]
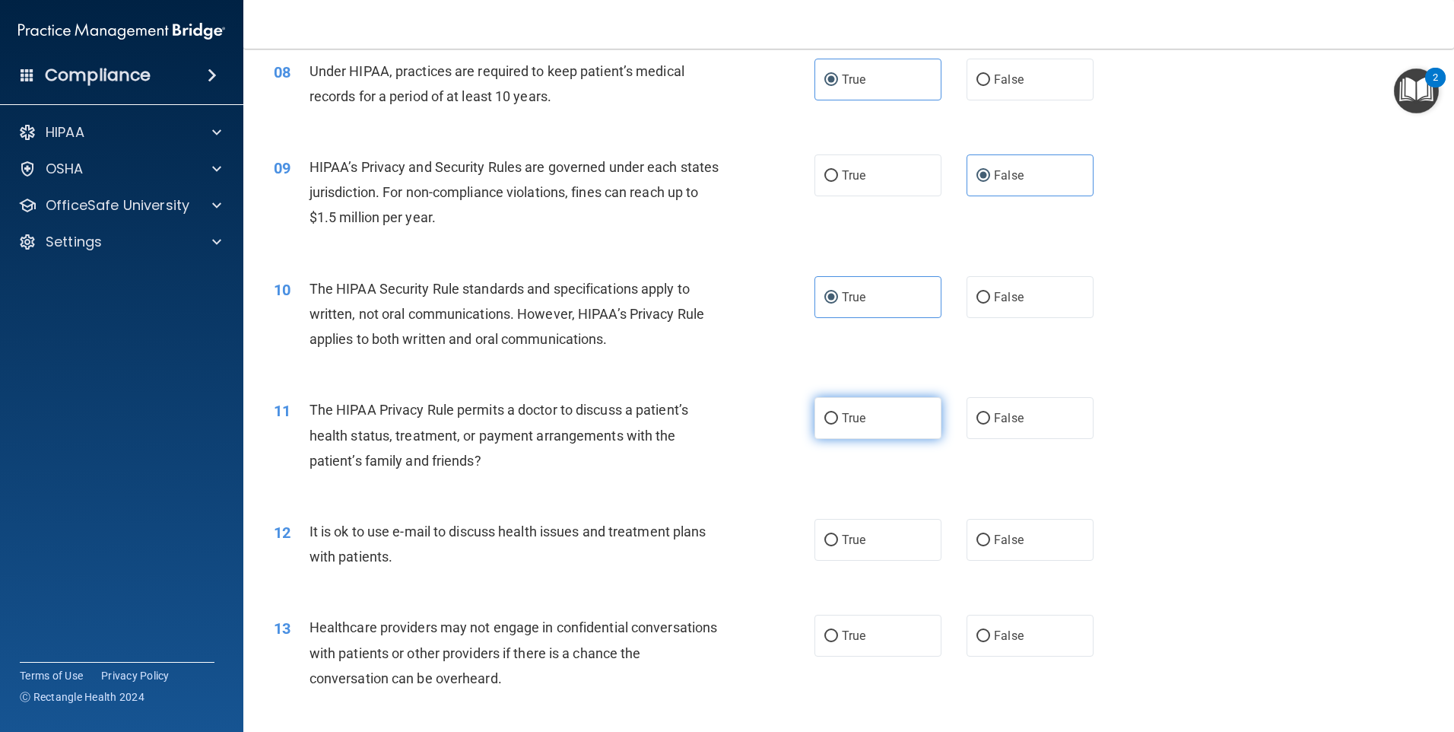
click at [883, 418] on label "True" at bounding box center [878, 418] width 127 height 42
click at [838, 418] on input "True" at bounding box center [831, 418] width 14 height 11
radio input "true"
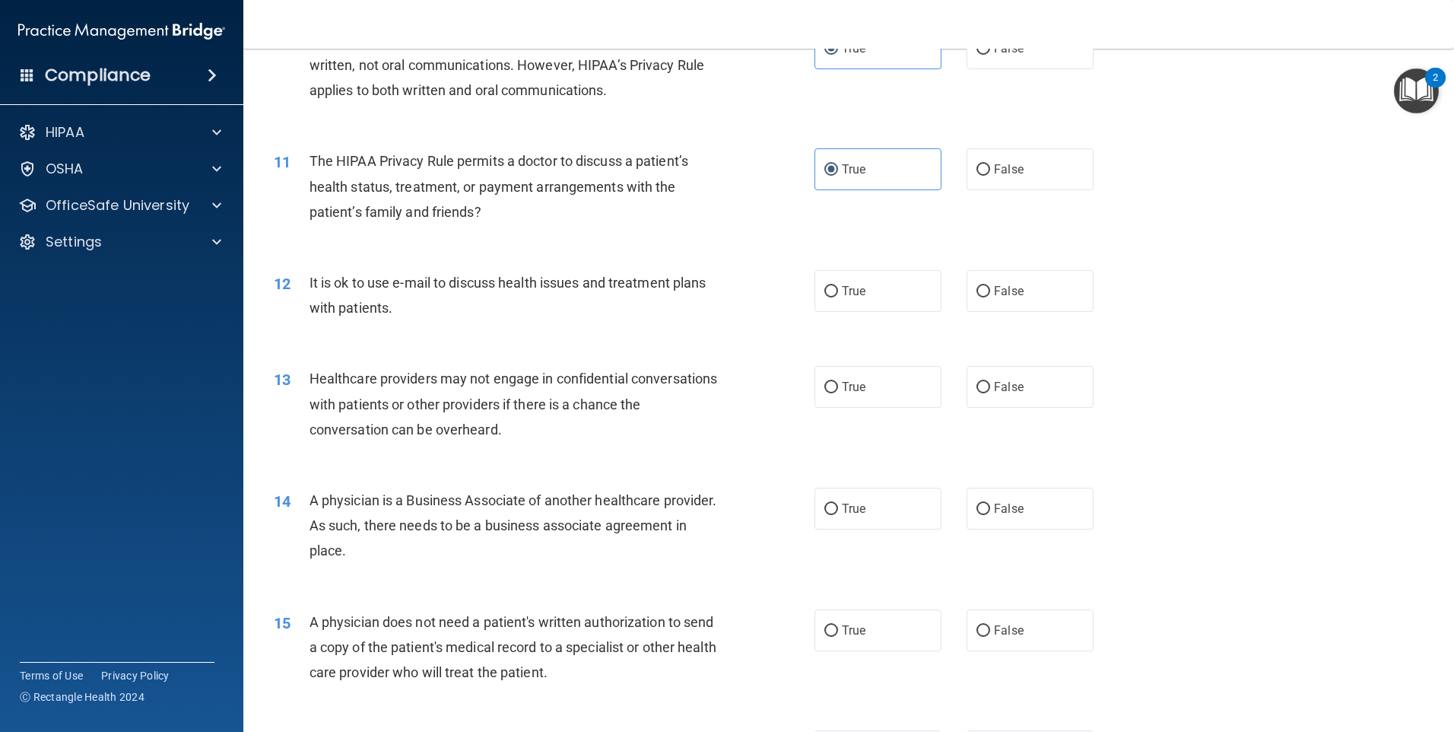
scroll to position [1116, 0]
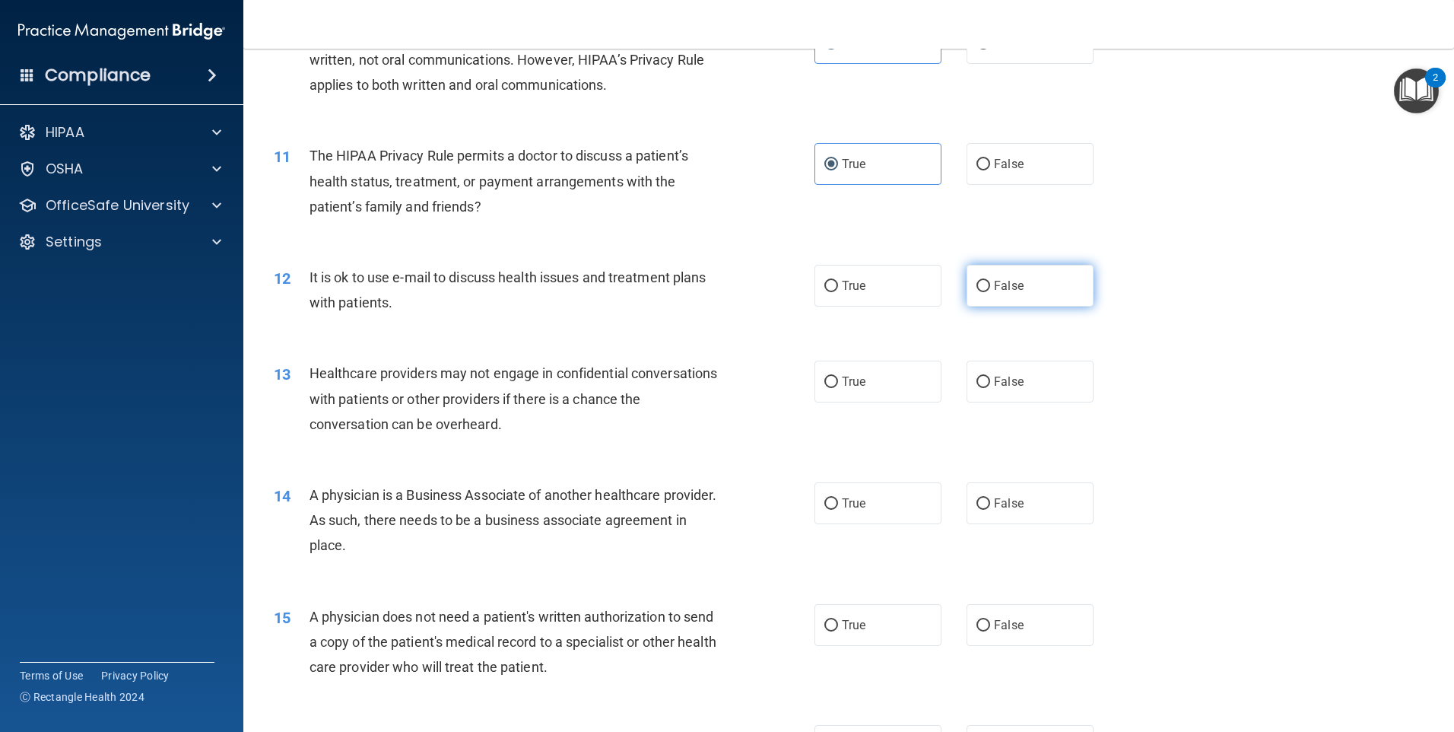
click at [994, 292] on span "False" at bounding box center [1009, 285] width 30 height 14
click at [990, 292] on input "False" at bounding box center [984, 286] width 14 height 11
radio input "true"
click at [869, 376] on label "True" at bounding box center [878, 381] width 127 height 42
click at [838, 376] on input "True" at bounding box center [831, 381] width 14 height 11
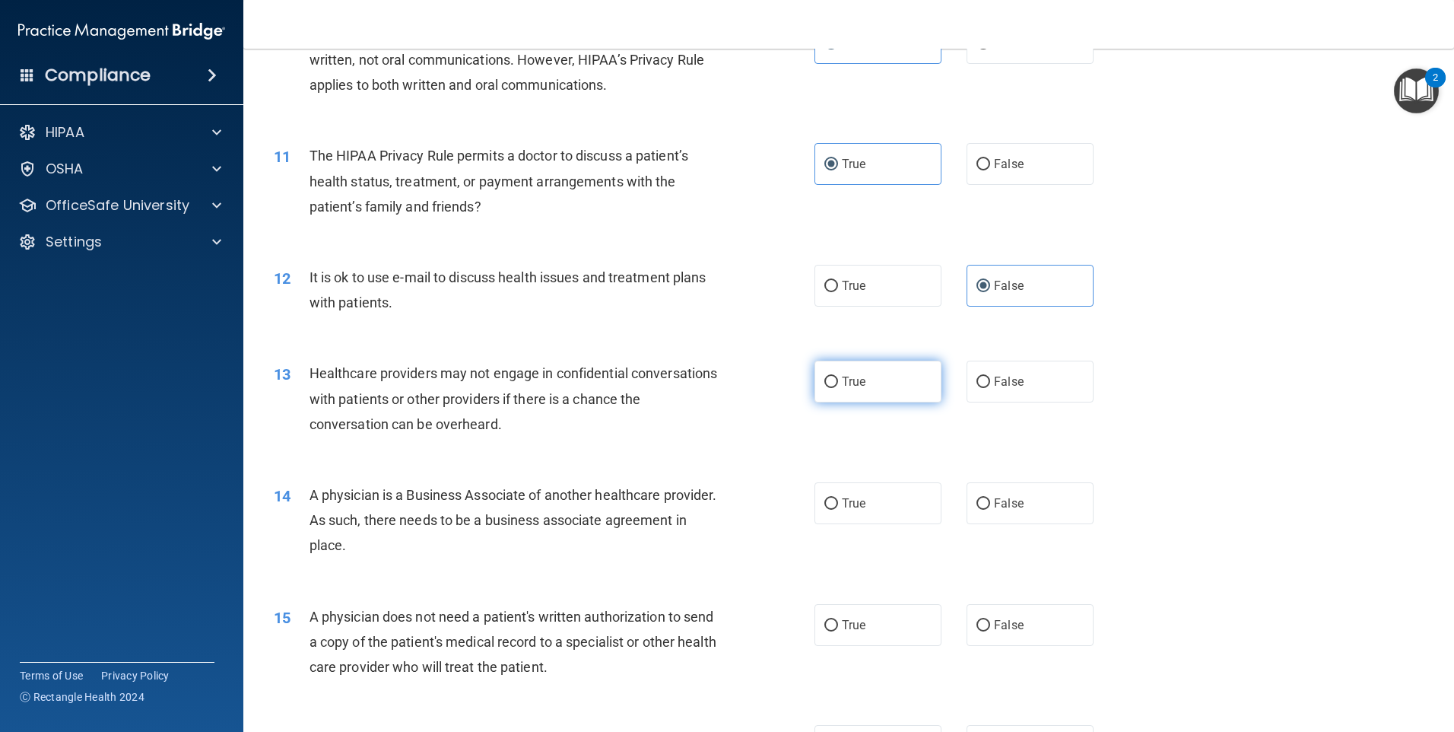
radio input "true"
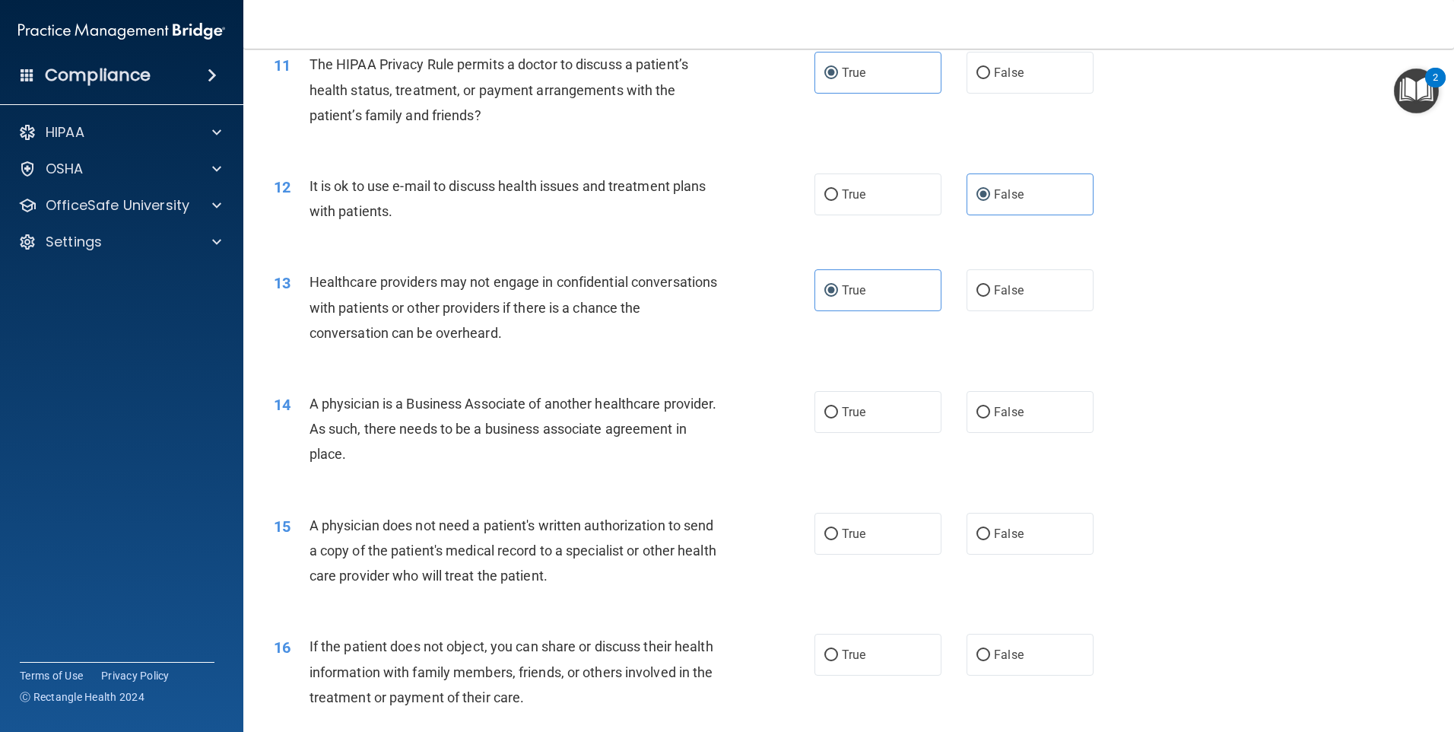
scroll to position [1217, 0]
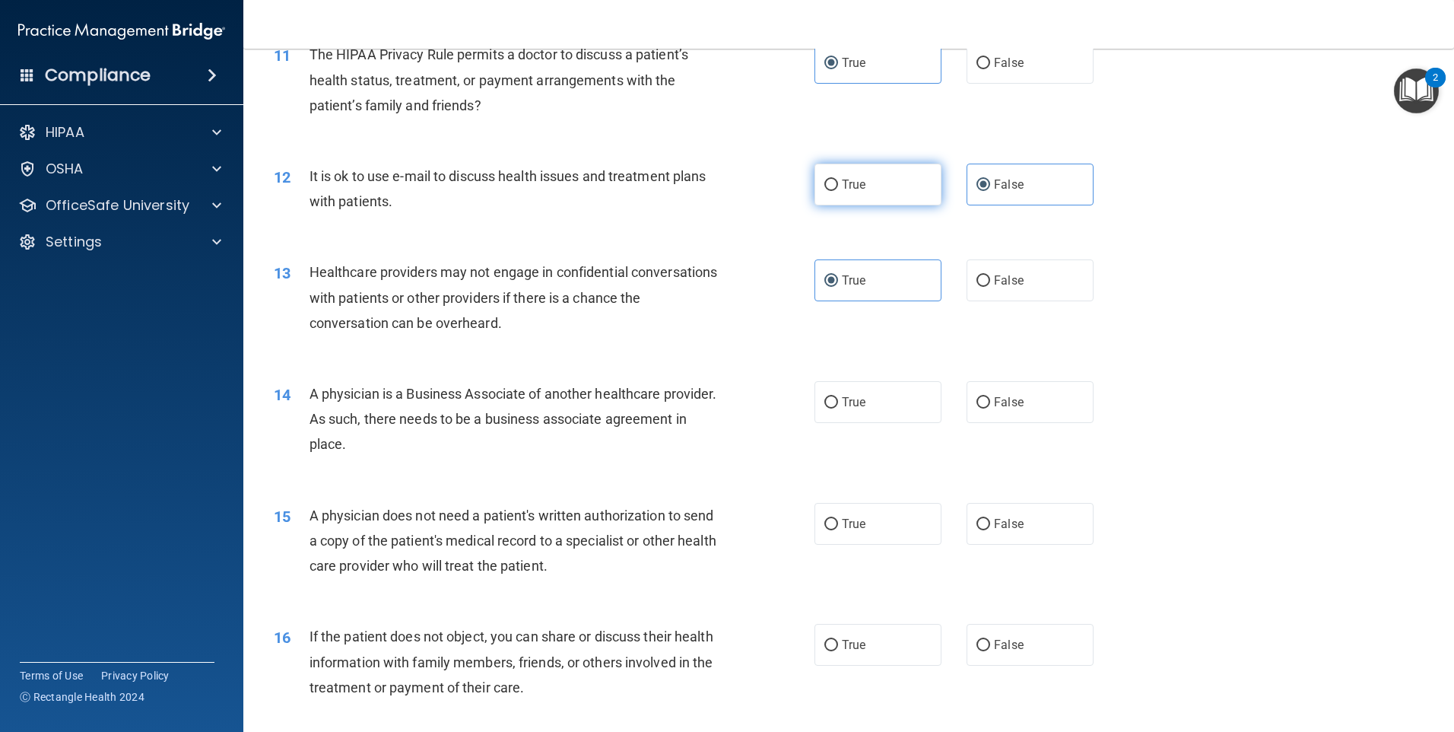
click at [907, 189] on label "True" at bounding box center [878, 185] width 127 height 42
click at [838, 189] on input "True" at bounding box center [831, 184] width 14 height 11
radio input "true"
radio input "false"
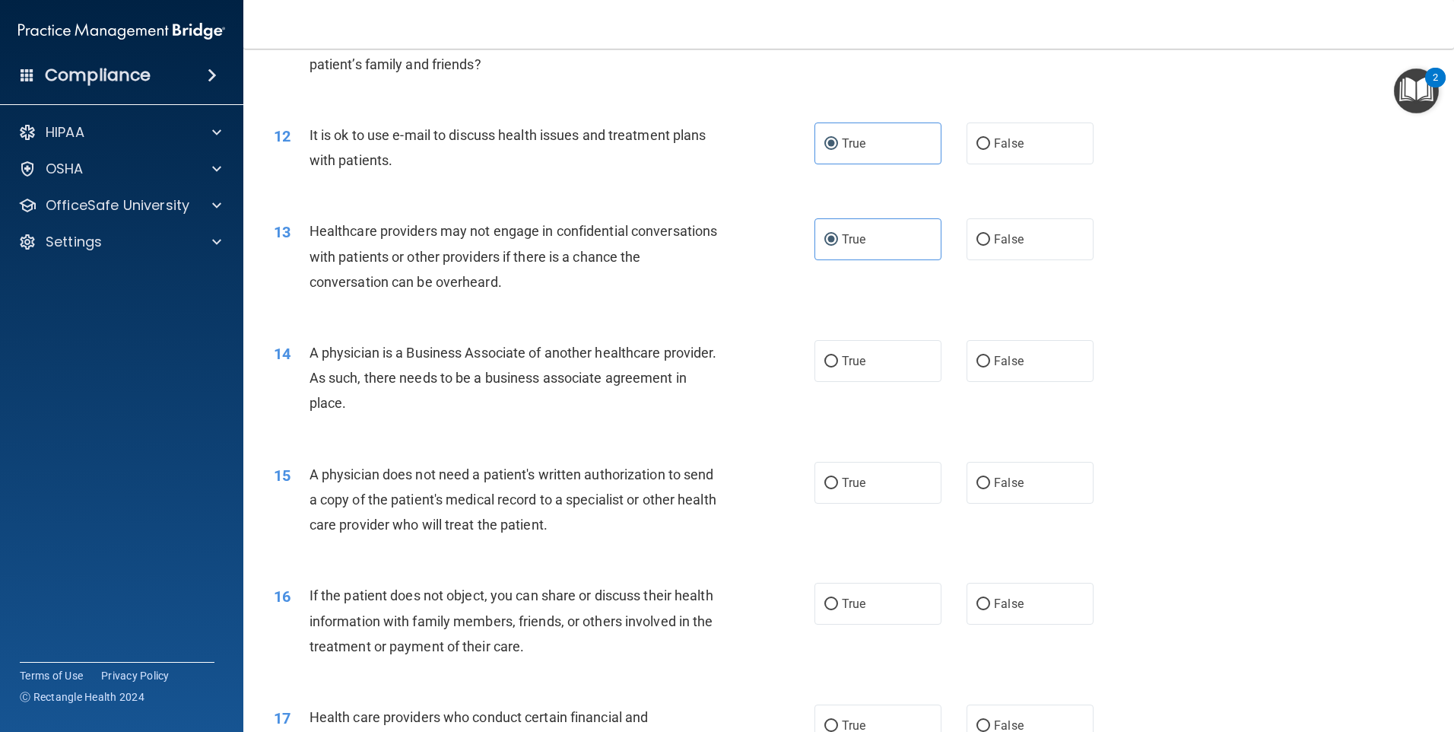
scroll to position [1318, 0]
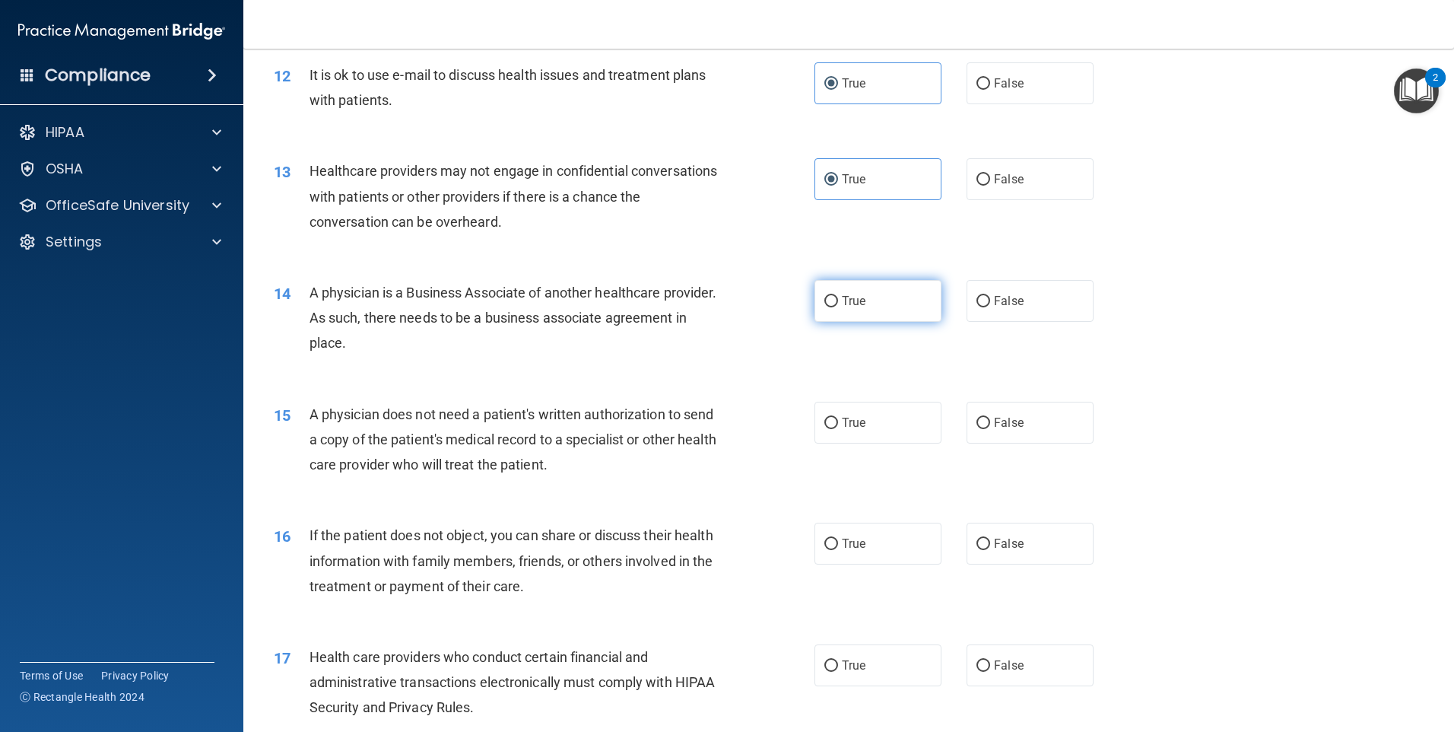
click at [869, 314] on label "True" at bounding box center [878, 301] width 127 height 42
click at [838, 307] on input "True" at bounding box center [831, 301] width 14 height 11
radio input "true"
click at [967, 303] on label "False" at bounding box center [1030, 301] width 127 height 42
click at [977, 303] on input "False" at bounding box center [984, 301] width 14 height 11
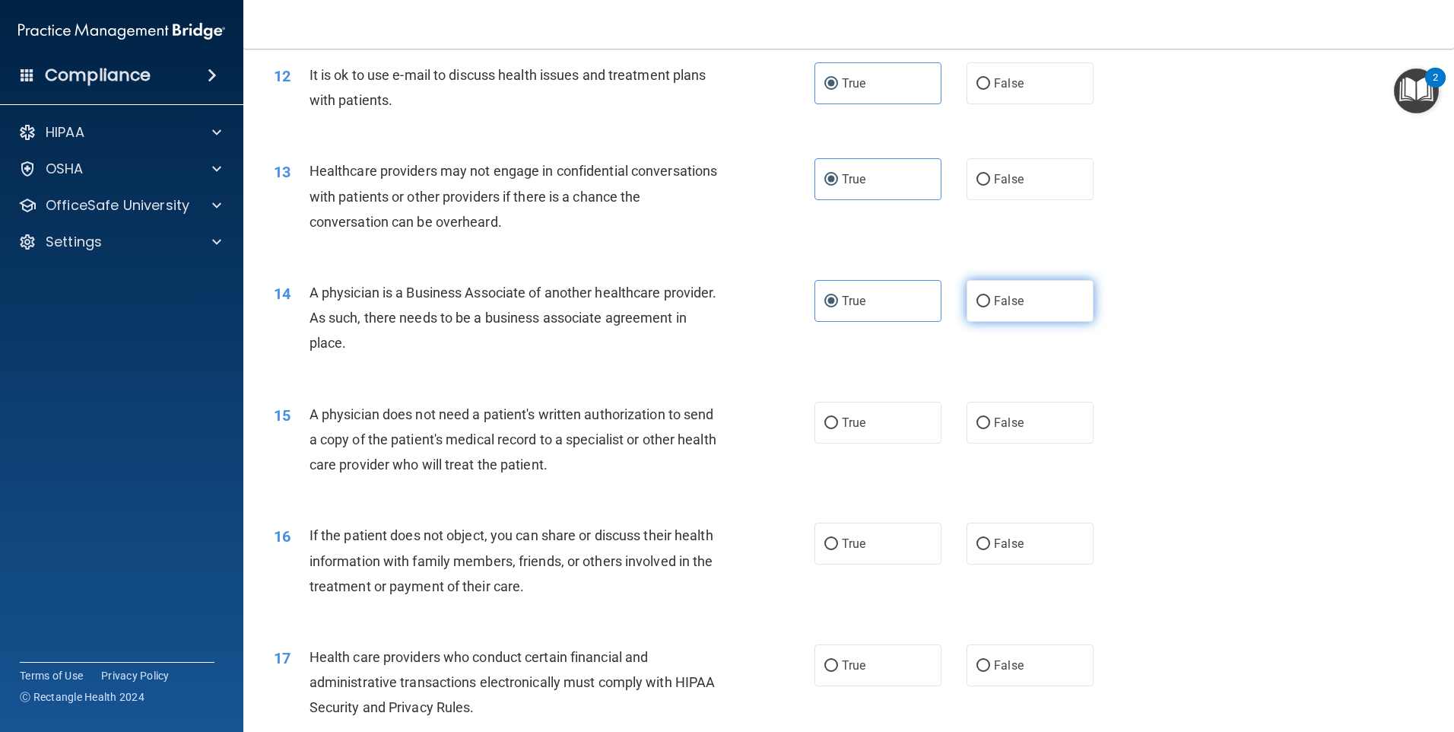
radio input "true"
click at [918, 309] on label "True" at bounding box center [878, 301] width 127 height 42
click at [838, 307] on input "True" at bounding box center [831, 301] width 14 height 11
radio input "true"
radio input "false"
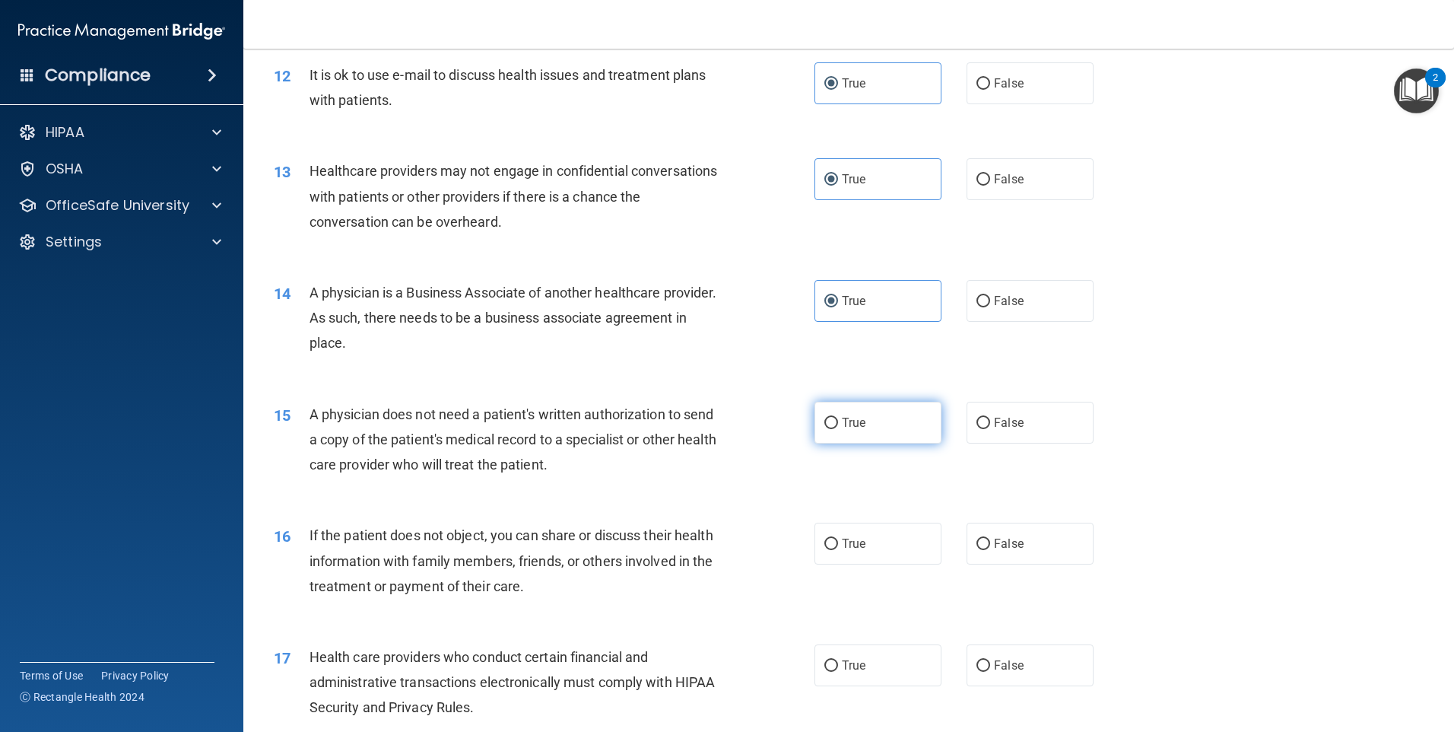
click at [853, 422] on span "True" at bounding box center [854, 422] width 24 height 14
click at [838, 422] on input "True" at bounding box center [831, 423] width 14 height 11
radio input "true"
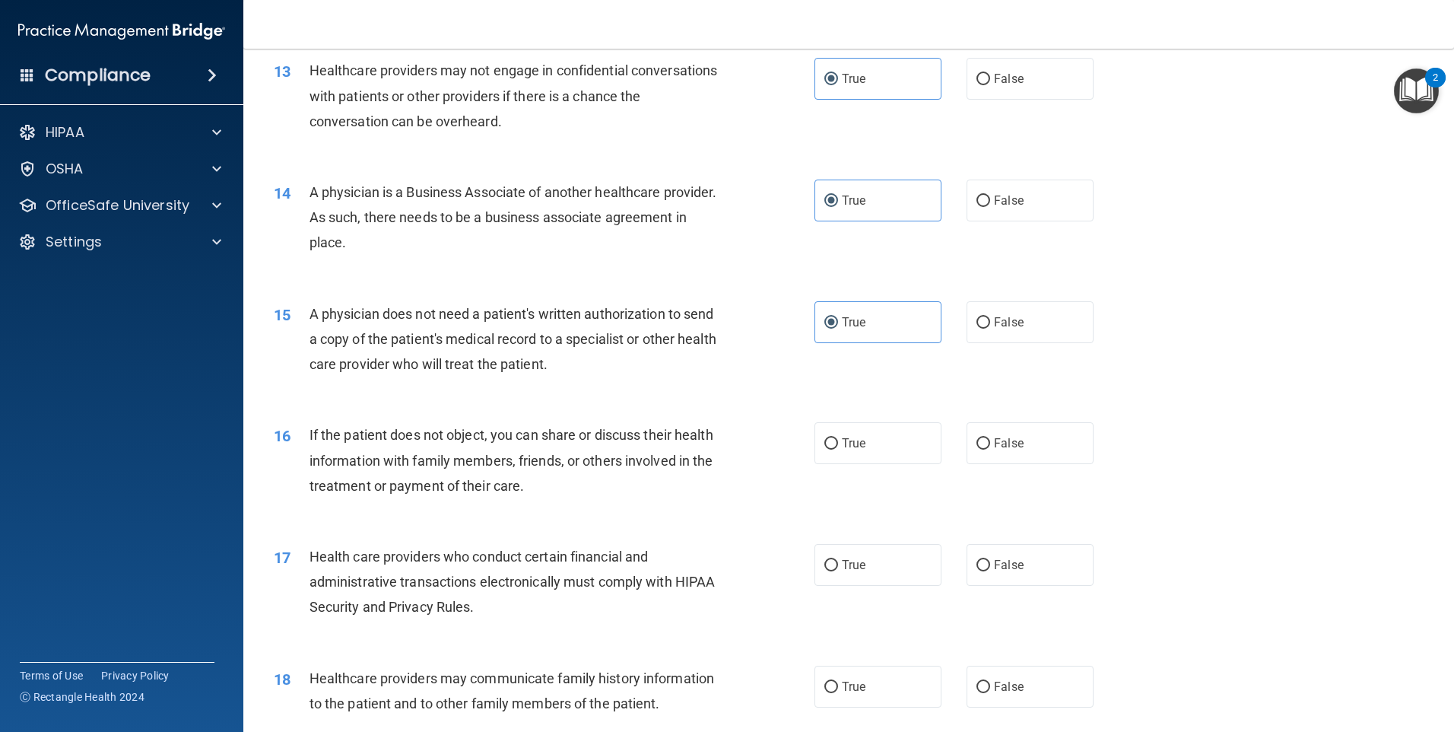
scroll to position [1420, 0]
click at [824, 445] on input "True" at bounding box center [831, 442] width 14 height 11
radio input "true"
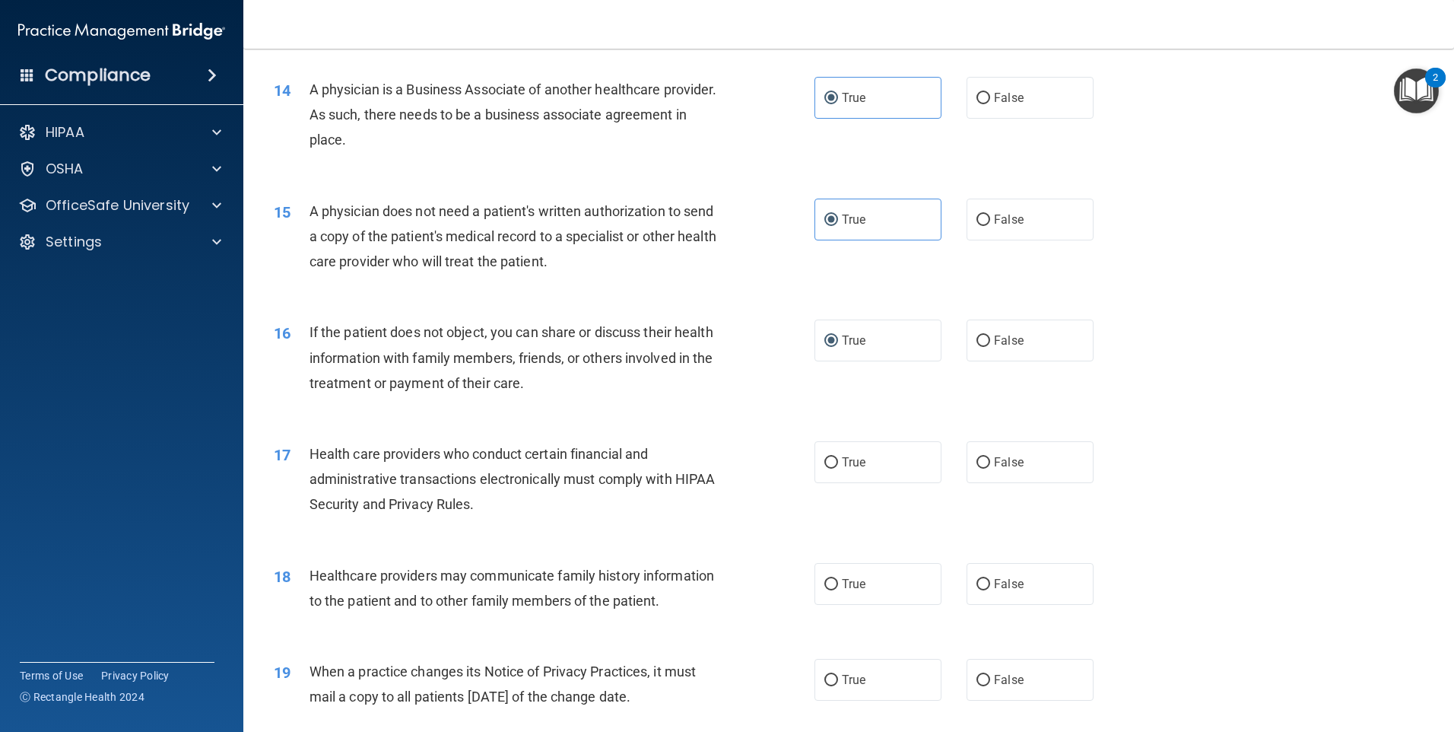
scroll to position [1572, 0]
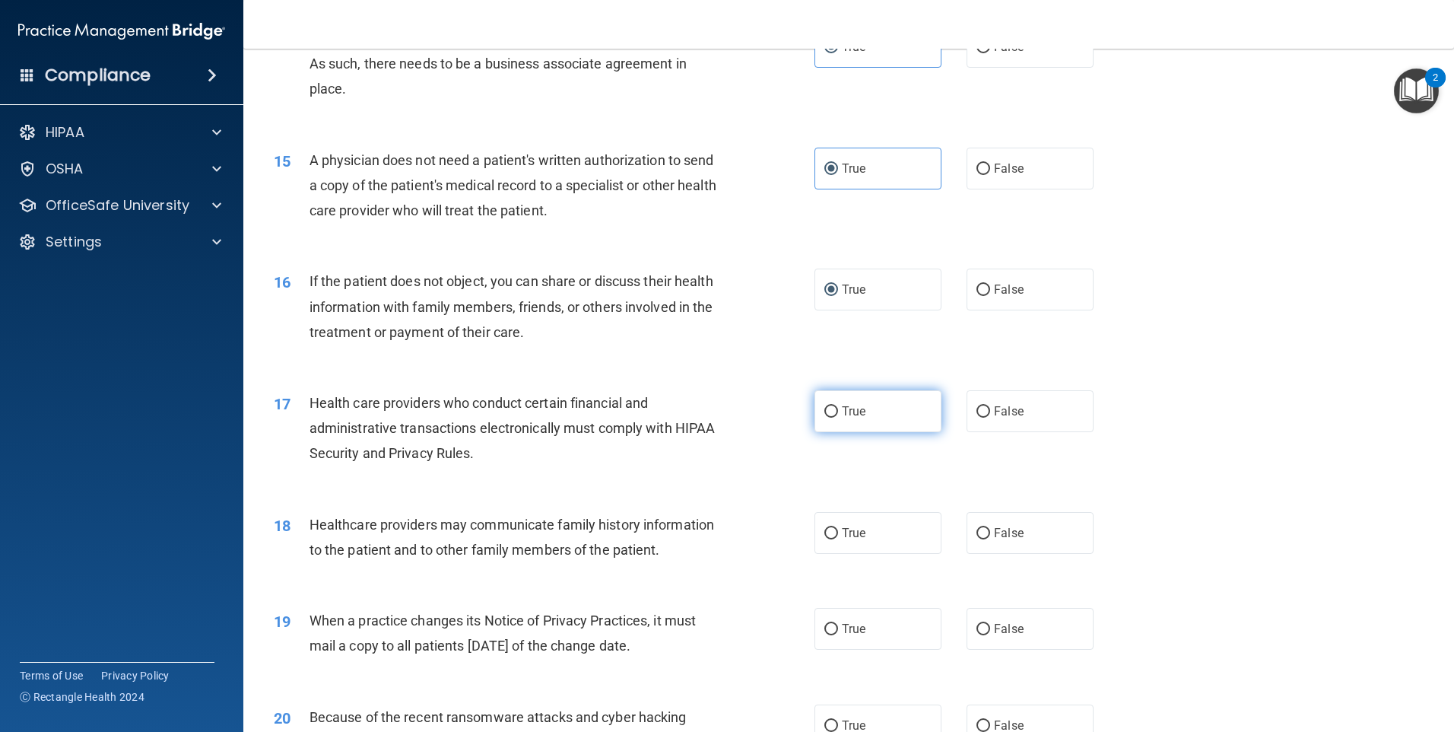
click at [844, 421] on label "True" at bounding box center [878, 411] width 127 height 42
click at [838, 418] on input "True" at bounding box center [831, 411] width 14 height 11
radio input "true"
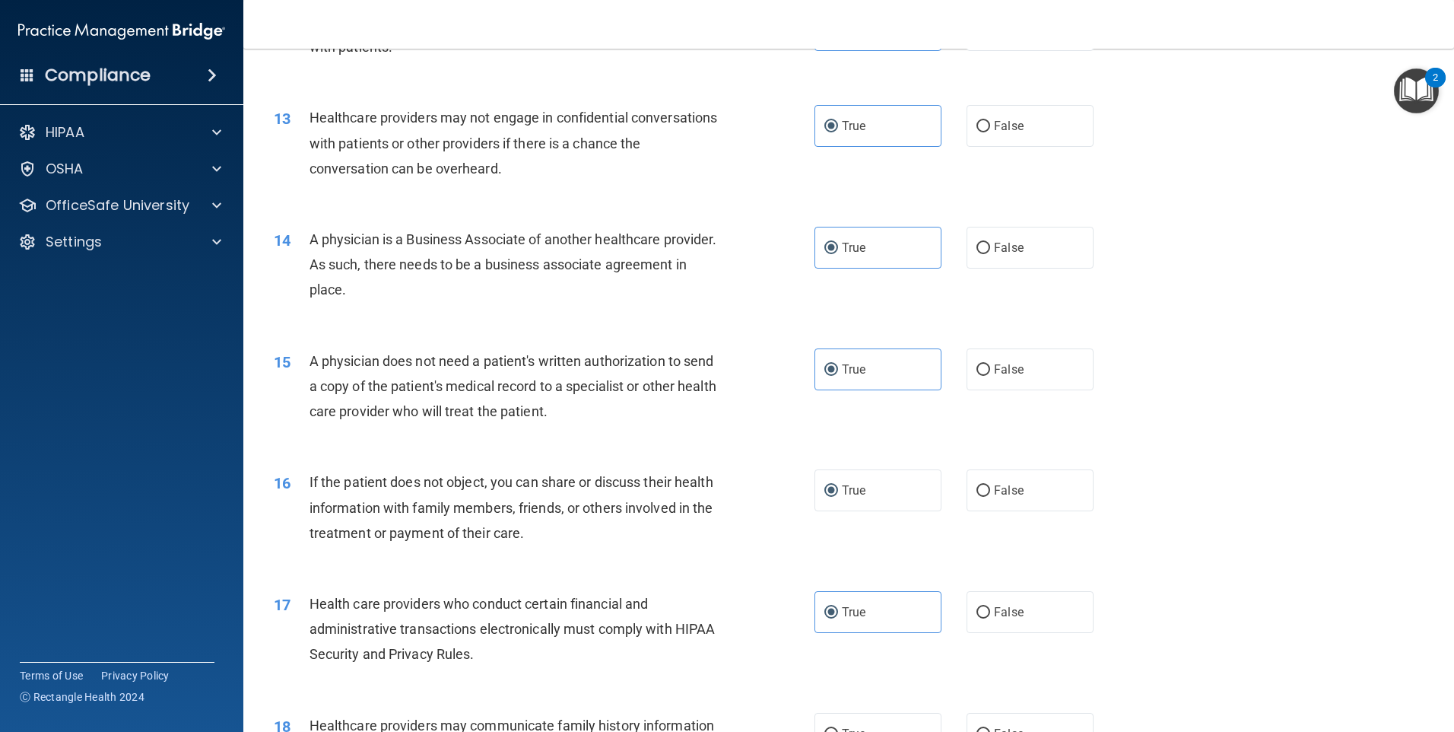
scroll to position [1369, 0]
click at [996, 130] on span "False" at bounding box center [1009, 128] width 30 height 14
click at [990, 130] on input "False" at bounding box center [984, 128] width 14 height 11
radio input "true"
radio input "false"
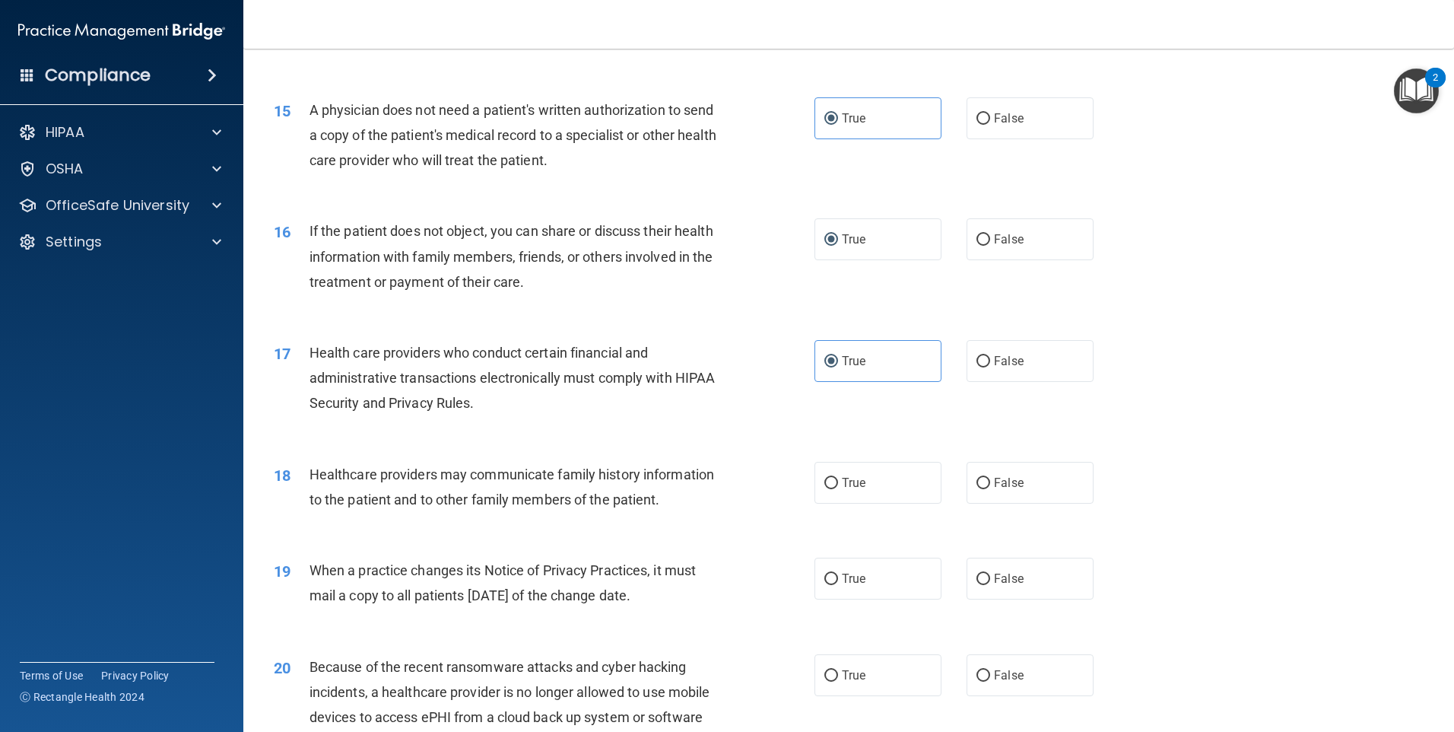
scroll to position [1673, 0]
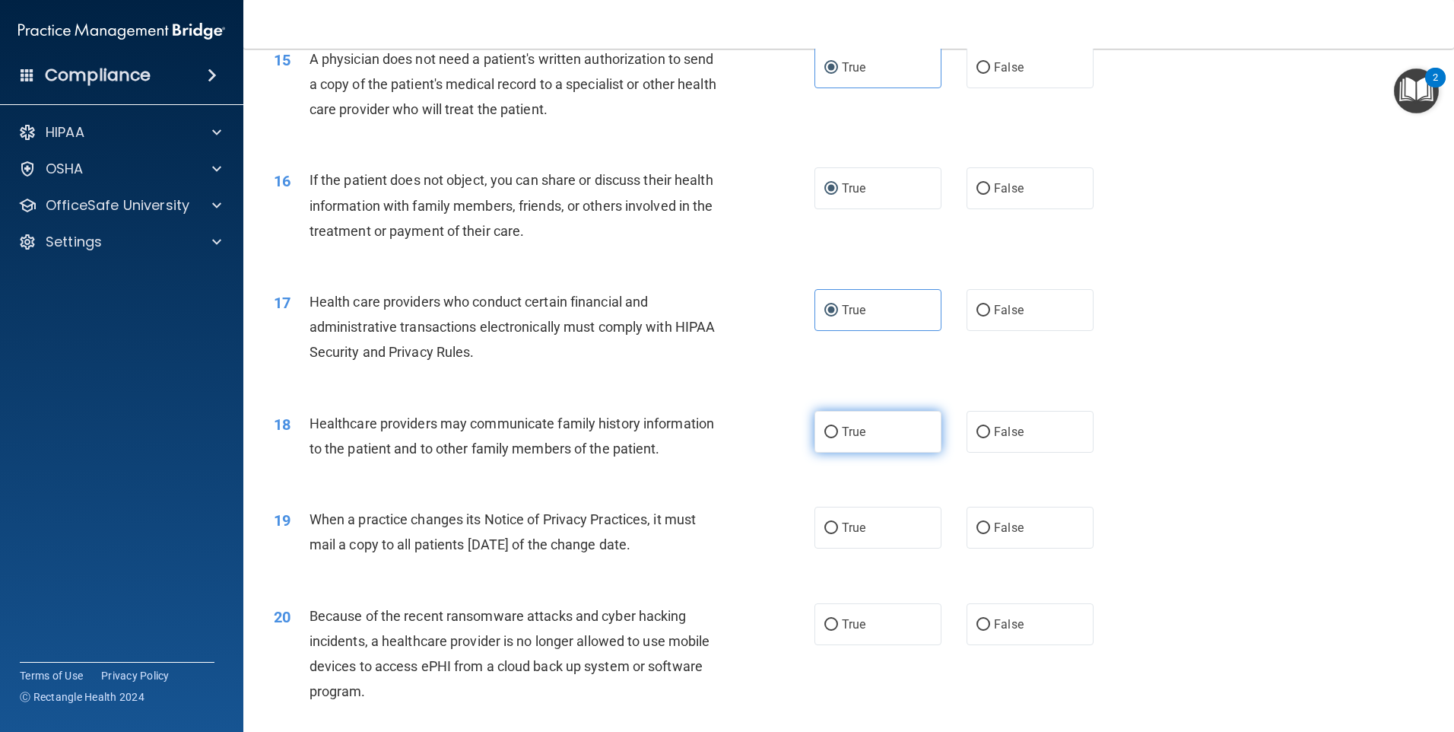
click at [833, 427] on label "True" at bounding box center [878, 432] width 127 height 42
click at [833, 427] on input "True" at bounding box center [831, 432] width 14 height 11
radio input "true"
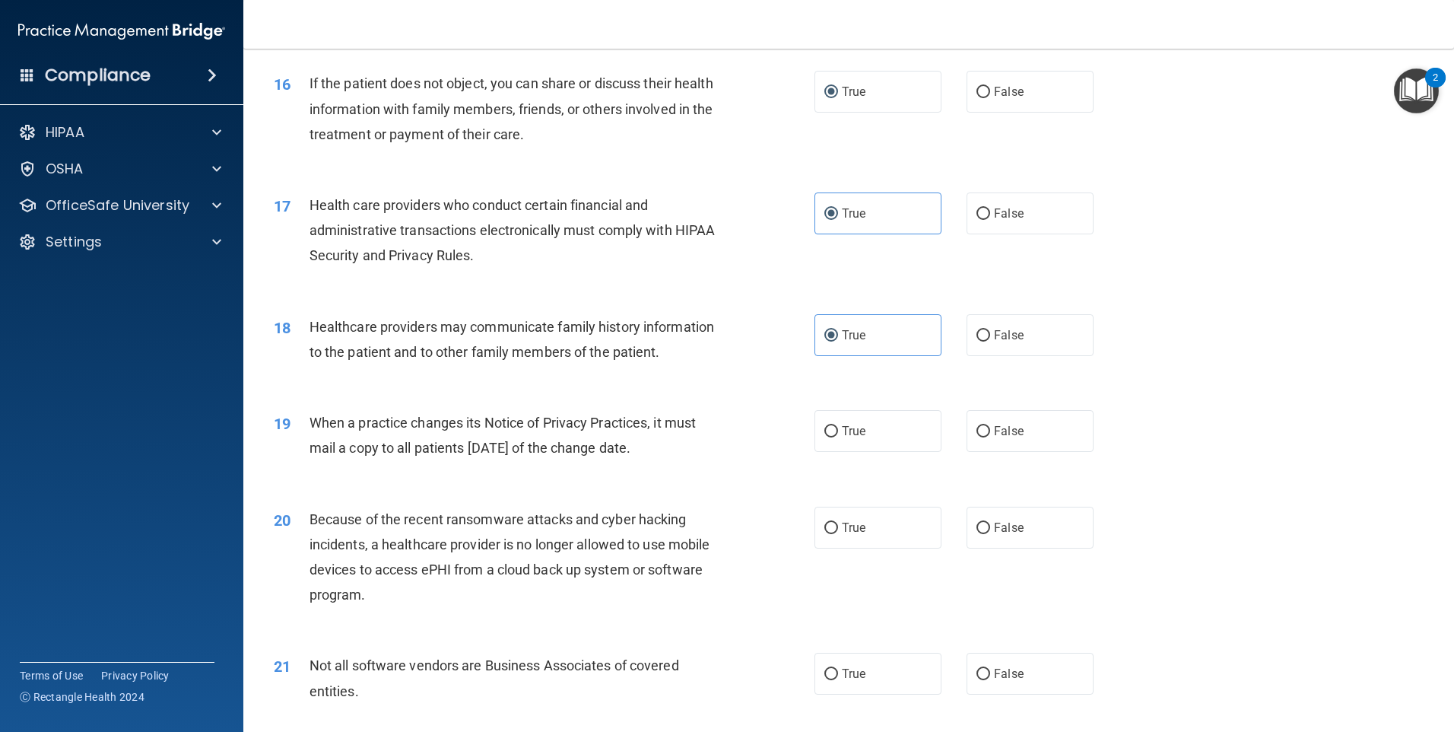
scroll to position [1774, 0]
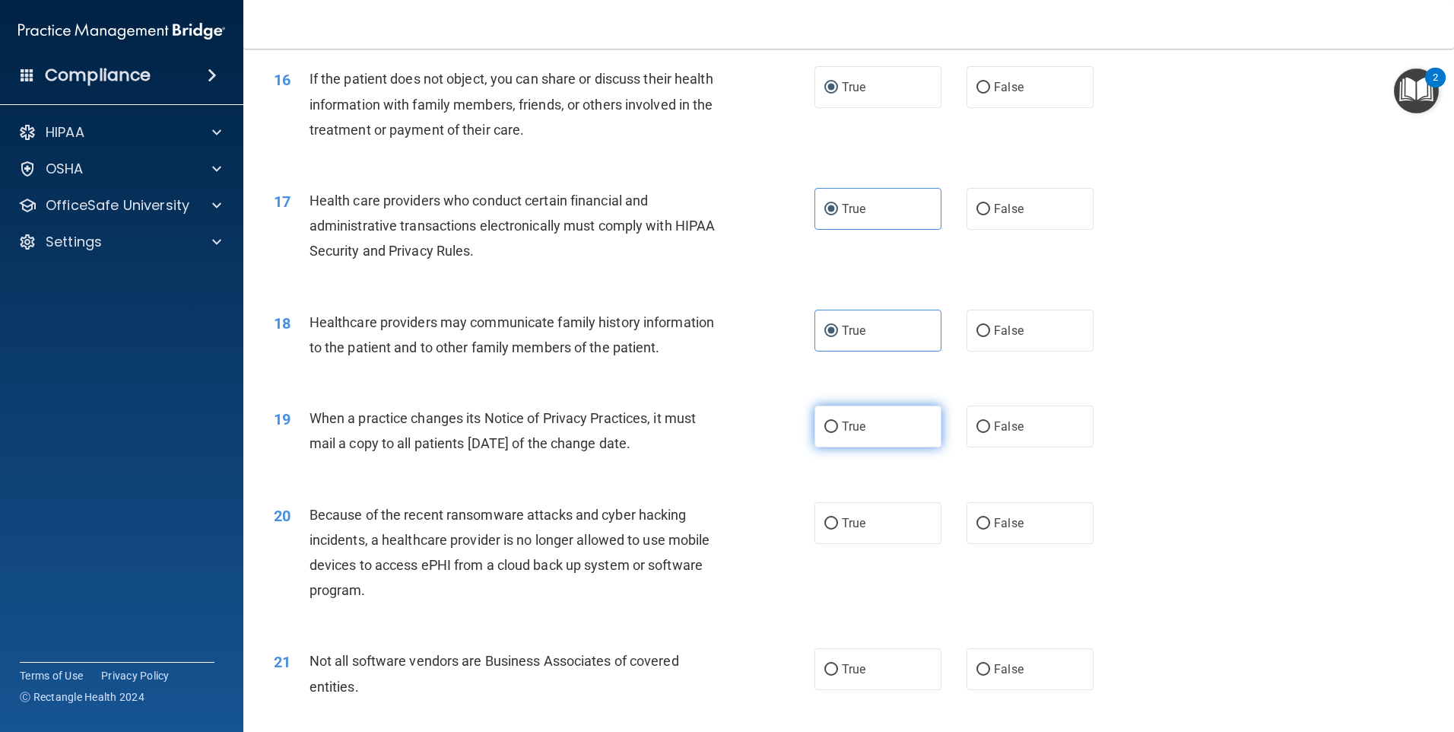
click at [826, 427] on input "True" at bounding box center [831, 426] width 14 height 11
radio input "true"
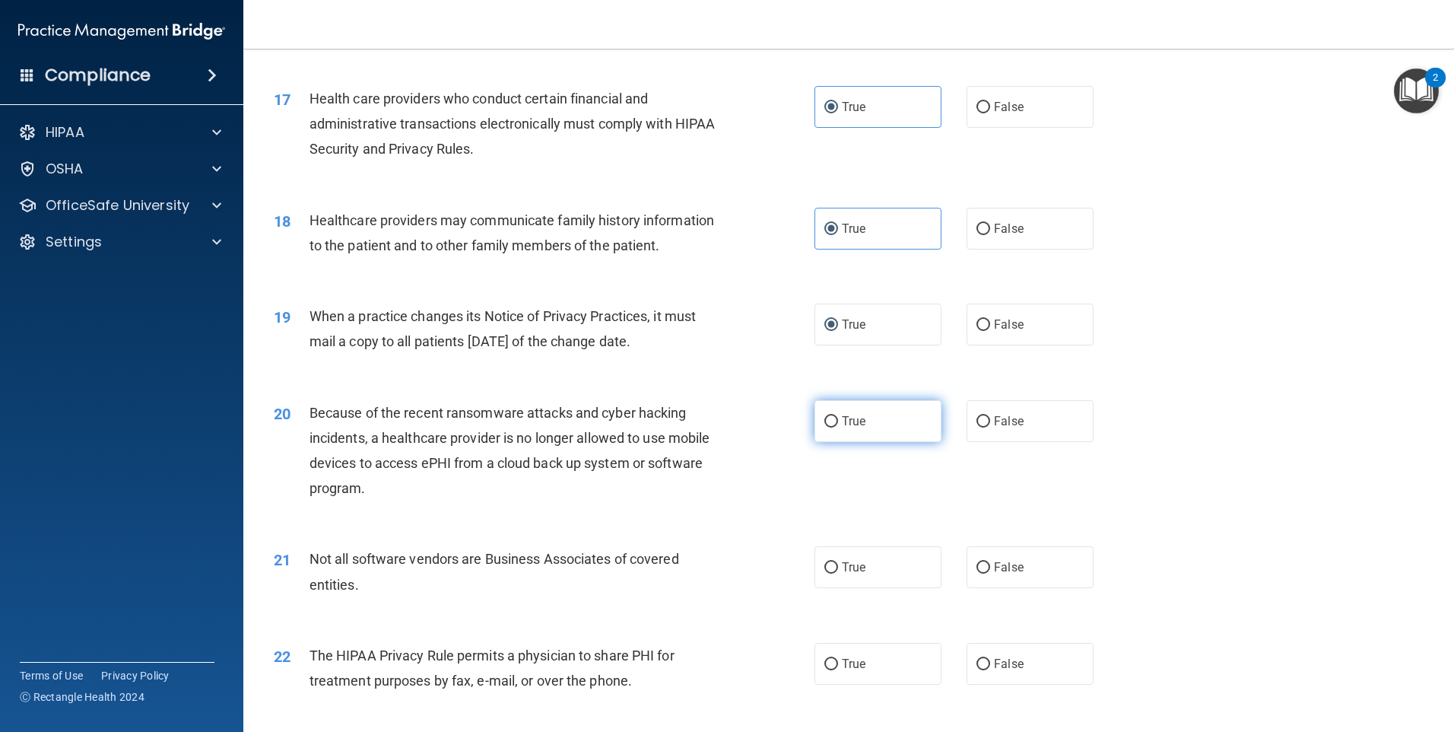
click at [888, 427] on label "True" at bounding box center [878, 421] width 127 height 42
click at [838, 427] on input "True" at bounding box center [831, 421] width 14 height 11
radio input "true"
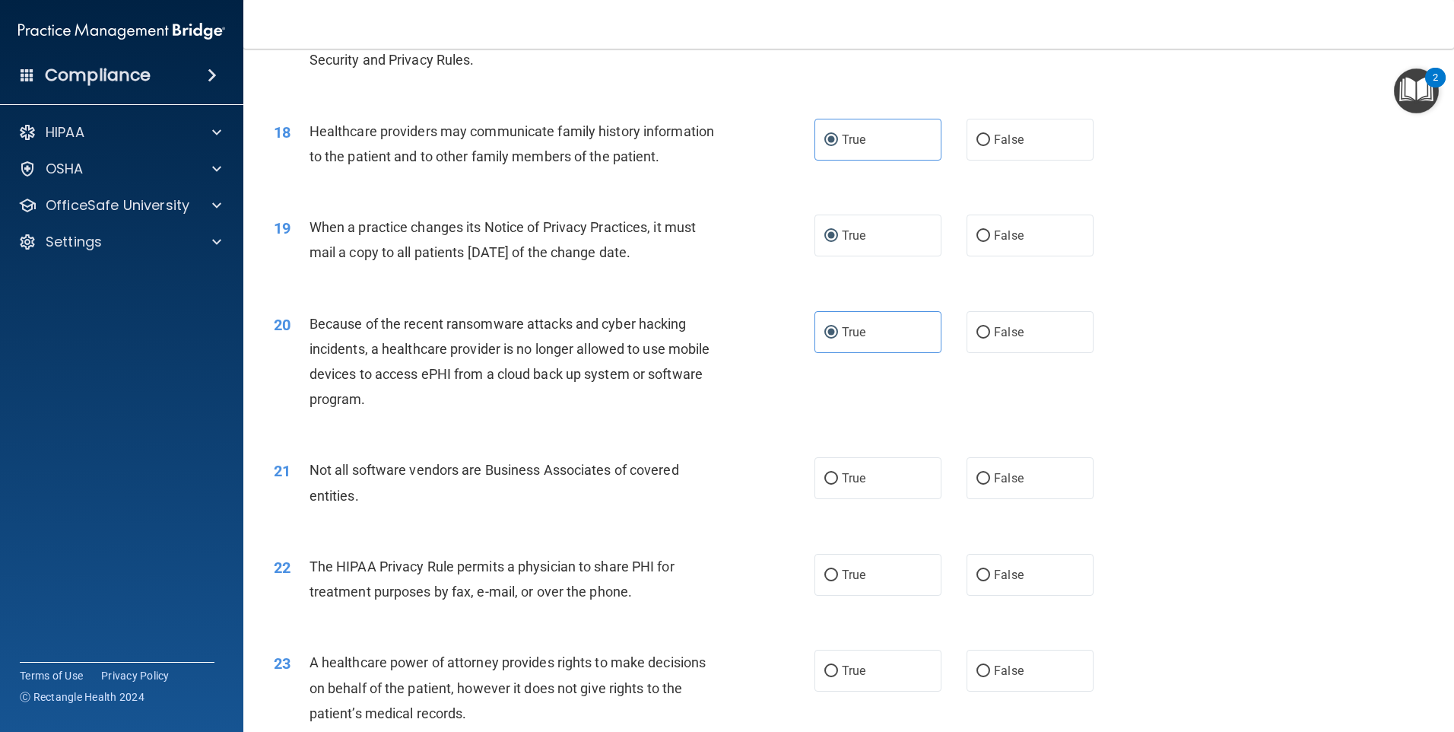
scroll to position [1977, 0]
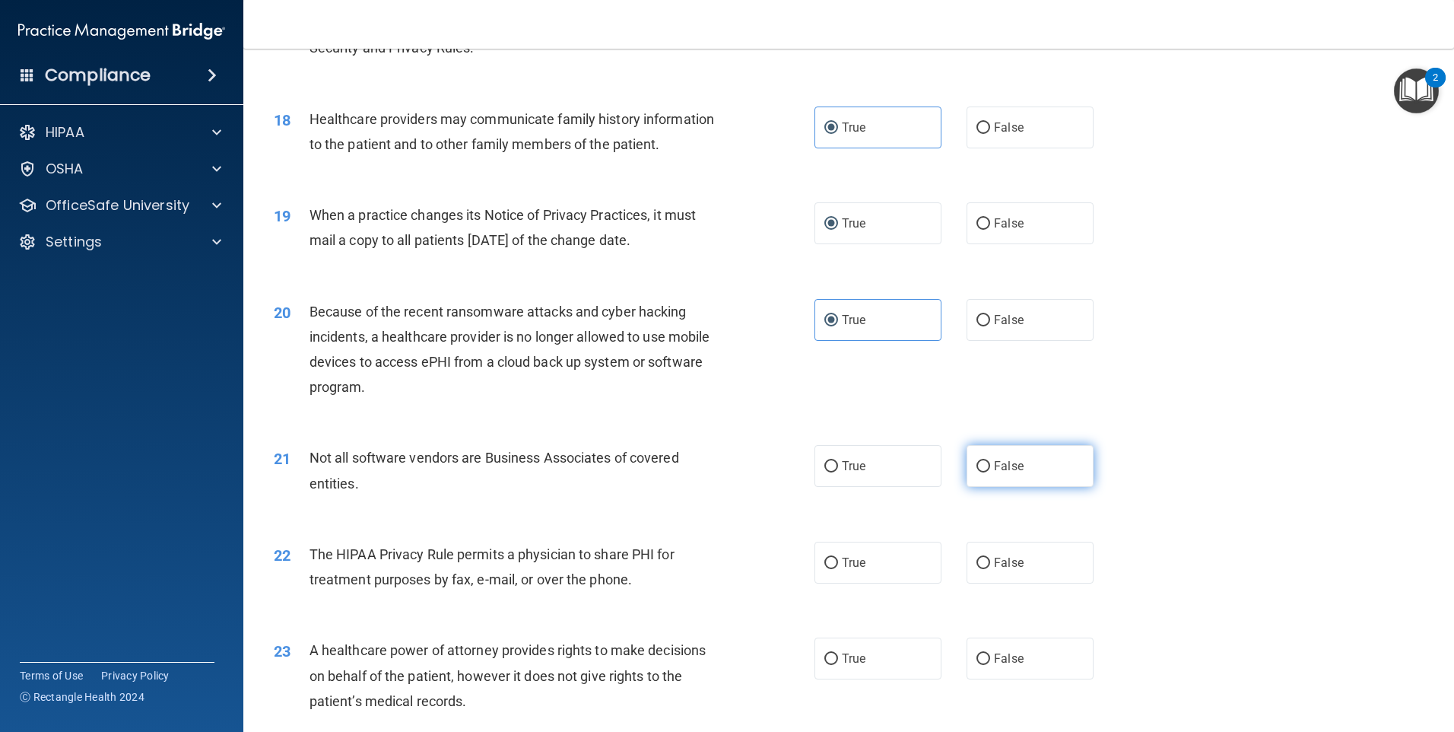
click at [979, 461] on input "False" at bounding box center [984, 466] width 14 height 11
radio input "true"
click at [842, 466] on span "True" at bounding box center [854, 466] width 24 height 14
click at [838, 466] on input "True" at bounding box center [831, 466] width 14 height 11
radio input "true"
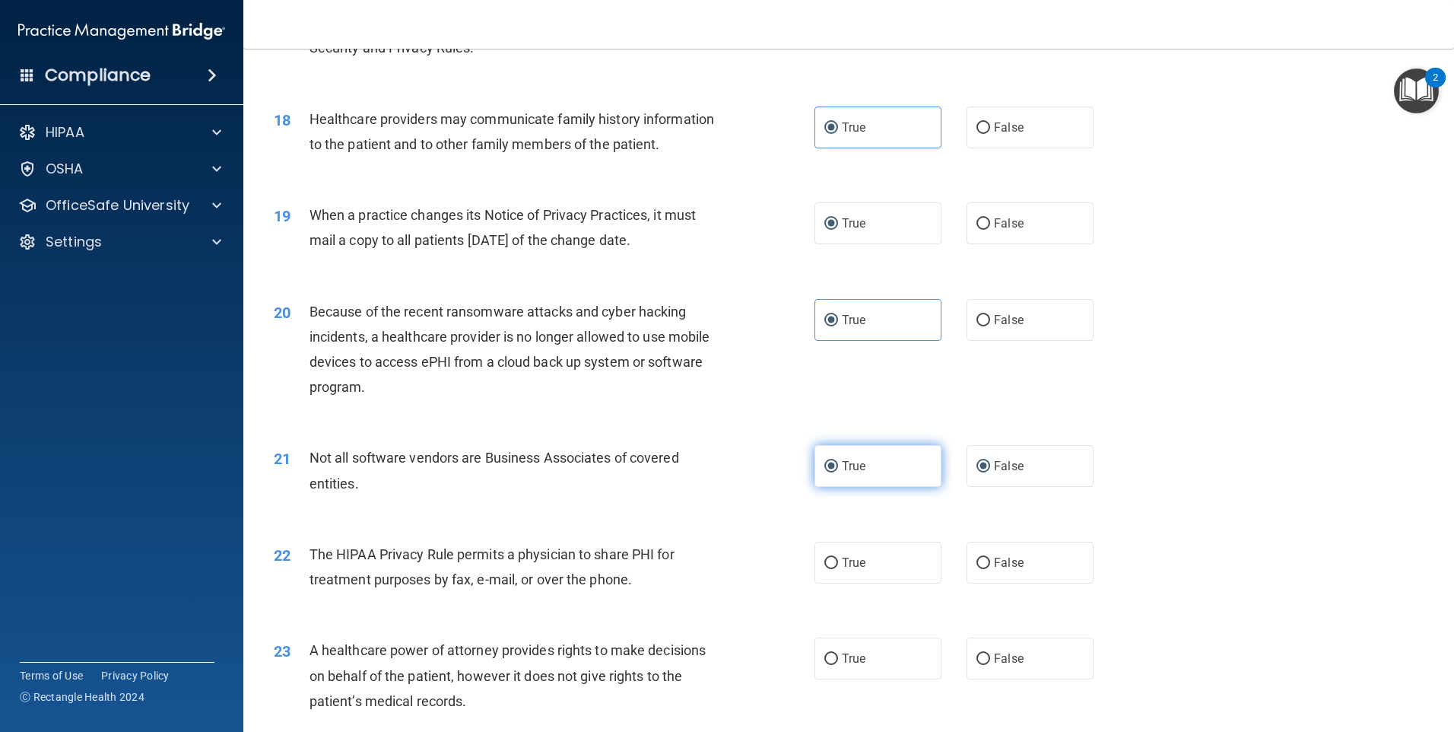
radio input "false"
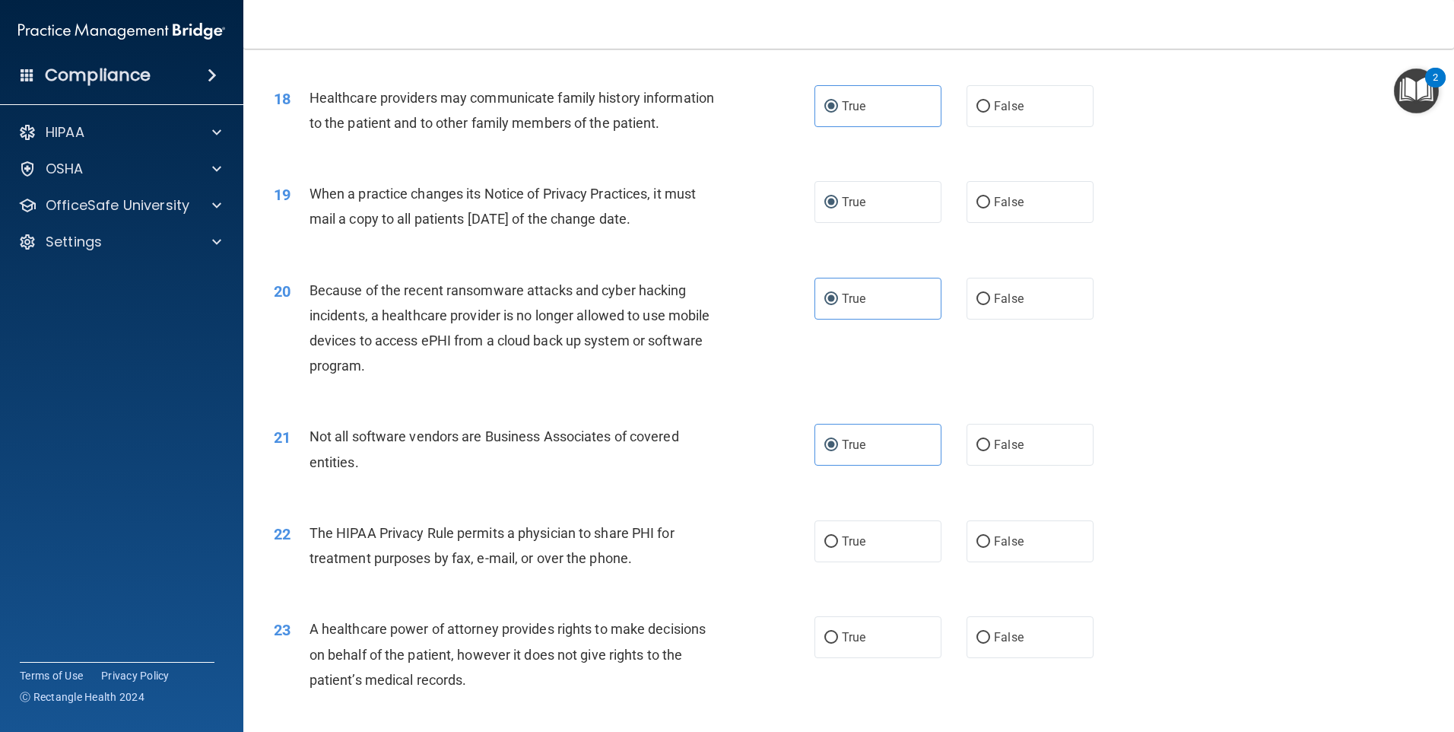
scroll to position [2078, 0]
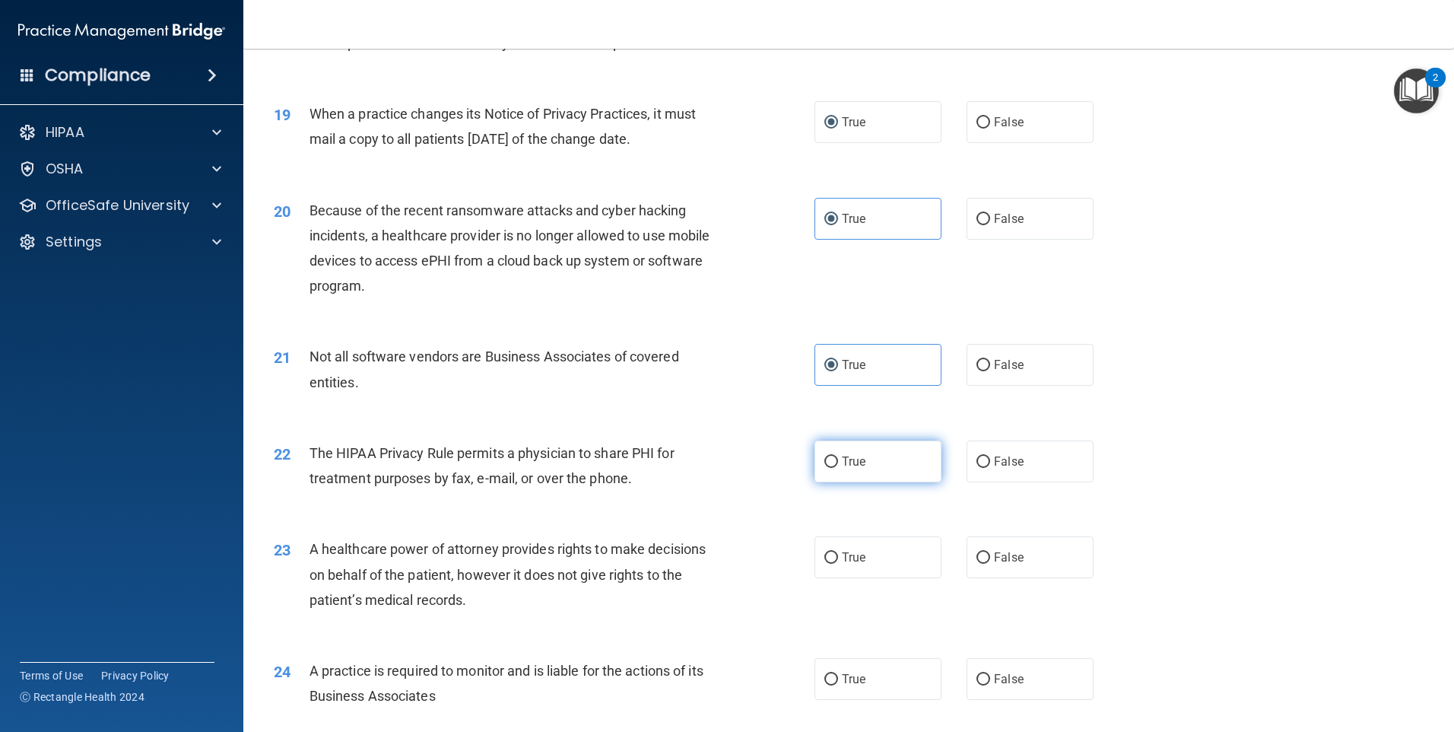
click at [909, 465] on label "True" at bounding box center [878, 461] width 127 height 42
click at [838, 465] on input "True" at bounding box center [831, 461] width 14 height 11
radio input "true"
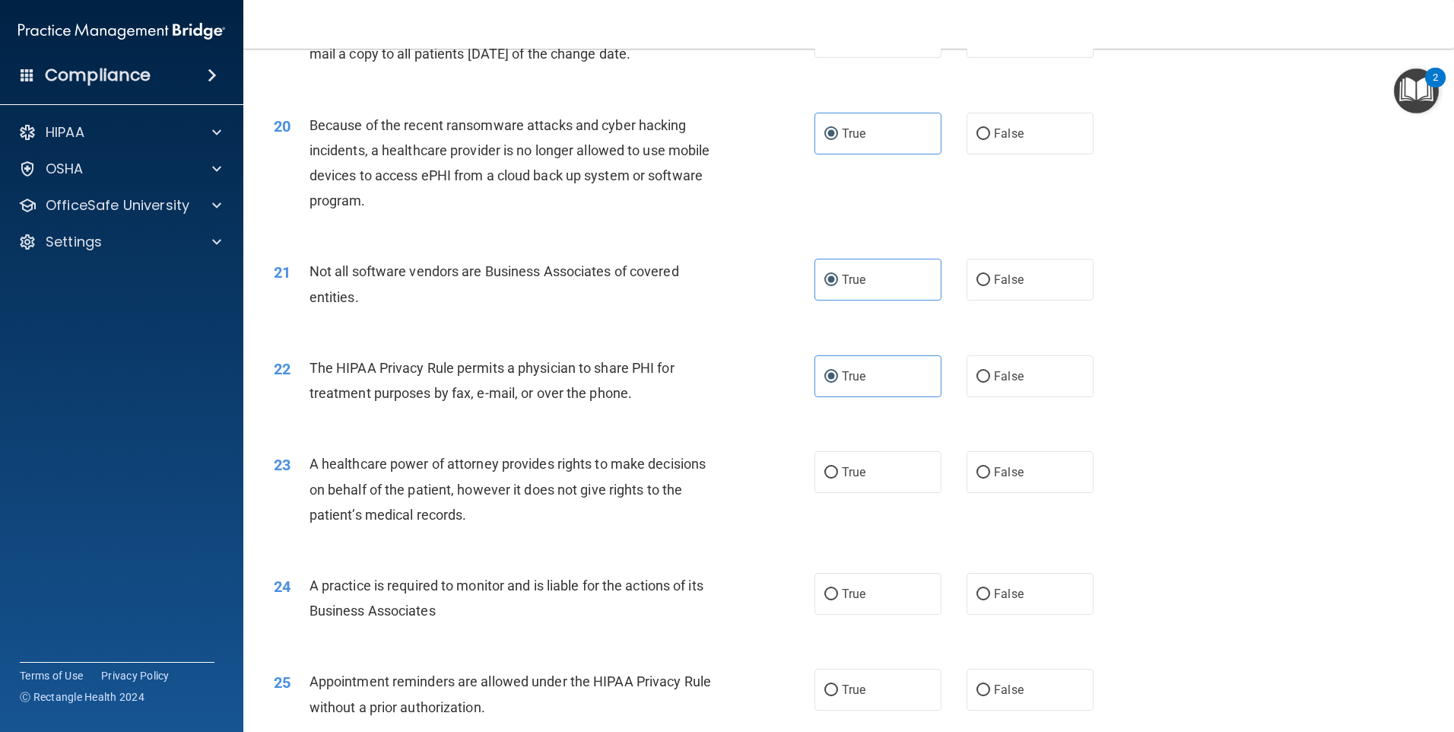
scroll to position [2180, 0]
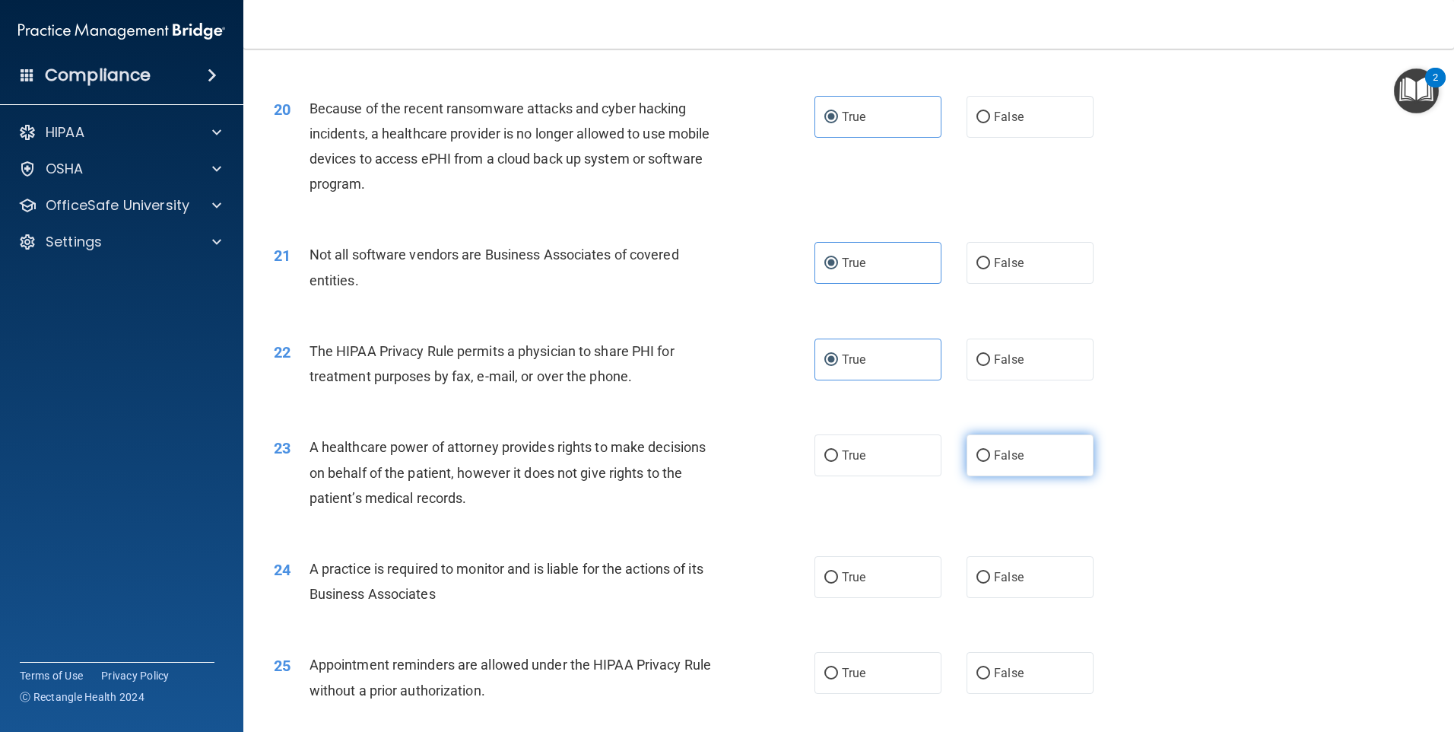
click at [994, 460] on span "False" at bounding box center [1009, 455] width 30 height 14
click at [990, 460] on input "False" at bounding box center [984, 455] width 14 height 11
radio input "true"
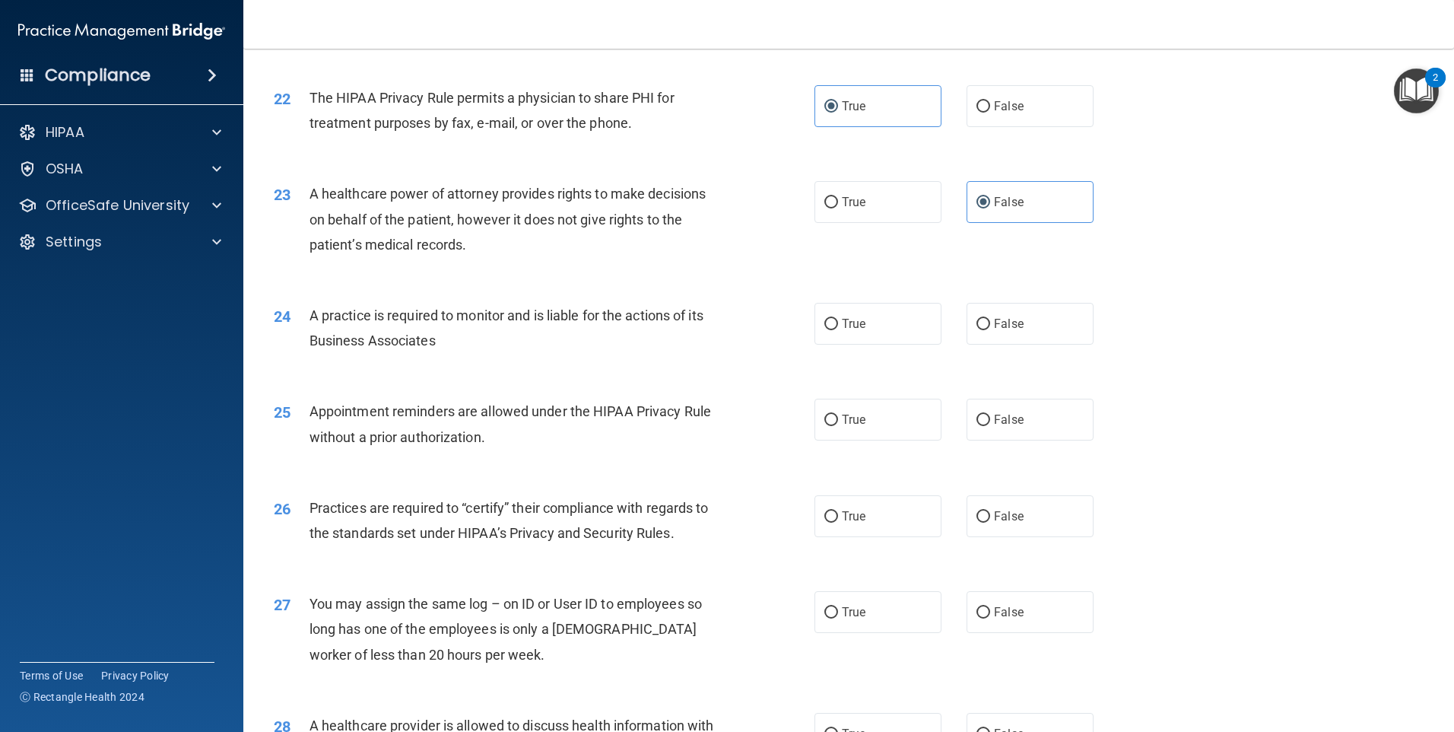
scroll to position [2383, 0]
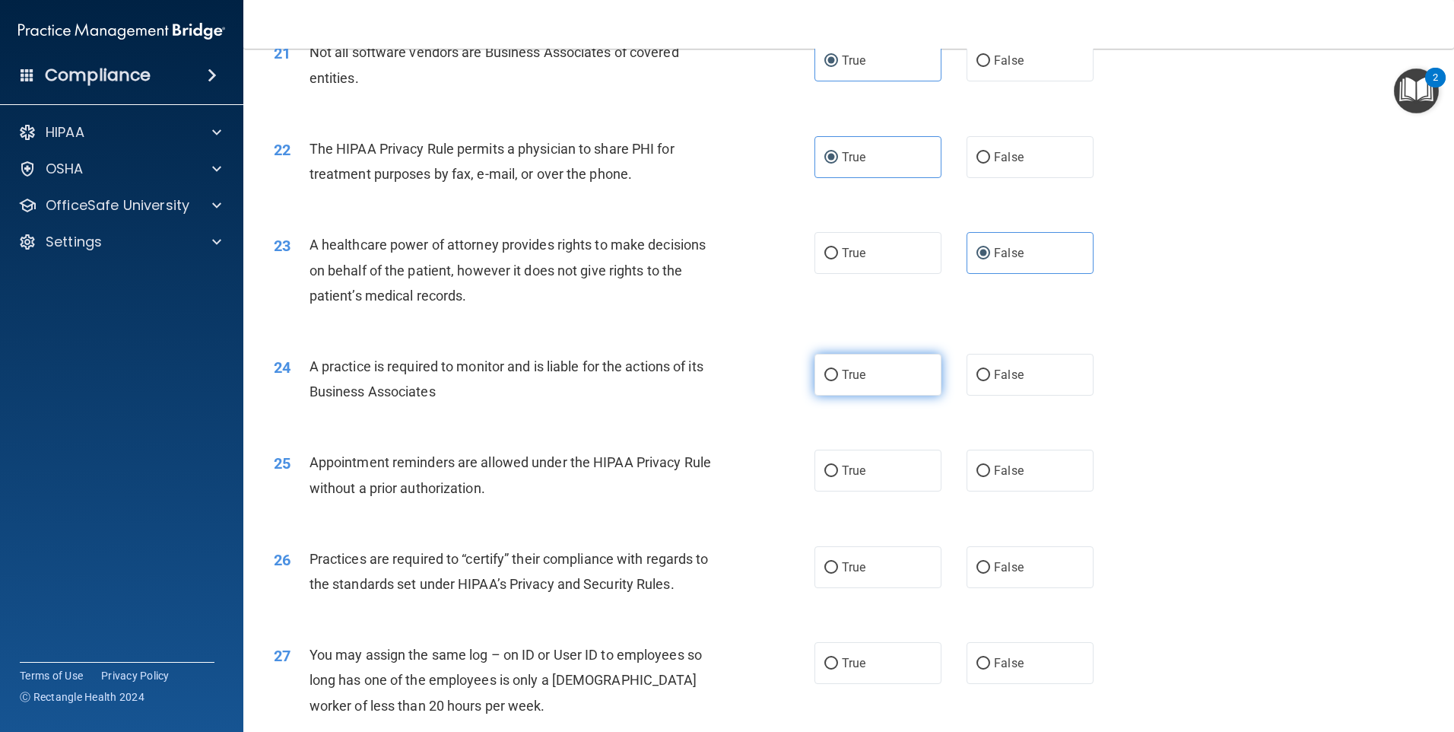
click at [859, 385] on label "True" at bounding box center [878, 375] width 127 height 42
click at [838, 381] on input "True" at bounding box center [831, 375] width 14 height 11
radio input "true"
click at [824, 461] on label "True" at bounding box center [878, 470] width 127 height 42
click at [824, 465] on input "True" at bounding box center [831, 470] width 14 height 11
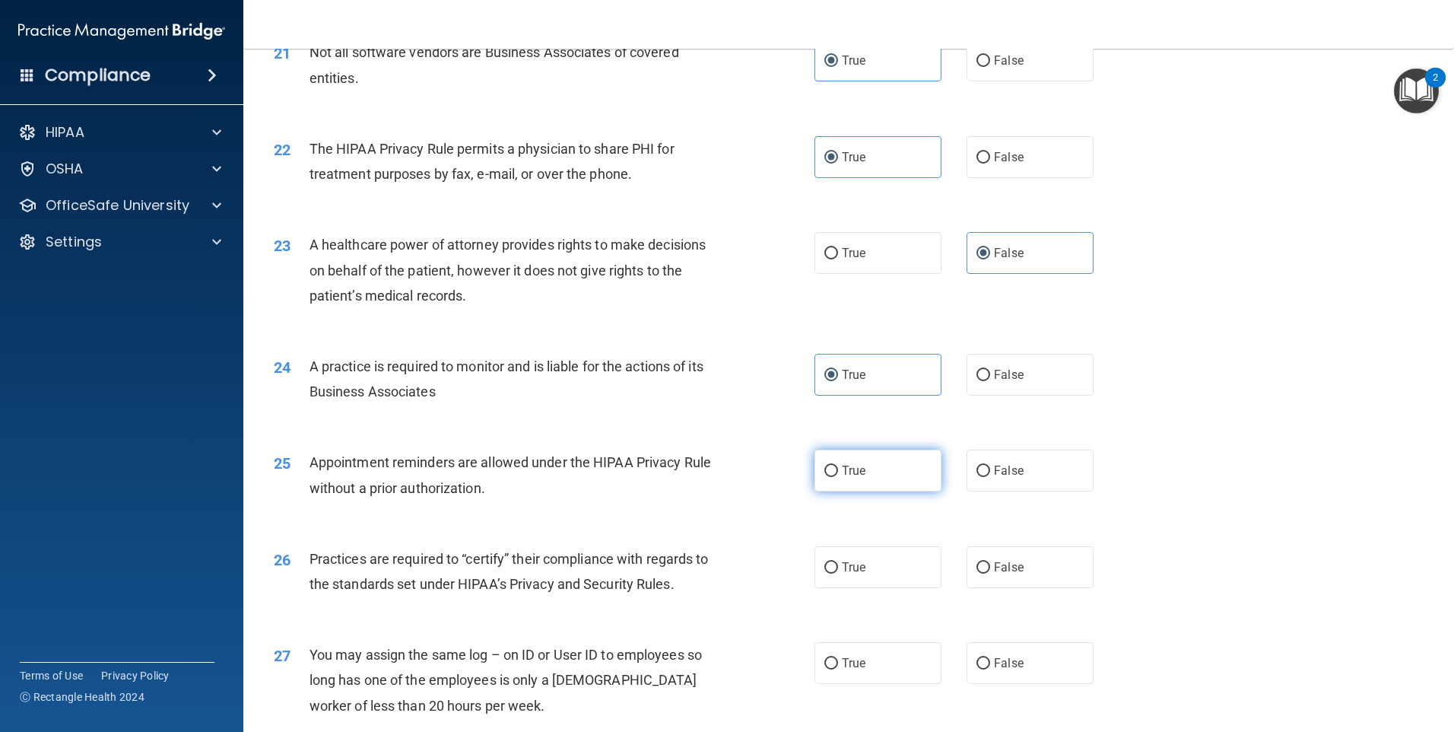
radio input "true"
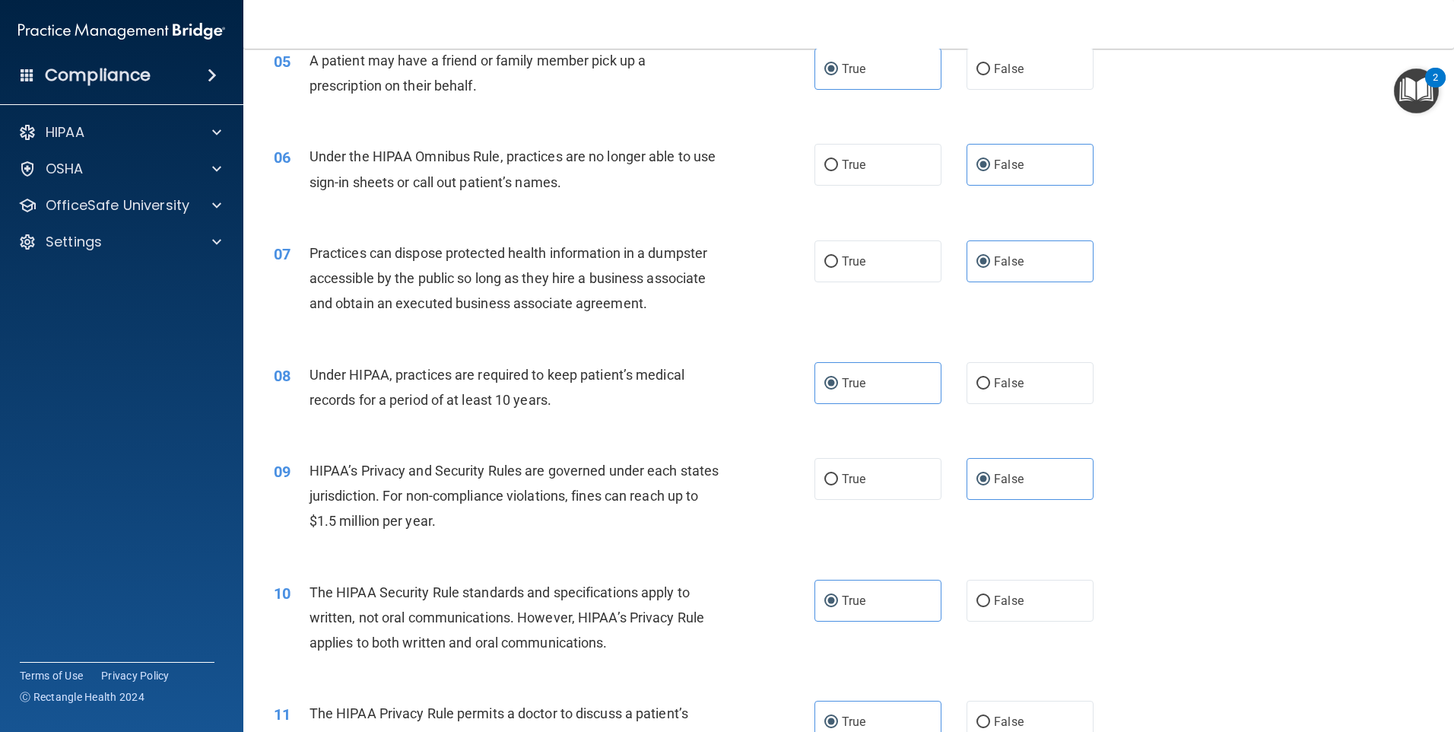
scroll to position [557, 0]
click at [997, 381] on span "False" at bounding box center [1009, 383] width 30 height 14
click at [990, 381] on input "False" at bounding box center [984, 384] width 14 height 11
radio input "true"
radio input "false"
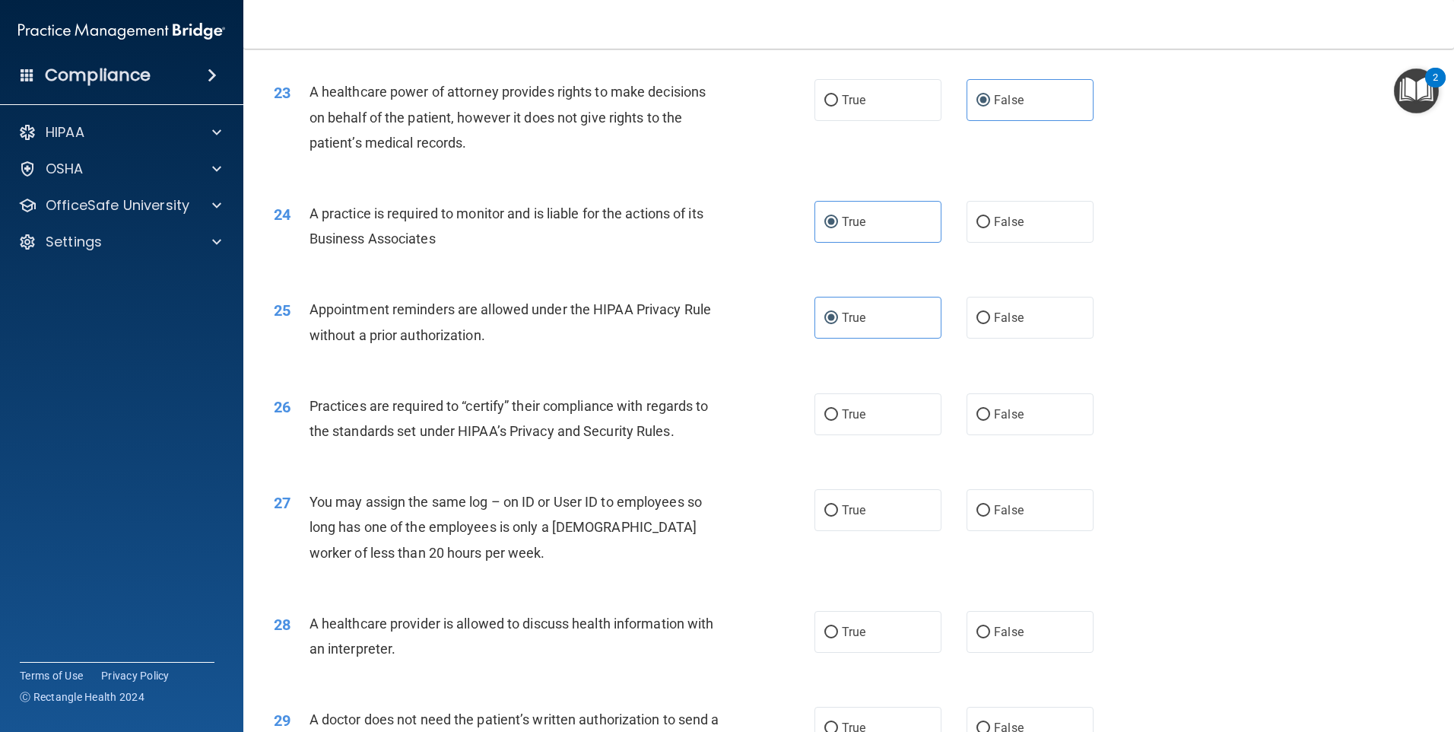
scroll to position [2586, 0]
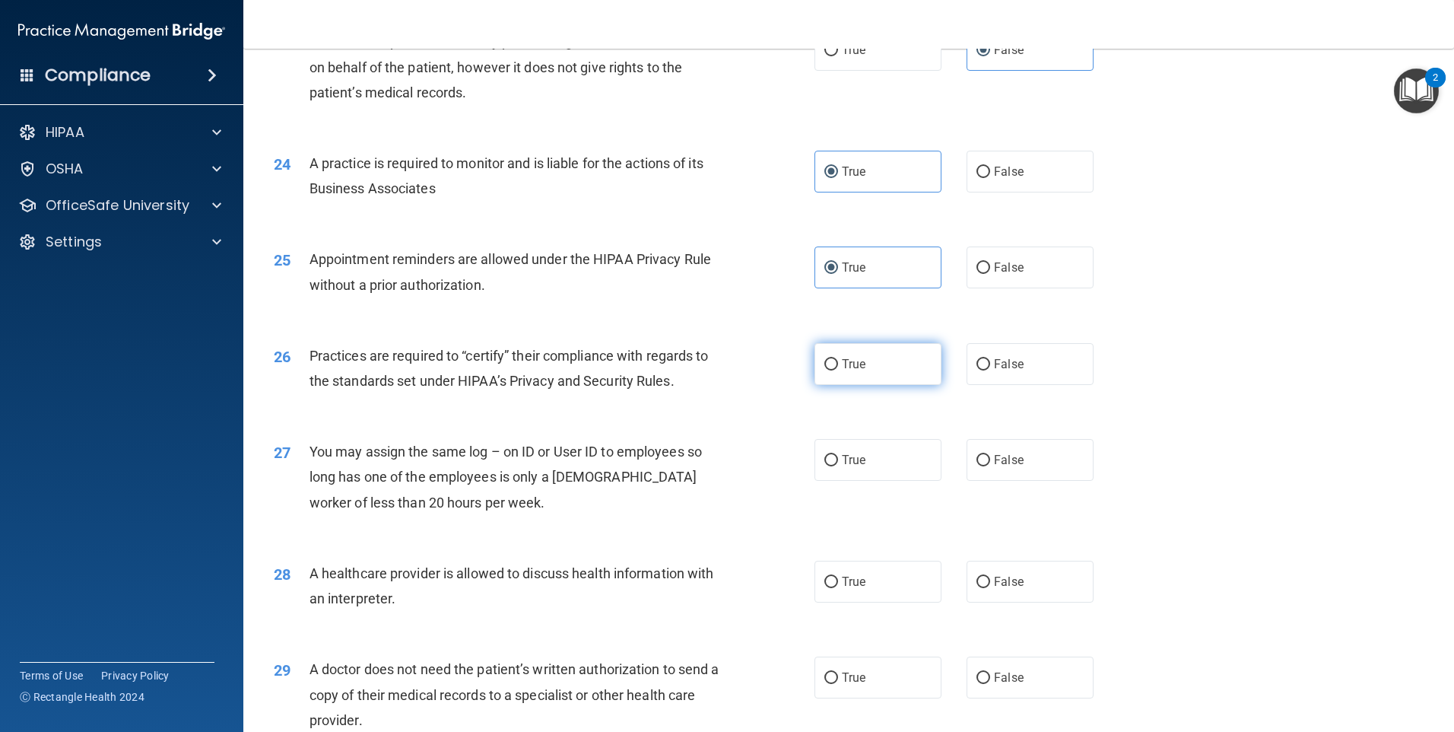
click at [865, 367] on label "True" at bounding box center [878, 364] width 127 height 42
click at [838, 367] on input "True" at bounding box center [831, 364] width 14 height 11
radio input "true"
click at [994, 453] on span "False" at bounding box center [1009, 460] width 30 height 14
click at [990, 455] on input "False" at bounding box center [984, 460] width 14 height 11
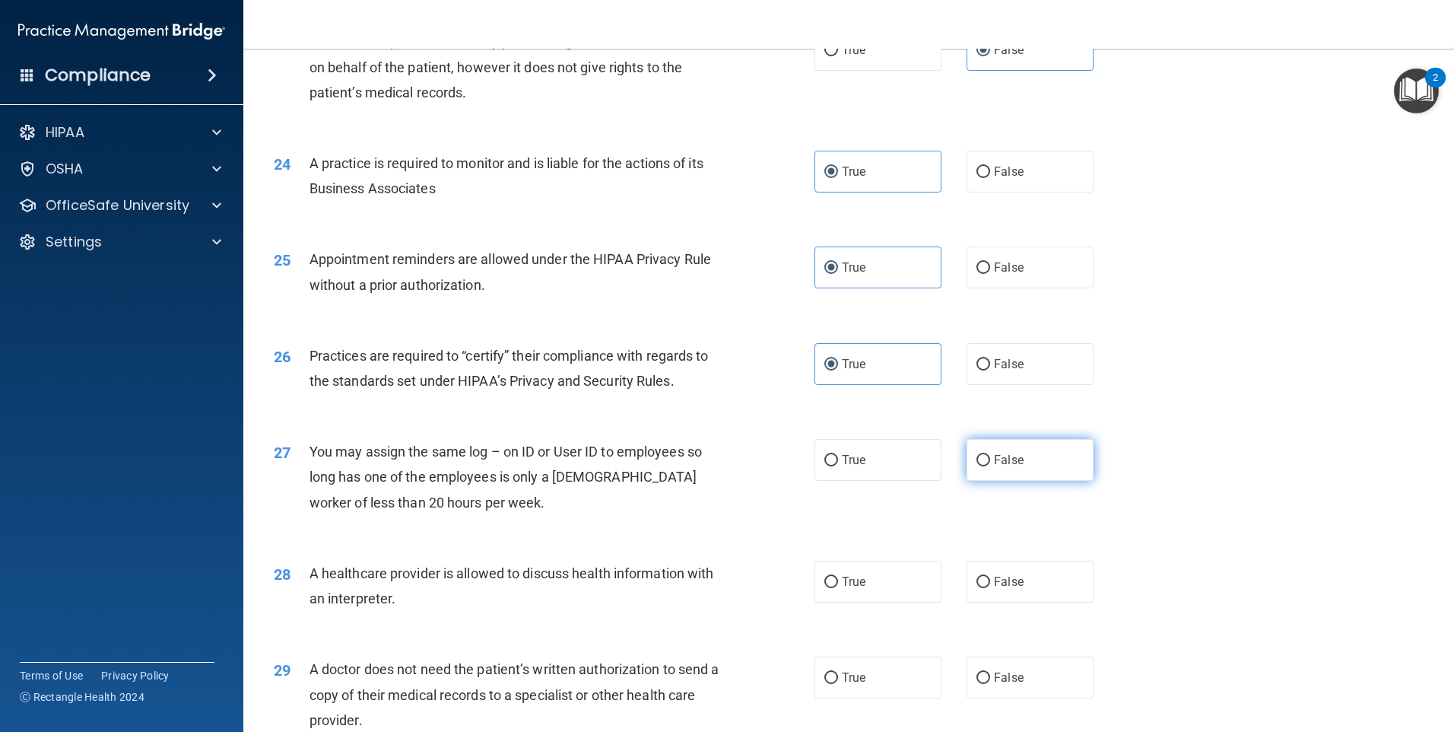
radio input "true"
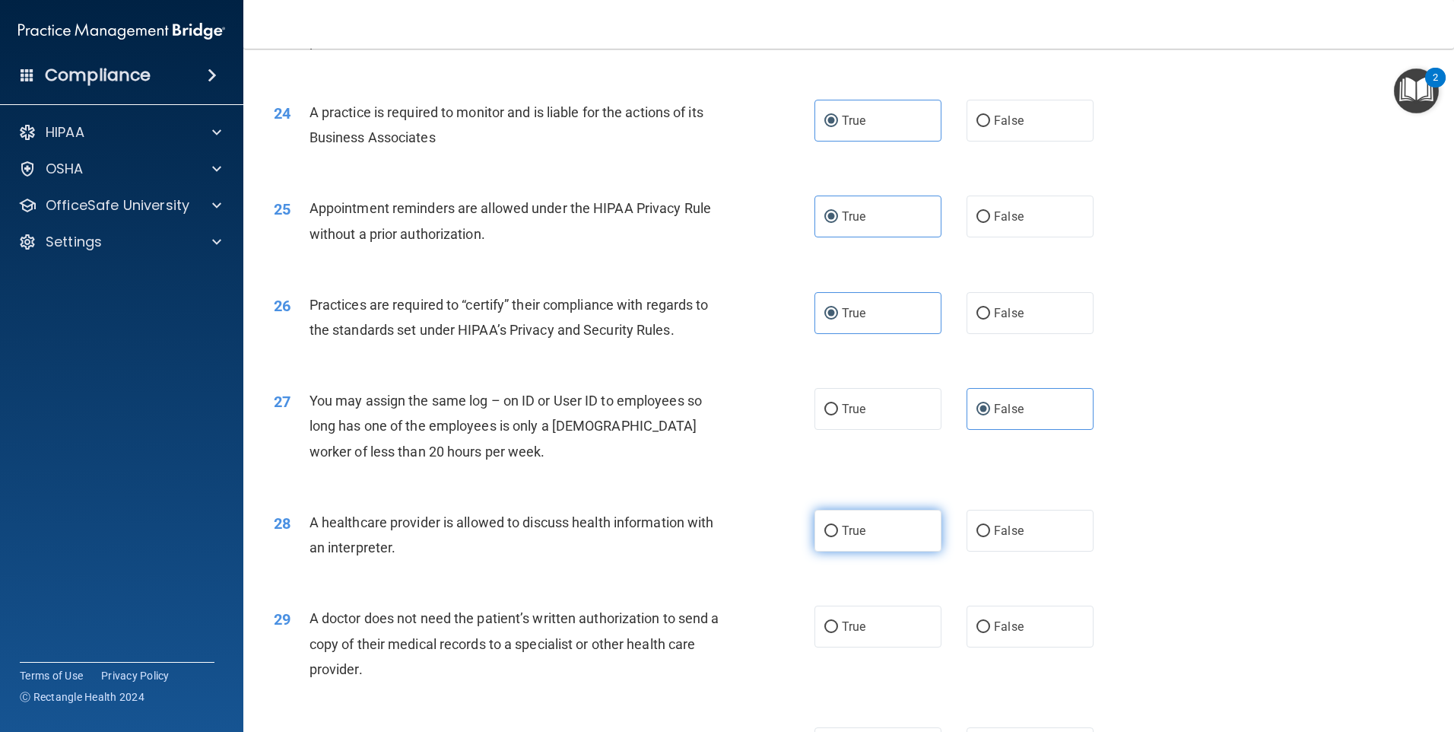
click at [824, 535] on input "True" at bounding box center [831, 531] width 14 height 11
radio input "true"
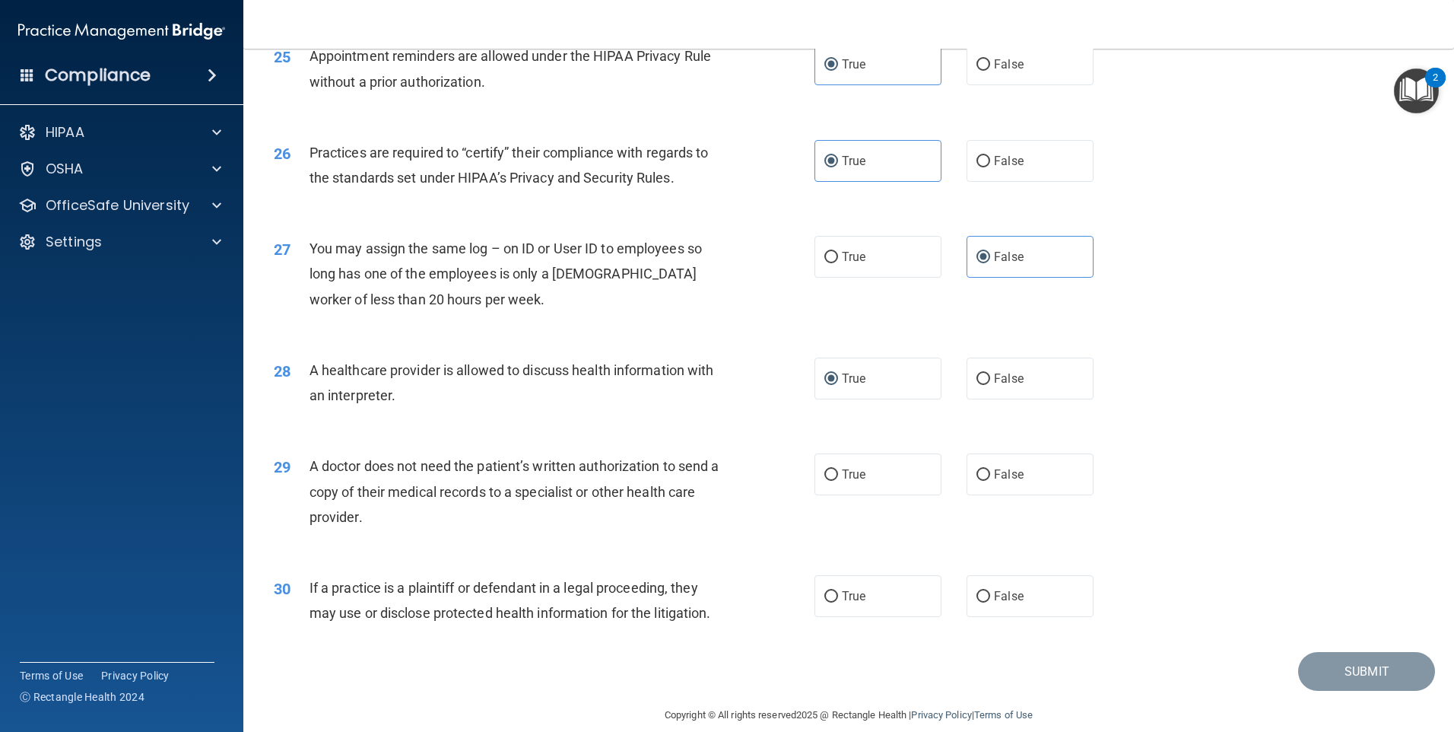
scroll to position [2809, 0]
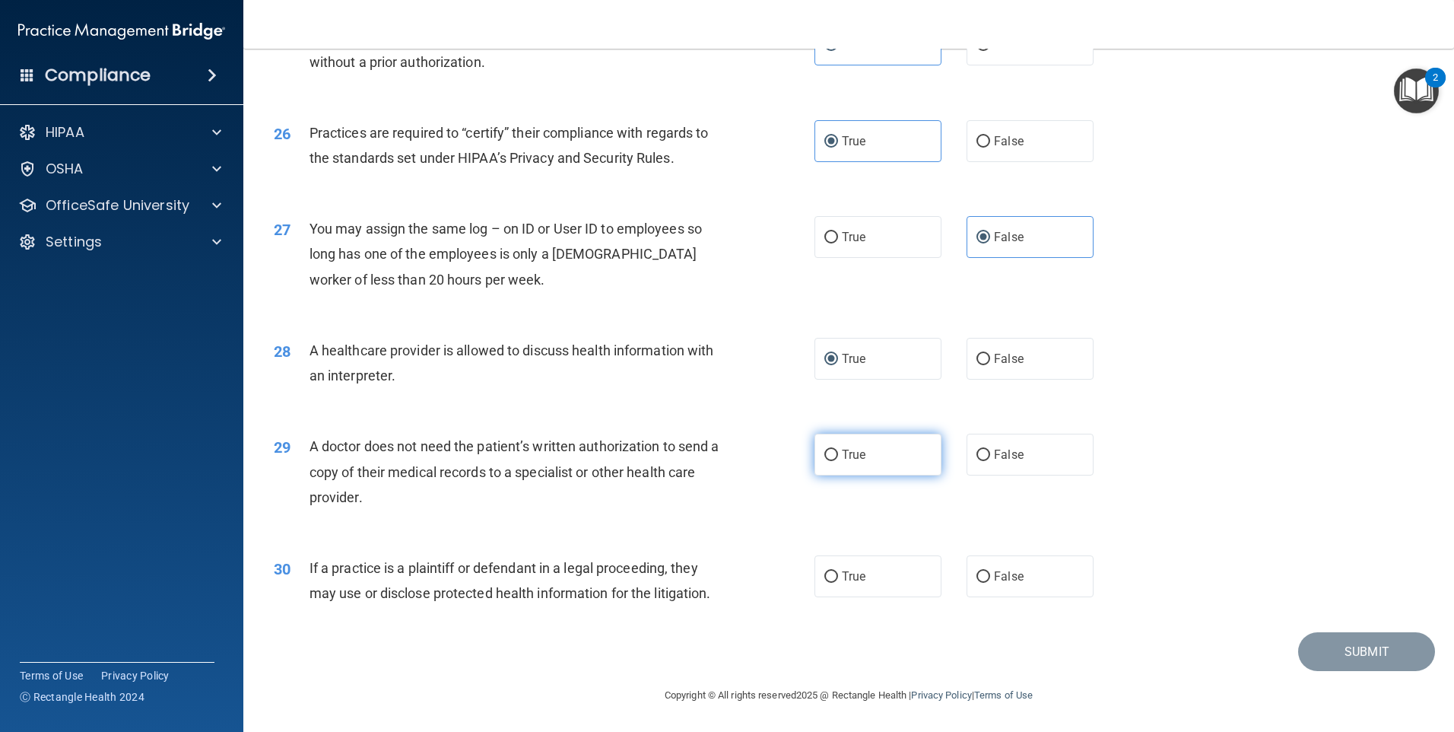
click at [856, 453] on span "True" at bounding box center [854, 454] width 24 height 14
click at [838, 453] on input "True" at bounding box center [831, 454] width 14 height 11
radio input "true"
click at [826, 578] on input "True" at bounding box center [831, 576] width 14 height 11
radio input "true"
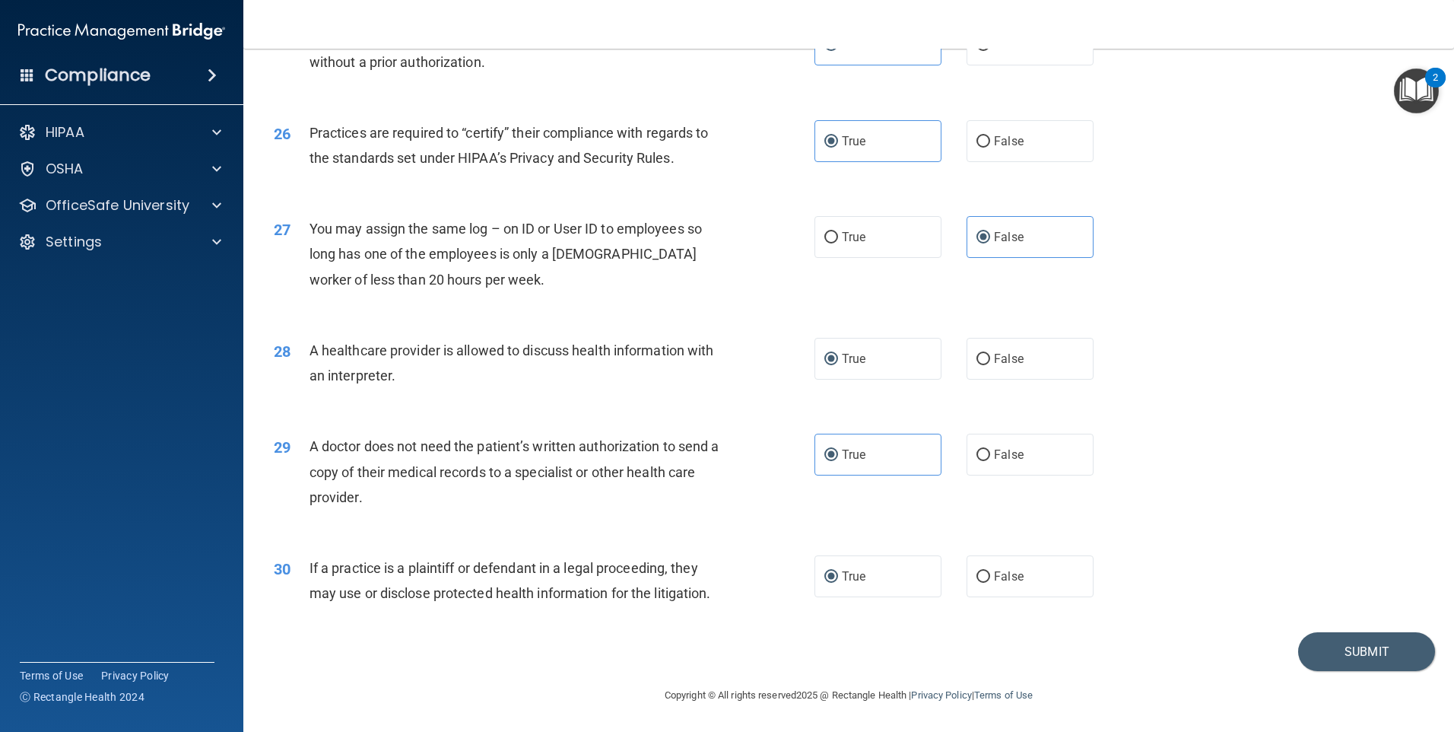
click at [1292, 460] on div "29 A doctor does not need the patient’s written authorization to send a copy of…" at bounding box center [848, 475] width 1173 height 122
click at [1380, 651] on button "Submit" at bounding box center [1366, 651] width 137 height 39
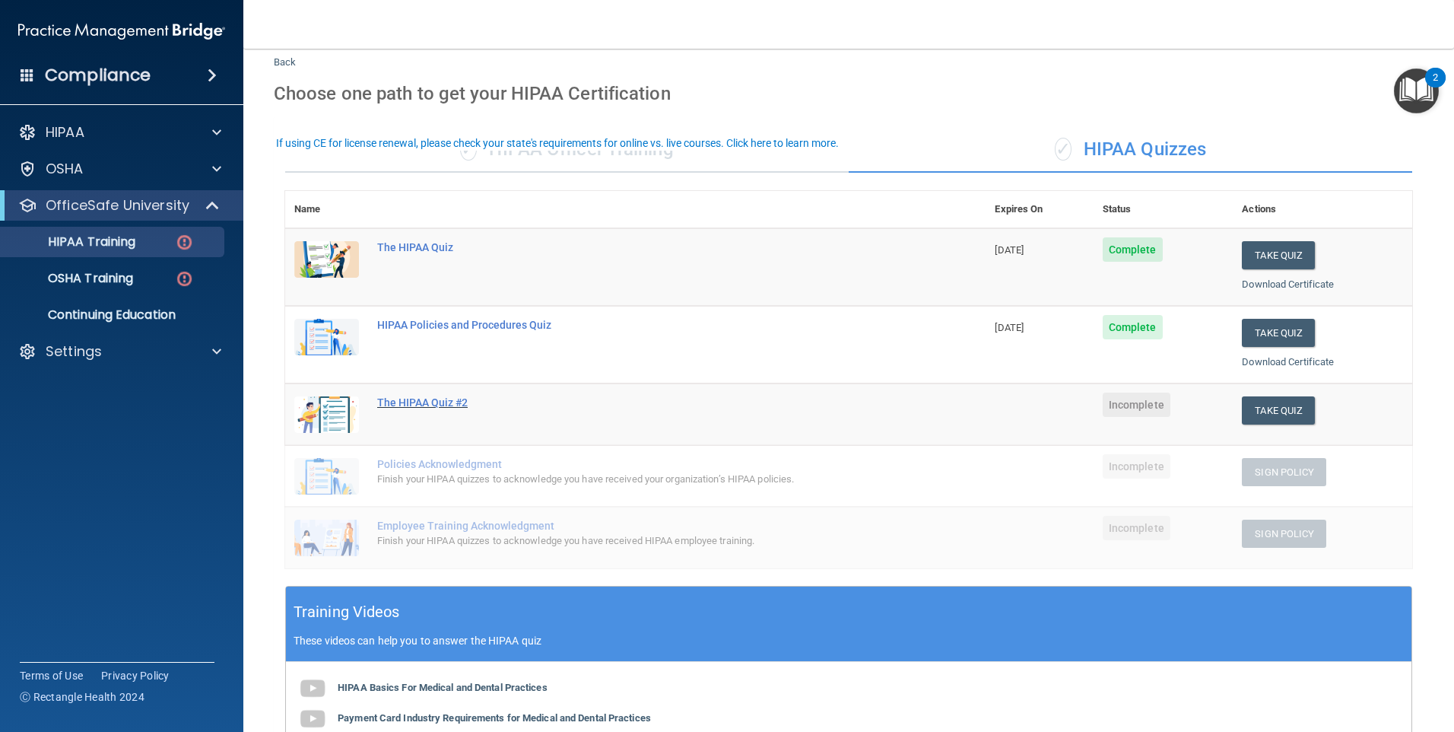
scroll to position [51, 0]
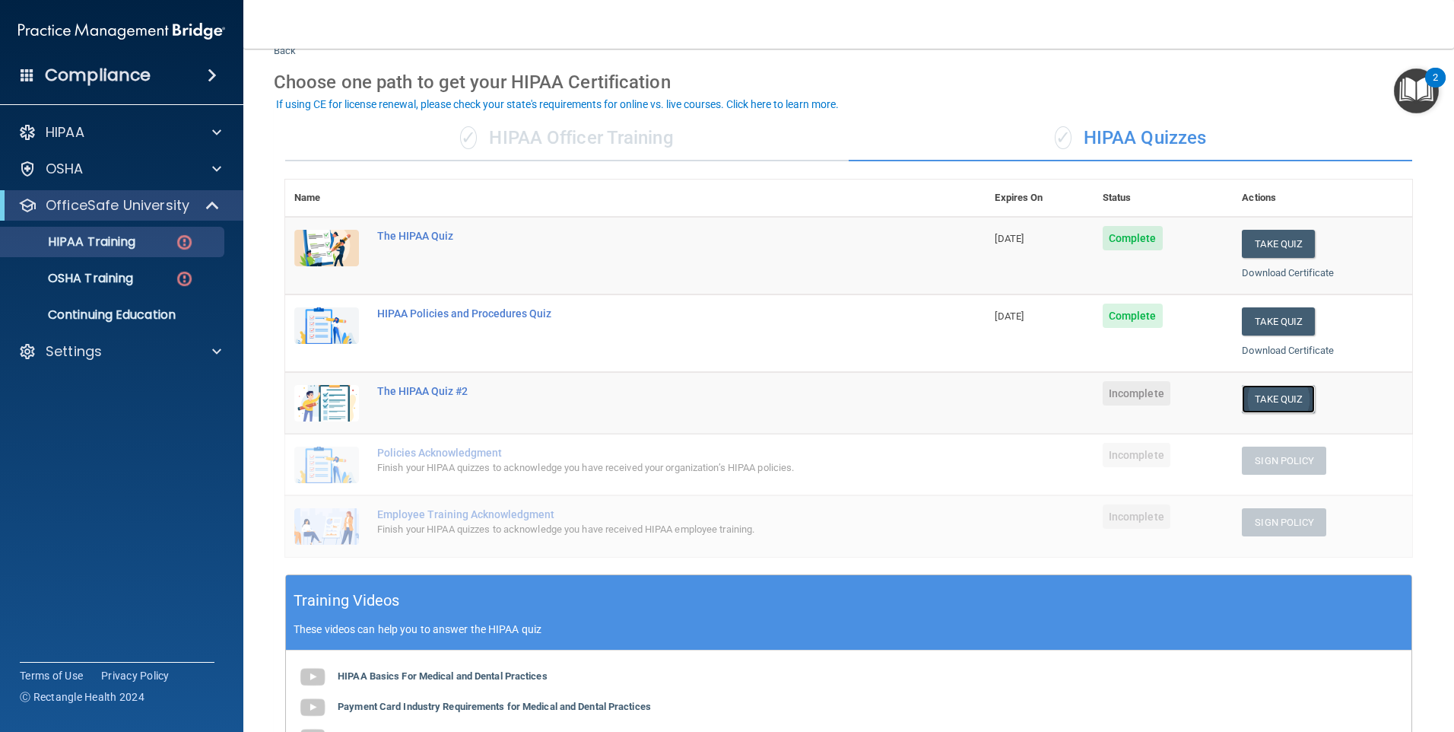
click at [1276, 397] on button "Take Quiz" at bounding box center [1278, 399] width 73 height 28
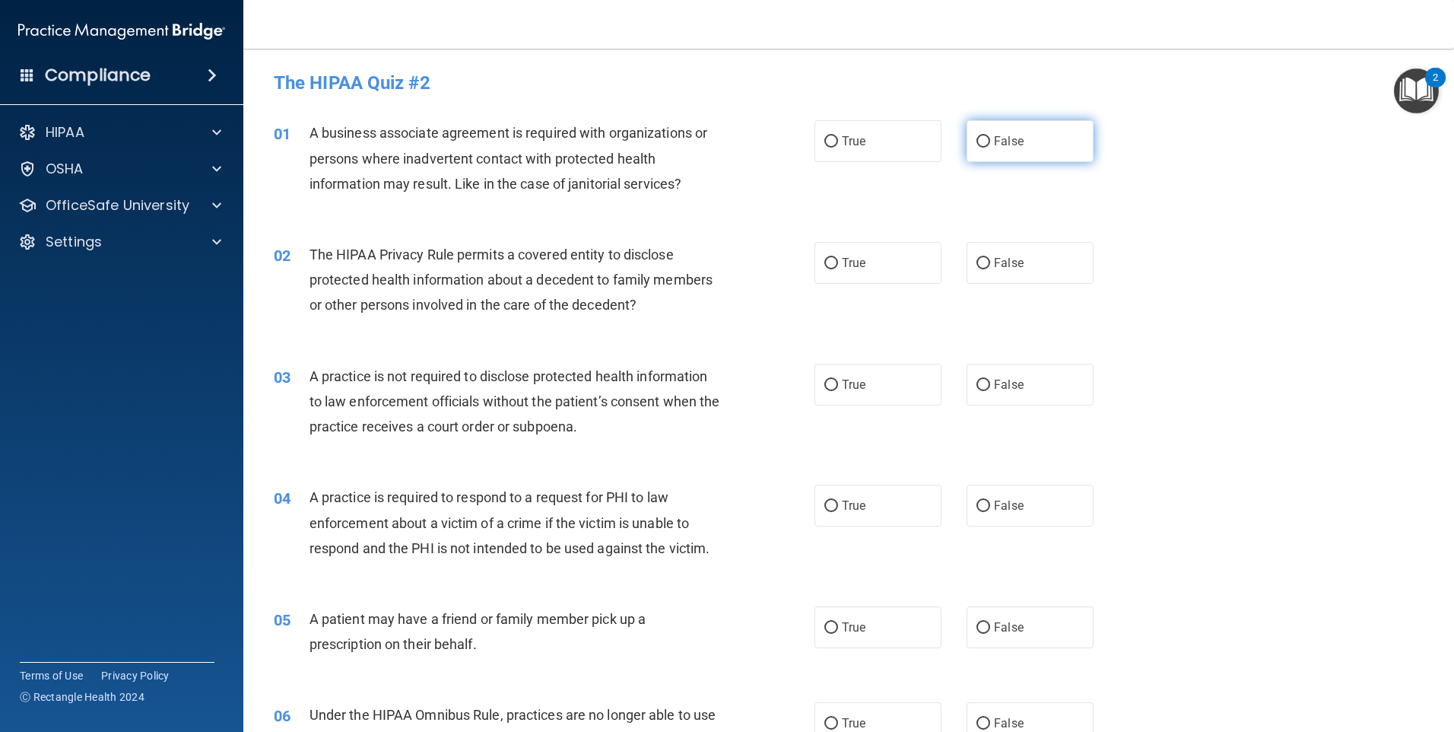
click at [1002, 152] on label "False" at bounding box center [1030, 141] width 127 height 42
click at [990, 148] on input "False" at bounding box center [984, 141] width 14 height 11
radio input "true"
click at [901, 278] on label "True" at bounding box center [878, 263] width 127 height 42
click at [838, 269] on input "True" at bounding box center [831, 263] width 14 height 11
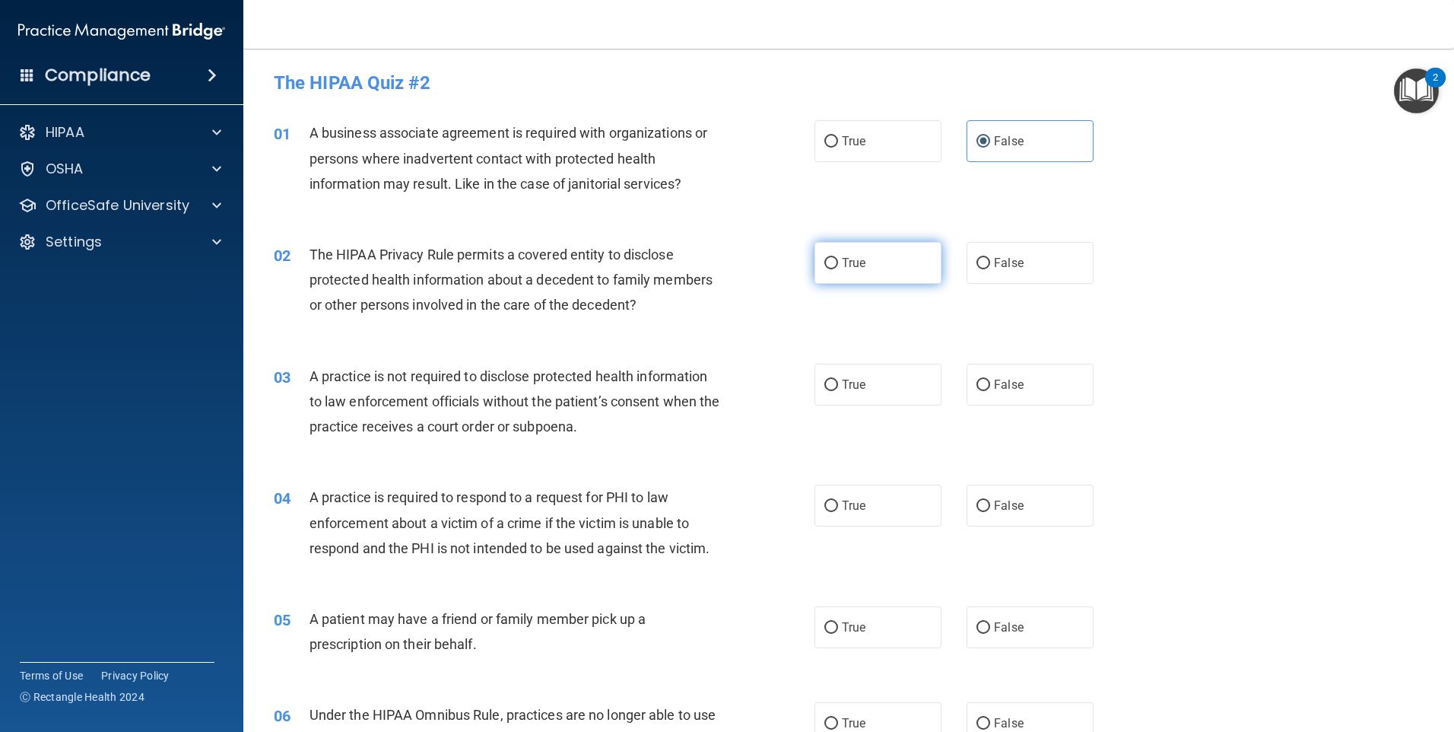
radio input "true"
click at [874, 373] on label "True" at bounding box center [878, 385] width 127 height 42
click at [838, 379] on input "True" at bounding box center [831, 384] width 14 height 11
radio input "true"
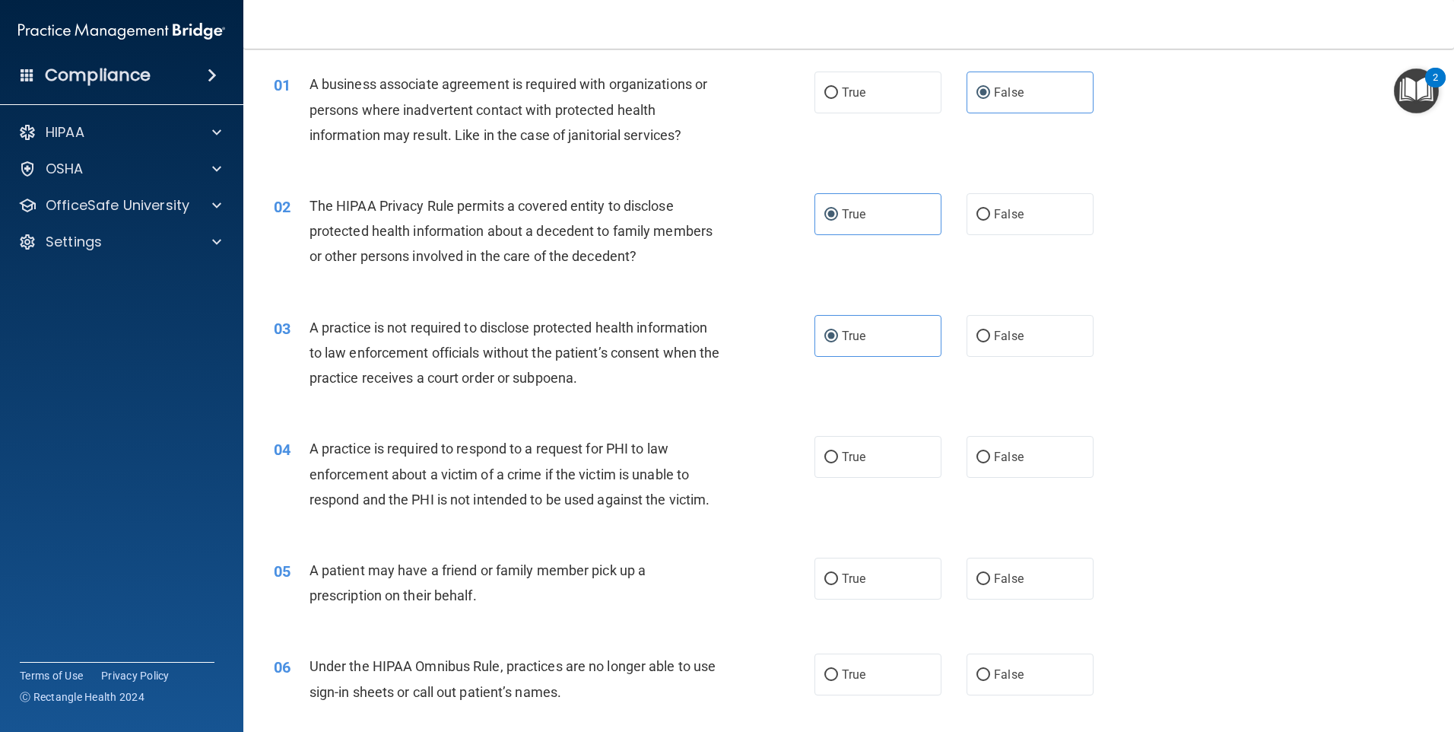
scroll to position [51, 0]
click at [846, 453] on span "True" at bounding box center [854, 454] width 24 height 14
click at [838, 453] on input "True" at bounding box center [831, 454] width 14 height 11
radio input "true"
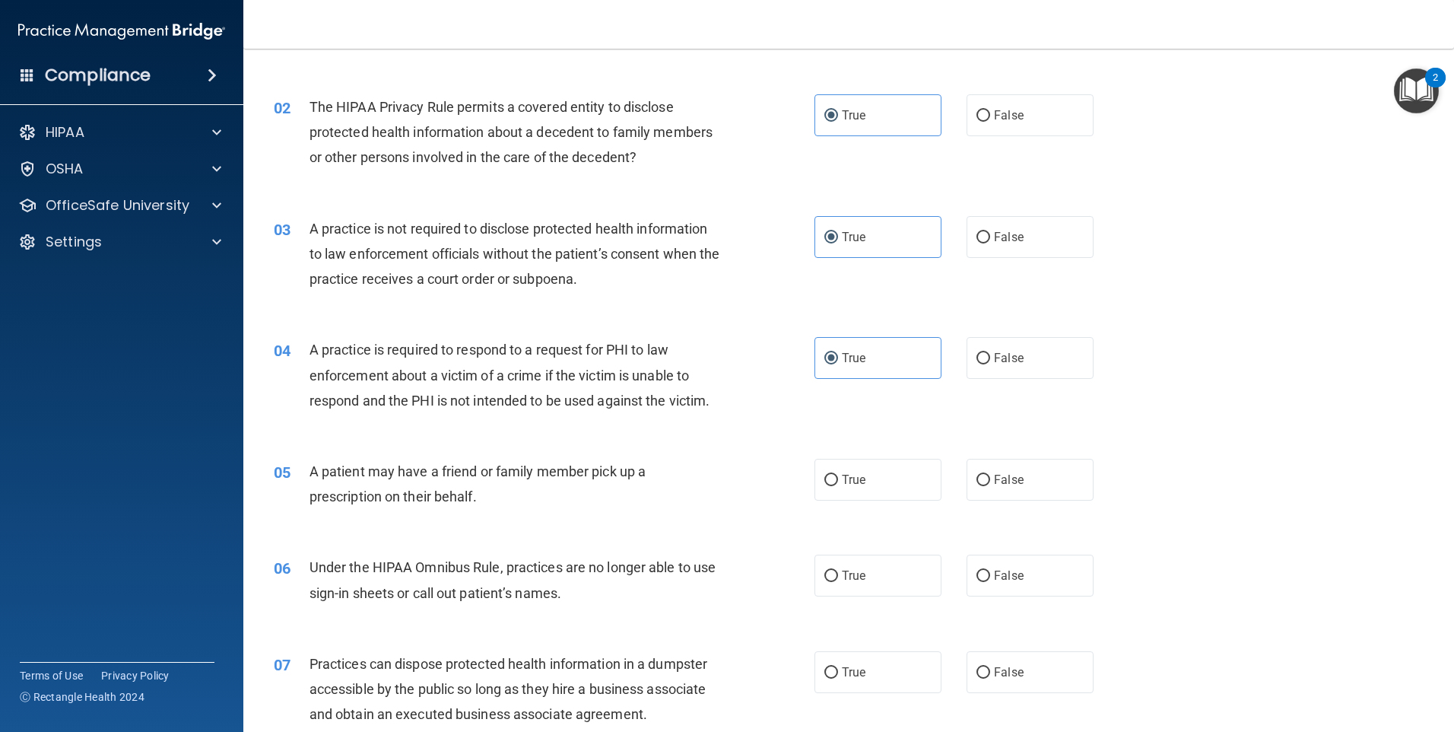
scroll to position [152, 0]
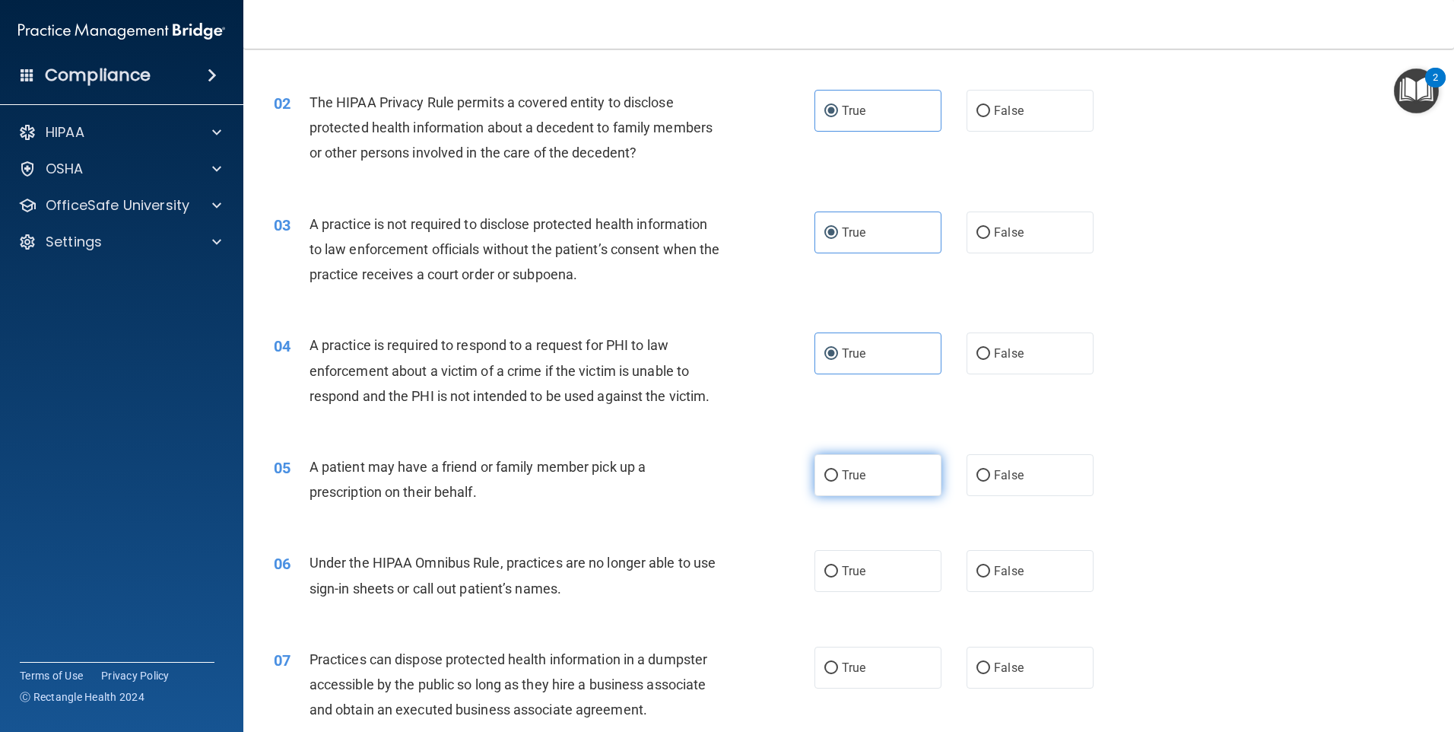
click at [842, 478] on span "True" at bounding box center [854, 475] width 24 height 14
click at [838, 478] on input "True" at bounding box center [831, 475] width 14 height 11
radio input "true"
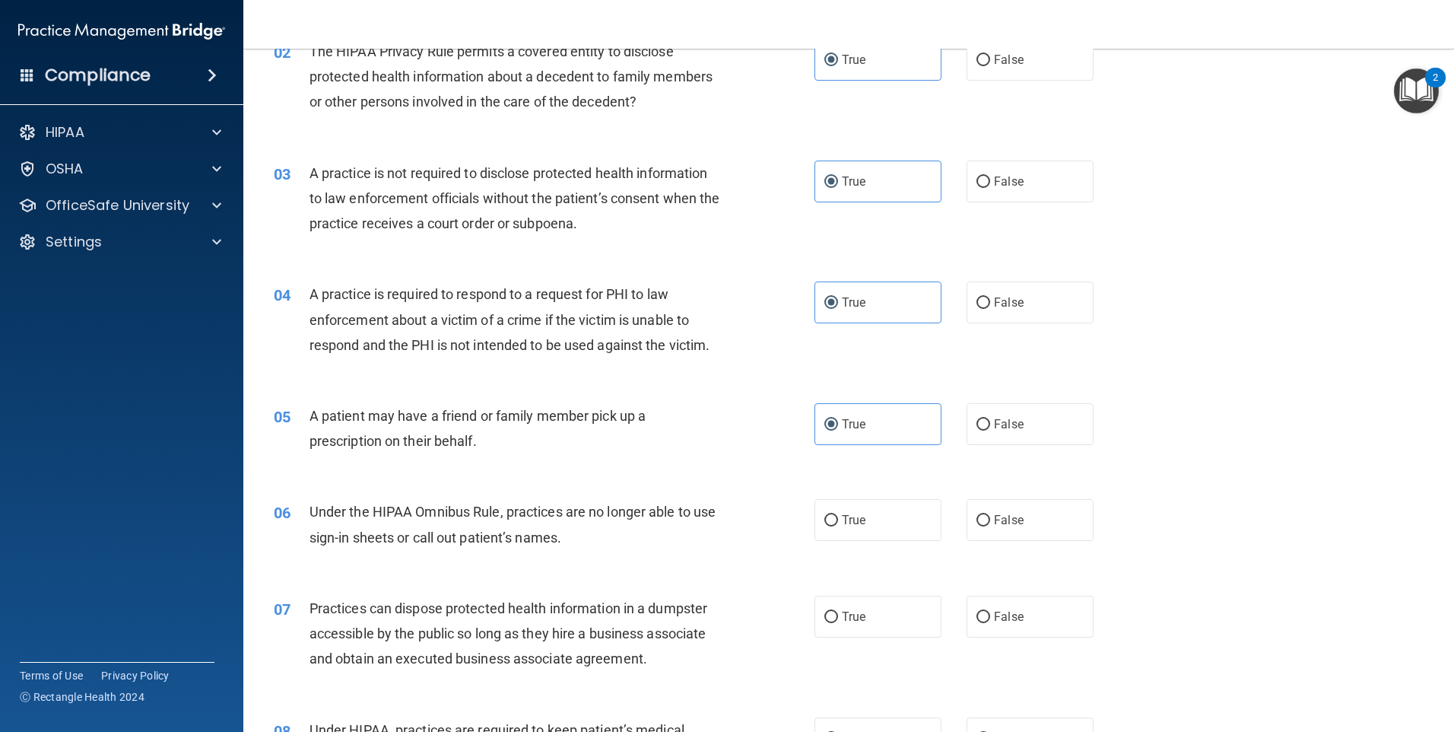
scroll to position [253, 0]
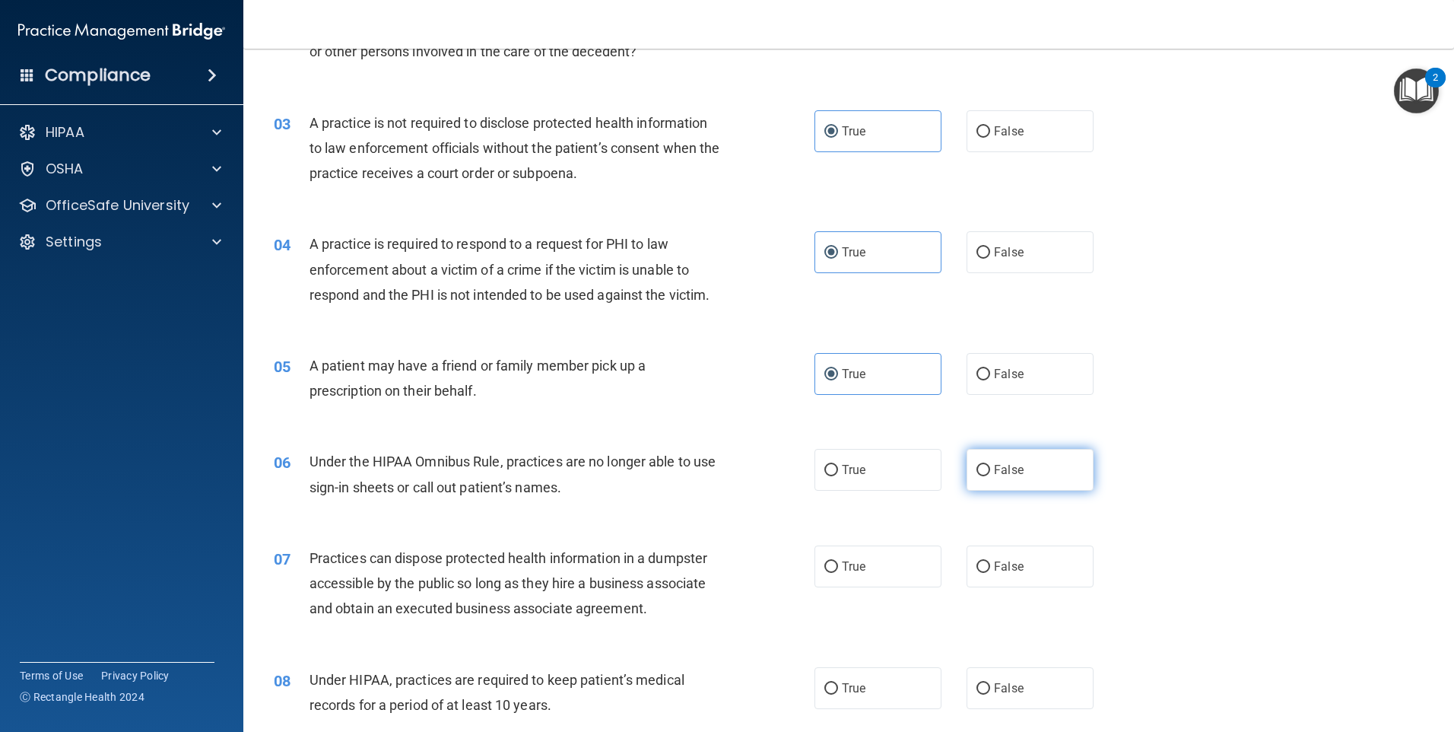
click at [993, 461] on label "False" at bounding box center [1030, 470] width 127 height 42
click at [990, 465] on input "False" at bounding box center [984, 470] width 14 height 11
radio input "true"
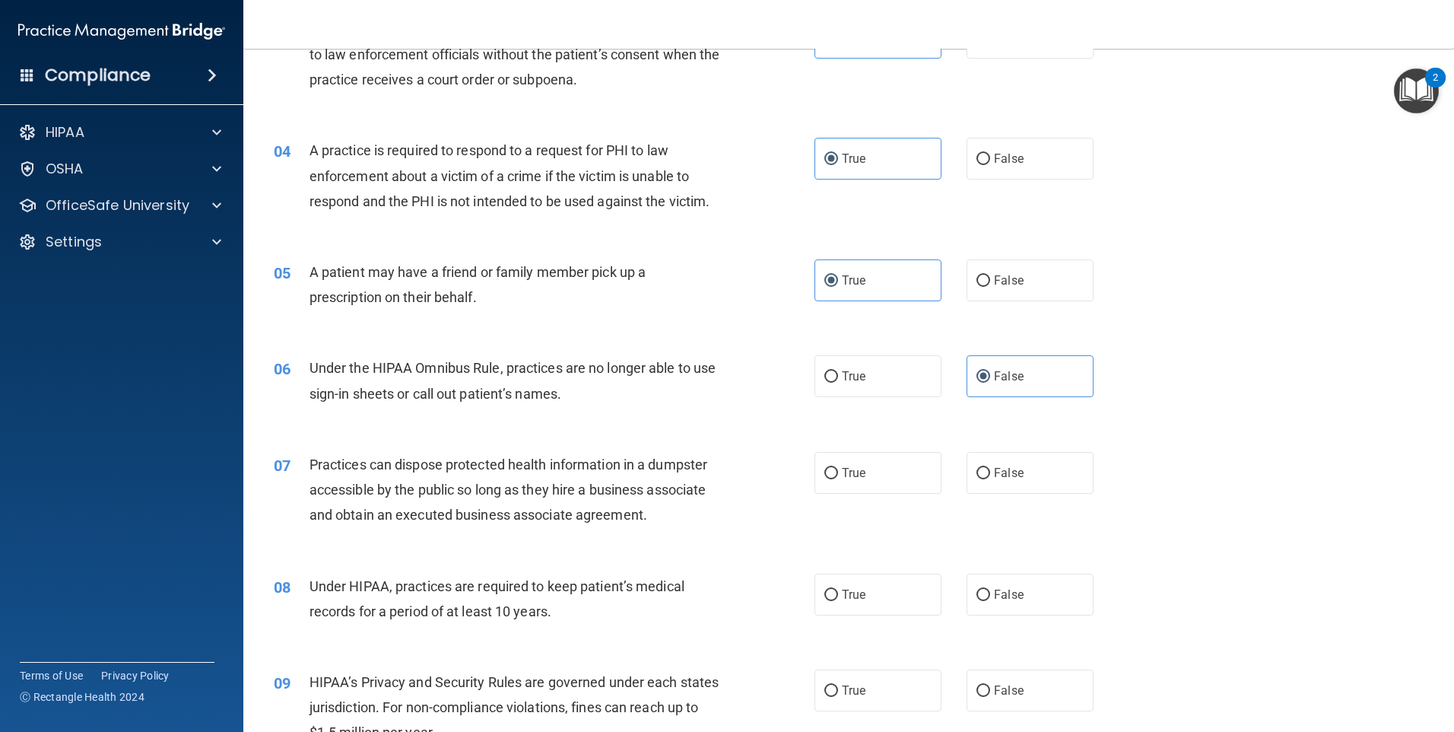
scroll to position [355, 0]
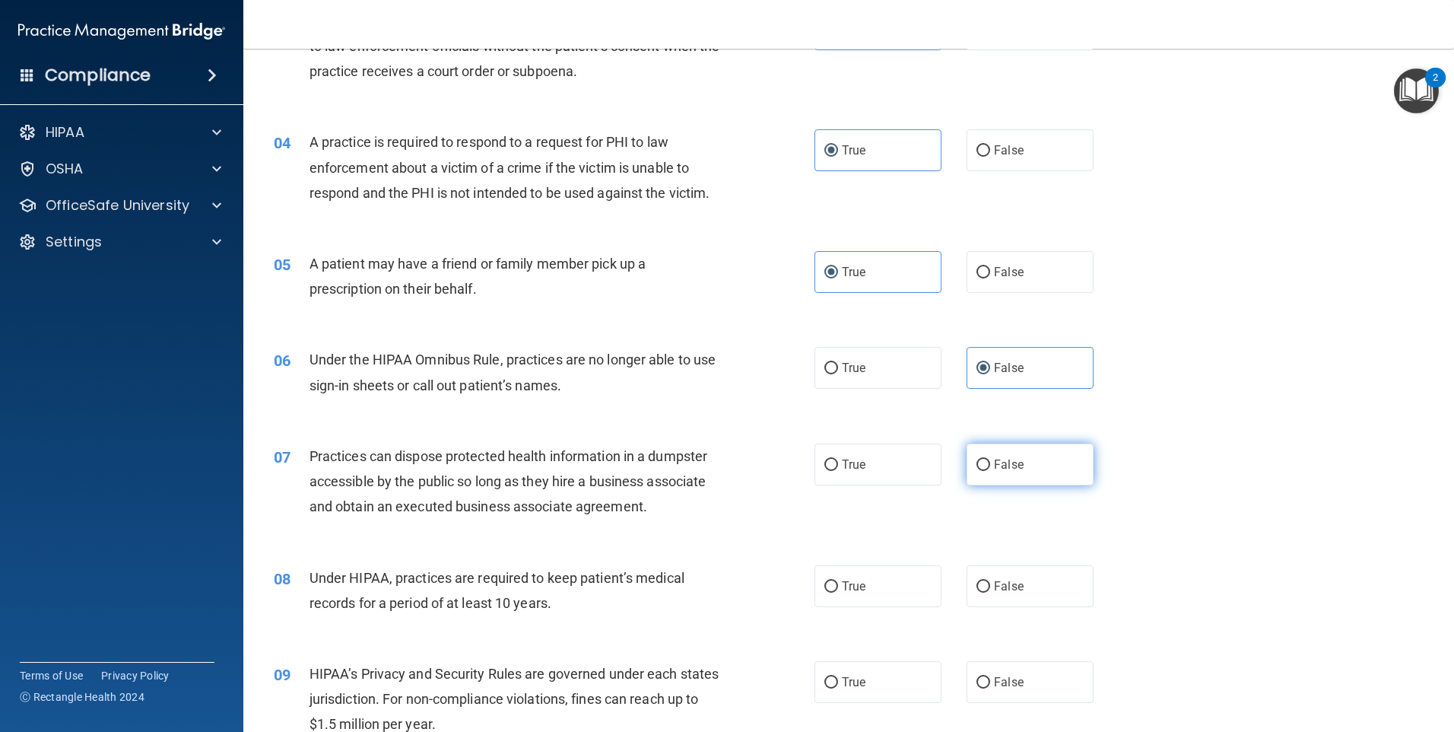
click at [1005, 475] on label "False" at bounding box center [1030, 464] width 127 height 42
click at [990, 471] on input "False" at bounding box center [984, 464] width 14 height 11
radio input "true"
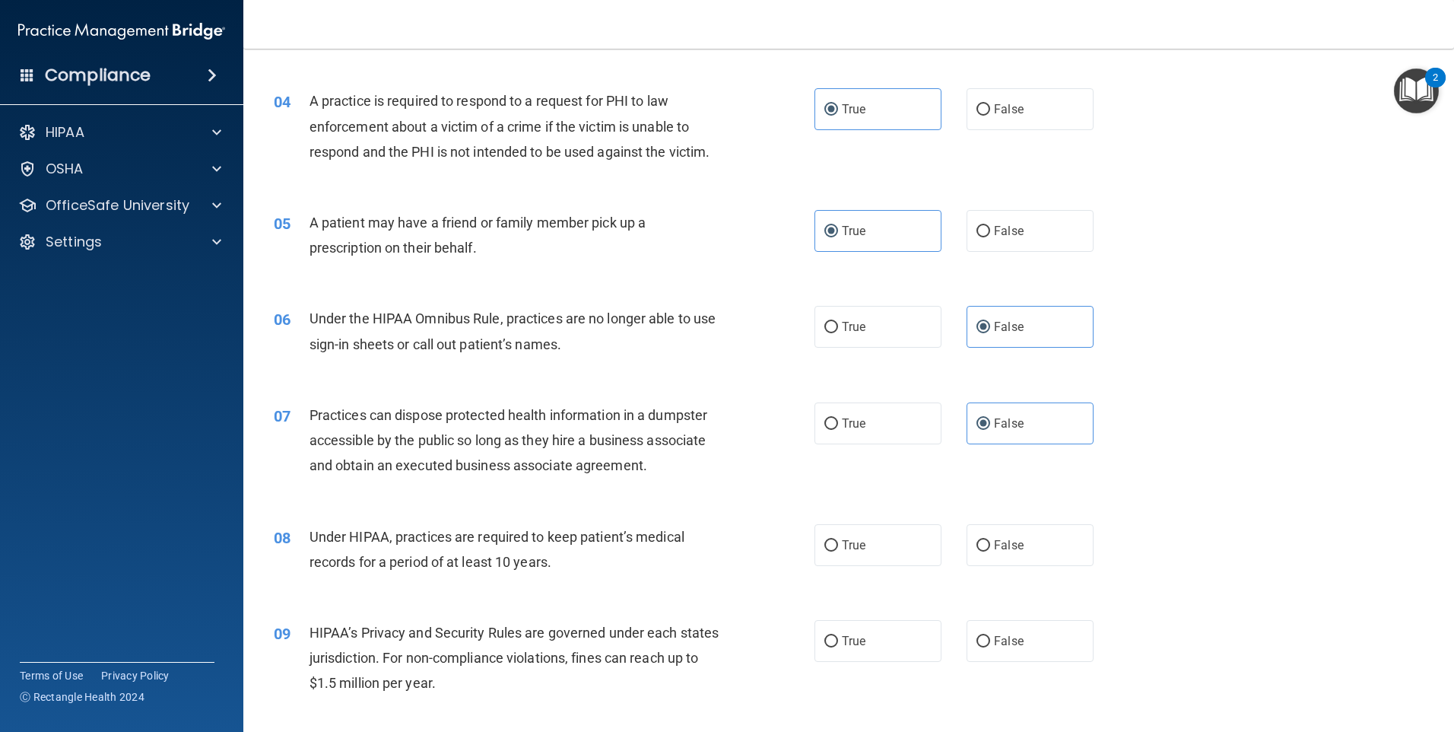
scroll to position [405, 0]
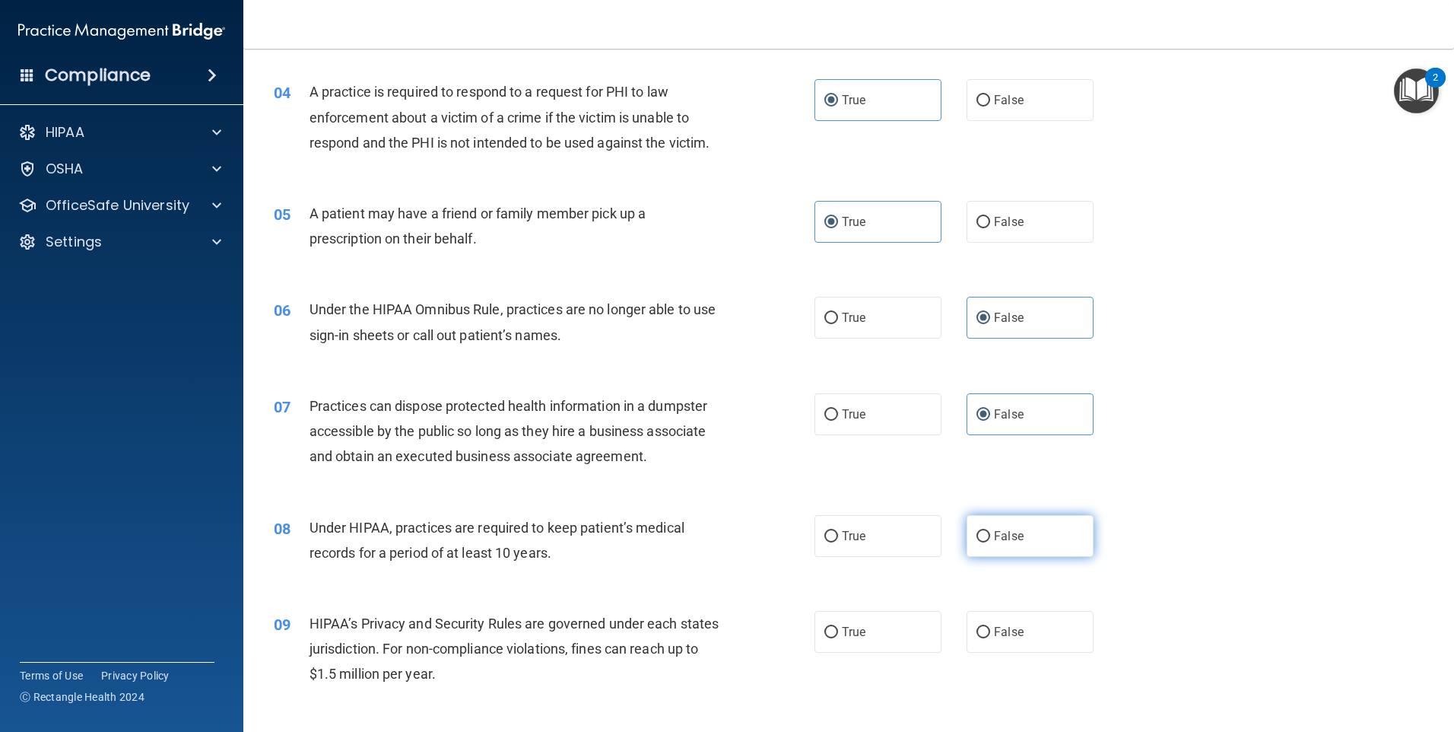
click at [998, 539] on span "False" at bounding box center [1009, 536] width 30 height 14
click at [990, 539] on input "False" at bounding box center [984, 536] width 14 height 11
radio input "true"
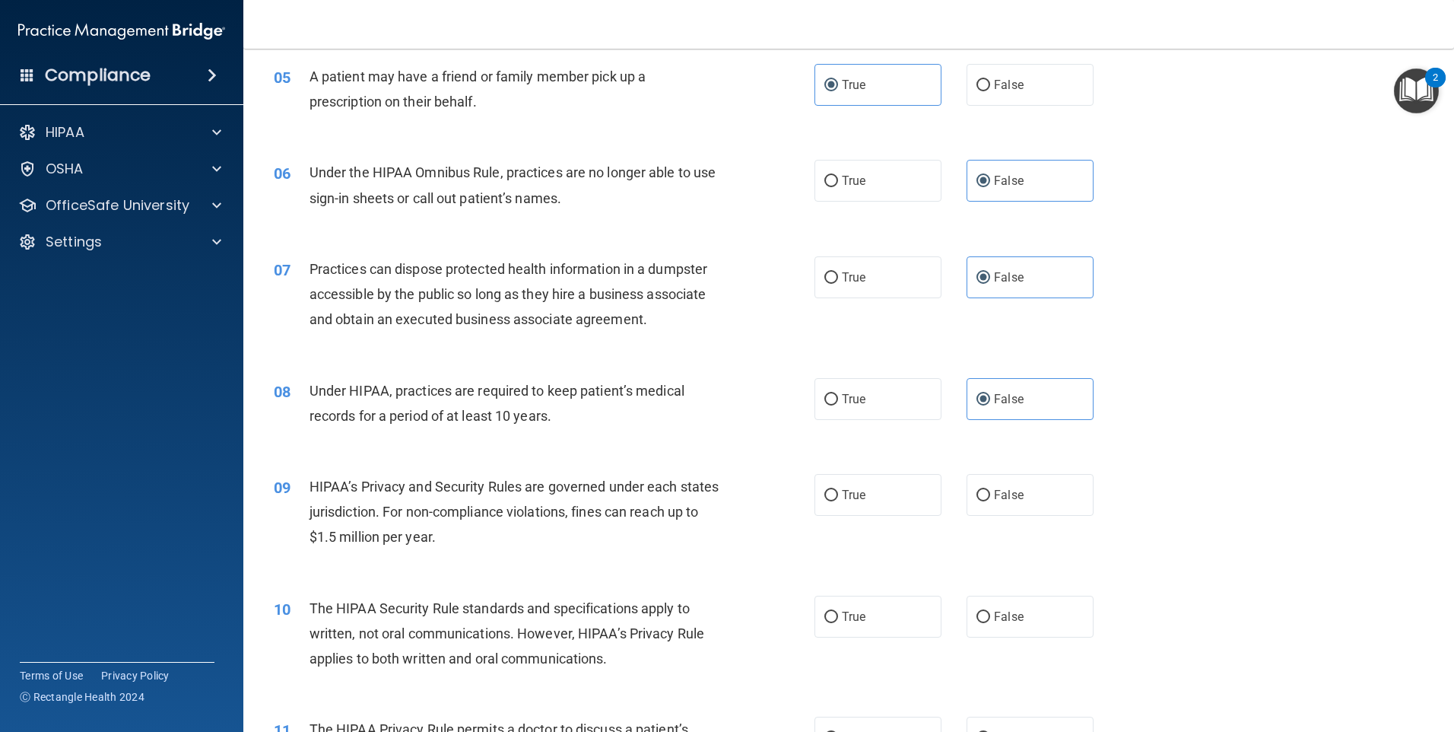
scroll to position [557, 0]
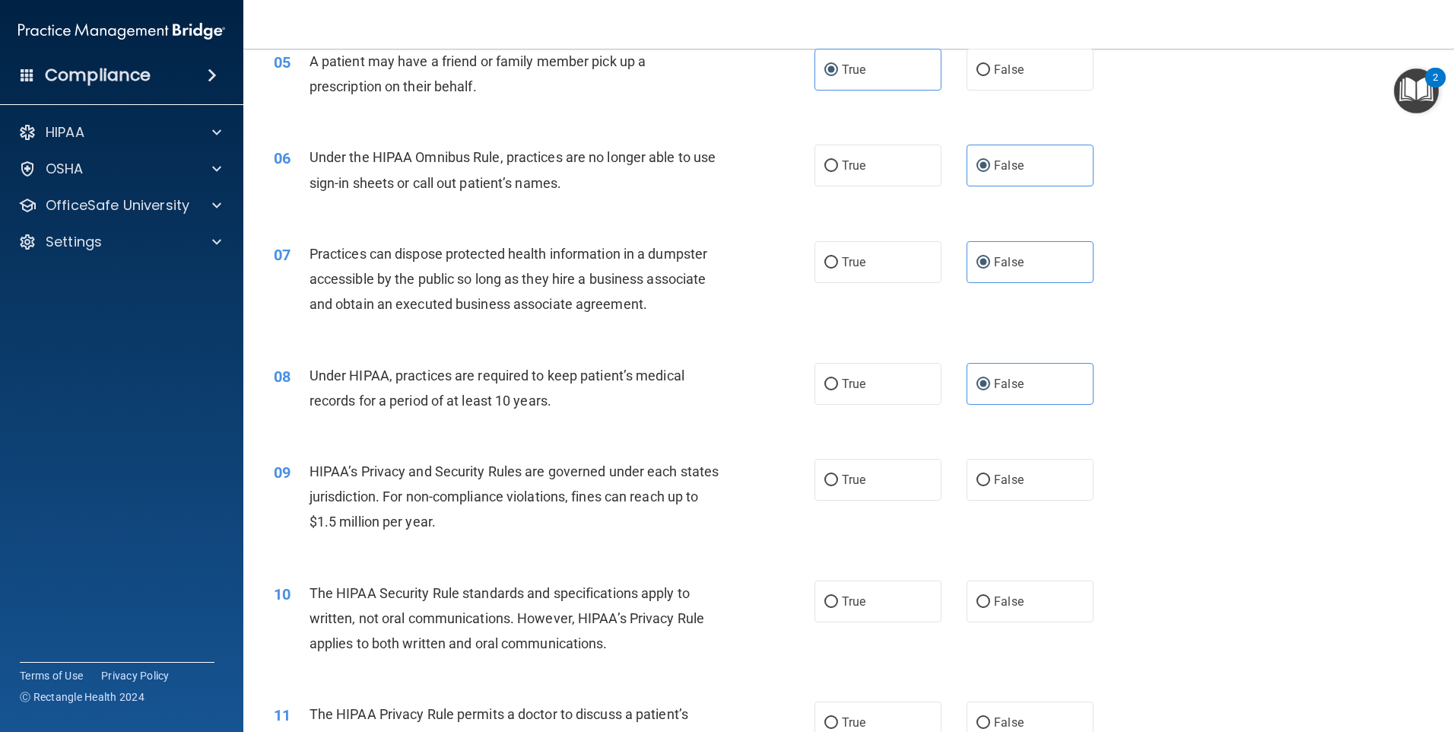
click at [1002, 503] on div "09 HIPAA’s Privacy and Security Rules are governed under each states jurisdicti…" at bounding box center [848, 501] width 1173 height 122
click at [1006, 477] on span "False" at bounding box center [1009, 479] width 30 height 14
click at [990, 477] on input "False" at bounding box center [984, 480] width 14 height 11
radio input "true"
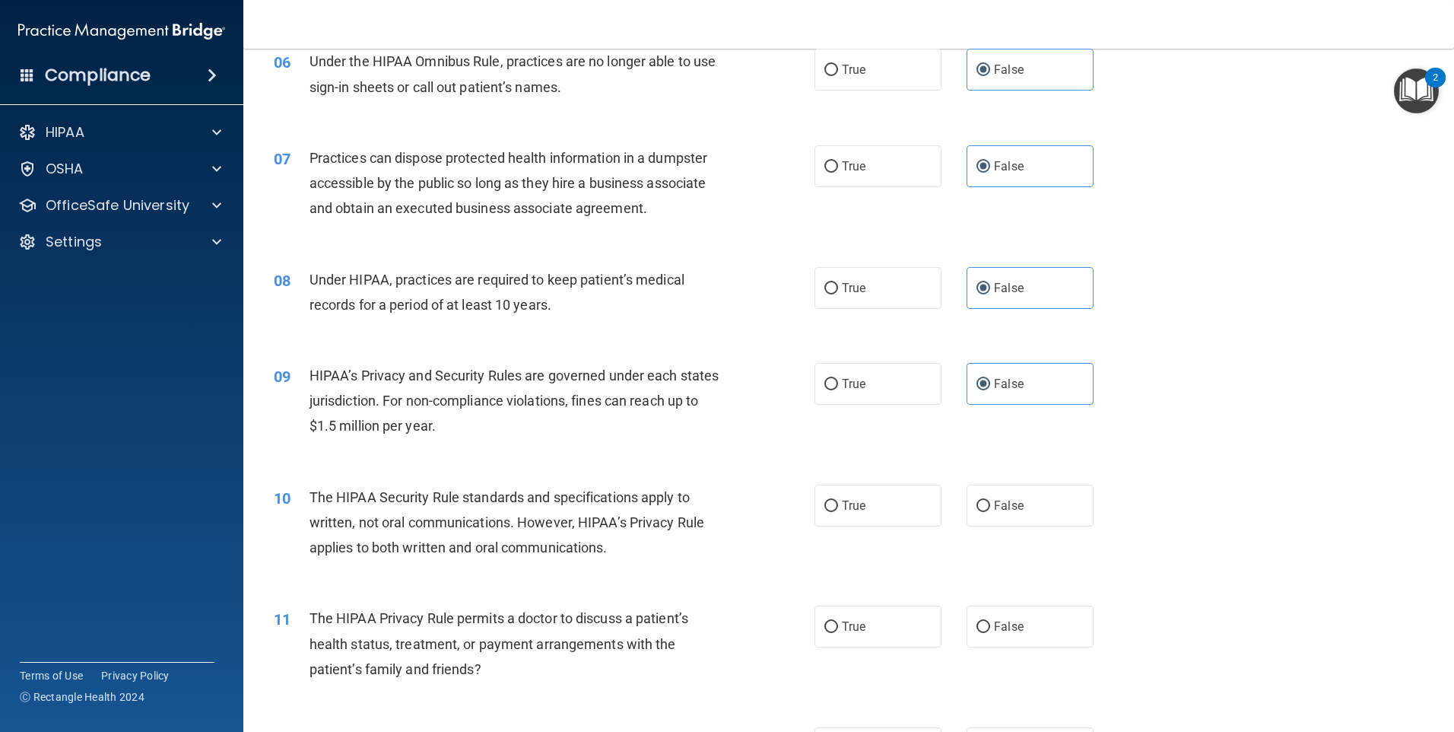
scroll to position [659, 0]
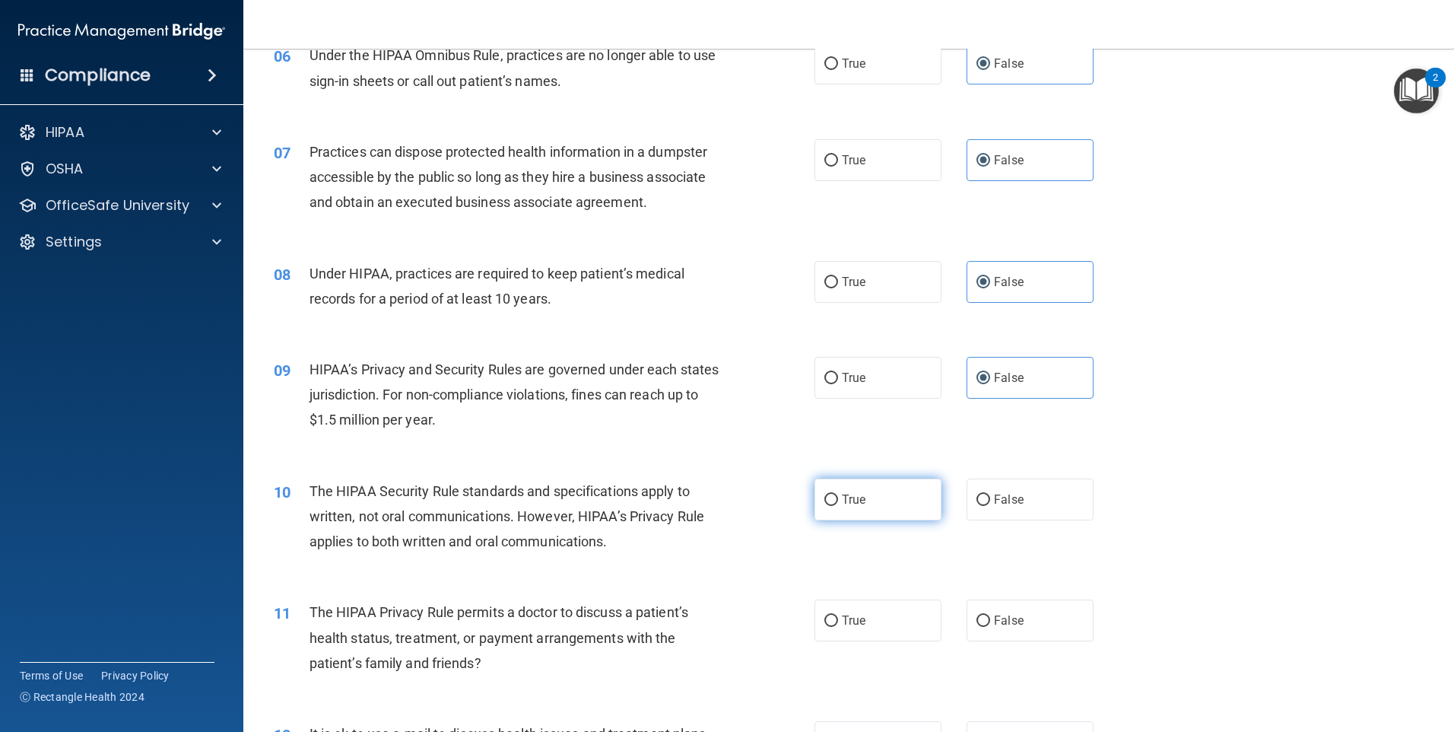
click at [875, 513] on label "True" at bounding box center [878, 499] width 127 height 42
click at [838, 506] on input "True" at bounding box center [831, 499] width 14 height 11
radio input "true"
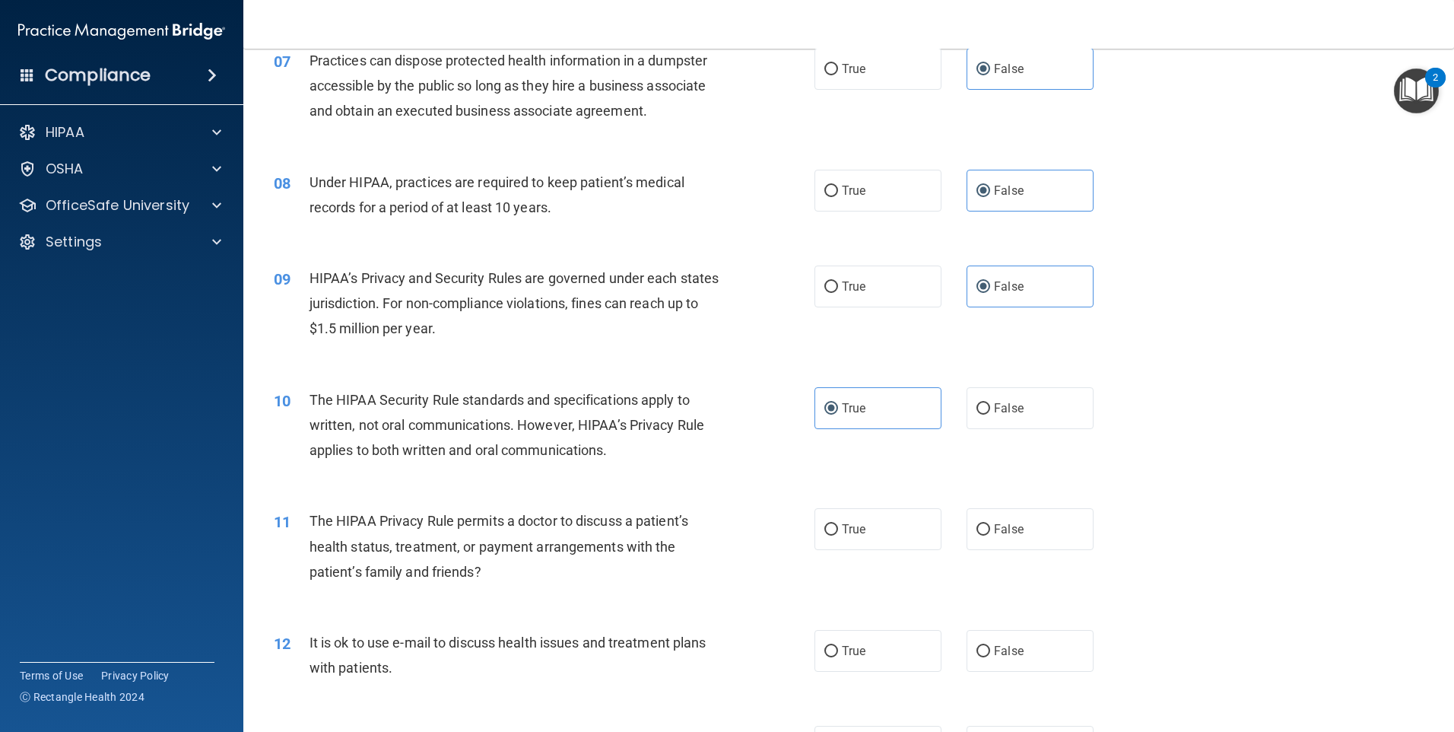
scroll to position [761, 0]
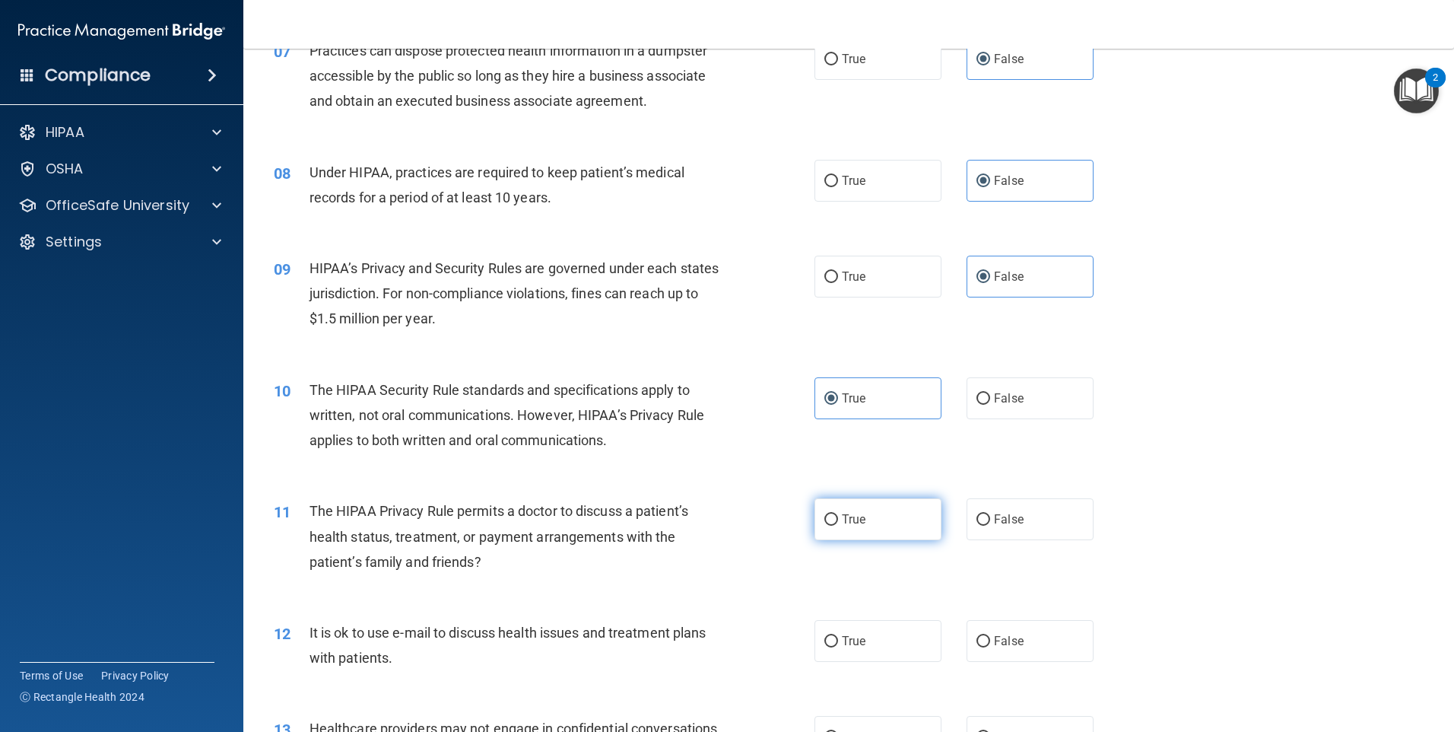
click at [888, 519] on label "True" at bounding box center [878, 519] width 127 height 42
click at [838, 519] on input "True" at bounding box center [831, 519] width 14 height 11
radio input "true"
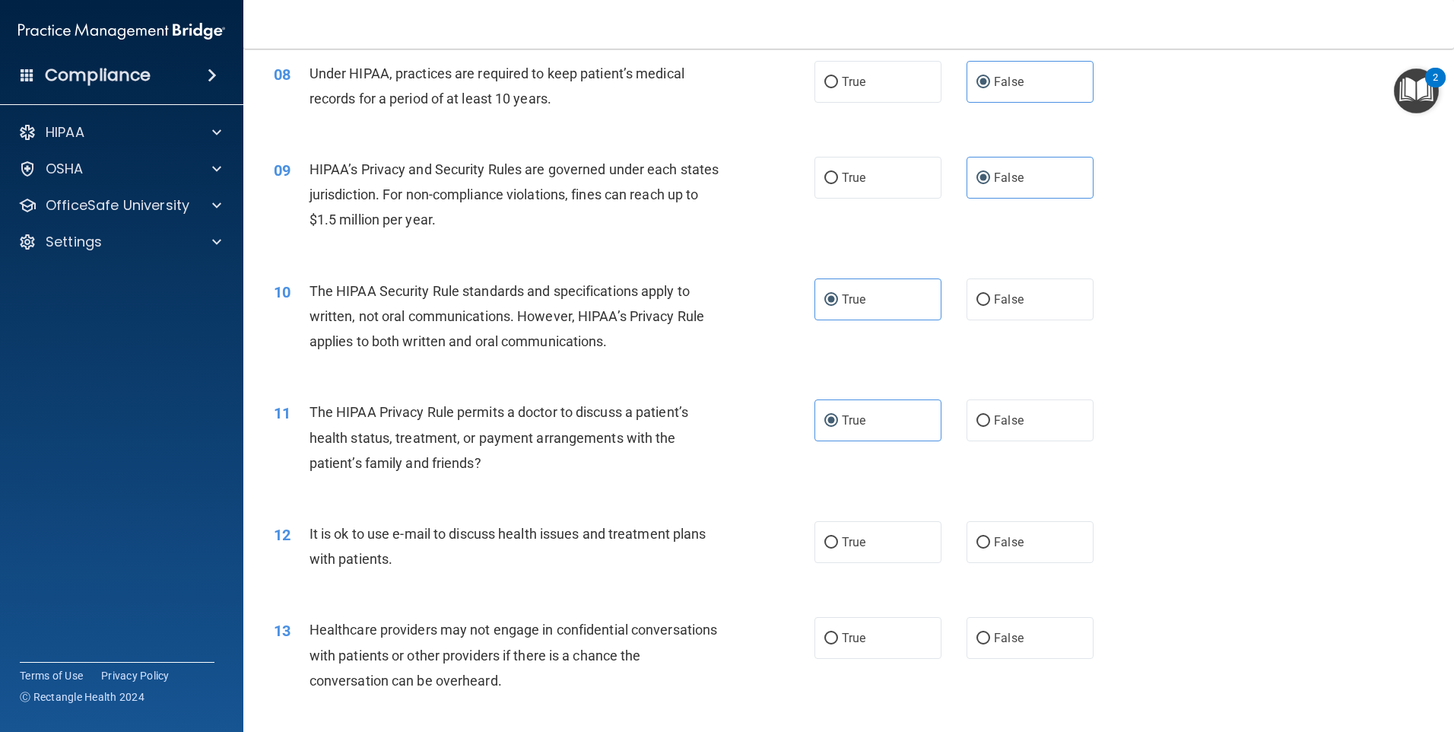
scroll to position [862, 0]
click at [861, 543] on label "True" at bounding box center [878, 540] width 127 height 42
click at [838, 543] on input "True" at bounding box center [831, 540] width 14 height 11
radio input "true"
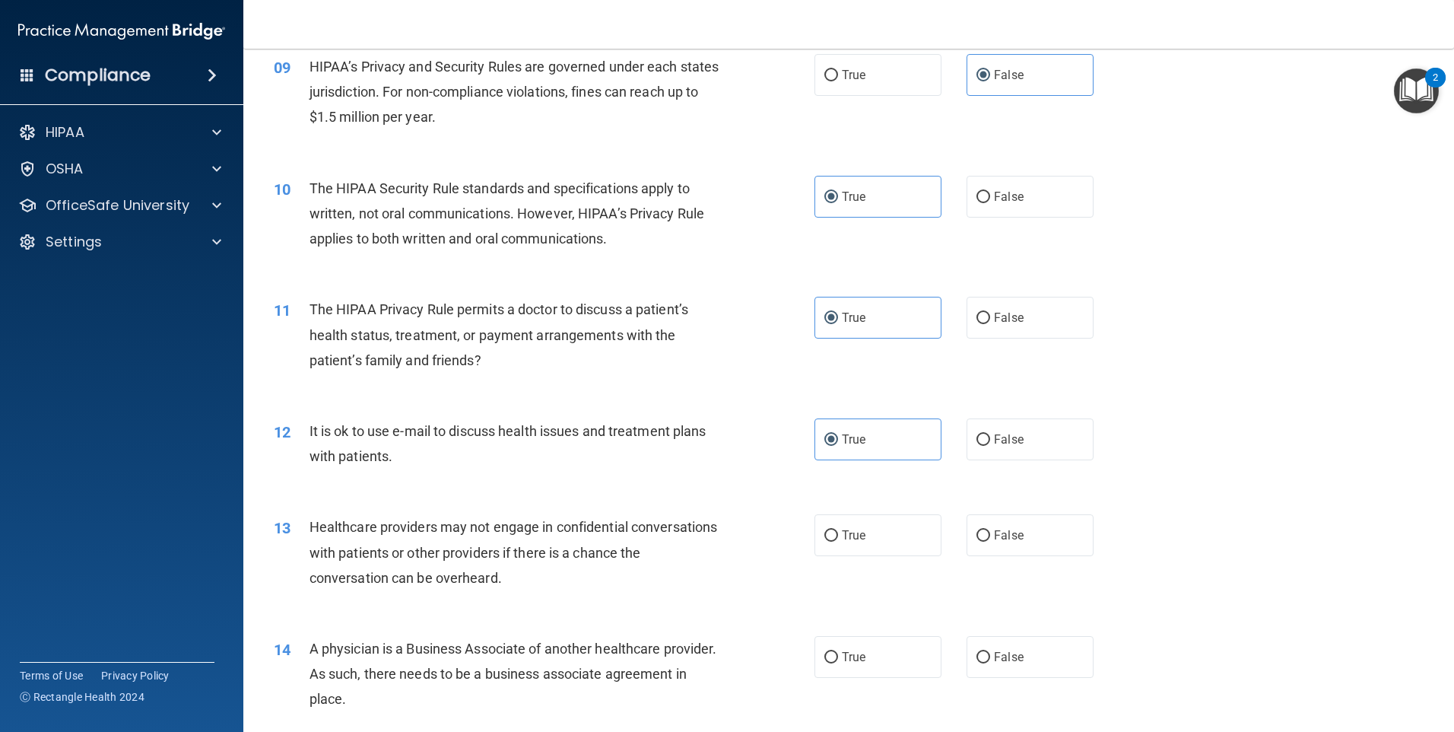
scroll to position [964, 0]
click at [904, 536] on label "True" at bounding box center [878, 534] width 127 height 42
click at [838, 536] on input "True" at bounding box center [831, 534] width 14 height 11
radio input "true"
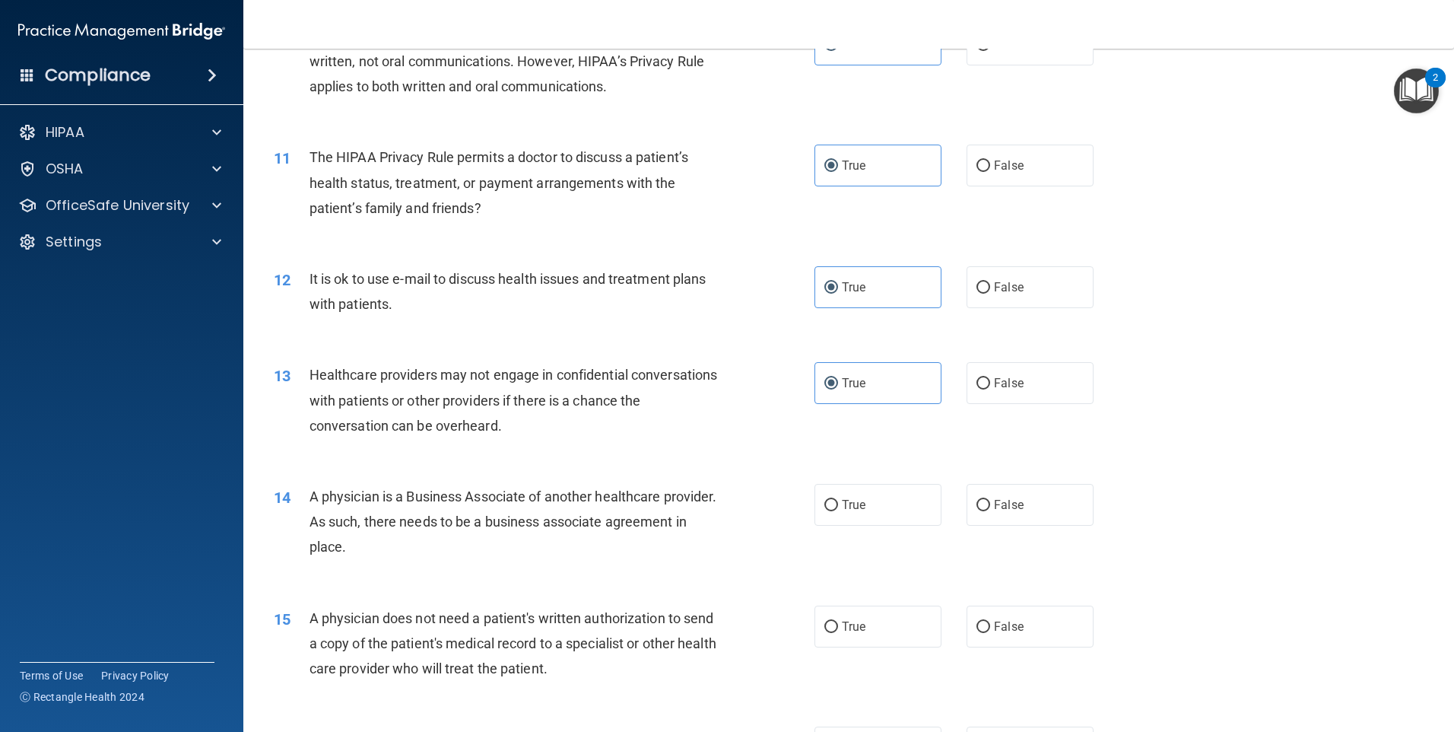
scroll to position [1116, 0]
click at [1021, 504] on label "False" at bounding box center [1030, 503] width 127 height 42
click at [990, 504] on input "False" at bounding box center [984, 503] width 14 height 11
radio input "true"
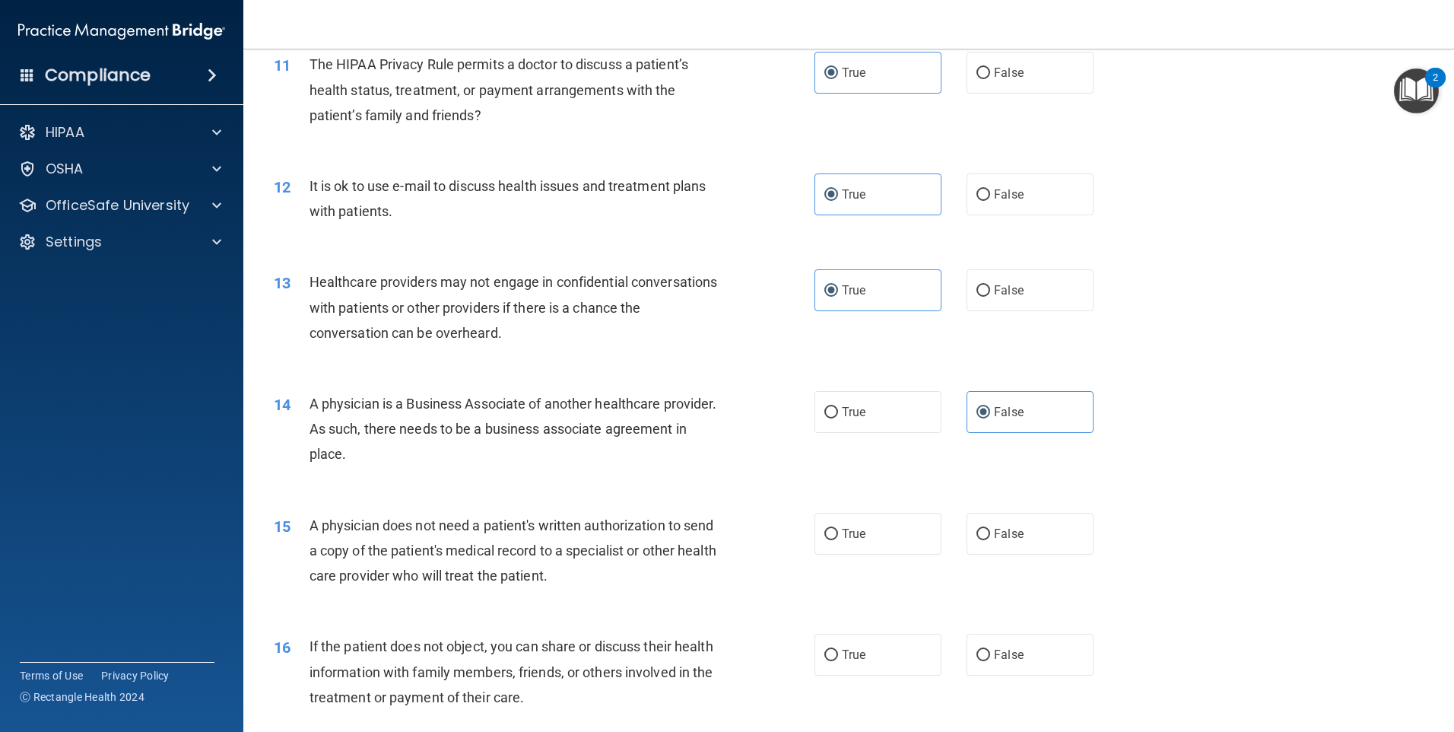
scroll to position [1217, 0]
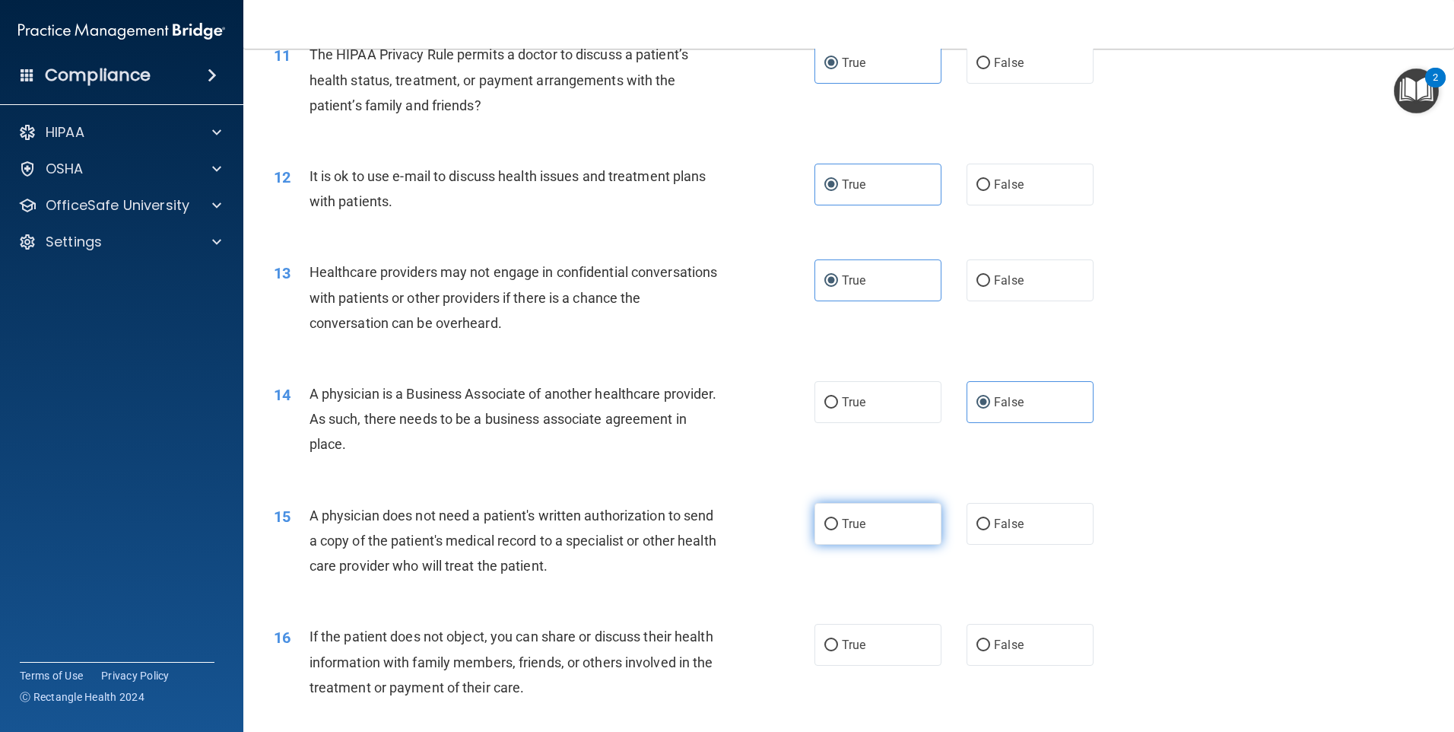
click at [848, 514] on label "True" at bounding box center [878, 524] width 127 height 42
click at [838, 519] on input "True" at bounding box center [831, 524] width 14 height 11
radio input "true"
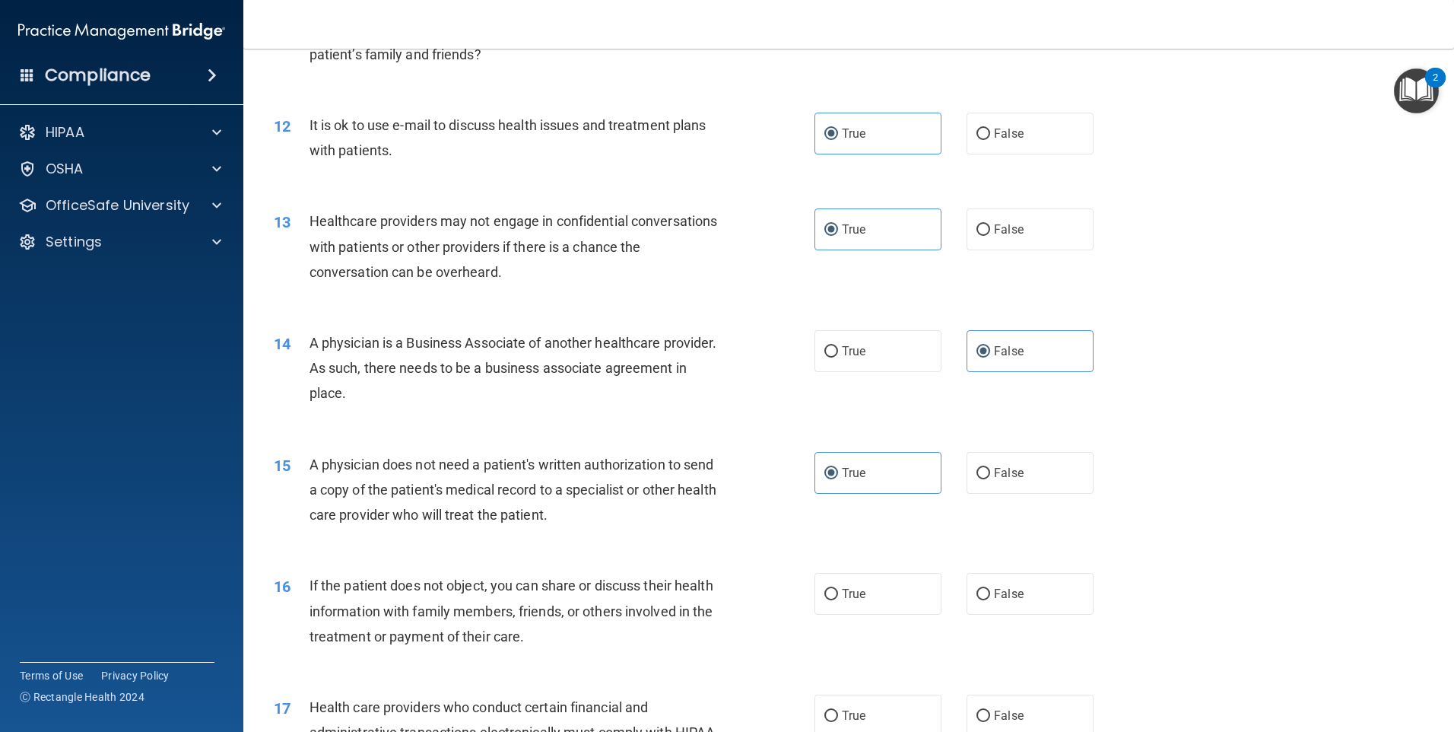
scroll to position [1318, 0]
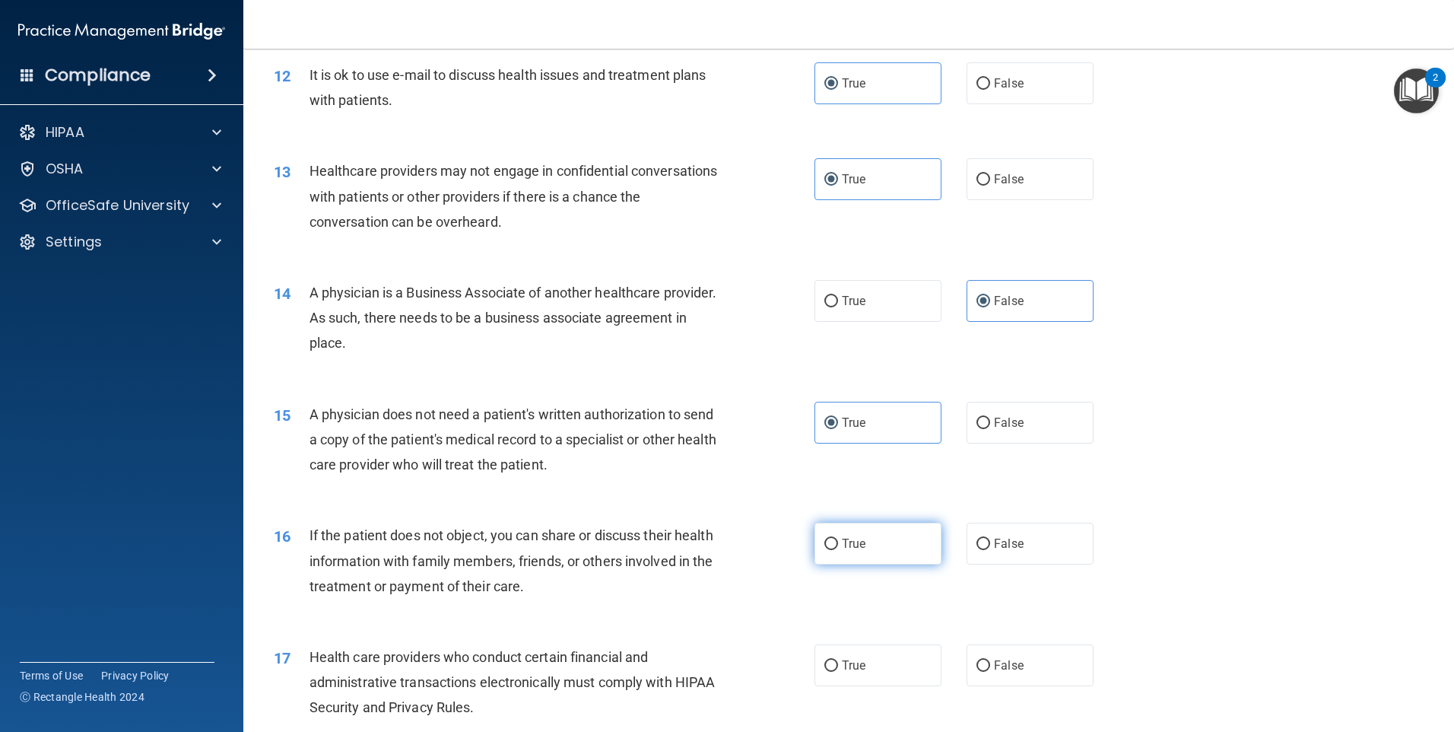
click at [843, 546] on span "True" at bounding box center [854, 543] width 24 height 14
click at [838, 546] on input "True" at bounding box center [831, 543] width 14 height 11
radio input "true"
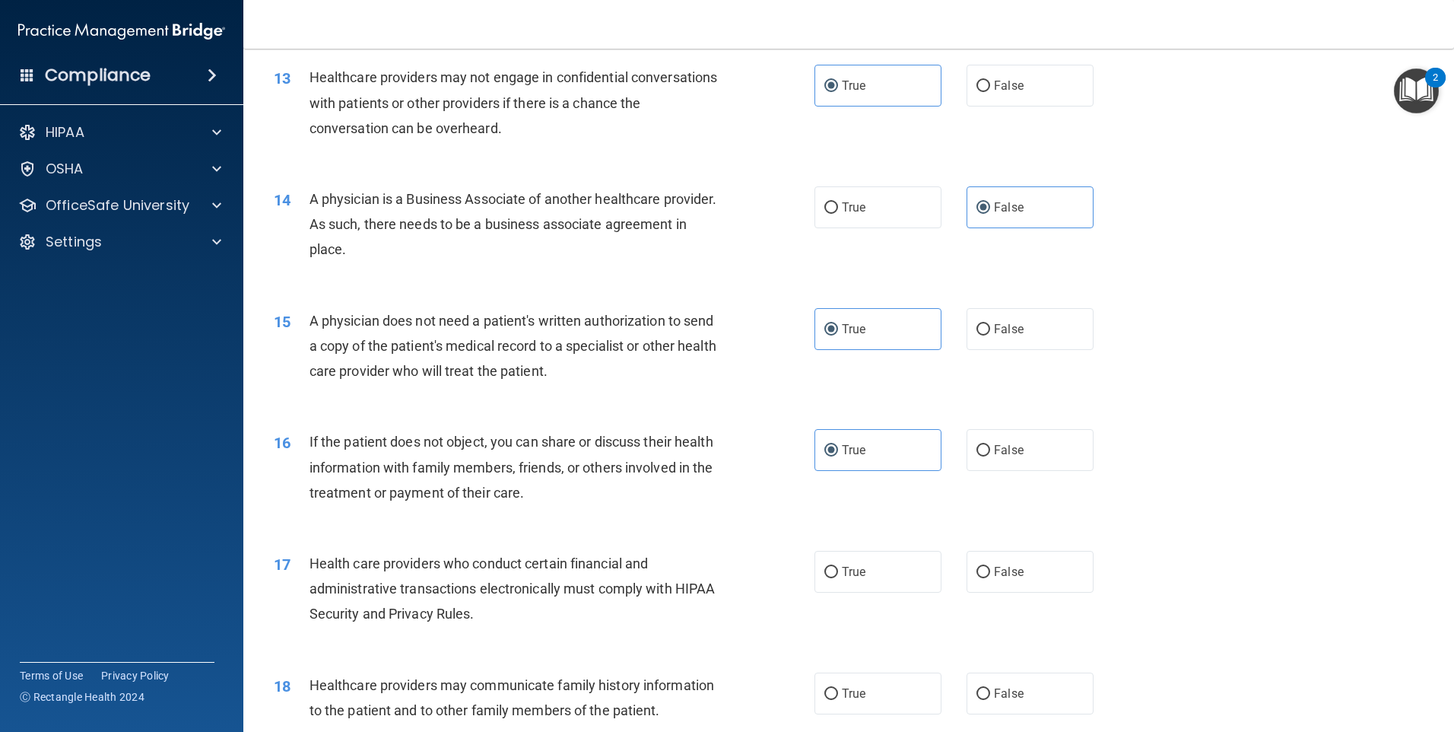
scroll to position [1420, 0]
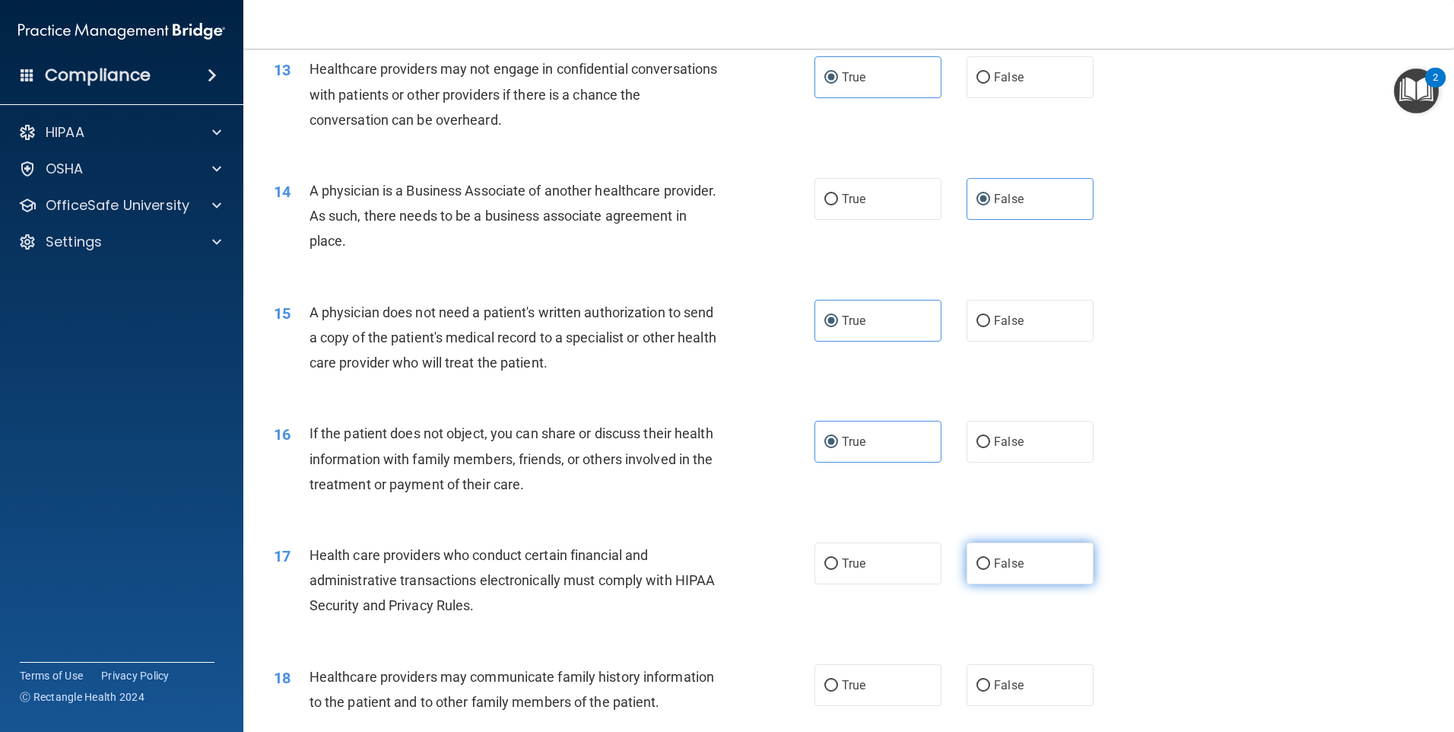
click at [977, 560] on input "False" at bounding box center [984, 563] width 14 height 11
radio input "true"
click at [910, 558] on label "True" at bounding box center [878, 563] width 127 height 42
click at [838, 558] on input "True" at bounding box center [831, 563] width 14 height 11
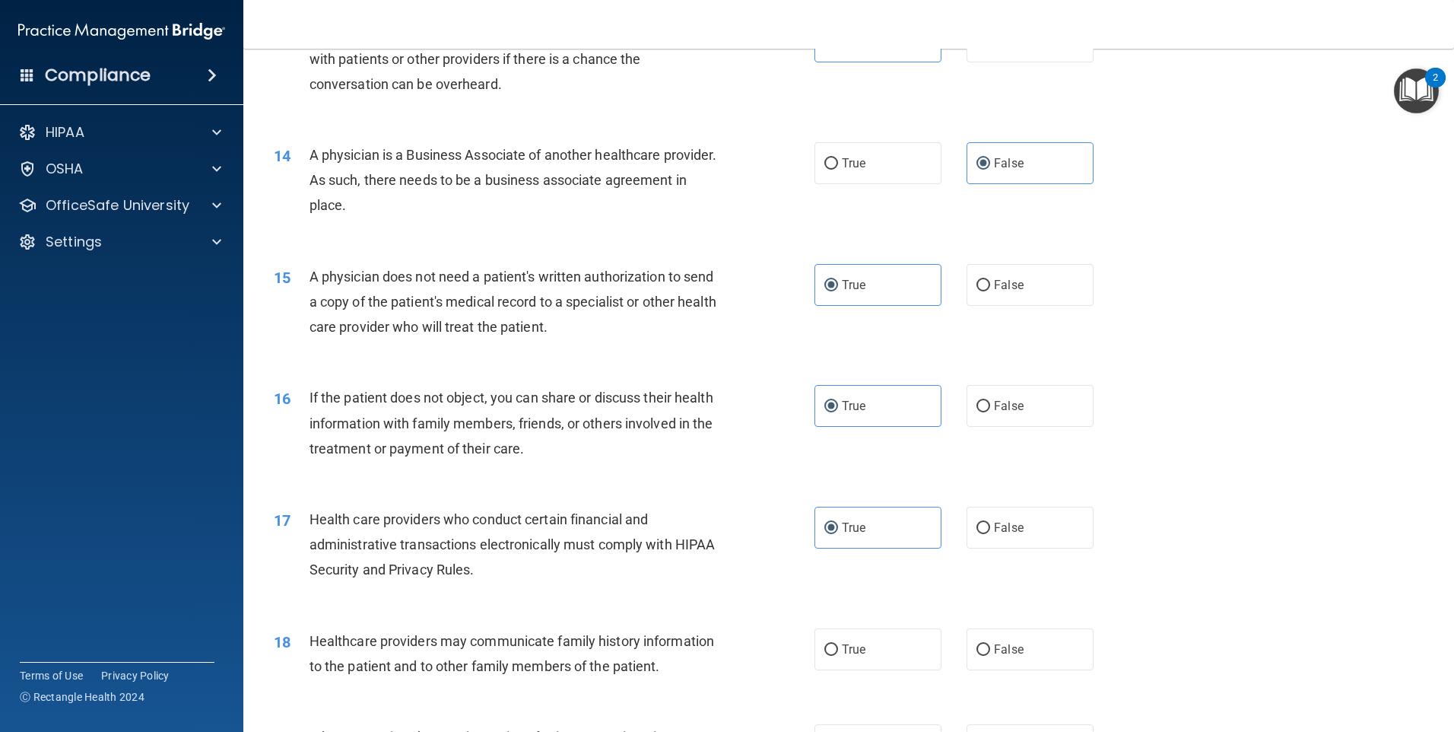
scroll to position [1521, 0]
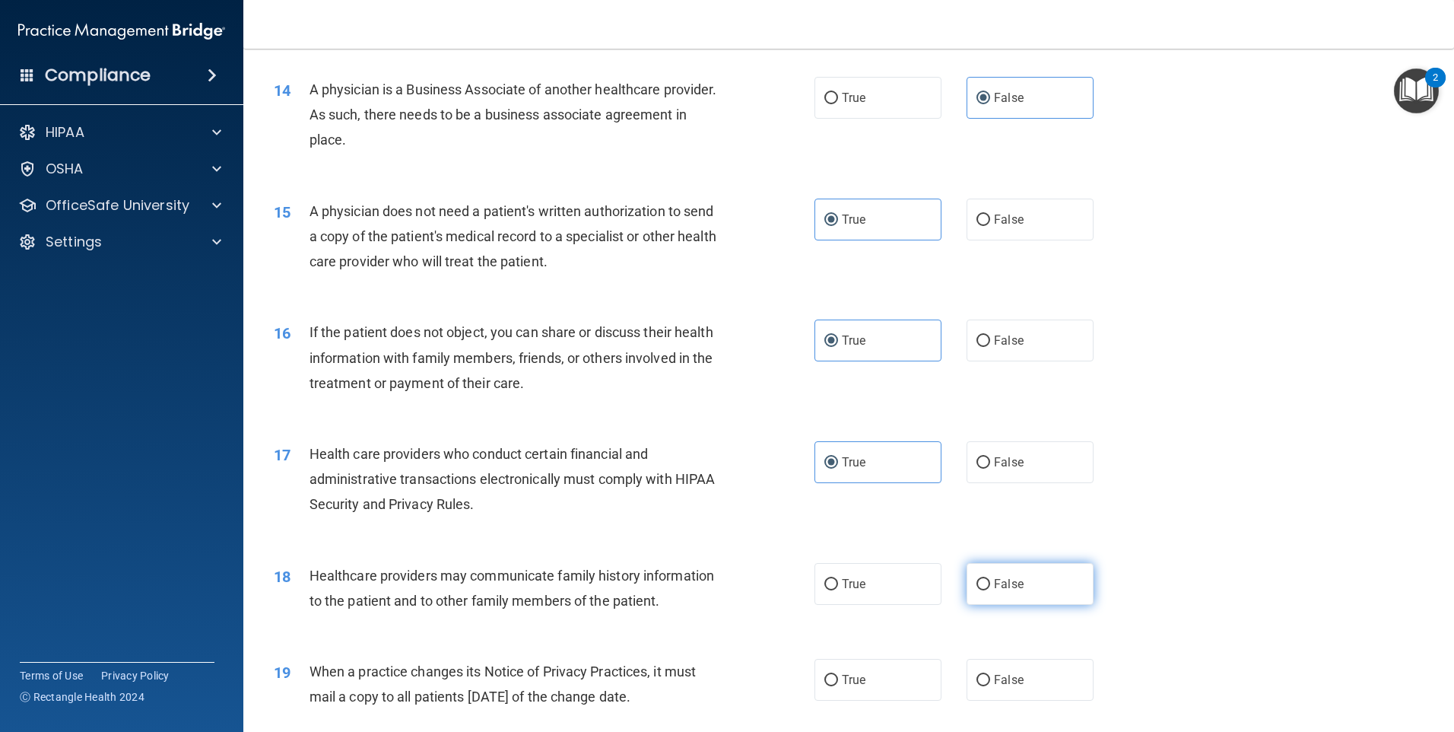
click at [983, 583] on input "False" at bounding box center [984, 584] width 14 height 11
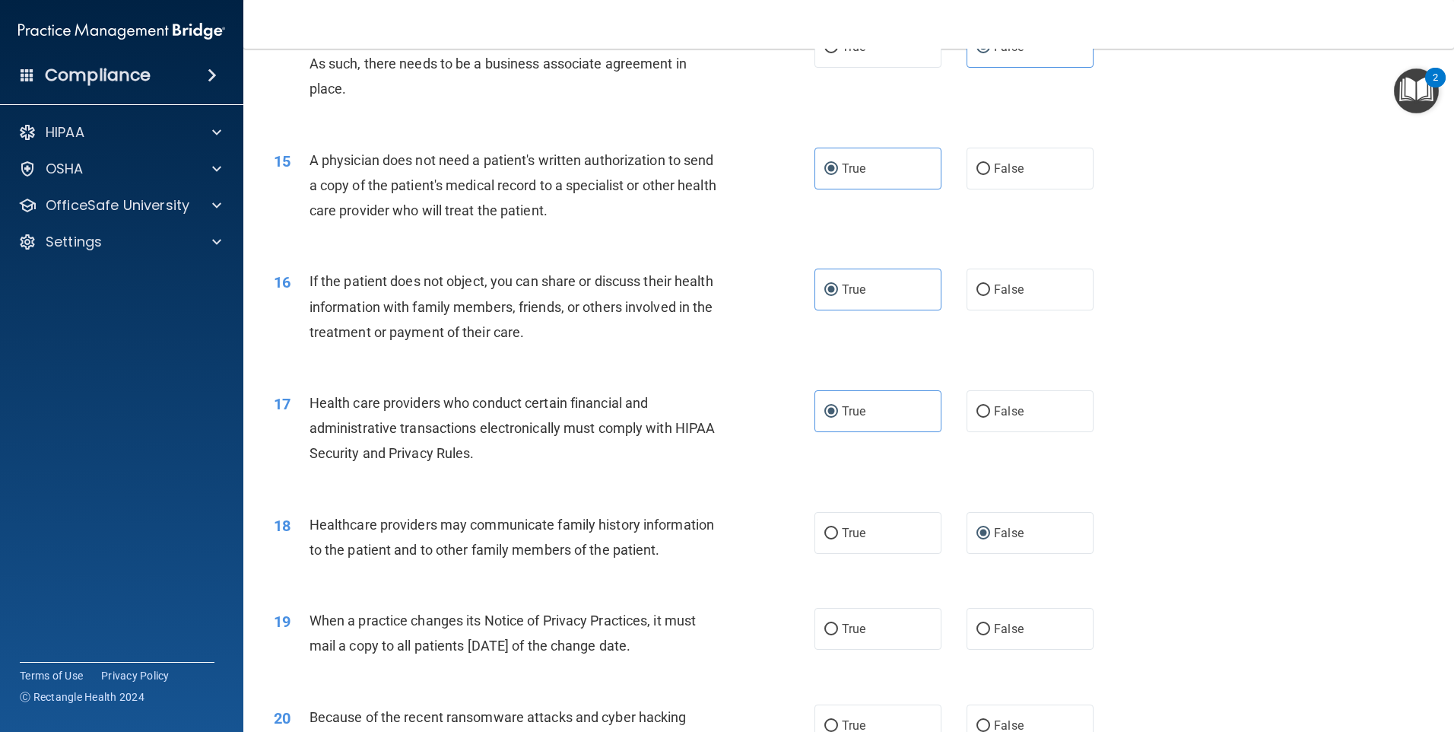
scroll to position [1622, 0]
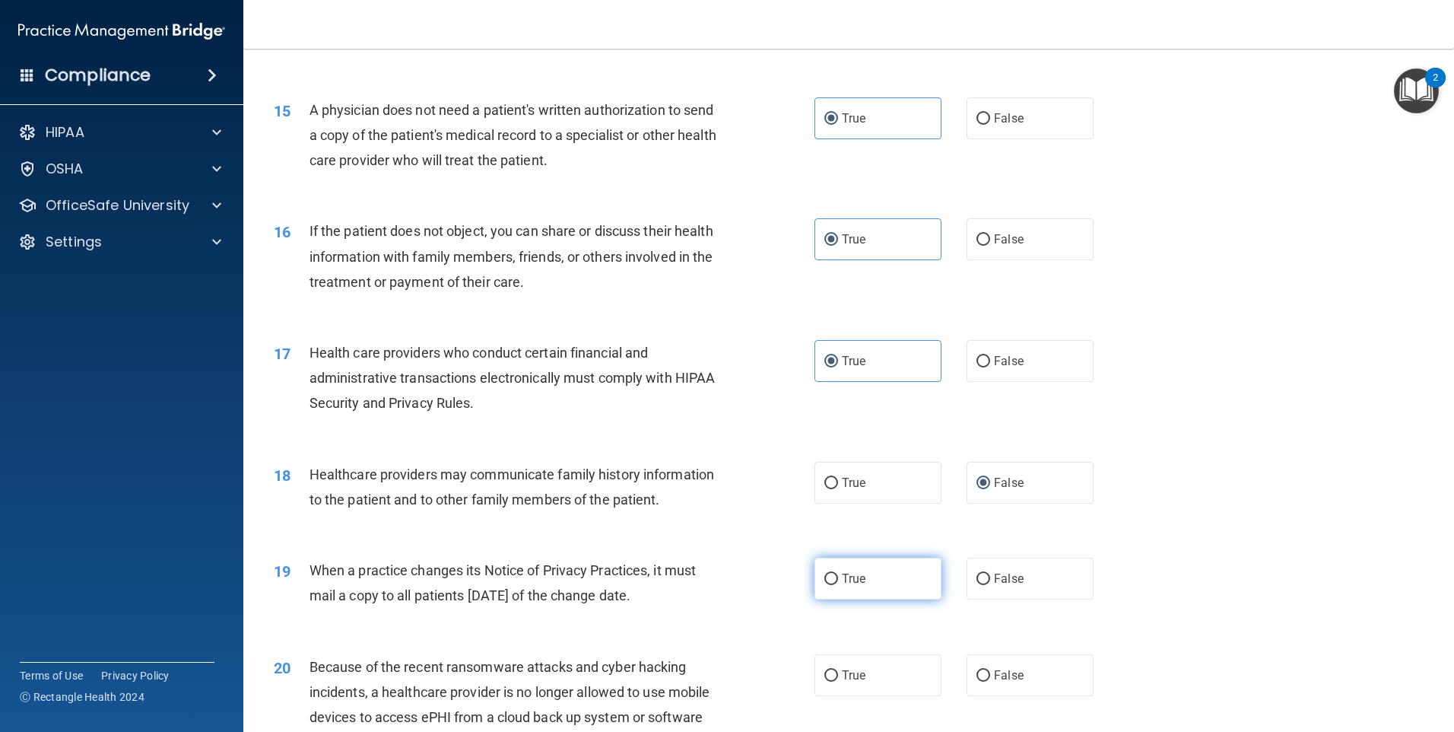
click at [855, 584] on span "True" at bounding box center [854, 578] width 24 height 14
click at [838, 584] on input "True" at bounding box center [831, 578] width 14 height 11
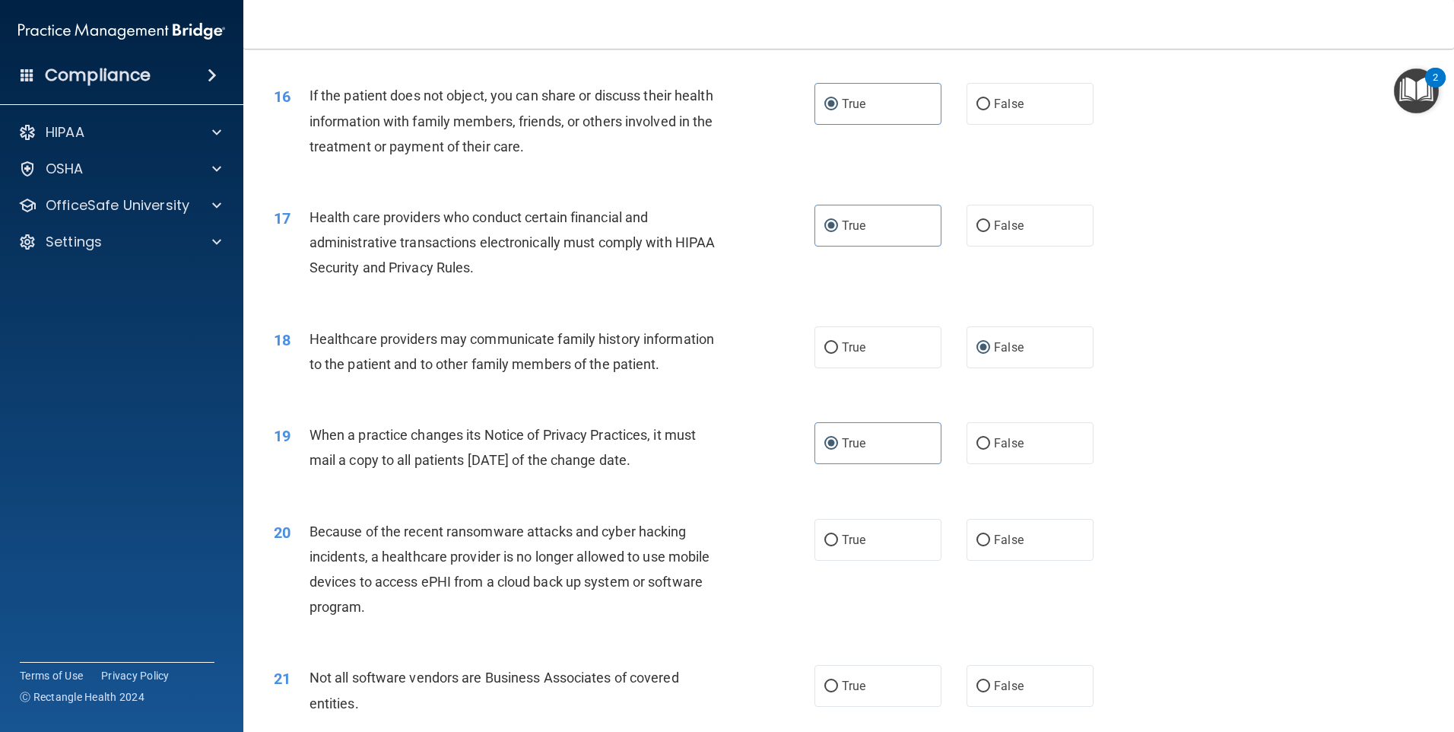
scroll to position [1774, 0]
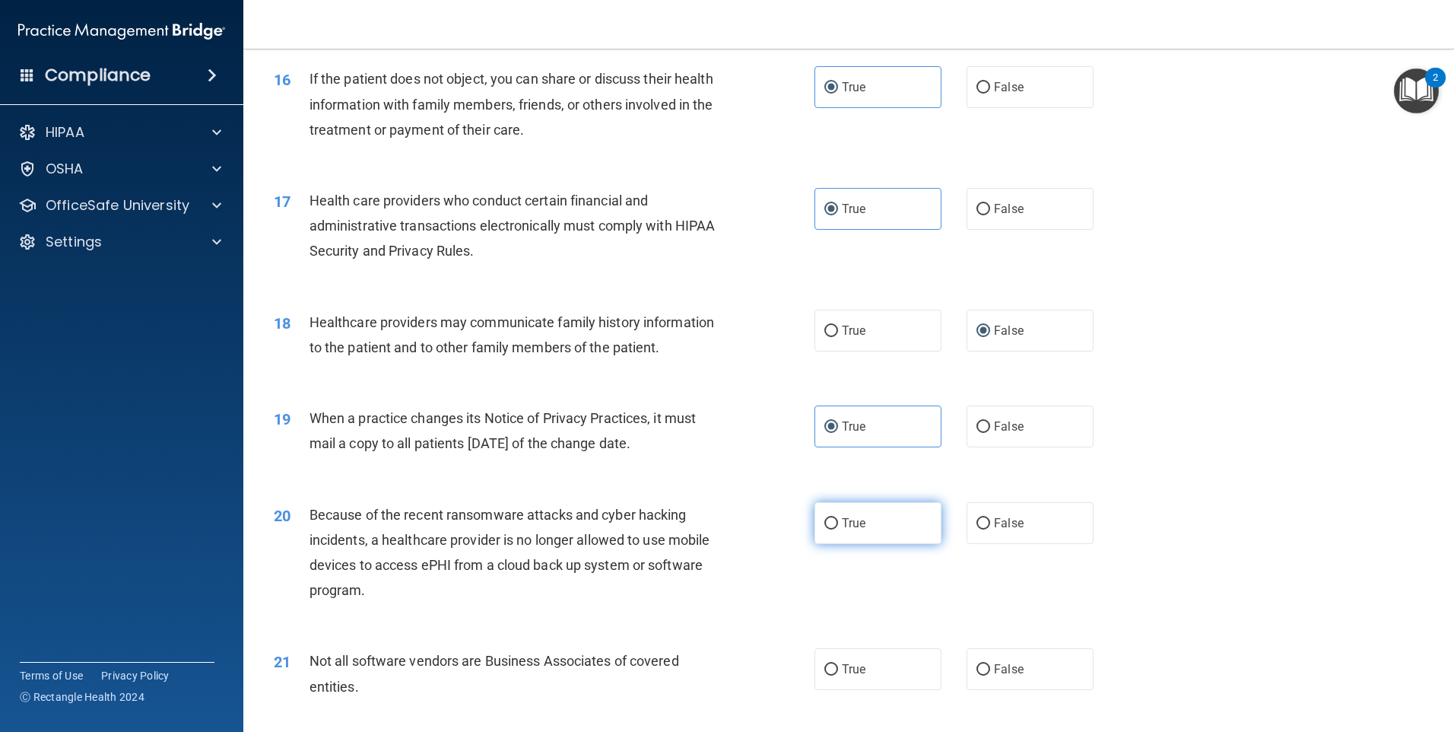
click at [829, 524] on input "True" at bounding box center [831, 523] width 14 height 11
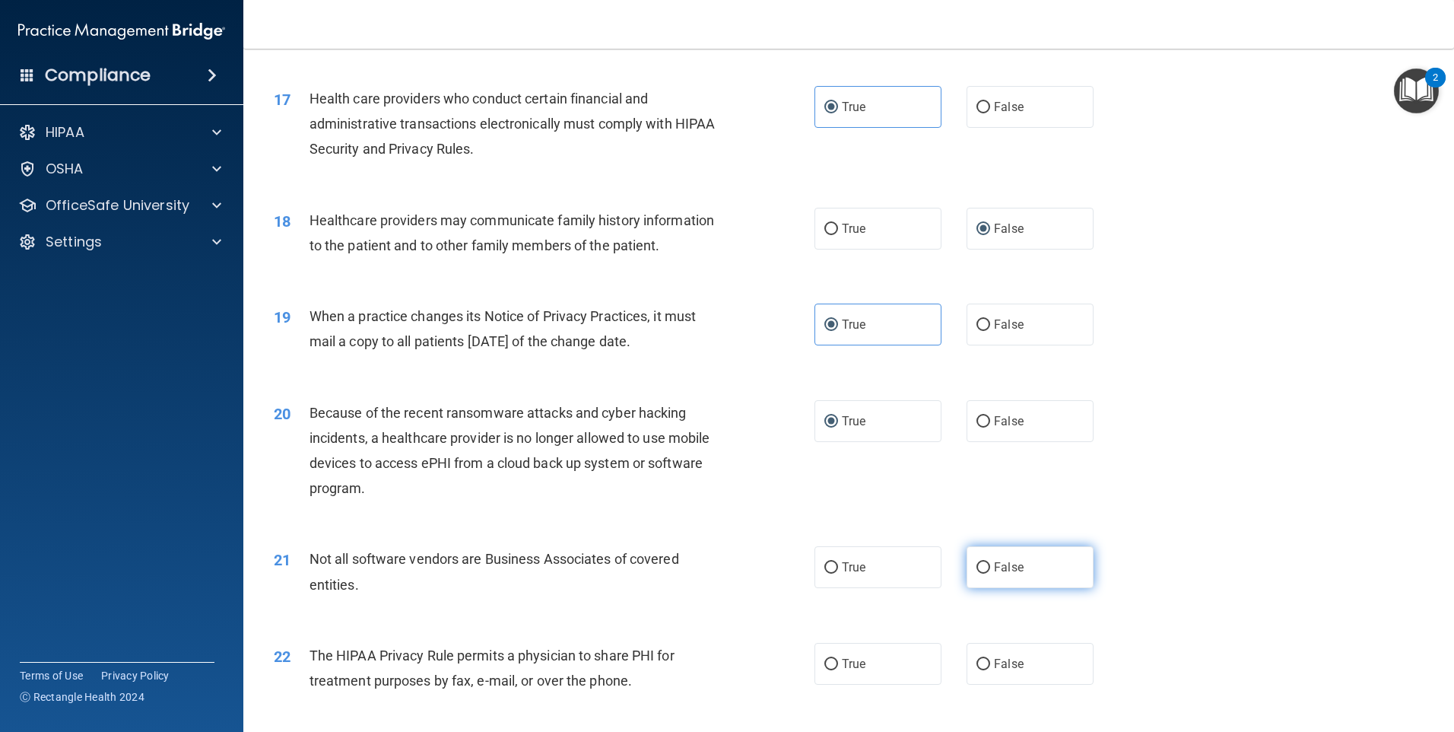
click at [977, 566] on input "False" at bounding box center [984, 567] width 14 height 11
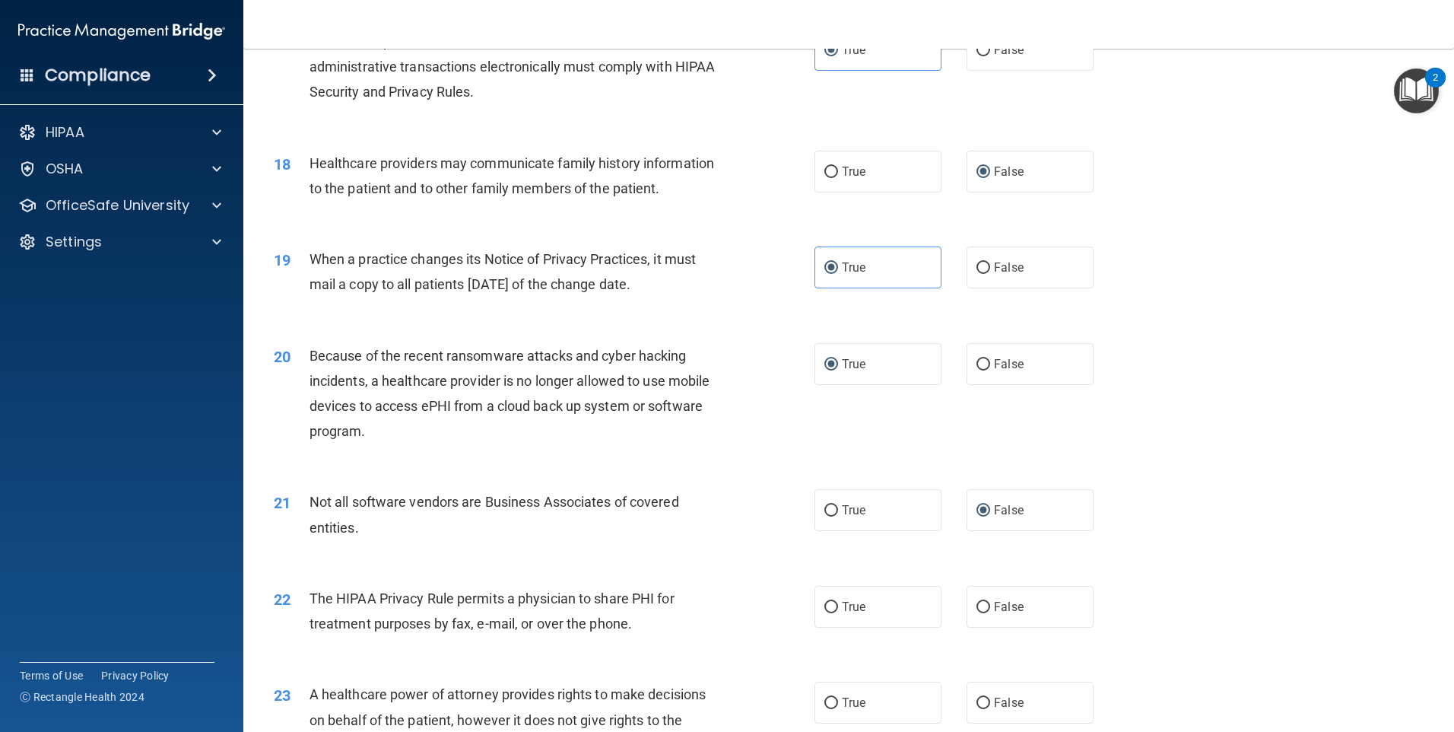
scroll to position [1977, 0]
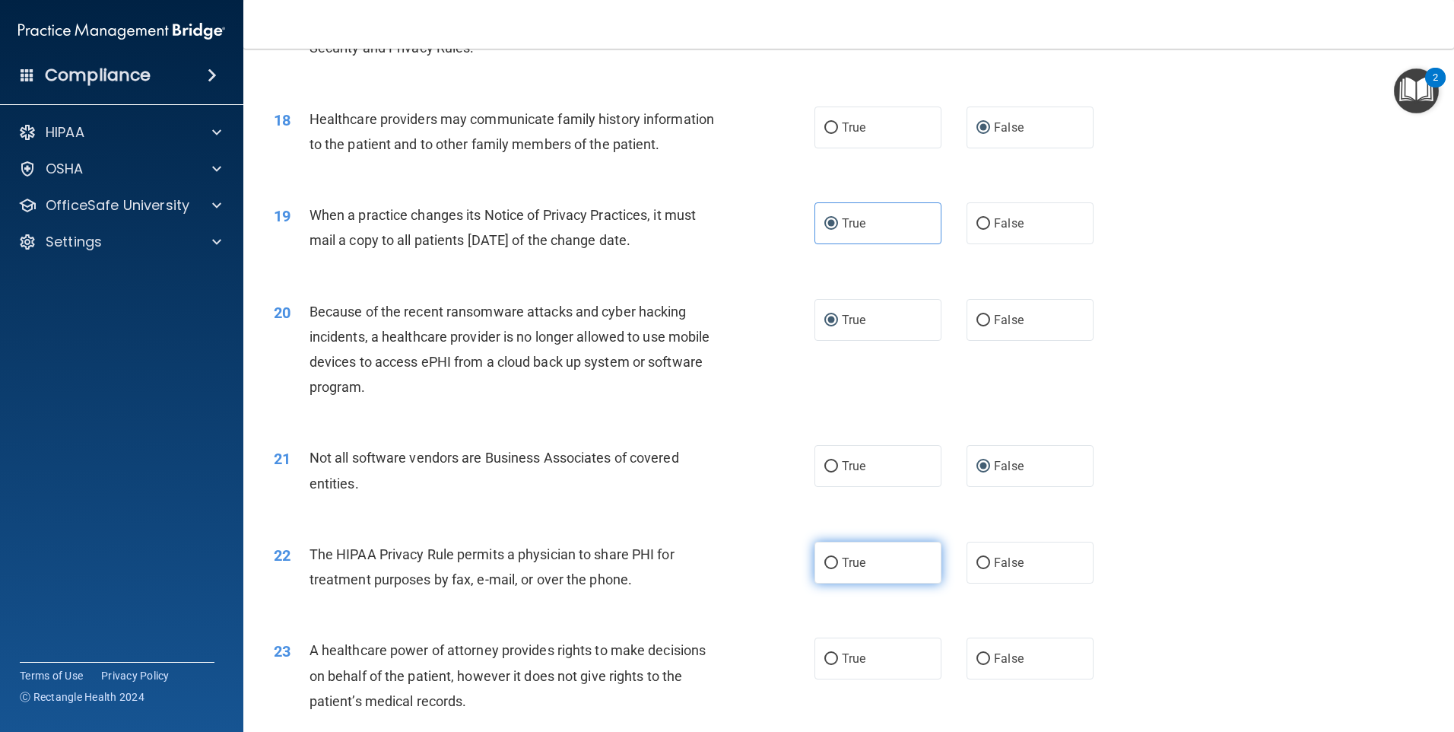
click at [891, 568] on label "True" at bounding box center [878, 562] width 127 height 42
click at [838, 568] on input "True" at bounding box center [831, 562] width 14 height 11
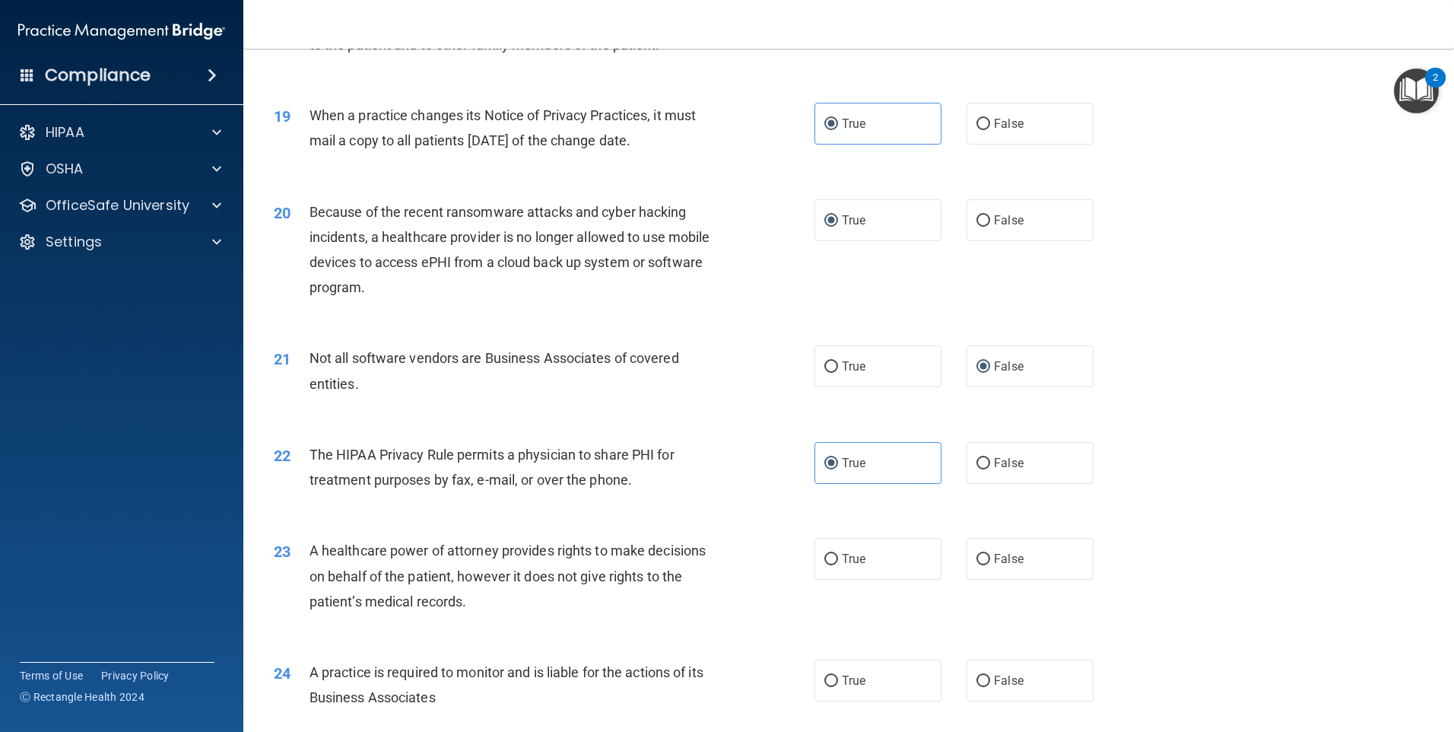
scroll to position [2078, 0]
click at [1053, 567] on label "False" at bounding box center [1030, 557] width 127 height 42
click at [990, 564] on input "False" at bounding box center [984, 557] width 14 height 11
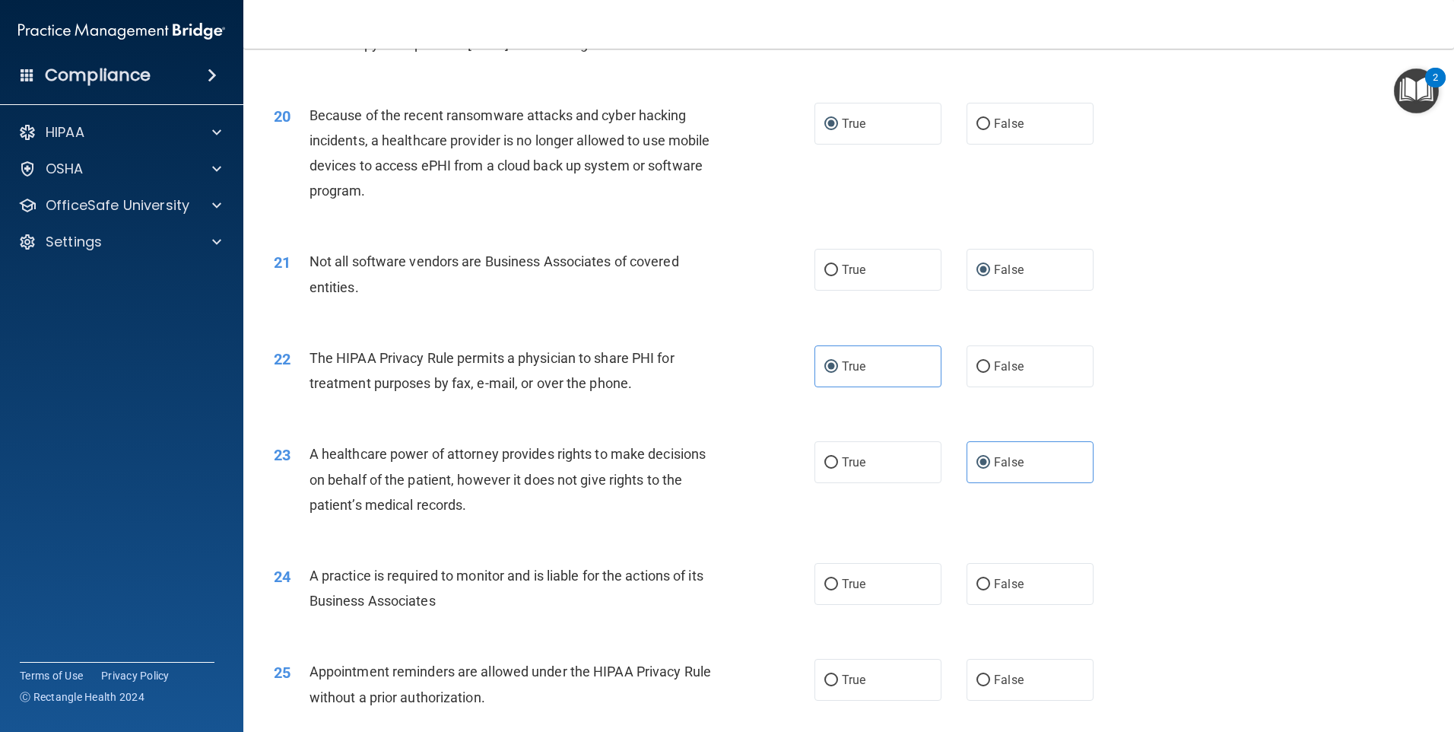
scroll to position [2231, 0]
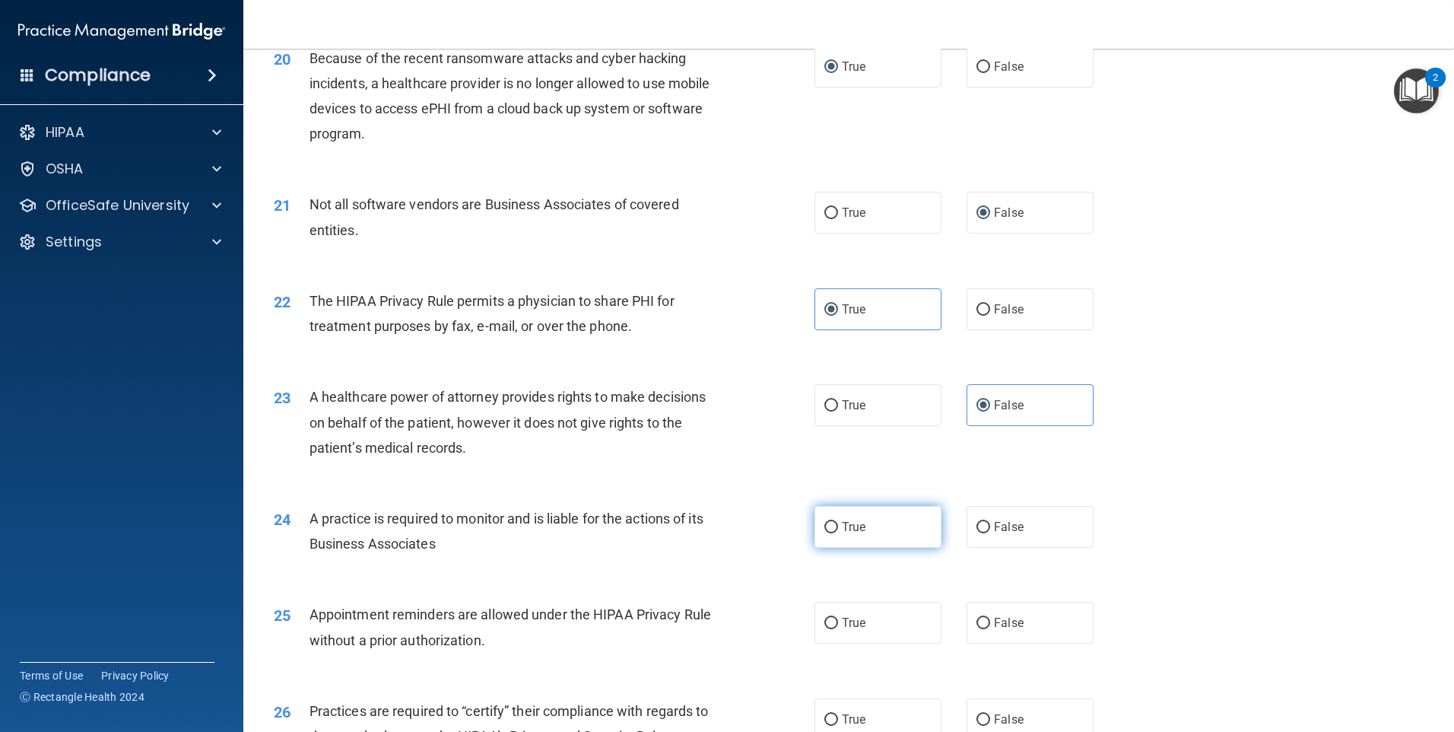
click at [818, 535] on label "True" at bounding box center [878, 527] width 127 height 42
click at [824, 533] on input "True" at bounding box center [831, 527] width 14 height 11
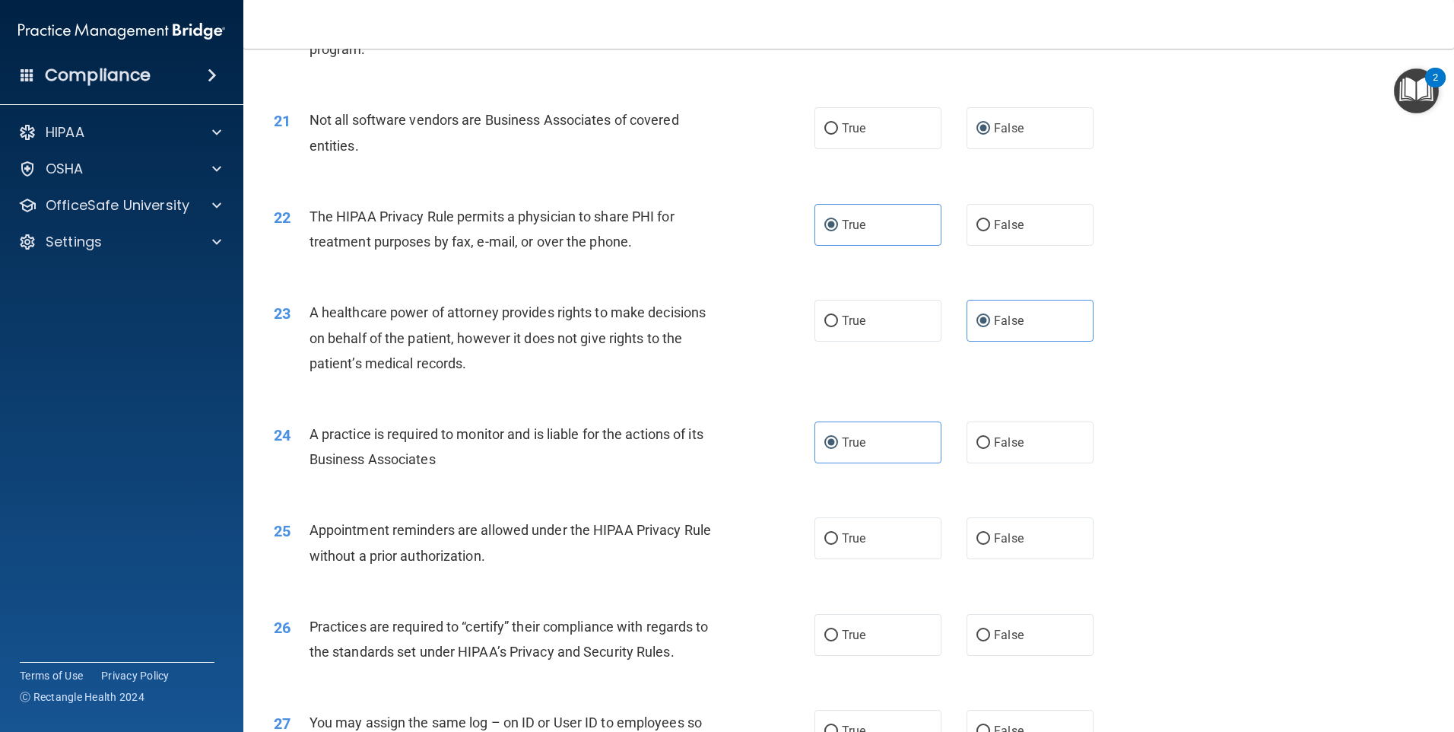
scroll to position [2332, 0]
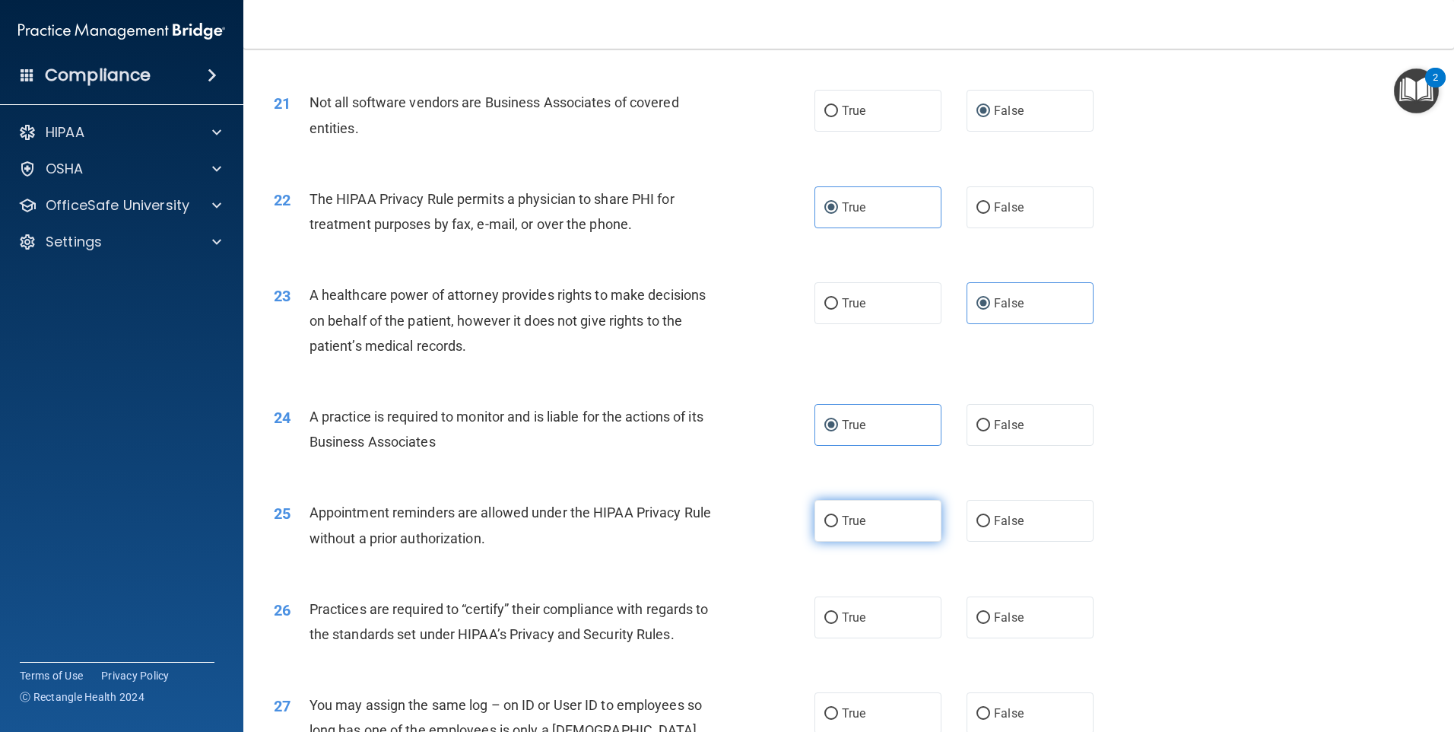
click at [876, 522] on label "True" at bounding box center [878, 521] width 127 height 42
click at [838, 522] on input "True" at bounding box center [831, 521] width 14 height 11
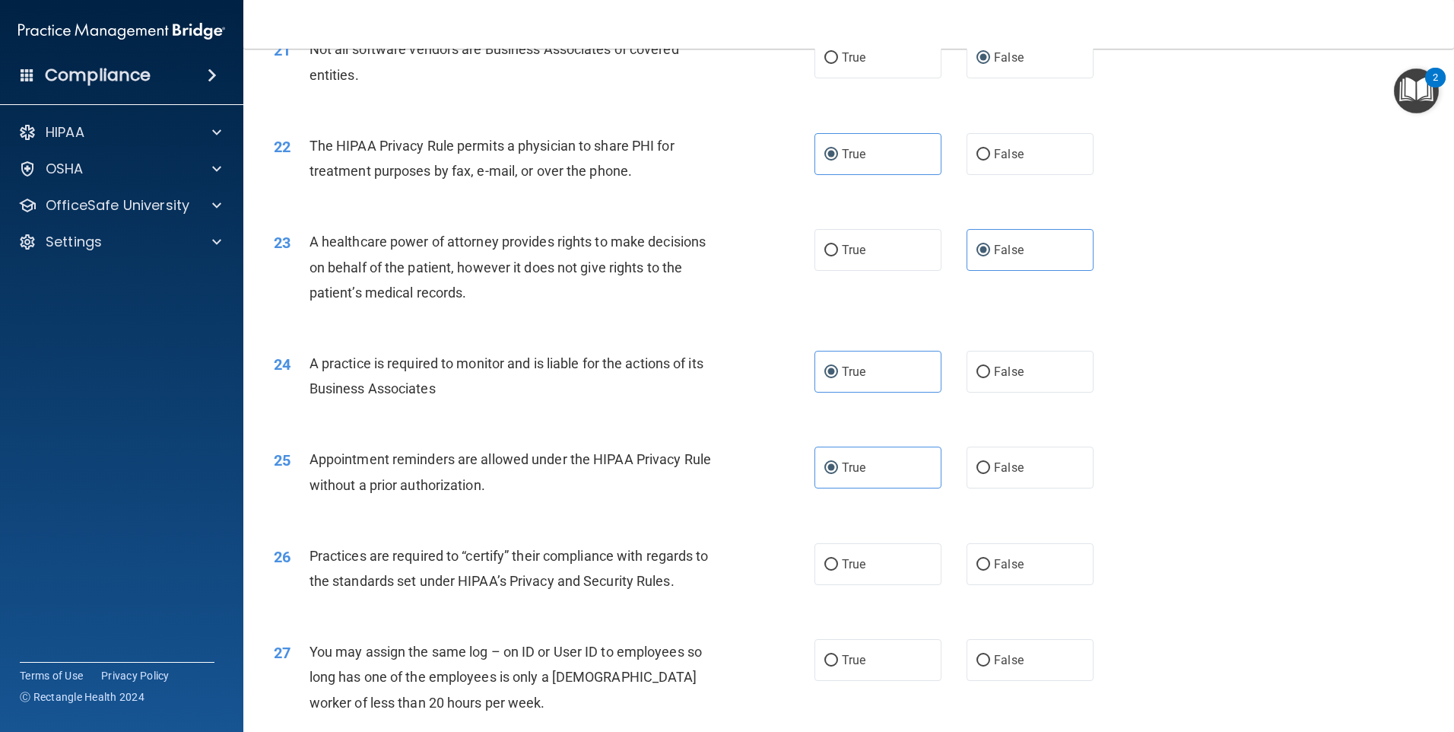
scroll to position [2434, 0]
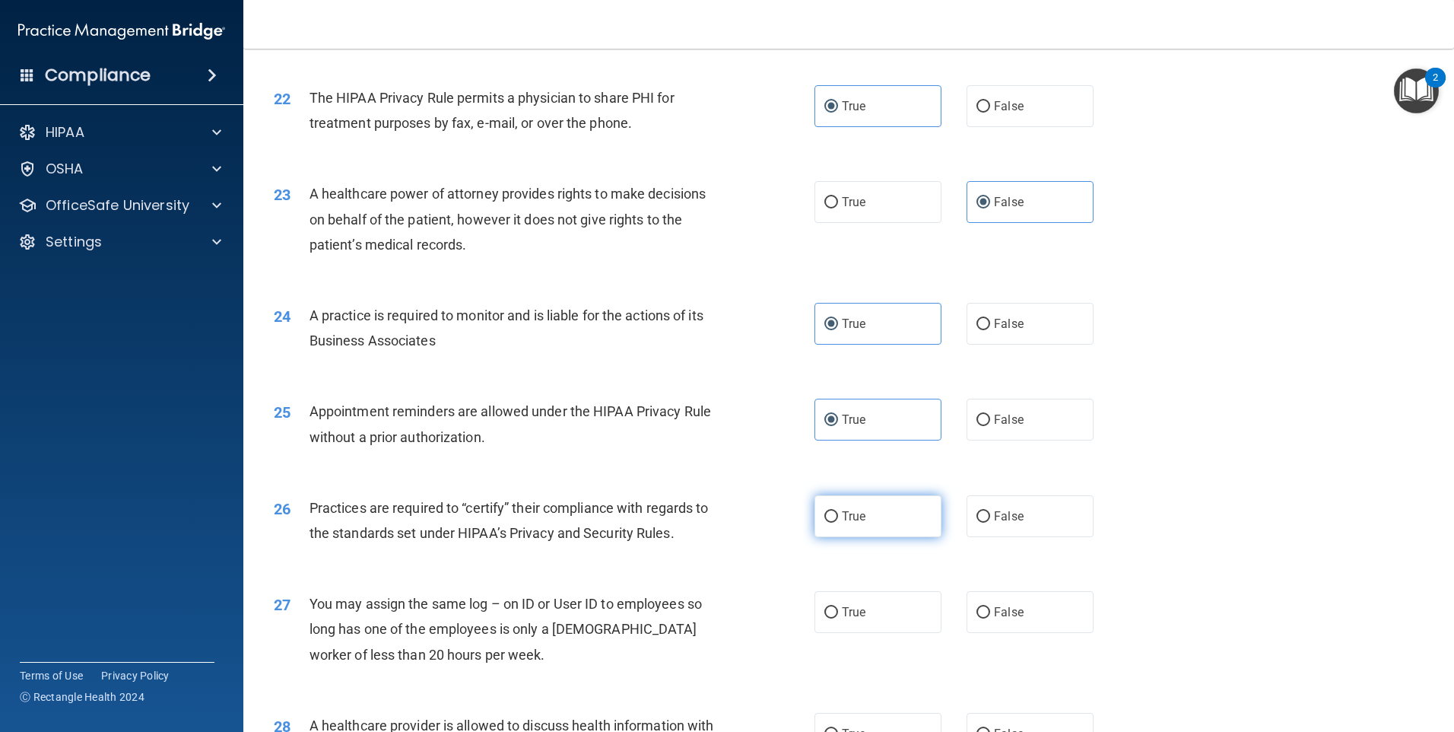
click at [854, 527] on label "True" at bounding box center [878, 516] width 127 height 42
click at [838, 522] on input "True" at bounding box center [831, 516] width 14 height 11
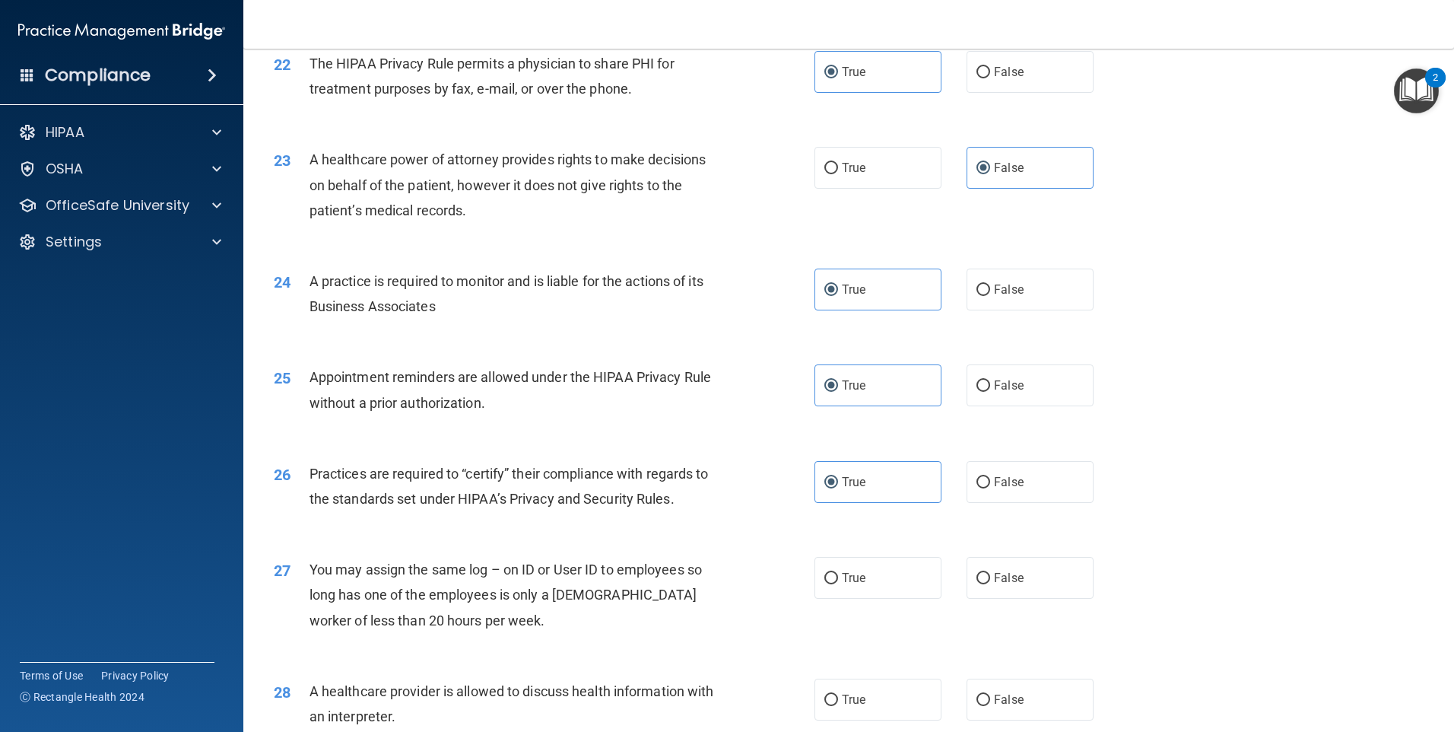
scroll to position [2485, 0]
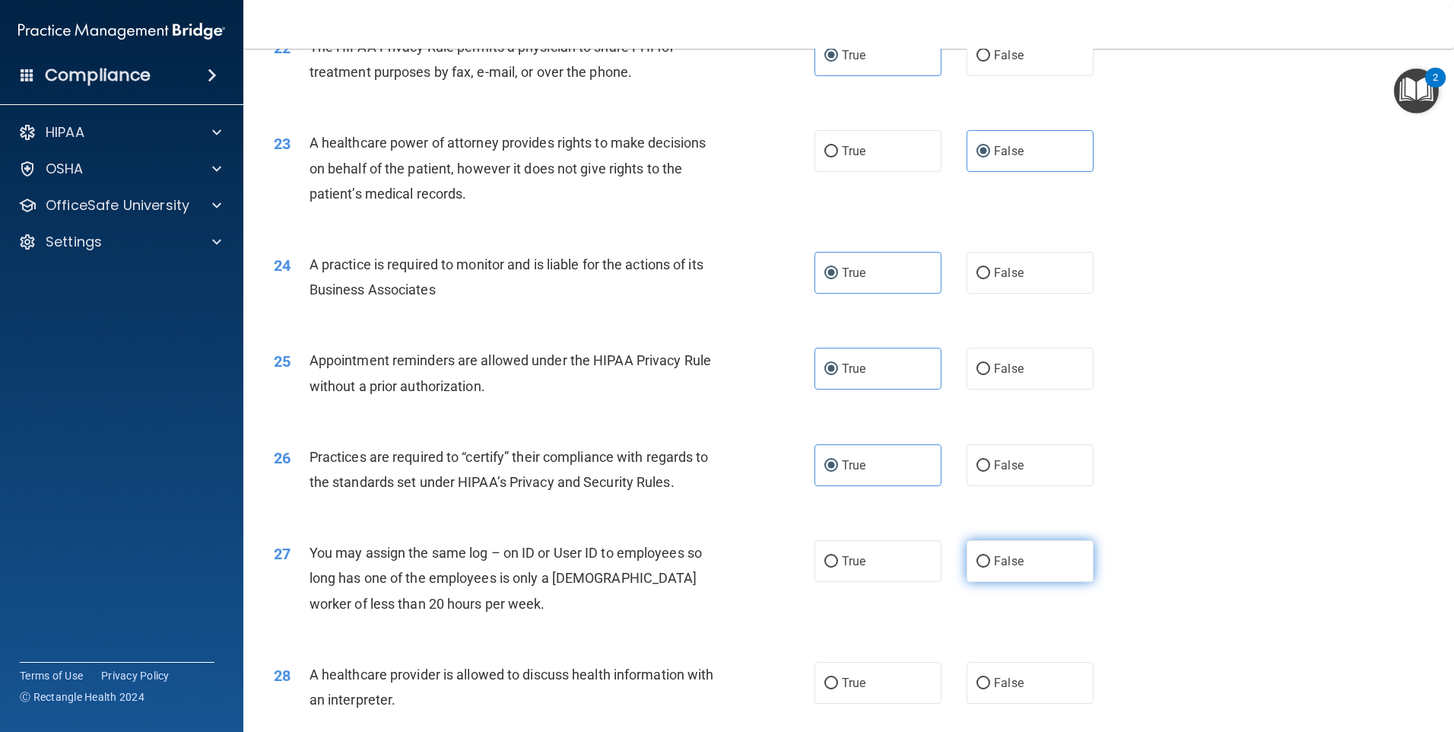
click at [995, 560] on span "False" at bounding box center [1009, 561] width 30 height 14
click at [990, 560] on input "False" at bounding box center [984, 561] width 14 height 11
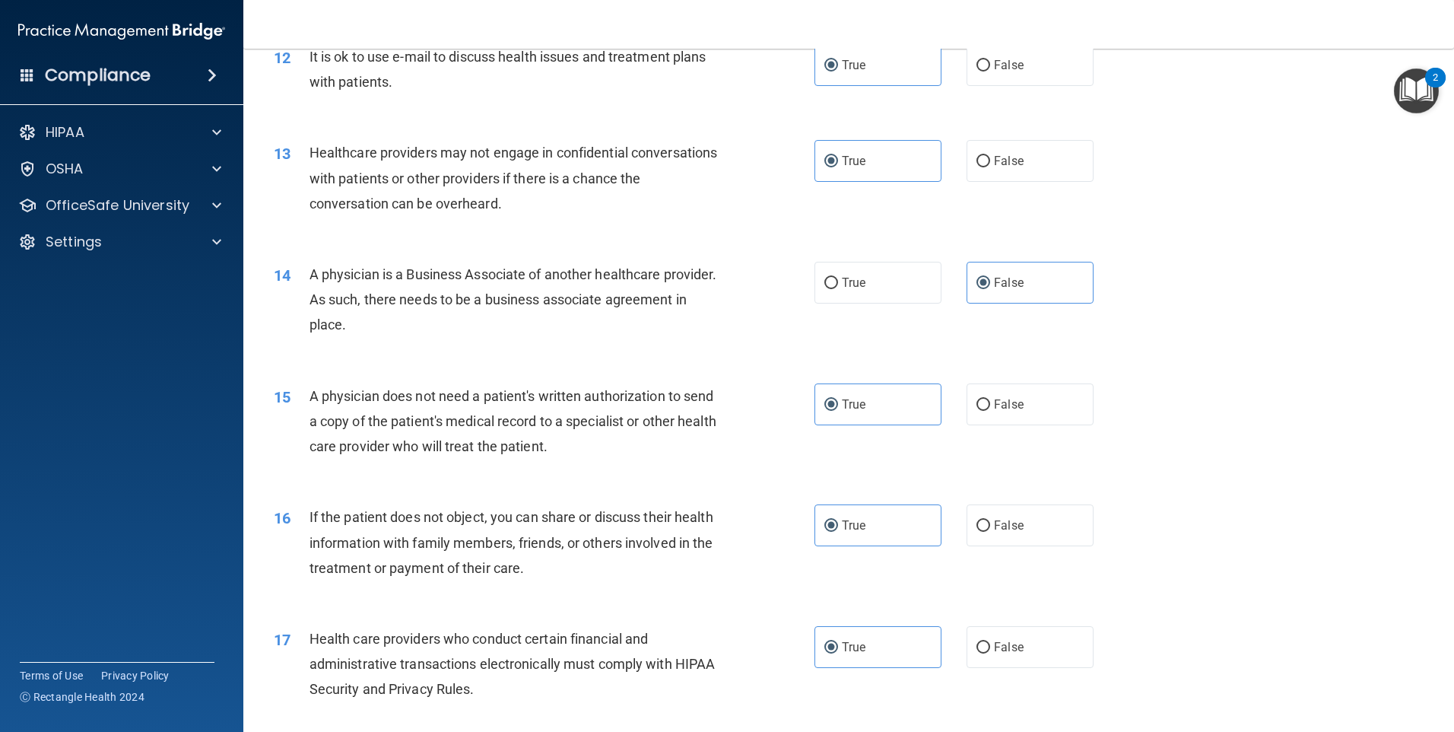
scroll to position [1318, 0]
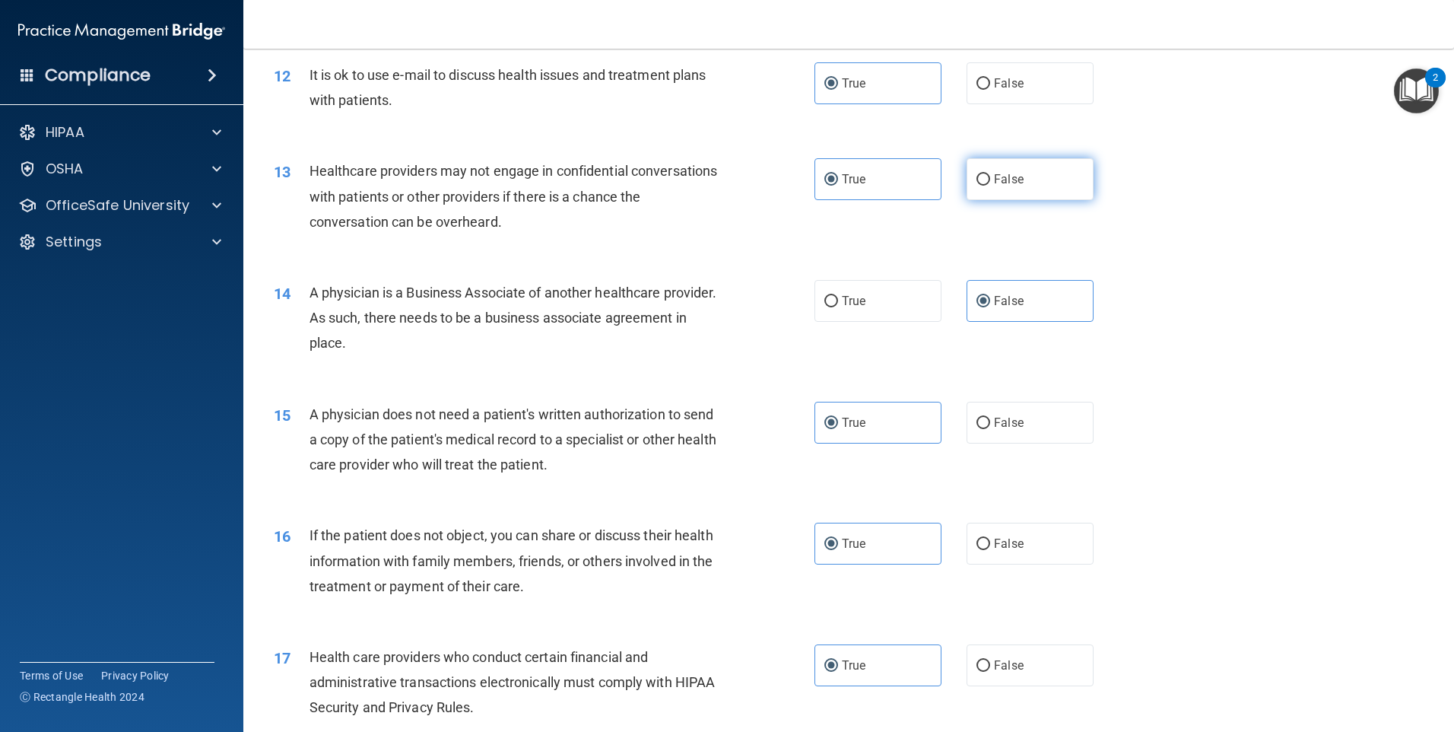
click at [1004, 179] on span "False" at bounding box center [1009, 179] width 30 height 14
click at [990, 179] on input "False" at bounding box center [984, 179] width 14 height 11
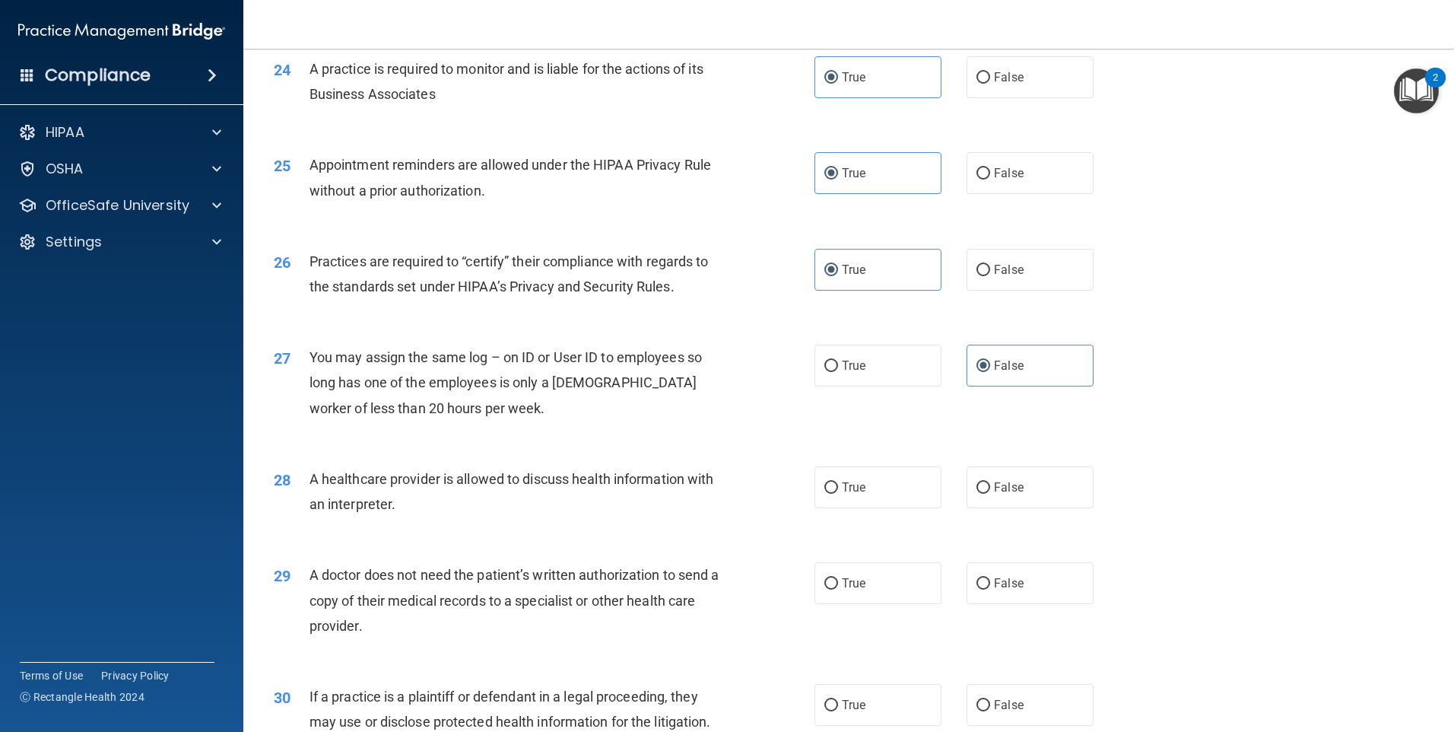
scroll to position [2687, 0]
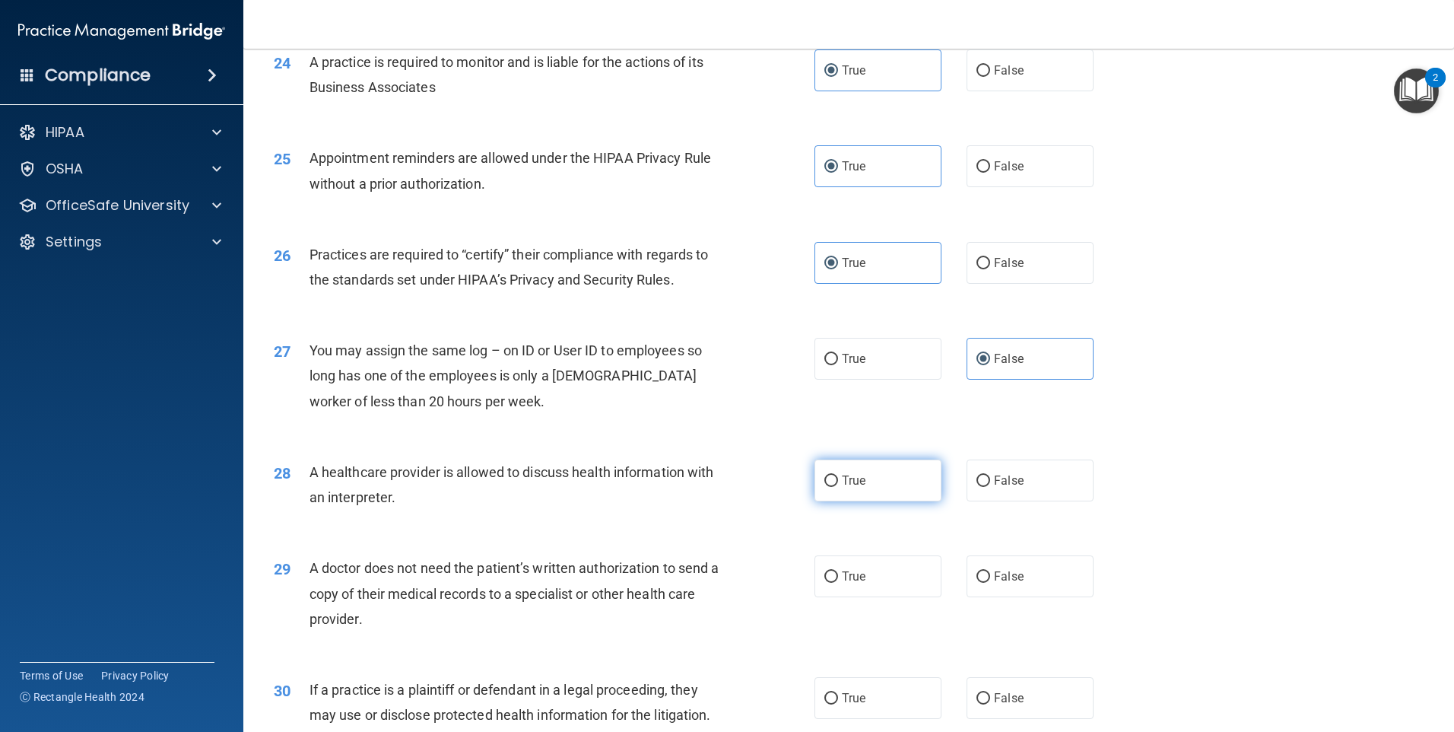
click at [834, 481] on label "True" at bounding box center [878, 480] width 127 height 42
click at [834, 481] on input "True" at bounding box center [831, 480] width 14 height 11
click at [824, 573] on input "True" at bounding box center [831, 576] width 14 height 11
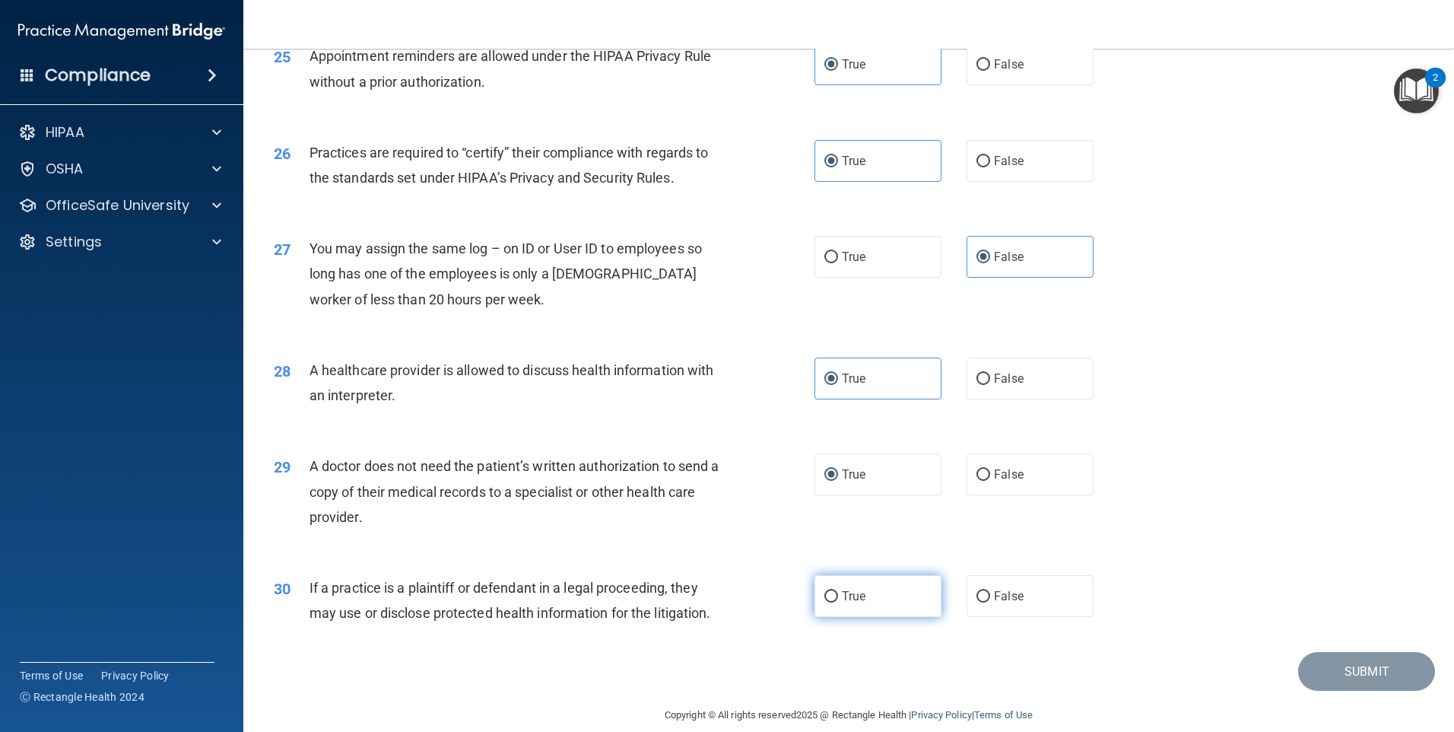
click at [841, 588] on label "True" at bounding box center [878, 596] width 127 height 42
click at [838, 591] on input "True" at bounding box center [831, 596] width 14 height 11
click at [1407, 668] on button "Submit" at bounding box center [1366, 671] width 137 height 39
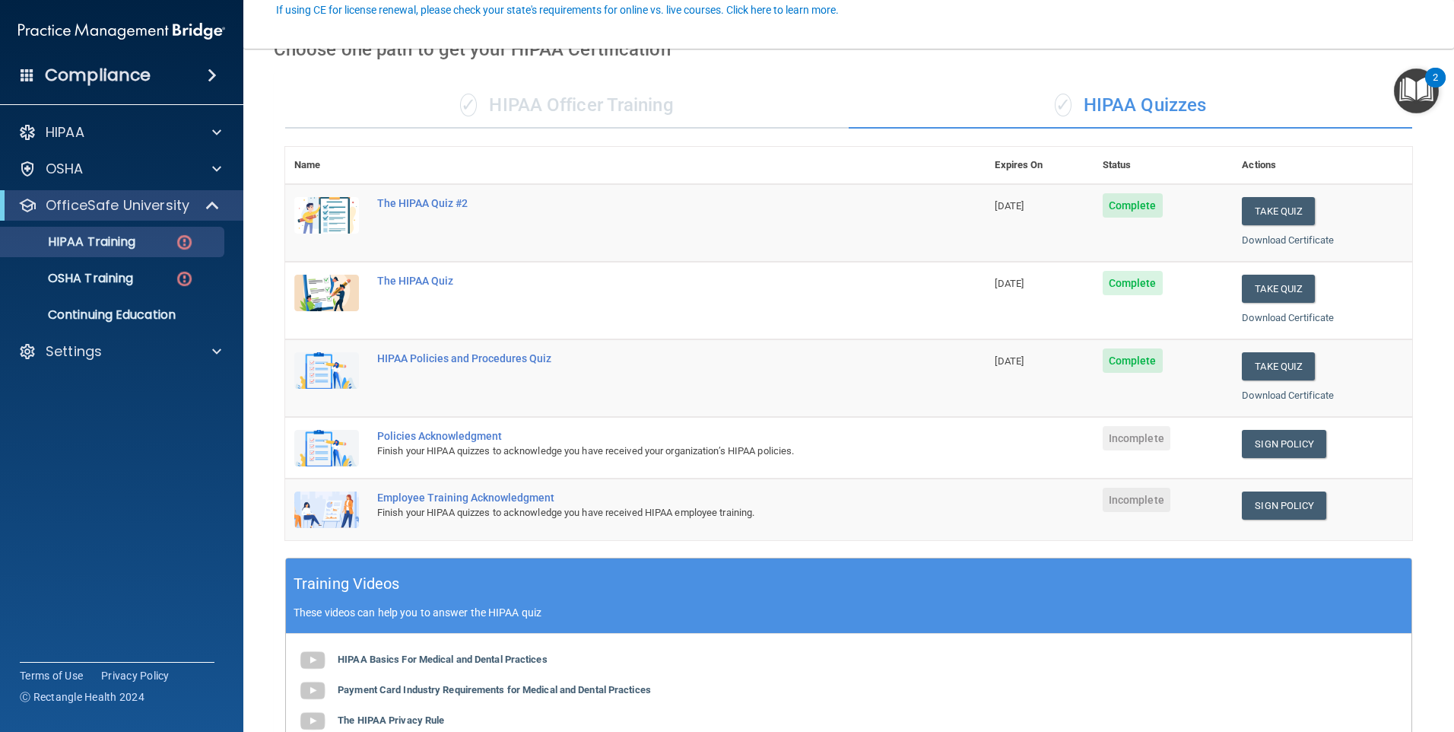
scroll to position [152, 0]
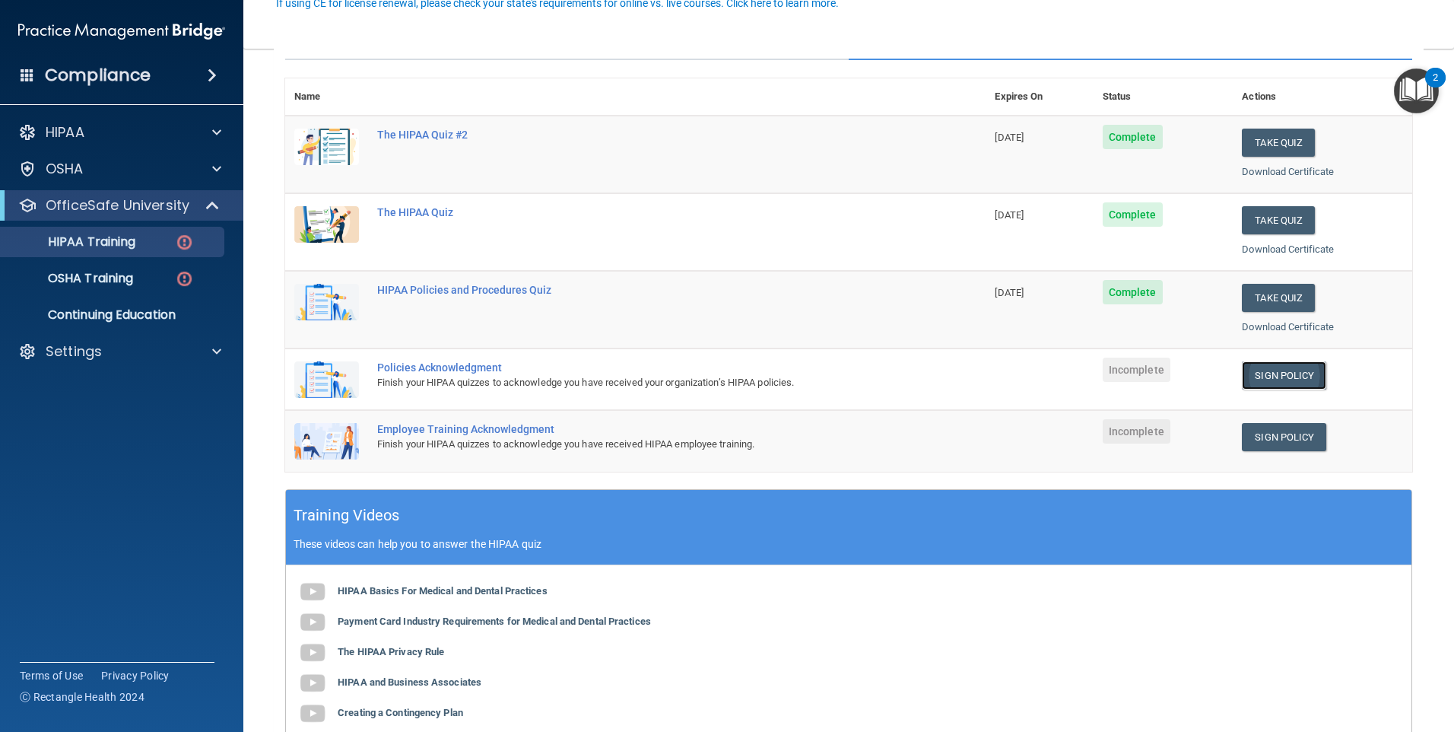
click at [1275, 373] on link "Sign Policy" at bounding box center [1284, 375] width 84 height 28
click at [1251, 370] on link "Sign Policy" at bounding box center [1284, 375] width 84 height 28
click at [1267, 436] on link "Sign Policy" at bounding box center [1284, 437] width 84 height 28
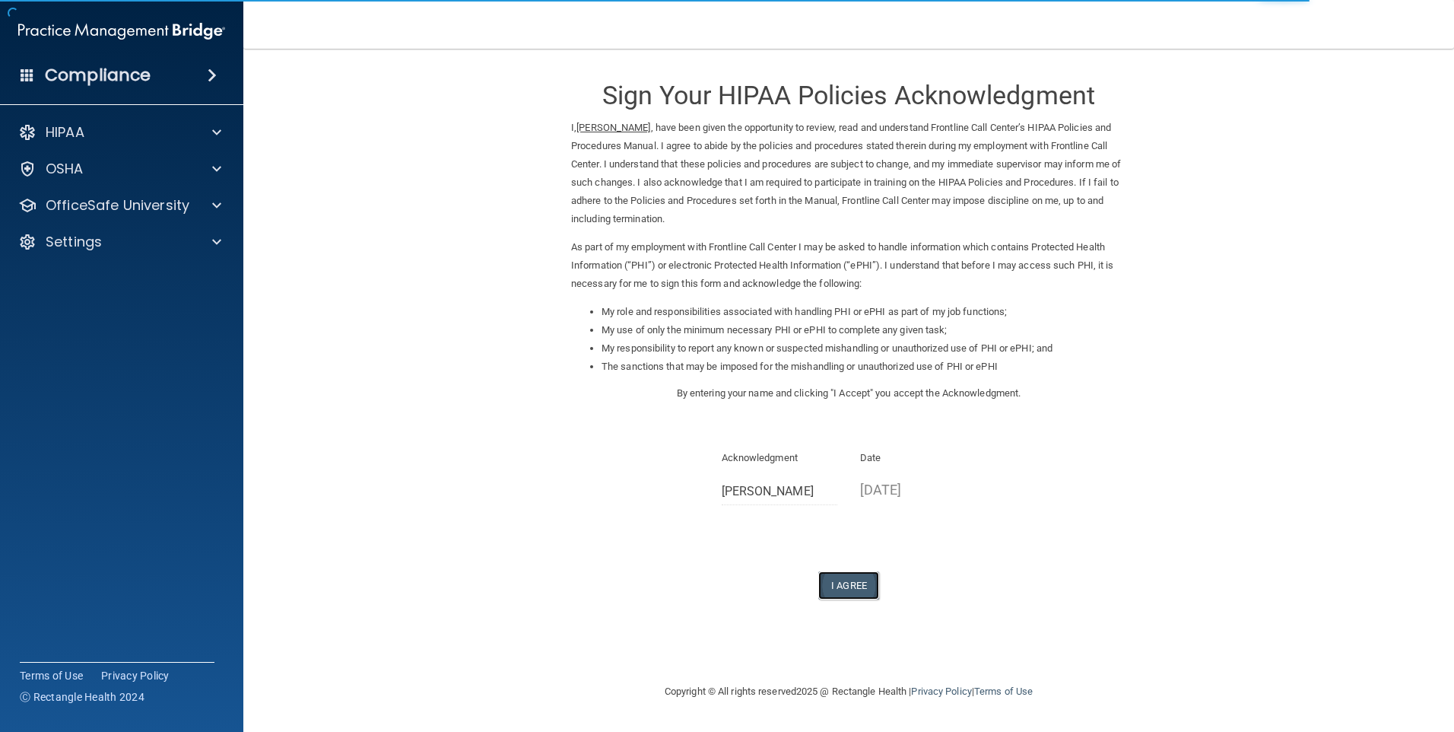
click at [842, 582] on button "I Agree" at bounding box center [848, 585] width 61 height 28
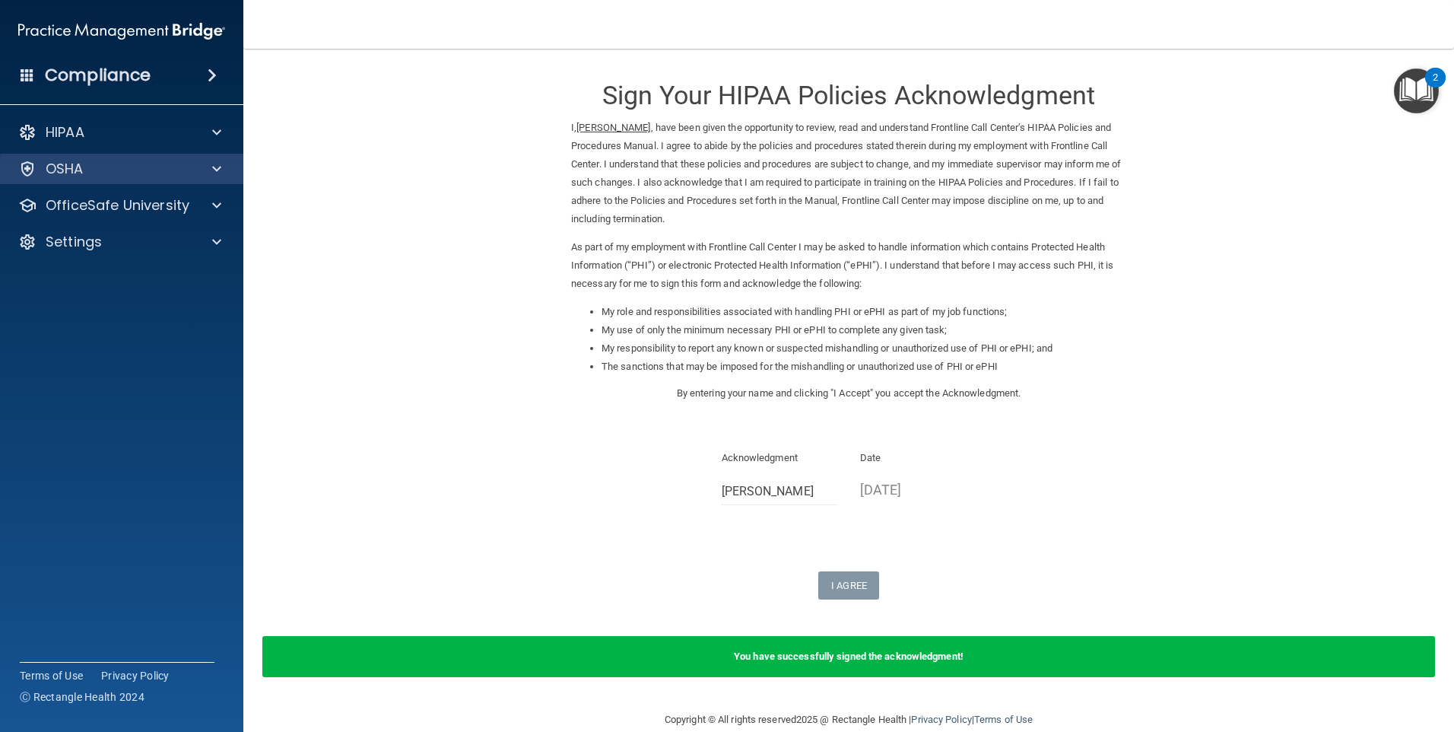
click at [187, 157] on div "OSHA" at bounding box center [122, 169] width 244 height 30
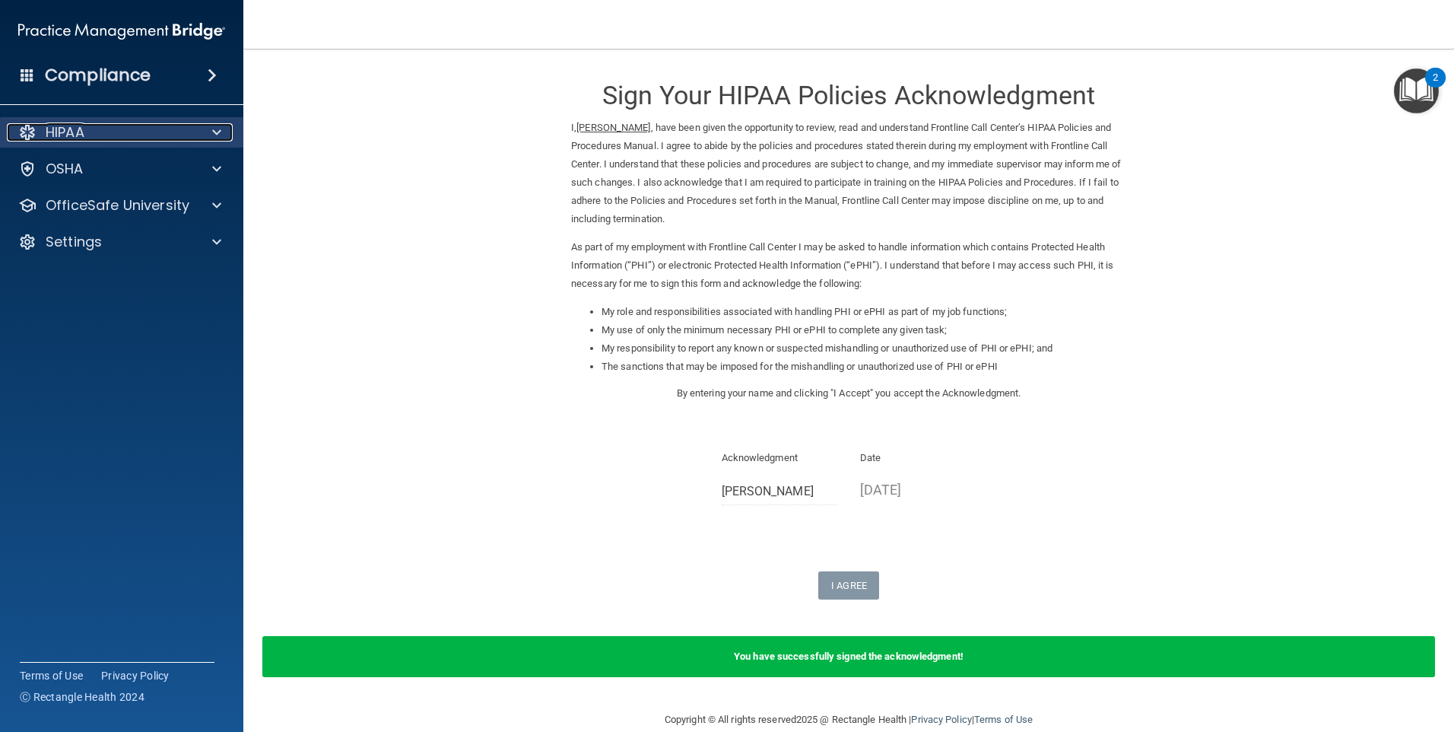
click at [111, 133] on div "HIPAA" at bounding box center [101, 132] width 189 height 18
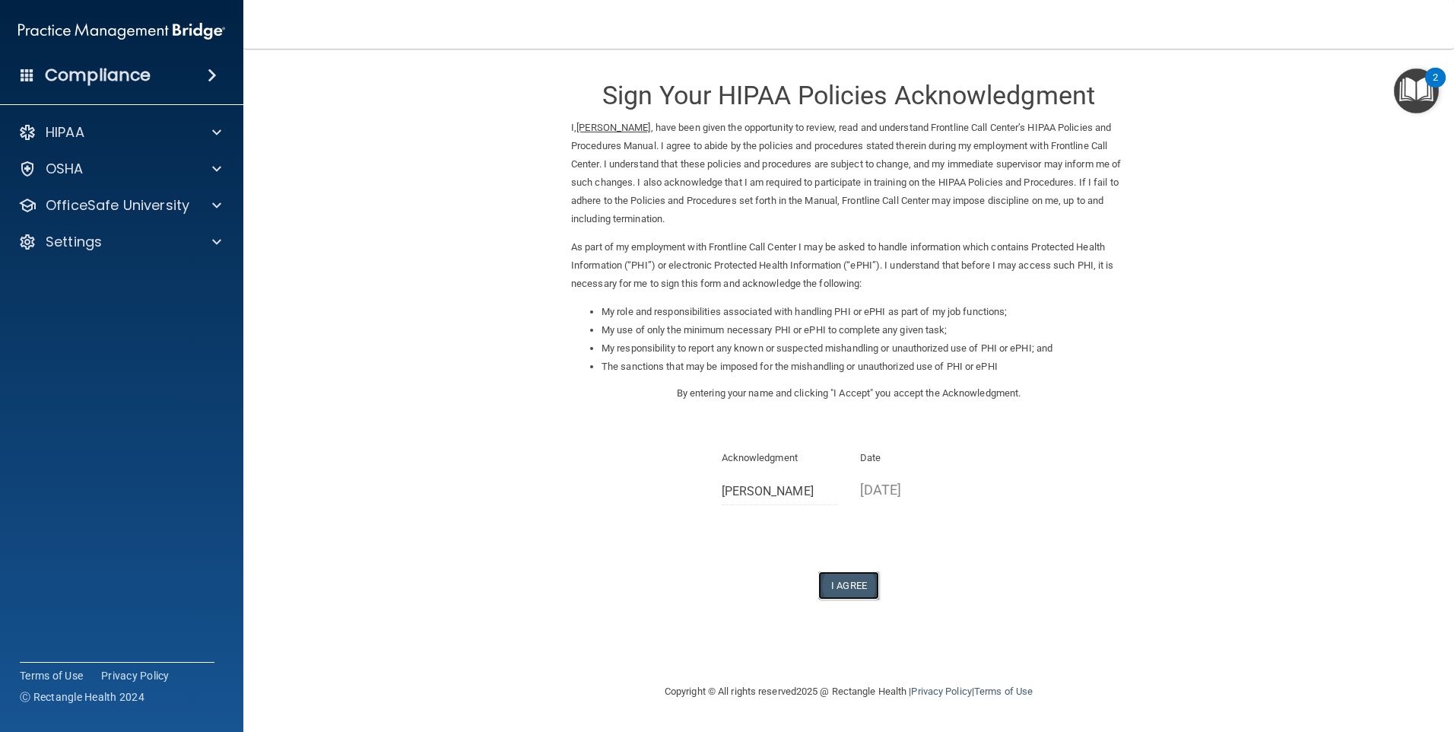
click at [865, 587] on button "I Agree" at bounding box center [848, 585] width 61 height 28
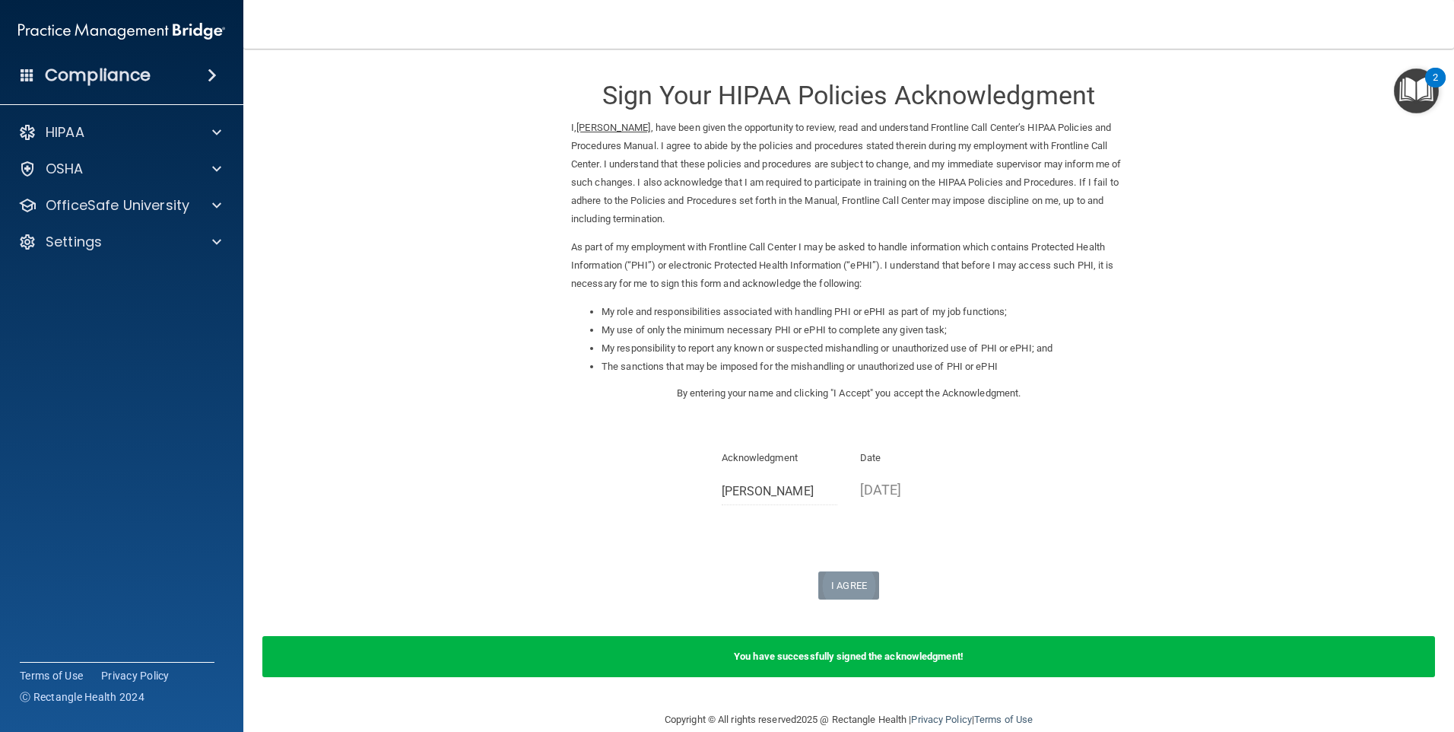
scroll to position [24, 0]
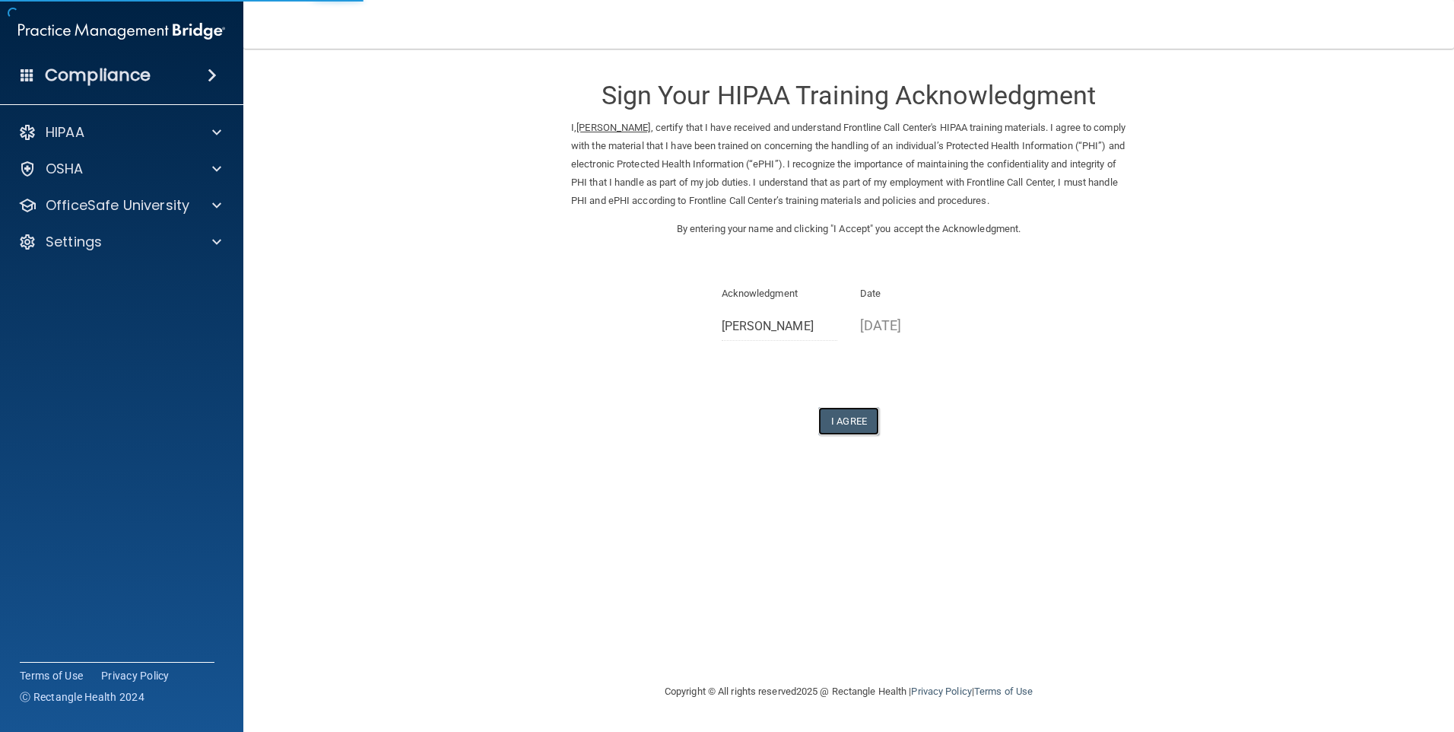
click at [853, 408] on button "I Agree" at bounding box center [848, 421] width 61 height 28
